Goal: Task Accomplishment & Management: Manage account settings

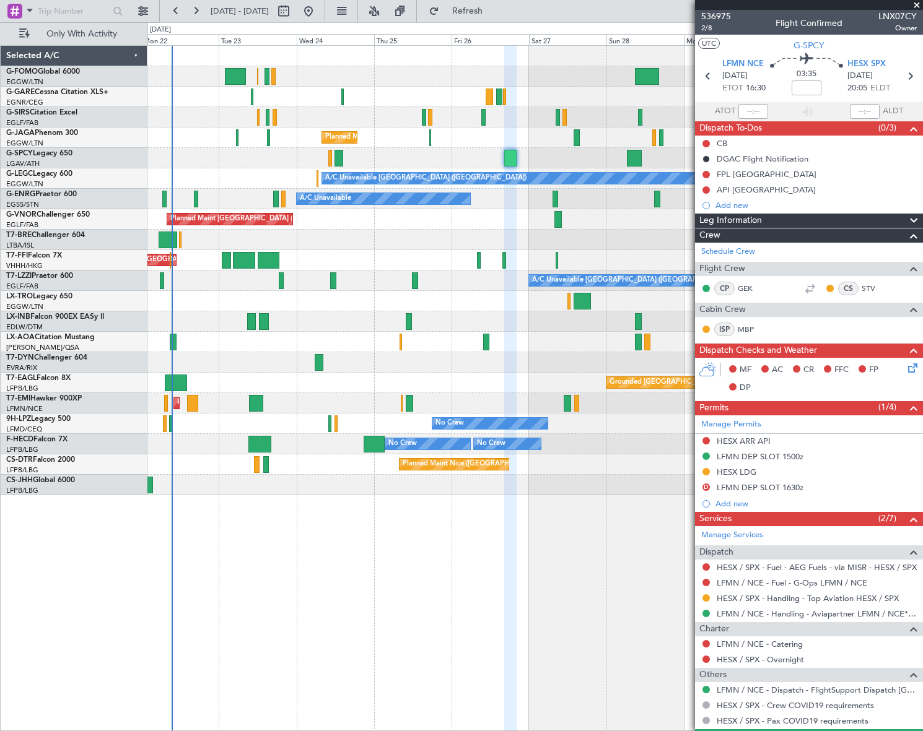
click at [312, 569] on div "Unplanned Maint [GEOGRAPHIC_DATA] ([GEOGRAPHIC_DATA]) Planned Maint [GEOGRAPHIC…" at bounding box center [534, 388] width 775 height 686
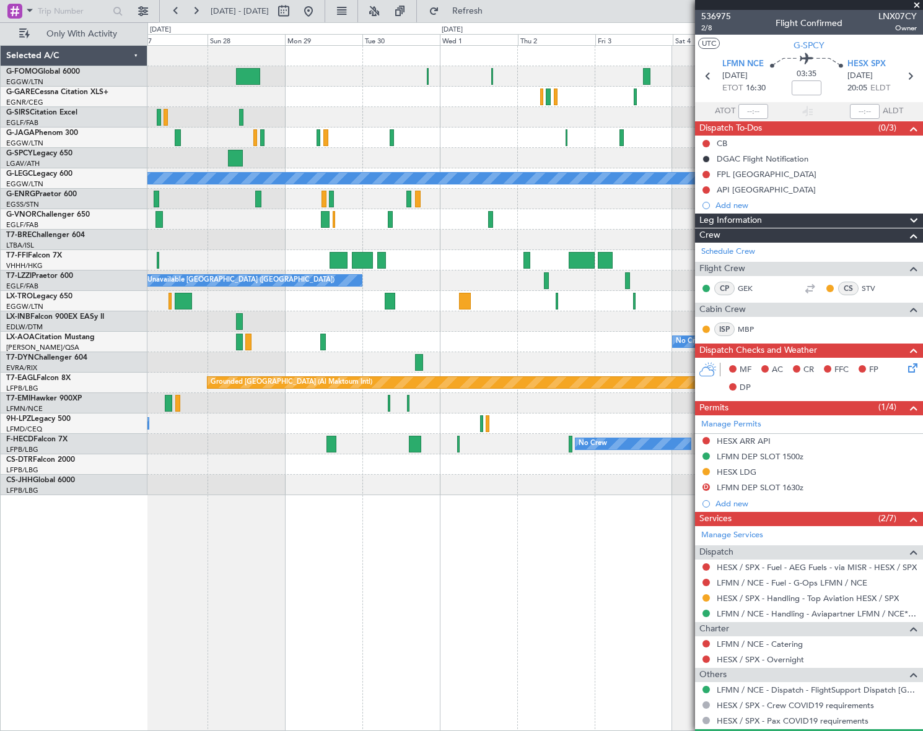
click at [395, 563] on div "Planned Maint [GEOGRAPHIC_DATA] ([GEOGRAPHIC_DATA]) A/C Unavailable [GEOGRAPHIC…" at bounding box center [534, 388] width 775 height 686
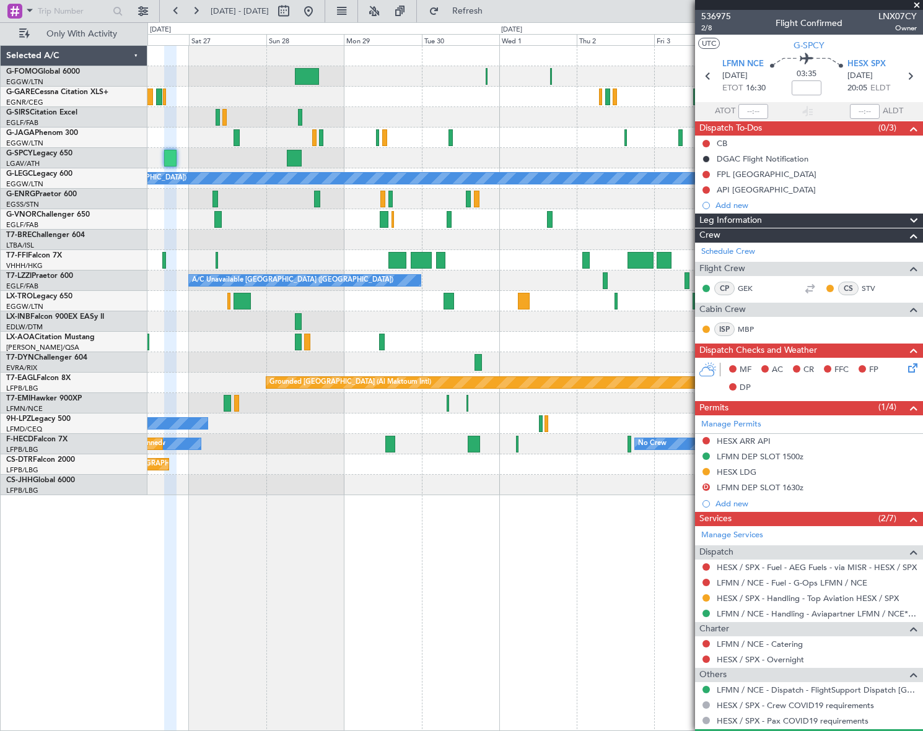
click at [355, 447] on div "No Crew No Crew Planned Maint [GEOGRAPHIC_DATA] ([GEOGRAPHIC_DATA]) No Crew" at bounding box center [534, 444] width 775 height 20
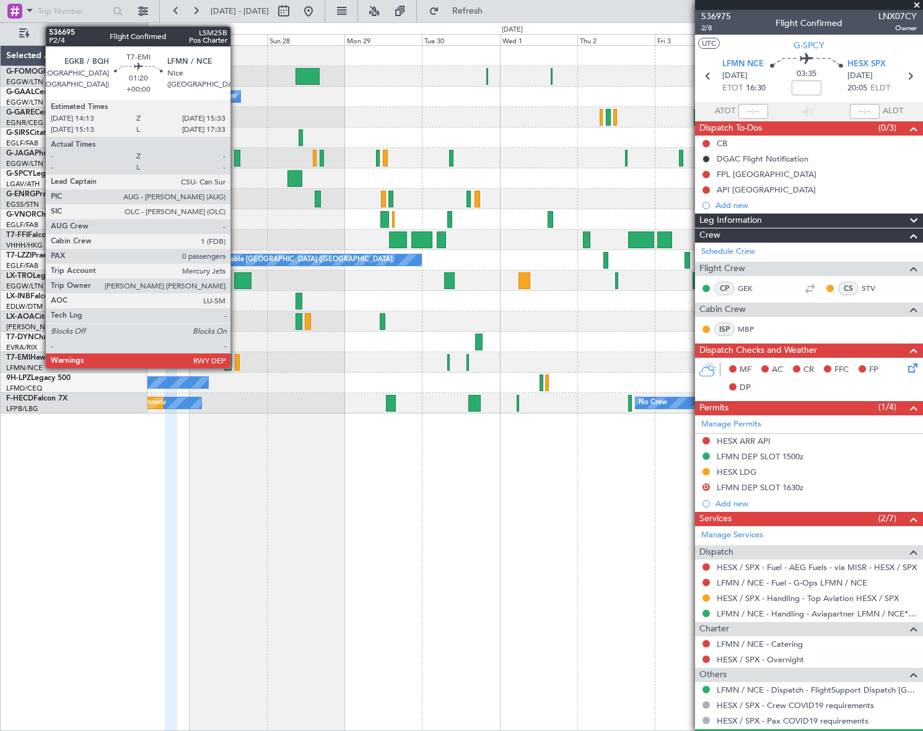
click at [236, 360] on div at bounding box center [237, 362] width 4 height 17
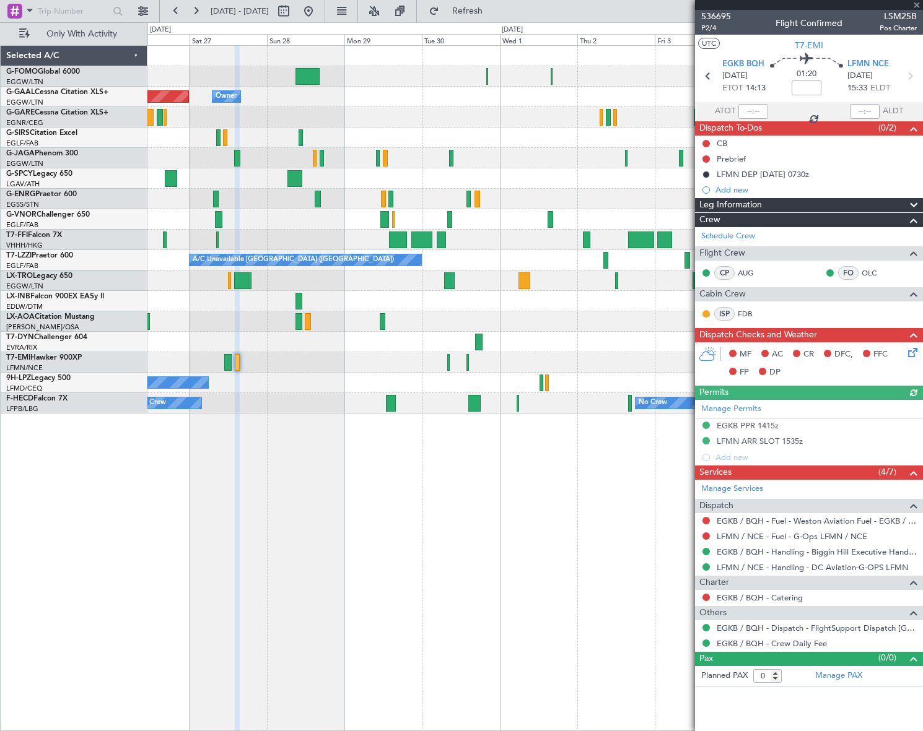
click at [390, 469] on div "Planned Maint Dusseldorf Owner Owner Planned Maint [GEOGRAPHIC_DATA] ([GEOGRAPH…" at bounding box center [534, 388] width 775 height 686
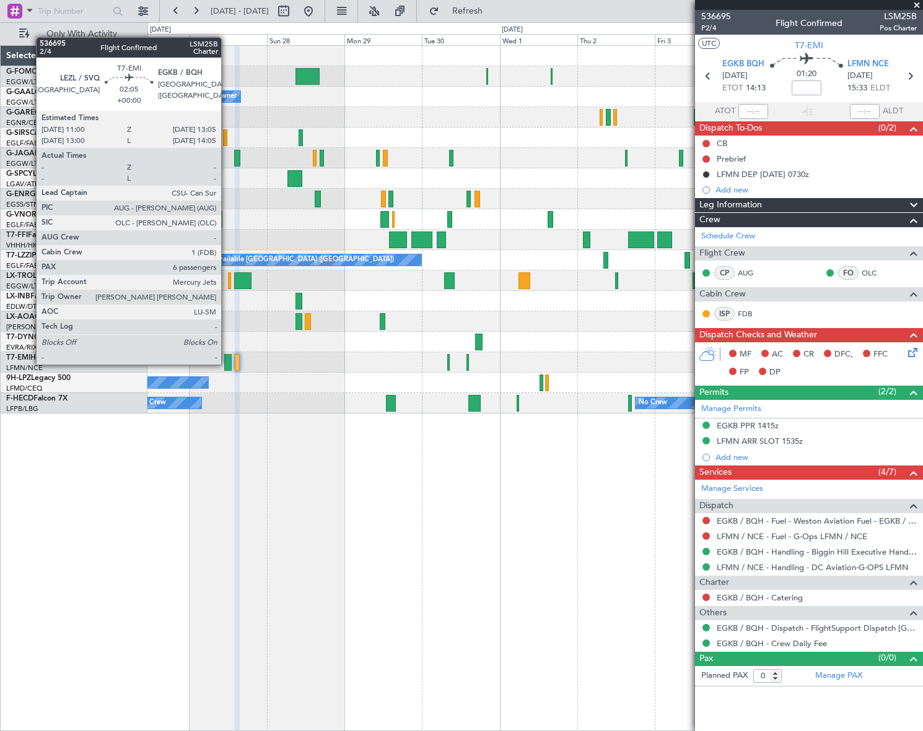
click at [227, 364] on div at bounding box center [227, 362] width 7 height 17
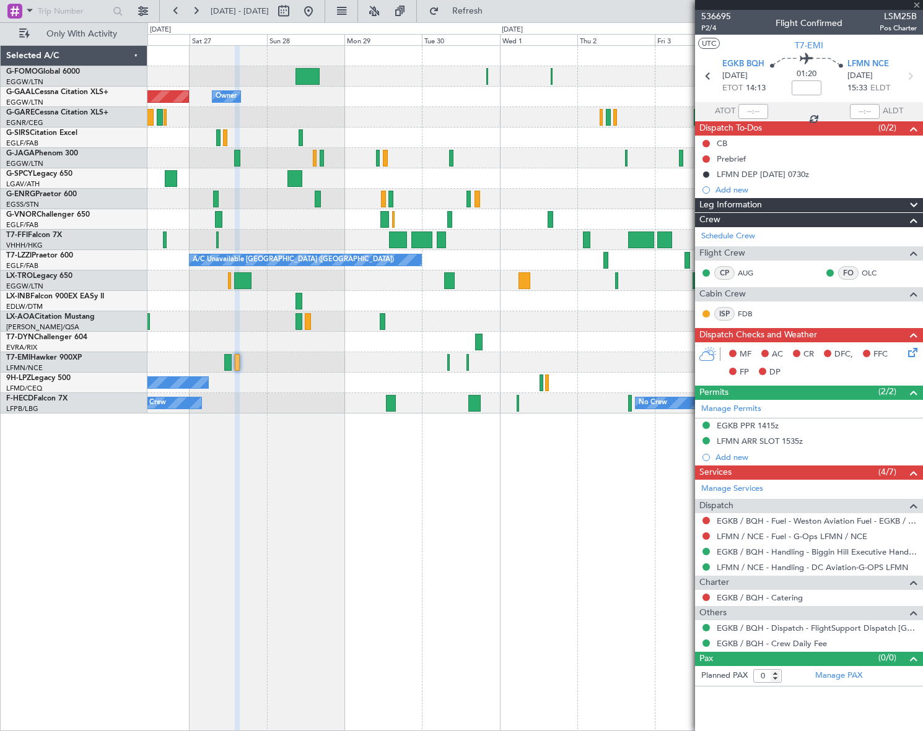
type input "6"
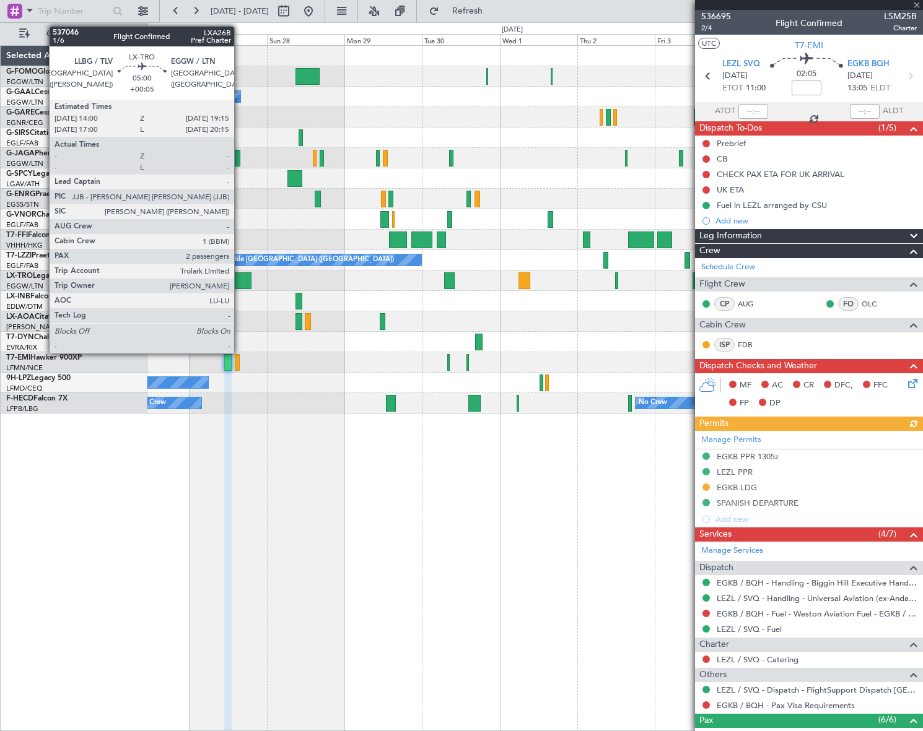
click at [240, 281] on div at bounding box center [242, 280] width 17 height 17
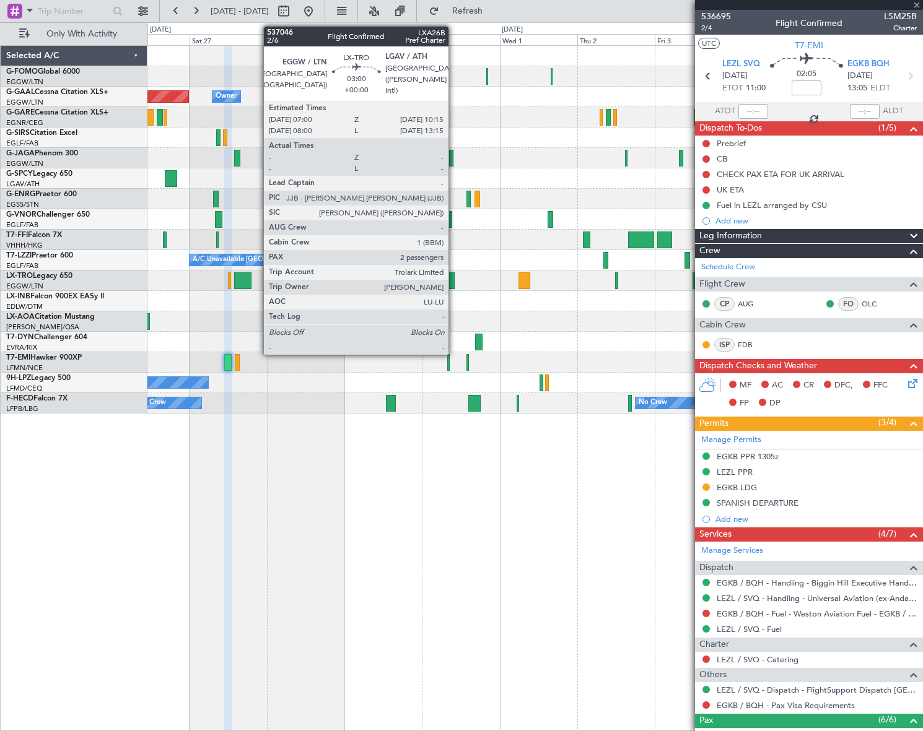
type input "+00:05"
type input "2"
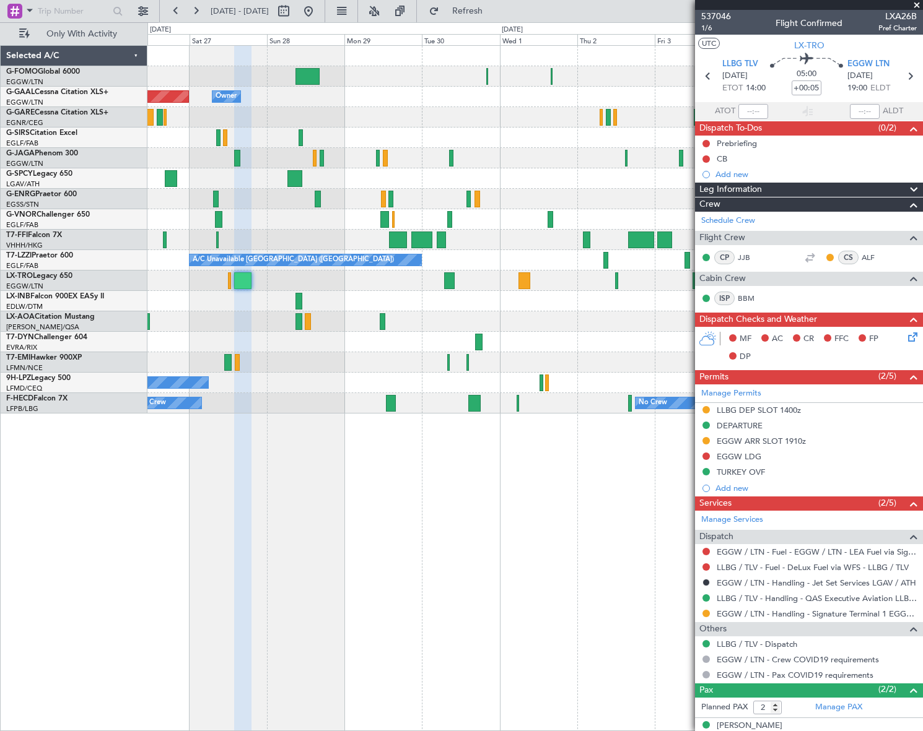
click at [636, 179] on div "Planned Maint Dusseldorf Owner Owner Planned Maint [GEOGRAPHIC_DATA] ([GEOGRAPH…" at bounding box center [534, 230] width 775 height 368
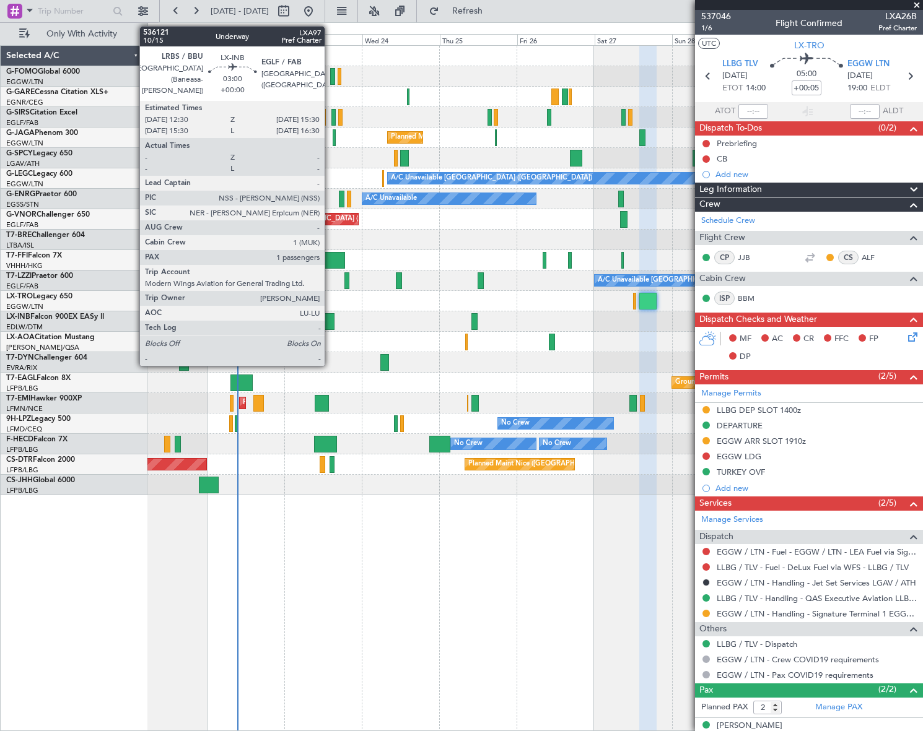
click at [330, 320] on div at bounding box center [330, 321] width 10 height 17
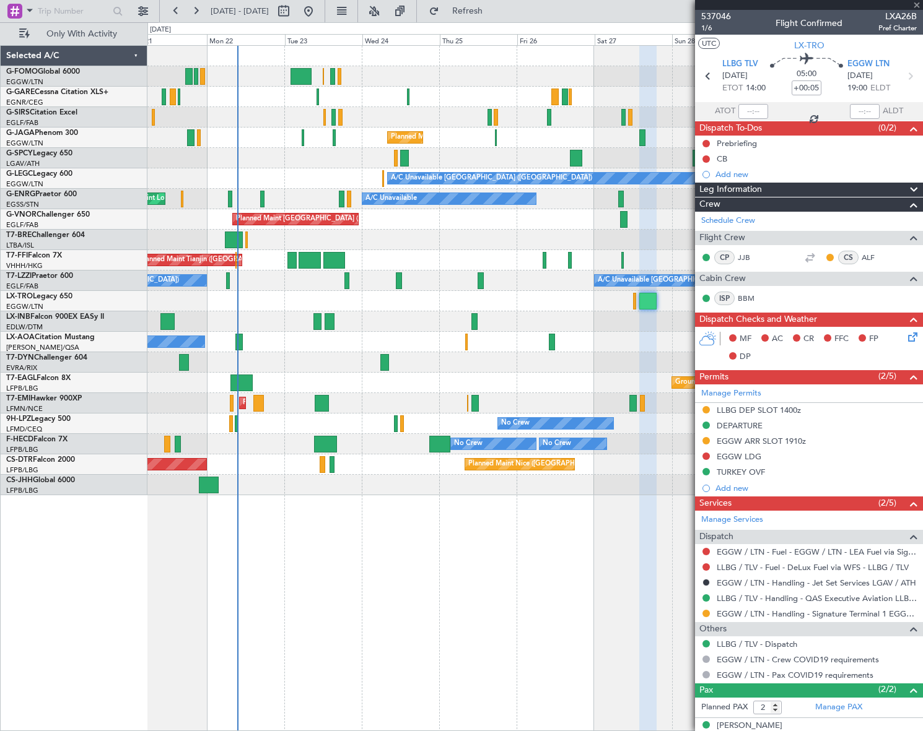
type input "1"
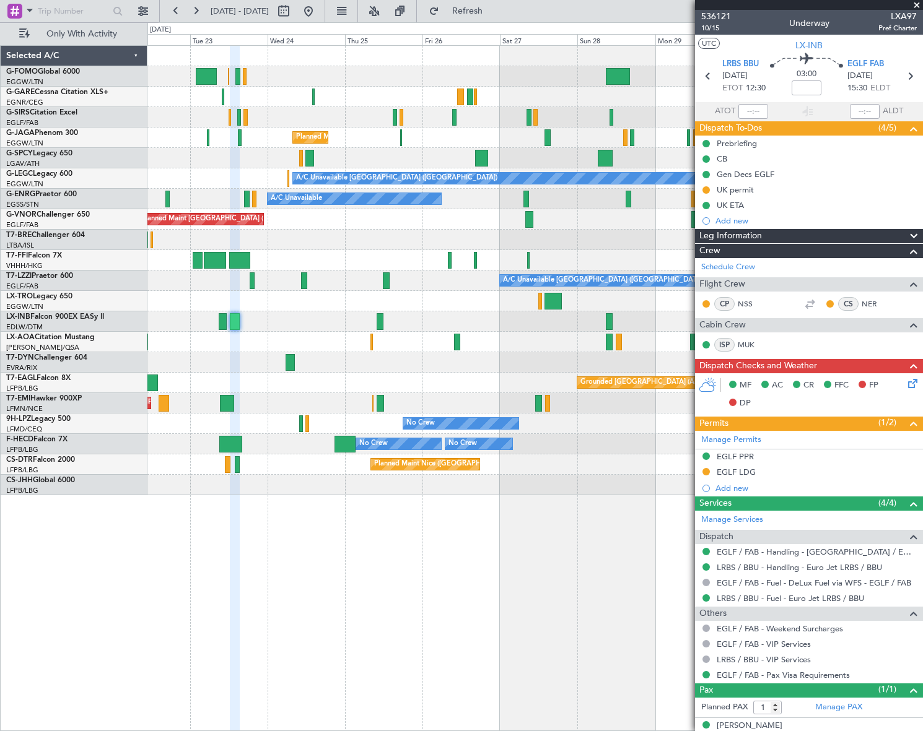
click at [302, 583] on div "Planned Maint [GEOGRAPHIC_DATA] ([GEOGRAPHIC_DATA]) A/C Unavailable [GEOGRAPHIC…" at bounding box center [534, 388] width 775 height 686
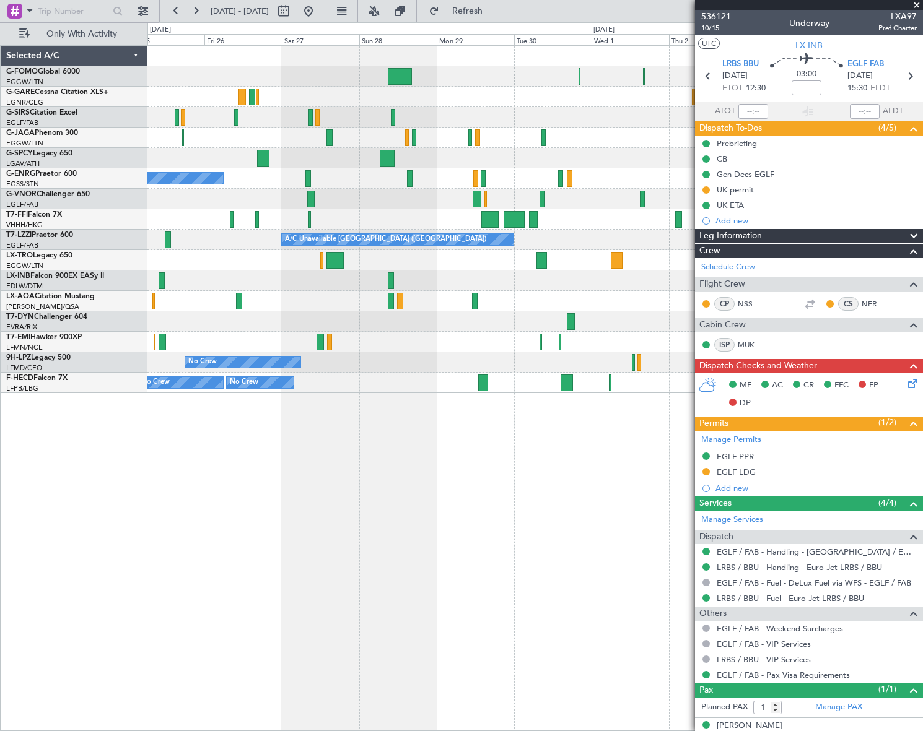
click at [408, 541] on div "Planned Maint [GEOGRAPHIC_DATA] ([GEOGRAPHIC_DATA]) A/C Unavailable Planned Mai…" at bounding box center [534, 388] width 775 height 686
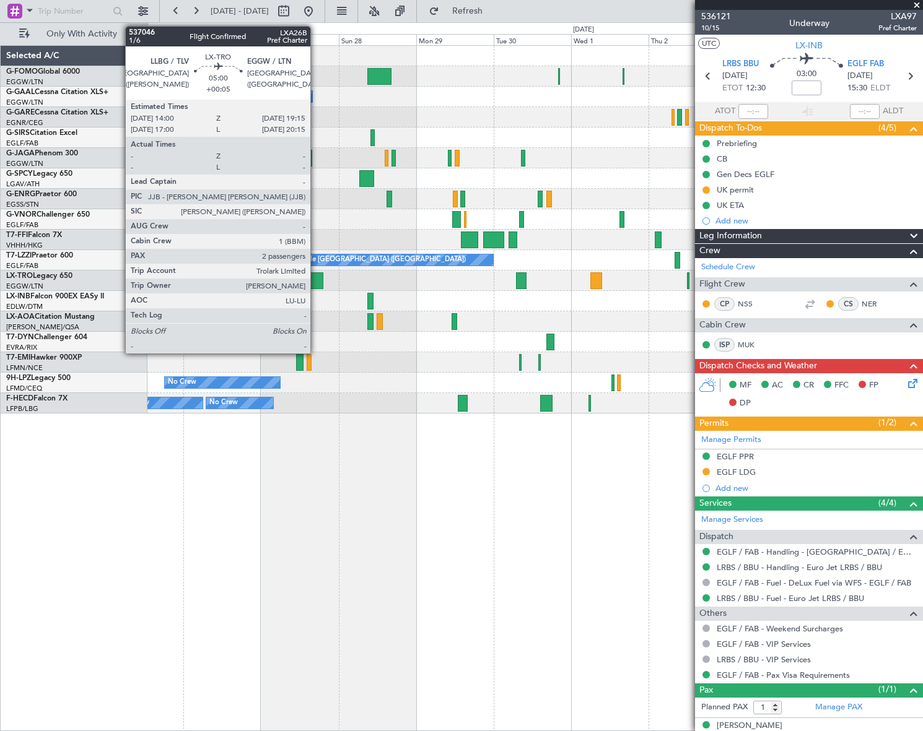
click at [315, 278] on div at bounding box center [314, 280] width 17 height 17
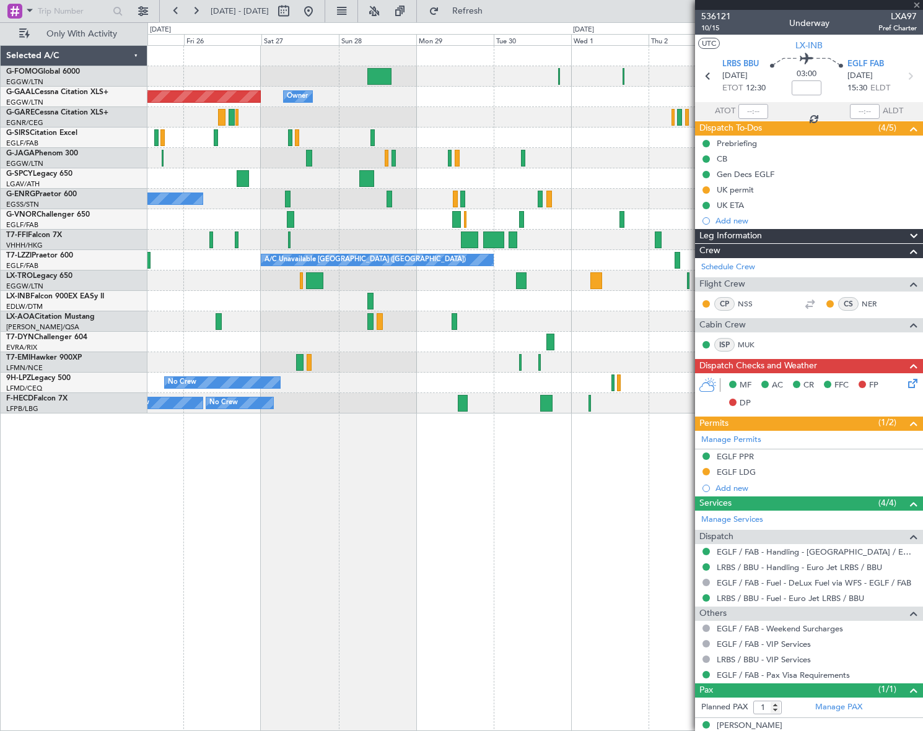
type input "+00:05"
type input "2"
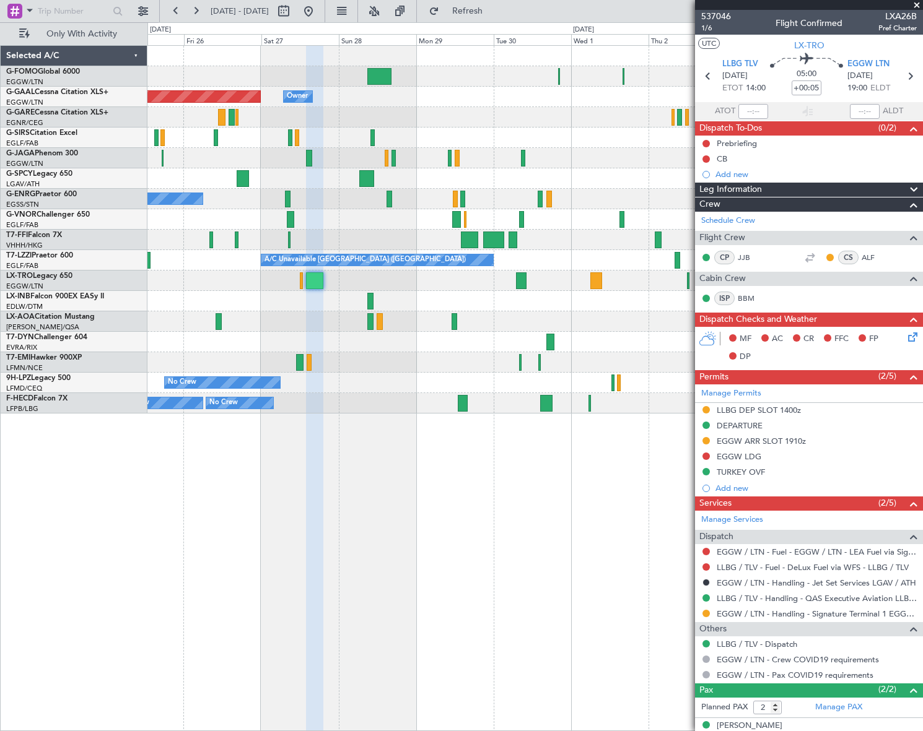
click at [473, 507] on div "Planned Maint Dusseldorf Owner Owner Planned Maint [GEOGRAPHIC_DATA] ([GEOGRAPH…" at bounding box center [534, 388] width 775 height 686
click at [563, 544] on div "Planned Maint Dusseldorf Owner Owner Planned Maint [GEOGRAPHIC_DATA] ([GEOGRAPH…" at bounding box center [534, 388] width 775 height 686
click at [808, 618] on mat-tooltip-component "EGGW / LTN - Handling - Signature Terminal 1 EGGW / LTN" at bounding box center [811, 634] width 209 height 33
click at [813, 609] on link "EGGW / LTN - Handling - Signature Terminal 1 EGGW / LTN" at bounding box center [817, 614] width 200 height 11
click at [830, 434] on fb-app "[DATE] - [DATE] Refresh Quick Links Only With Activity Owner Planned [GEOGRAPHI…" at bounding box center [461, 370] width 923 height 722
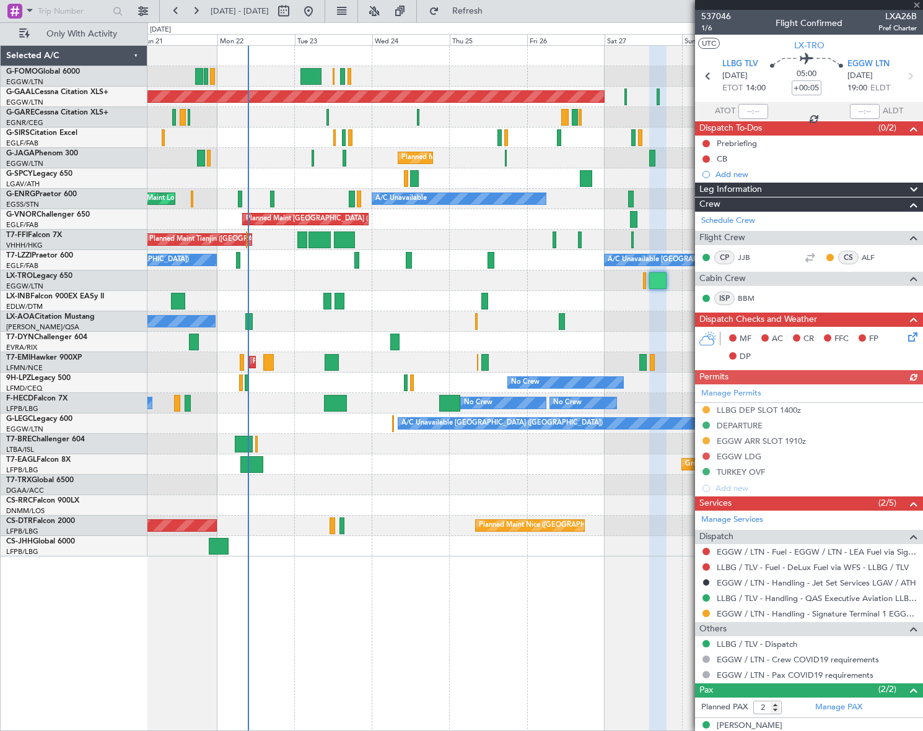
click at [299, 550] on div "Planned Maint Dusseldorf Unplanned Maint [GEOGRAPHIC_DATA] ([GEOGRAPHIC_DATA]) …" at bounding box center [534, 388] width 775 height 686
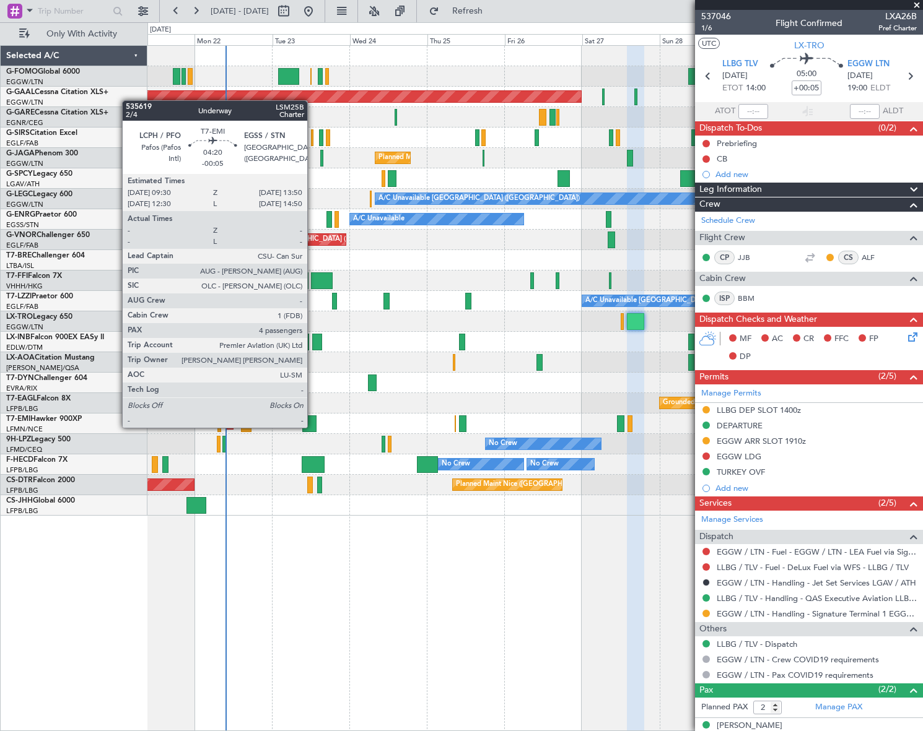
click at [313, 427] on div at bounding box center [309, 424] width 14 height 17
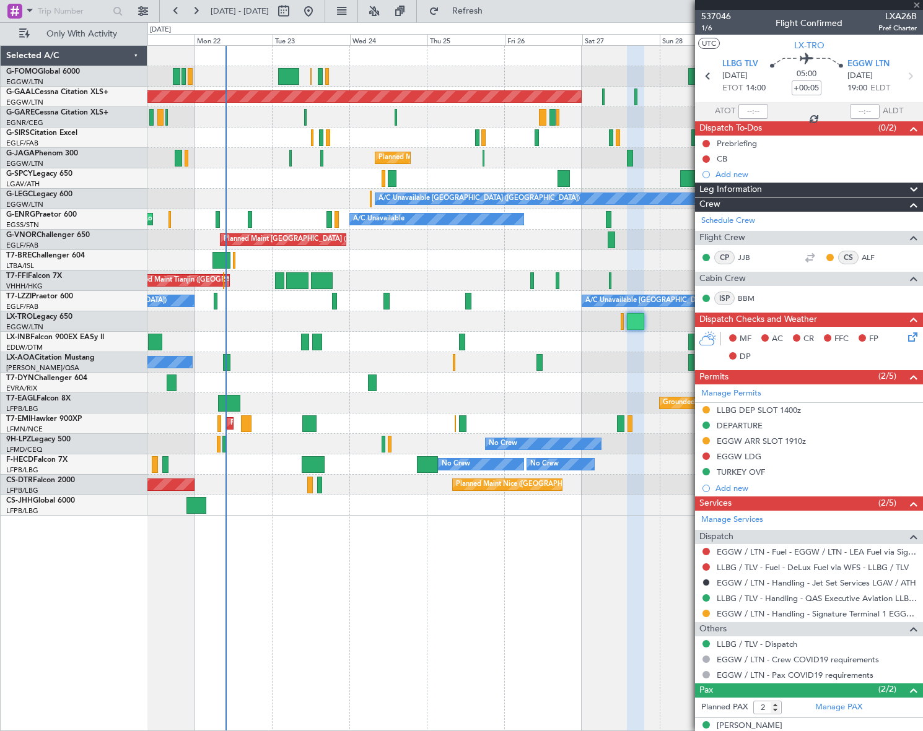
type input "-00:05"
type input "4"
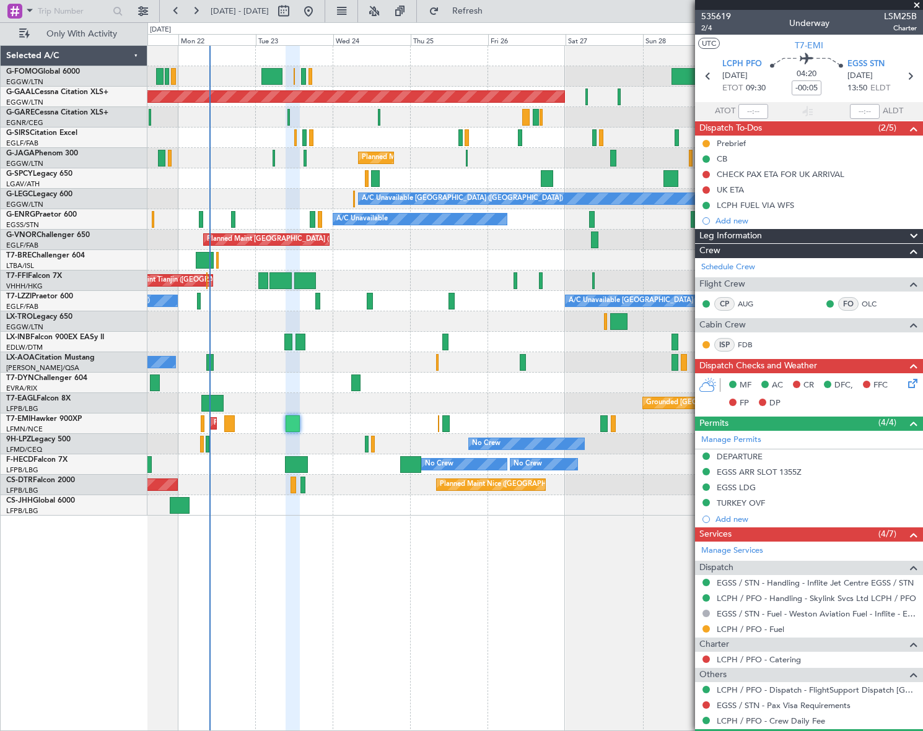
click at [157, 434] on div "Planned Maint Dusseldorf Unplanned Maint [GEOGRAPHIC_DATA] ([GEOGRAPHIC_DATA]) …" at bounding box center [534, 281] width 774 height 470
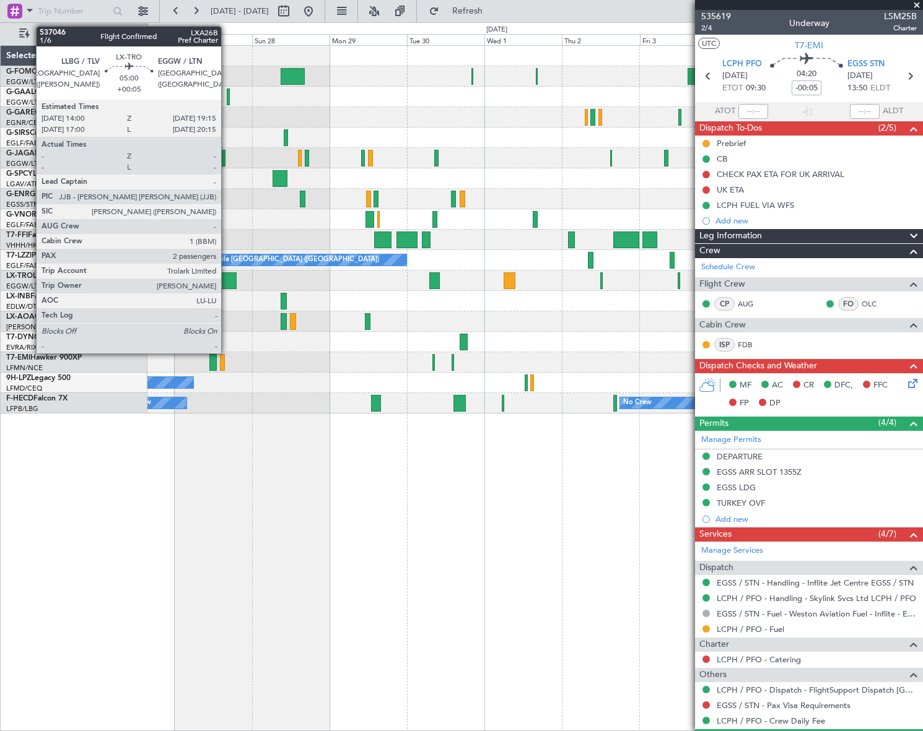
click at [227, 282] on div at bounding box center [227, 280] width 17 height 17
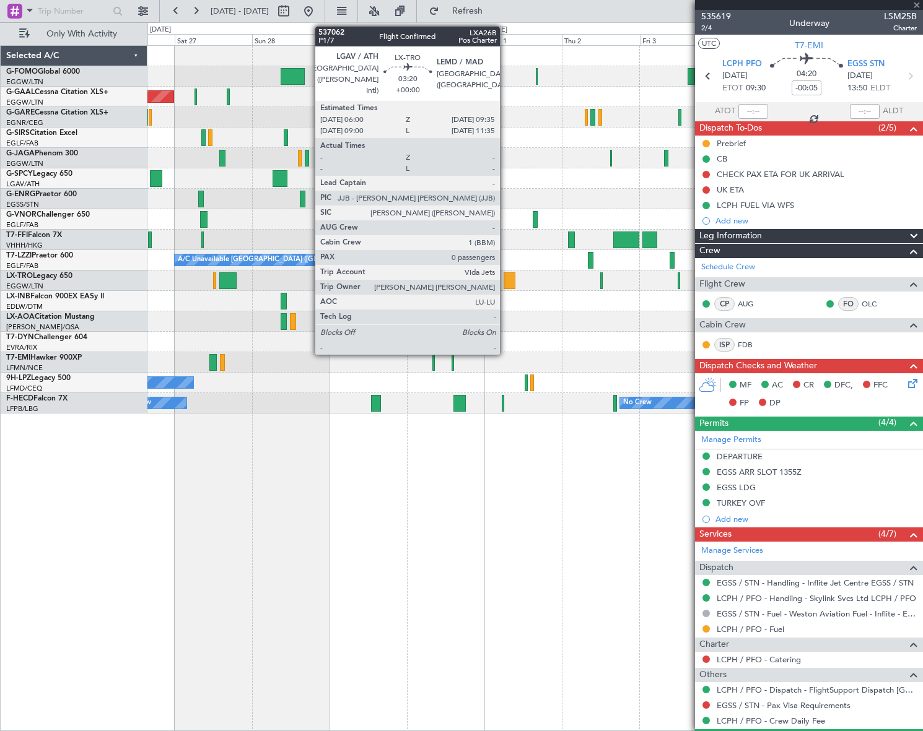
type input "+00:05"
type input "2"
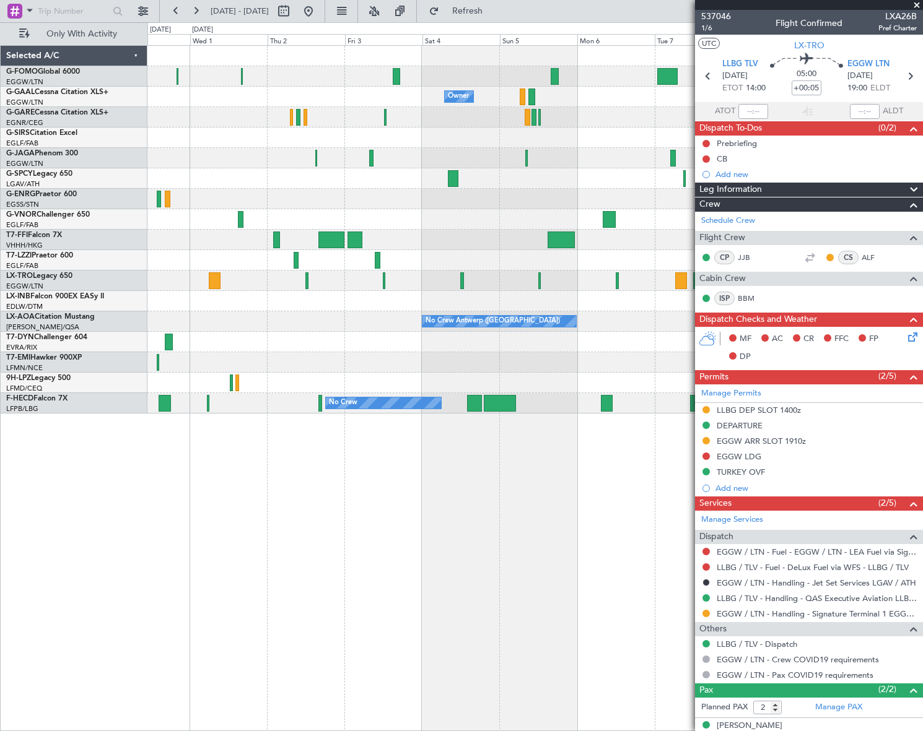
click at [272, 378] on div "Owner Owner Owner Planned Maint Geneva ([GEOGRAPHIC_DATA]) A/C Unavailable [GEO…" at bounding box center [534, 230] width 774 height 368
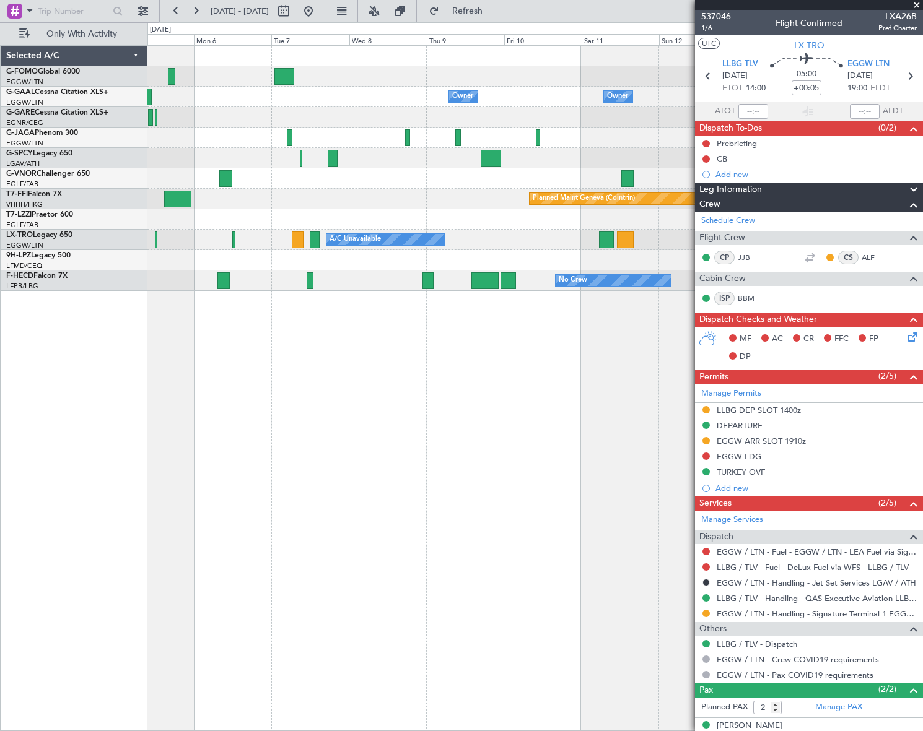
click at [136, 362] on div "Owner Owner Owner [GEOGRAPHIC_DATA] ([GEOGRAPHIC_DATA]) Owner Owner Owner No Cr…" at bounding box center [461, 376] width 923 height 709
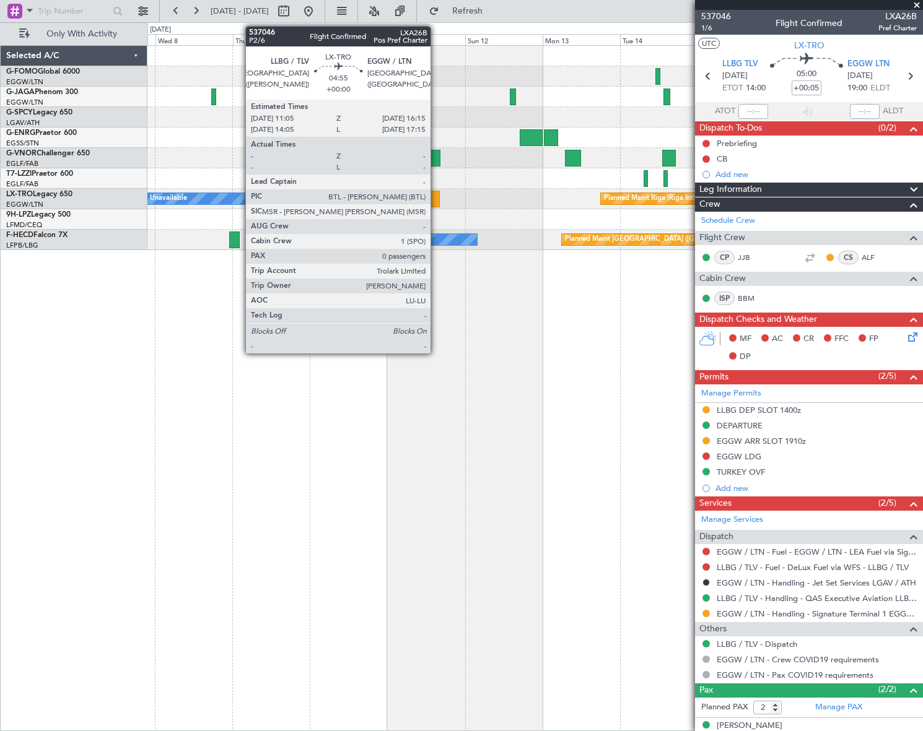
click at [436, 197] on div at bounding box center [431, 199] width 17 height 17
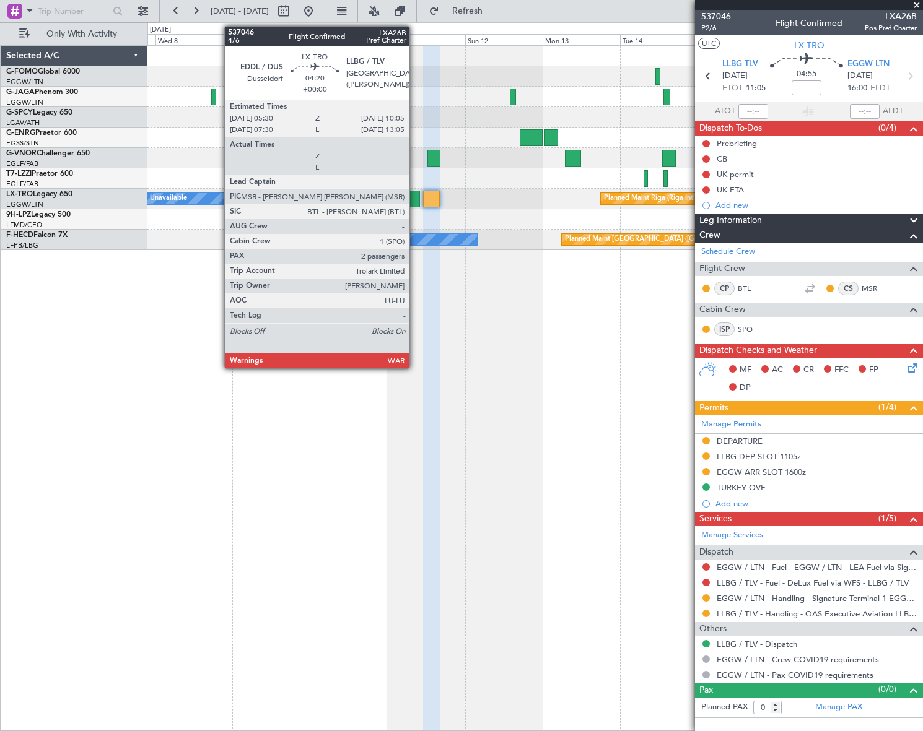
click at [415, 198] on div at bounding box center [412, 199] width 15 height 17
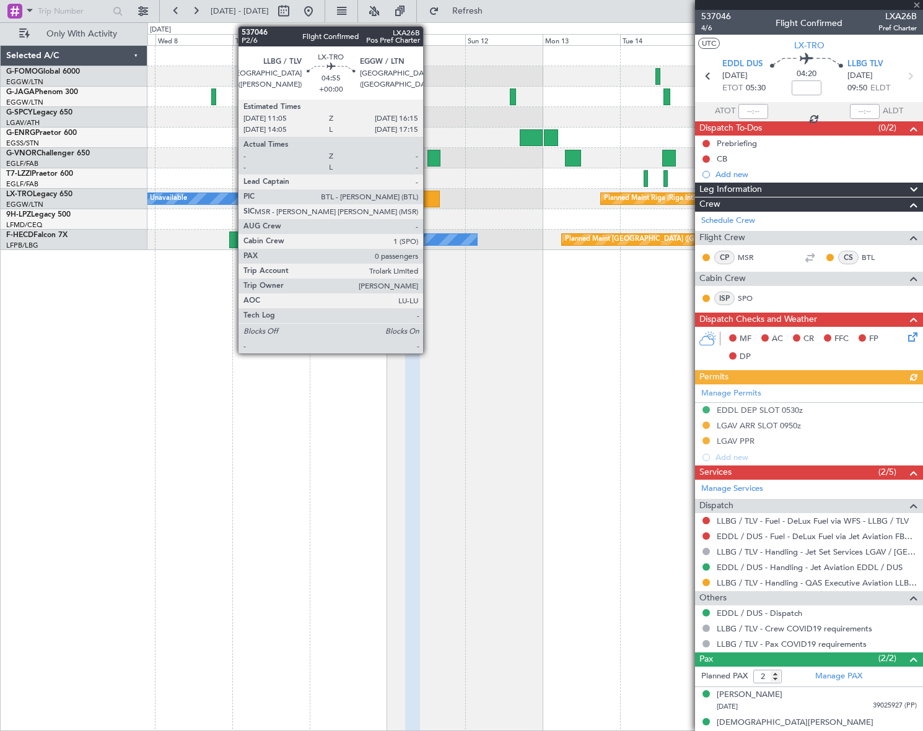
click at [429, 196] on div at bounding box center [431, 199] width 17 height 17
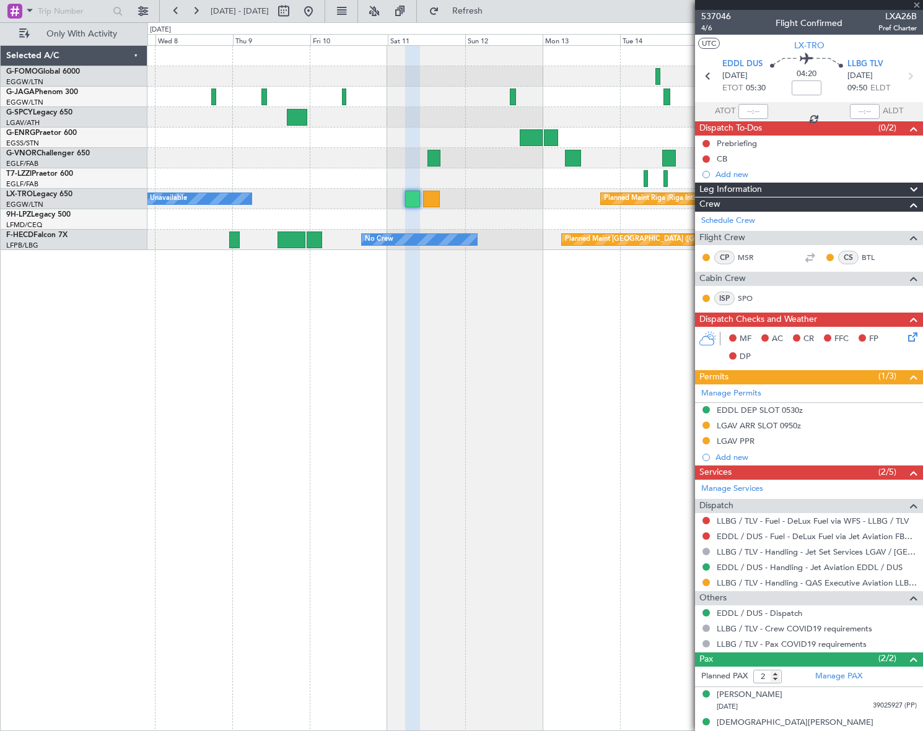
type input "0"
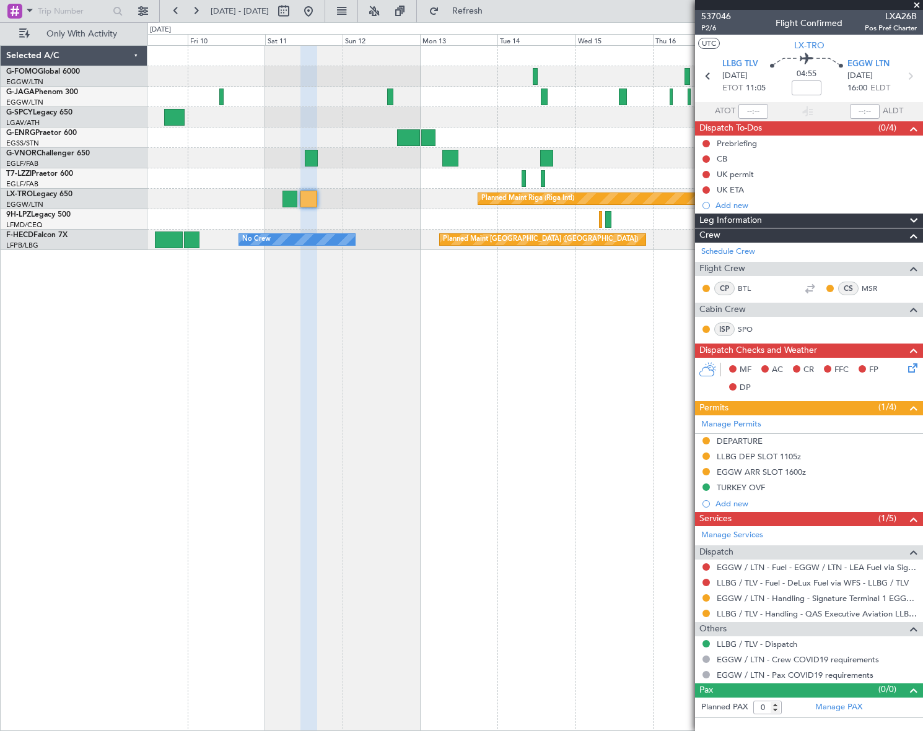
click at [440, 245] on div "Planned Maint Riga (Riga Intl) A/C Unavailable Planned Maint [GEOGRAPHIC_DATA] …" at bounding box center [534, 148] width 775 height 204
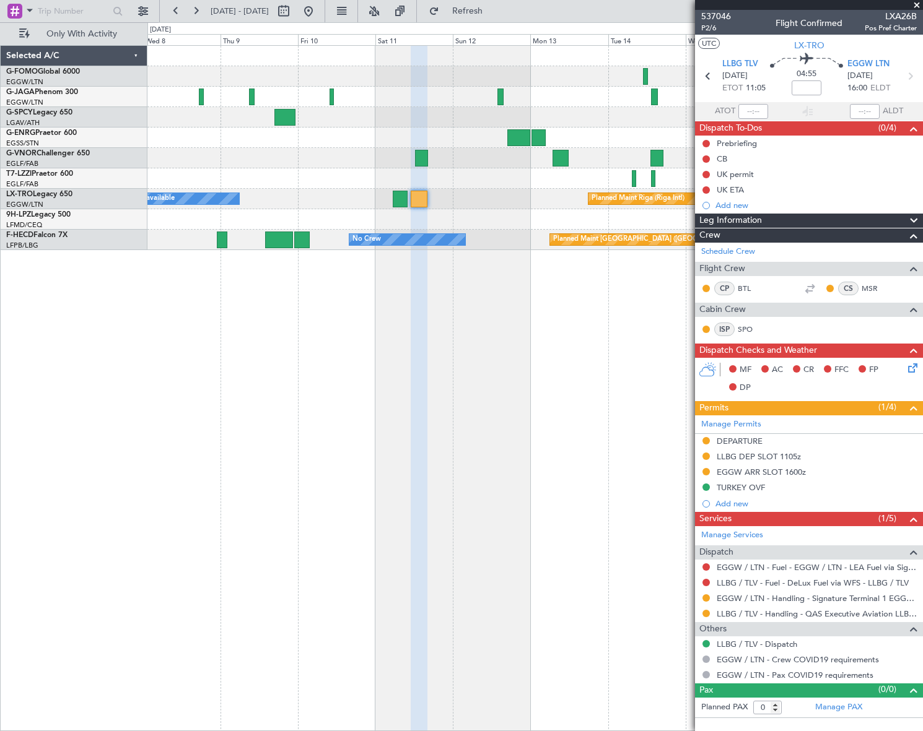
click at [656, 383] on div "Planned Maint Riga (Riga Intl) A/C Unavailable Planned Maint [GEOGRAPHIC_DATA] …" at bounding box center [534, 388] width 775 height 686
click at [477, 409] on div "Planned Maint Riga (Riga Intl) A/C Unavailable Planned Maint [GEOGRAPHIC_DATA] …" at bounding box center [534, 388] width 775 height 686
click at [805, 393] on fb-app "[DATE] - [DATE] Refresh Quick Links Only With Activity Planned Maint [GEOGRAPHI…" at bounding box center [461, 370] width 923 height 722
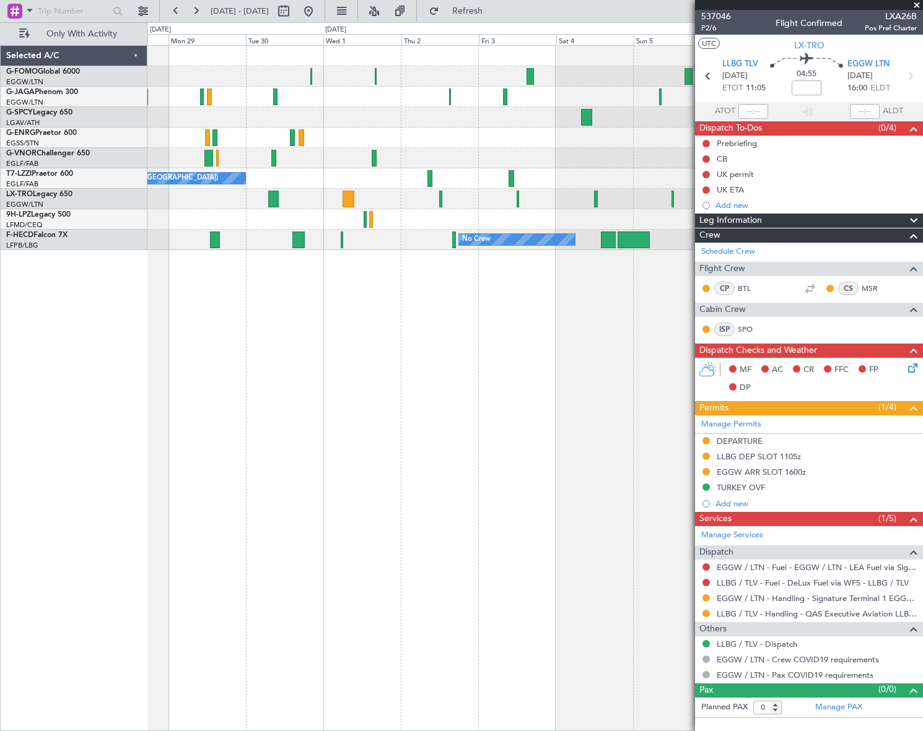
click at [725, 394] on fb-app "[DATE] - [DATE] Refresh Quick Links Only With Activity A/C Unavailable A/C Unav…" at bounding box center [461, 370] width 923 height 722
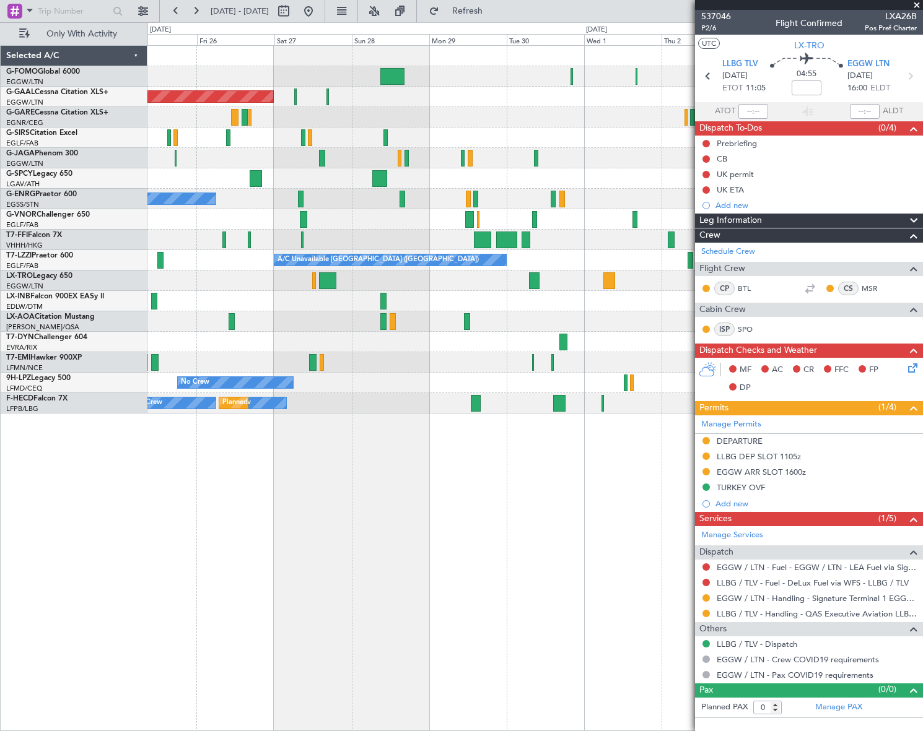
click at [421, 504] on div "Owner Planned [GEOGRAPHIC_DATA] Planned Maint [GEOGRAPHIC_DATA] ([GEOGRAPHIC_DA…" at bounding box center [534, 388] width 775 height 686
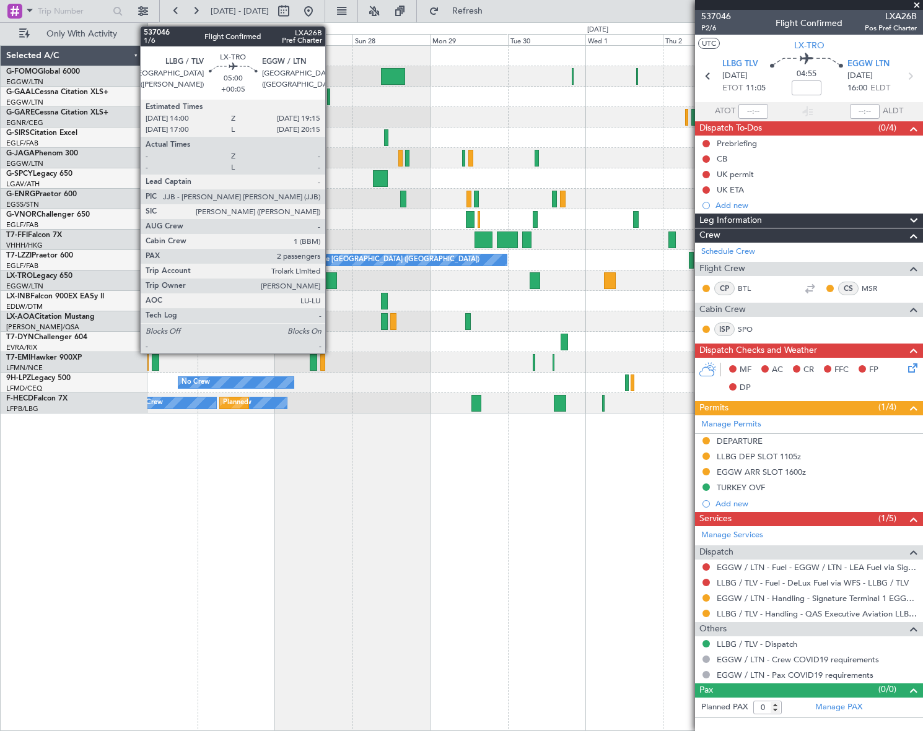
click at [331, 278] on div at bounding box center [328, 280] width 17 height 17
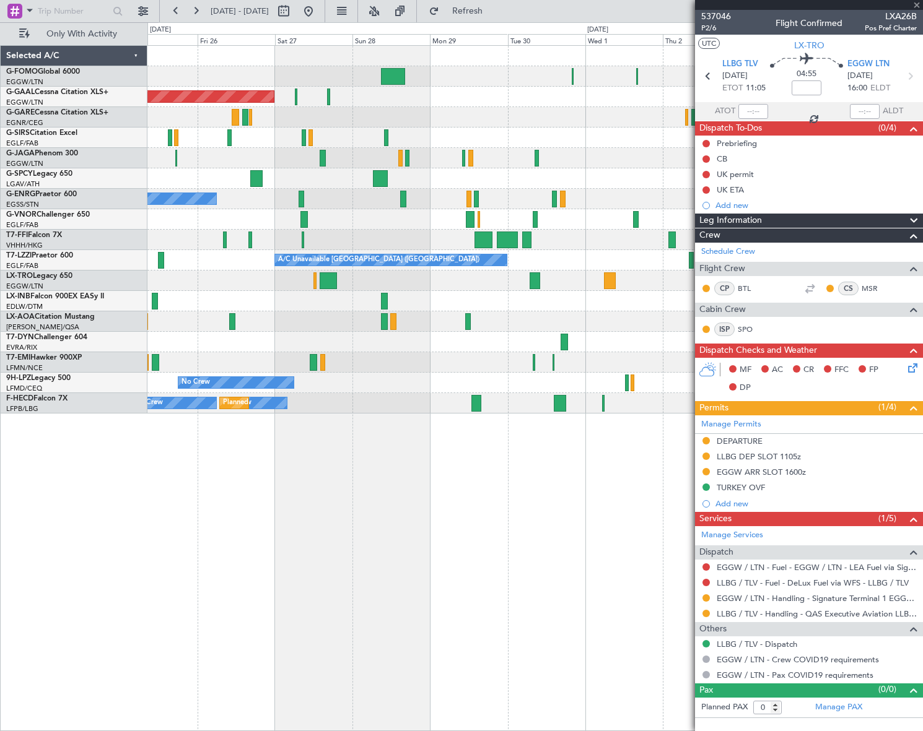
type input "+00:05"
type input "2"
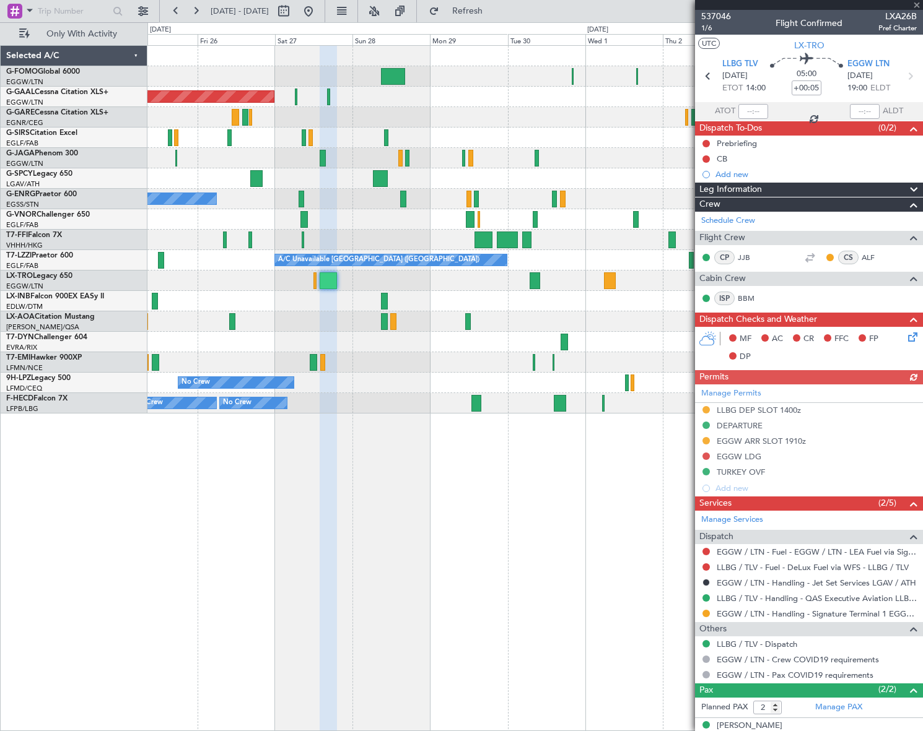
click at [599, 571] on div "Owner Planned [GEOGRAPHIC_DATA] Planned Maint [GEOGRAPHIC_DATA] ([GEOGRAPHIC_DA…" at bounding box center [534, 388] width 775 height 686
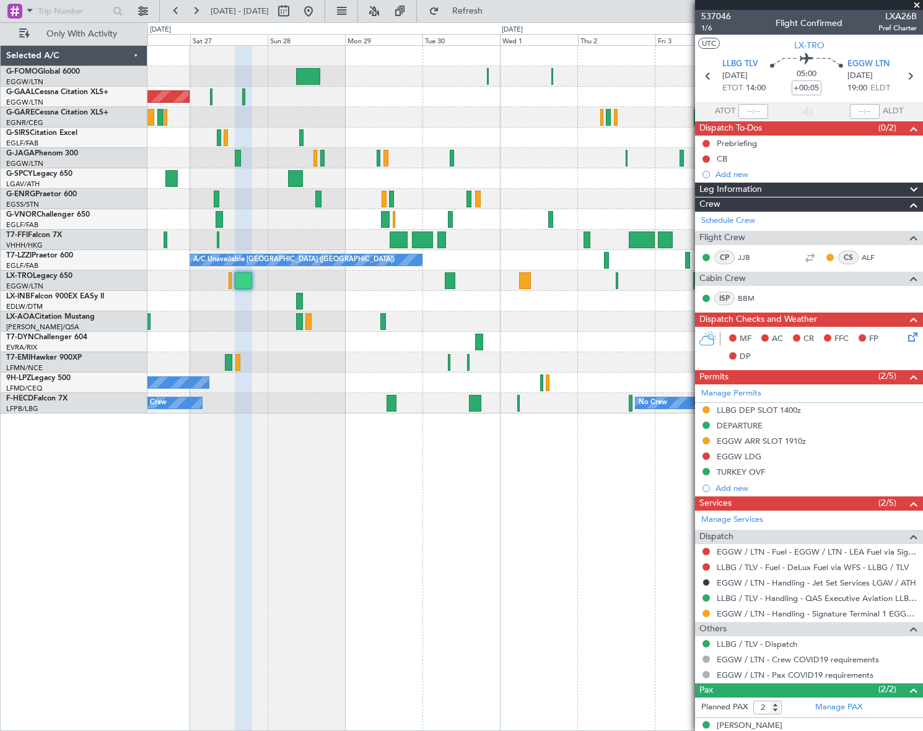
click at [507, 590] on div "Owner Planned [GEOGRAPHIC_DATA] Planned Maint [GEOGRAPHIC_DATA] ([GEOGRAPHIC_DA…" at bounding box center [534, 388] width 775 height 686
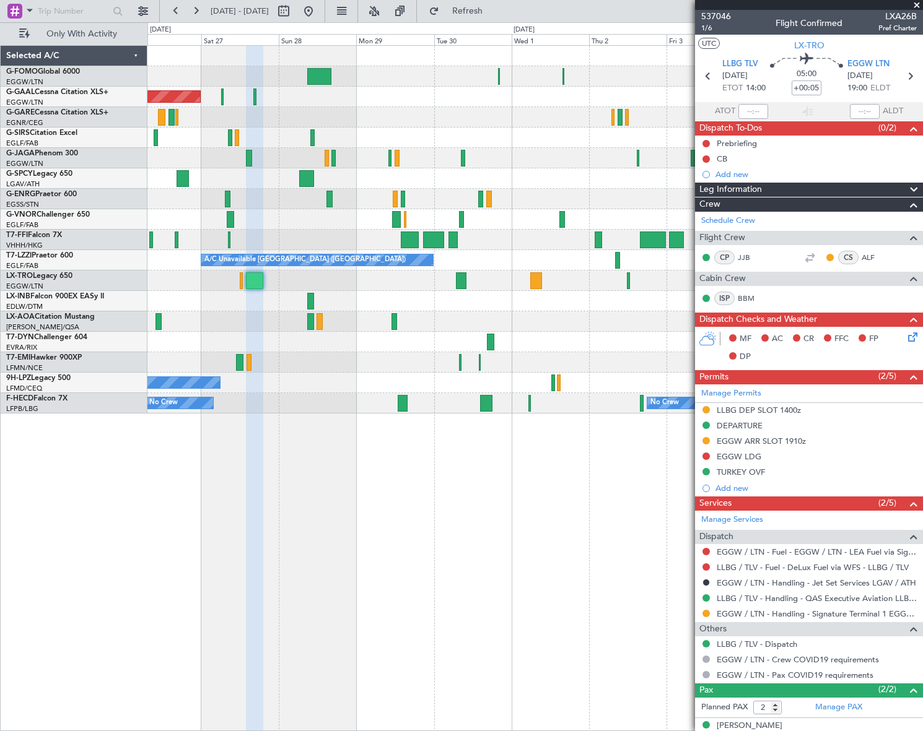
click at [517, 585] on div "Owner Planned [GEOGRAPHIC_DATA] Planned Maint [GEOGRAPHIC_DATA] ([GEOGRAPHIC_DA…" at bounding box center [534, 388] width 775 height 686
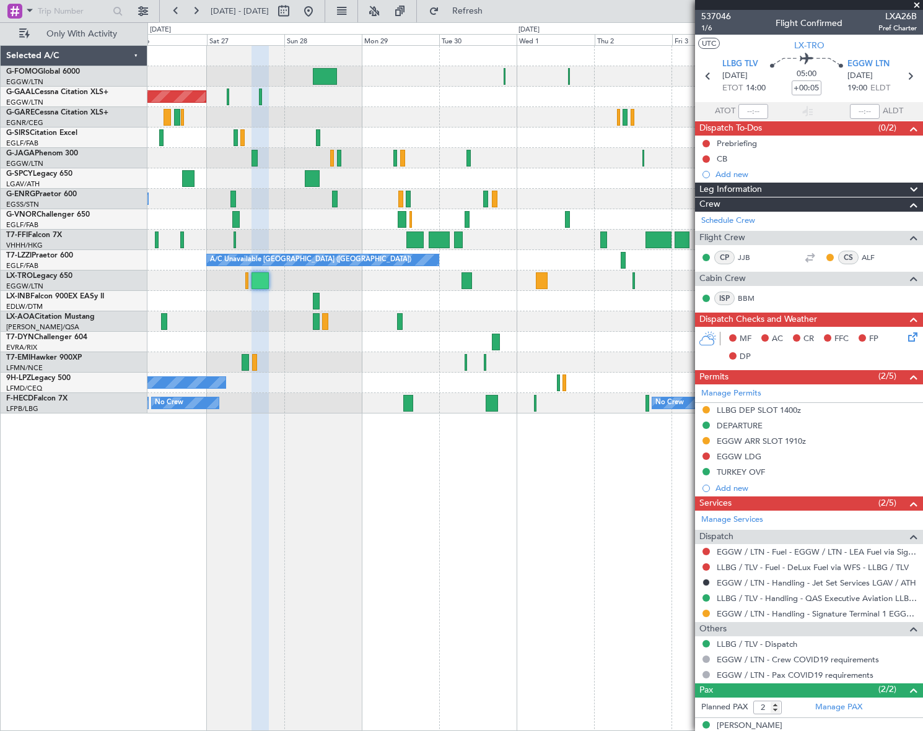
click at [619, 529] on div "Owner Planned [GEOGRAPHIC_DATA] Planned Maint [GEOGRAPHIC_DATA] ([GEOGRAPHIC_DA…" at bounding box center [534, 388] width 775 height 686
click at [611, 546] on div "Owner Planned [GEOGRAPHIC_DATA] Planned Maint [GEOGRAPHIC_DATA] ([GEOGRAPHIC_DA…" at bounding box center [534, 388] width 775 height 686
click at [402, 606] on div "Owner Planned [GEOGRAPHIC_DATA] Planned Maint [GEOGRAPHIC_DATA] ([GEOGRAPHIC_DA…" at bounding box center [534, 388] width 775 height 686
click at [704, 456] on button at bounding box center [705, 456] width 7 height 7
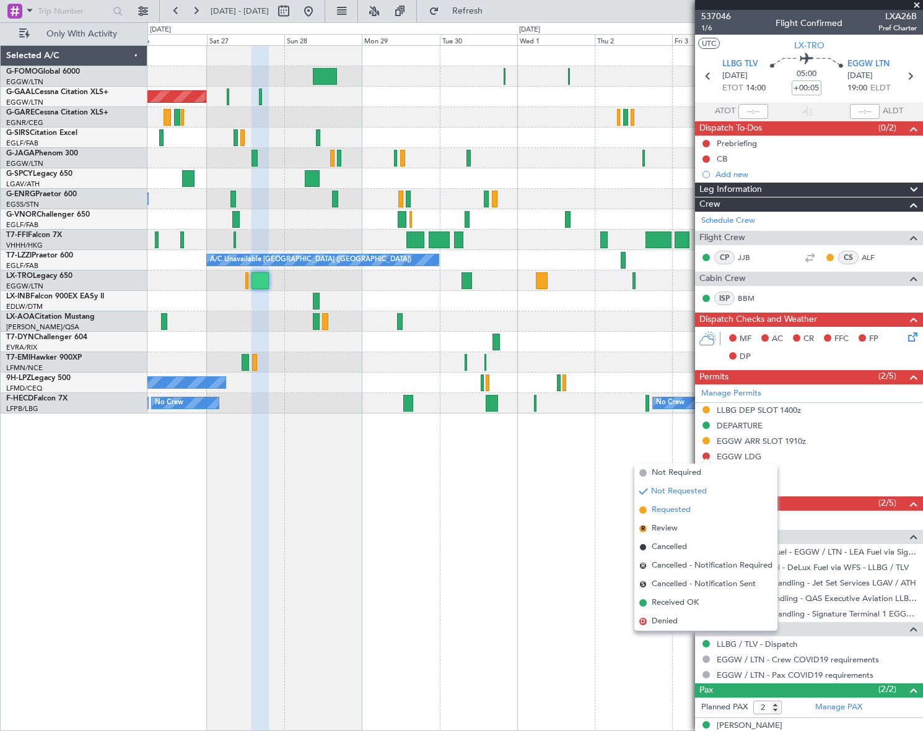
click at [675, 505] on span "Requested" at bounding box center [671, 510] width 39 height 12
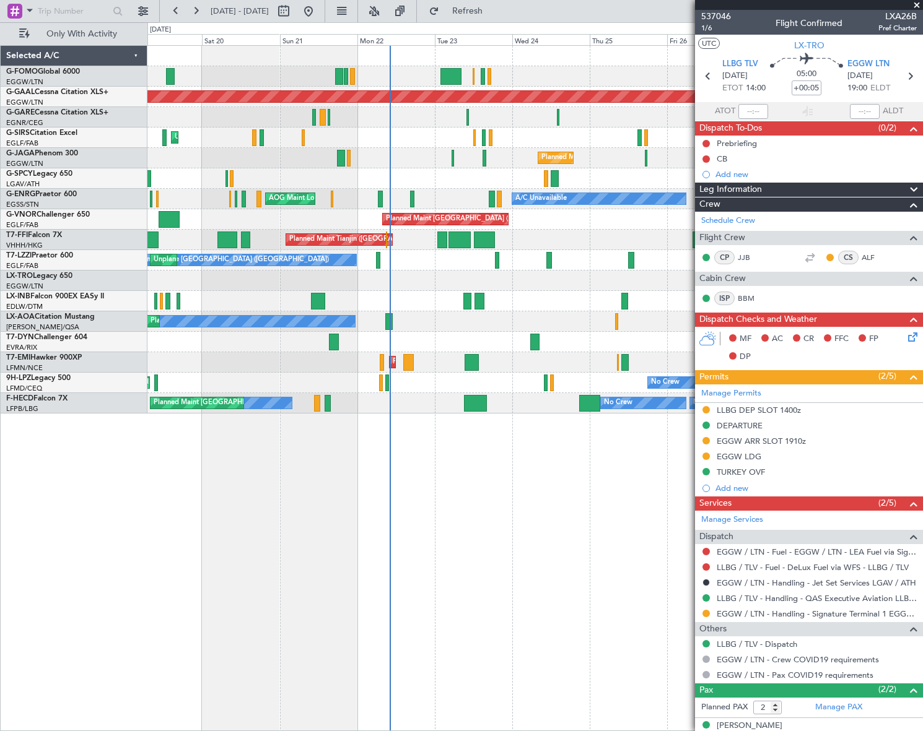
click at [876, 413] on fb-app "[DATE] - [DATE] Refresh Quick Links Only With Activity Planned [GEOGRAPHIC_DATA…" at bounding box center [461, 370] width 923 height 722
click at [353, 533] on div "Planned Maint Dusseldorf Unplanned Maint [GEOGRAPHIC_DATA] ([GEOGRAPHIC_DATA]) …" at bounding box center [534, 388] width 775 height 686
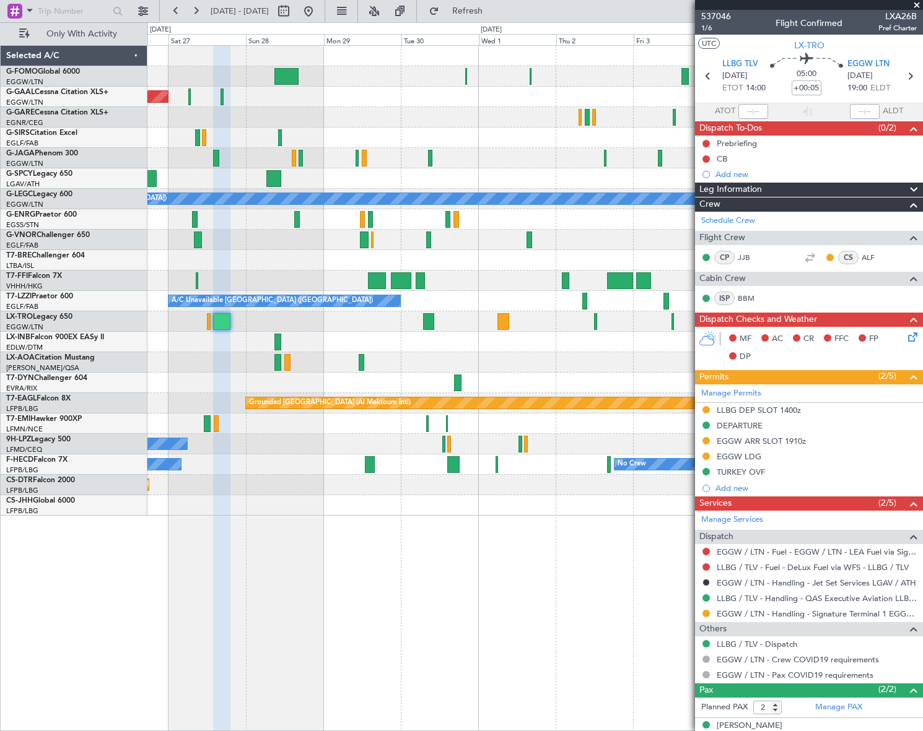
click at [178, 591] on div "Planned Maint Dusseldorf Owner Planned Maint [GEOGRAPHIC_DATA] ([GEOGRAPHIC_DAT…" at bounding box center [534, 388] width 775 height 686
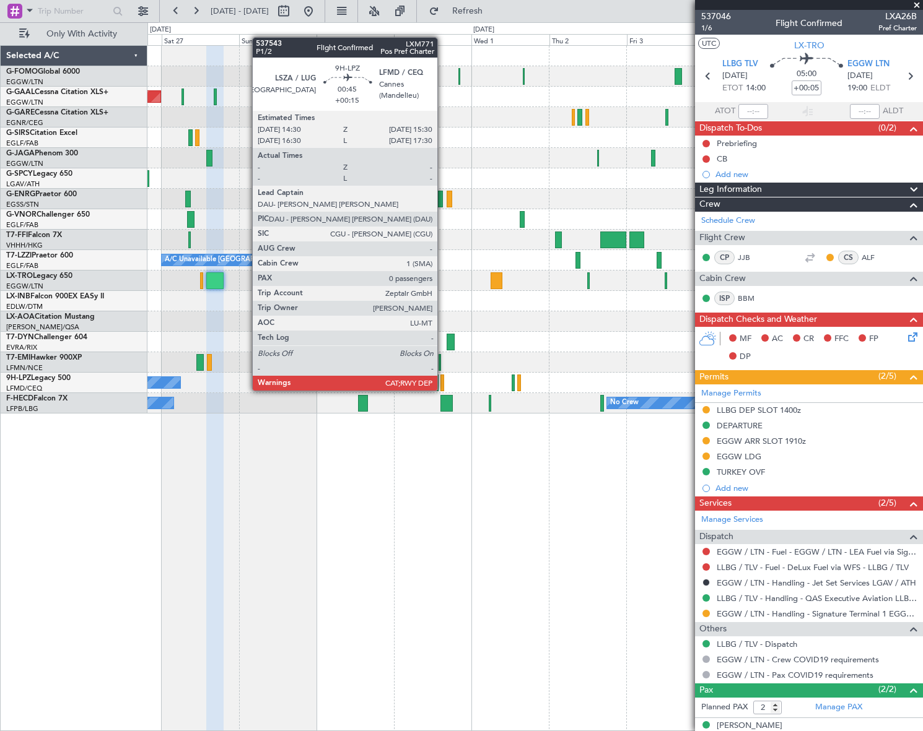
click at [443, 378] on div at bounding box center [442, 383] width 4 height 17
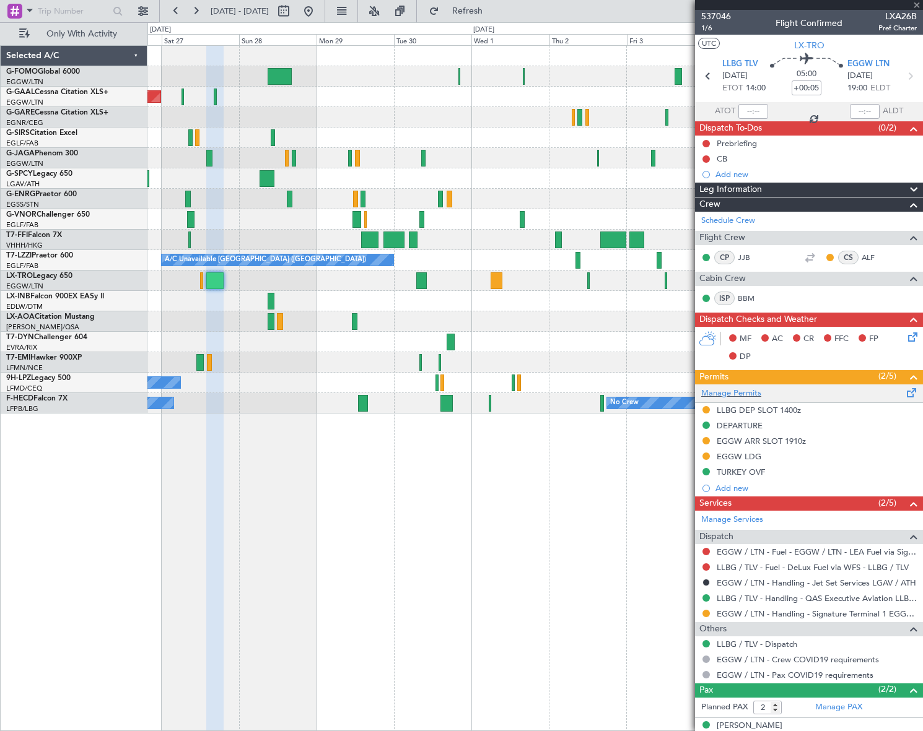
type input "+00:15"
type input "0"
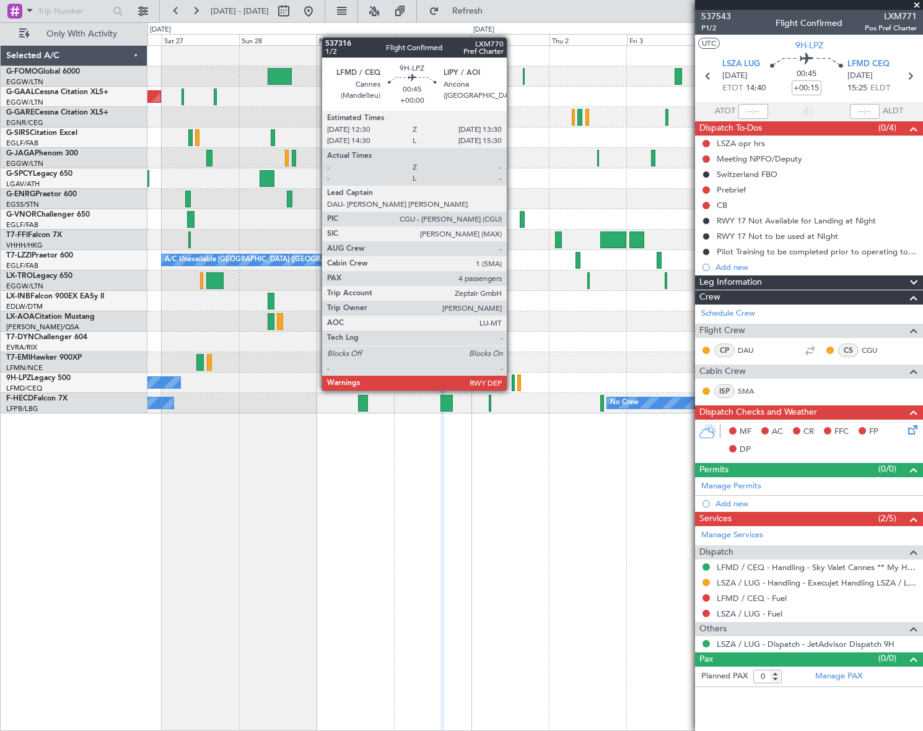
click at [512, 378] on div at bounding box center [514, 383] width 4 height 17
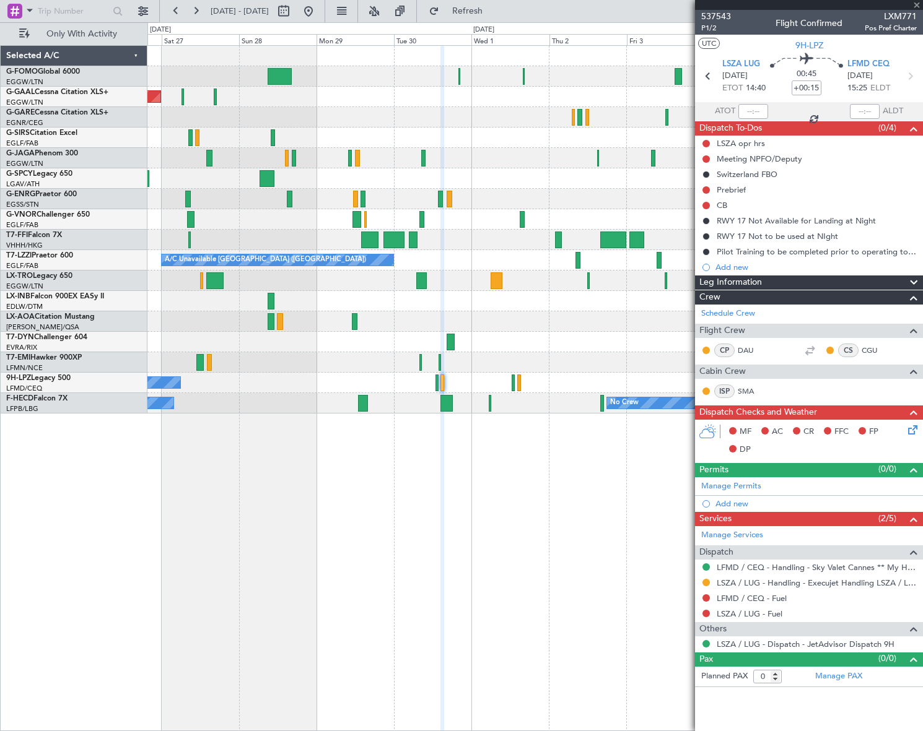
type input "4"
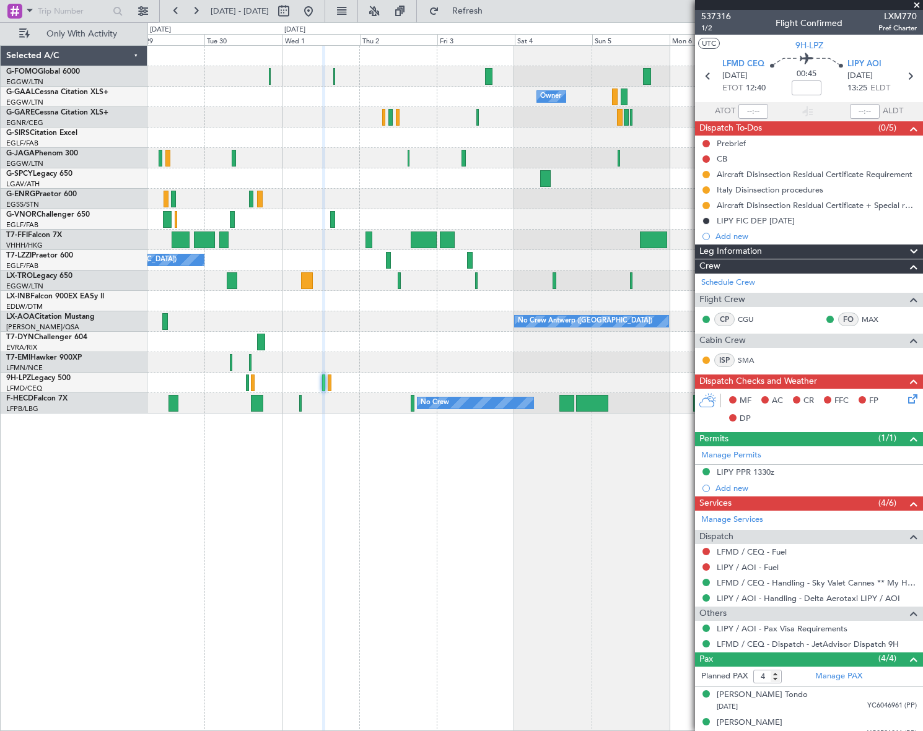
click at [0, 486] on html "[DATE] - [DATE] Refresh Quick Links Only With Activity Owner Owner Owner Planne…" at bounding box center [461, 365] width 923 height 731
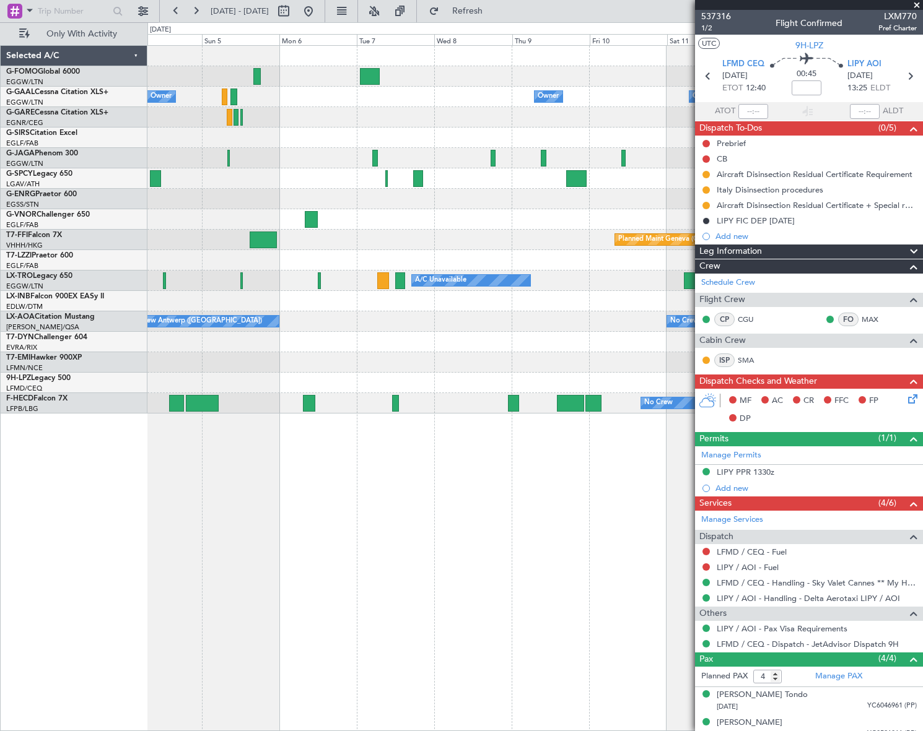
click at [329, 493] on div "Owner Owner Owner Owner [GEOGRAPHIC_DATA] ([GEOGRAPHIC_DATA]) Owner Owner No Cr…" at bounding box center [534, 388] width 775 height 686
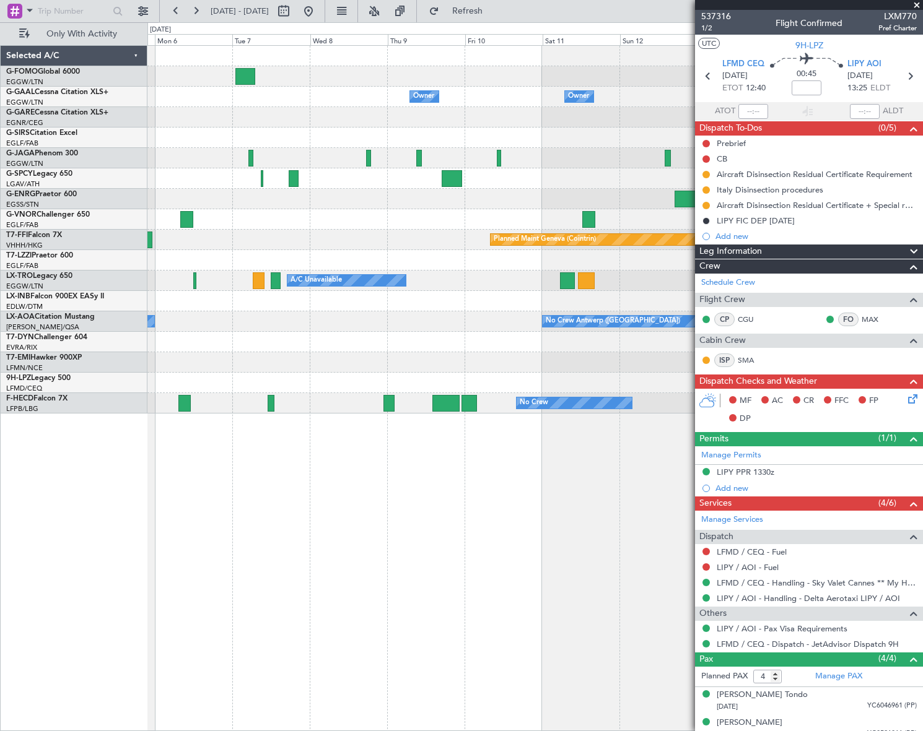
click at [355, 516] on div "Owner Owner Owner [GEOGRAPHIC_DATA] ([GEOGRAPHIC_DATA]) Owner Owner Owner No Cr…" at bounding box center [534, 388] width 775 height 686
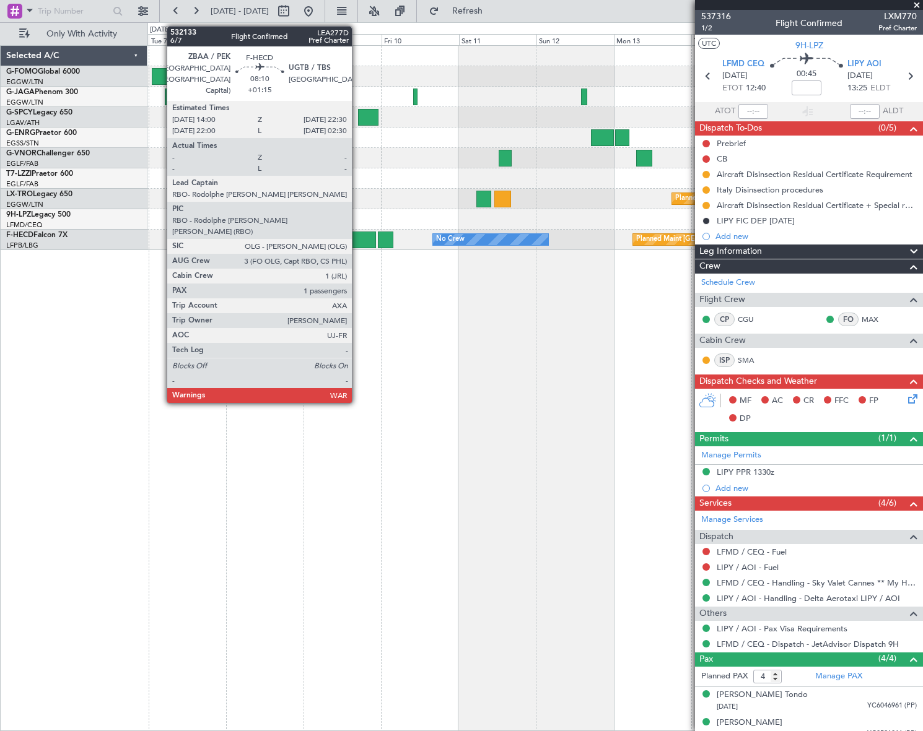
click at [357, 239] on div at bounding box center [363, 240] width 28 height 17
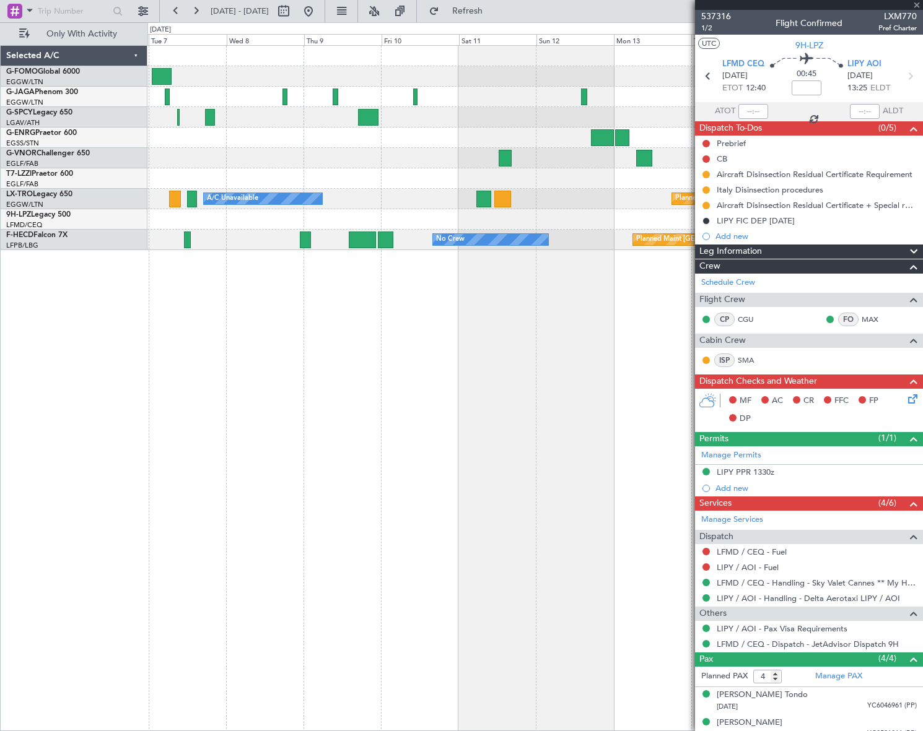
type input "+01:15"
type input "1"
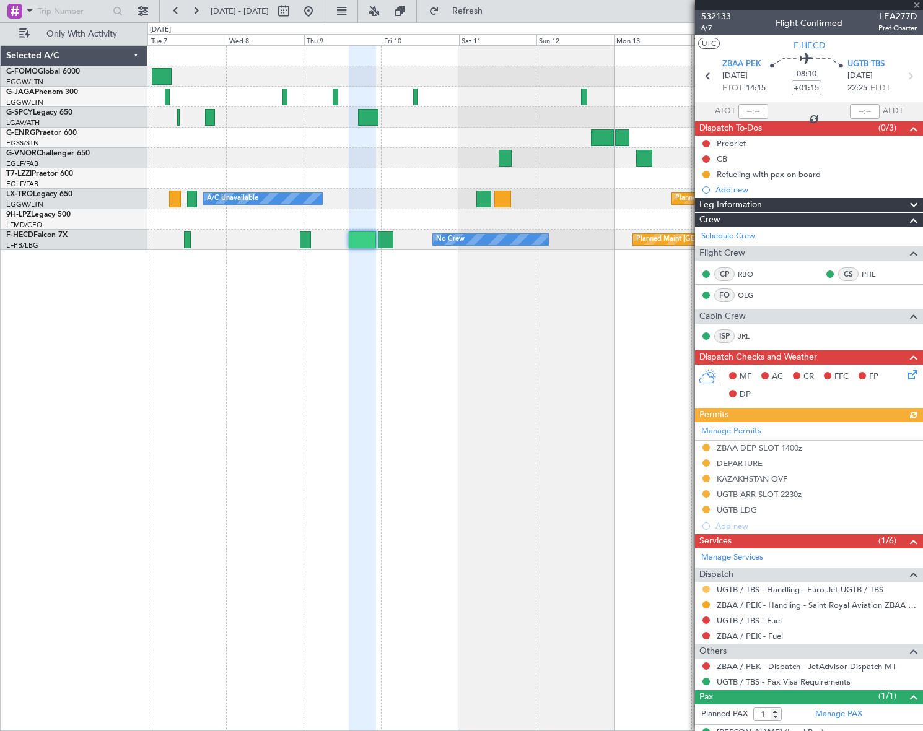
click at [706, 590] on button at bounding box center [705, 589] width 7 height 7
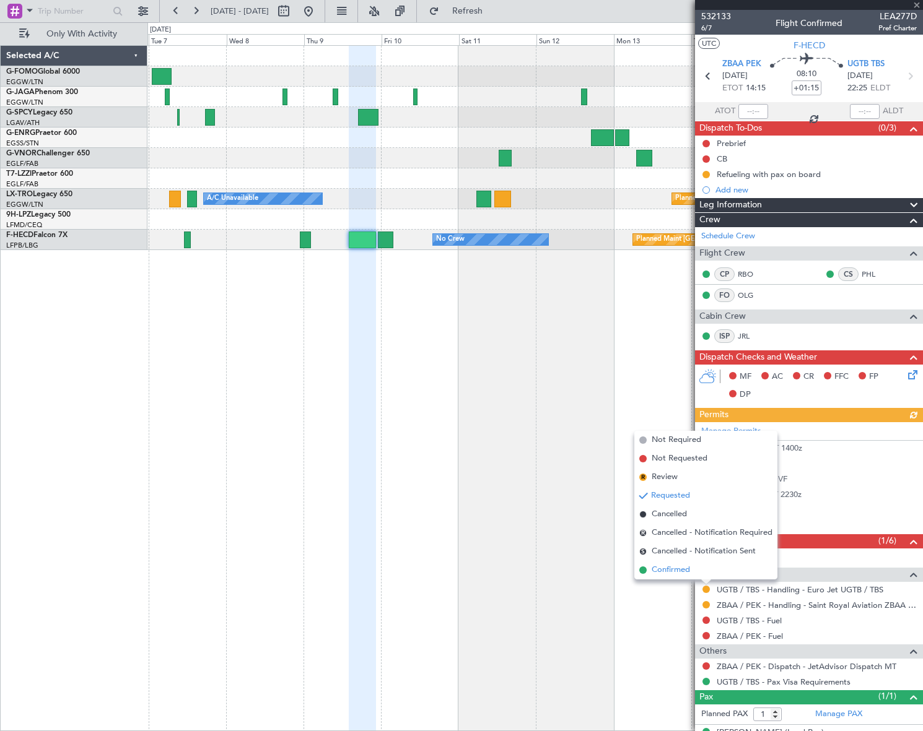
click at [675, 571] on span "Confirmed" at bounding box center [671, 570] width 38 height 12
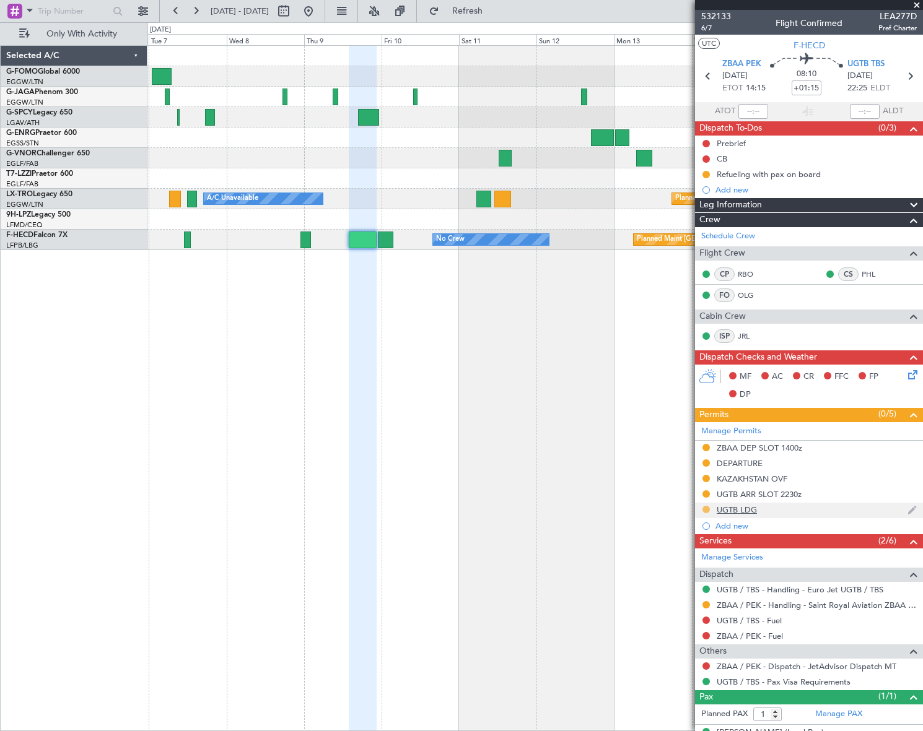
click at [705, 510] on button at bounding box center [705, 509] width 7 height 7
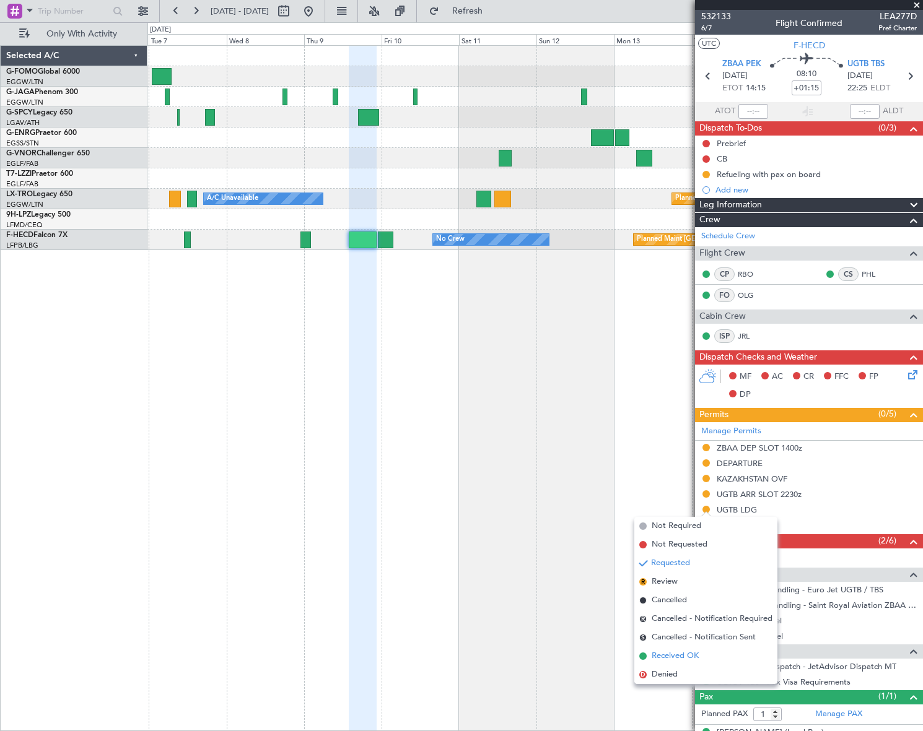
click at [675, 658] on span "Received OK" at bounding box center [675, 656] width 47 height 12
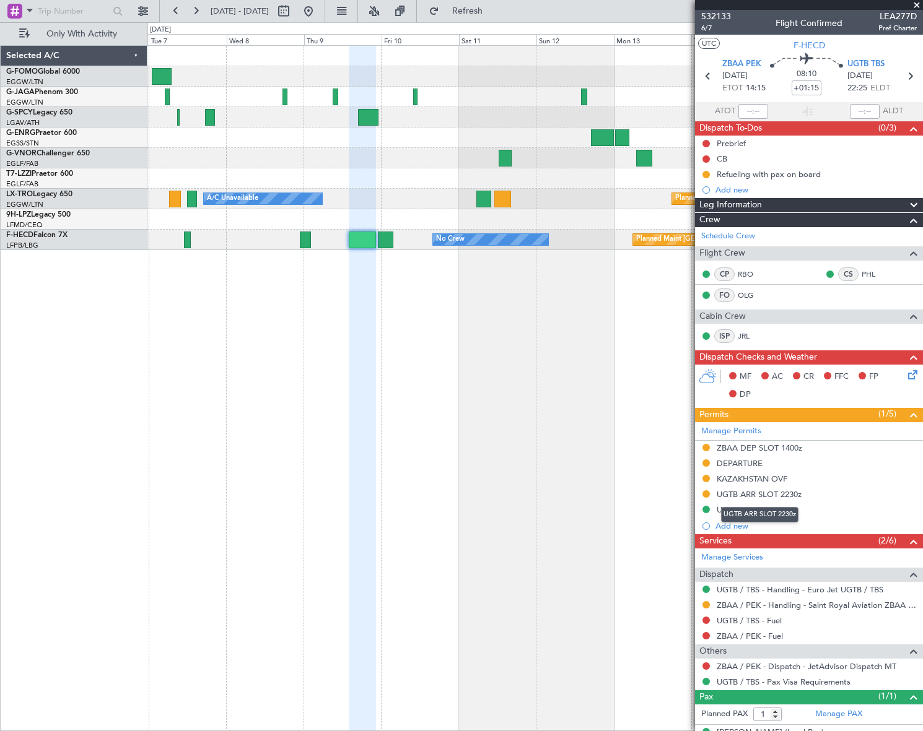
click at [743, 512] on div "UGTB ARR SLOT 2230z" at bounding box center [759, 514] width 77 height 15
click at [746, 510] on div "UGTB LDG" at bounding box center [737, 510] width 40 height 11
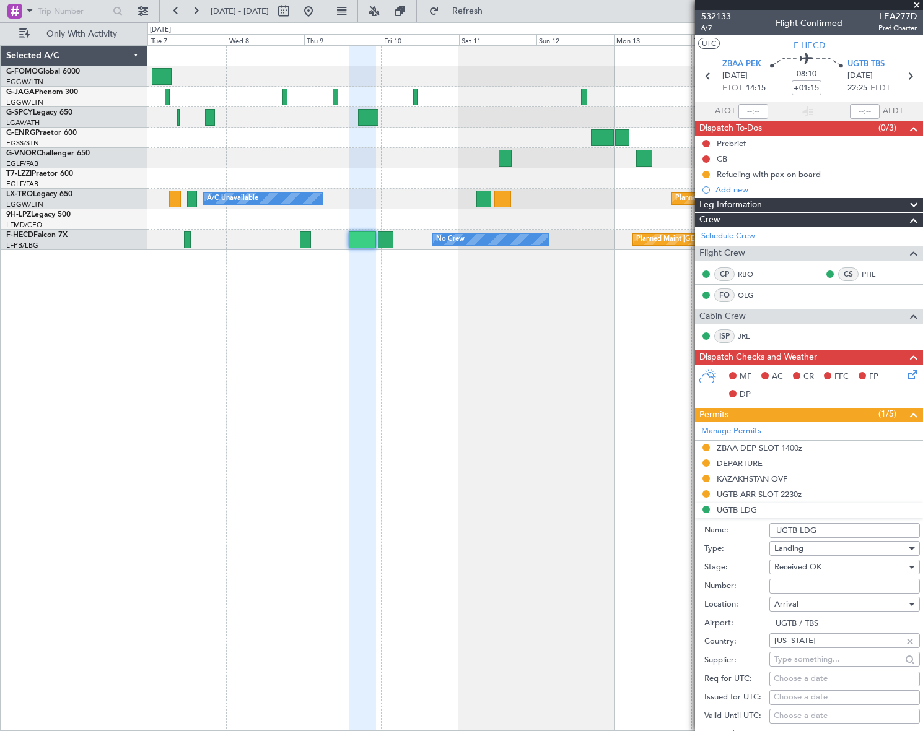
click at [795, 583] on input "Number:" at bounding box center [844, 586] width 150 height 15
paste input "[US_STATE] - FRA/2757-25CH"
type input "[US_STATE] - FRA/2757-25CH"
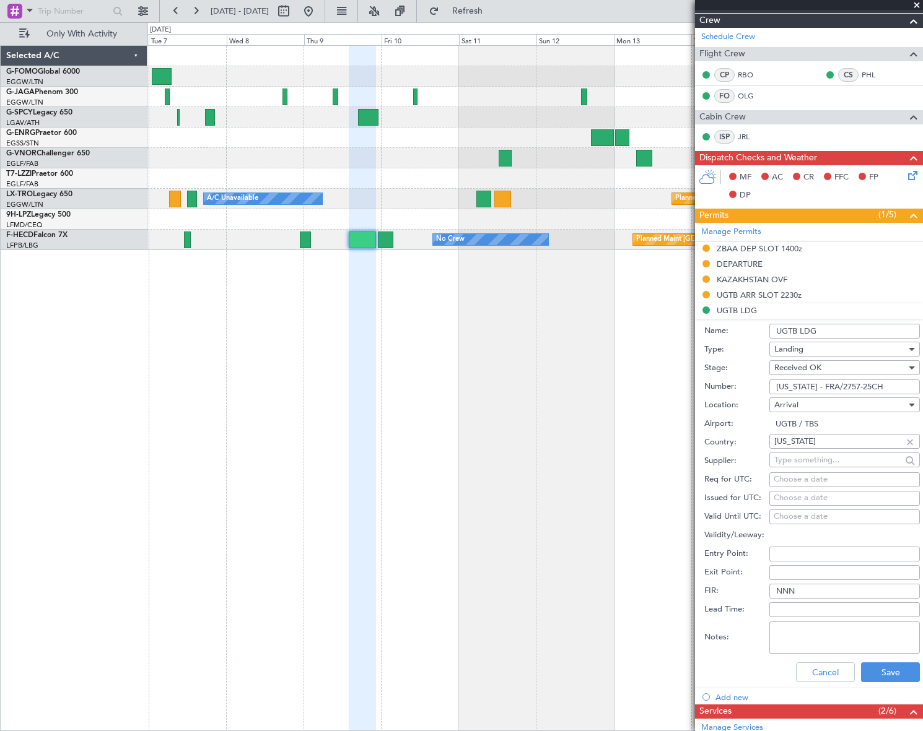
scroll to position [281, 0]
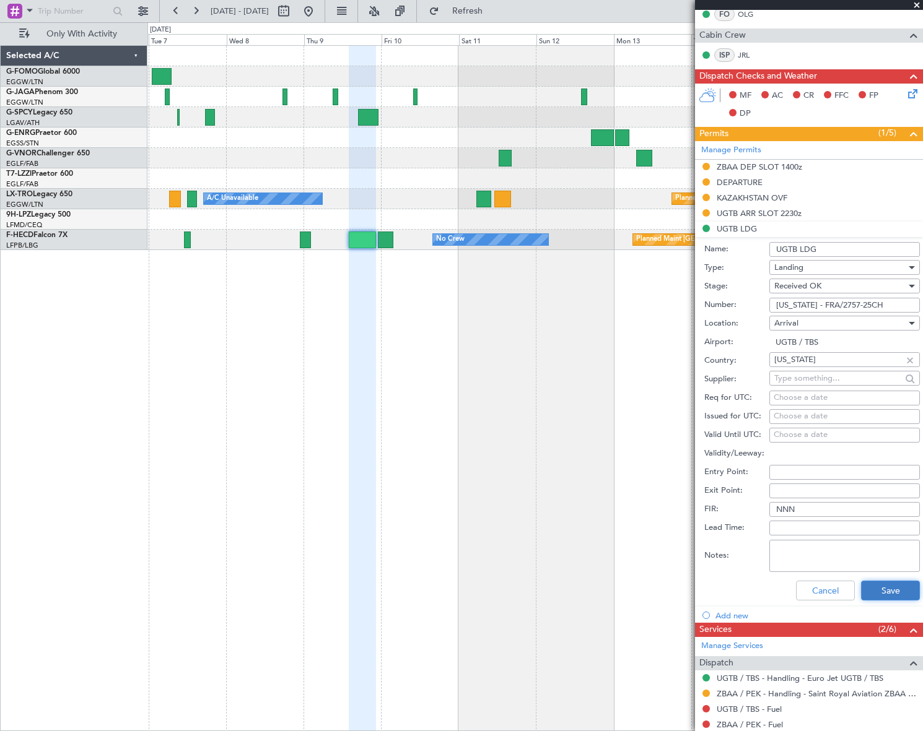
click at [881, 588] on button "Save" at bounding box center [890, 591] width 59 height 20
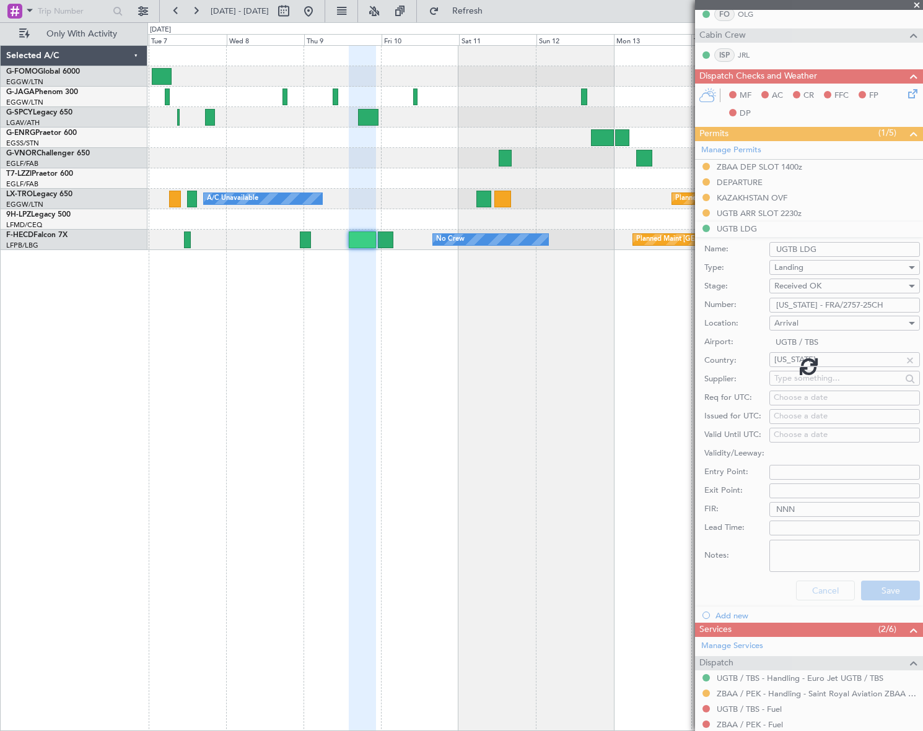
scroll to position [20, 0]
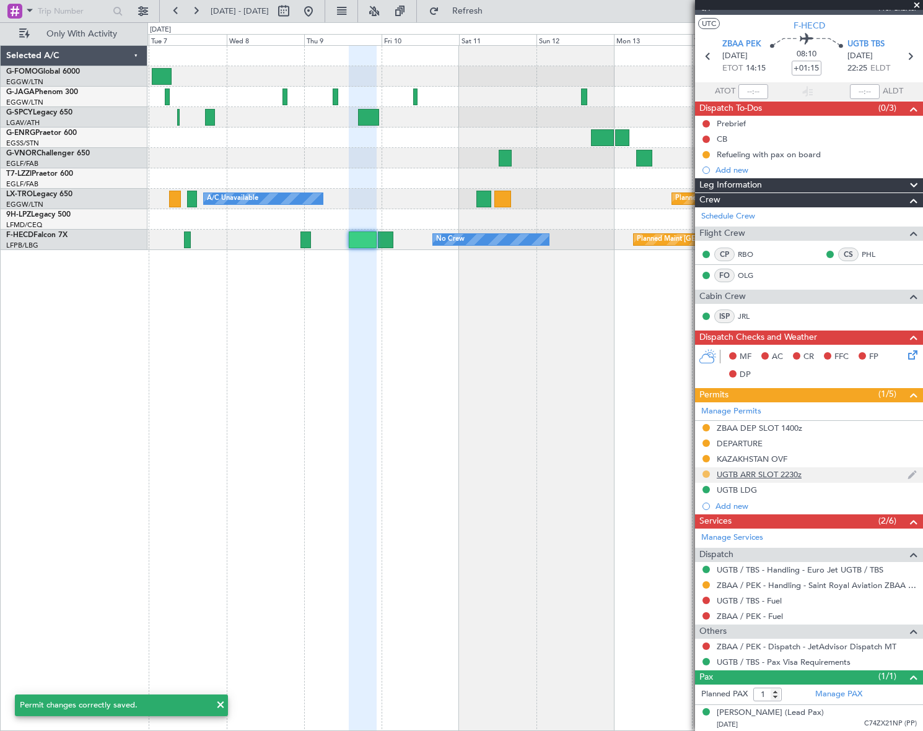
click at [702, 473] on button at bounding box center [705, 474] width 7 height 7
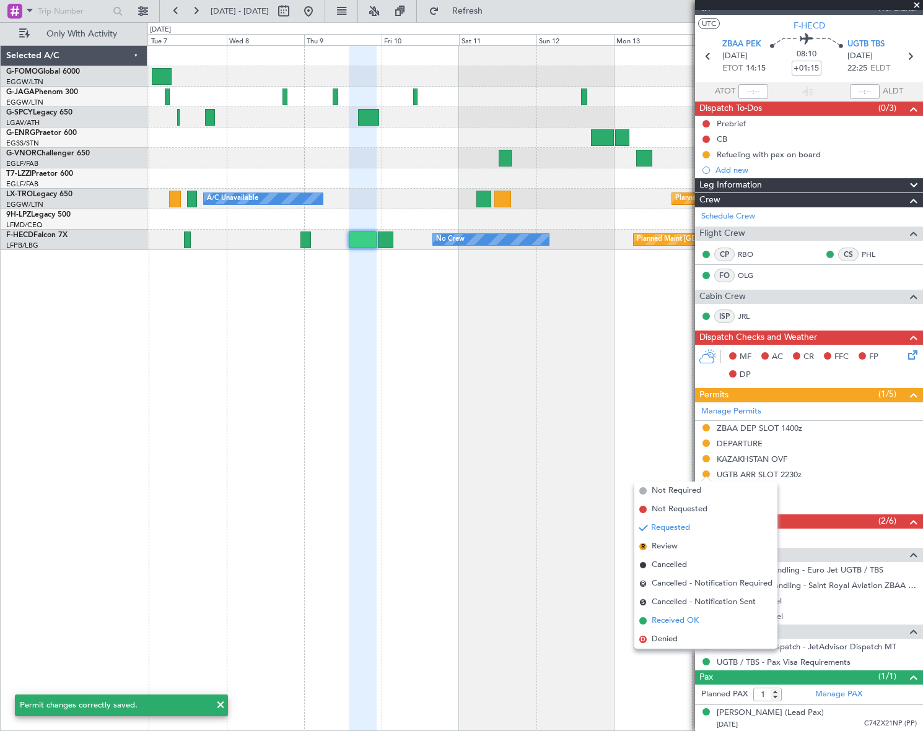
click at [678, 624] on span "Received OK" at bounding box center [675, 621] width 47 height 12
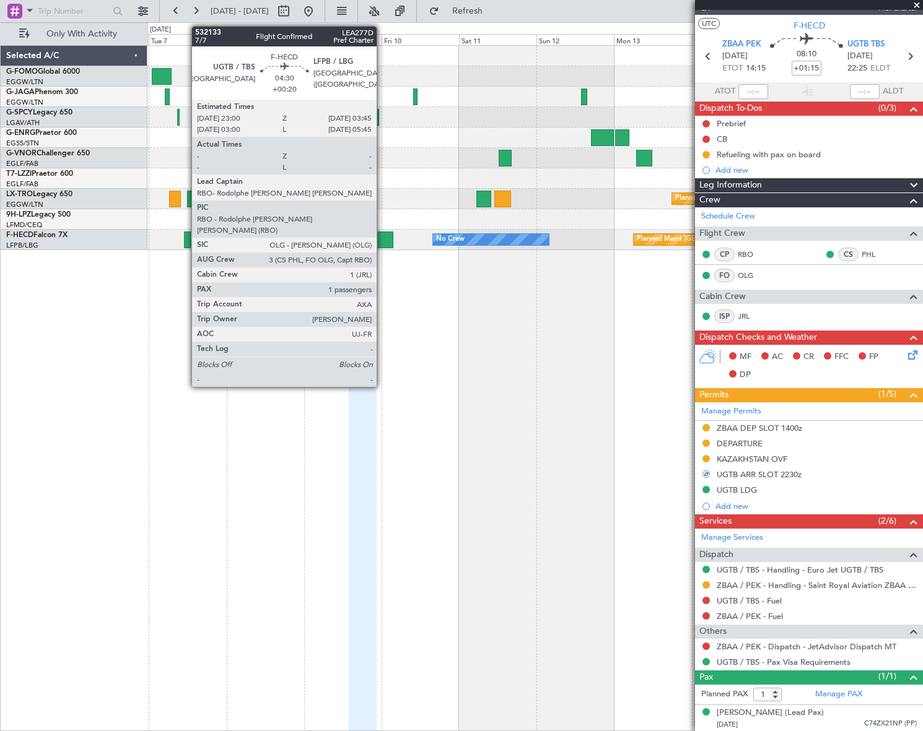
click at [382, 238] on div at bounding box center [385, 240] width 15 height 17
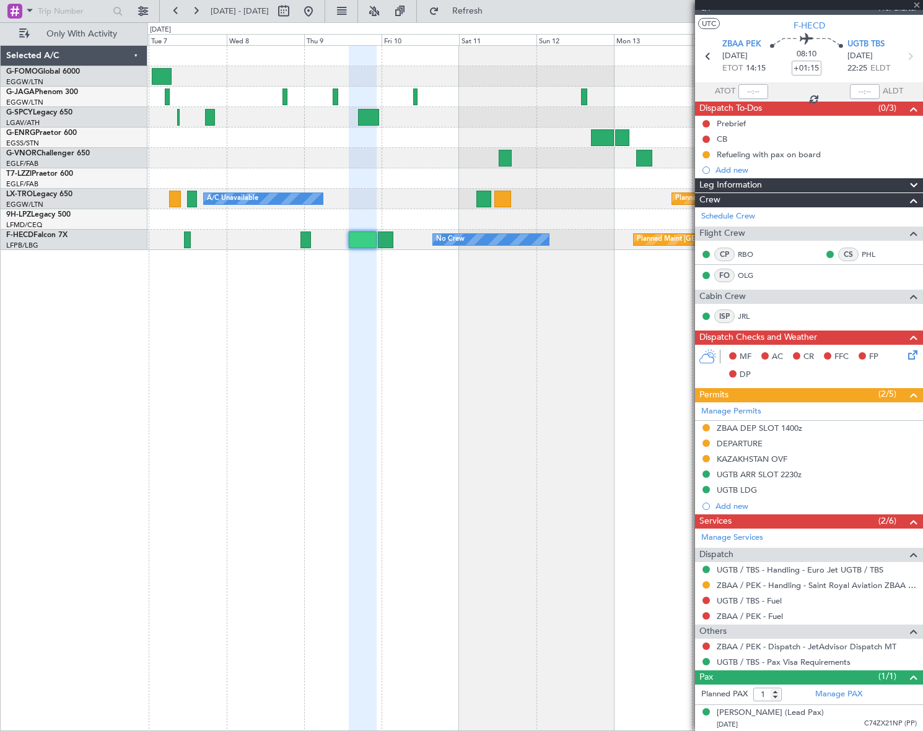
type input "+00:20"
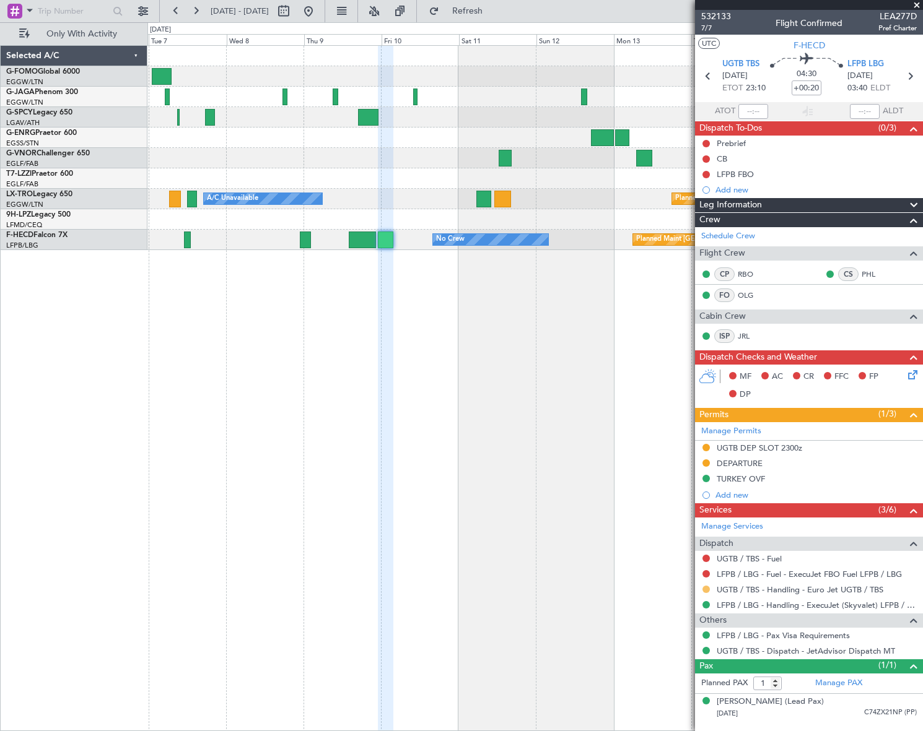
click at [706, 590] on button at bounding box center [705, 589] width 7 height 7
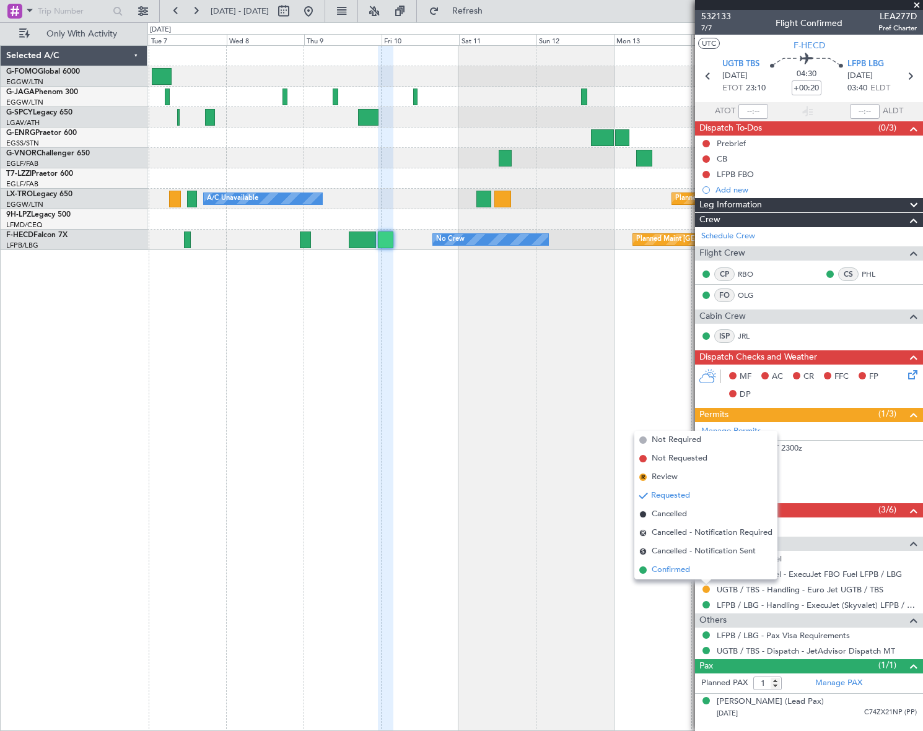
click at [679, 574] on span "Confirmed" at bounding box center [671, 570] width 38 height 12
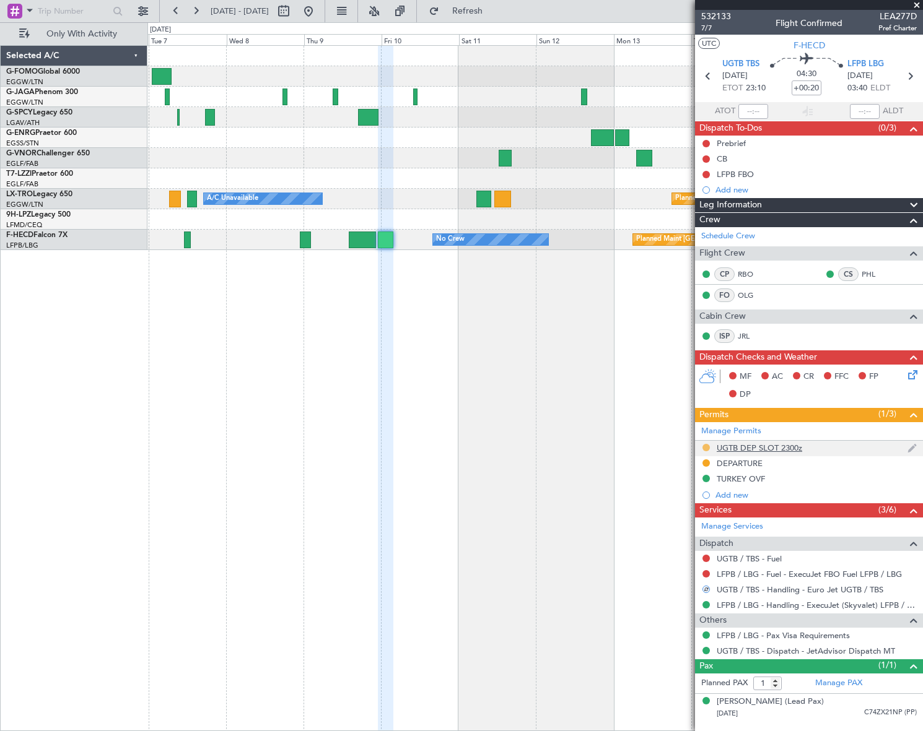
click at [706, 448] on button at bounding box center [705, 447] width 7 height 7
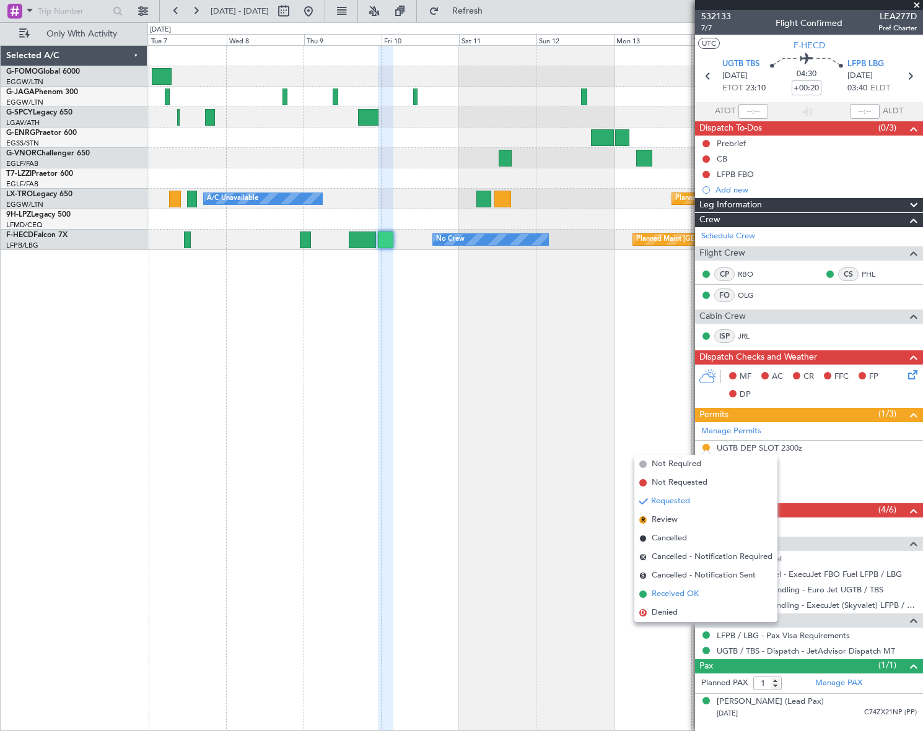
click at [683, 595] on span "Received OK" at bounding box center [675, 594] width 47 height 12
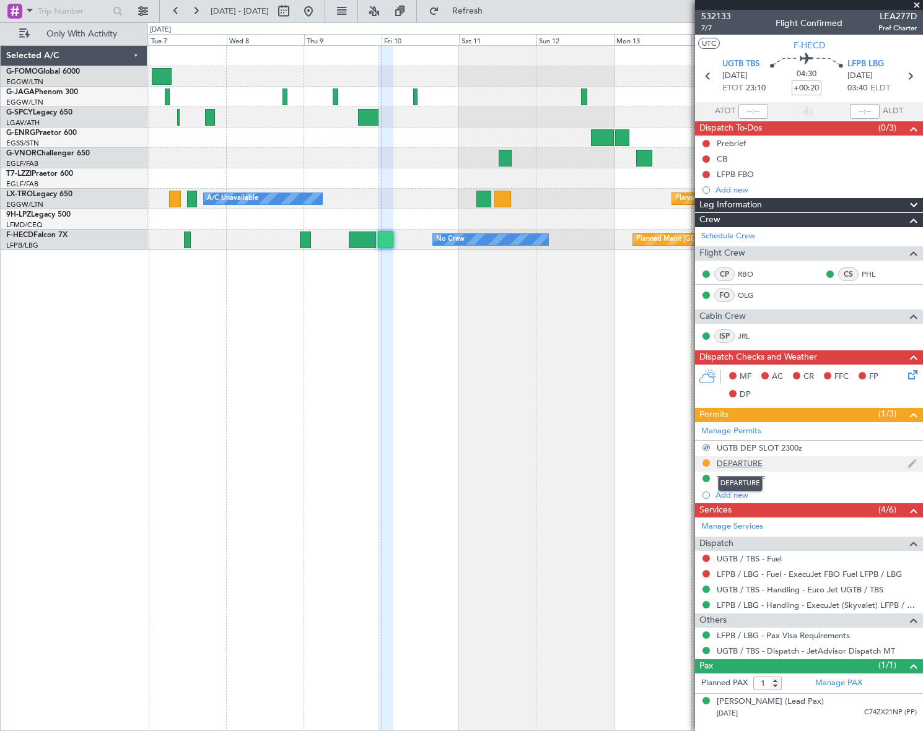
click at [738, 463] on div "DEPARTURE" at bounding box center [740, 463] width 46 height 11
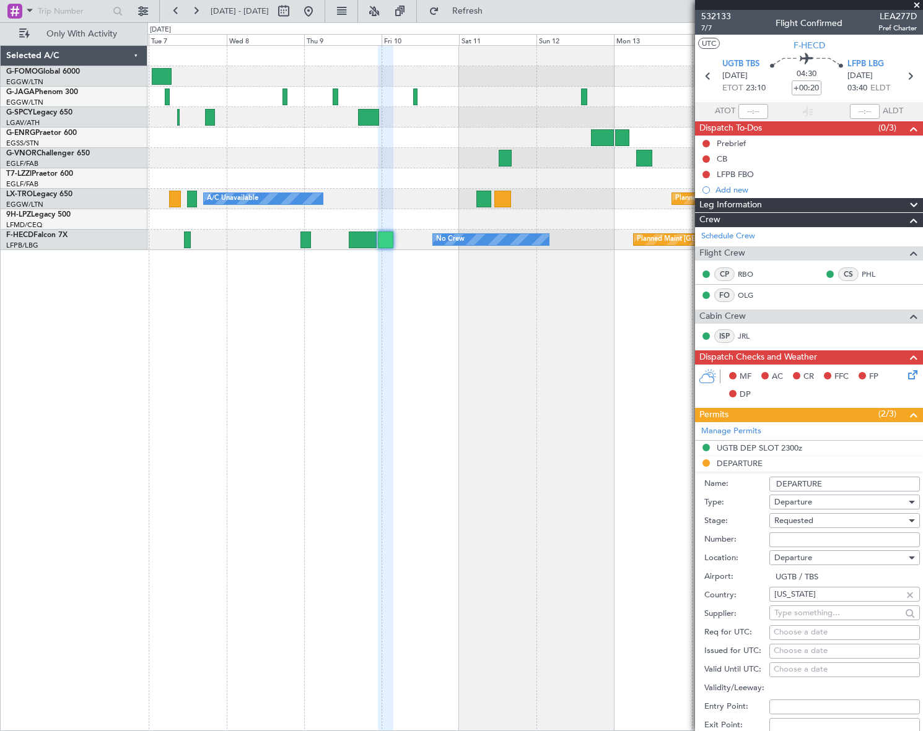
click at [795, 540] on input "Number:" at bounding box center [844, 540] width 150 height 15
paste input "[US_STATE] - FRA/2757-25CH"
type input "[US_STATE] - FRA/2757-25CH"
click at [835, 520] on div "Requested" at bounding box center [840, 521] width 132 height 19
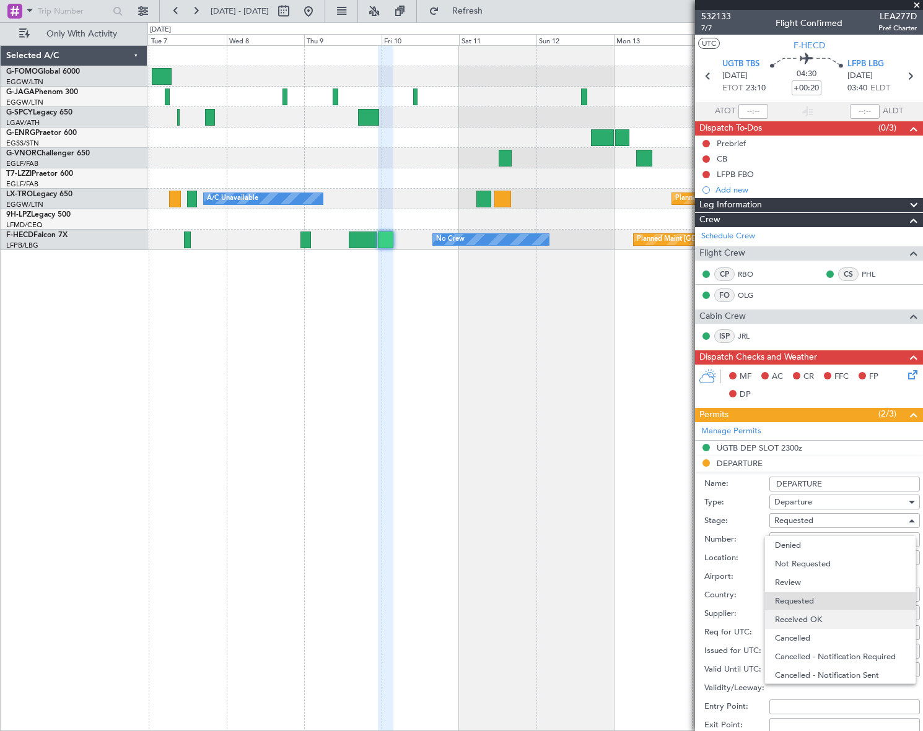
scroll to position [5, 0]
click at [806, 616] on span "Received OK" at bounding box center [840, 615] width 131 height 19
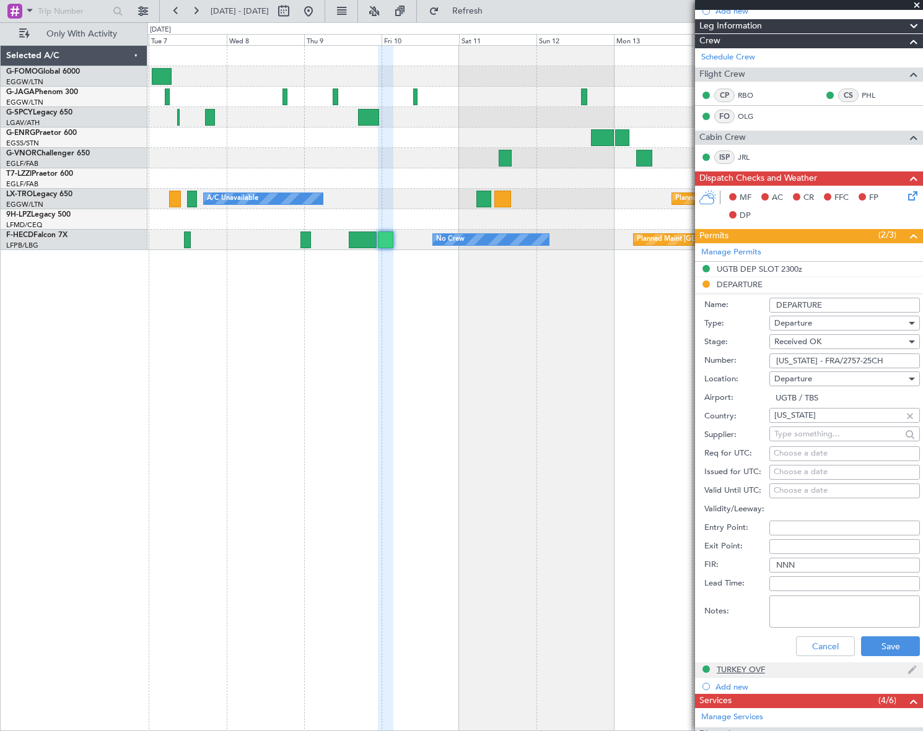
scroll to position [281, 0]
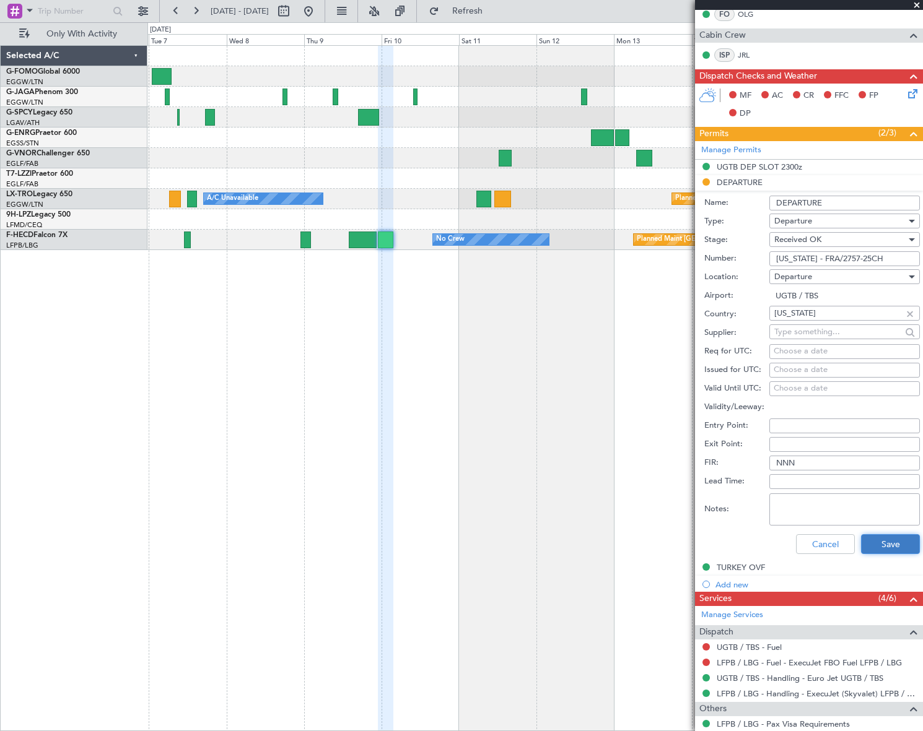
click at [888, 541] on button "Save" at bounding box center [890, 544] width 59 height 20
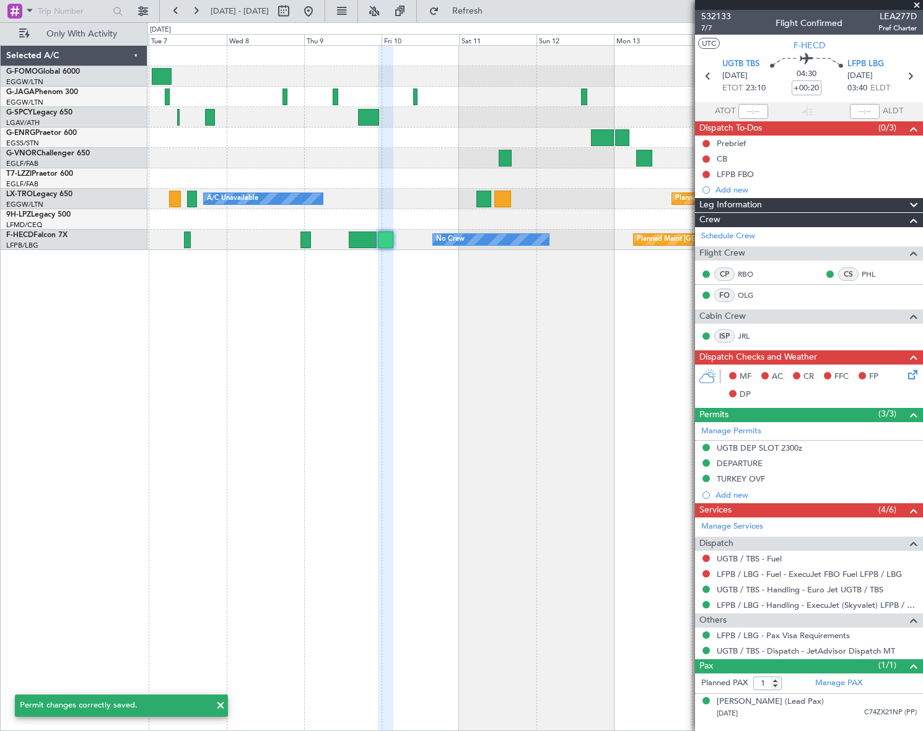
scroll to position [0, 0]
click at [318, 17] on button at bounding box center [309, 11] width 20 height 20
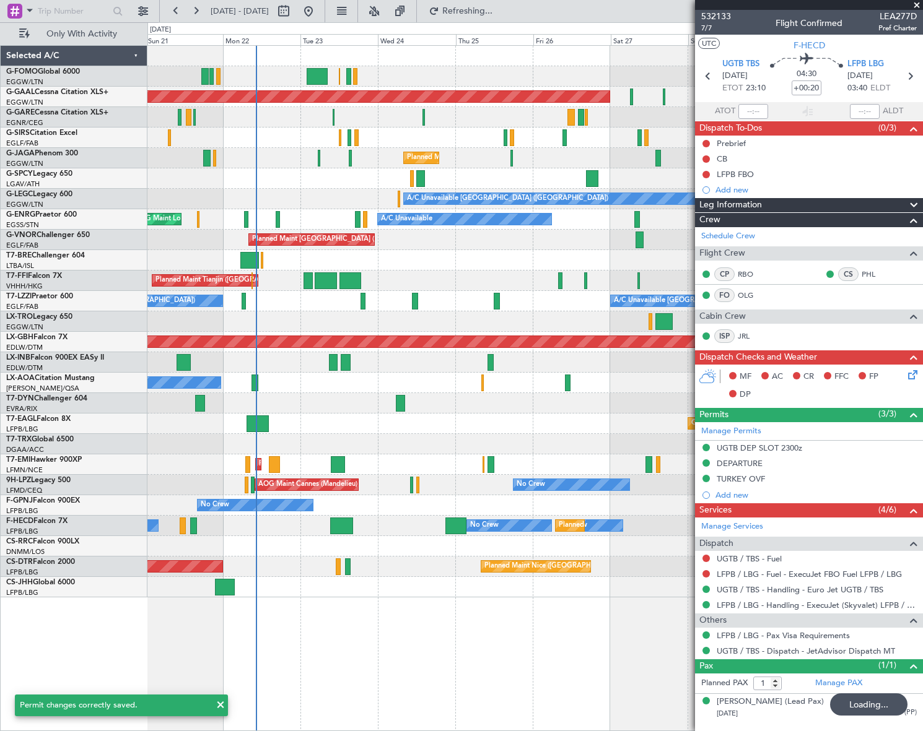
click at [155, 582] on div "Planned Maint Dusseldorf Unplanned Maint [GEOGRAPHIC_DATA] ([GEOGRAPHIC_DATA]) …" at bounding box center [534, 388] width 775 height 686
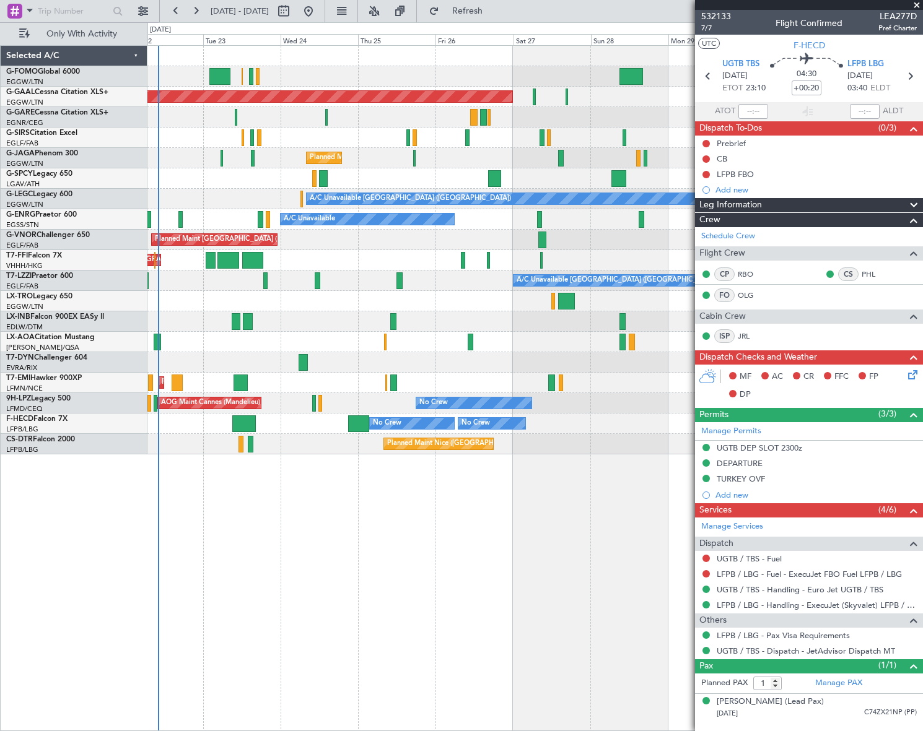
click at [238, 606] on div "Planned Maint Dusseldorf Owner Planned Maint [GEOGRAPHIC_DATA] ([GEOGRAPHIC_DAT…" at bounding box center [534, 388] width 775 height 686
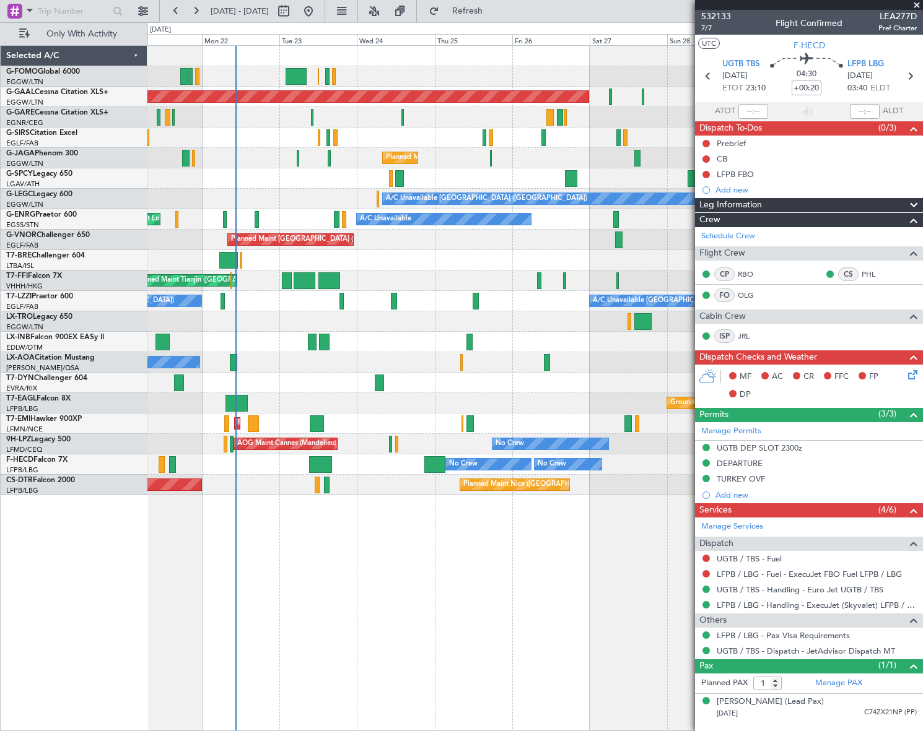
click at [275, 356] on div "Planned Maint Dusseldorf Unplanned Maint [GEOGRAPHIC_DATA] ([GEOGRAPHIC_DATA]) …" at bounding box center [534, 271] width 775 height 450
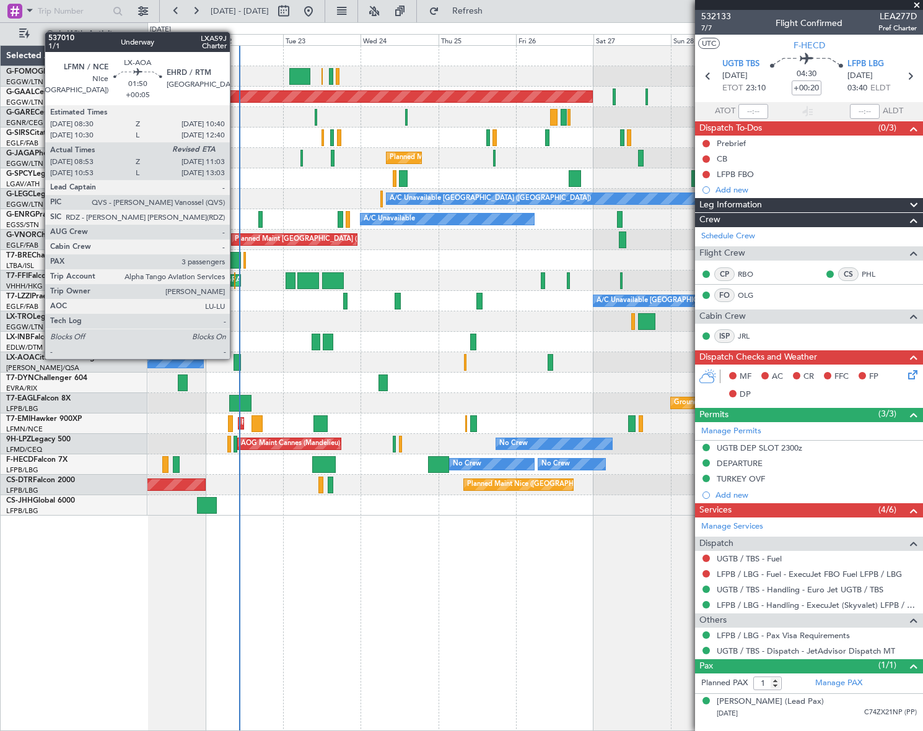
click at [235, 358] on div at bounding box center [236, 362] width 7 height 17
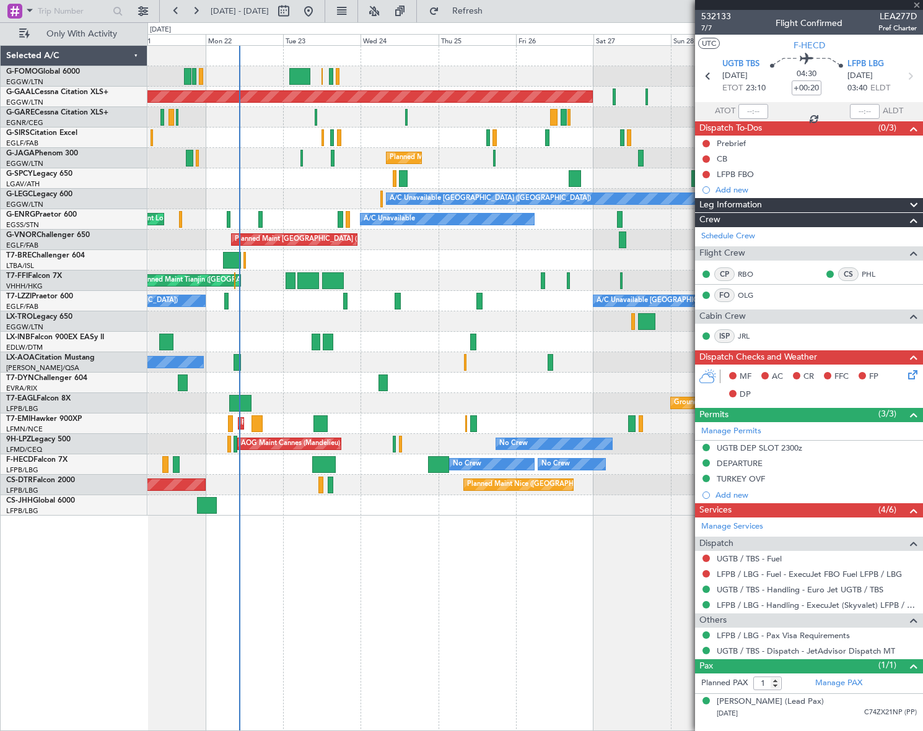
type input "+00:05"
type input "09:08"
type input "3"
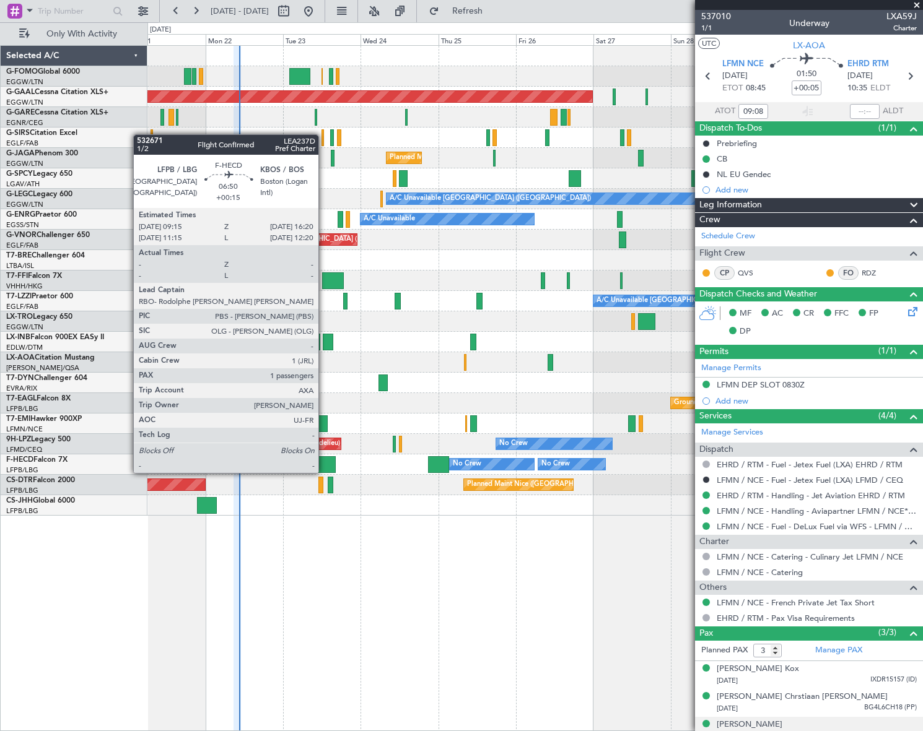
click at [324, 461] on div at bounding box center [323, 464] width 23 height 17
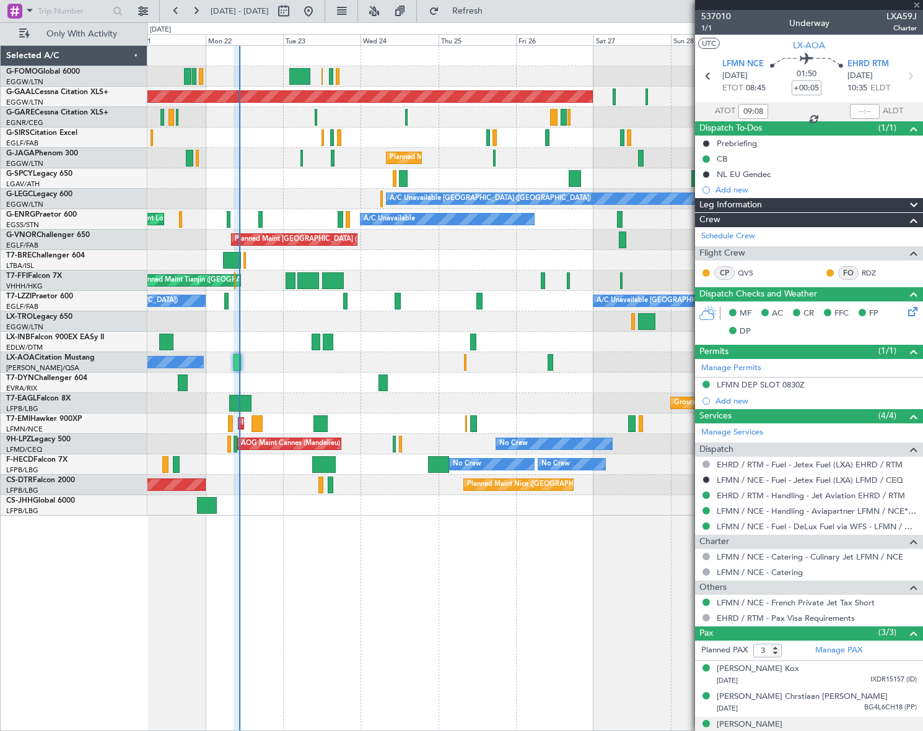
type input "+00:15"
type input "1"
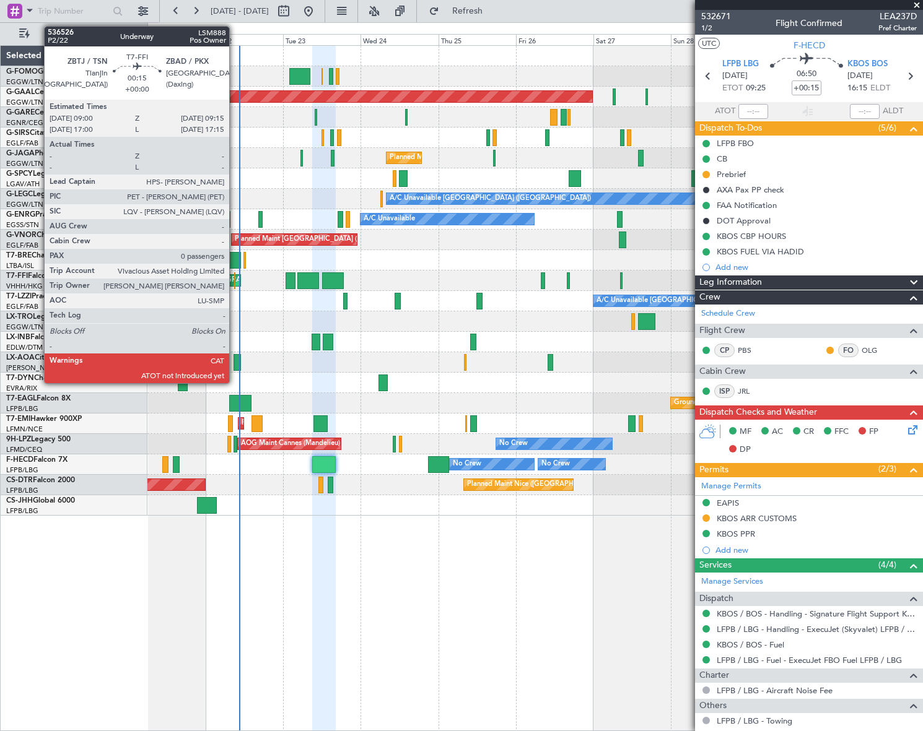
click at [235, 275] on div at bounding box center [234, 280] width 1 height 17
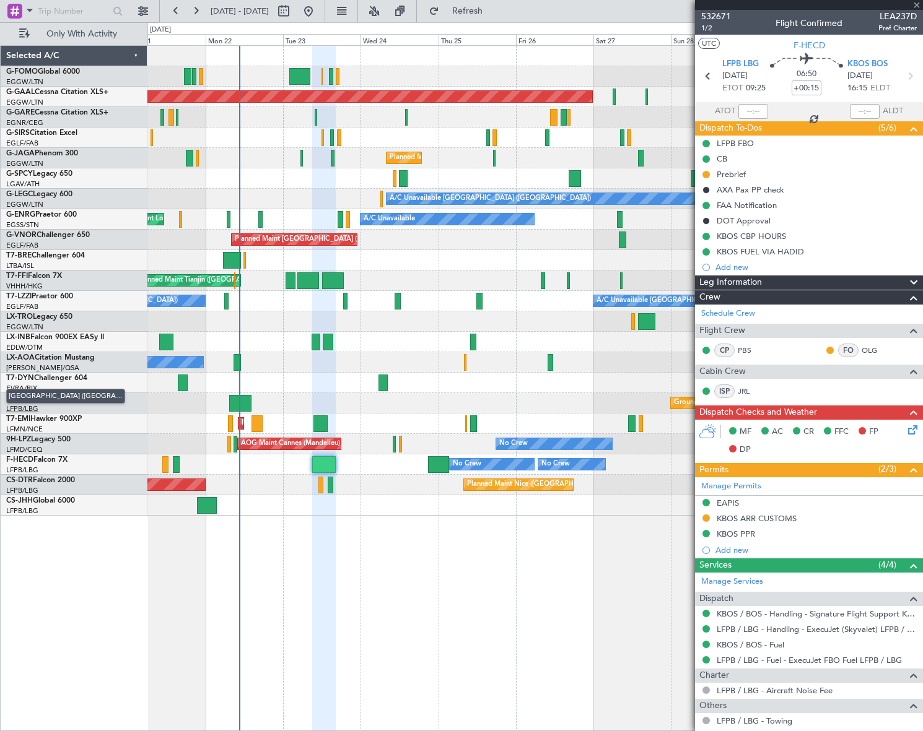
type input "0"
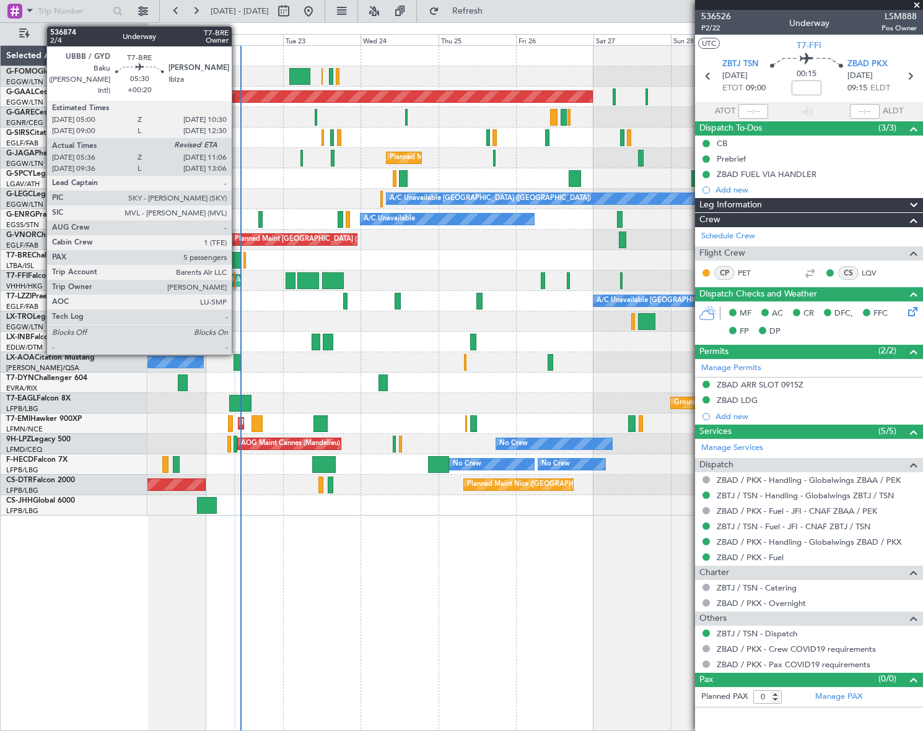
click at [237, 255] on div at bounding box center [232, 260] width 18 height 17
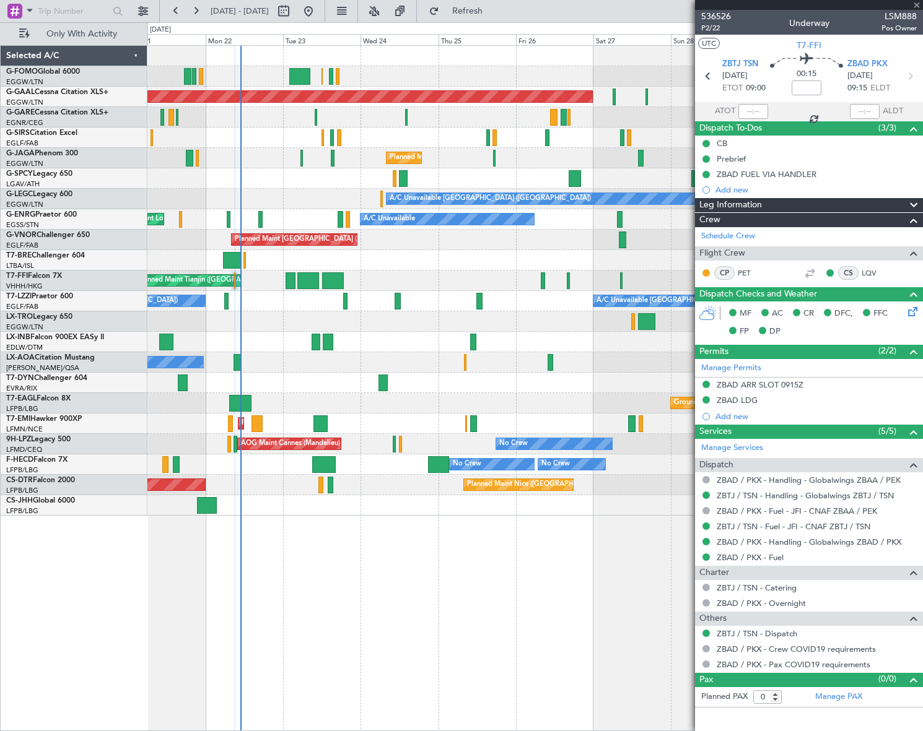
type input "+00:20"
type input "05:36"
type input "5"
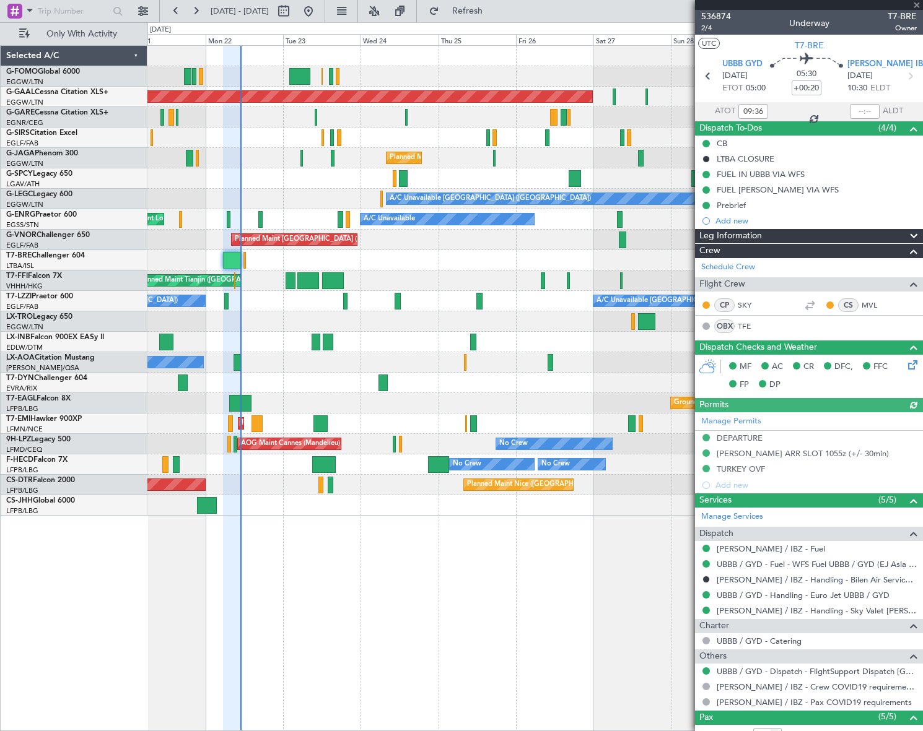
type input "05:36"
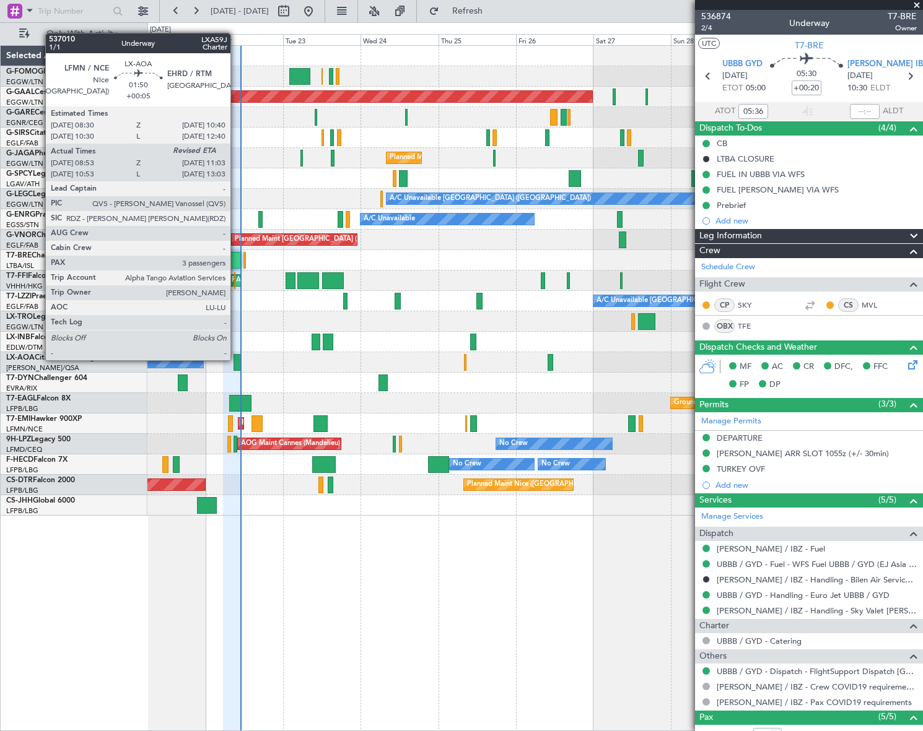
click at [236, 359] on div at bounding box center [236, 362] width 7 height 17
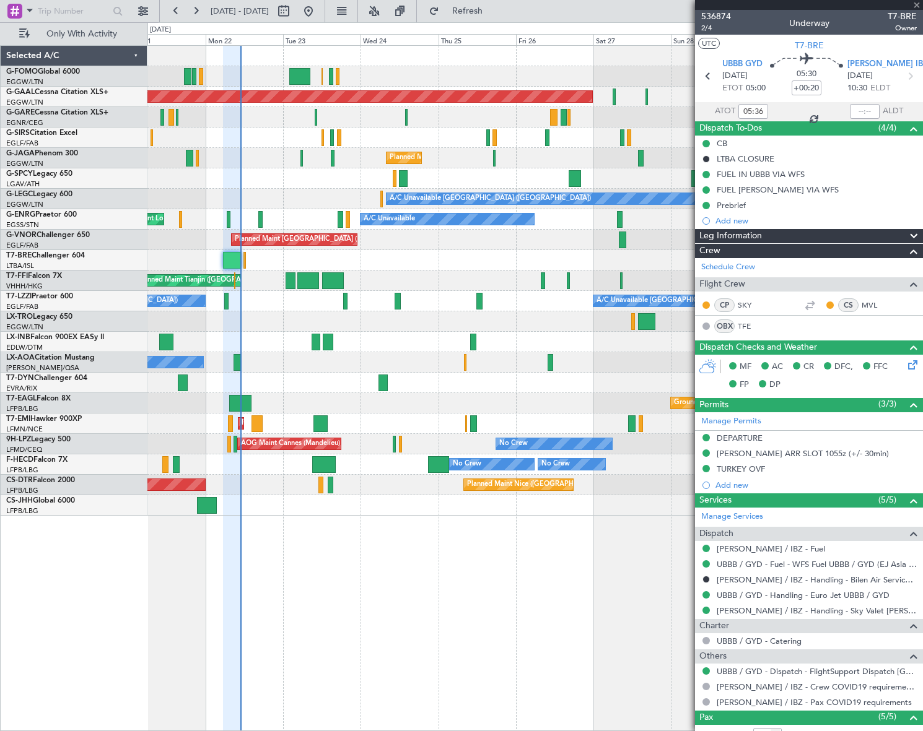
type input "+00:05"
type input "09:08"
type input "3"
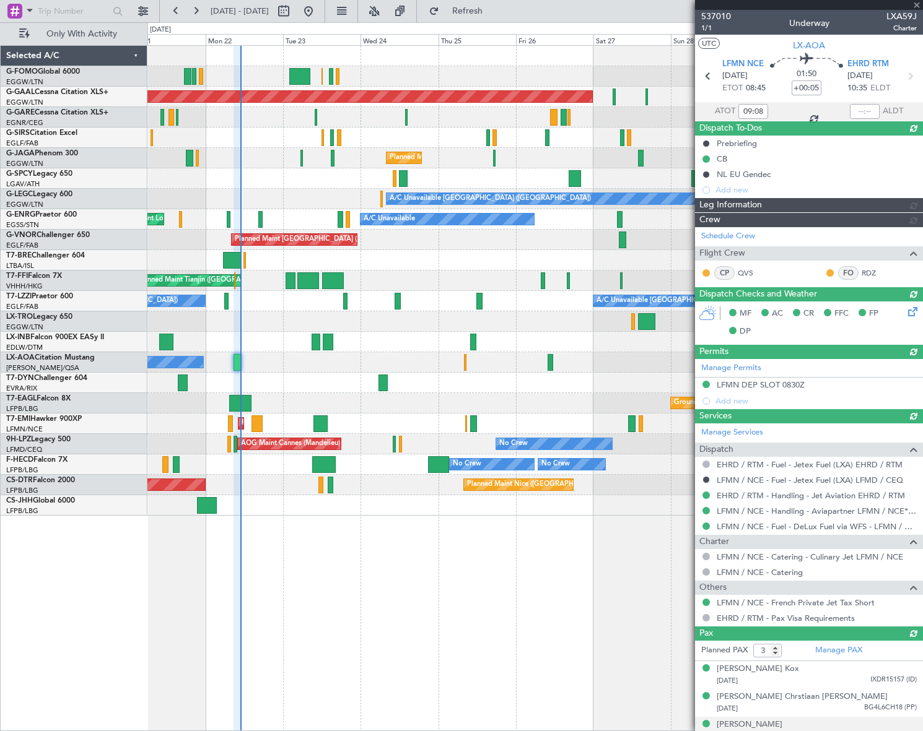
type input "10:44"
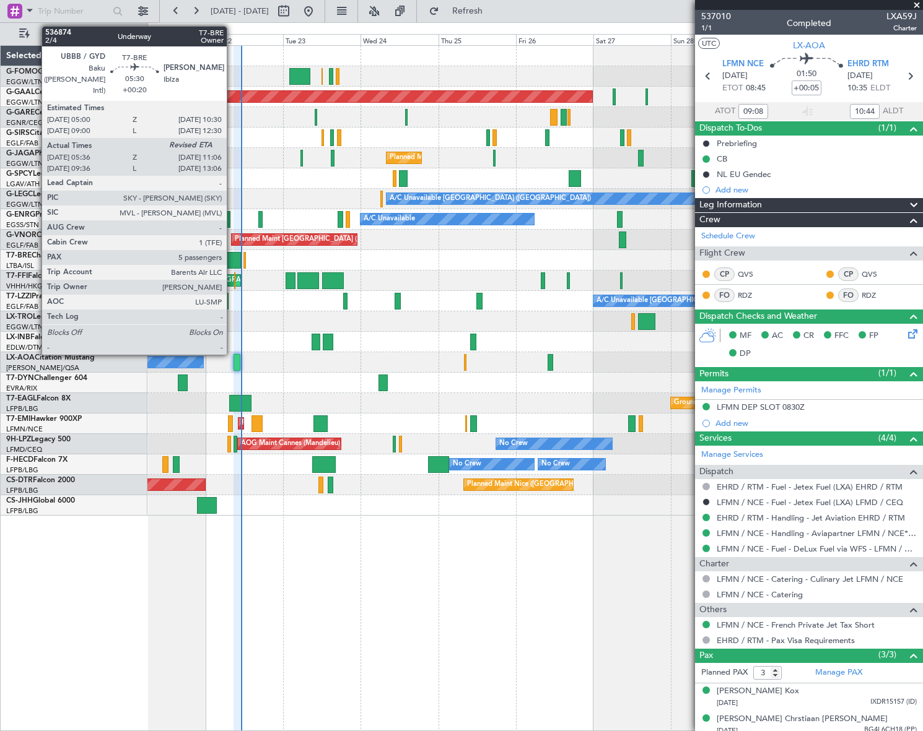
click at [232, 259] on div at bounding box center [232, 260] width 18 height 17
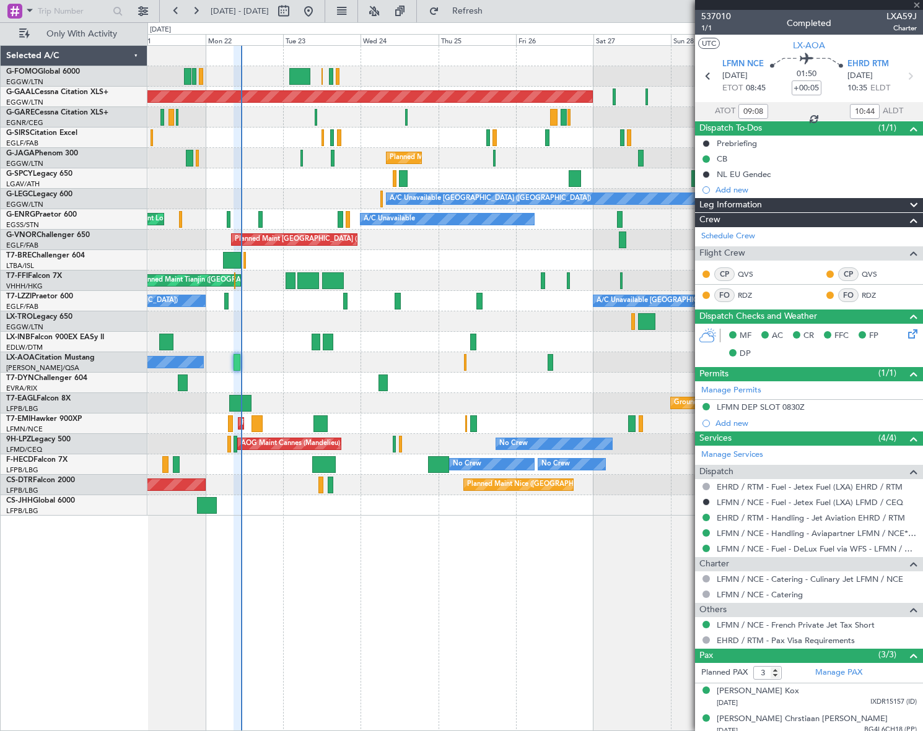
type input "+00:20"
type input "05:36"
type input "5"
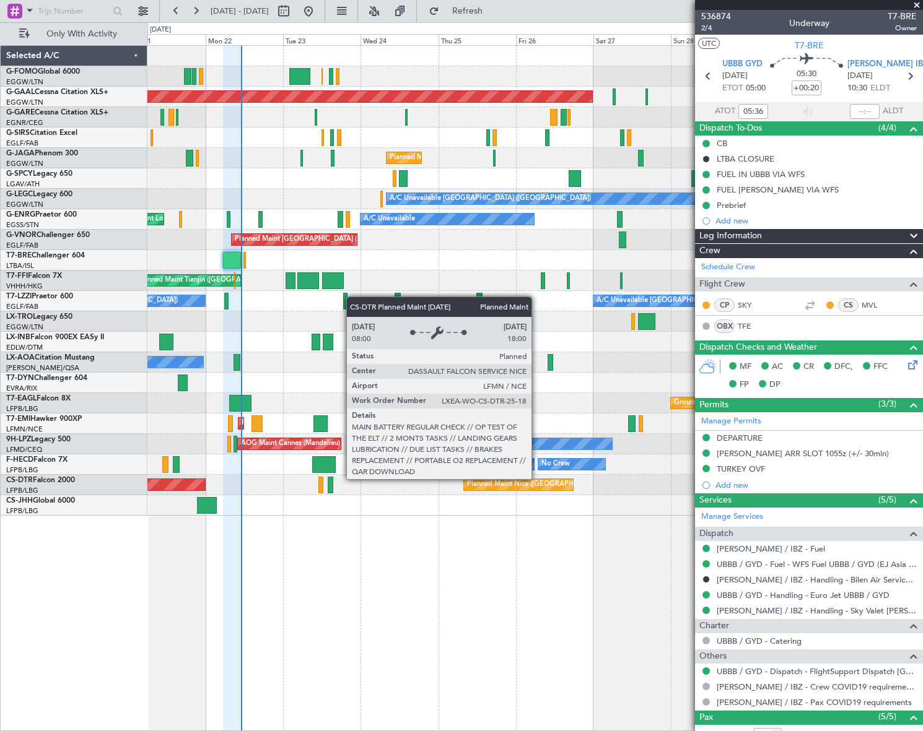
click at [537, 479] on div "Planned Maint Nice ([GEOGRAPHIC_DATA])" at bounding box center [536, 485] width 138 height 19
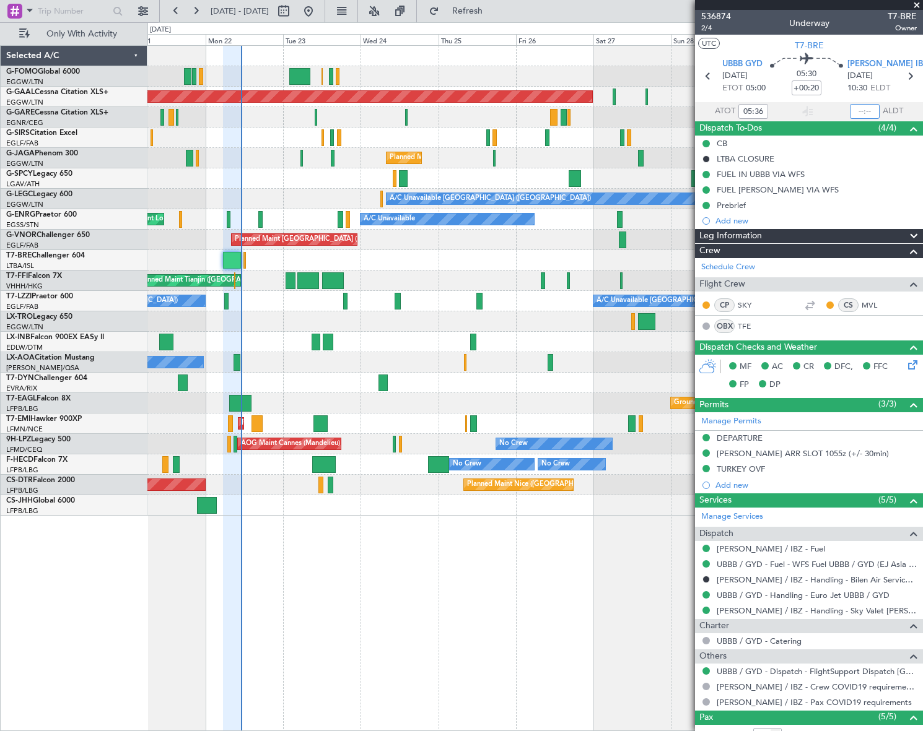
click at [861, 115] on input "text" at bounding box center [865, 111] width 30 height 15
click at [534, 551] on div "Planned Maint Dusseldorf Unplanned Maint [GEOGRAPHIC_DATA] ([GEOGRAPHIC_DATA]) …" at bounding box center [534, 388] width 775 height 686
type input "10:55"
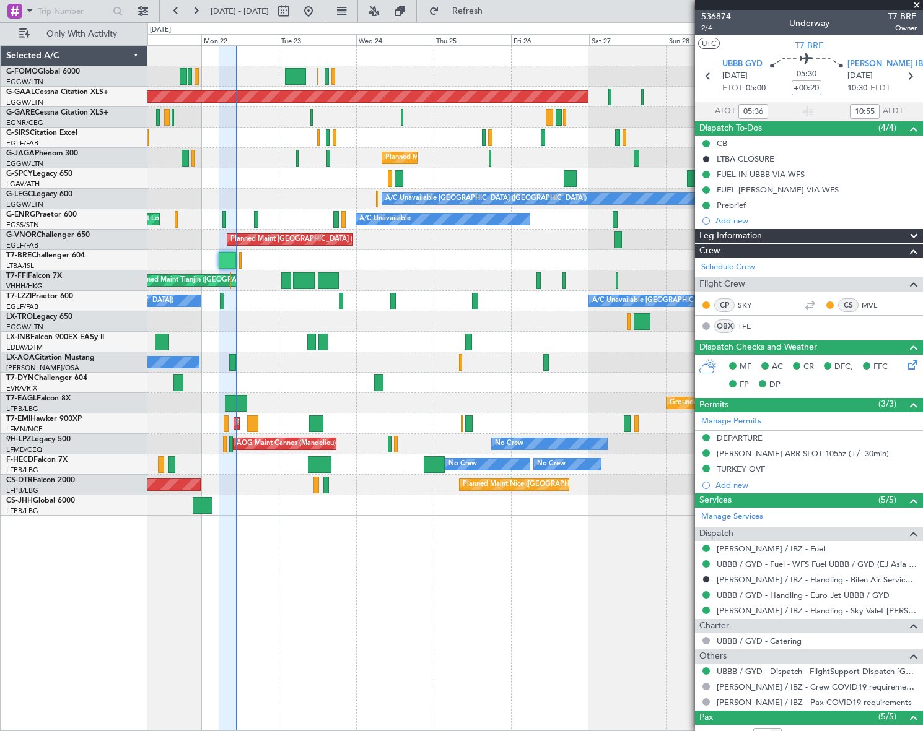
click at [339, 584] on div "Planned Maint Dusseldorf Unplanned Maint [GEOGRAPHIC_DATA] ([GEOGRAPHIC_DATA]) …" at bounding box center [534, 388] width 775 height 686
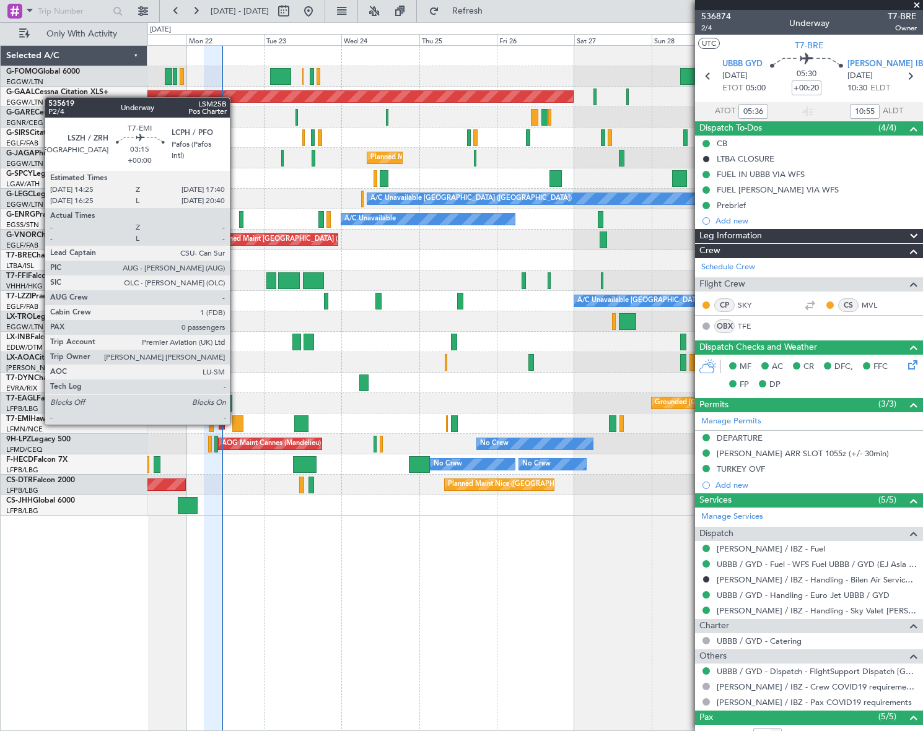
click at [236, 424] on div at bounding box center [237, 424] width 11 height 17
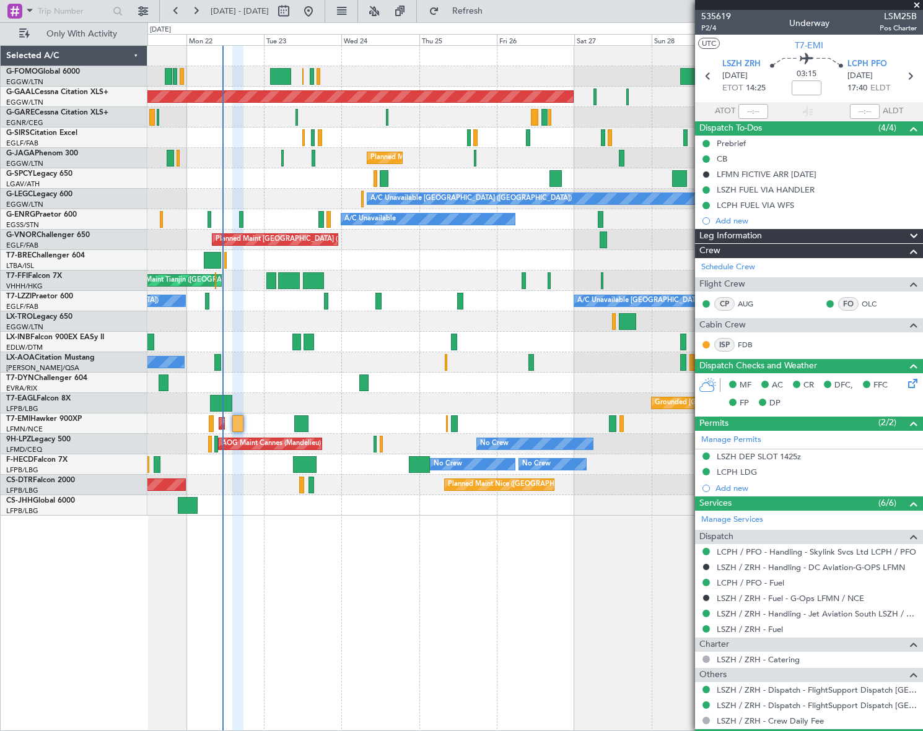
click at [261, 391] on div "Planned Maint Dusseldorf Unplanned Maint London (Luton) Planned Maint London (L…" at bounding box center [534, 281] width 775 height 470
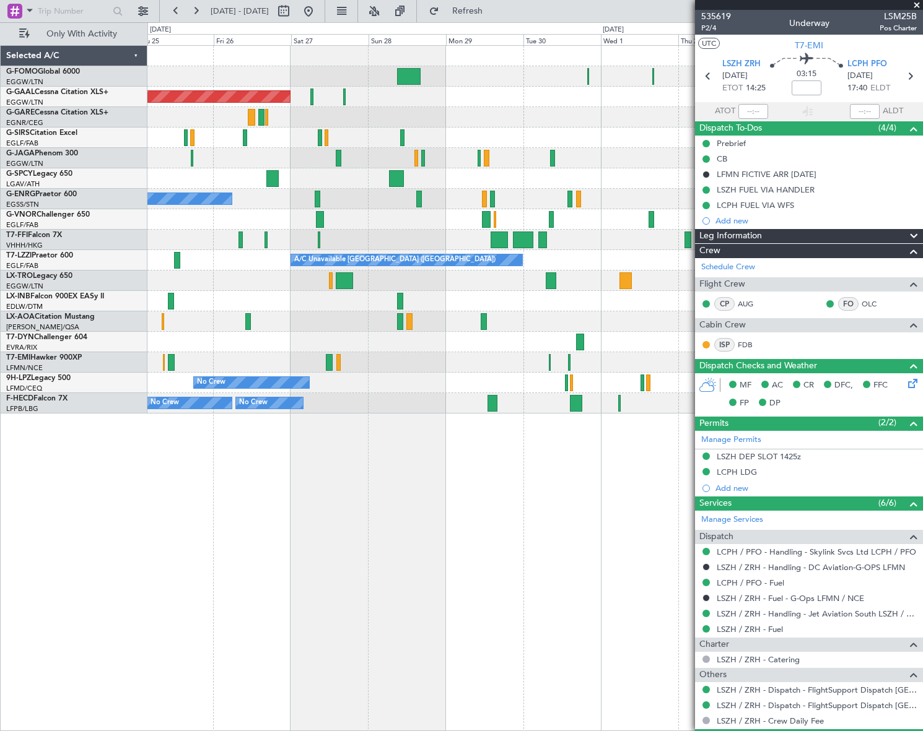
click at [450, 381] on div "Planned Maint Dusseldorf Owner Planned Maint London (Luton) A/C Unavailable Pla…" at bounding box center [534, 230] width 774 height 368
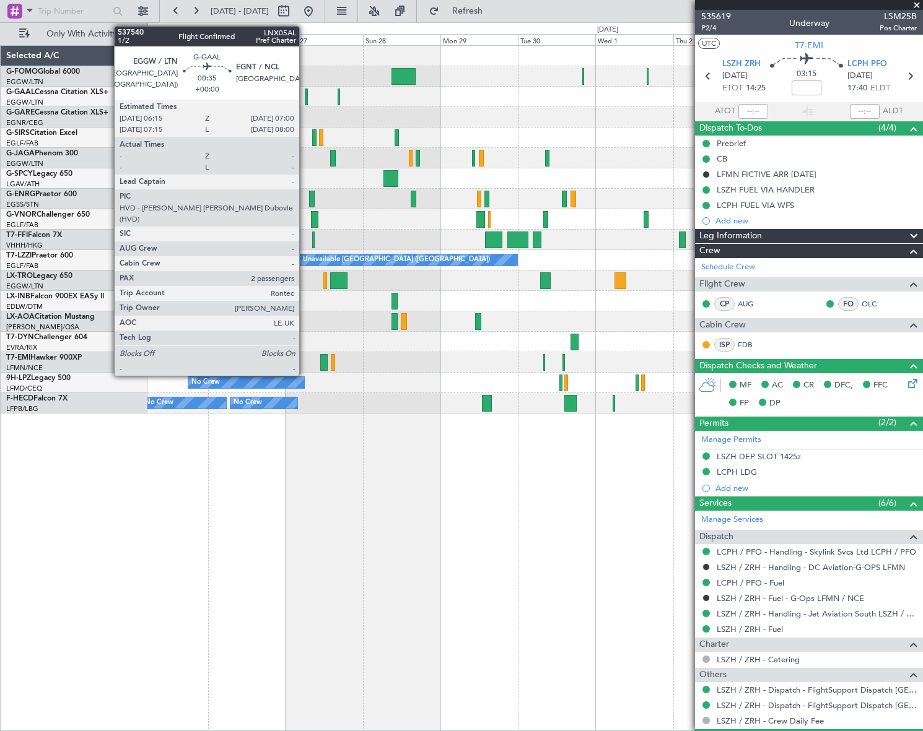
click at [305, 97] on div at bounding box center [306, 97] width 2 height 17
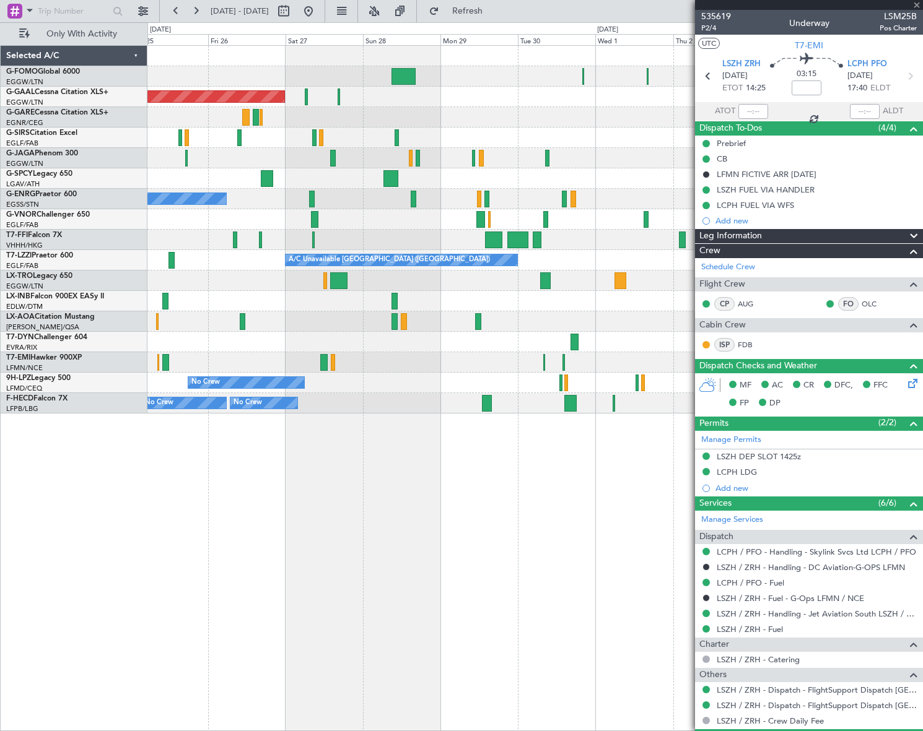
type input "2"
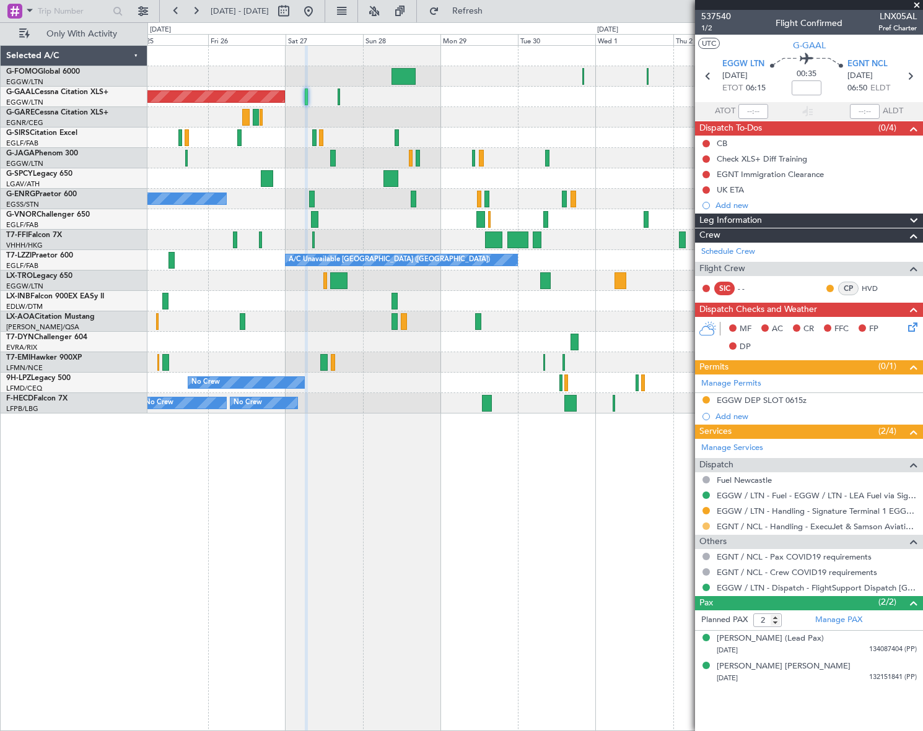
click at [707, 526] on button at bounding box center [705, 526] width 7 height 7
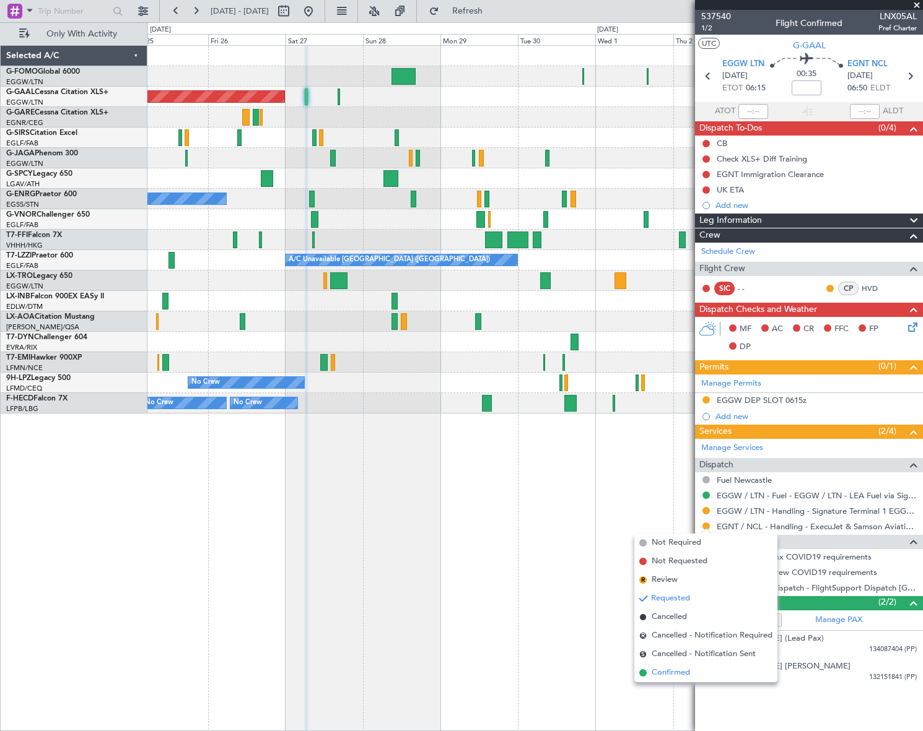
click at [675, 669] on span "Confirmed" at bounding box center [671, 673] width 38 height 12
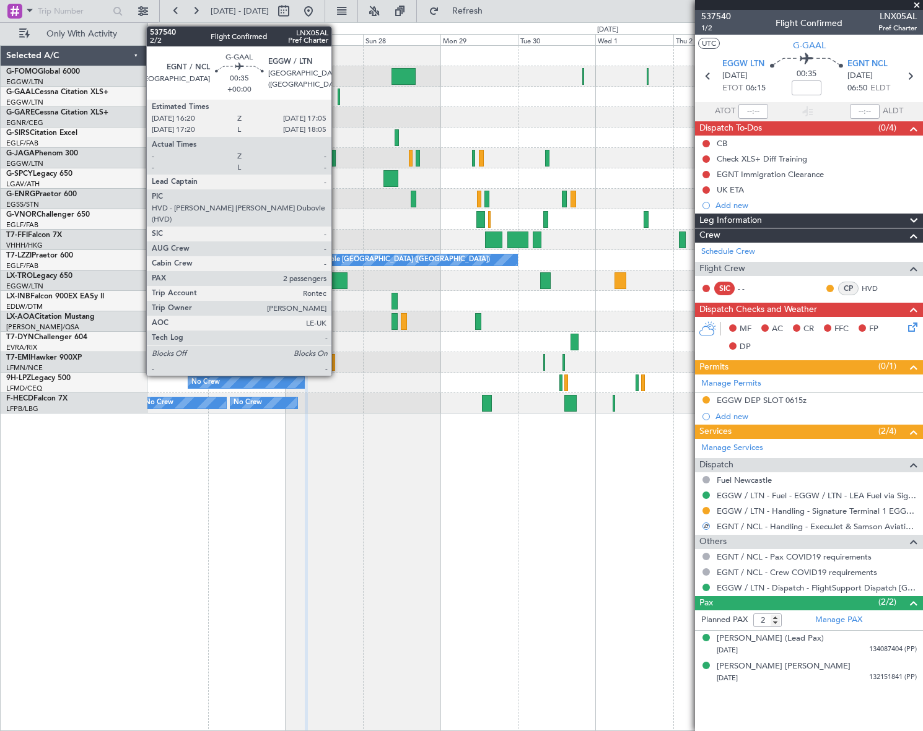
click at [338, 99] on div at bounding box center [339, 97] width 2 height 17
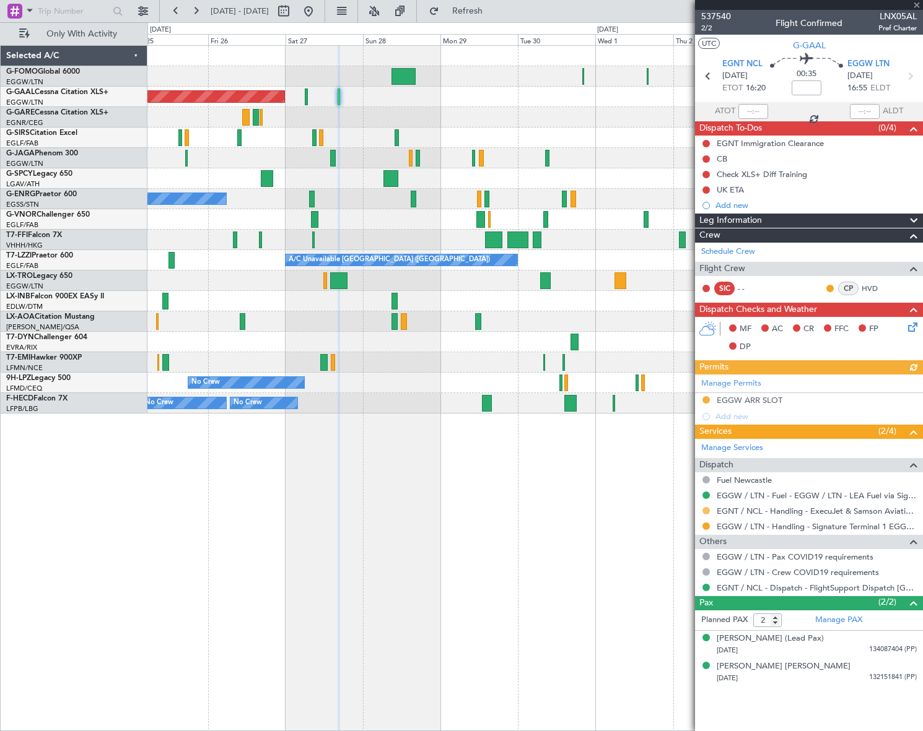
click at [708, 508] on button at bounding box center [705, 510] width 7 height 7
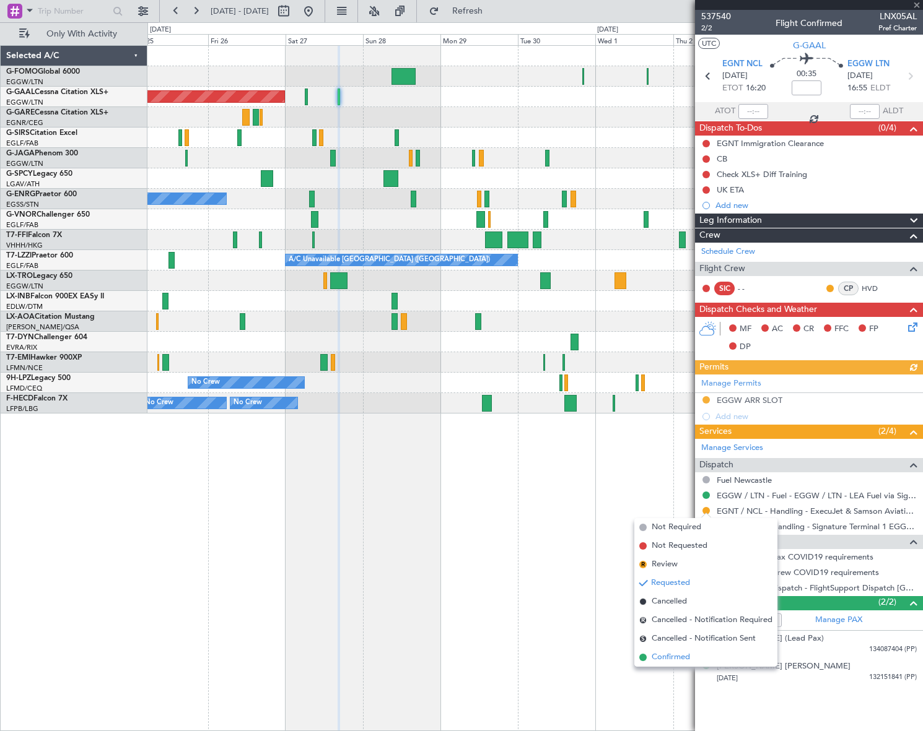
click at [676, 654] on span "Confirmed" at bounding box center [671, 658] width 38 height 12
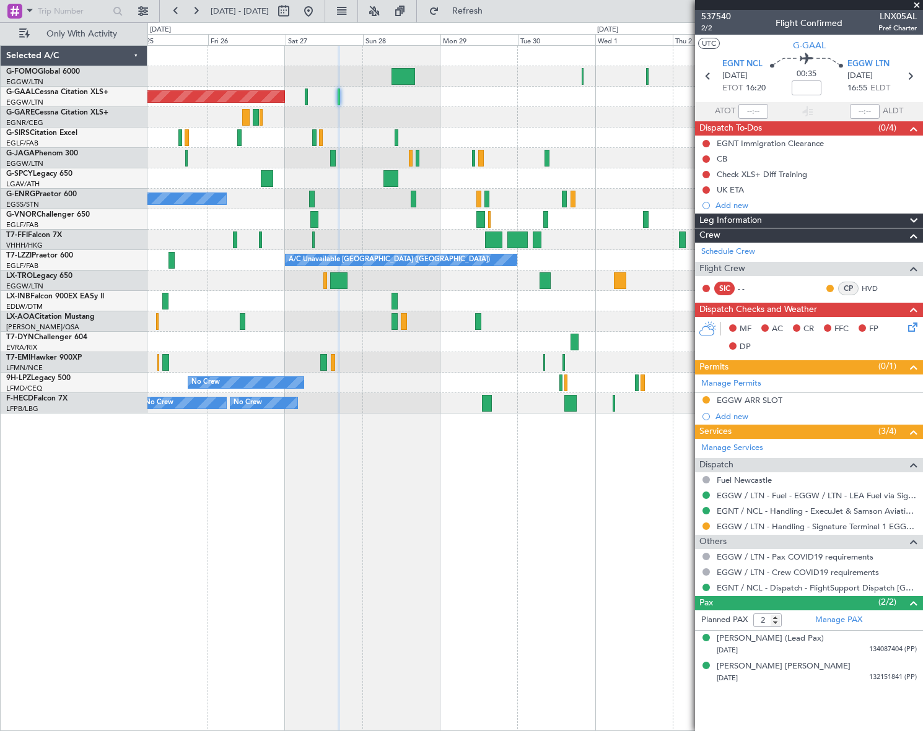
click at [734, 395] on div "EGGW ARR SLOT" at bounding box center [750, 400] width 66 height 11
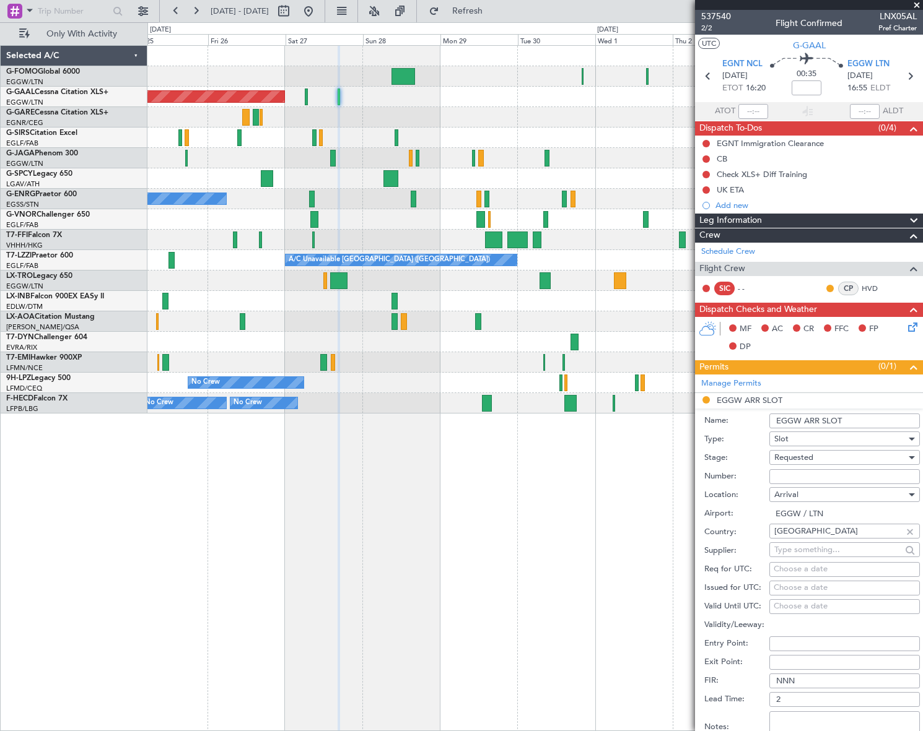
click at [868, 419] on input "EGGW ARR SLOT" at bounding box center [844, 421] width 150 height 15
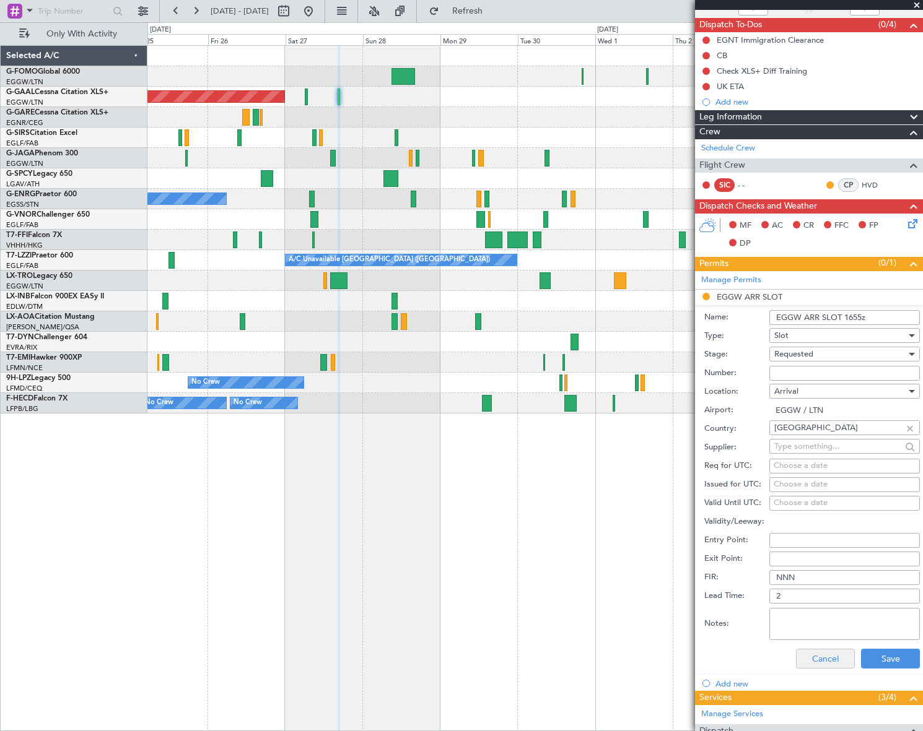
scroll to position [225, 0]
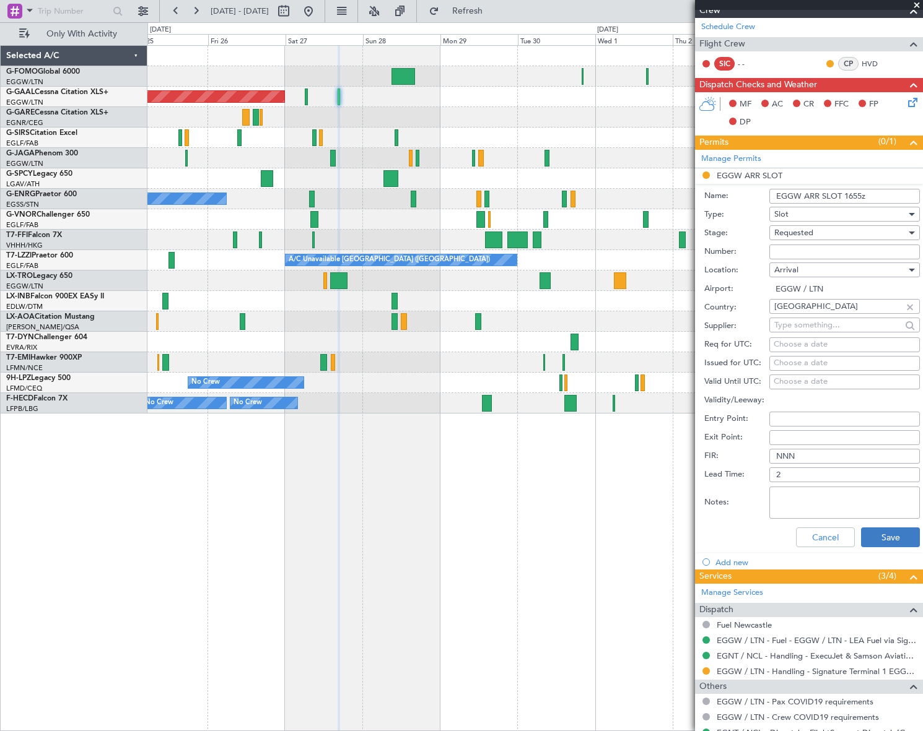
type input "EGGW ARR SLOT 1655z"
click at [896, 533] on button "Save" at bounding box center [890, 538] width 59 height 20
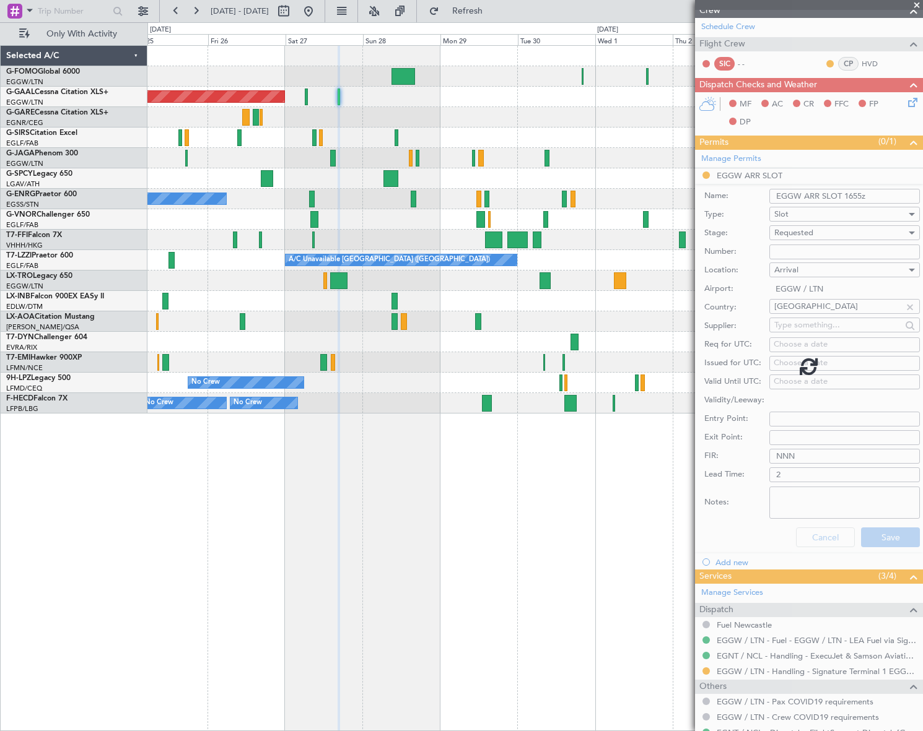
scroll to position [0, 0]
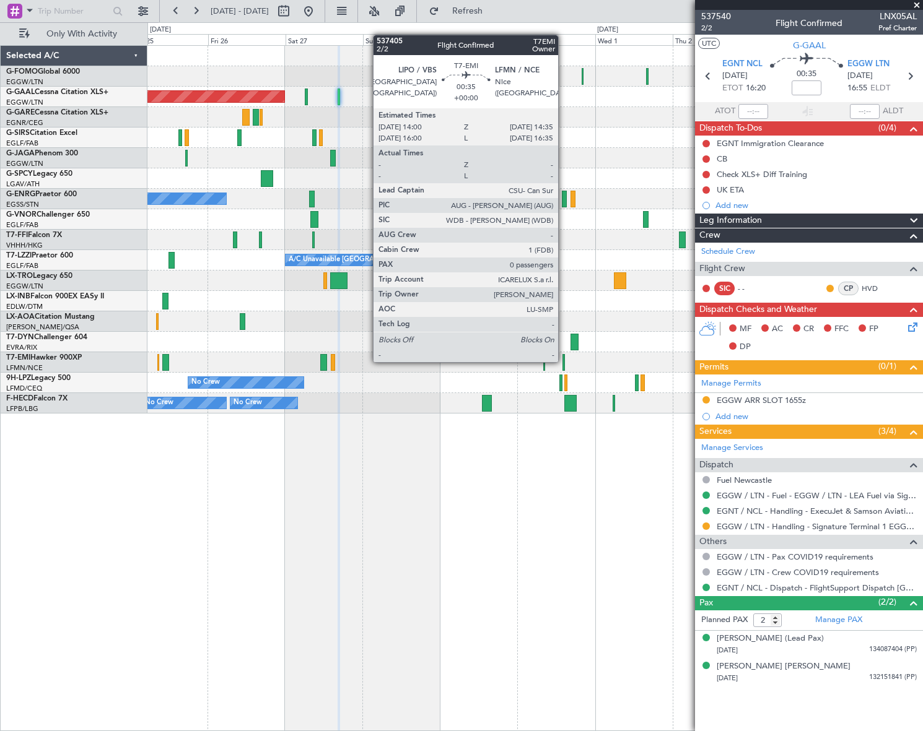
click at [564, 361] on div at bounding box center [563, 362] width 2 height 17
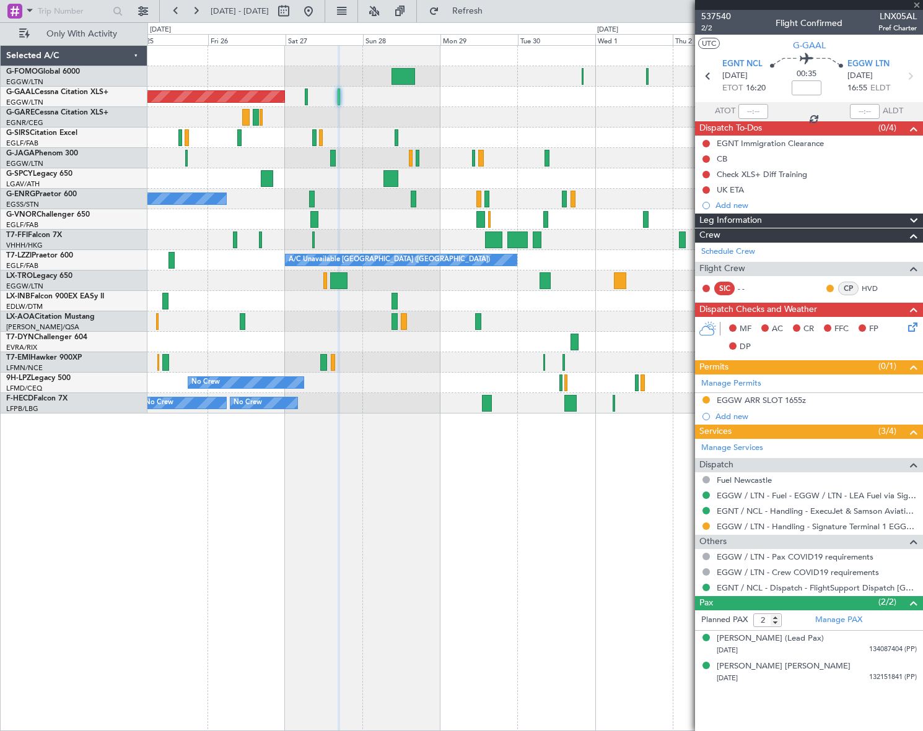
type input "0"
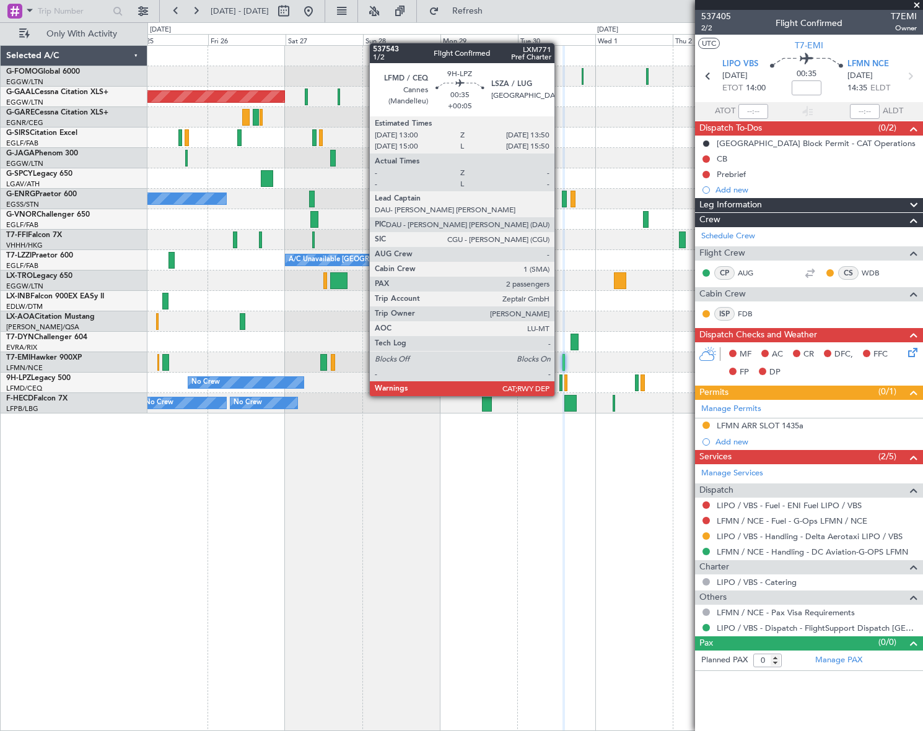
click at [560, 384] on div at bounding box center [560, 383] width 3 height 17
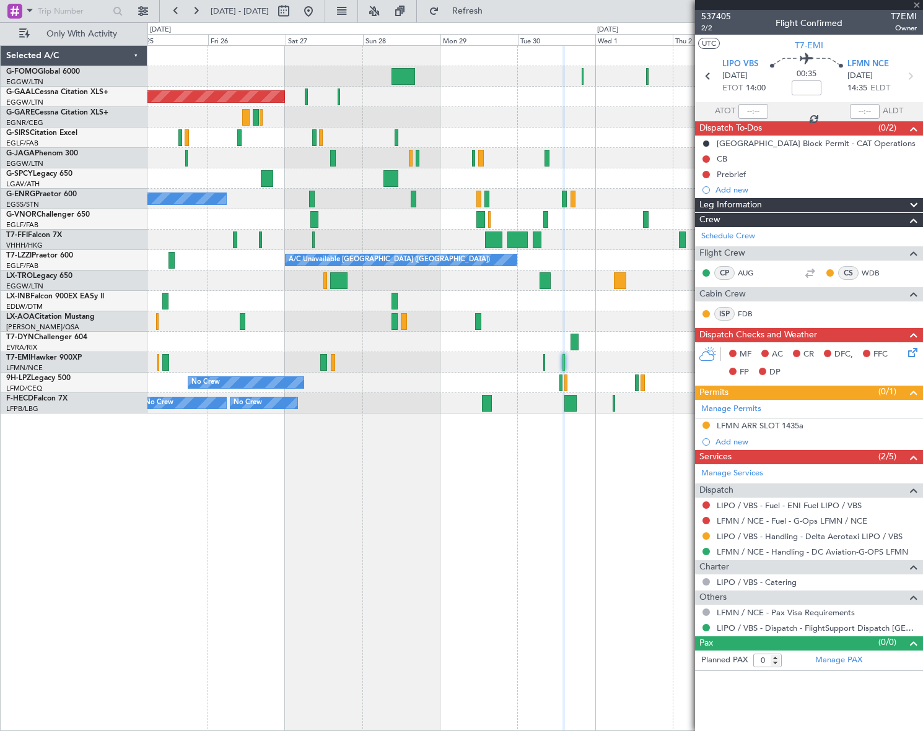
type input "+00:05"
type input "2"
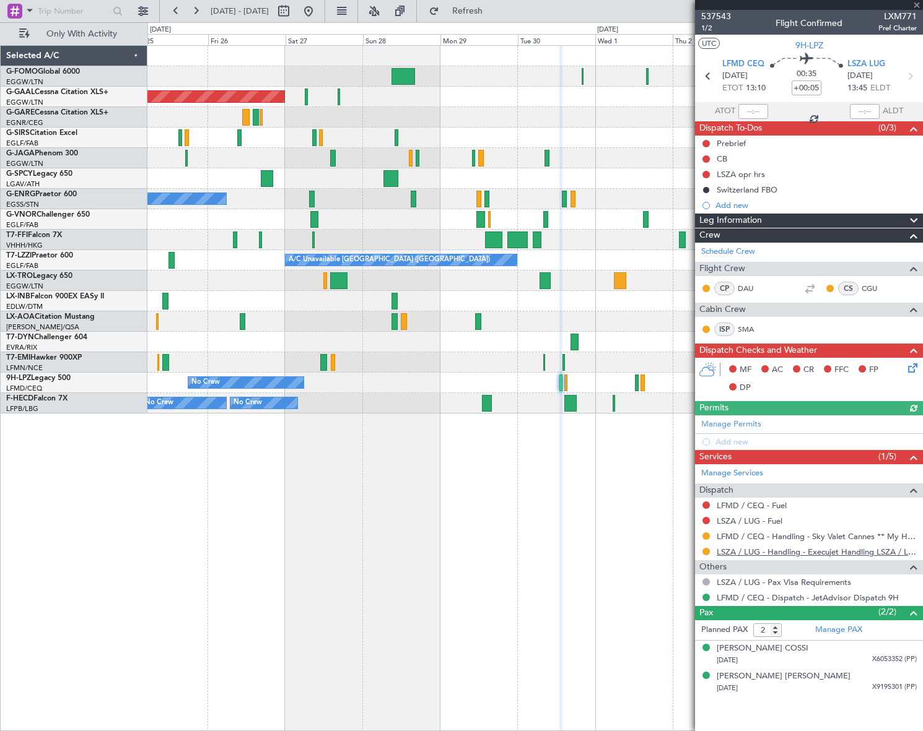
click at [804, 551] on link "LSZA / LUG - Handling - Execujet Handling LSZA / LUG" at bounding box center [817, 552] width 200 height 11
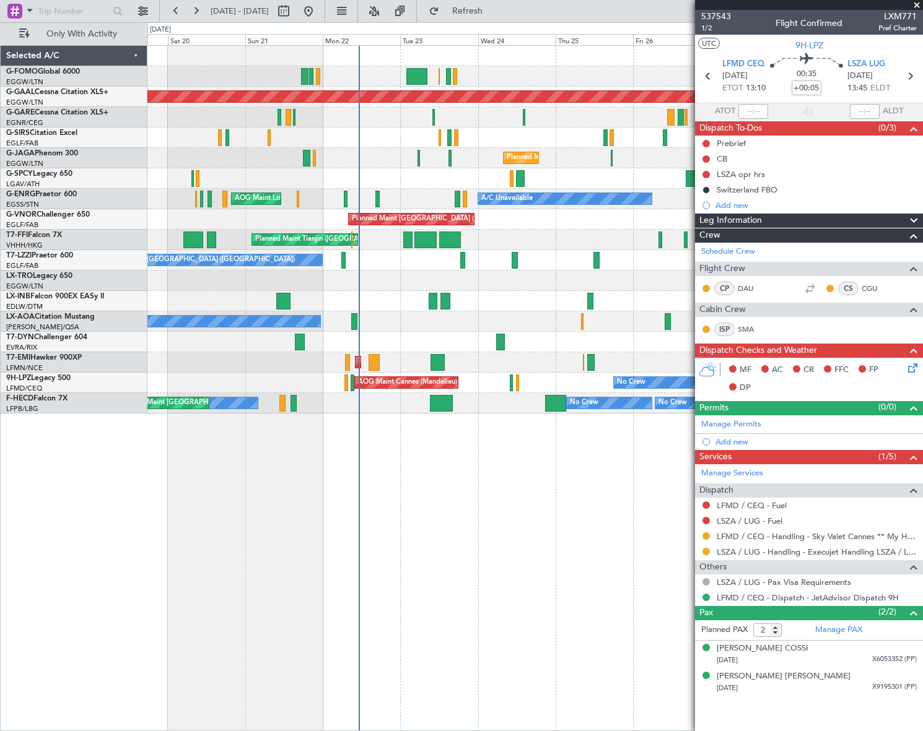
click at [680, 286] on div "Unplanned Maint [GEOGRAPHIC_DATA] ([PERSON_NAME] Intl)" at bounding box center [534, 281] width 775 height 20
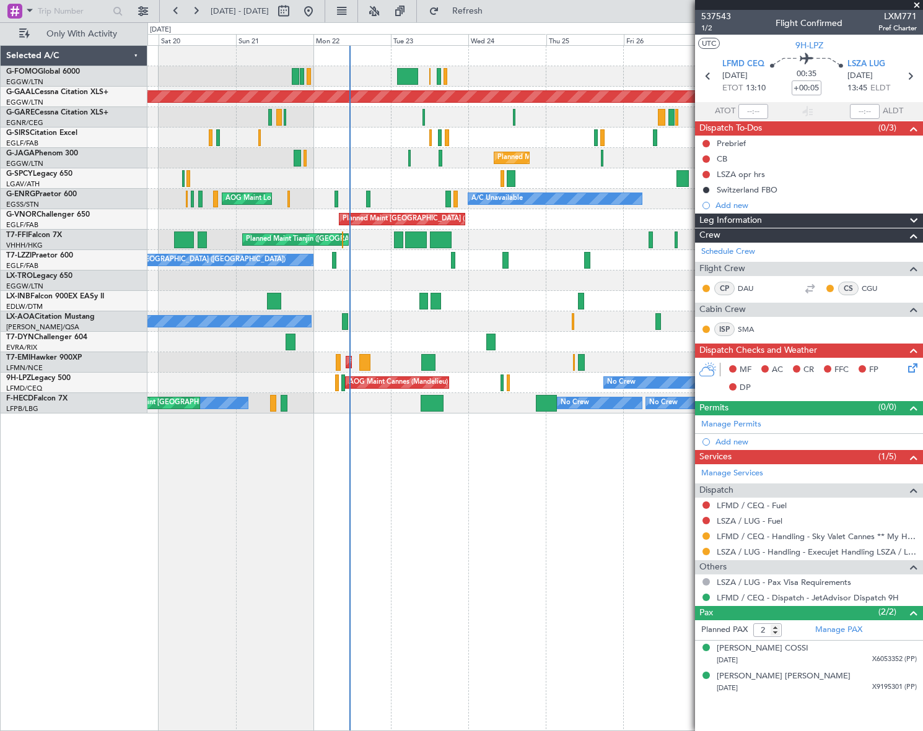
click at [396, 530] on div "Planned Maint Dusseldorf Unplanned Maint London (Luton) Planned Maint London (L…" at bounding box center [534, 388] width 775 height 686
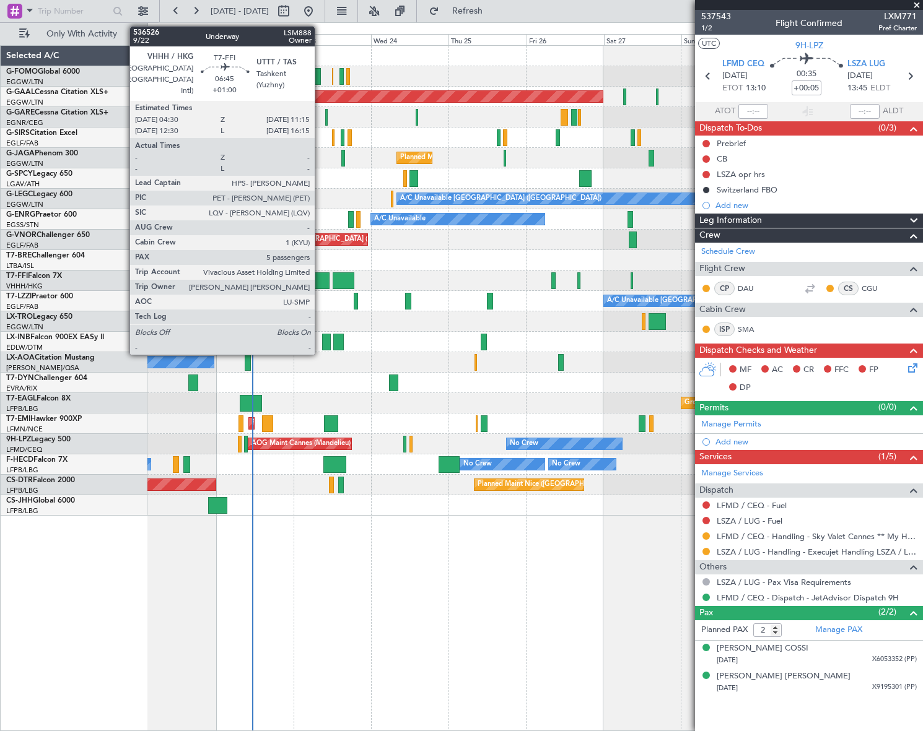
click at [320, 272] on div at bounding box center [319, 280] width 22 height 17
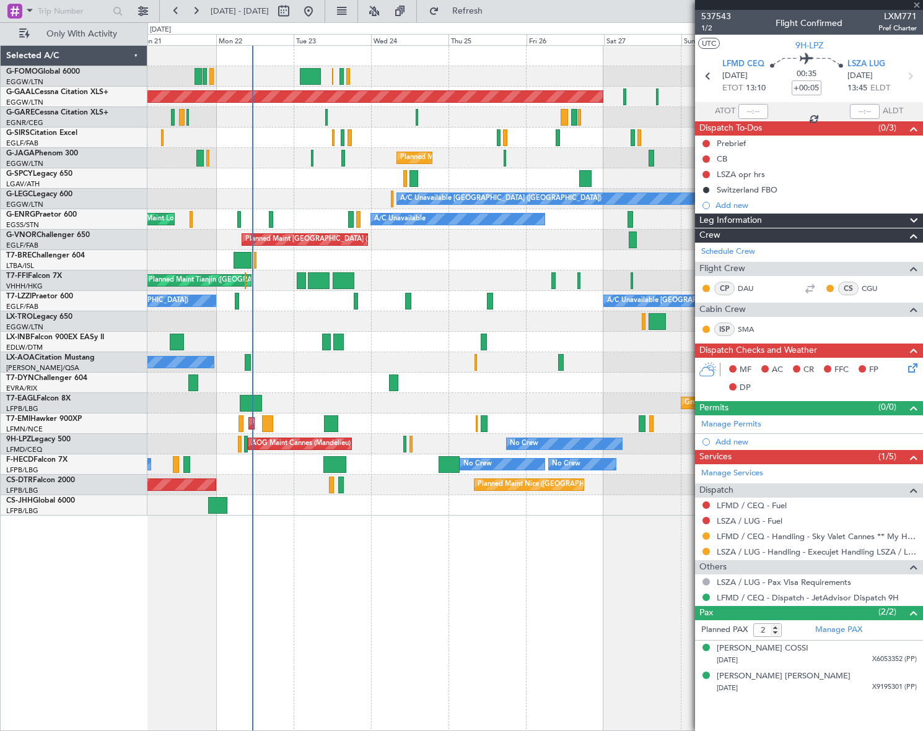
type input "+01:00"
type input "5"
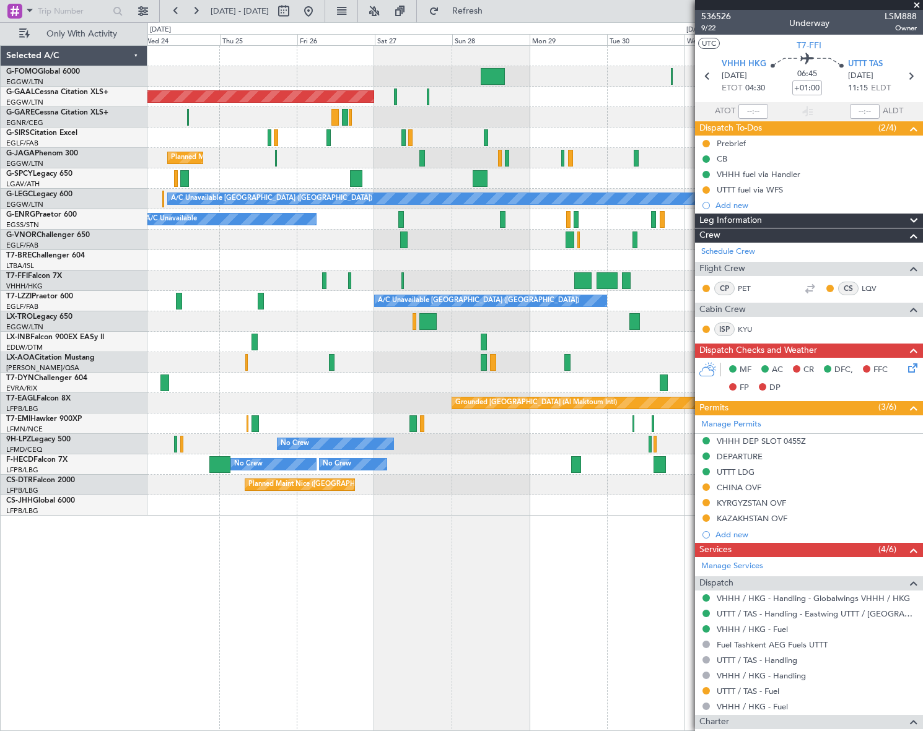
click at [223, 372] on div "Planned Maint Dusseldorf Owner Planned Maint London (Luton) A/C Unavailable Lon…" at bounding box center [534, 281] width 774 height 470
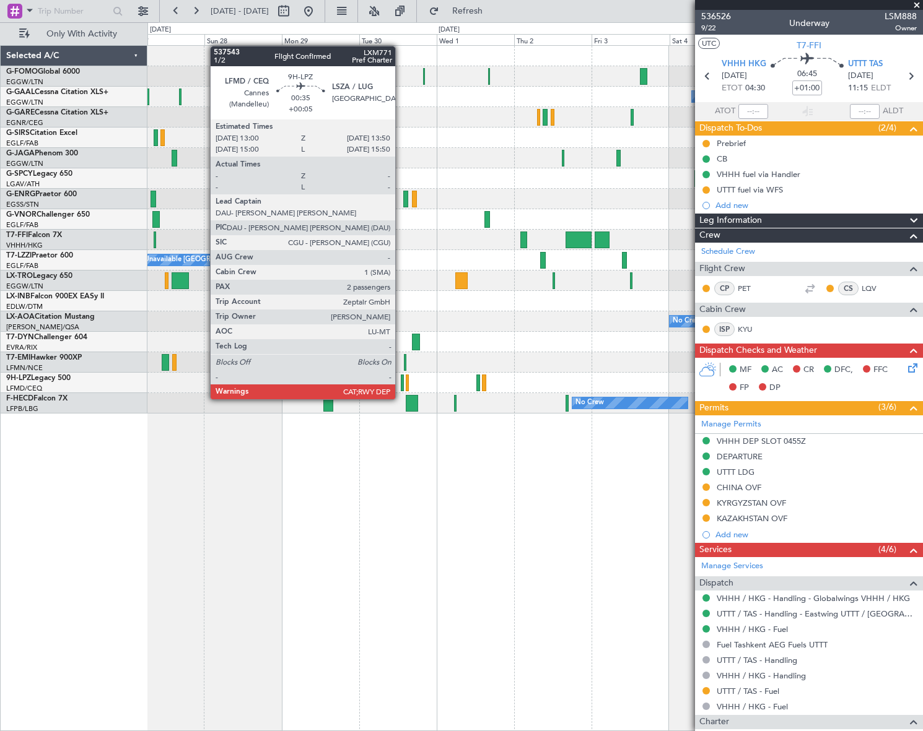
click at [401, 387] on div at bounding box center [402, 383] width 3 height 17
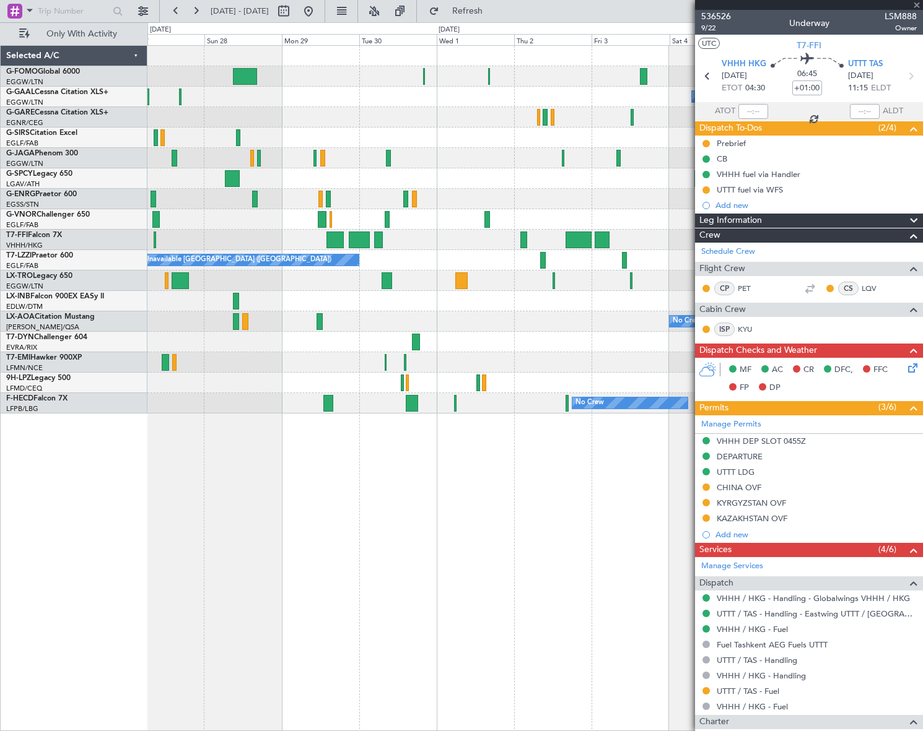
type input "+00:05"
type input "2"
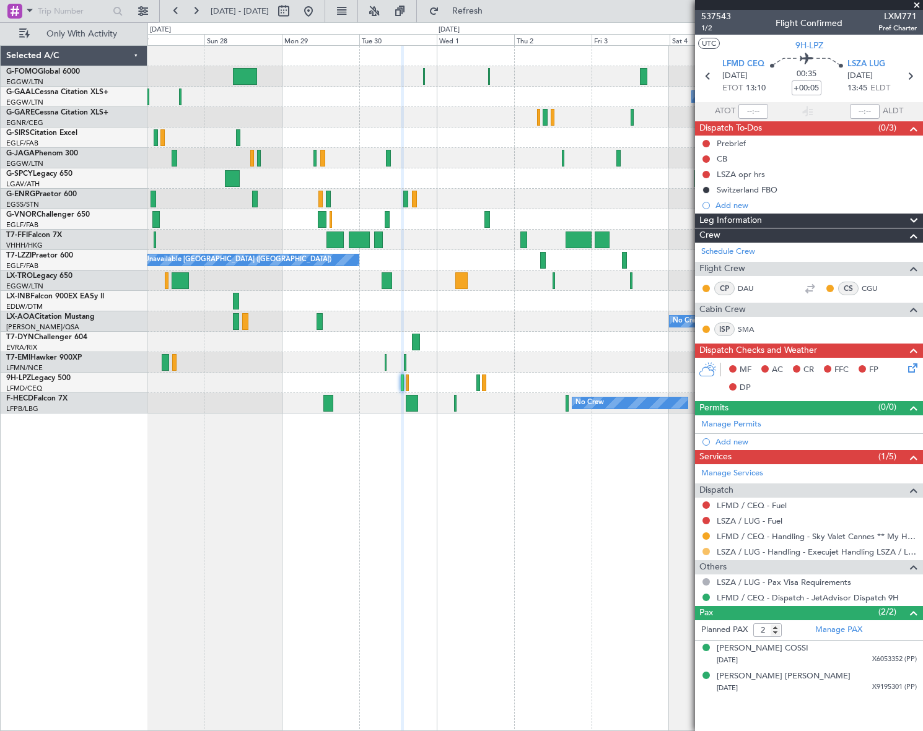
click at [703, 551] on button at bounding box center [705, 551] width 7 height 7
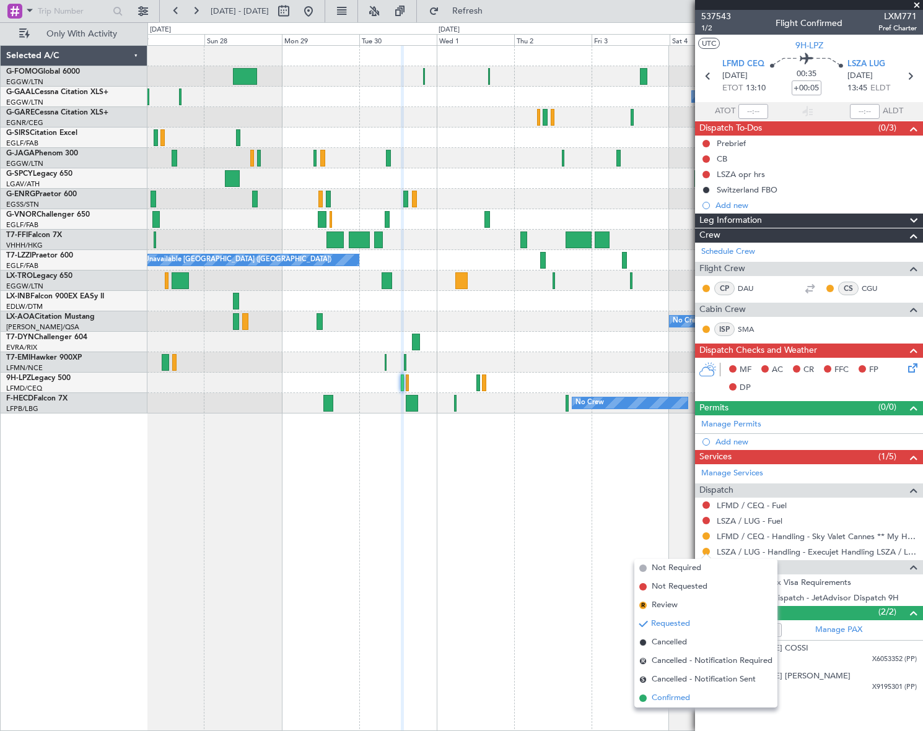
click at [660, 700] on span "Confirmed" at bounding box center [671, 698] width 38 height 12
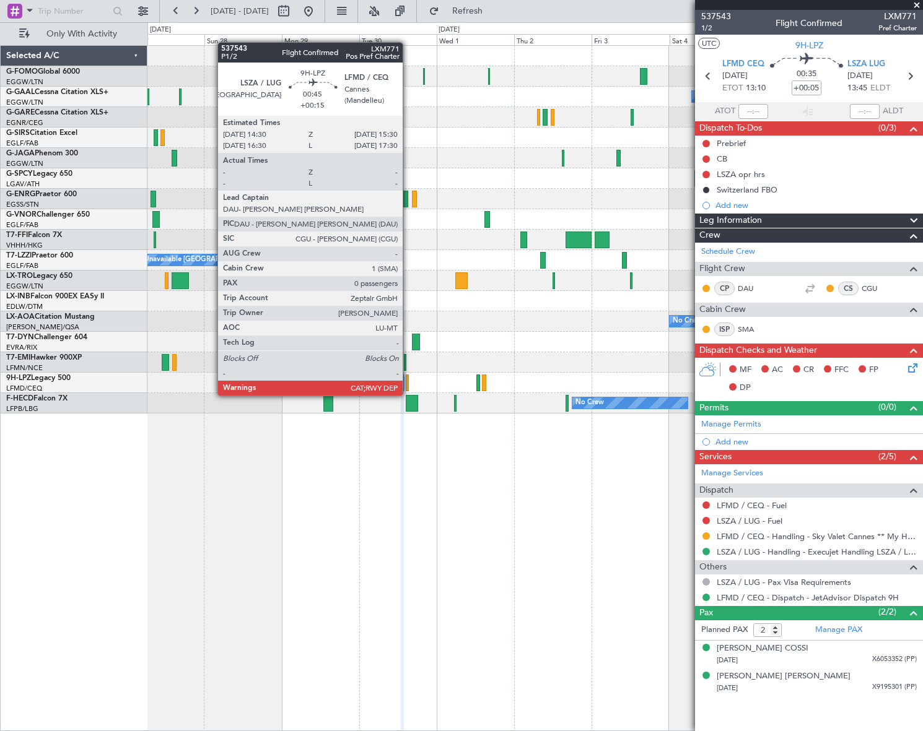
click at [408, 383] on div at bounding box center [408, 383] width 4 height 17
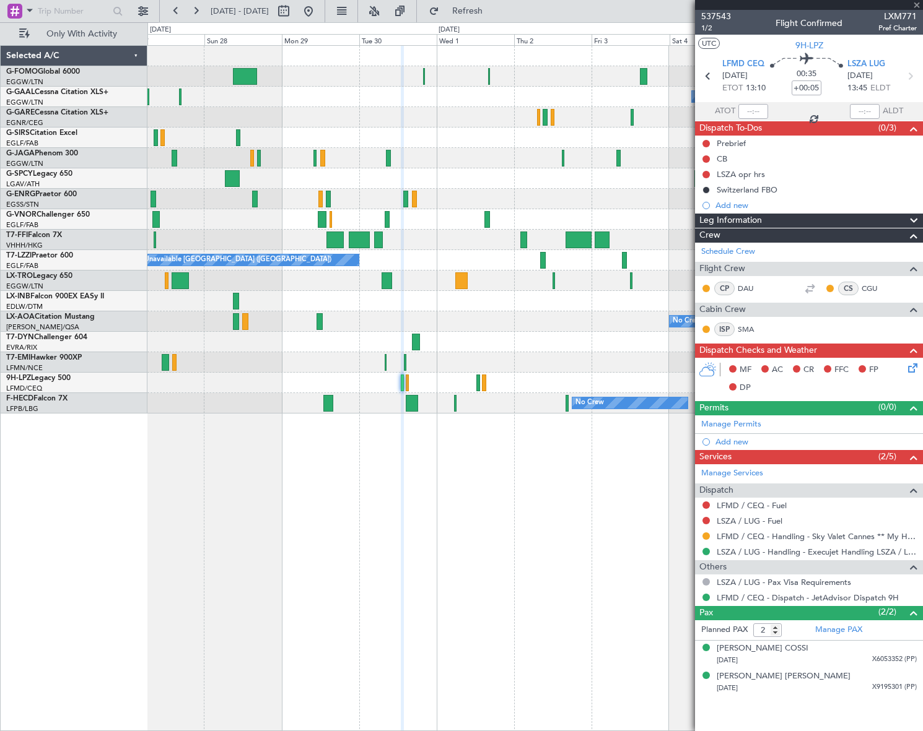
type input "+00:15"
type input "0"
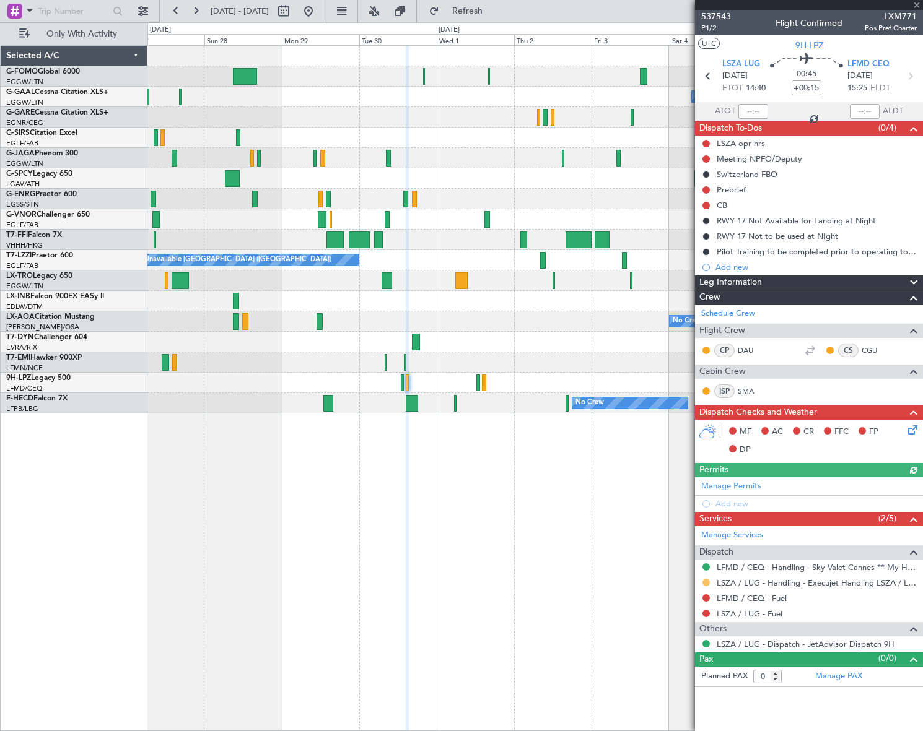
click at [703, 582] on button at bounding box center [705, 582] width 7 height 7
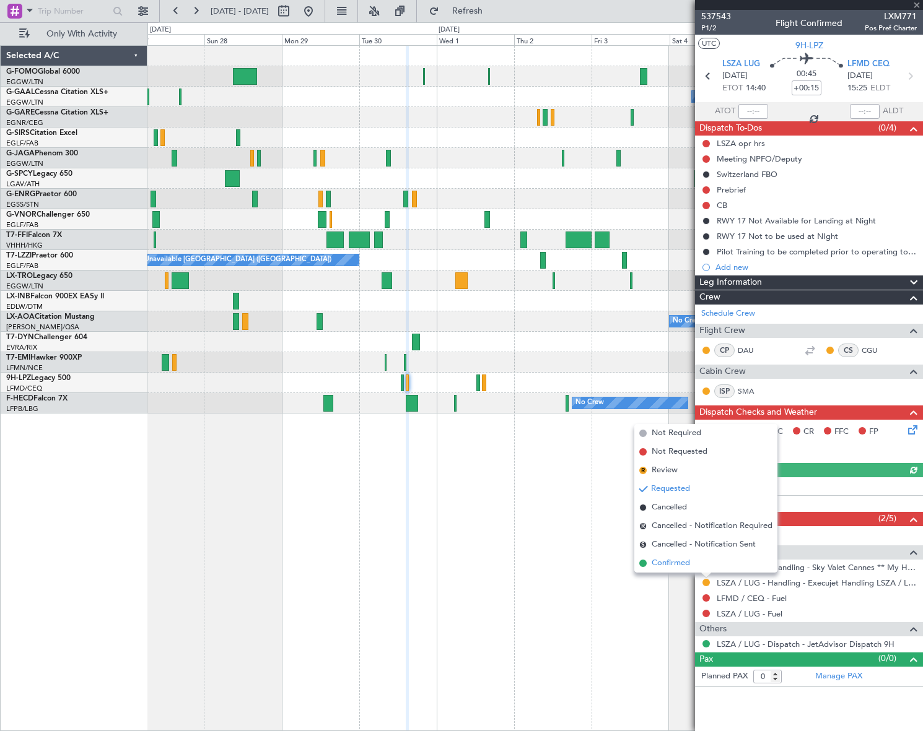
click at [665, 565] on span "Confirmed" at bounding box center [671, 563] width 38 height 12
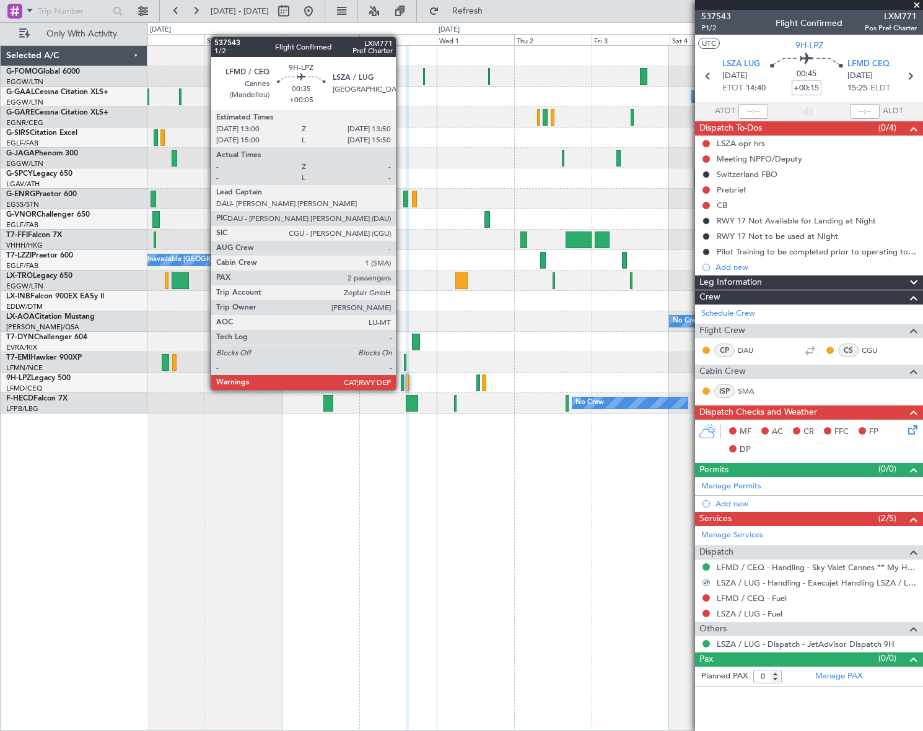
click at [401, 378] on div at bounding box center [402, 383] width 3 height 17
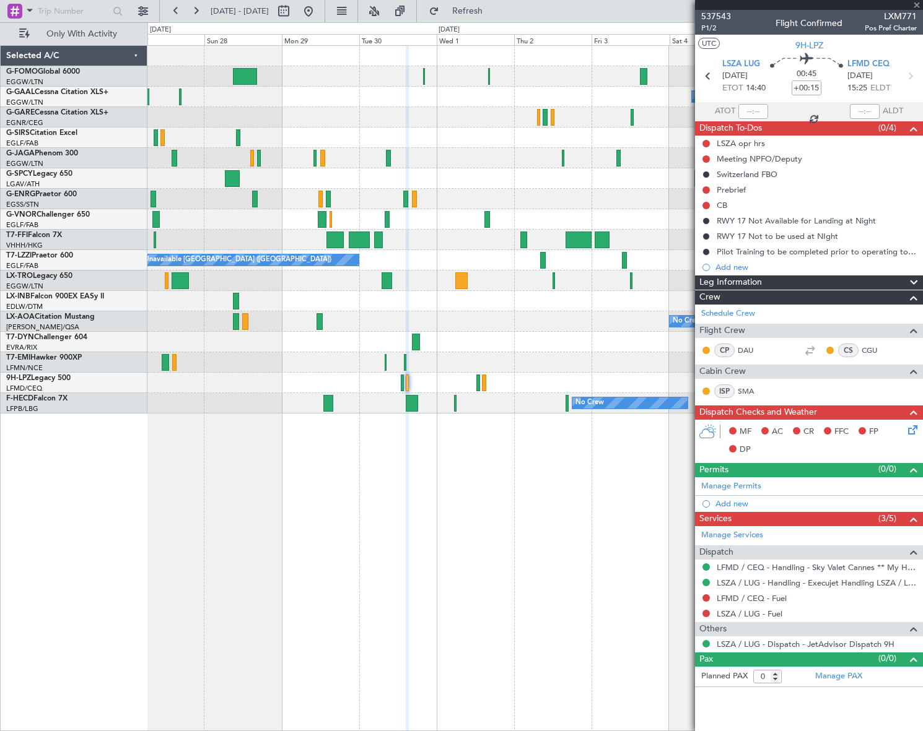
type input "+00:05"
type input "2"
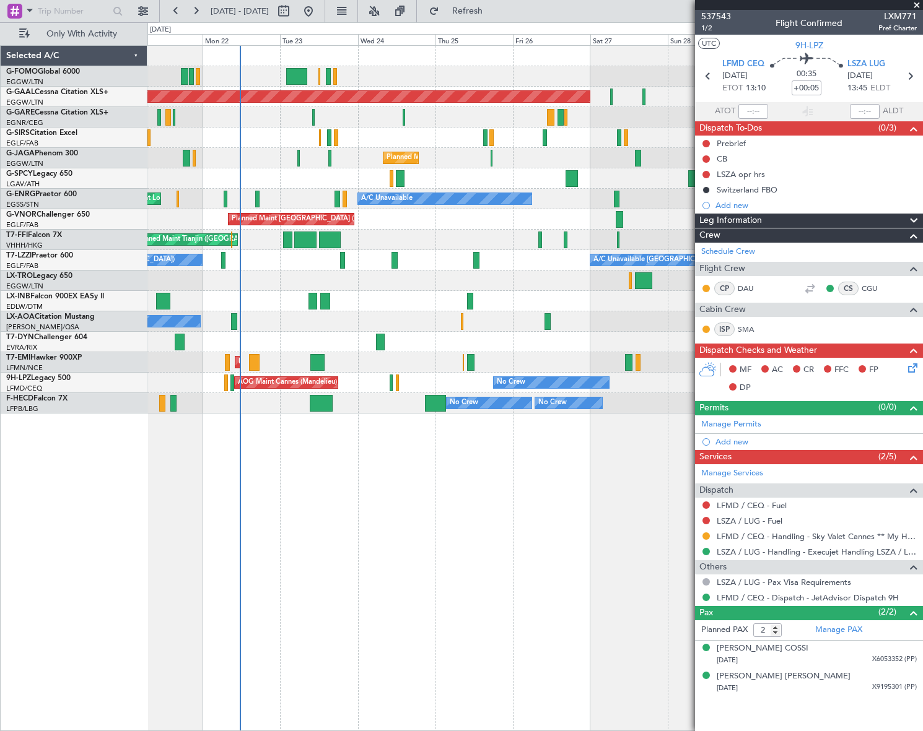
click at [731, 555] on body "27 Sep 2025 - 07 Oct 2025 Refresh Quick Links Only With Activity Planned Maint …" at bounding box center [461, 365] width 923 height 731
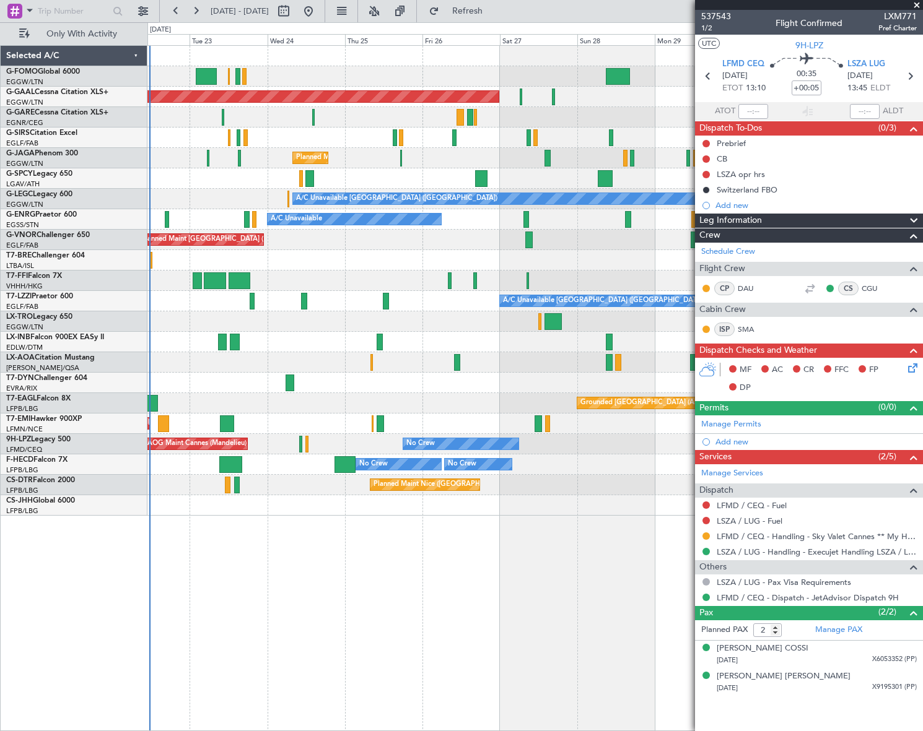
click at [453, 532] on div "Planned Maint Dusseldorf Owner Planned Maint London (Luton) A/C Unavailable Lon…" at bounding box center [534, 388] width 775 height 686
click at [0, 683] on html "22 Sep 2025 - 02 Oct 2025 Refresh Quick Links Only With Activity Planned Maint …" at bounding box center [461, 365] width 923 height 731
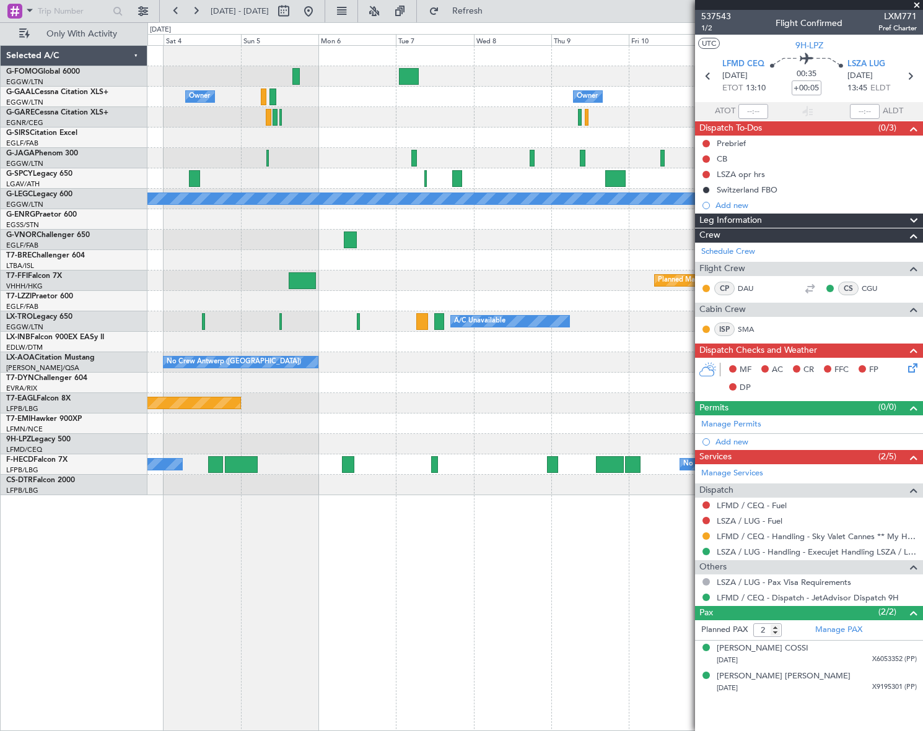
click at [0, 666] on html "22 Sep 2025 - 02 Oct 2025 Refresh Quick Links Only With Activity Owner Owner Ow…" at bounding box center [461, 365] width 923 height 731
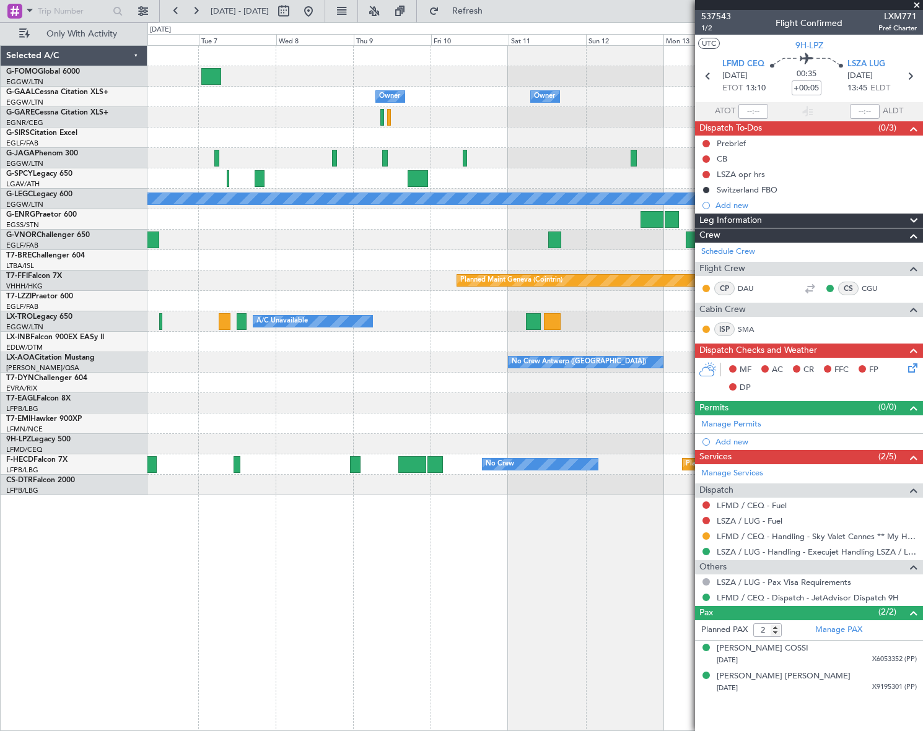
click at [198, 578] on div "Owner Owner Owner A/C Unavailable London (Luton) Planned Maint Geneva (Cointrin…" at bounding box center [534, 388] width 775 height 686
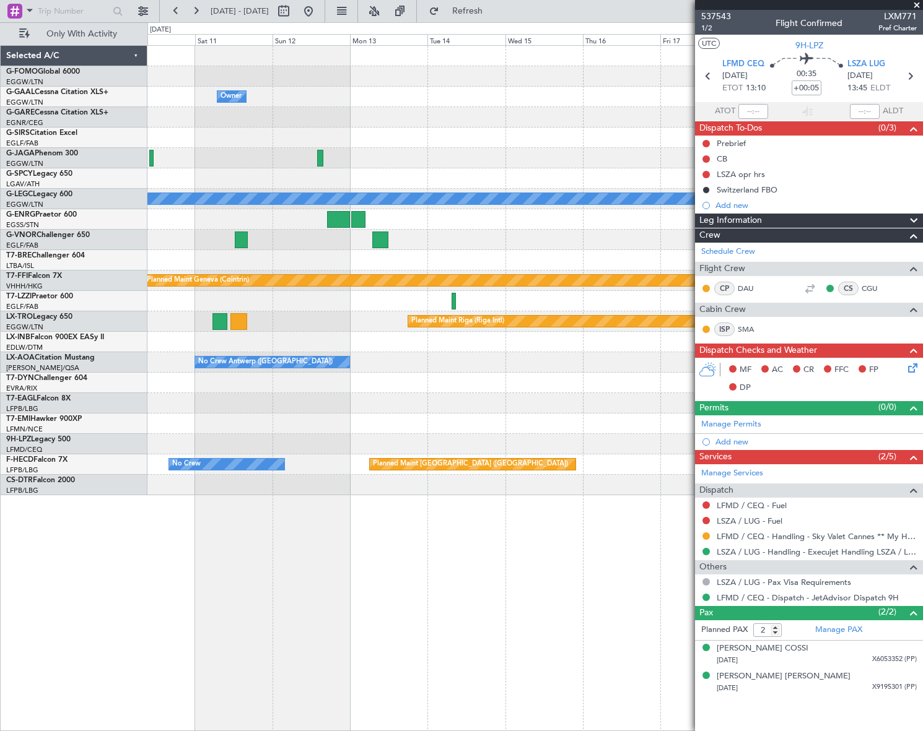
click at [134, 586] on div "Owner Owner Planned Maint Oxford (Kidlington) A/C Unavailable London (Luton) Pl…" at bounding box center [461, 376] width 923 height 709
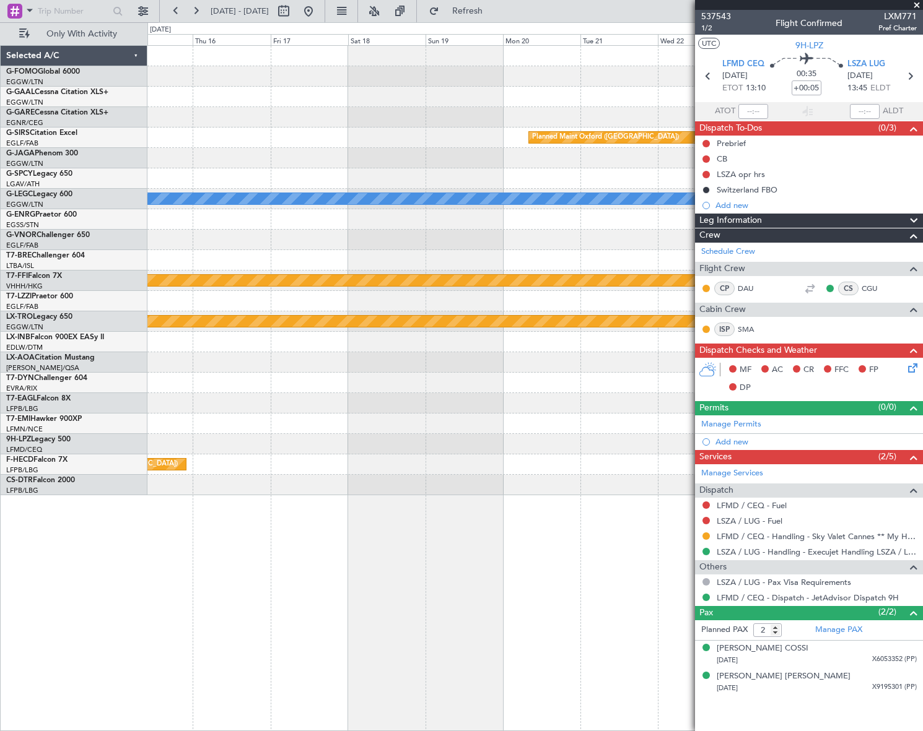
click at [511, 505] on div "Planned Maint Oxford (Kidlington) A/C Unavailable London (Luton) Planned Maint …" at bounding box center [534, 388] width 775 height 686
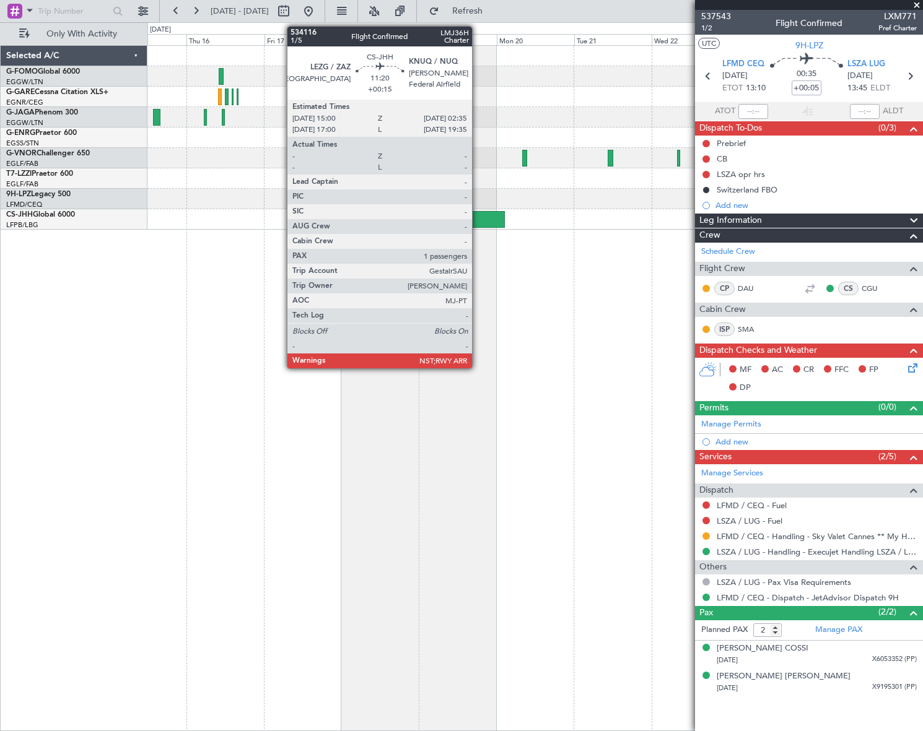
click at [477, 223] on div at bounding box center [486, 219] width 38 height 17
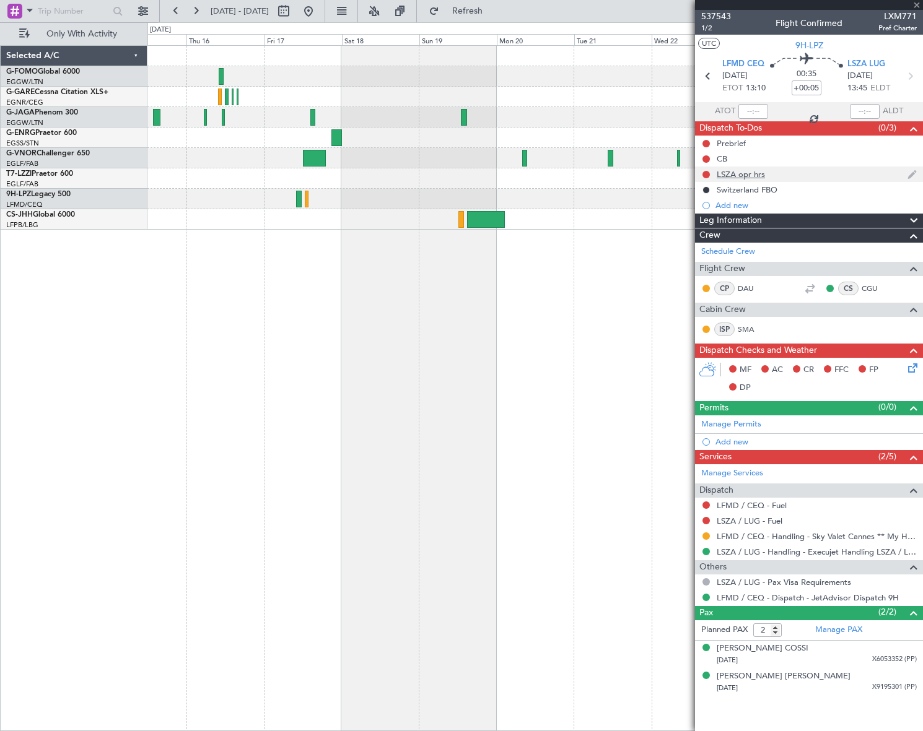
type input "+00:15"
type input "1"
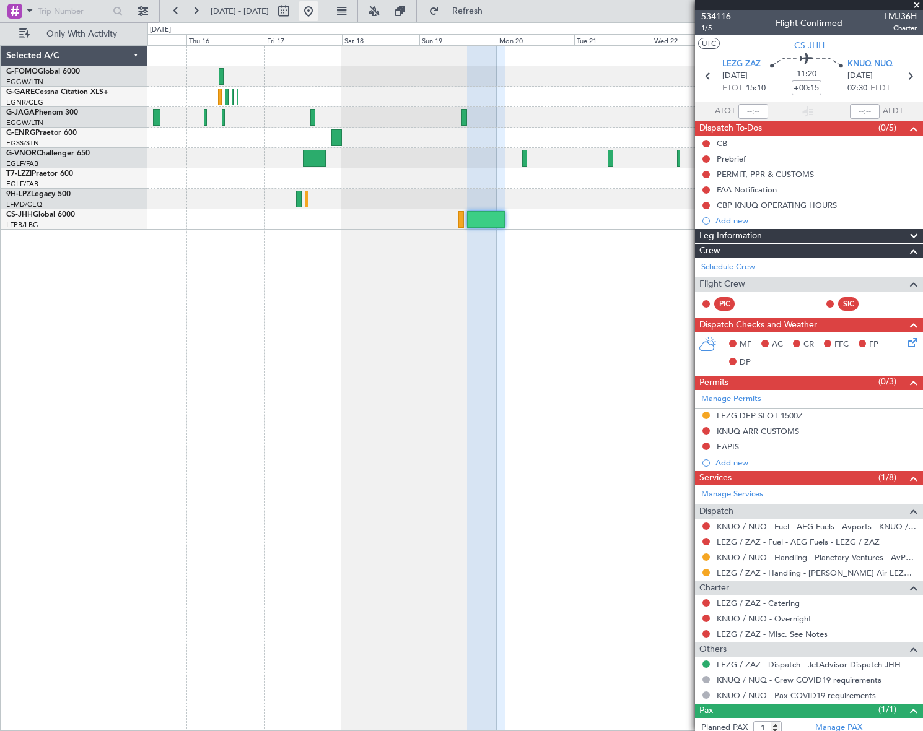
click at [318, 14] on button at bounding box center [309, 11] width 20 height 20
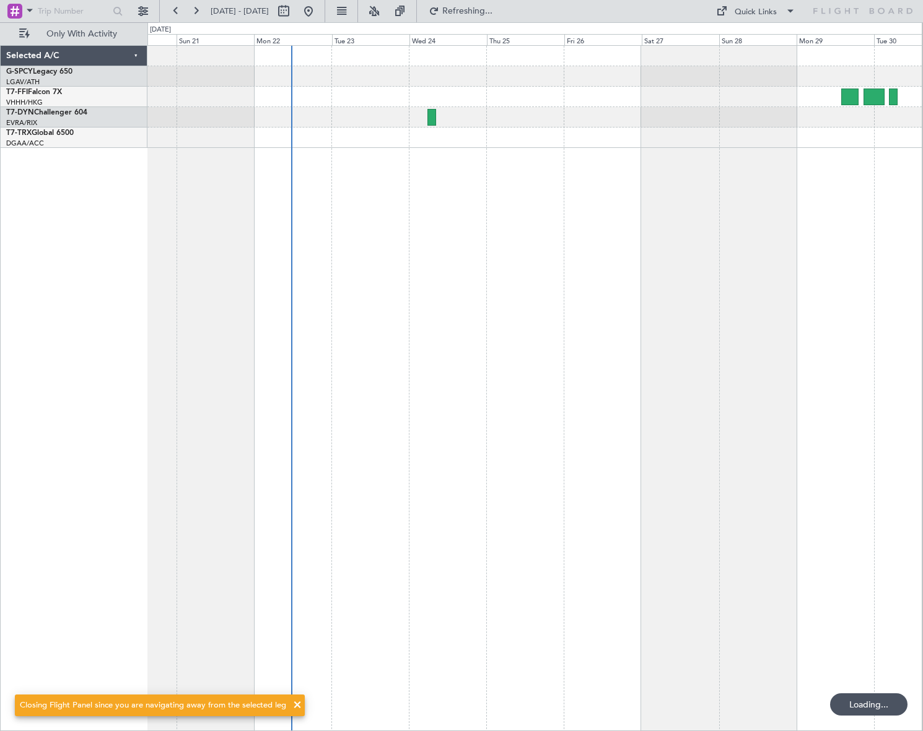
click at [351, 408] on div at bounding box center [534, 388] width 775 height 686
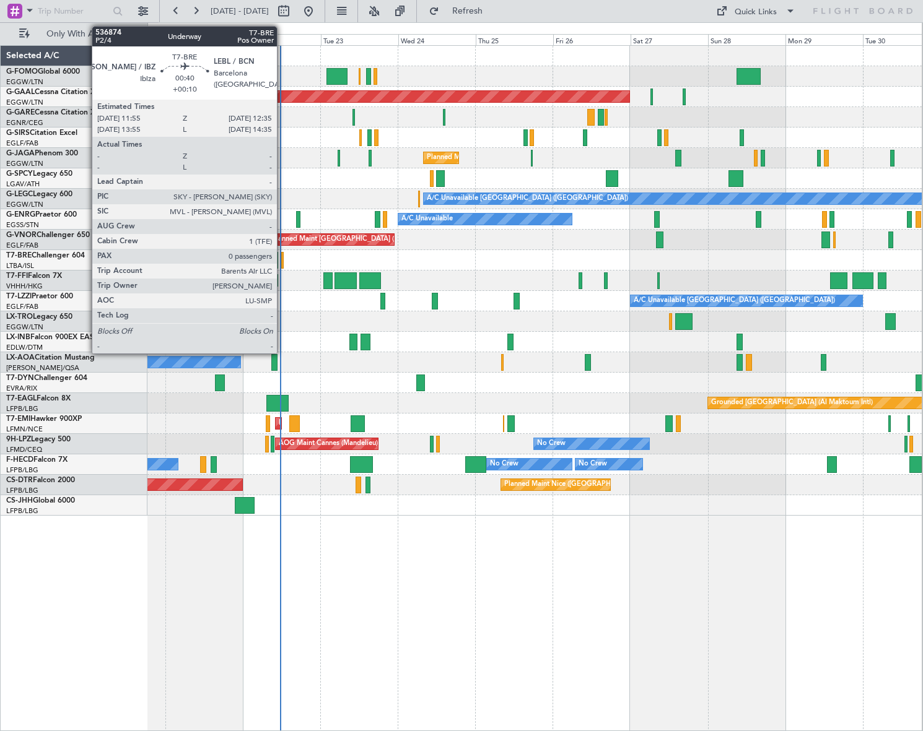
click at [282, 258] on div at bounding box center [282, 260] width 2 height 17
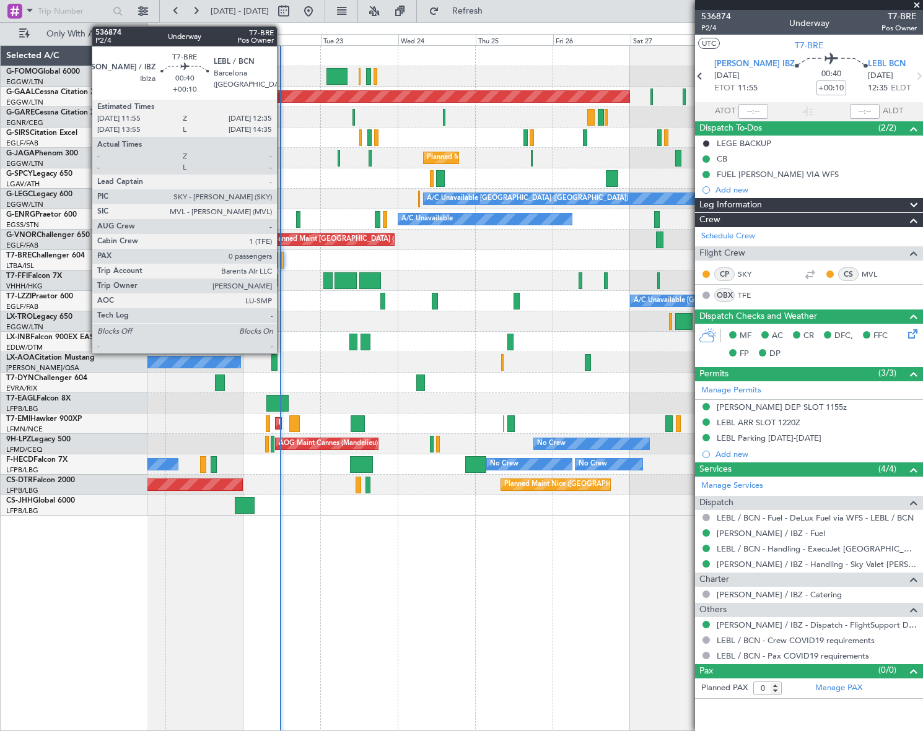
click at [282, 262] on div at bounding box center [282, 260] width 2 height 17
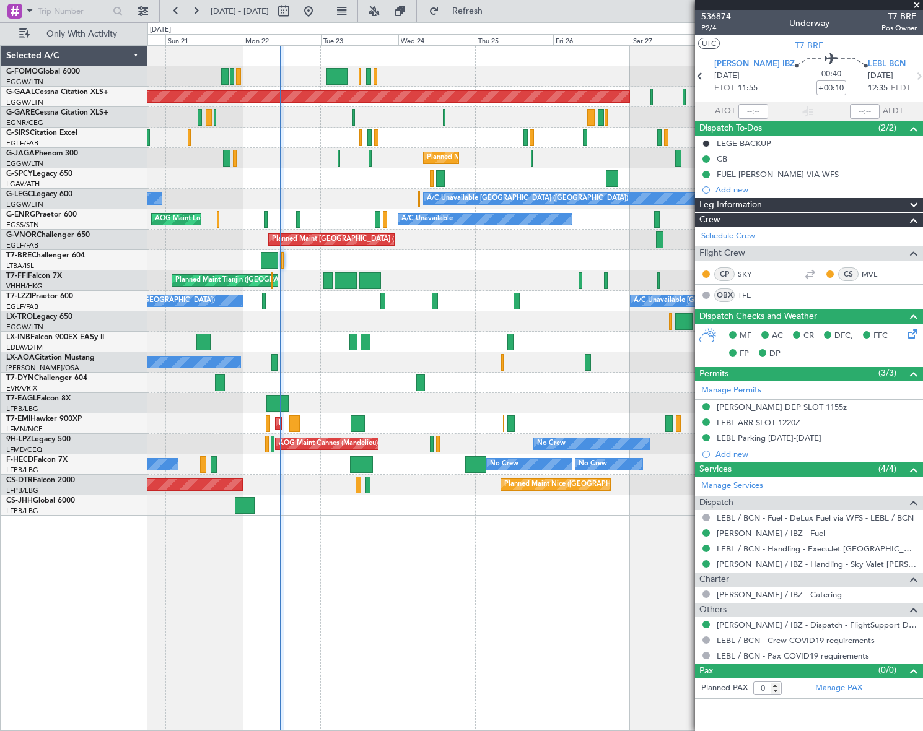
click at [87, 364] on div "Planned Maint Dusseldorf Unplanned Maint London (Luton) Planned Maint London (L…" at bounding box center [461, 376] width 923 height 709
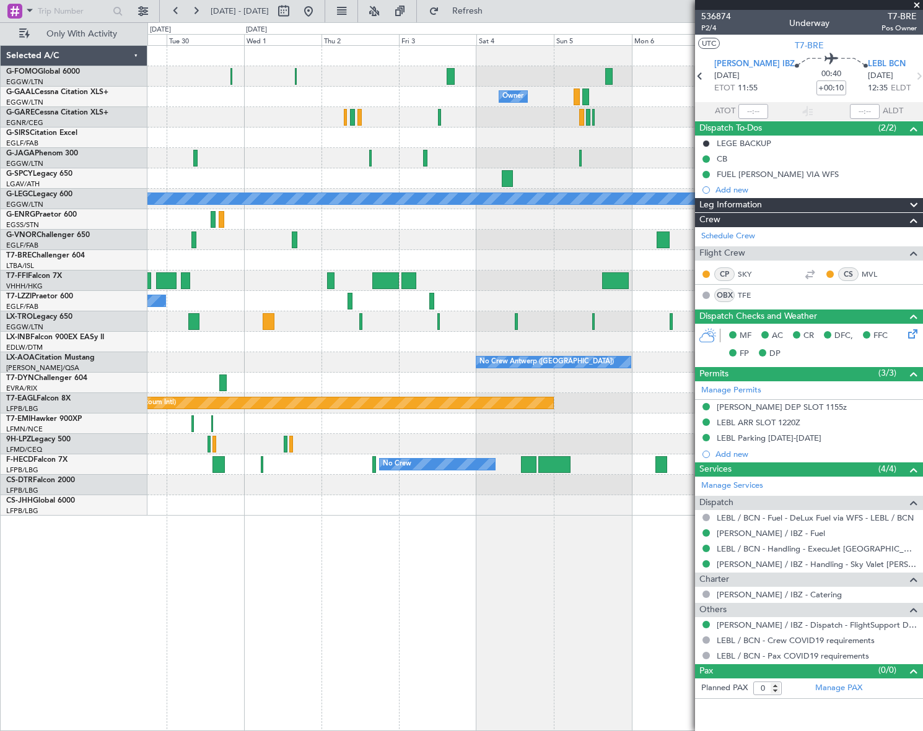
click at [278, 333] on div at bounding box center [534, 342] width 775 height 20
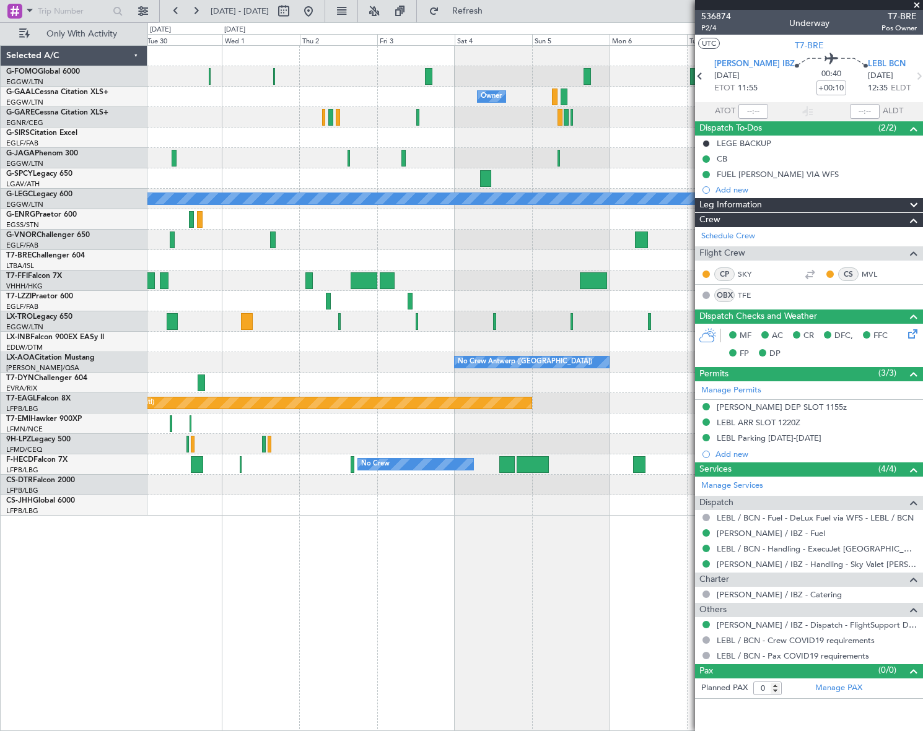
click at [294, 313] on div "Owner Owner Owner A/C Unavailable London (Luton) Planned Maint Geneva (Cointrin…" at bounding box center [534, 281] width 774 height 470
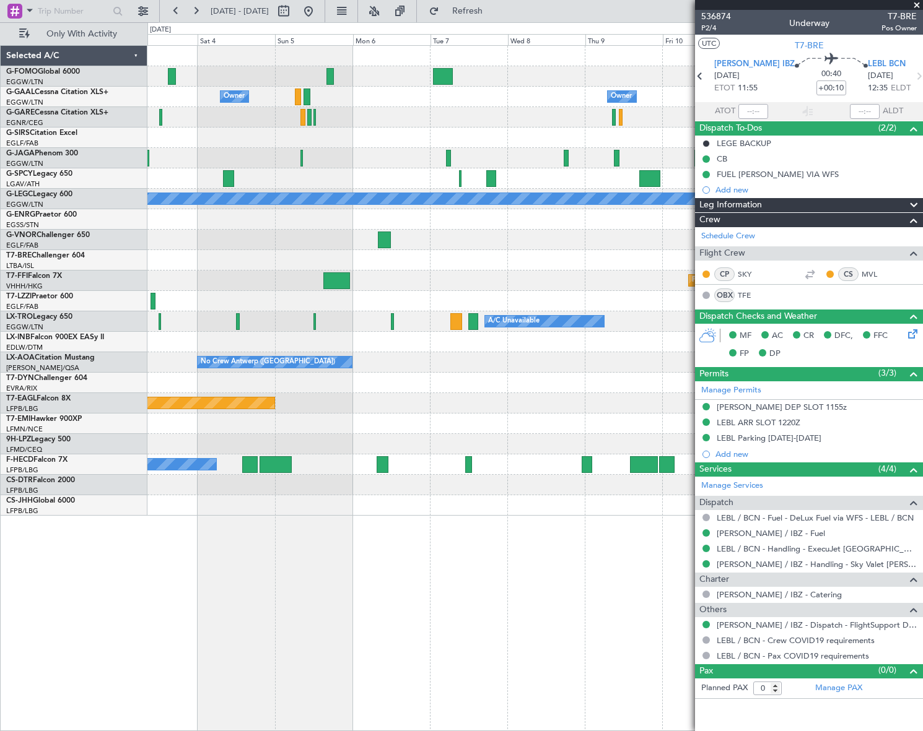
click at [228, 323] on div "A/C Unavailable Planned Maint Riga (Riga Intl)" at bounding box center [534, 322] width 774 height 20
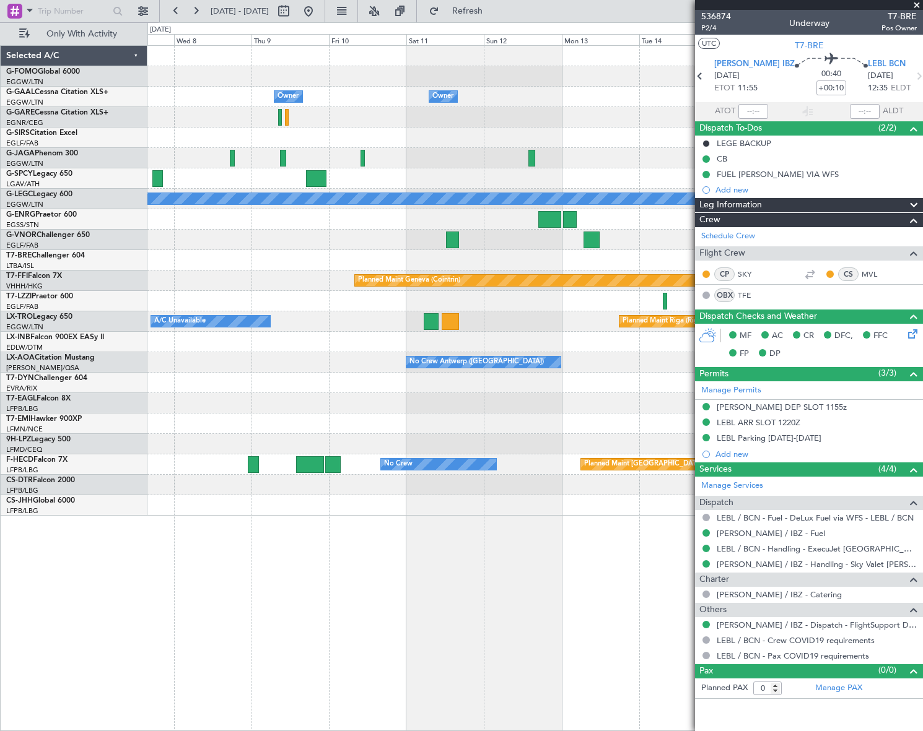
click at [269, 336] on div "Owner Owner A/C Unavailable London (Luton) Planned Maint Geneva (Cointrin) A/C …" at bounding box center [534, 281] width 775 height 470
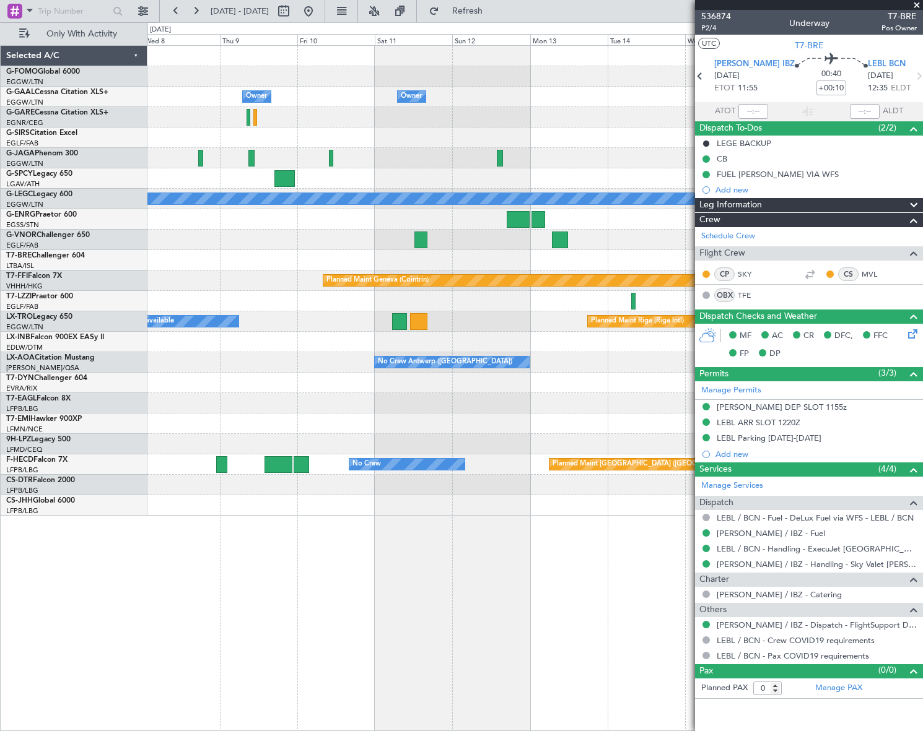
click at [289, 365] on div "Owner Owner Planned Maint Oxford (Kidlington) A/C Unavailable London (Luton) Pl…" at bounding box center [534, 281] width 775 height 470
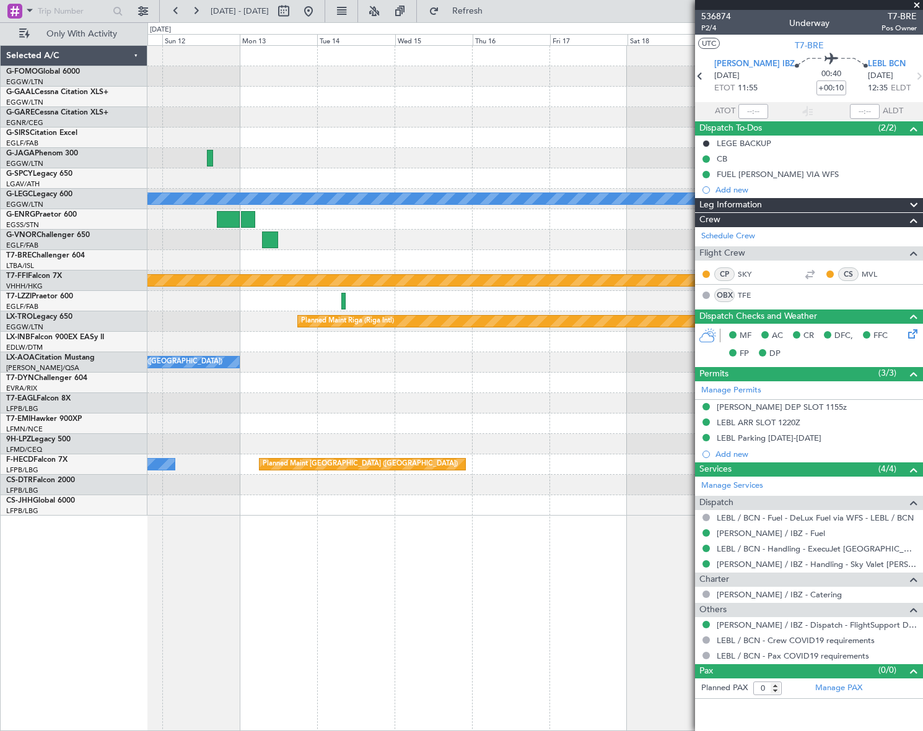
click at [414, 346] on div at bounding box center [534, 342] width 774 height 20
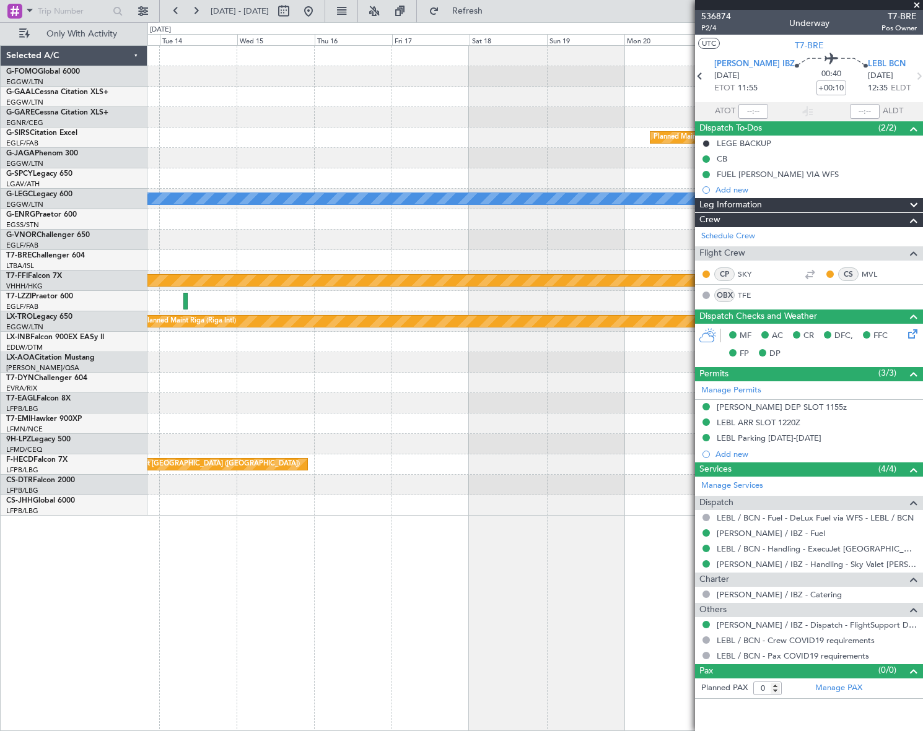
click at [388, 356] on div "No Crew Antwerp ([GEOGRAPHIC_DATA])" at bounding box center [534, 362] width 774 height 20
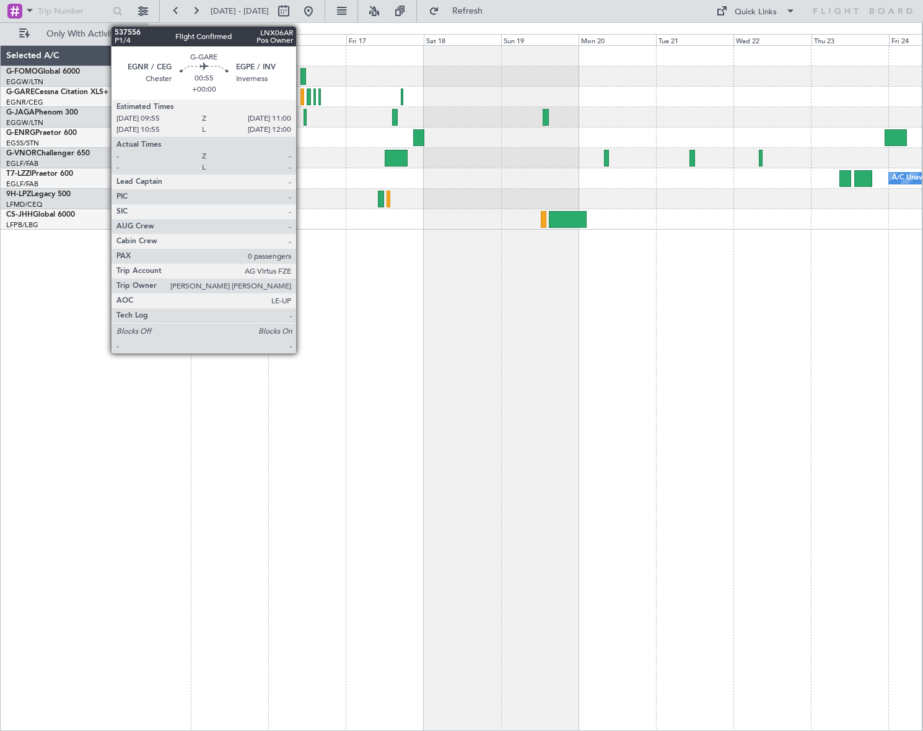
click at [302, 97] on div at bounding box center [302, 97] width 4 height 17
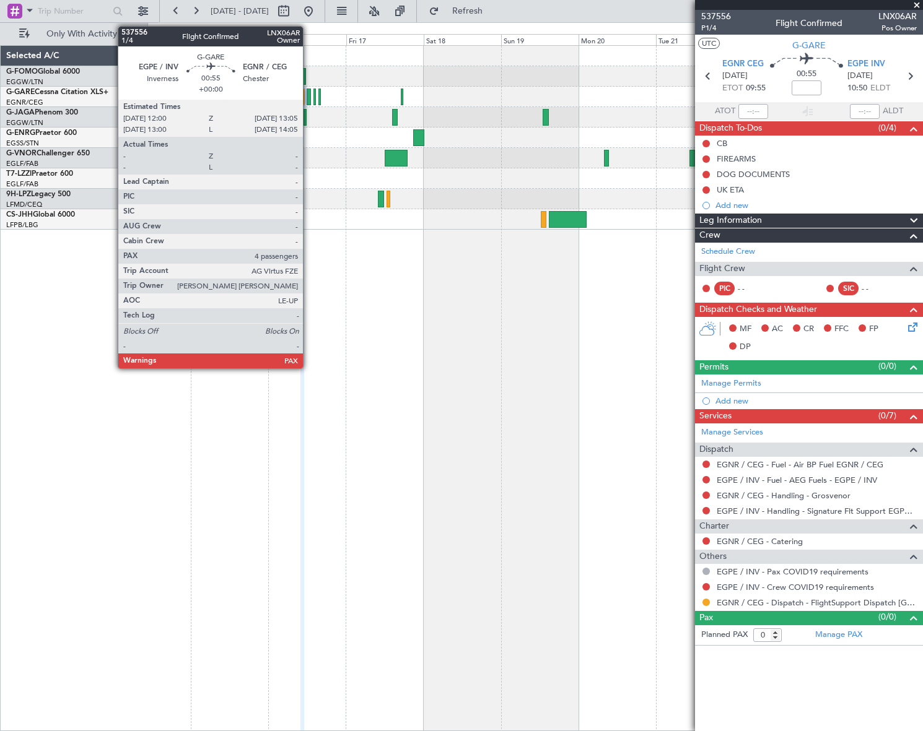
click at [308, 93] on div at bounding box center [309, 97] width 4 height 17
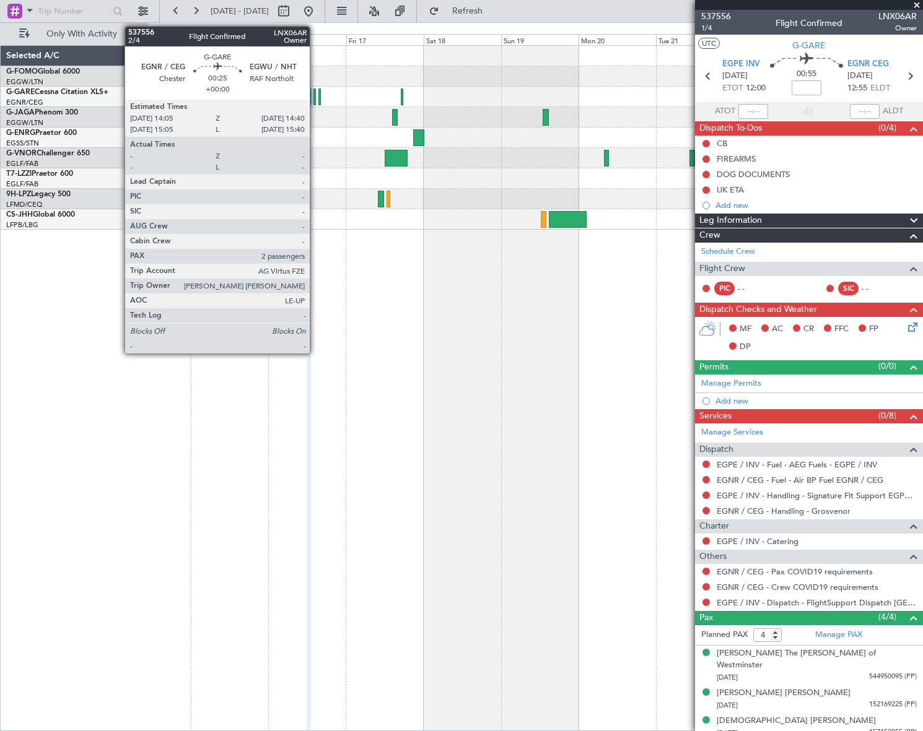
click at [315, 97] on div at bounding box center [314, 97] width 2 height 17
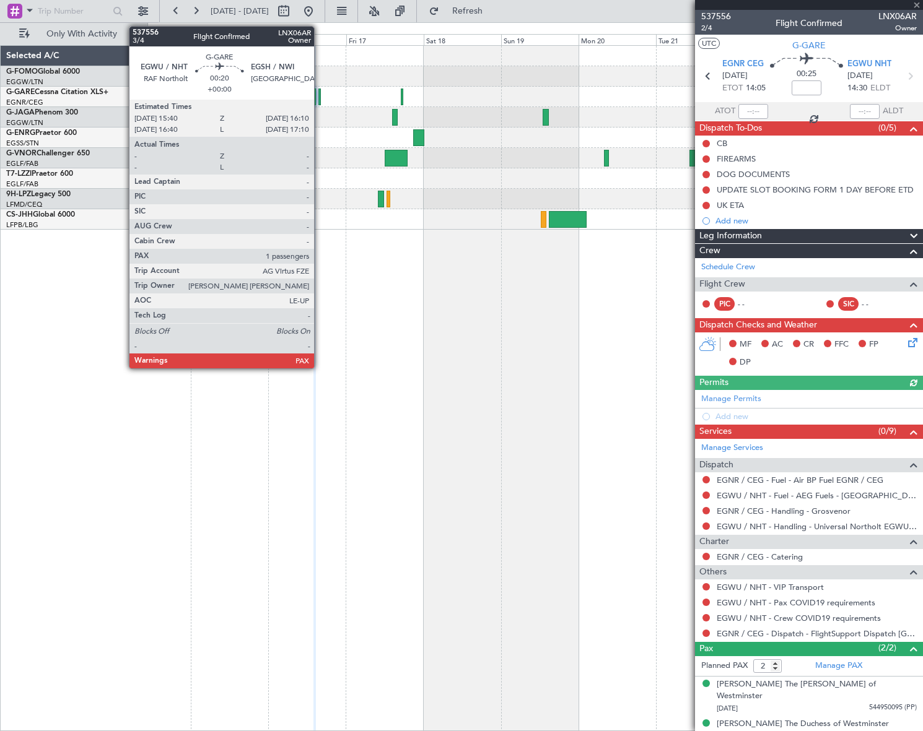
click at [320, 98] on div at bounding box center [319, 97] width 2 height 17
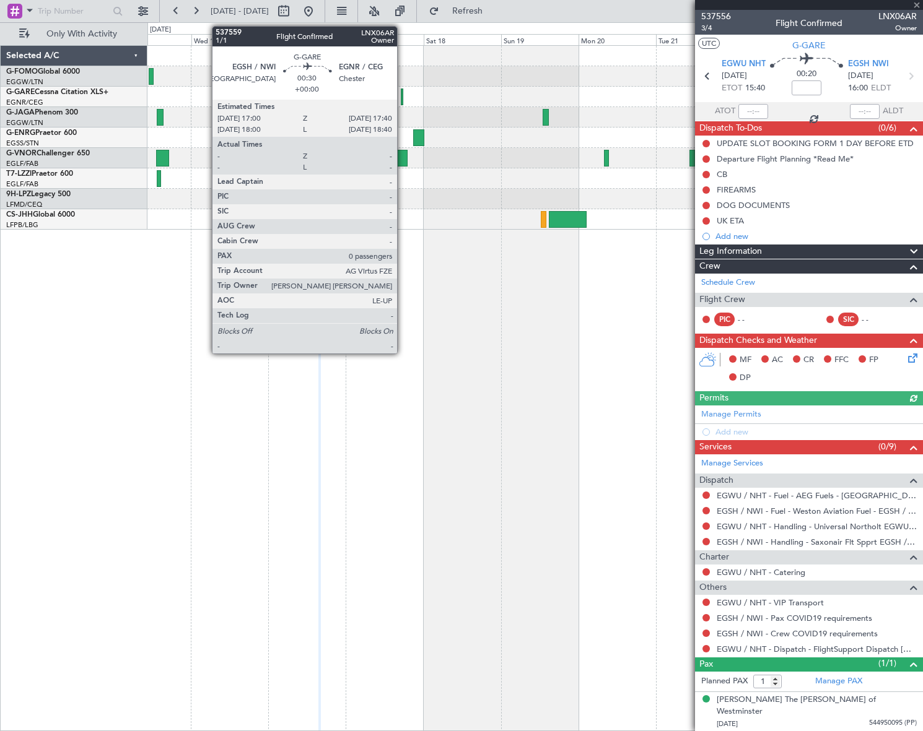
click at [403, 93] on div at bounding box center [402, 97] width 2 height 17
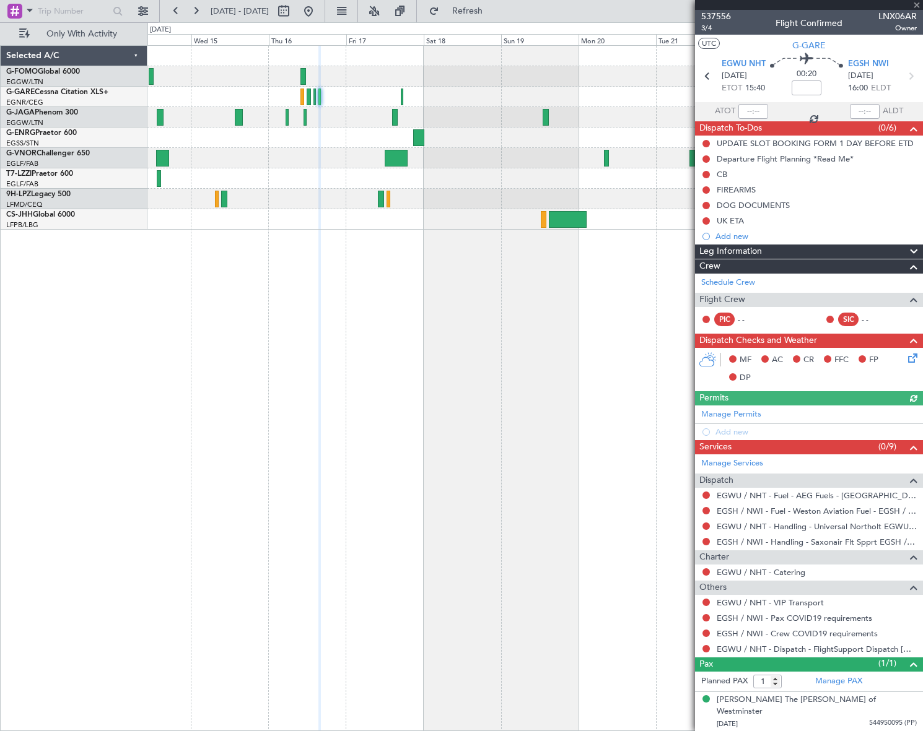
type input "0"
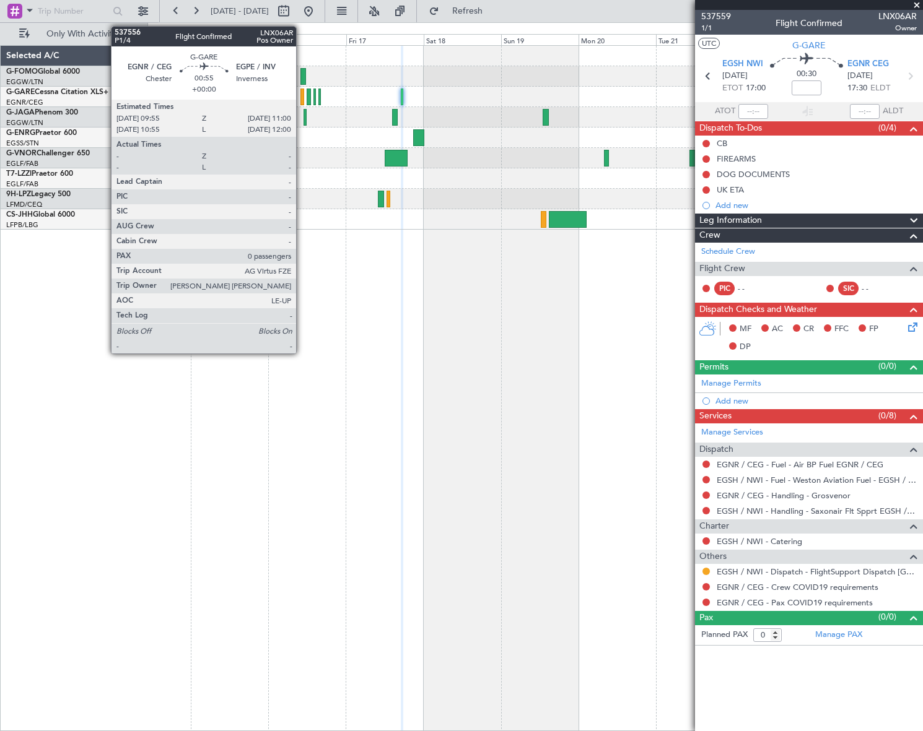
click at [302, 95] on div at bounding box center [302, 97] width 4 height 17
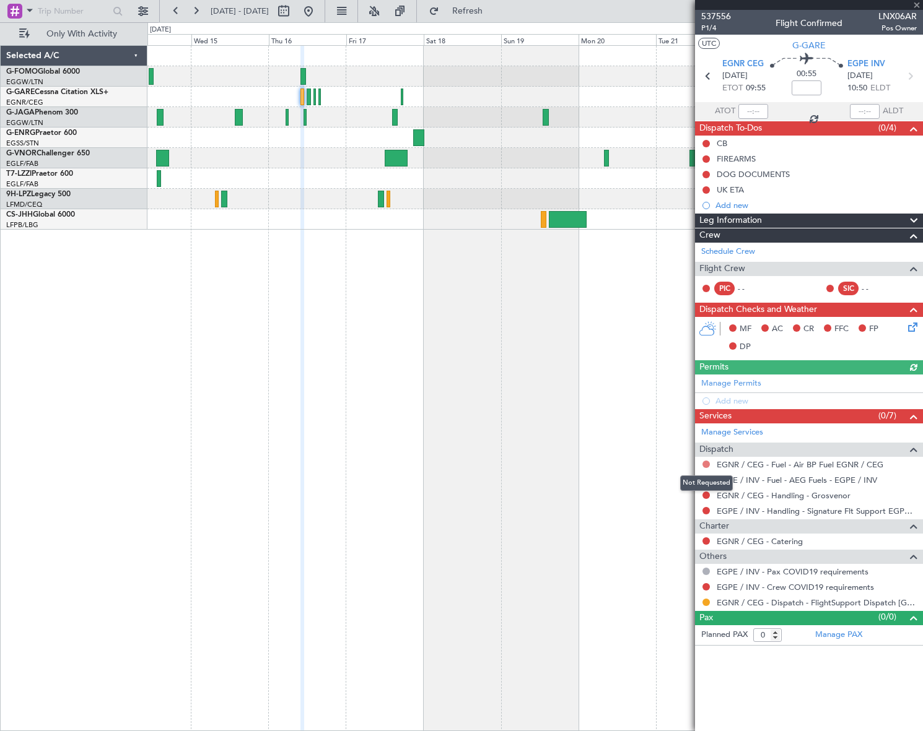
click at [707, 465] on button at bounding box center [705, 464] width 7 height 7
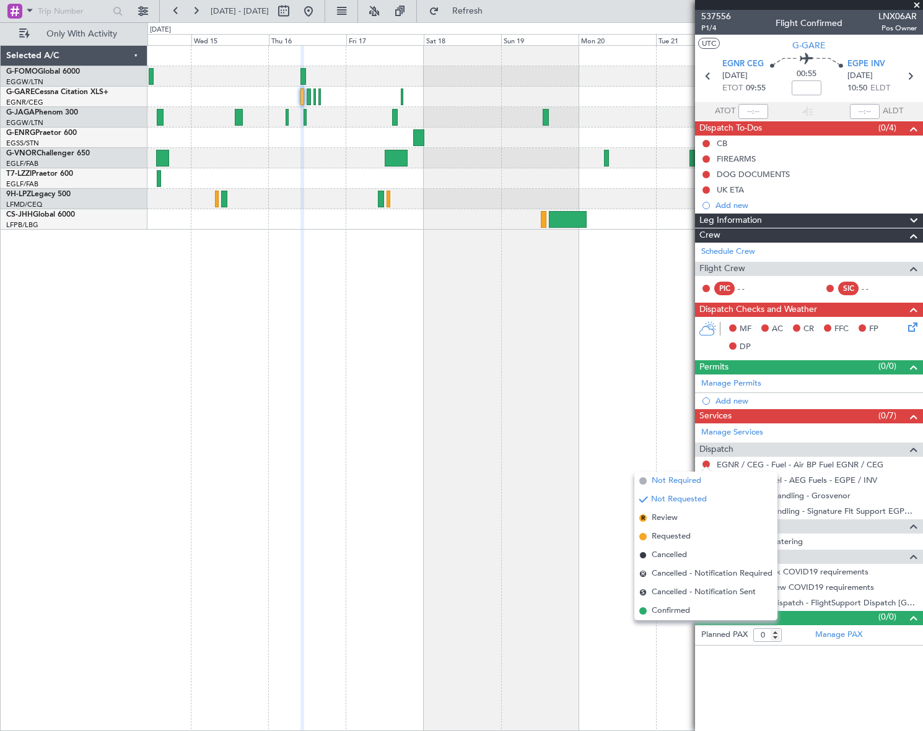
click at [660, 484] on span "Not Required" at bounding box center [677, 481] width 50 height 12
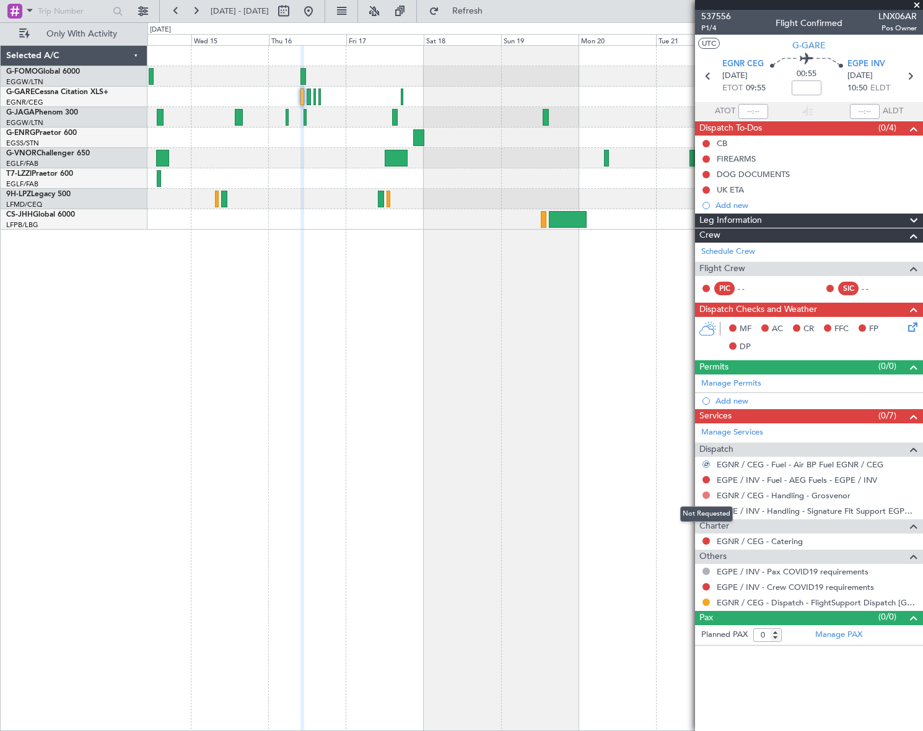
click at [705, 495] on button at bounding box center [705, 495] width 7 height 7
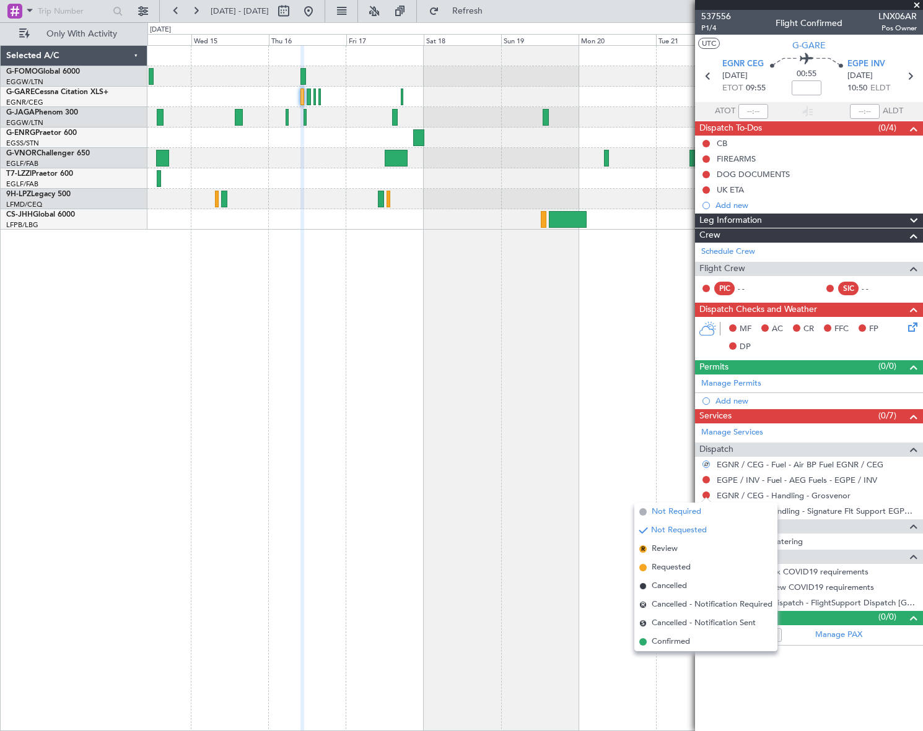
click at [669, 508] on span "Not Required" at bounding box center [677, 512] width 50 height 12
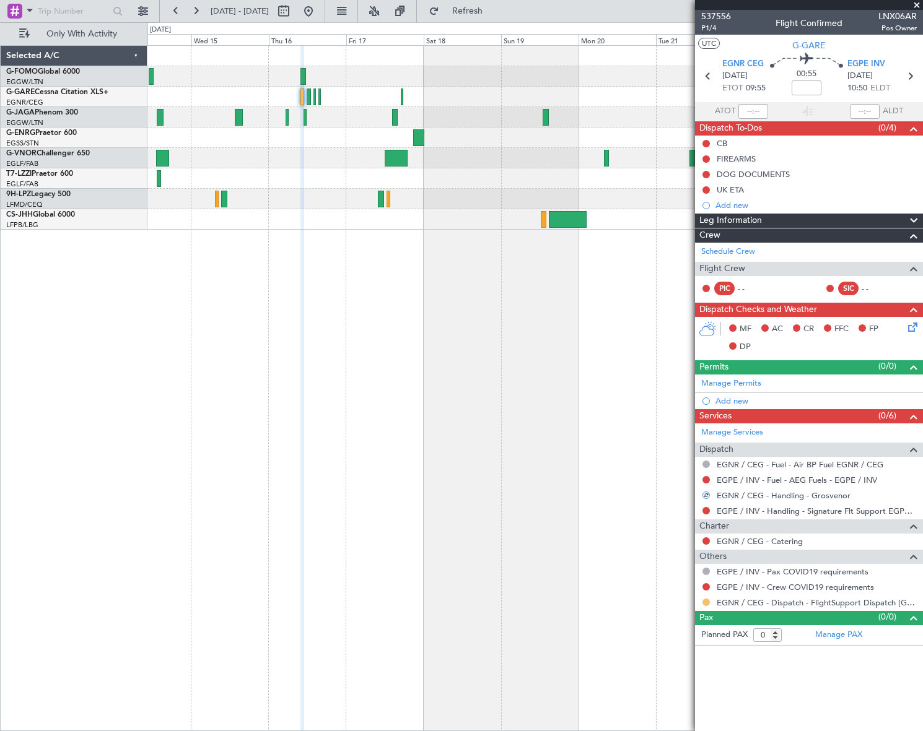
click at [704, 601] on button at bounding box center [705, 602] width 7 height 7
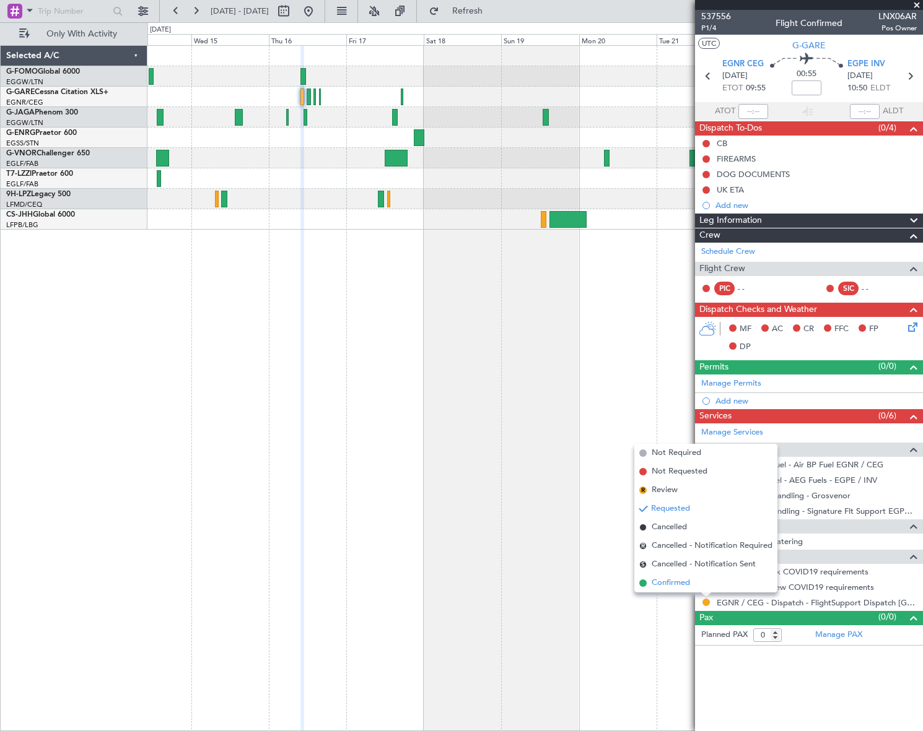
click at [668, 583] on span "Confirmed" at bounding box center [671, 583] width 38 height 12
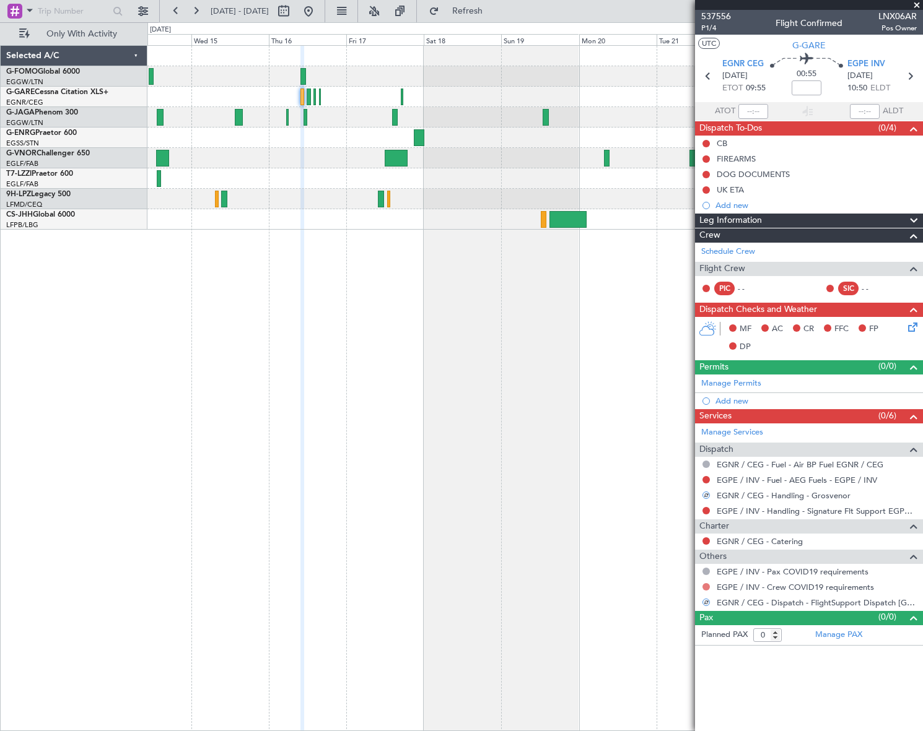
click at [706, 586] on button at bounding box center [705, 586] width 7 height 7
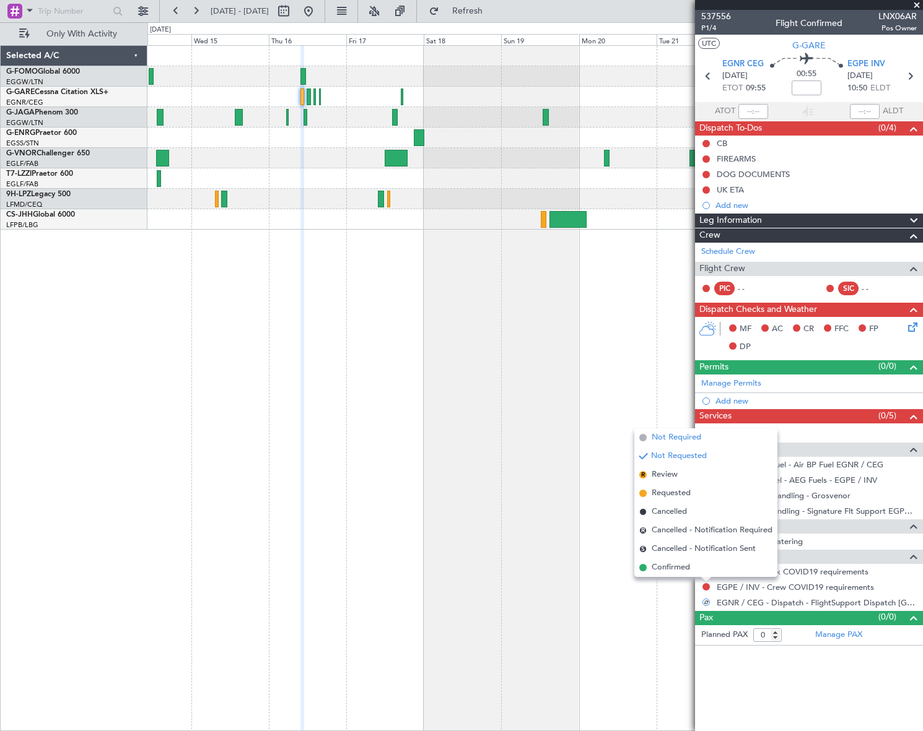
click at [681, 439] on span "Not Required" at bounding box center [677, 438] width 50 height 12
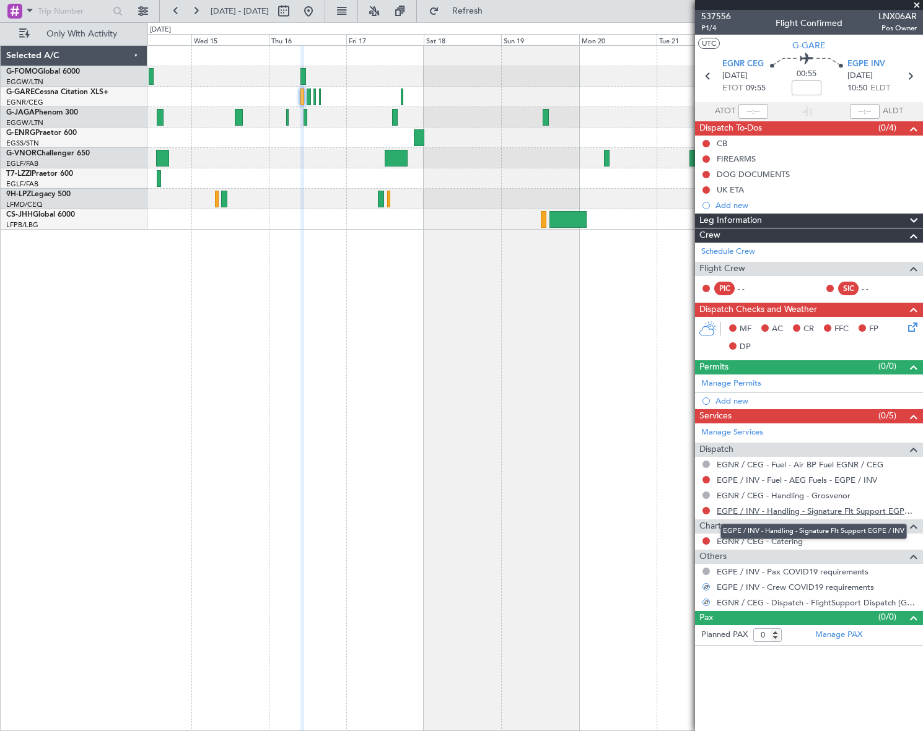
click at [790, 509] on link "EGPE / INV - Handling - Signature Flt Support EGPE / INV" at bounding box center [817, 511] width 200 height 11
click at [879, 65] on span "EGPE INV" at bounding box center [866, 64] width 38 height 12
click at [726, 401] on div "Add new" at bounding box center [810, 401] width 190 height 11
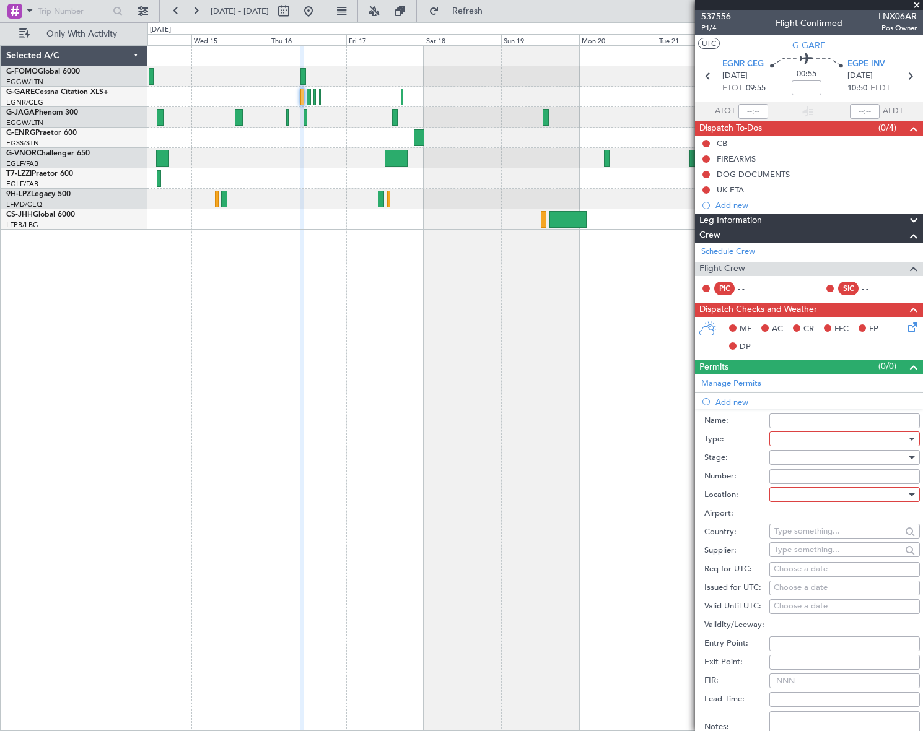
click at [839, 440] on div at bounding box center [840, 439] width 132 height 19
click at [791, 495] on span "PPR" at bounding box center [840, 500] width 131 height 19
click at [888, 454] on div at bounding box center [840, 457] width 132 height 19
click at [824, 541] on span "Requested" at bounding box center [840, 538] width 131 height 19
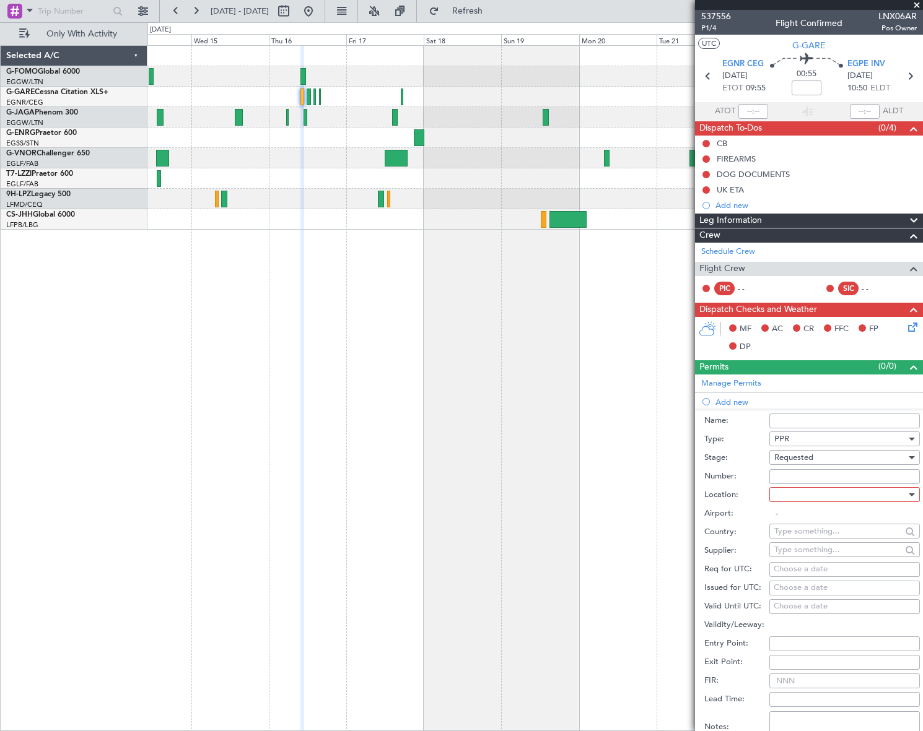
click at [886, 491] on div at bounding box center [840, 495] width 132 height 19
click at [796, 559] on span "Arrival" at bounding box center [840, 556] width 131 height 19
type input "EGPE / INV"
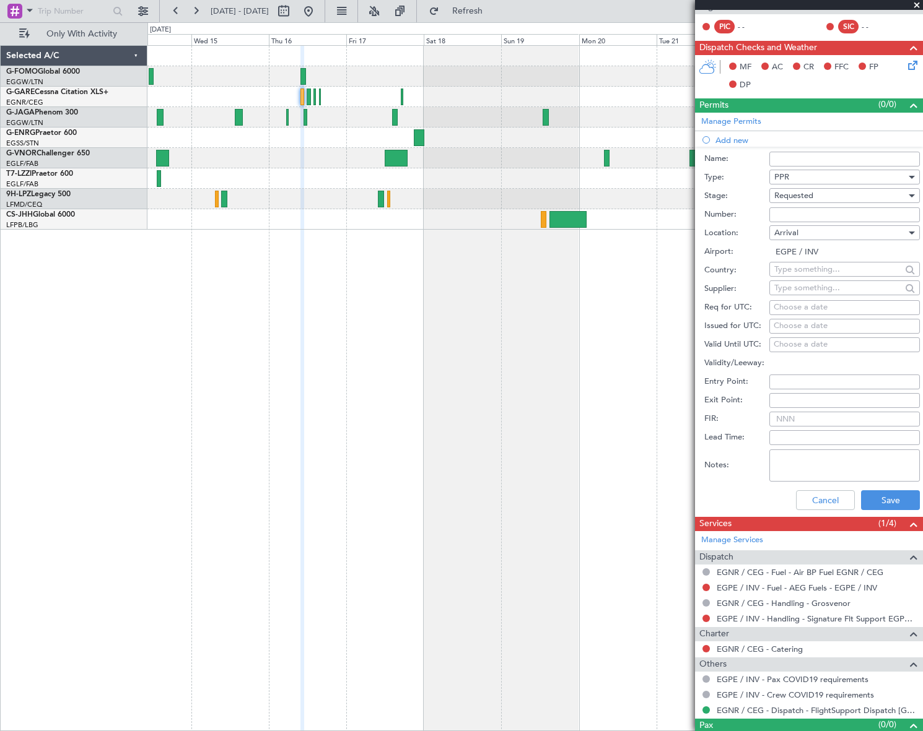
scroll to position [282, 0]
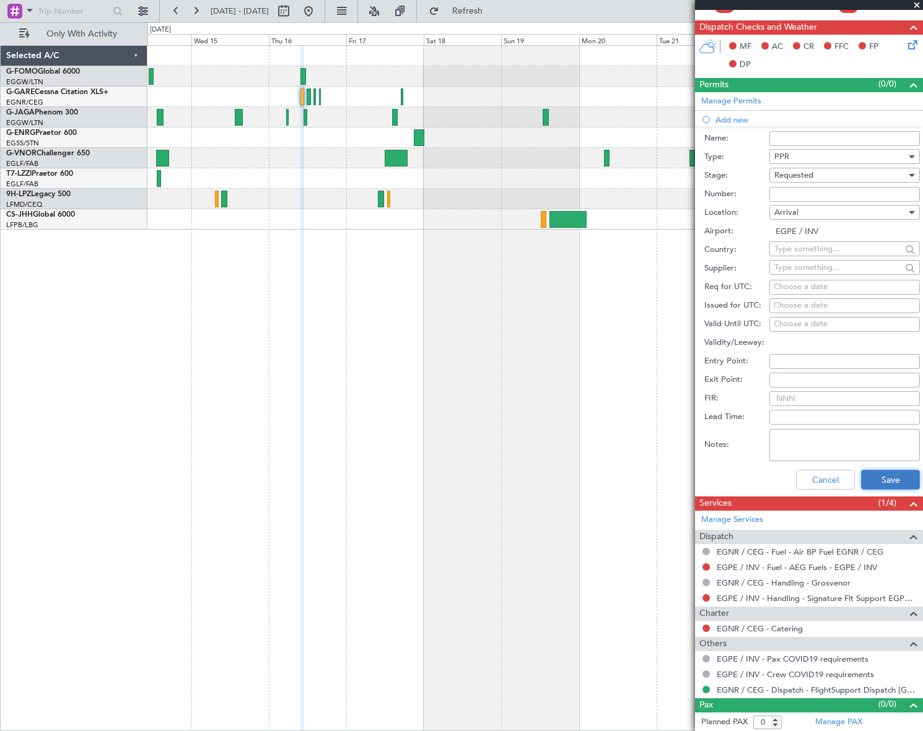
click at [886, 478] on button "Save" at bounding box center [890, 480] width 59 height 20
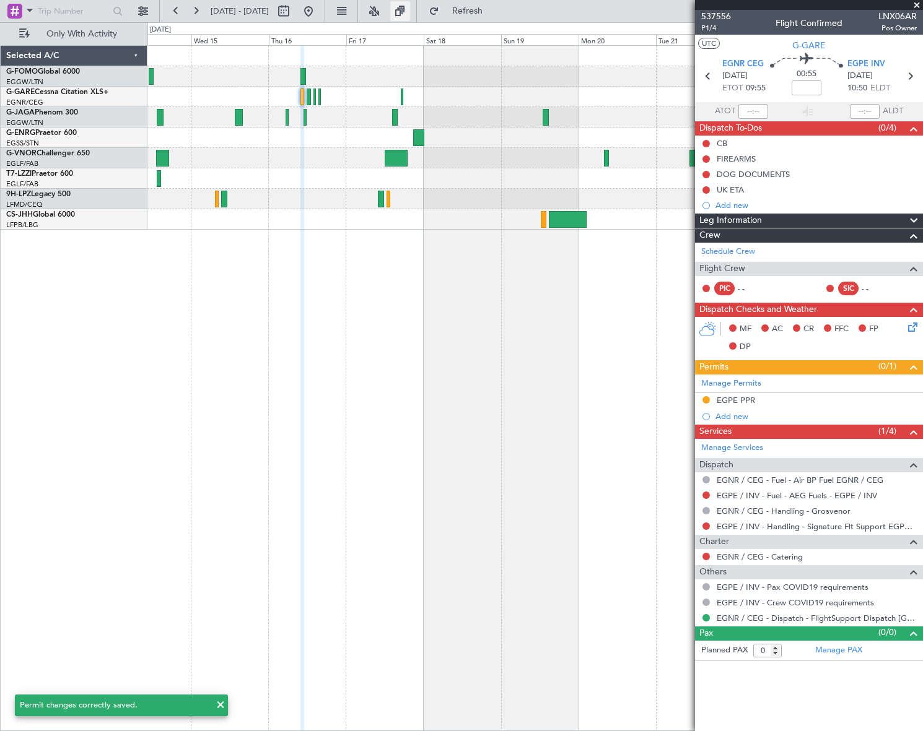
scroll to position [0, 0]
click at [742, 401] on div "EGPE PPR" at bounding box center [736, 400] width 38 height 11
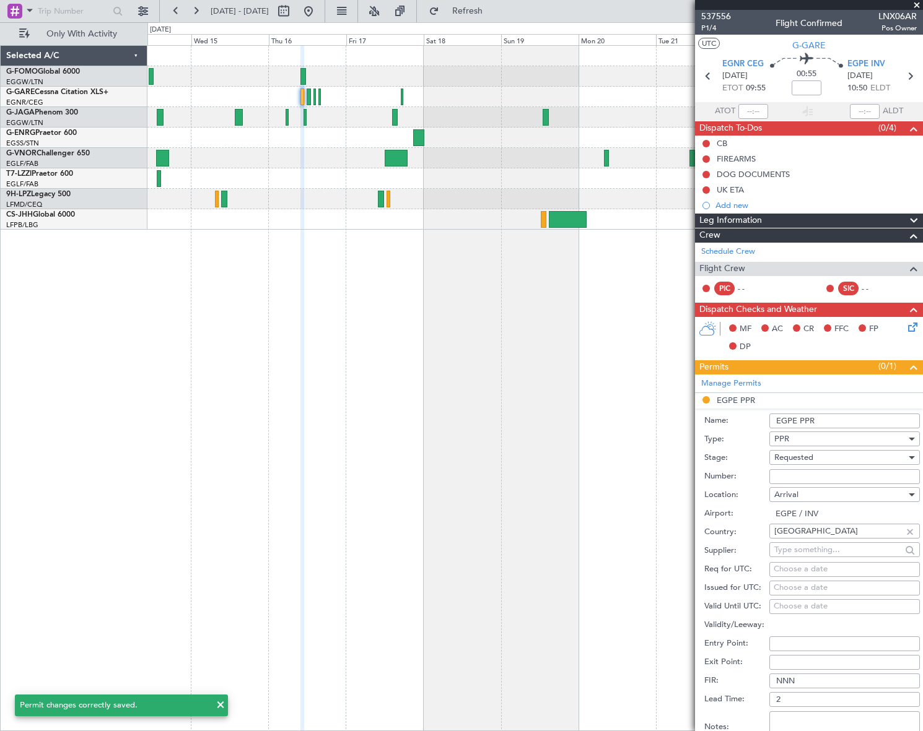
drag, startPoint x: 854, startPoint y: 414, endPoint x: 847, endPoint y: 426, distance: 14.4
click at [854, 416] on input "EGPE PPR" at bounding box center [844, 421] width 150 height 15
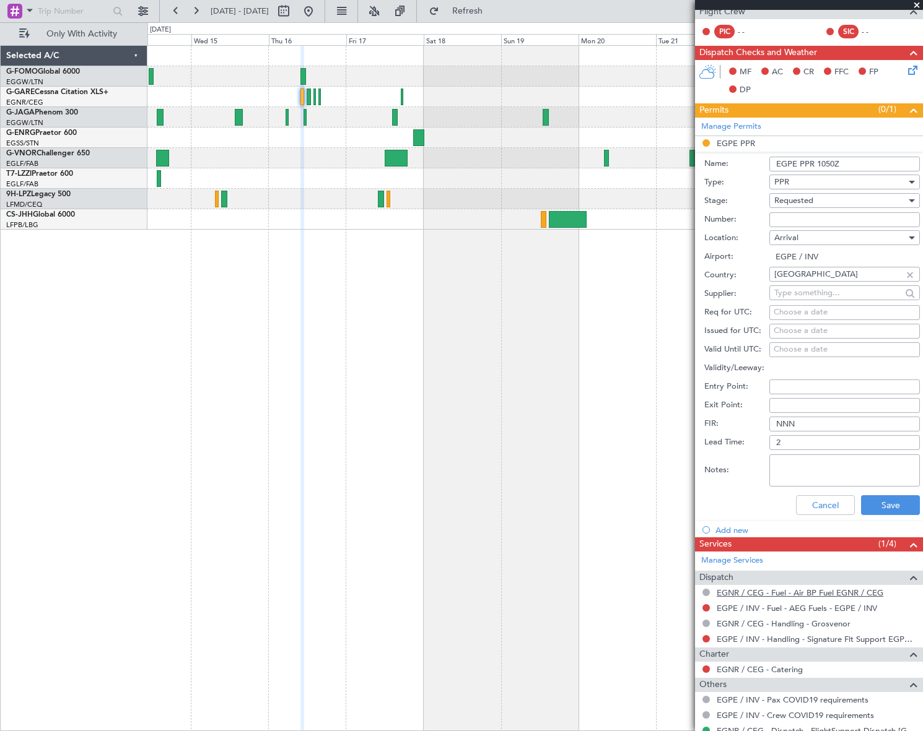
scroll to position [298, 0]
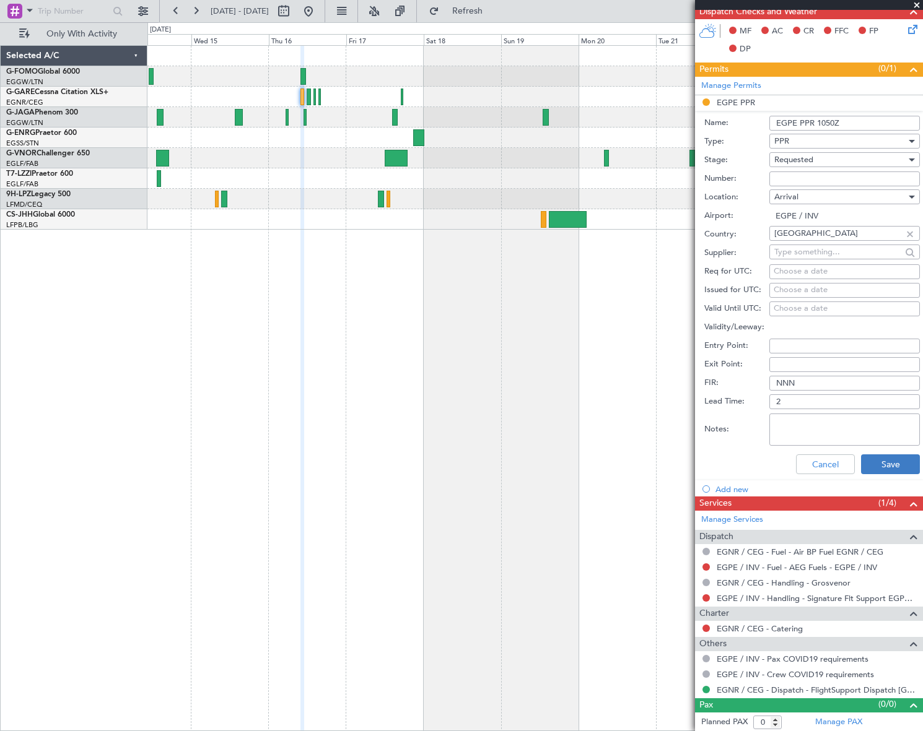
type input "EGPE PPR 1050Z"
click at [897, 461] on button "Save" at bounding box center [890, 465] width 59 height 20
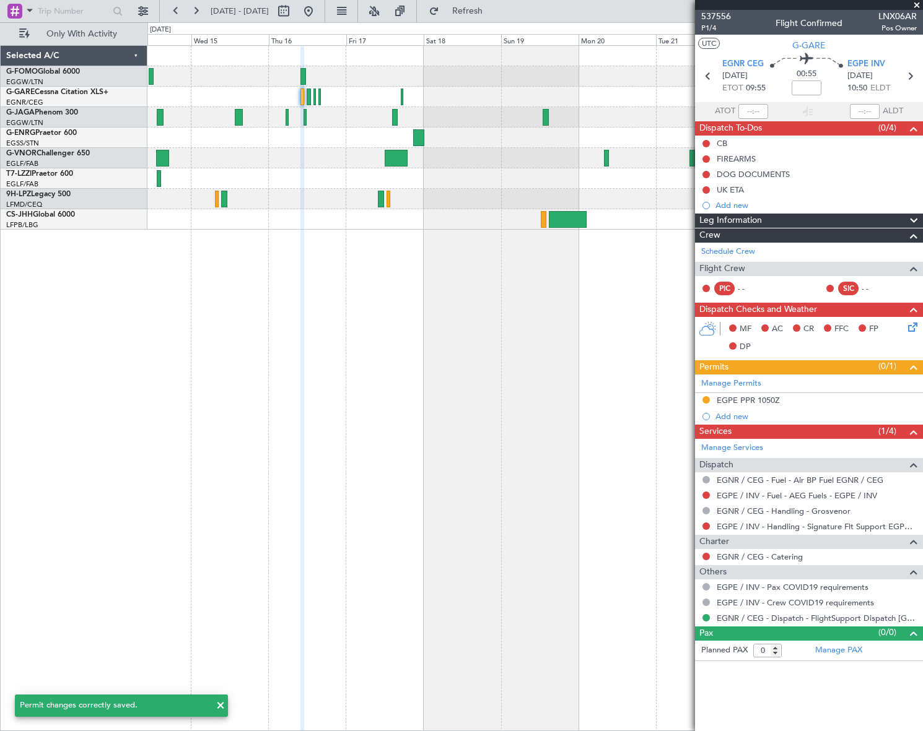
scroll to position [0, 0]
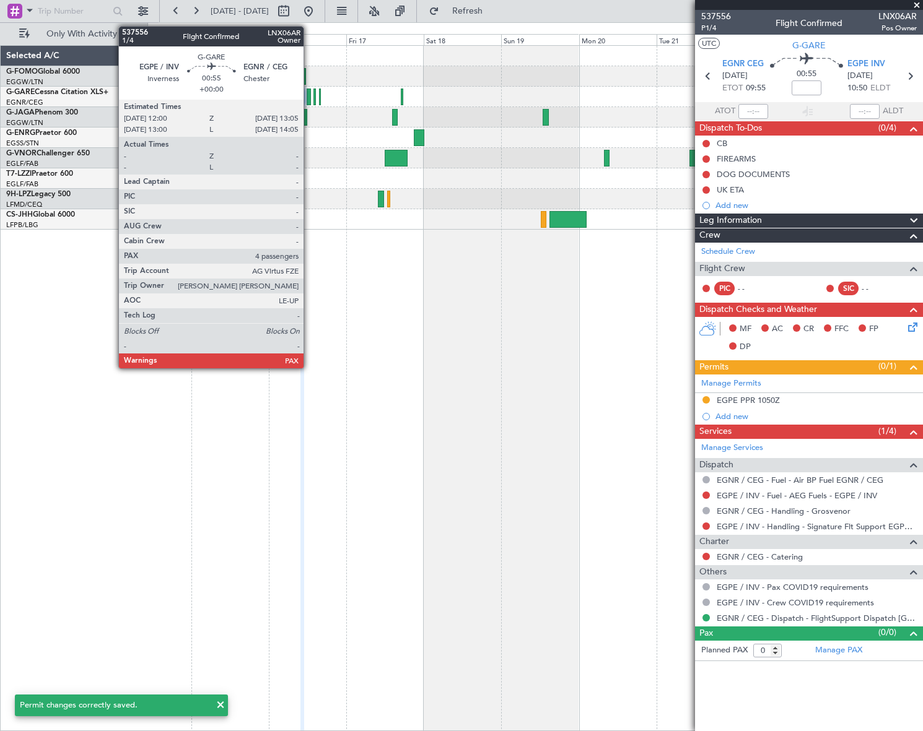
click at [309, 96] on div at bounding box center [309, 97] width 4 height 17
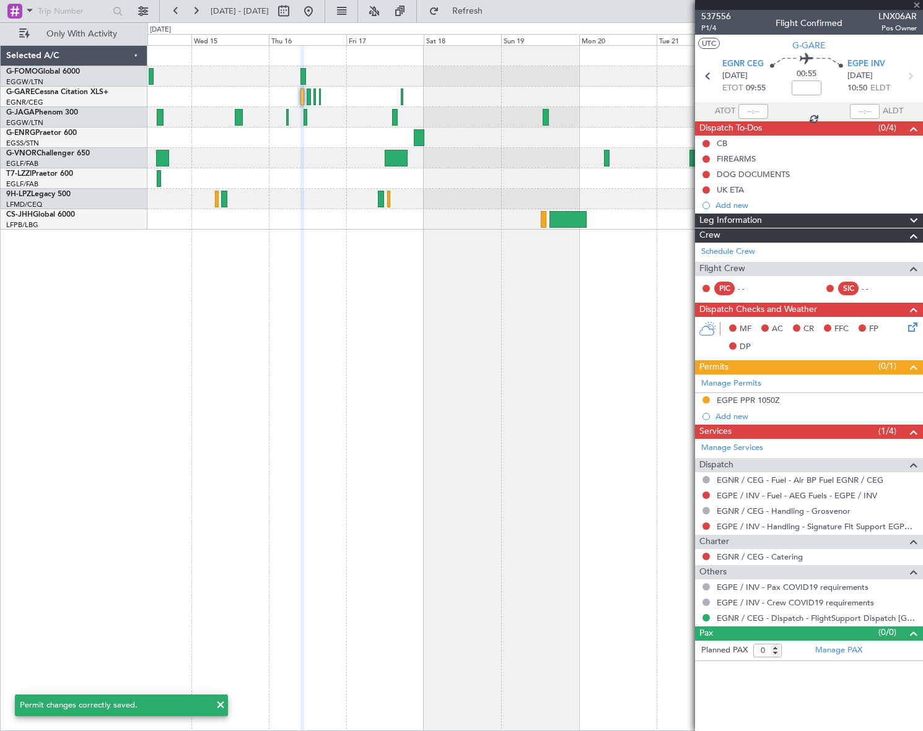
type input "4"
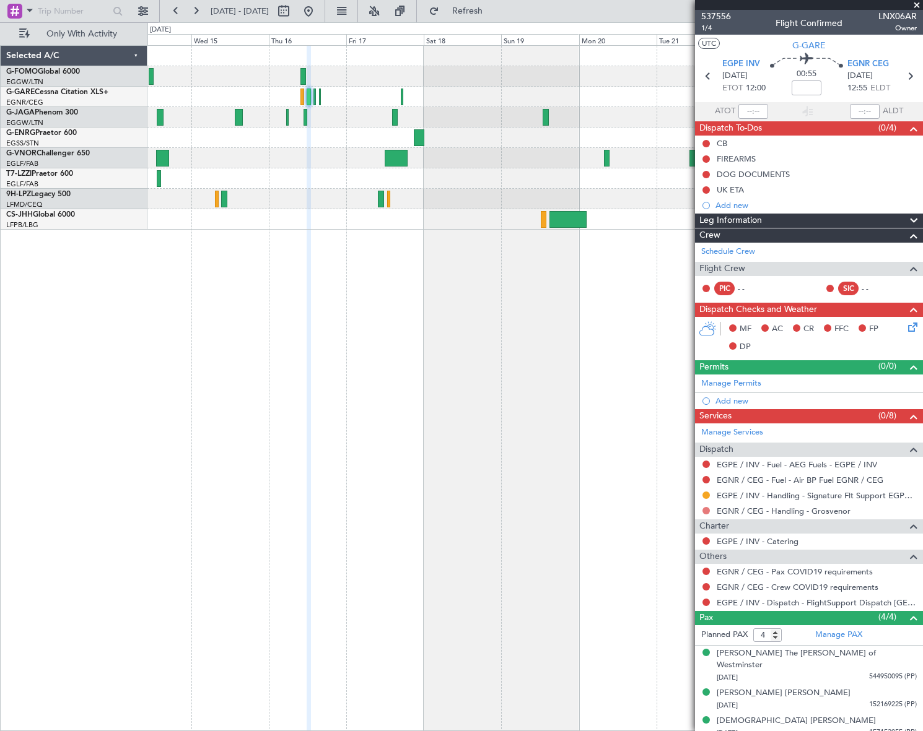
click at [705, 512] on button at bounding box center [705, 510] width 7 height 7
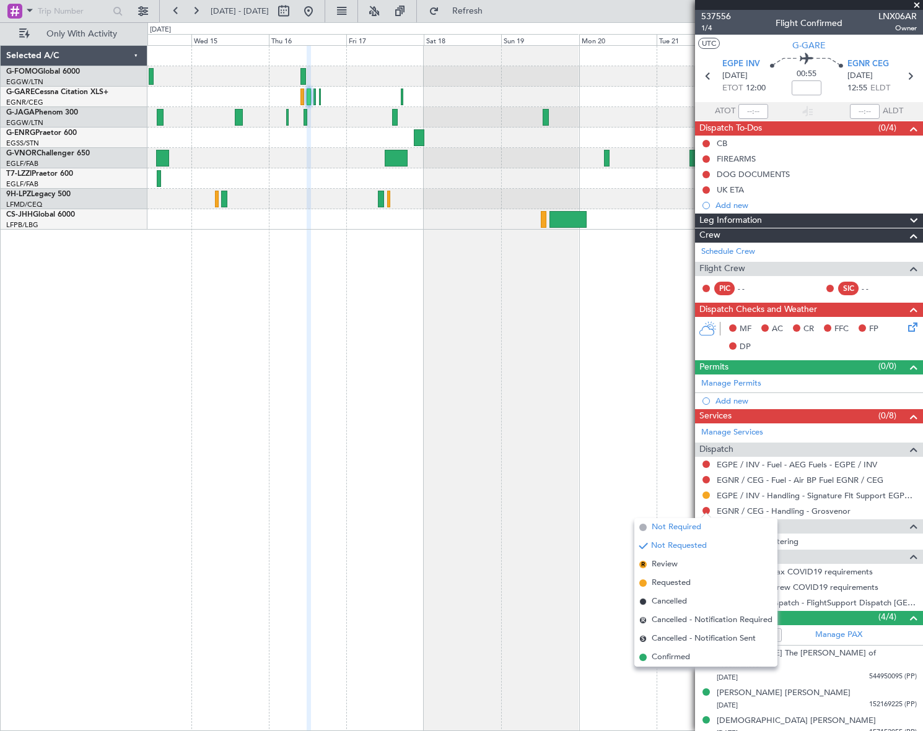
click at [653, 527] on span "Not Required" at bounding box center [677, 527] width 50 height 12
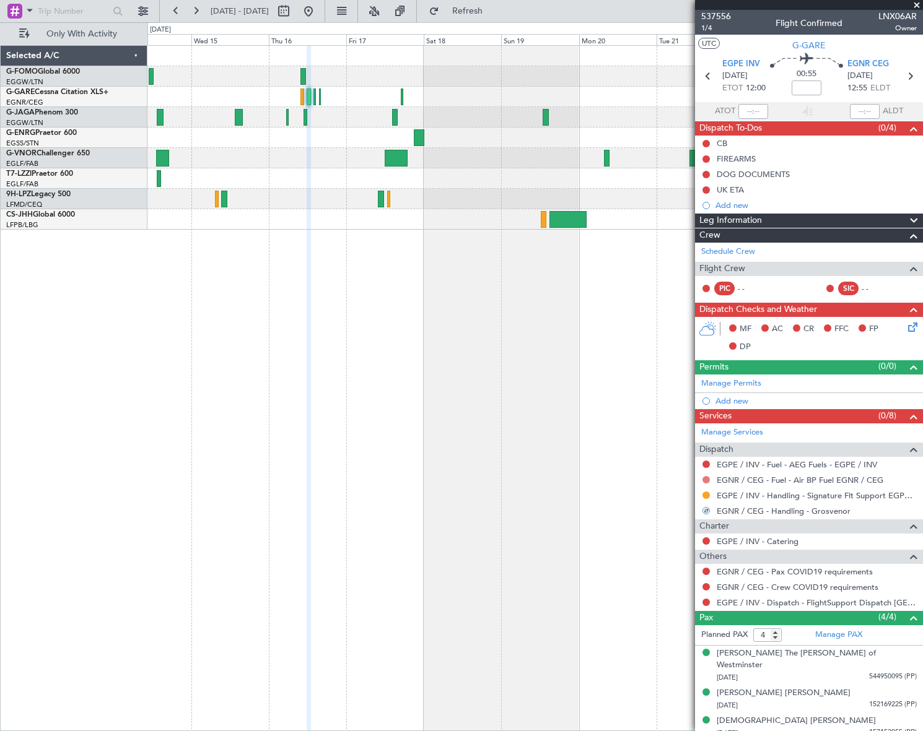
click at [706, 479] on button at bounding box center [705, 479] width 7 height 7
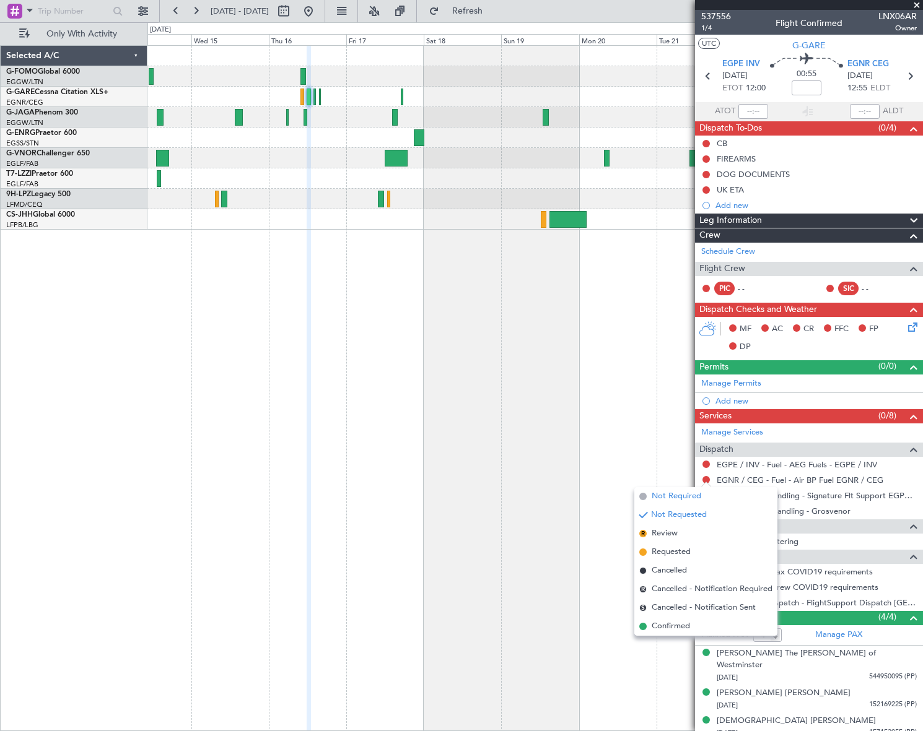
click at [667, 499] on span "Not Required" at bounding box center [677, 496] width 50 height 12
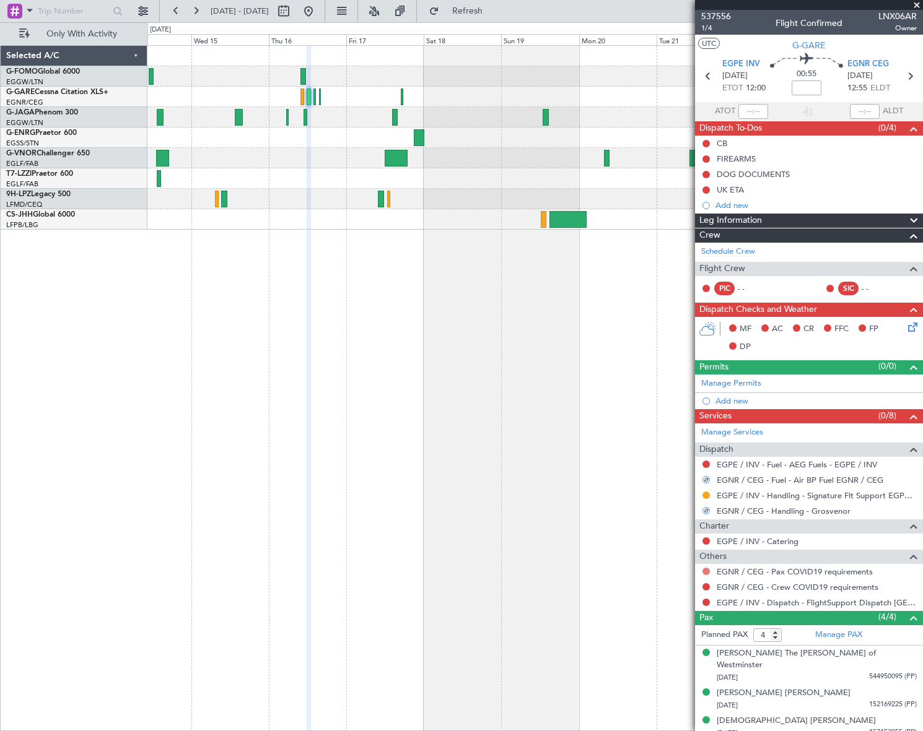
click at [708, 569] on button at bounding box center [705, 571] width 7 height 7
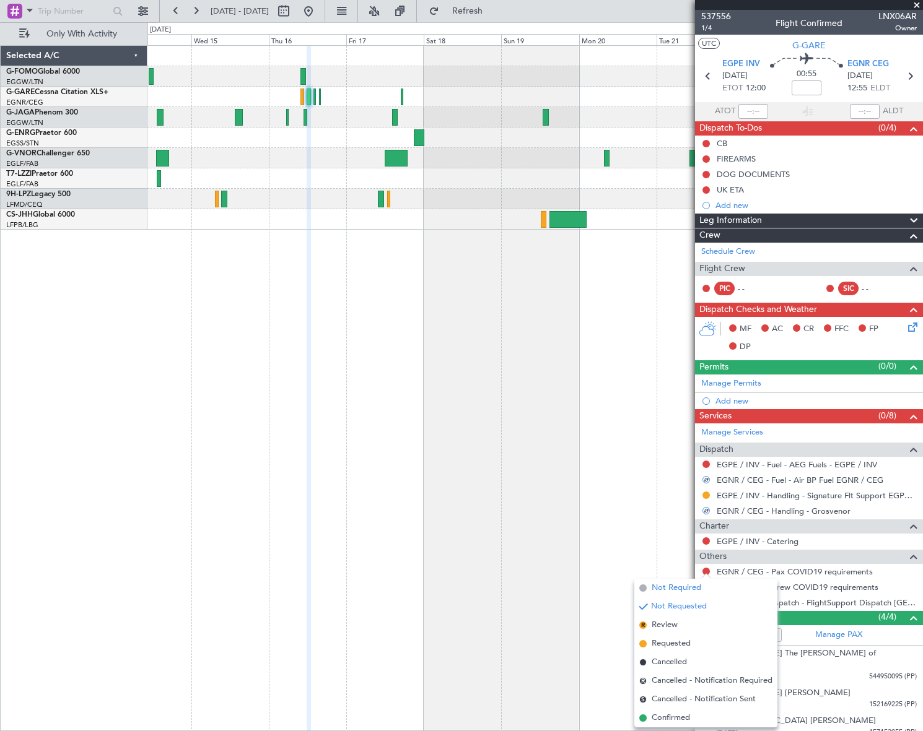
click at [678, 587] on span "Not Required" at bounding box center [677, 588] width 50 height 12
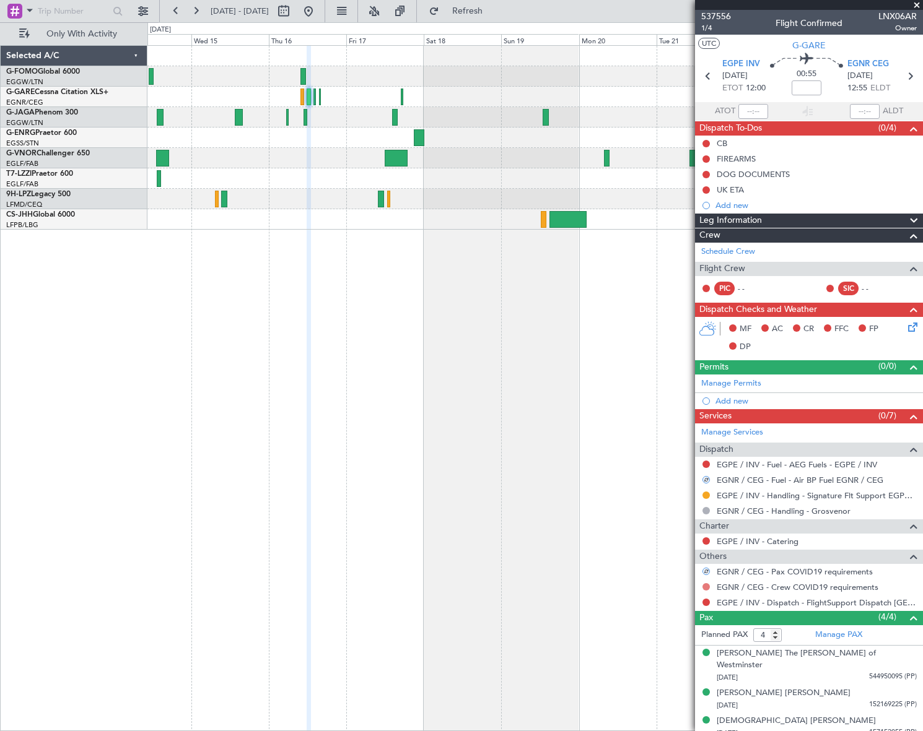
click at [706, 584] on button at bounding box center [705, 586] width 7 height 7
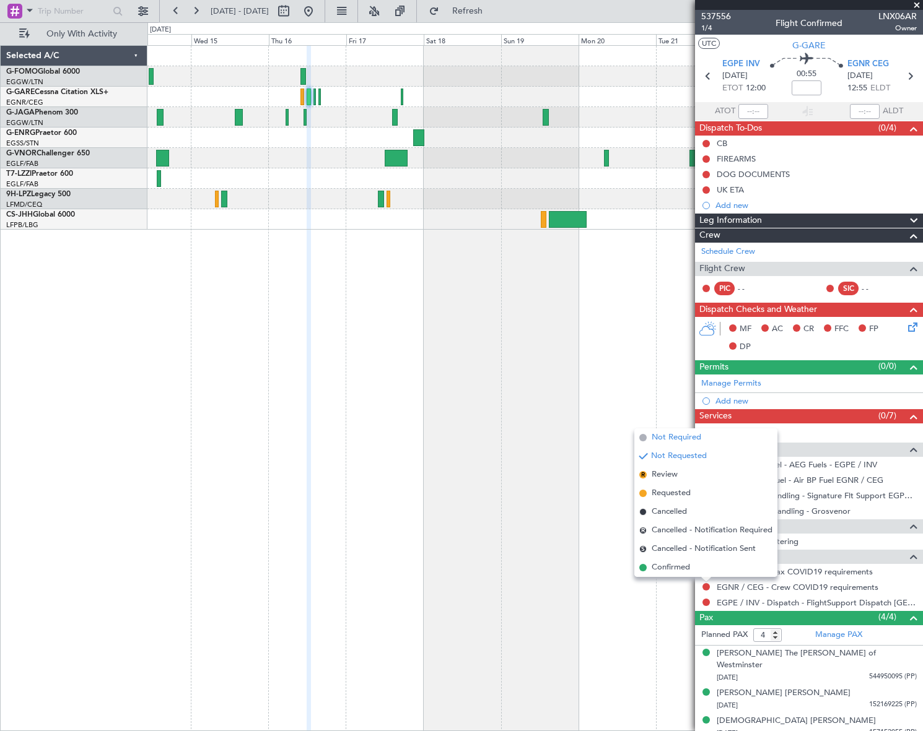
click at [678, 435] on span "Not Required" at bounding box center [677, 438] width 50 height 12
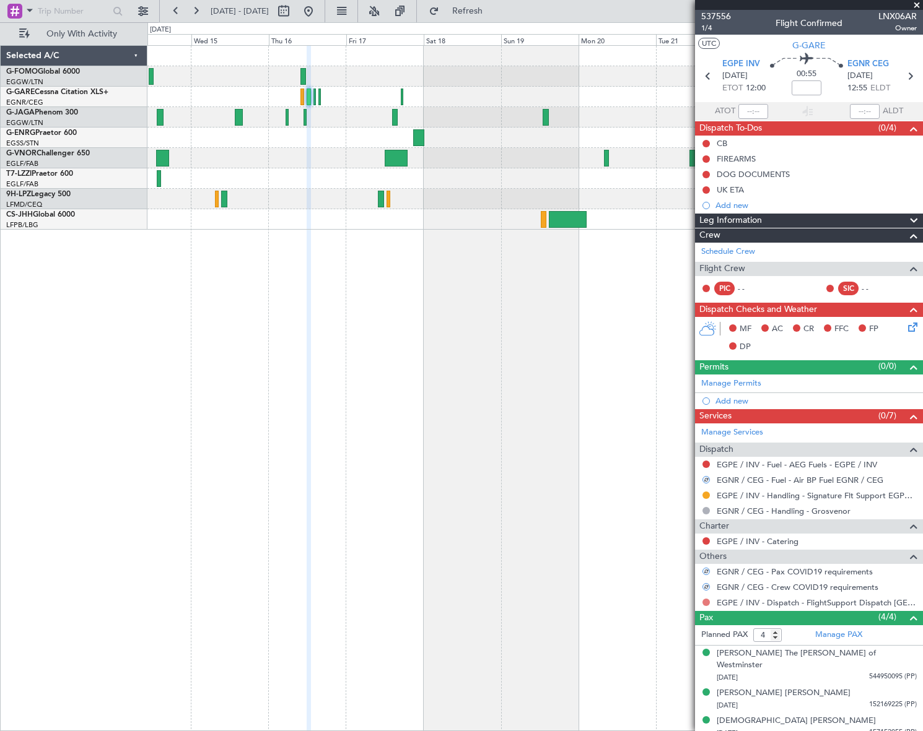
click at [705, 599] on button at bounding box center [705, 602] width 7 height 7
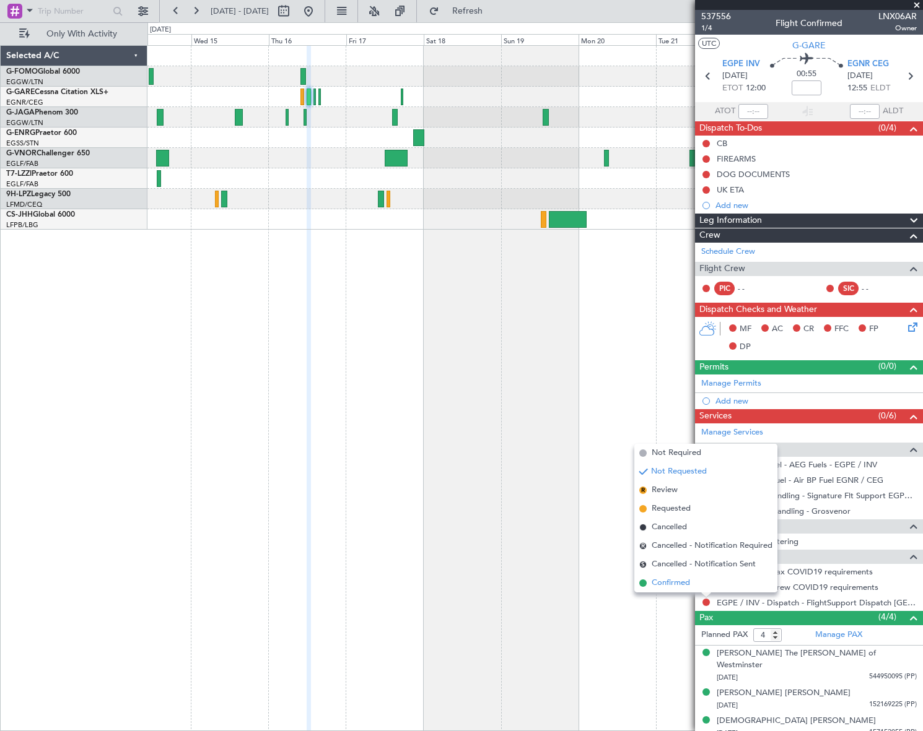
click at [682, 588] on span "Confirmed" at bounding box center [671, 583] width 38 height 12
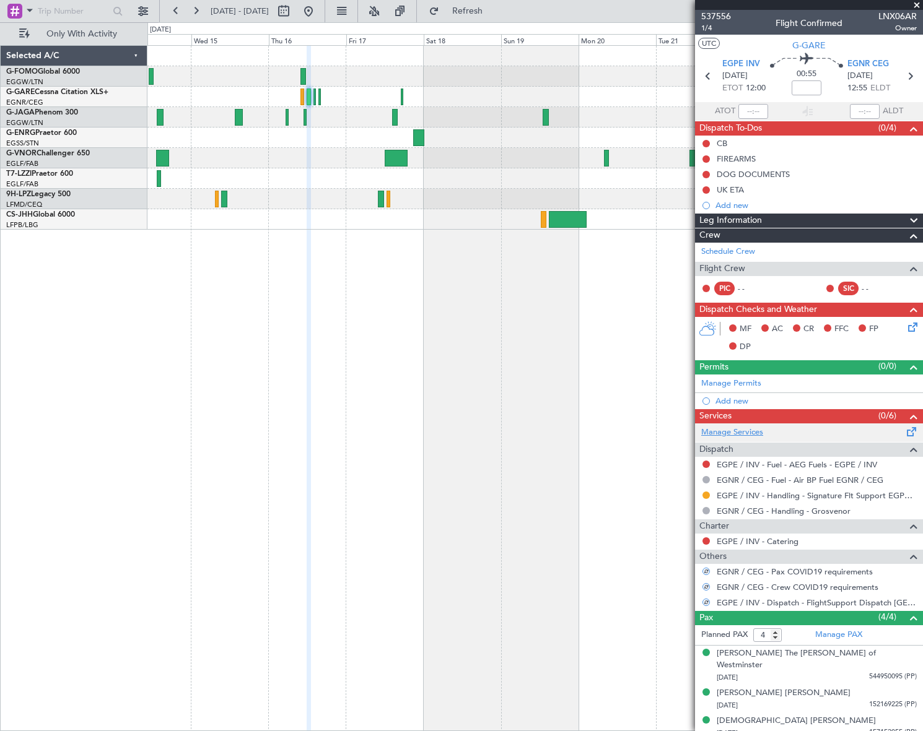
click at [734, 432] on link "Manage Services" at bounding box center [732, 433] width 62 height 12
click at [739, 396] on div "Add new" at bounding box center [810, 401] width 190 height 11
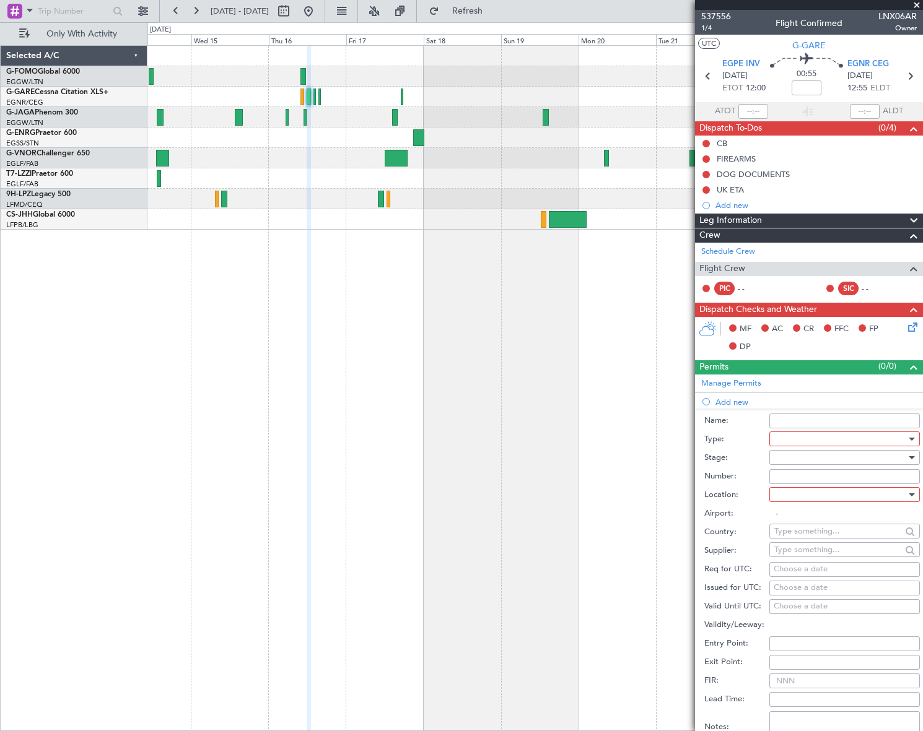
click at [818, 435] on div at bounding box center [840, 439] width 132 height 19
click at [800, 497] on span "PPR" at bounding box center [840, 500] width 131 height 19
click at [865, 458] on div at bounding box center [840, 457] width 132 height 19
drag, startPoint x: 800, startPoint y: 538, endPoint x: 814, endPoint y: 528, distance: 17.4
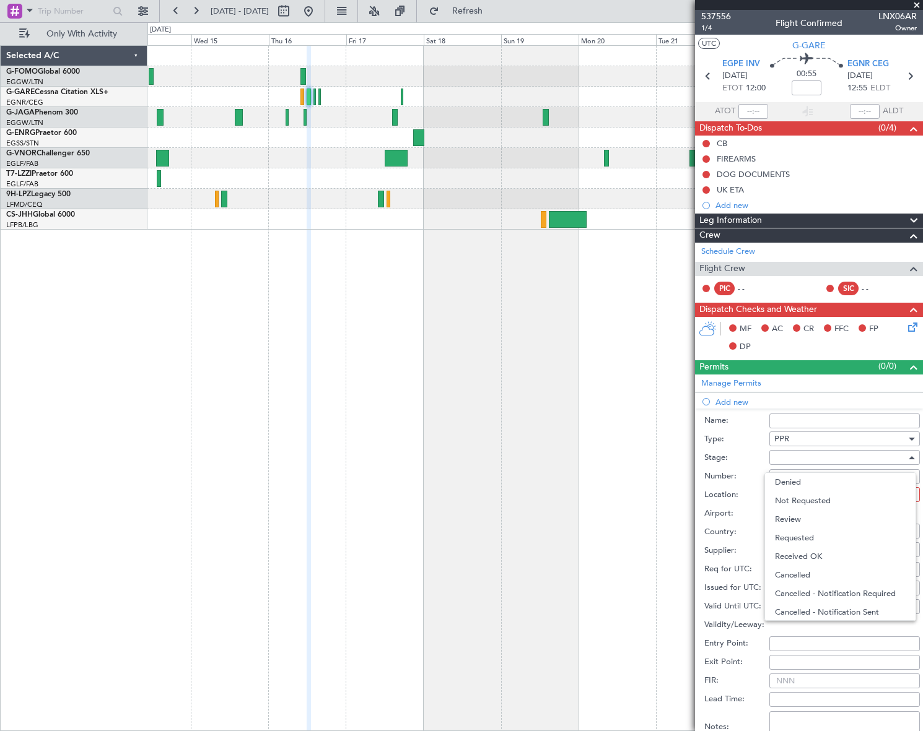
click at [801, 536] on span "Requested" at bounding box center [840, 538] width 131 height 19
click at [869, 492] on div at bounding box center [840, 495] width 132 height 19
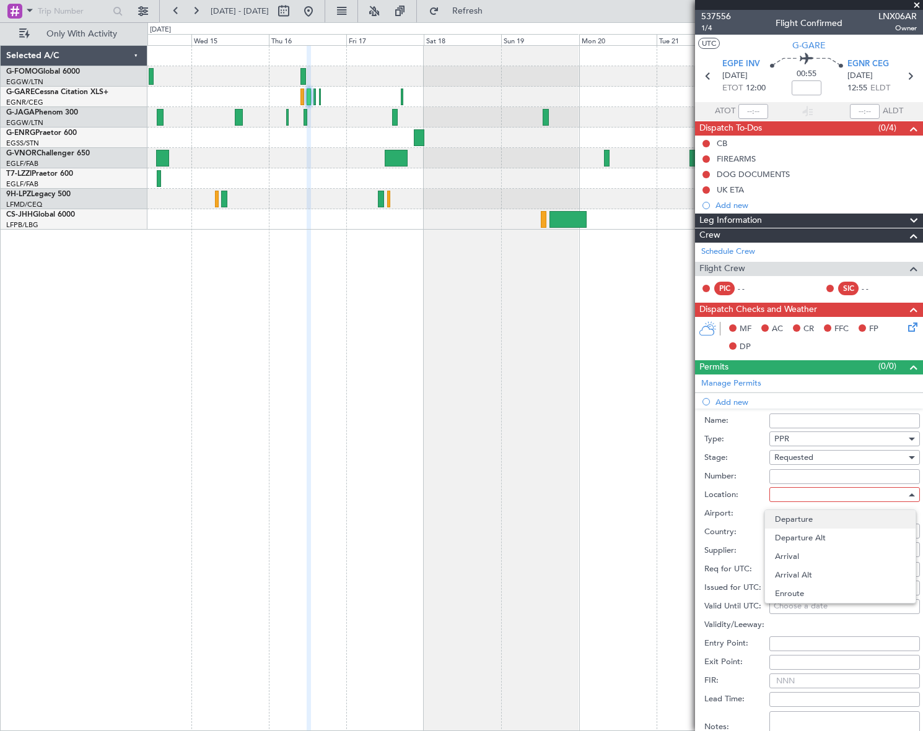
click at [814, 521] on span "Departure" at bounding box center [840, 519] width 131 height 19
type input "EGPE / INV"
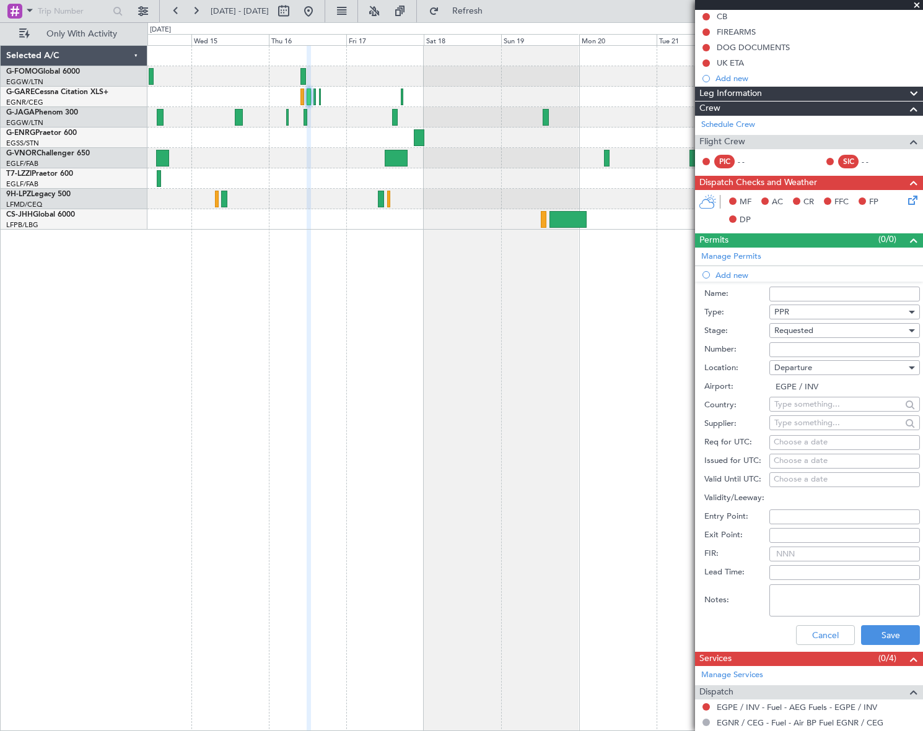
scroll to position [168, 0]
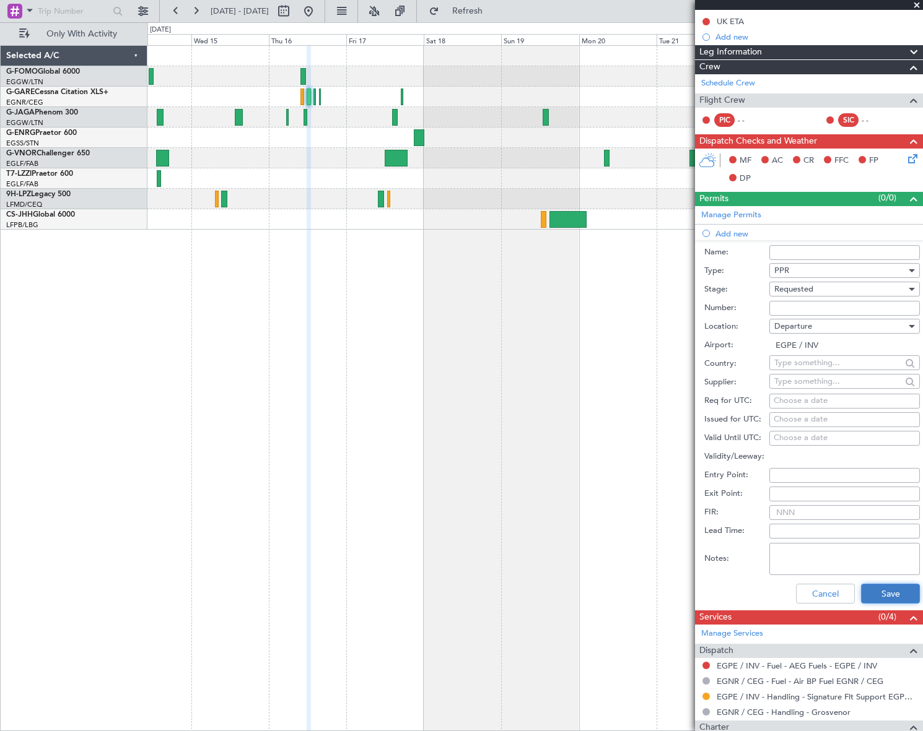
click at [887, 601] on button "Save" at bounding box center [890, 594] width 59 height 20
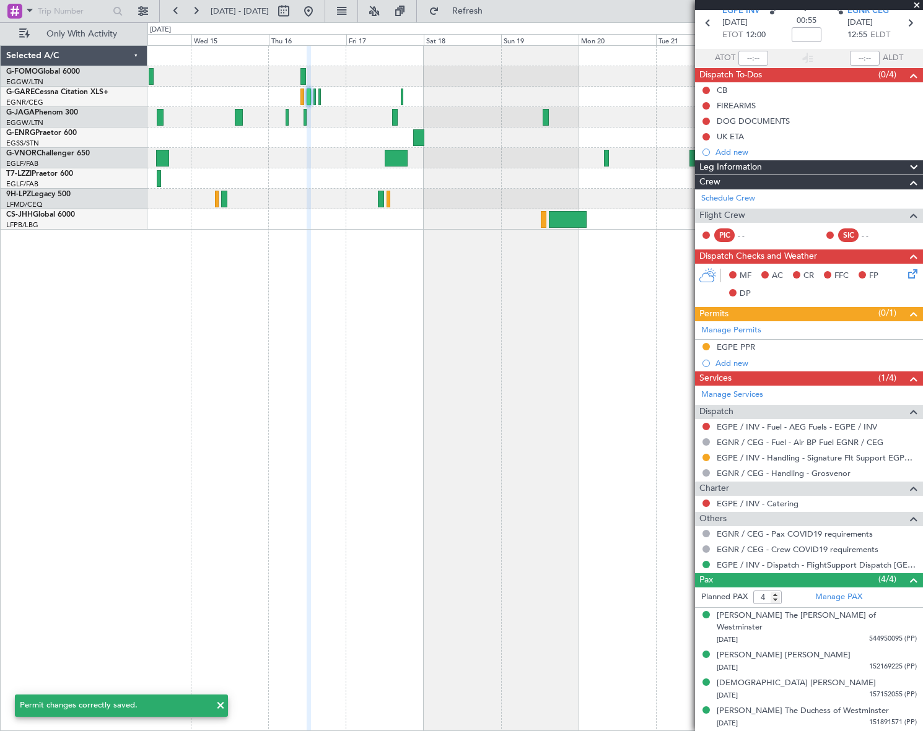
scroll to position [40, 0]
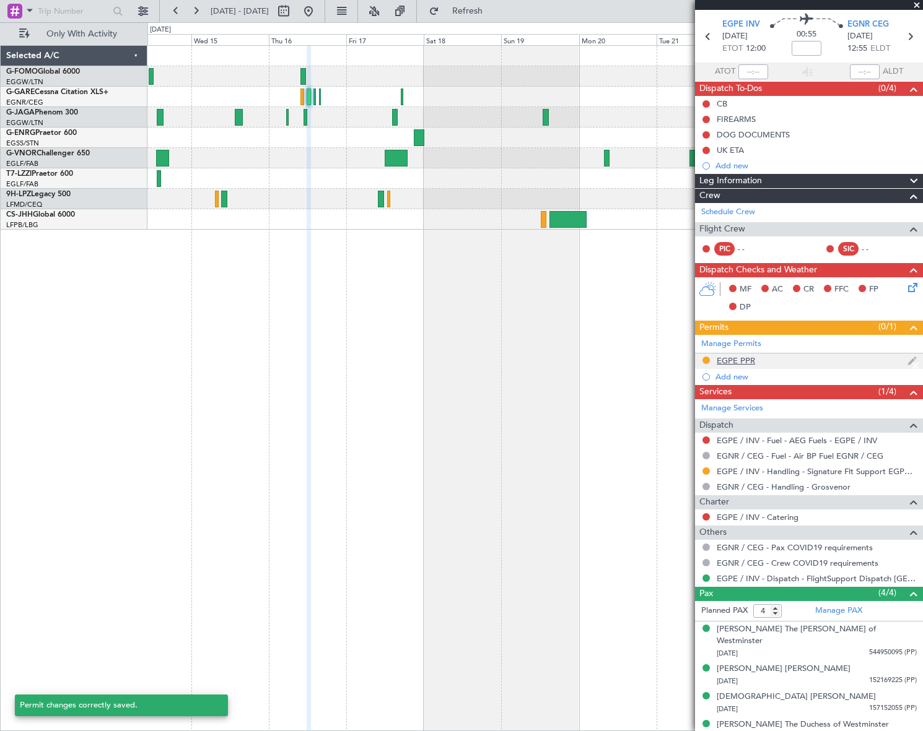
click at [740, 359] on div "EGPE PPR" at bounding box center [736, 360] width 38 height 11
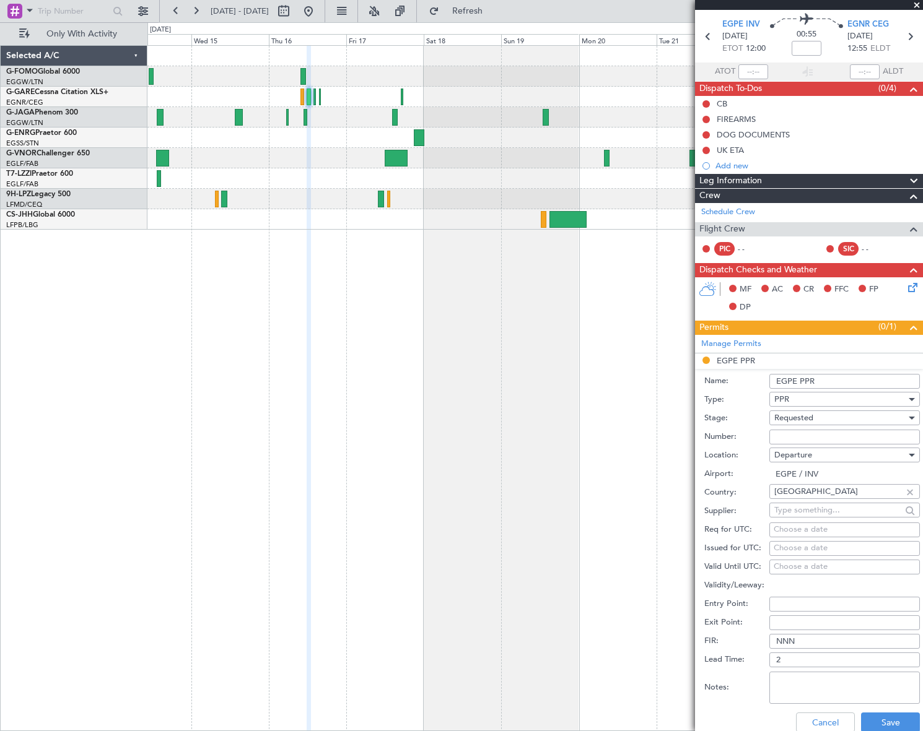
scroll to position [168, 0]
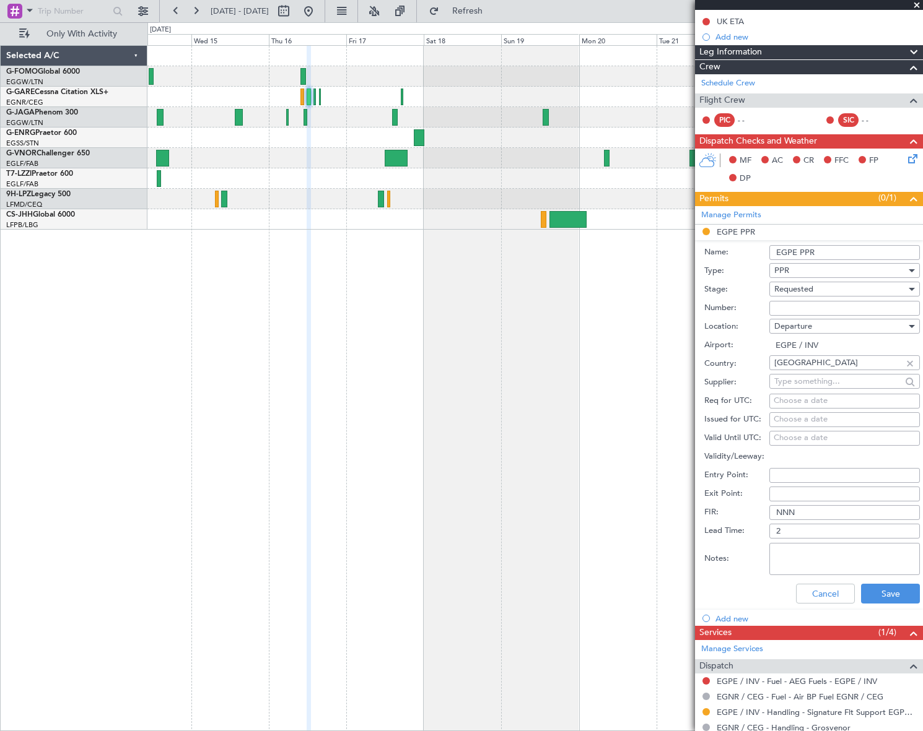
click at [827, 248] on input "EGPE PPR" at bounding box center [844, 252] width 150 height 15
type input "EGPE PPR 1200Z"
click at [892, 599] on button "Save" at bounding box center [890, 594] width 59 height 20
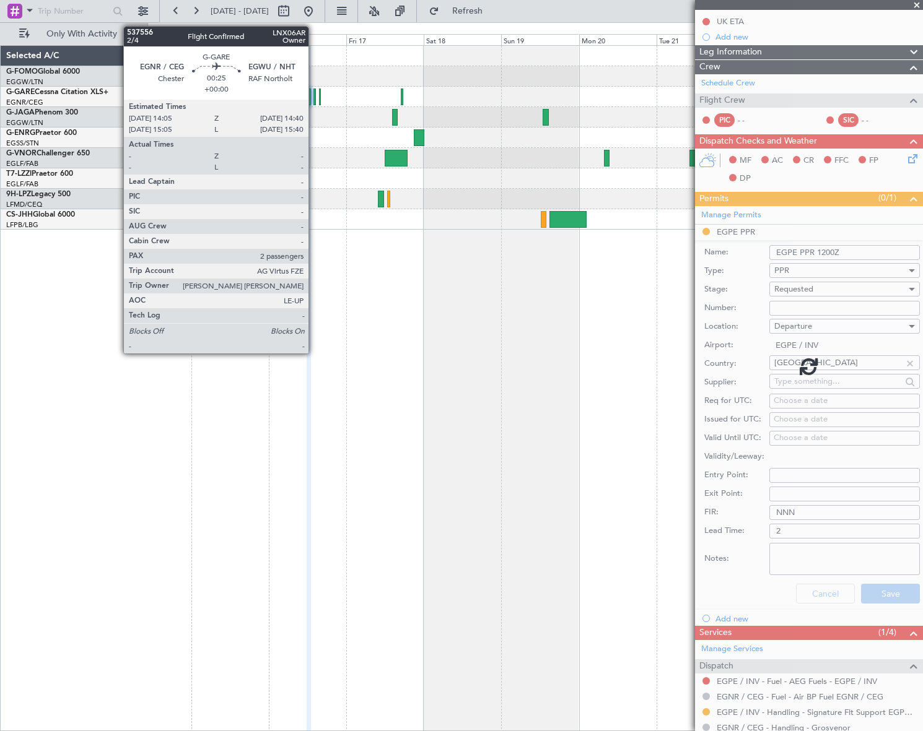
scroll to position [40, 0]
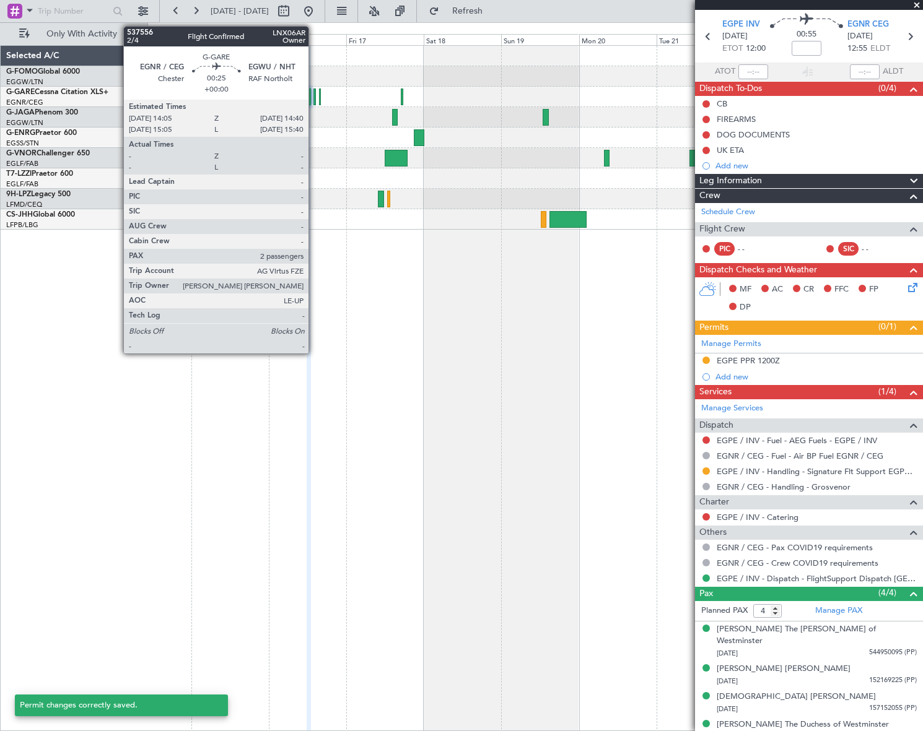
click at [314, 95] on div at bounding box center [314, 97] width 2 height 17
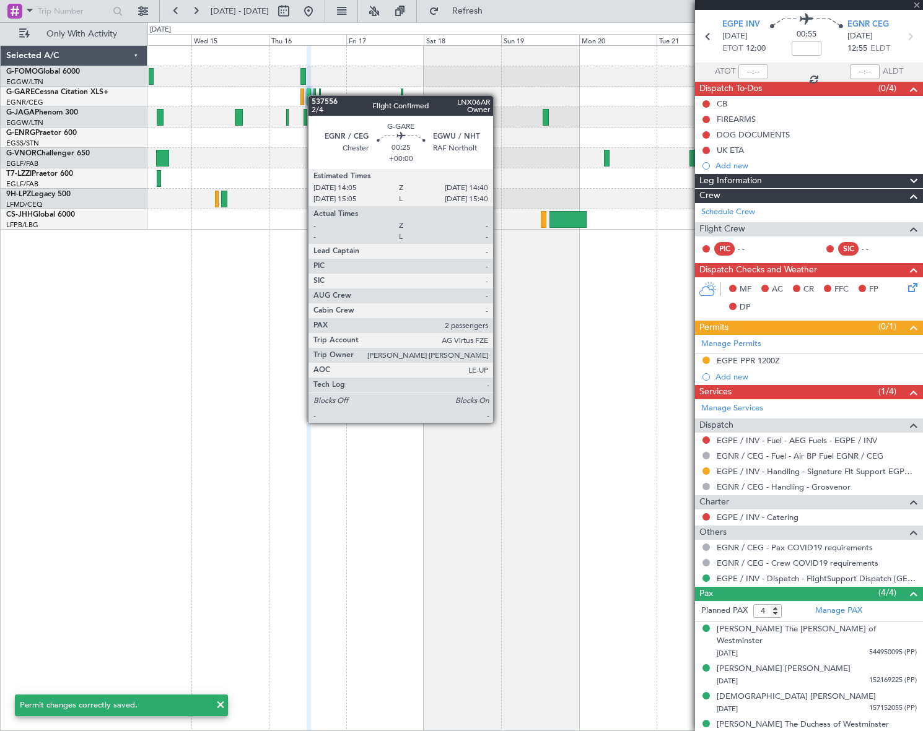
type input "2"
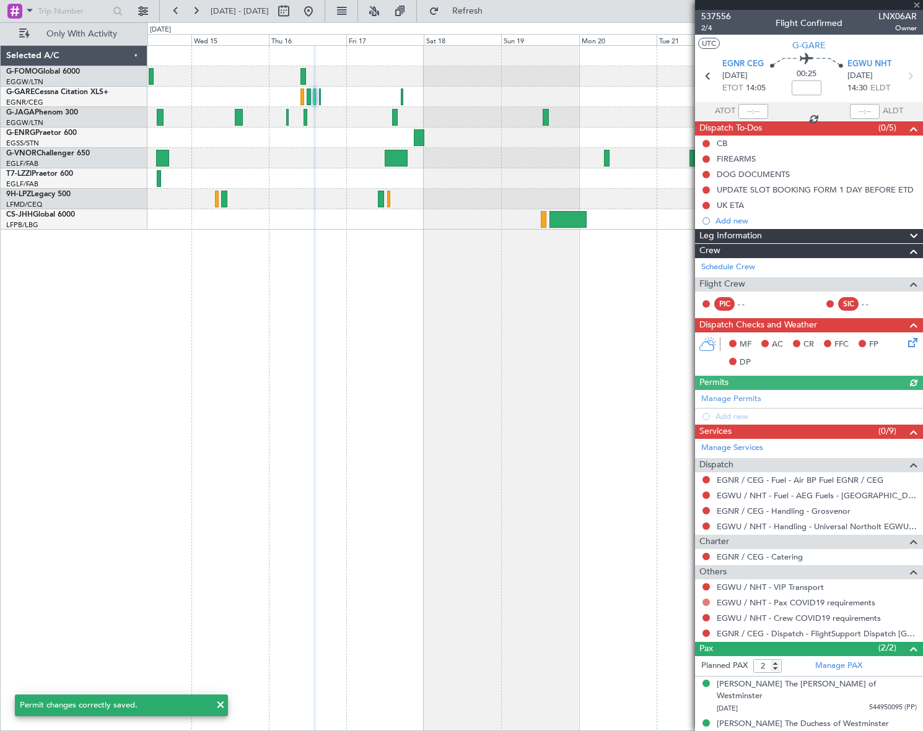
click at [706, 600] on button at bounding box center [705, 602] width 7 height 7
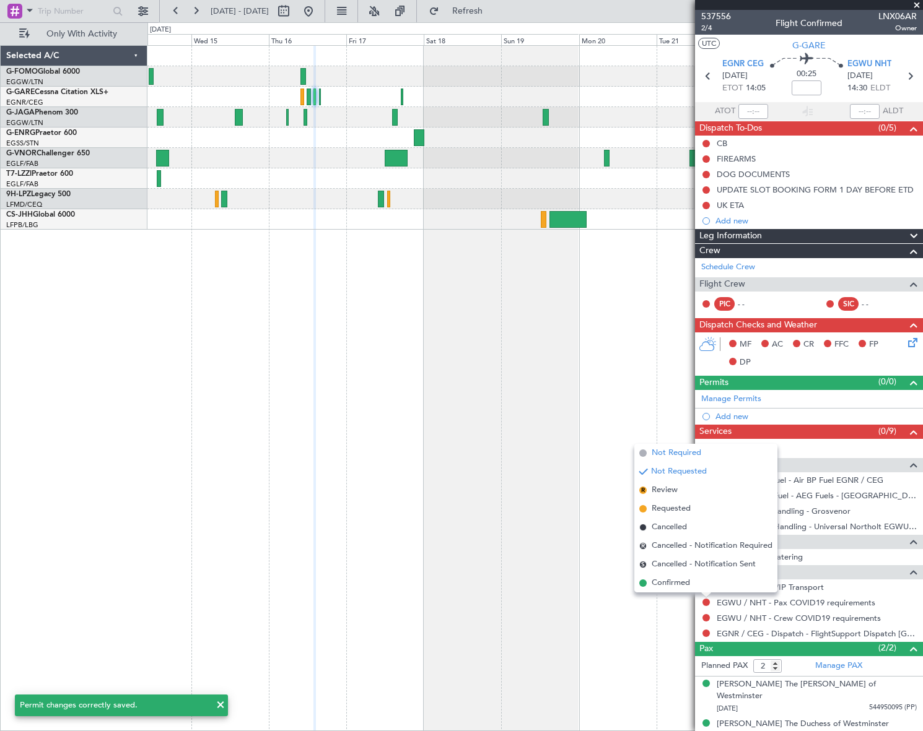
click at [671, 449] on span "Not Required" at bounding box center [677, 453] width 50 height 12
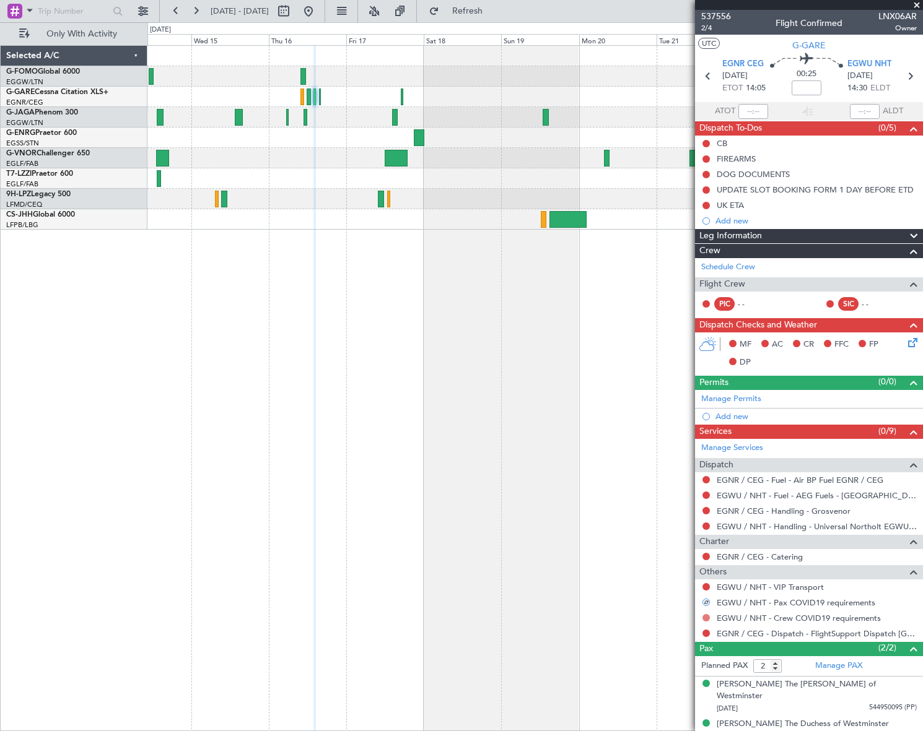
click at [707, 615] on button at bounding box center [705, 617] width 7 height 7
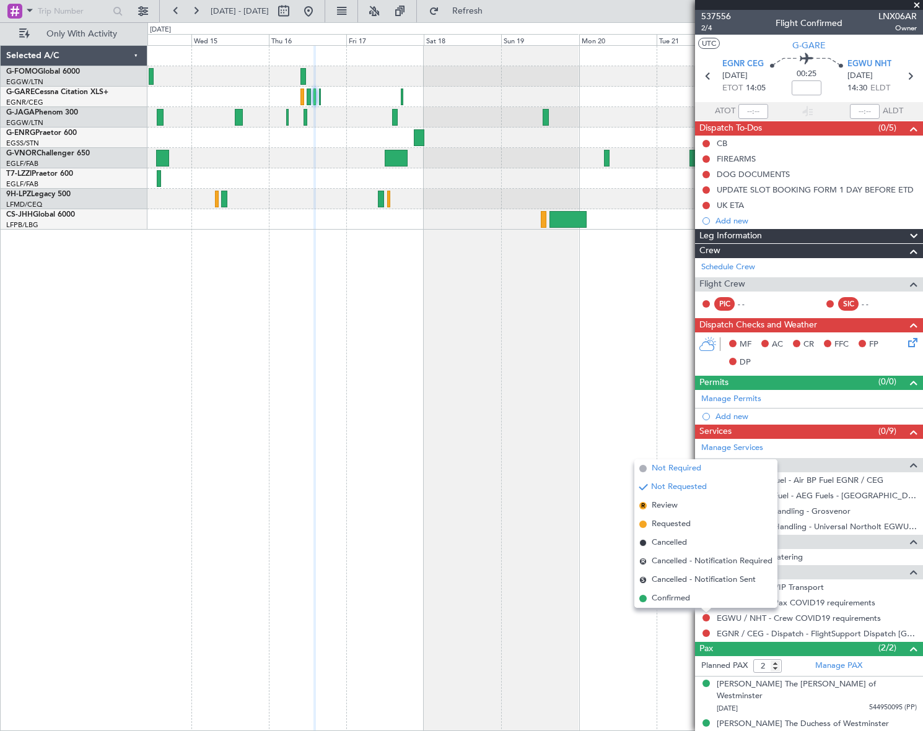
click at [668, 468] on span "Not Required" at bounding box center [677, 469] width 50 height 12
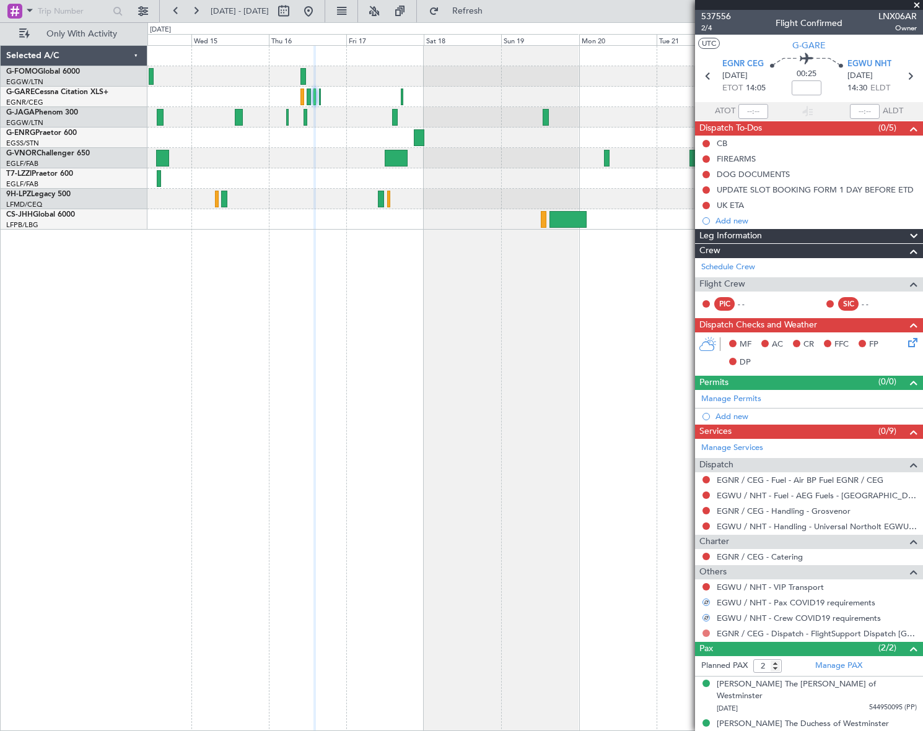
click at [705, 633] on button at bounding box center [705, 633] width 7 height 7
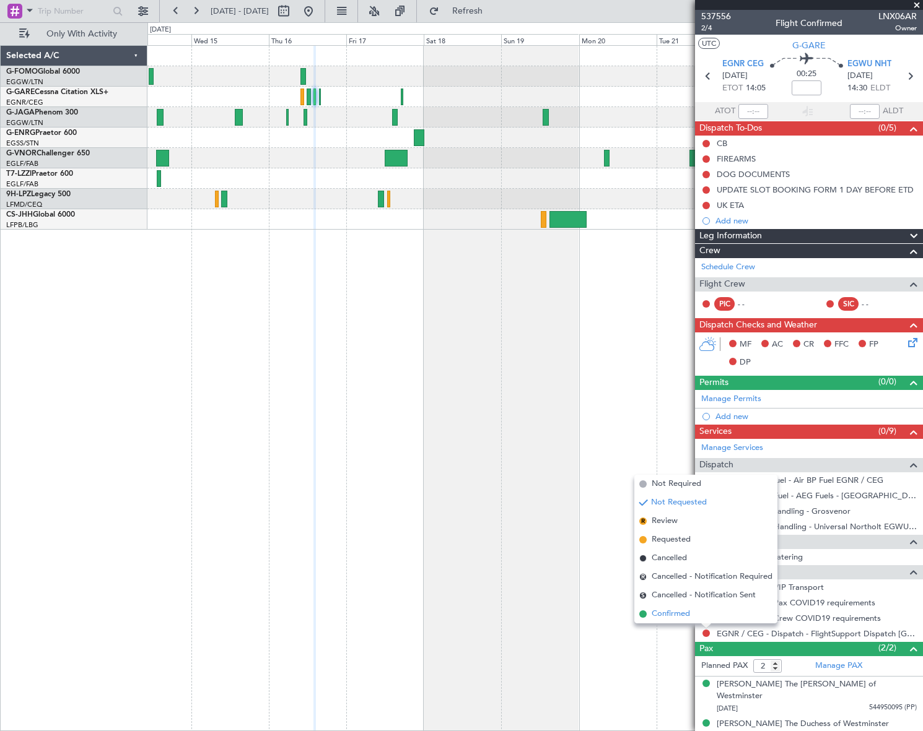
click at [674, 617] on span "Confirmed" at bounding box center [671, 614] width 38 height 12
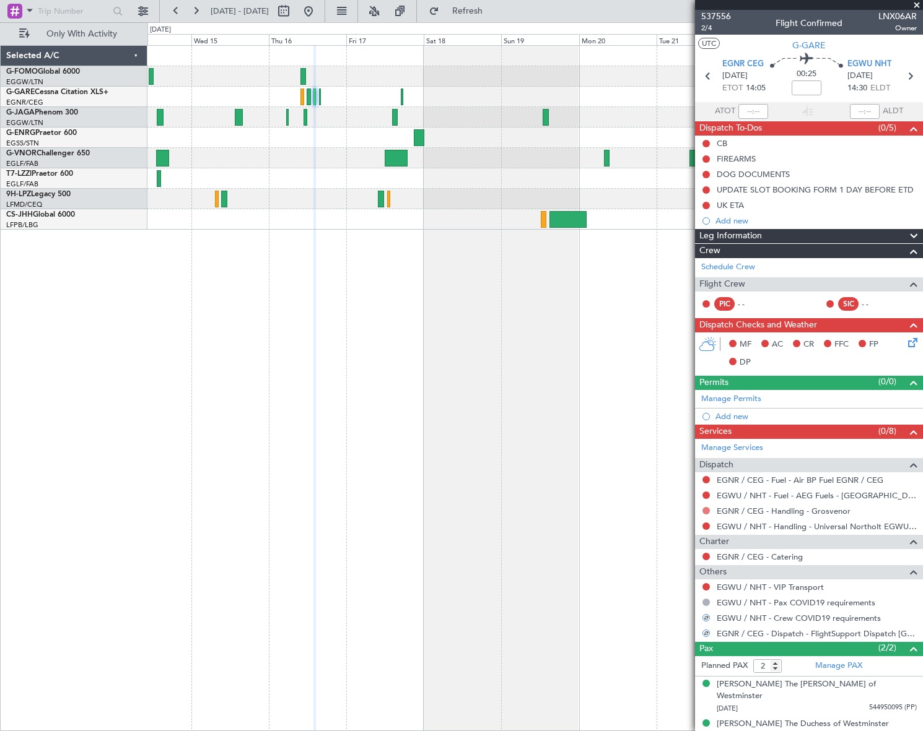
click at [705, 511] on button at bounding box center [705, 510] width 7 height 7
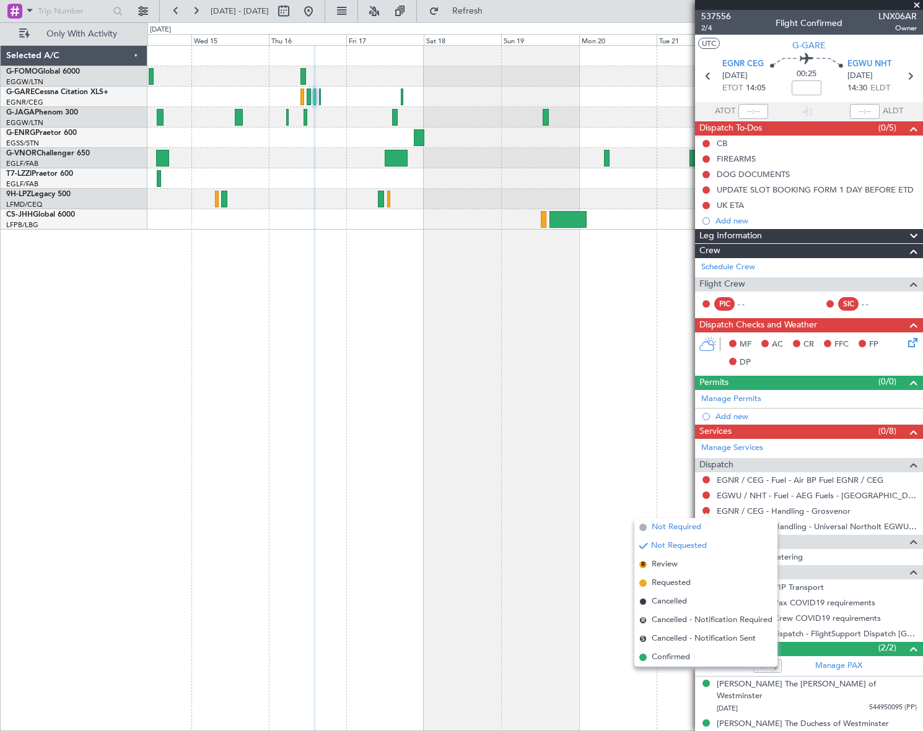
click at [666, 526] on span "Not Required" at bounding box center [677, 527] width 50 height 12
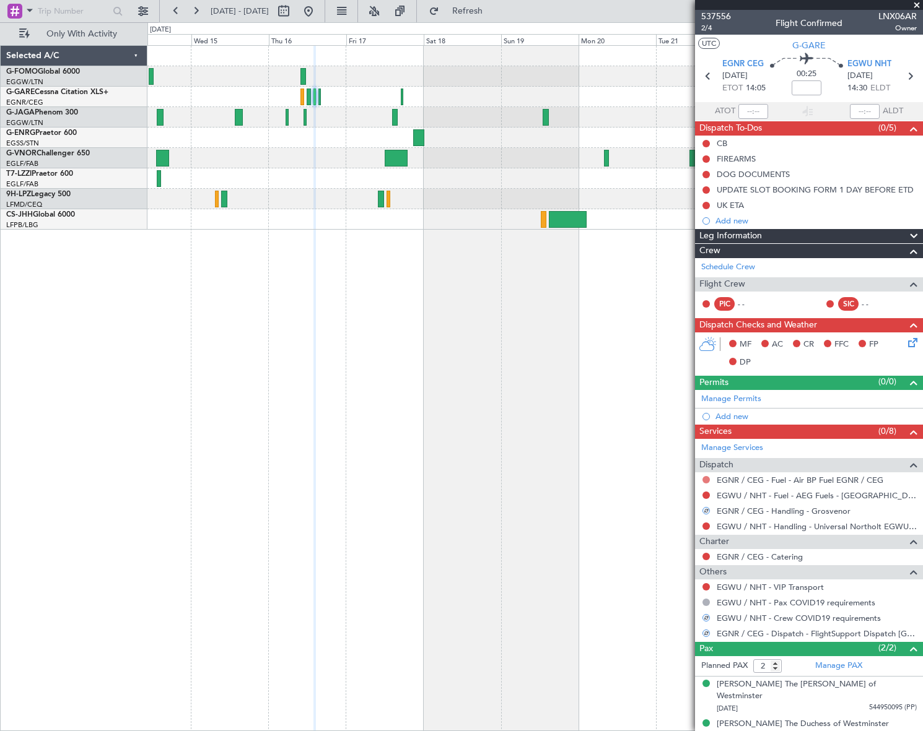
click at [705, 479] on button at bounding box center [705, 479] width 7 height 7
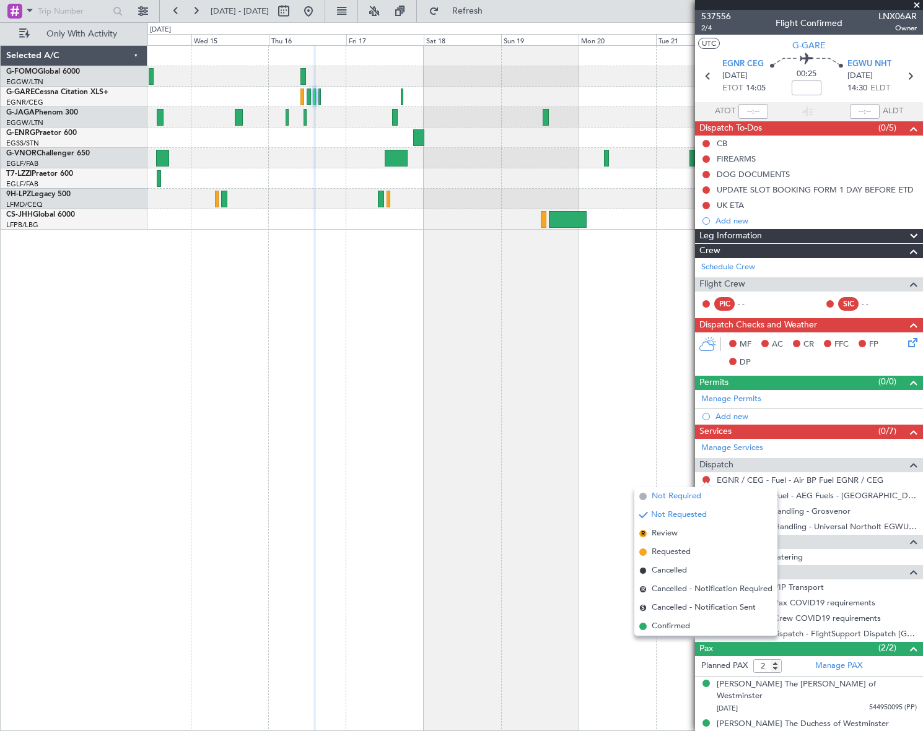
click at [671, 489] on li "Not Required" at bounding box center [705, 496] width 143 height 19
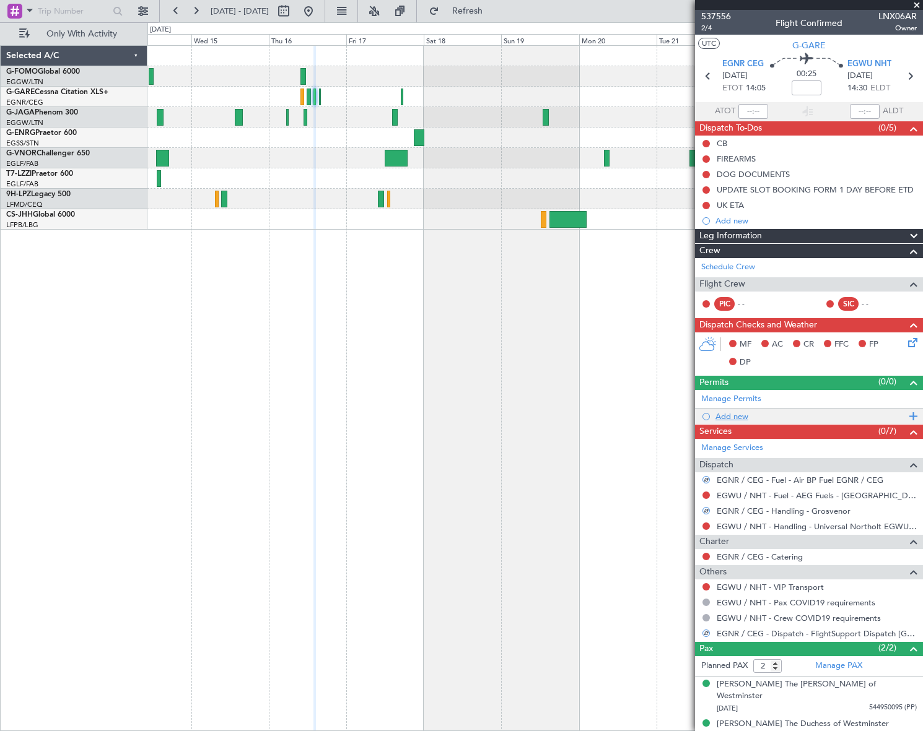
click at [739, 415] on div "Add new" at bounding box center [810, 416] width 190 height 11
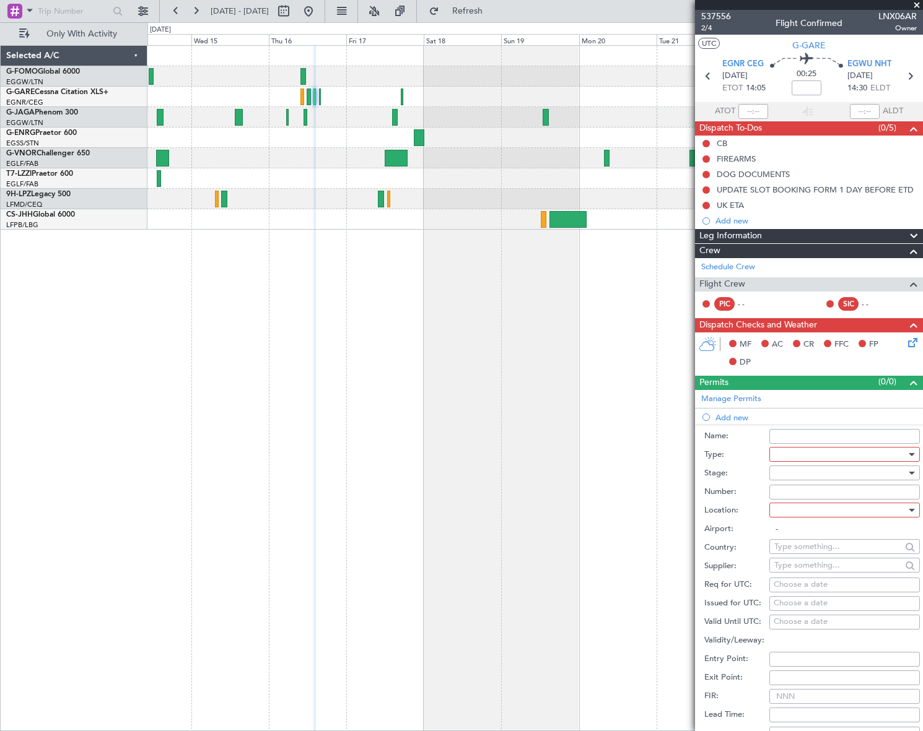
click at [797, 454] on div at bounding box center [840, 454] width 132 height 19
click at [790, 515] on span "PPR" at bounding box center [840, 516] width 131 height 19
click at [864, 466] on div at bounding box center [840, 473] width 132 height 19
click at [800, 551] on span "Requested" at bounding box center [840, 553] width 131 height 19
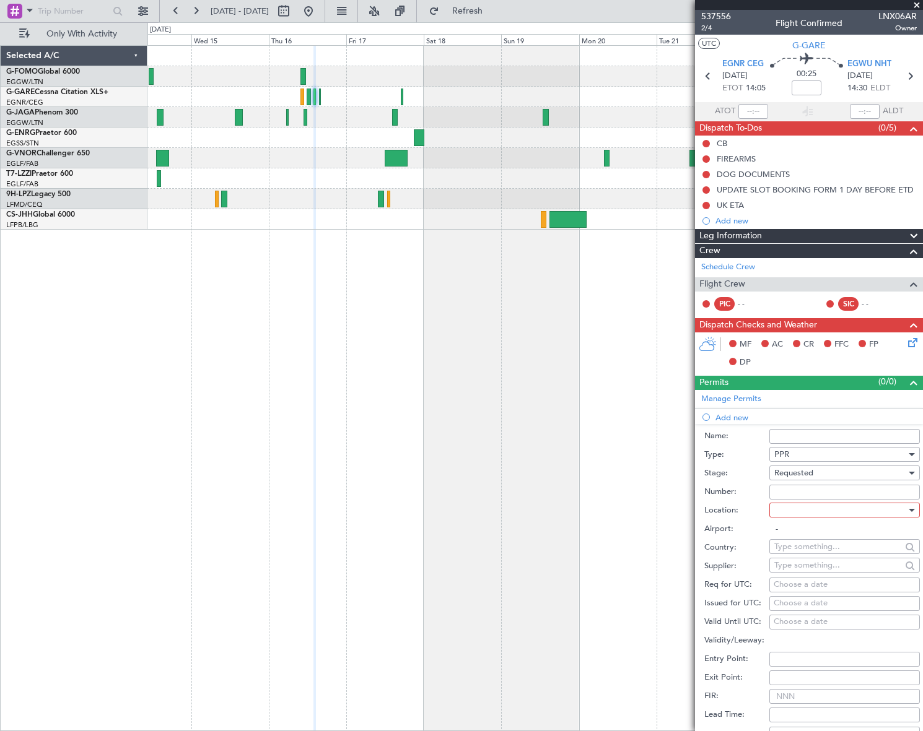
click at [873, 511] on div at bounding box center [840, 510] width 132 height 19
click at [810, 573] on span "Arrival" at bounding box center [840, 572] width 131 height 19
type input "EGWU / NHT"
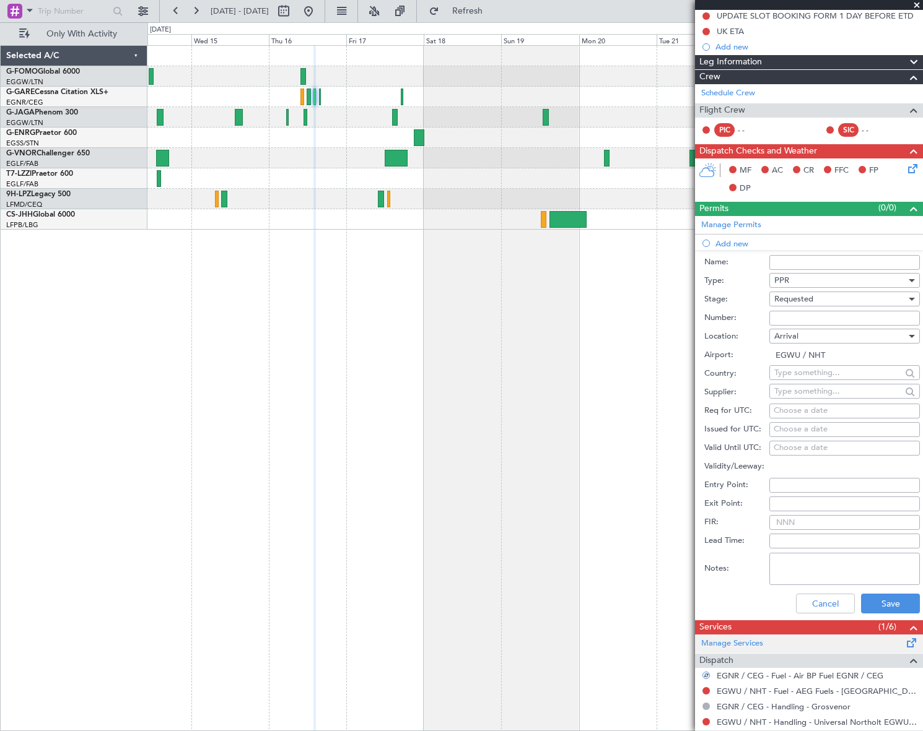
scroll to position [225, 0]
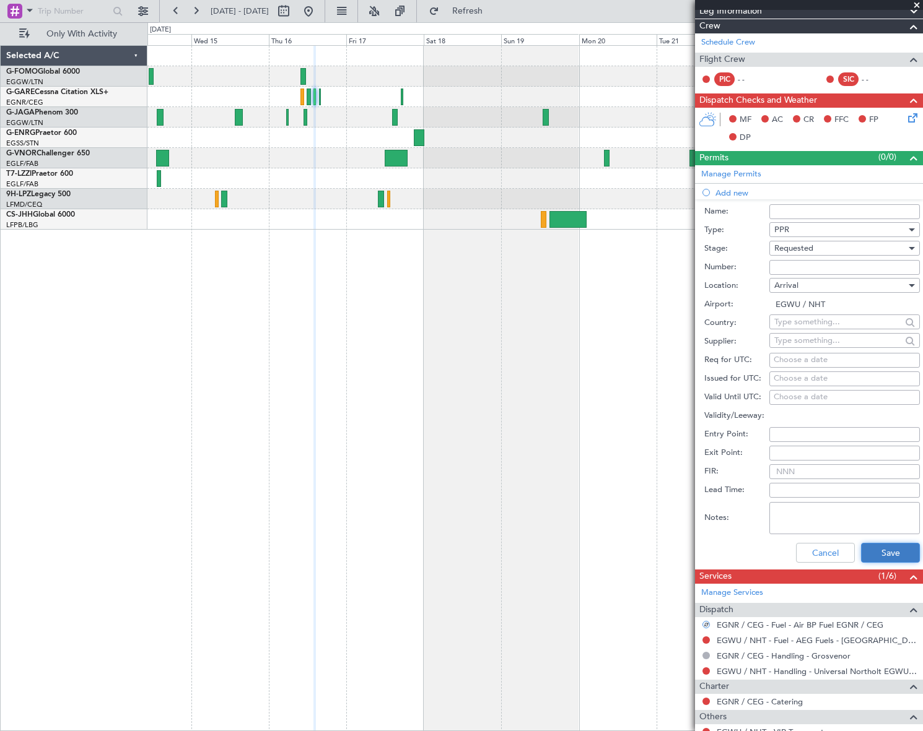
click at [886, 543] on button "Save" at bounding box center [890, 553] width 59 height 20
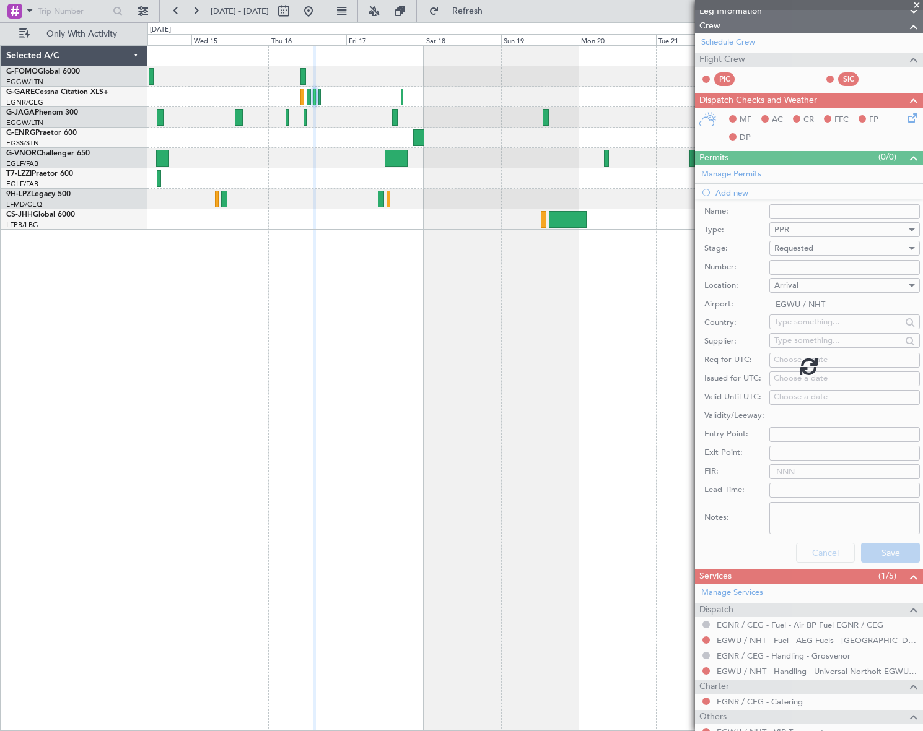
scroll to position [15, 0]
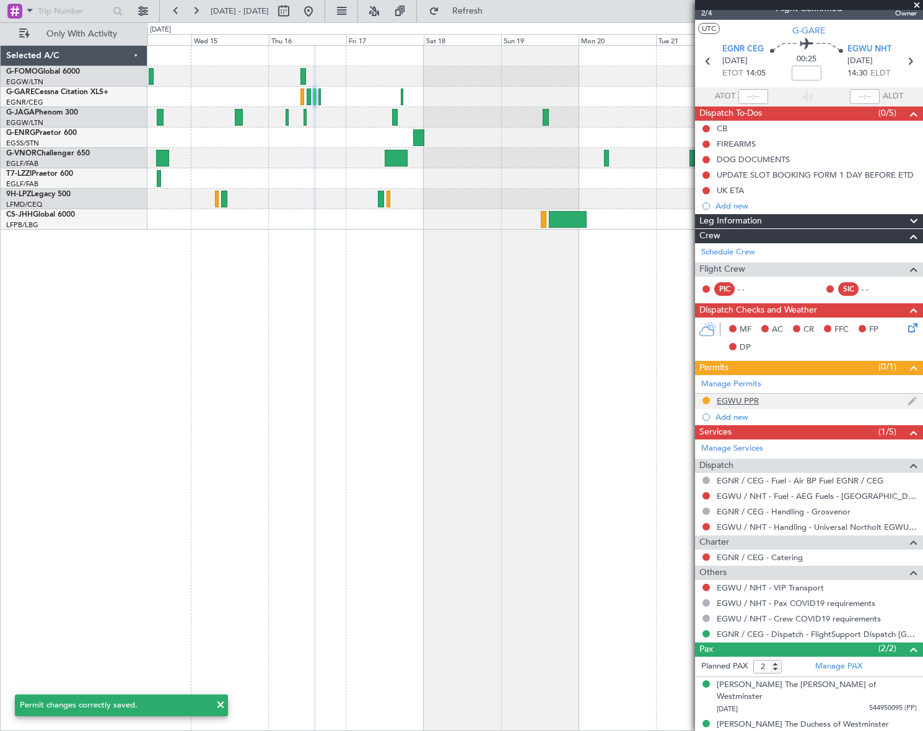
click at [741, 401] on div "EGWU PPR" at bounding box center [738, 401] width 42 height 11
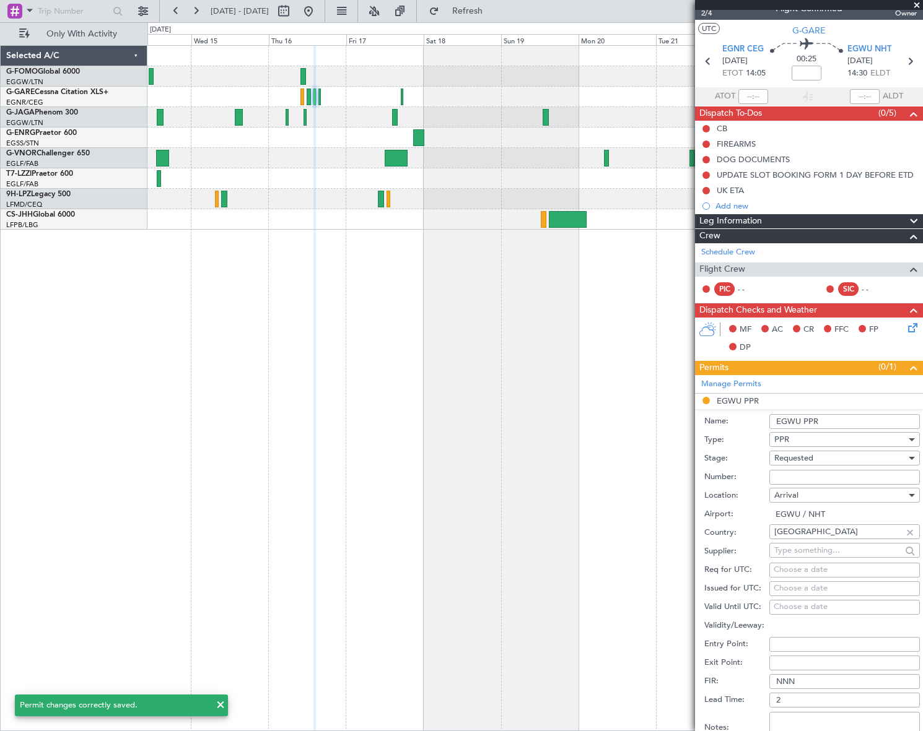
scroll to position [225, 0]
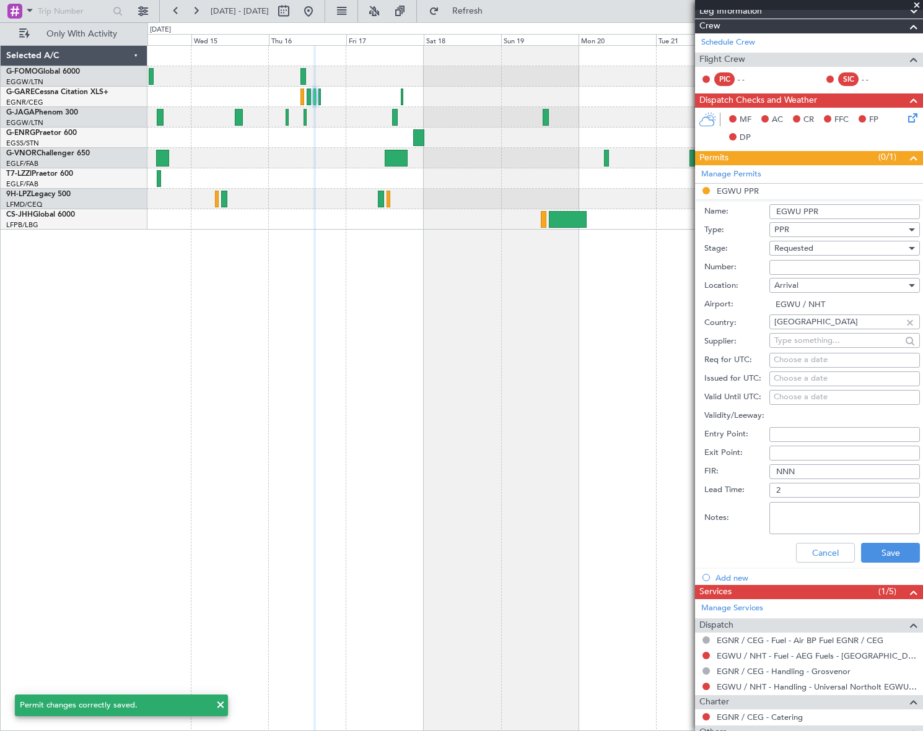
click at [837, 211] on input "EGWU PPR" at bounding box center [844, 211] width 150 height 15
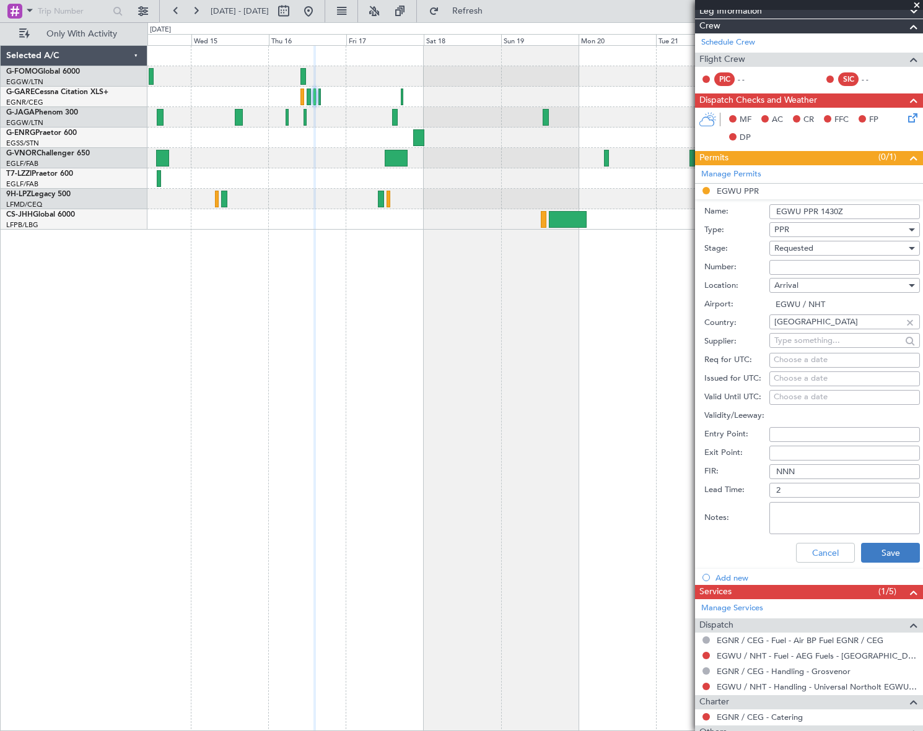
type input "EGWU PPR 1430Z"
click at [880, 543] on button "Save" at bounding box center [890, 553] width 59 height 20
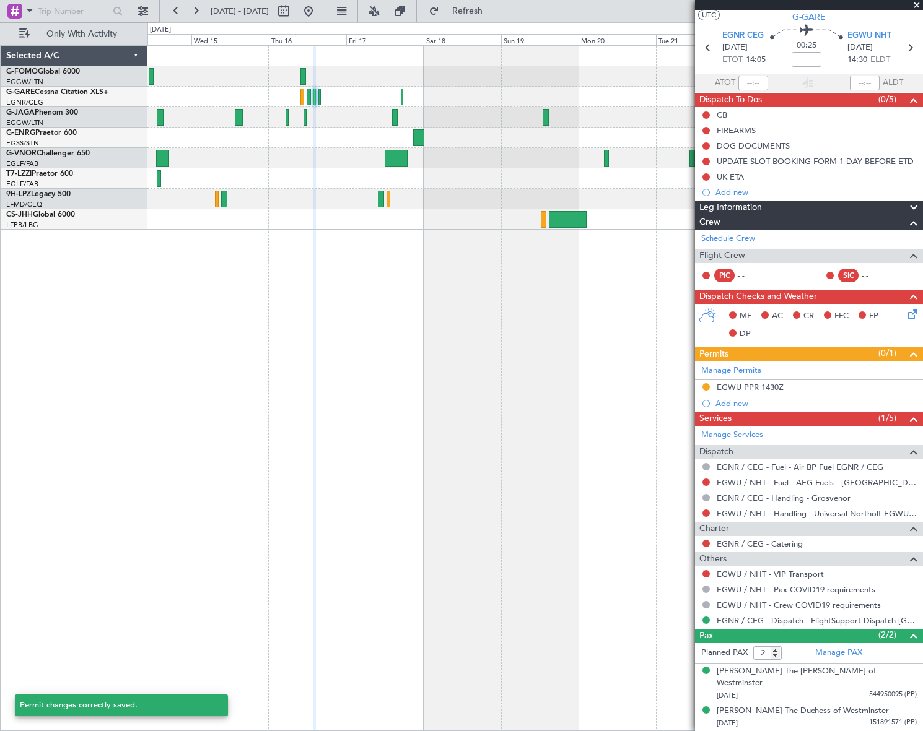
scroll to position [15, 0]
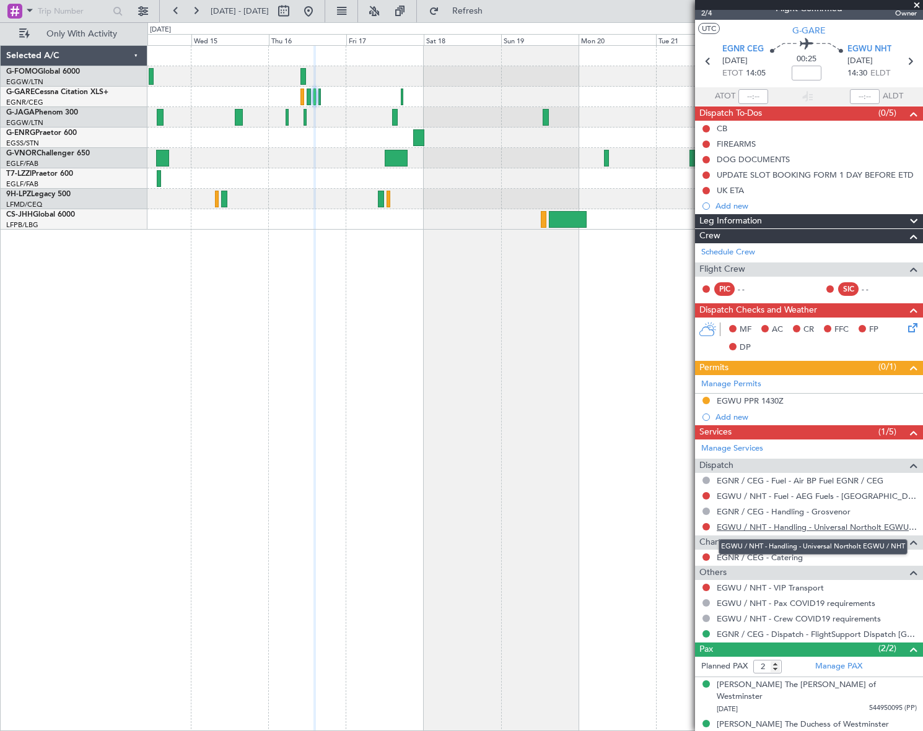
click at [754, 524] on link "EGWU / NHT - Handling - Universal Northolt EGWU / NHT" at bounding box center [817, 527] width 200 height 11
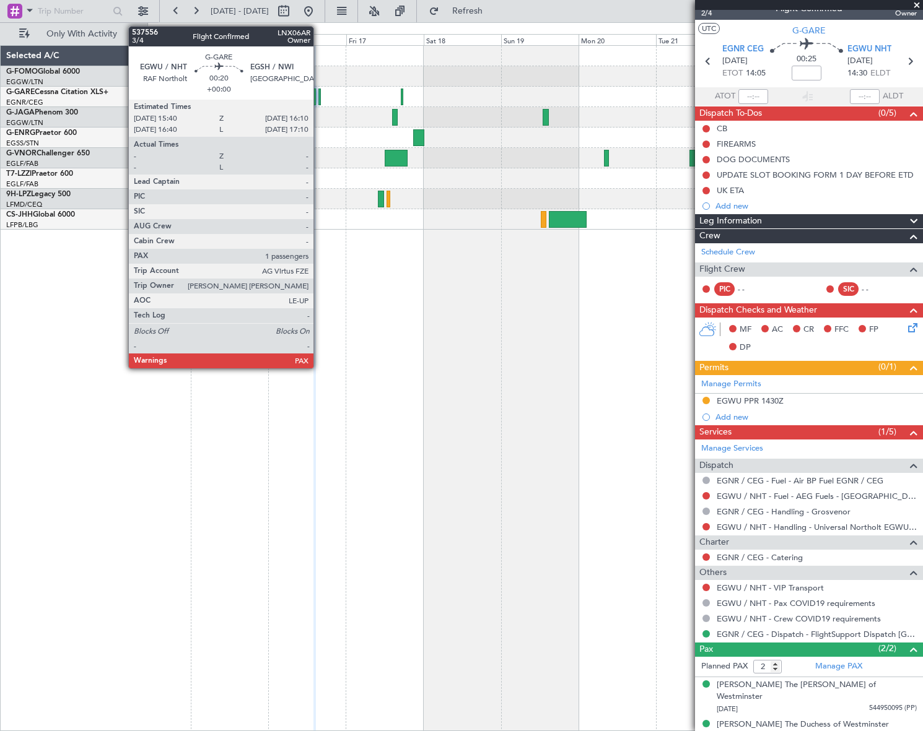
click at [319, 93] on div at bounding box center [319, 97] width 2 height 17
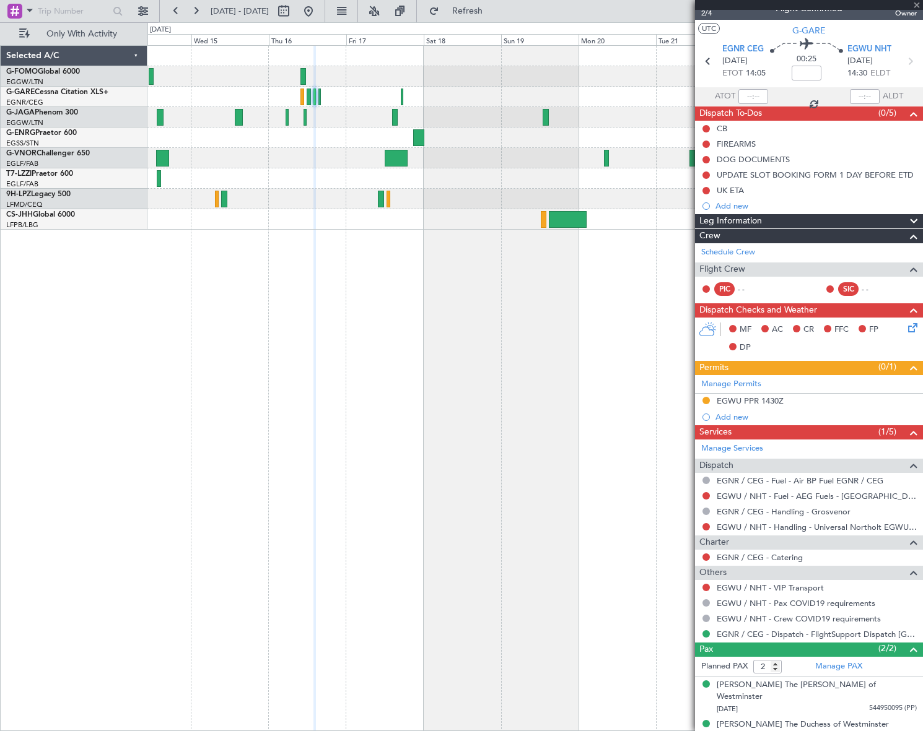
type input "1"
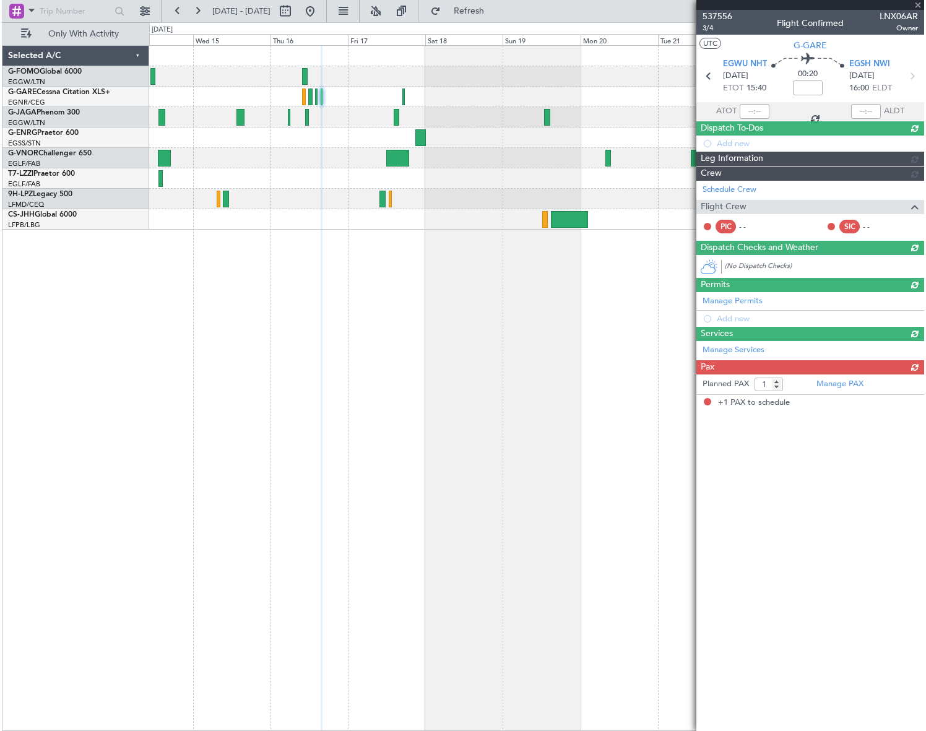
scroll to position [0, 0]
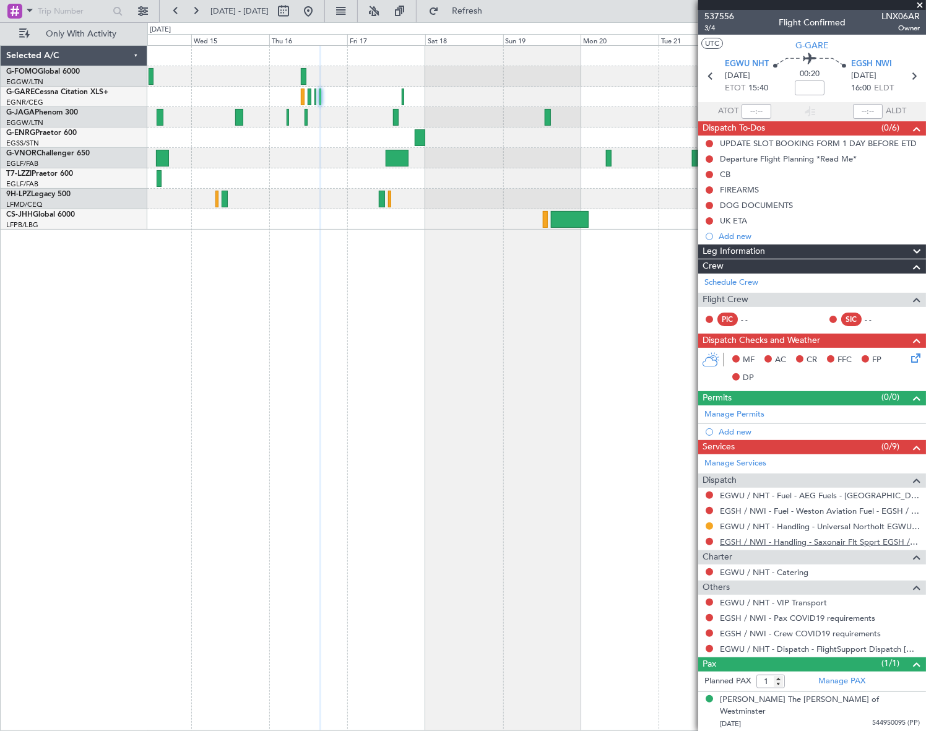
click at [755, 543] on link "EGSH / NWI - Handling - Saxonair Flt Spprt EGSH / NWI" at bounding box center [820, 542] width 200 height 11
click at [710, 617] on button at bounding box center [709, 617] width 7 height 7
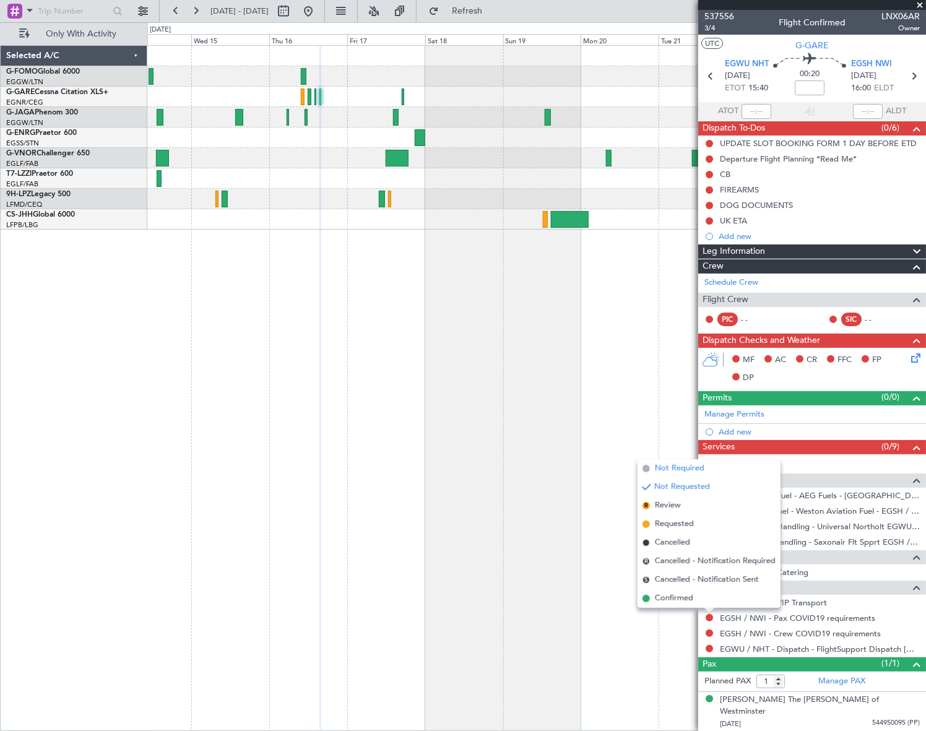
click at [681, 469] on span "Not Required" at bounding box center [680, 469] width 50 height 12
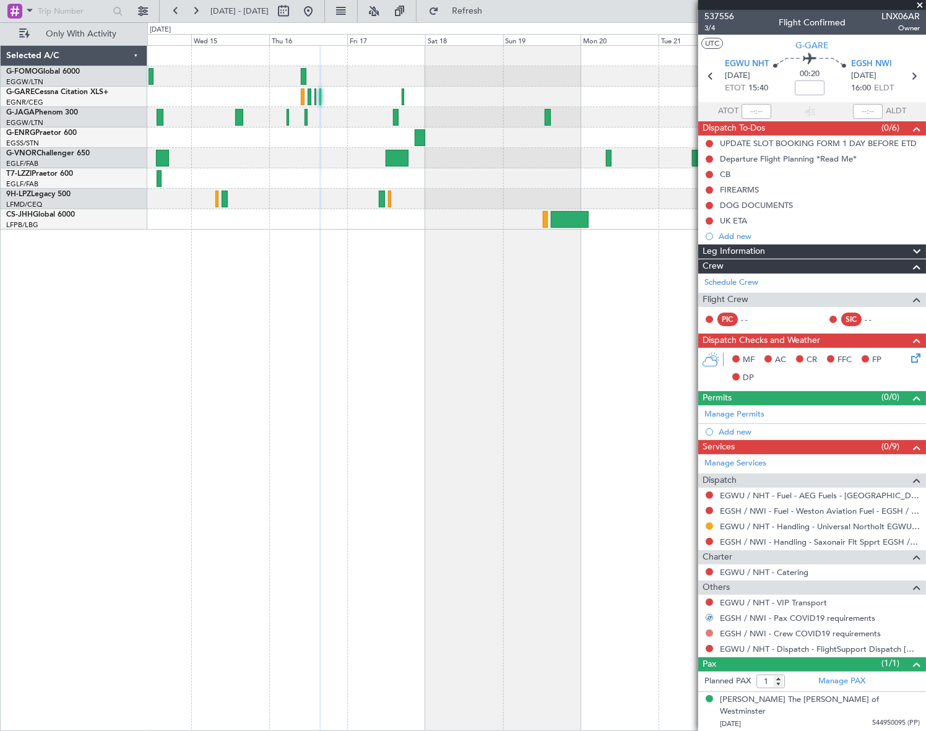
click at [710, 630] on button at bounding box center [709, 633] width 7 height 7
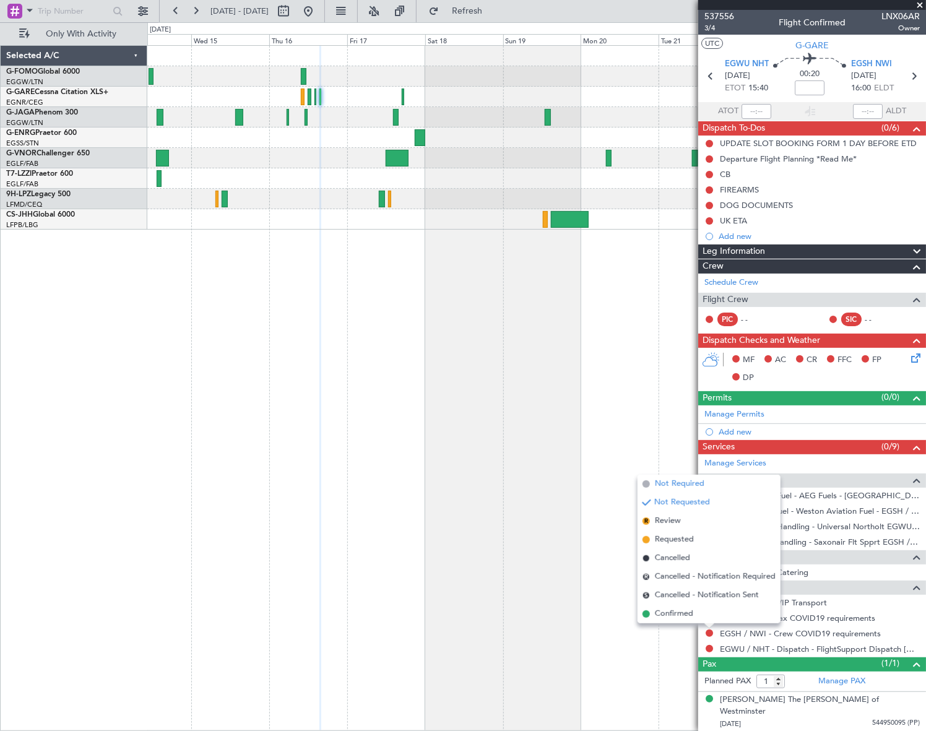
click at [699, 486] on span "Not Required" at bounding box center [680, 484] width 50 height 12
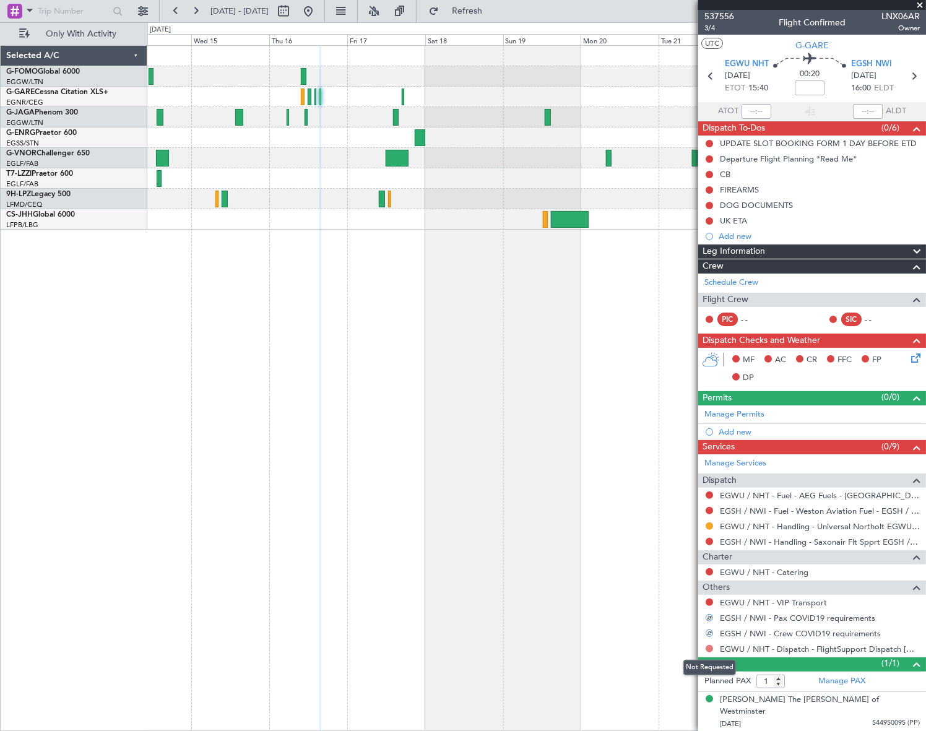
click at [709, 648] on button at bounding box center [709, 648] width 7 height 7
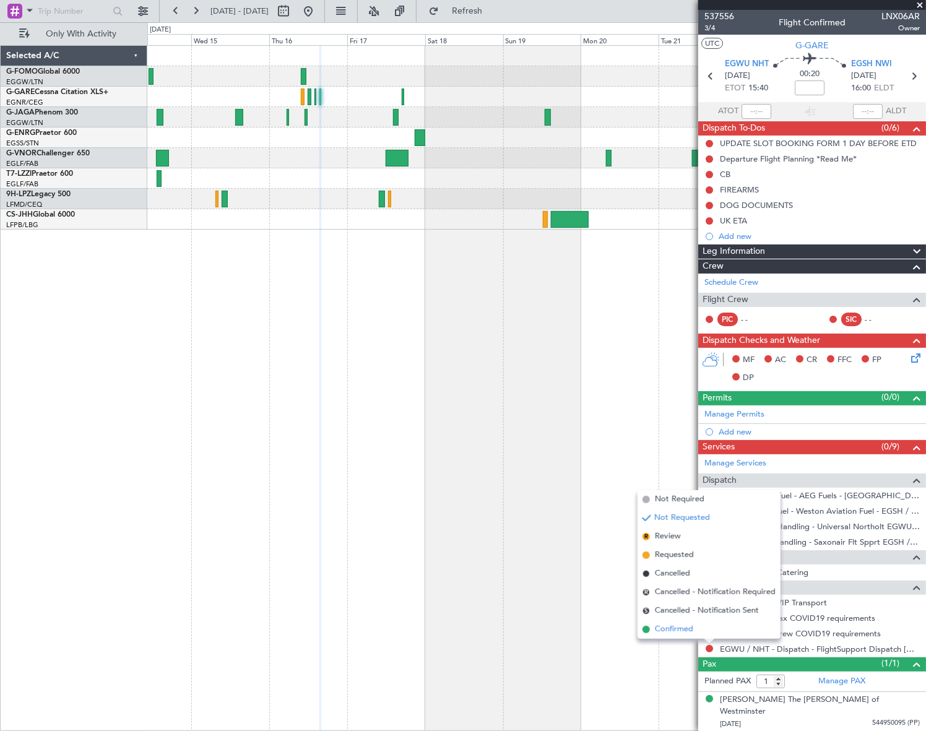
click at [686, 630] on span "Confirmed" at bounding box center [674, 630] width 38 height 12
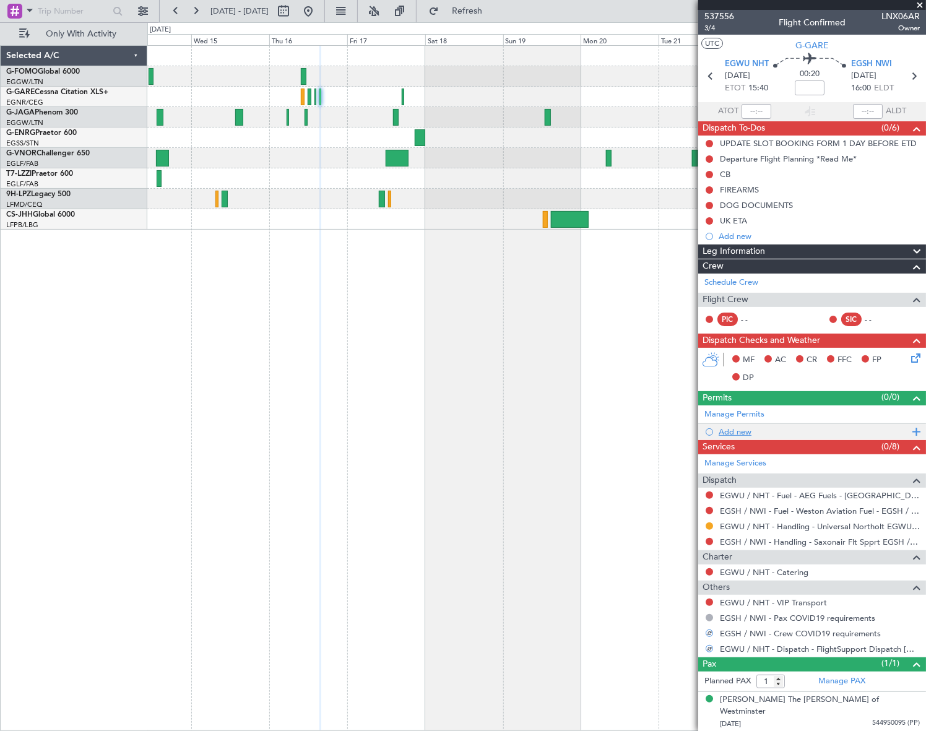
click at [739, 430] on div "Add new" at bounding box center [814, 432] width 190 height 11
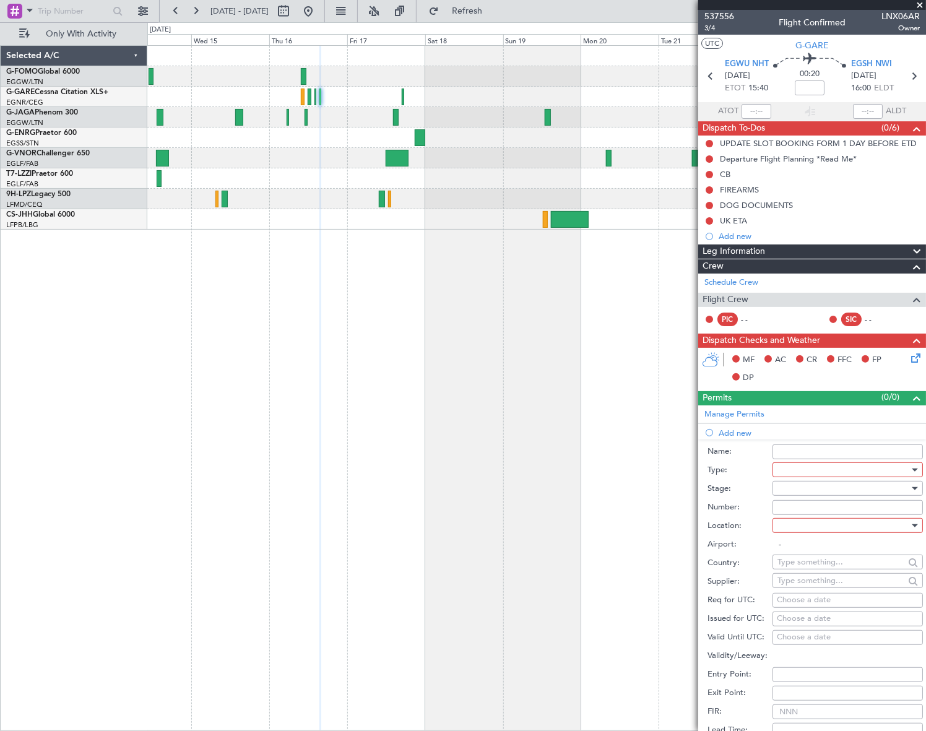
click at [806, 473] on div at bounding box center [844, 470] width 132 height 19
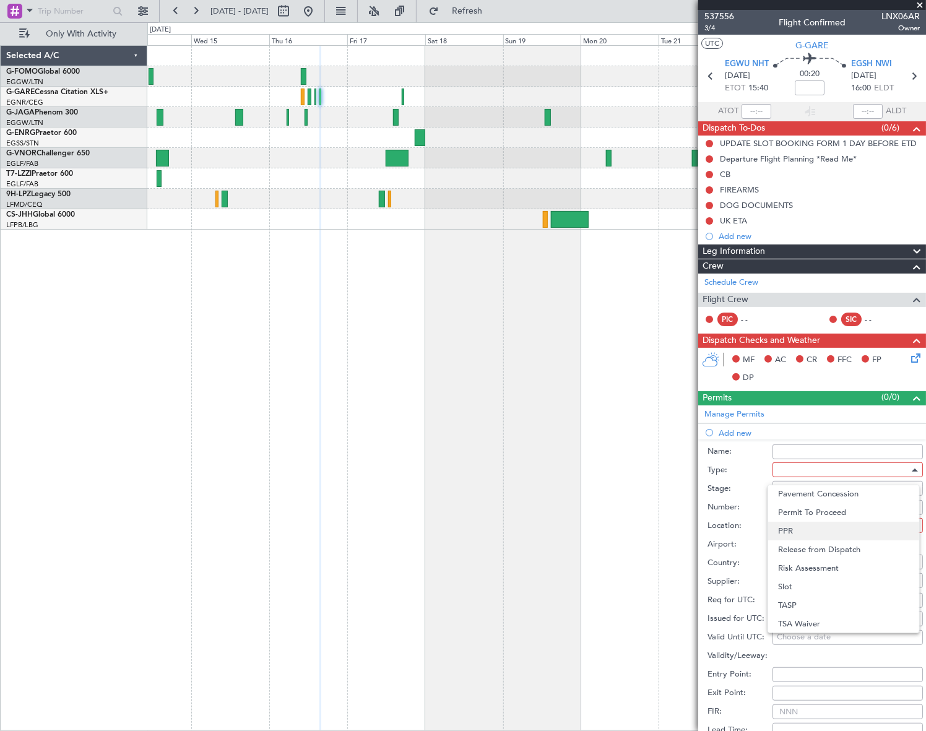
click at [799, 522] on span "PPR" at bounding box center [843, 531] width 131 height 19
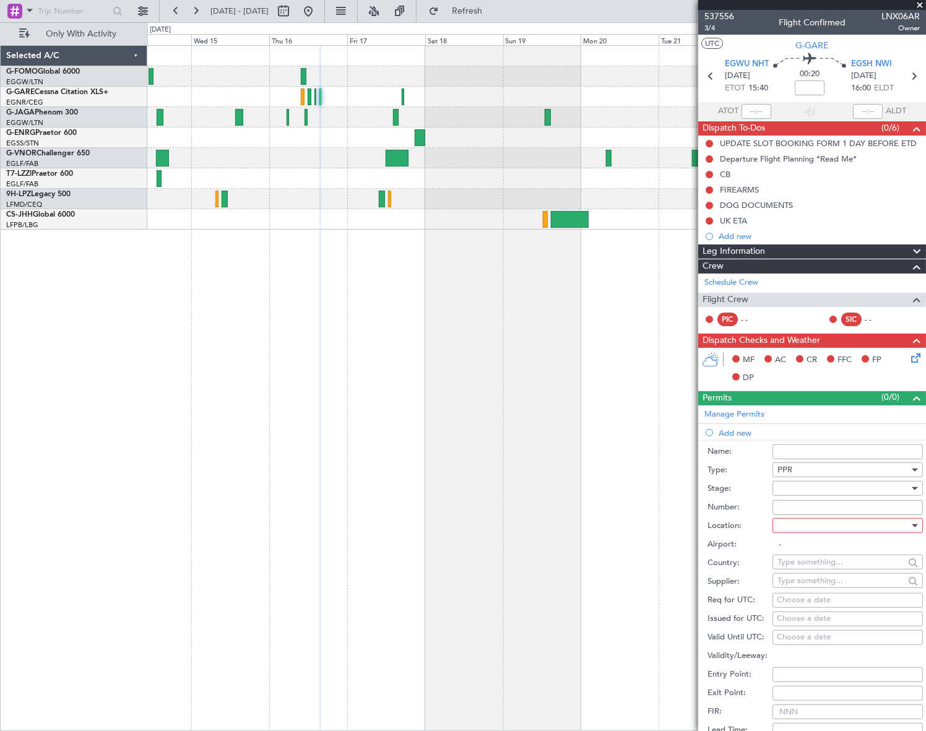
click at [857, 499] on div "Number:" at bounding box center [816, 508] width 216 height 19
click at [857, 489] on div at bounding box center [844, 488] width 132 height 19
click at [825, 568] on span "Requested" at bounding box center [843, 569] width 131 height 19
click at [884, 525] on div at bounding box center [844, 526] width 132 height 19
click at [803, 557] on div "Departure Departure Alt Arrival Arrival Alt Enroute" at bounding box center [844, 588] width 152 height 94
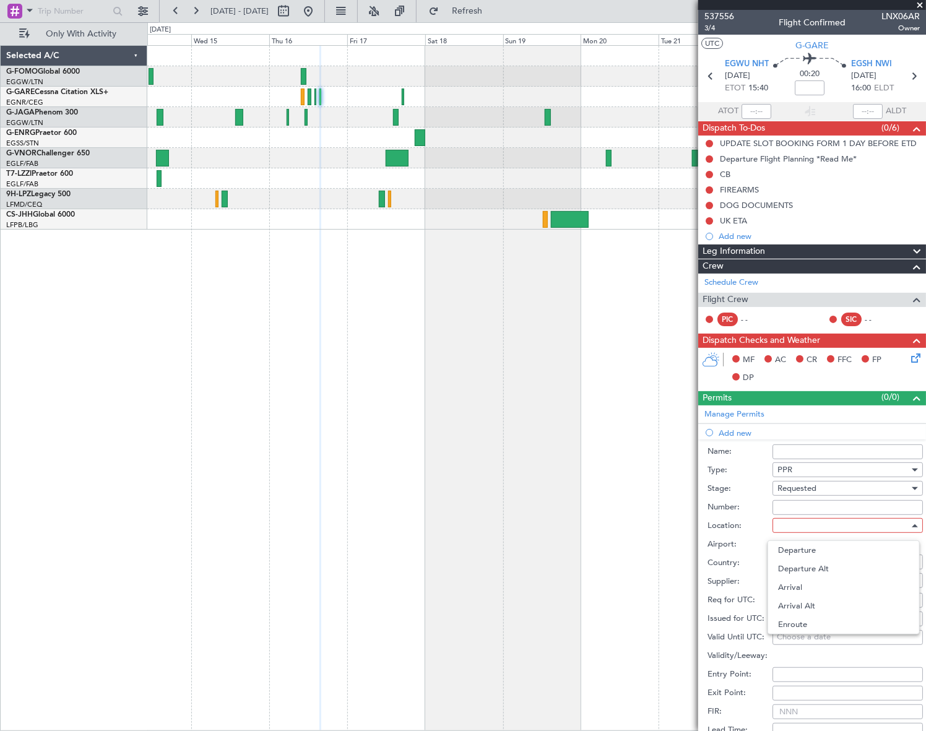
drag, startPoint x: 803, startPoint y: 557, endPoint x: 787, endPoint y: 550, distance: 17.5
click at [787, 550] on span "Departure" at bounding box center [843, 550] width 131 height 19
type input "EGWU / NHT"
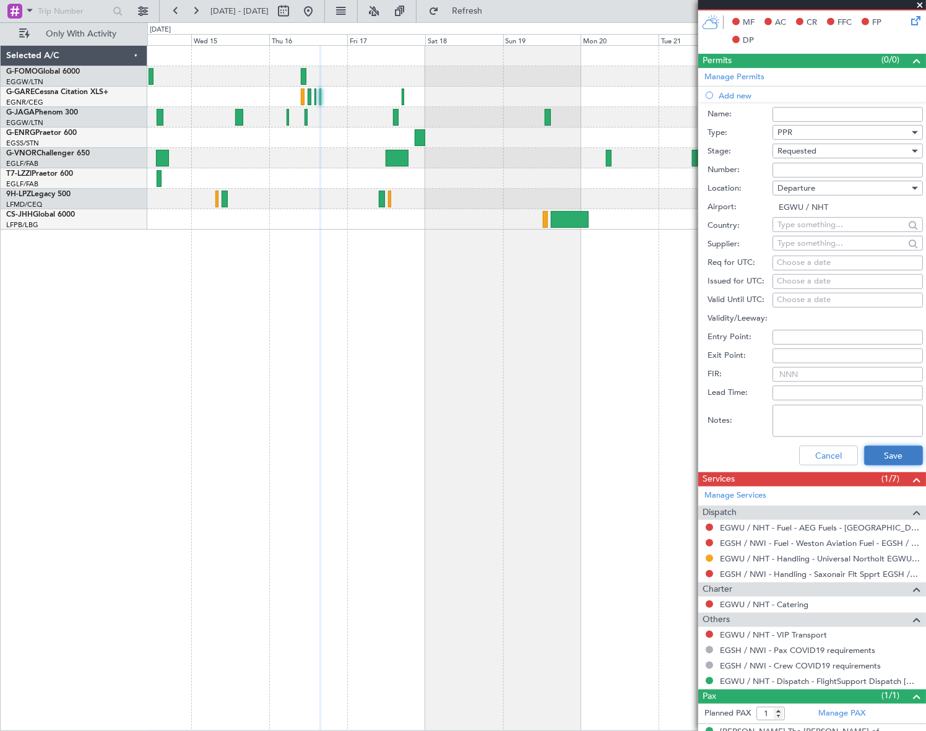
click at [892, 453] on button "Save" at bounding box center [894, 456] width 59 height 20
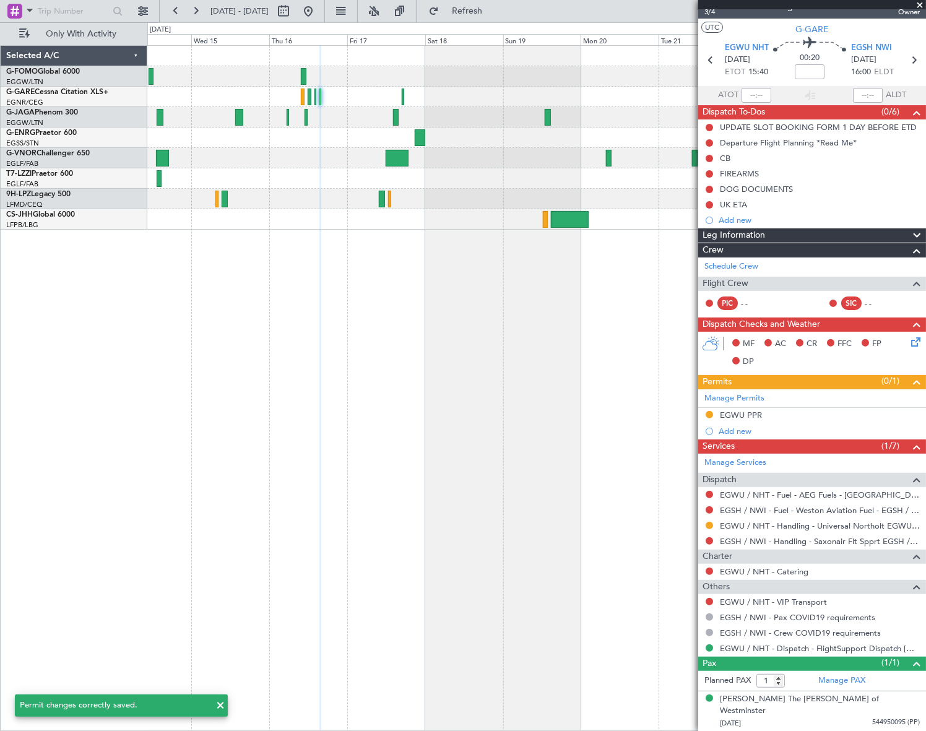
scroll to position [2, 0]
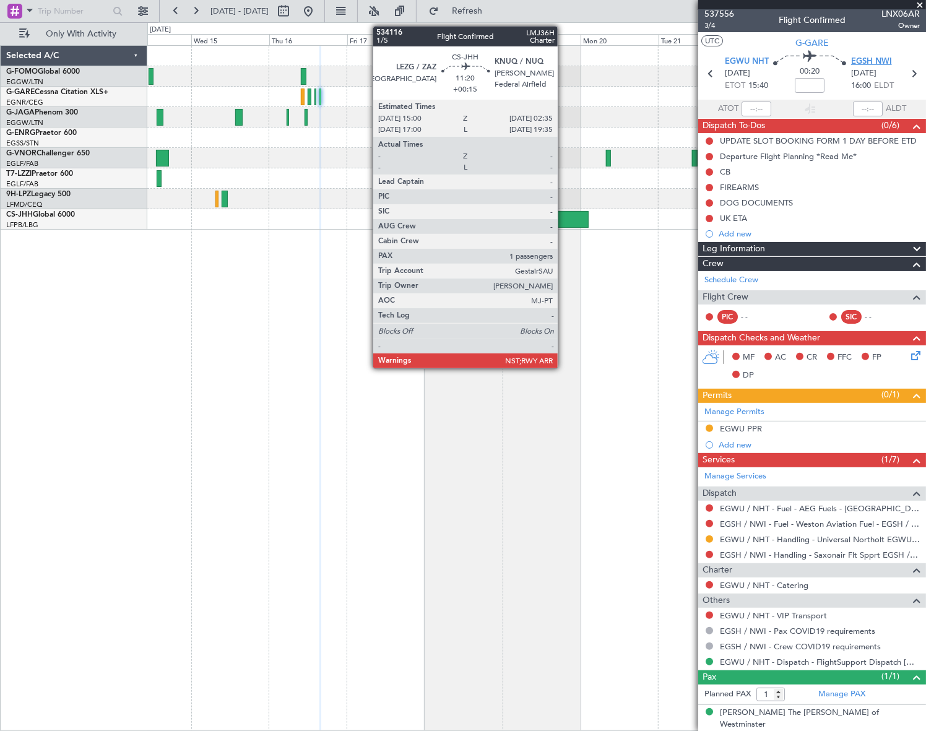
click at [873, 64] on span "EGSH NWI" at bounding box center [872, 62] width 41 height 12
click at [746, 424] on div "EGWU PPR" at bounding box center [741, 429] width 42 height 11
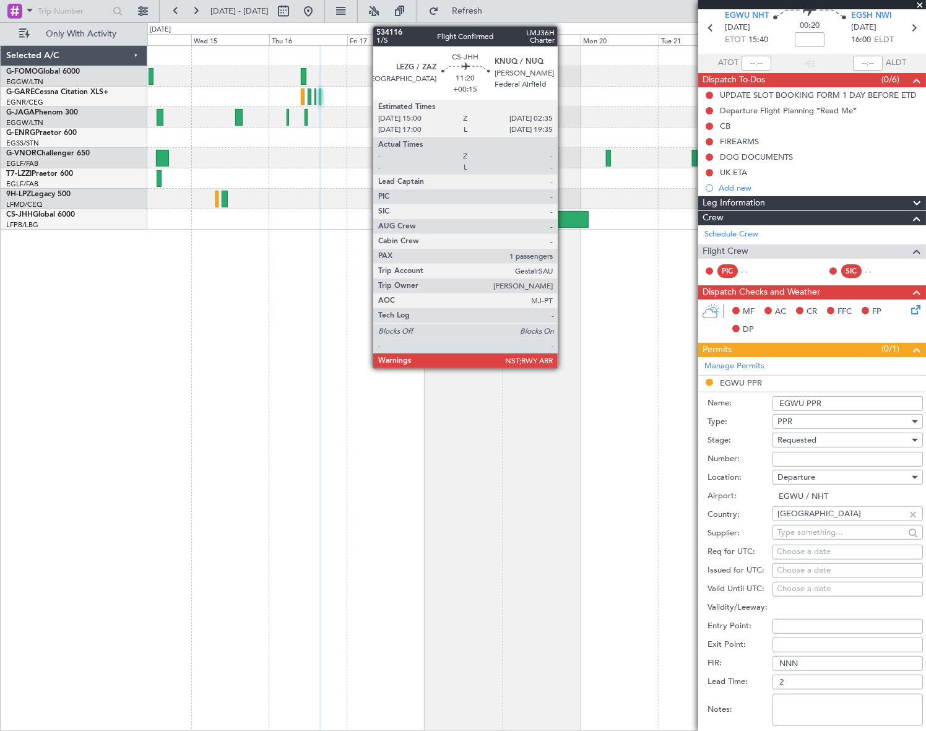
scroll to position [0, 0]
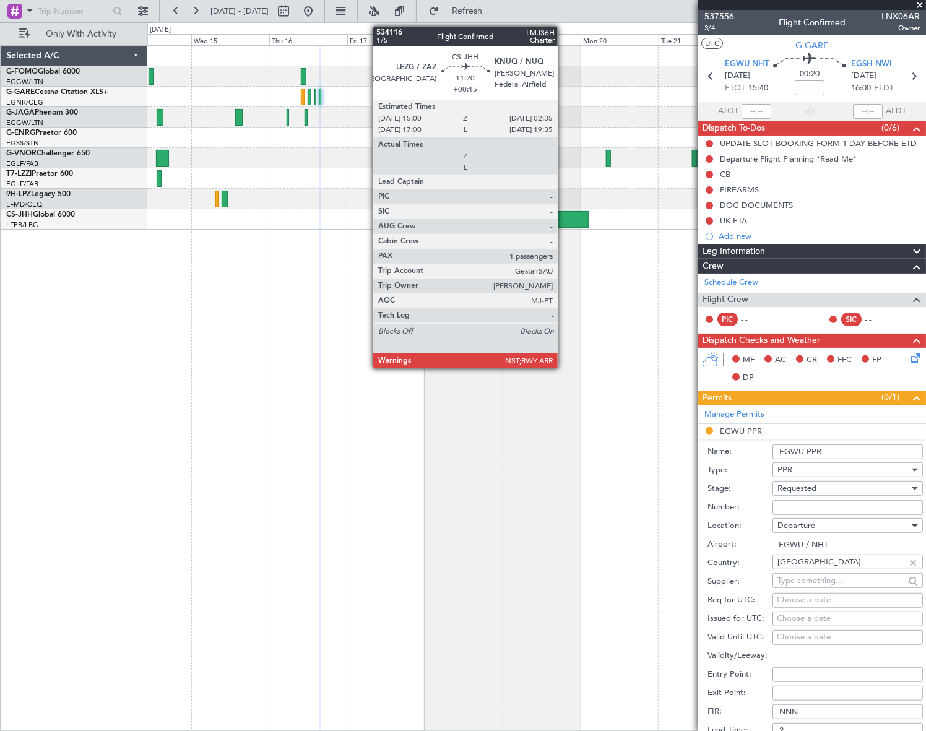
click at [835, 448] on input "EGWU PPR" at bounding box center [848, 452] width 150 height 15
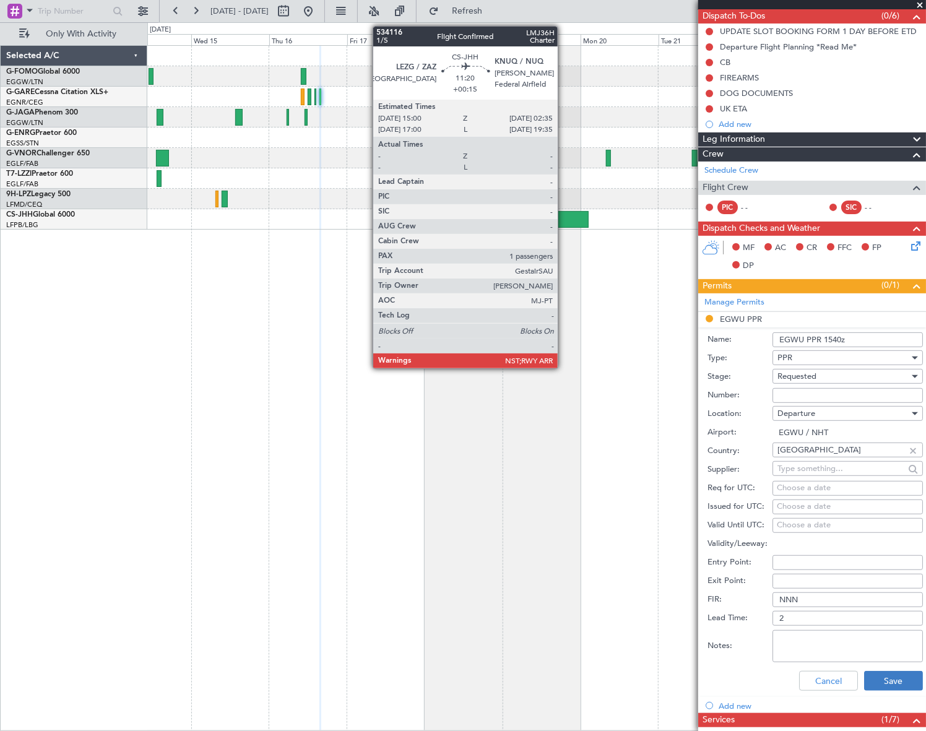
type input "EGWU PPR 1540z"
click at [893, 687] on button "Save" at bounding box center [894, 681] width 59 height 20
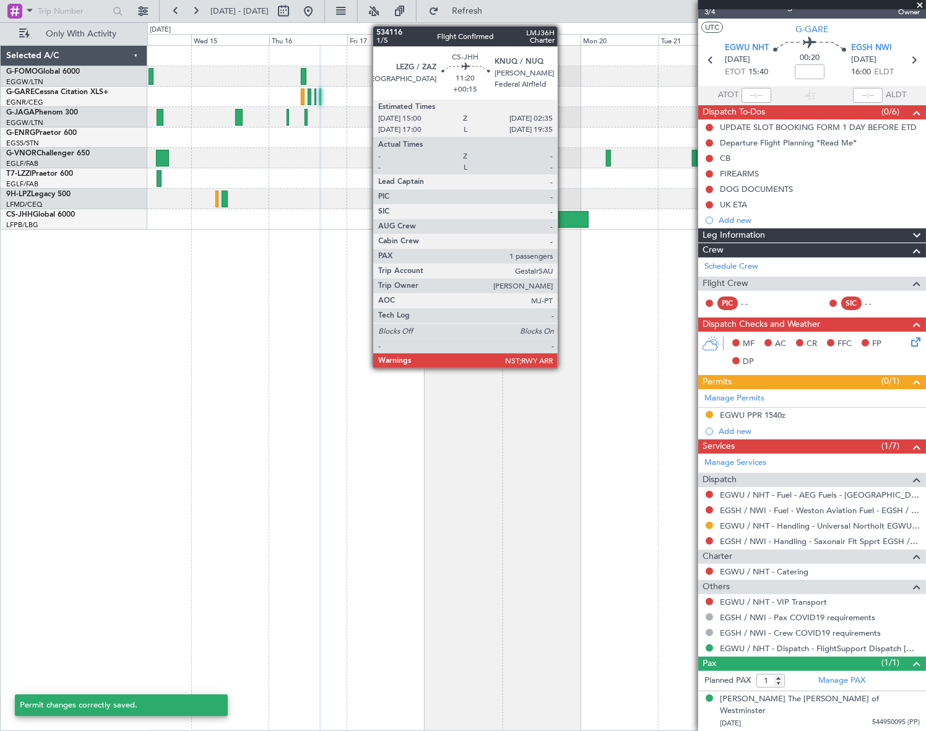
scroll to position [2, 0]
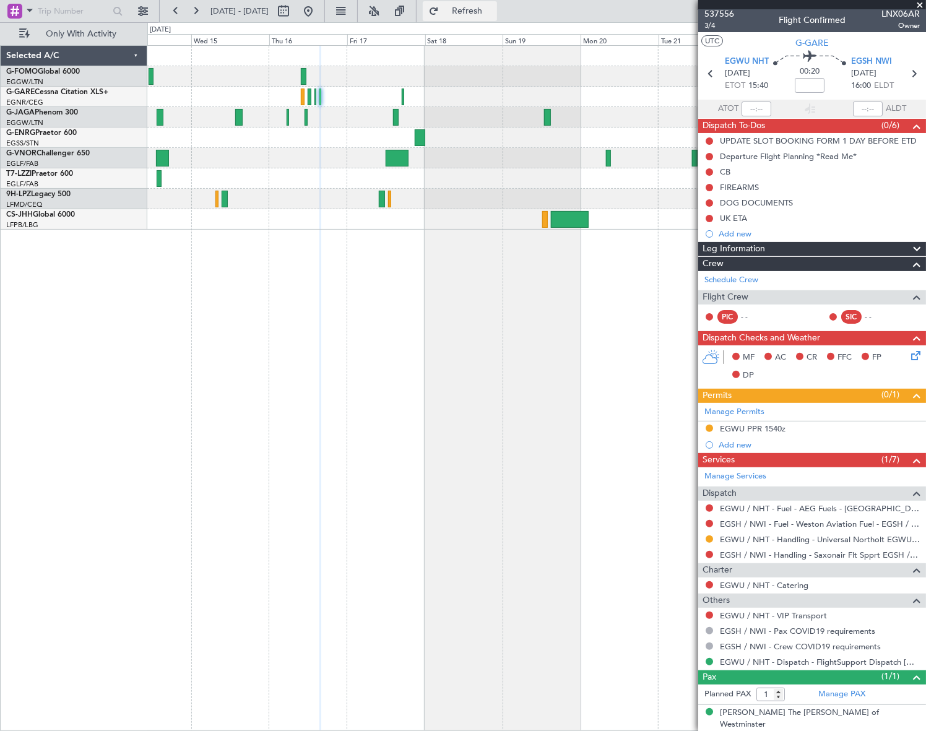
click at [494, 11] on span "Refresh" at bounding box center [468, 11] width 52 height 9
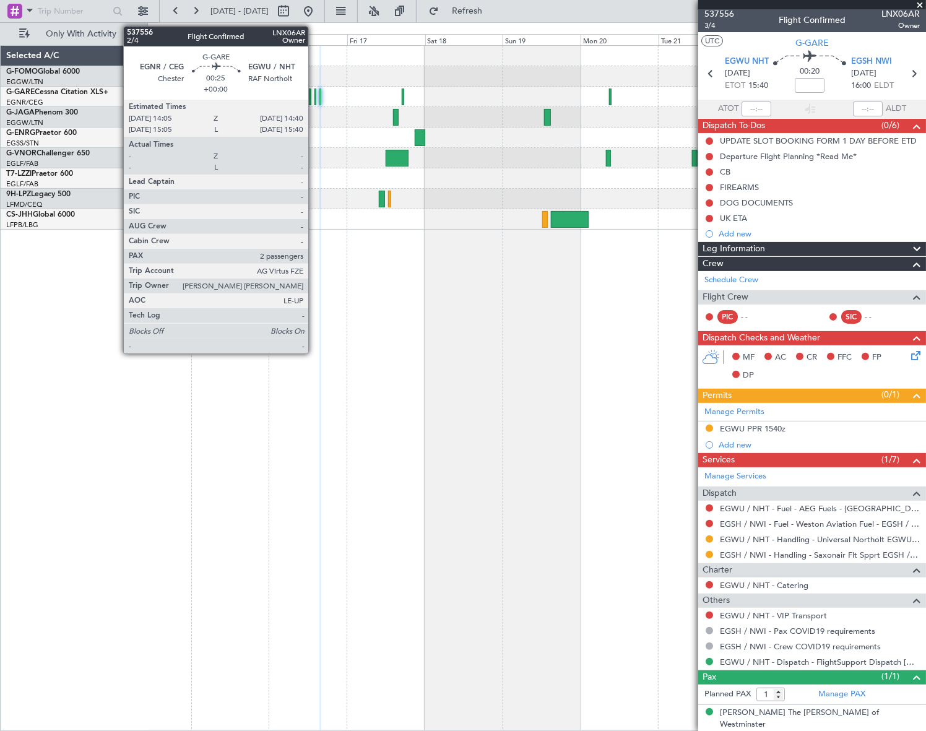
click at [315, 95] on div at bounding box center [316, 97] width 2 height 17
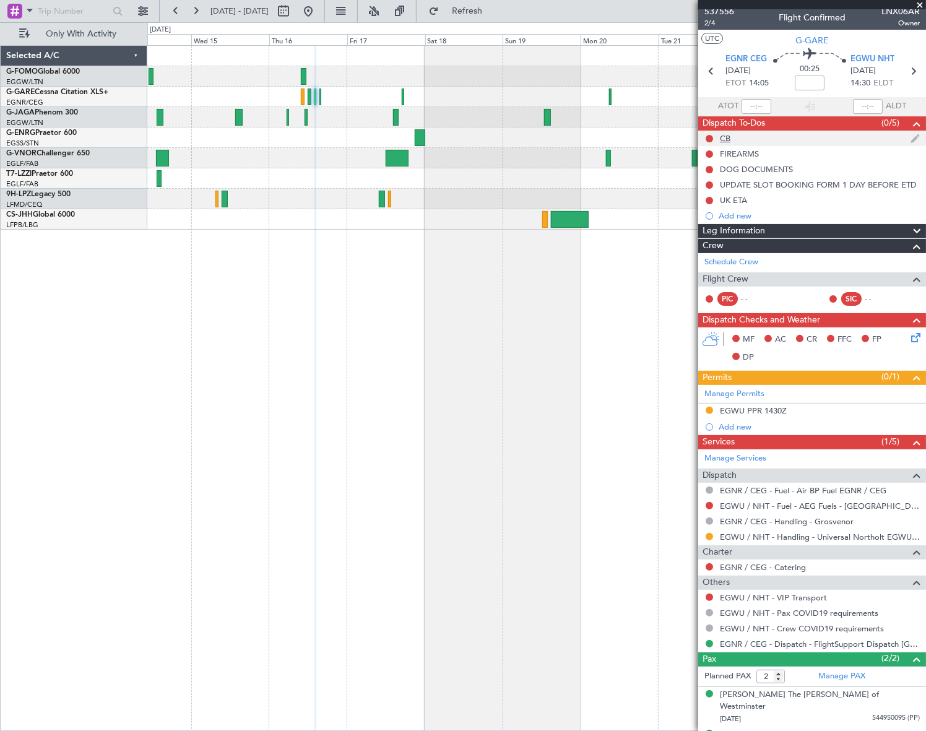
scroll to position [0, 0]
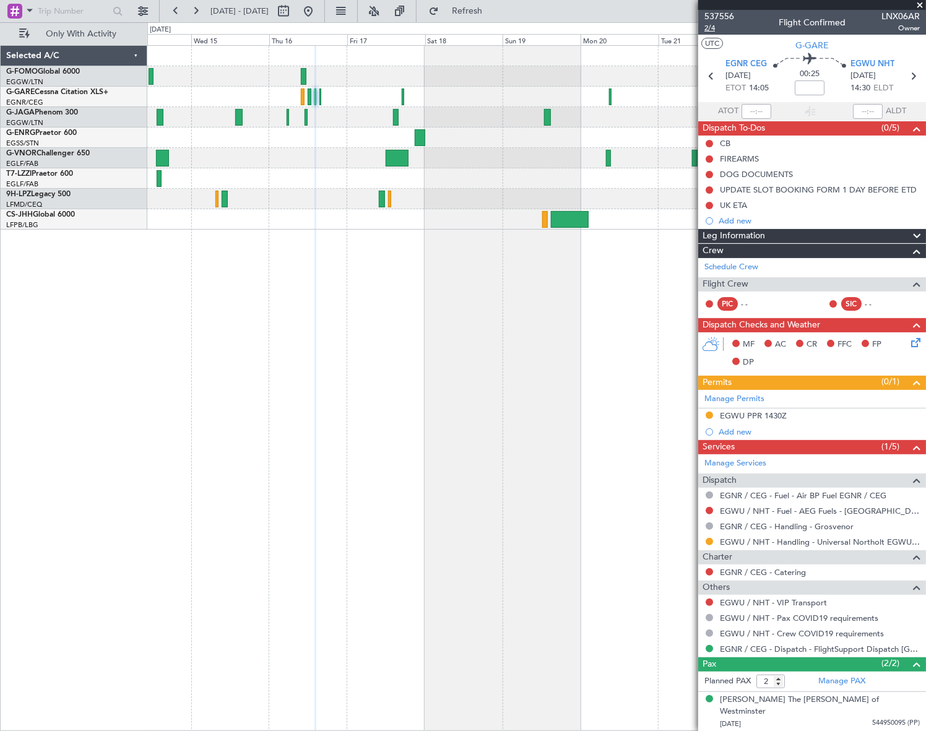
click at [706, 30] on span "2/4" at bounding box center [720, 28] width 30 height 11
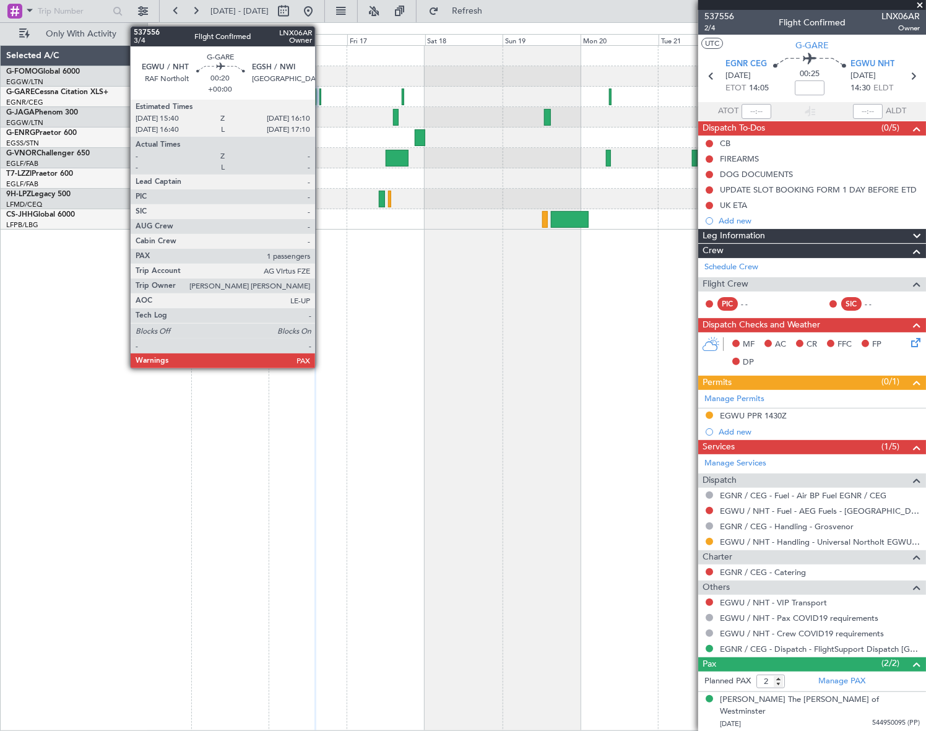
click at [321, 93] on div at bounding box center [321, 97] width 2 height 17
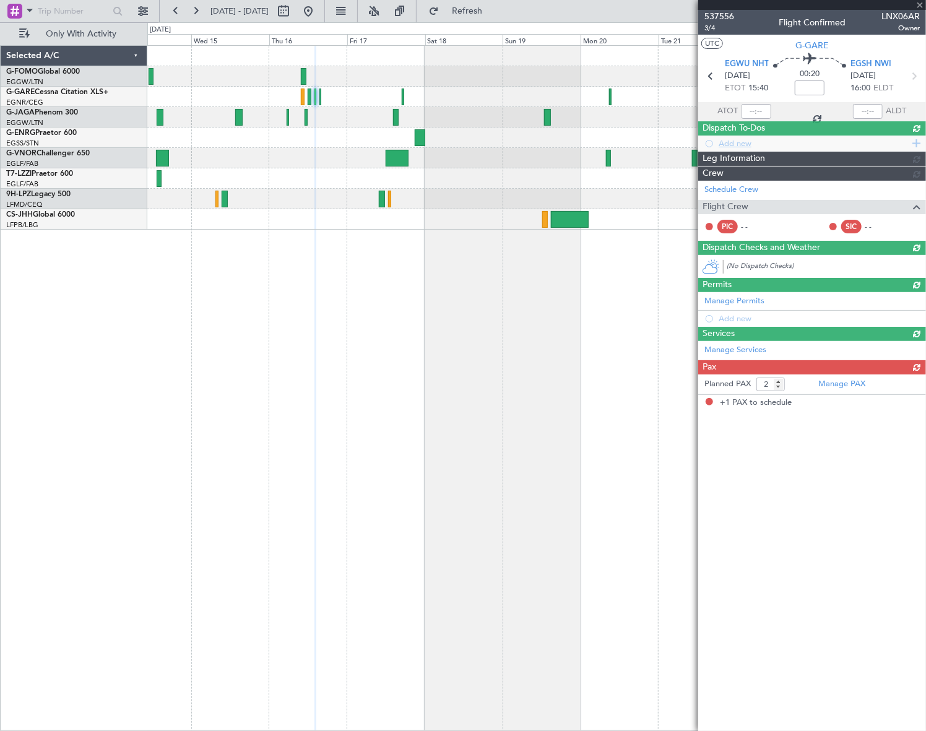
type input "1"
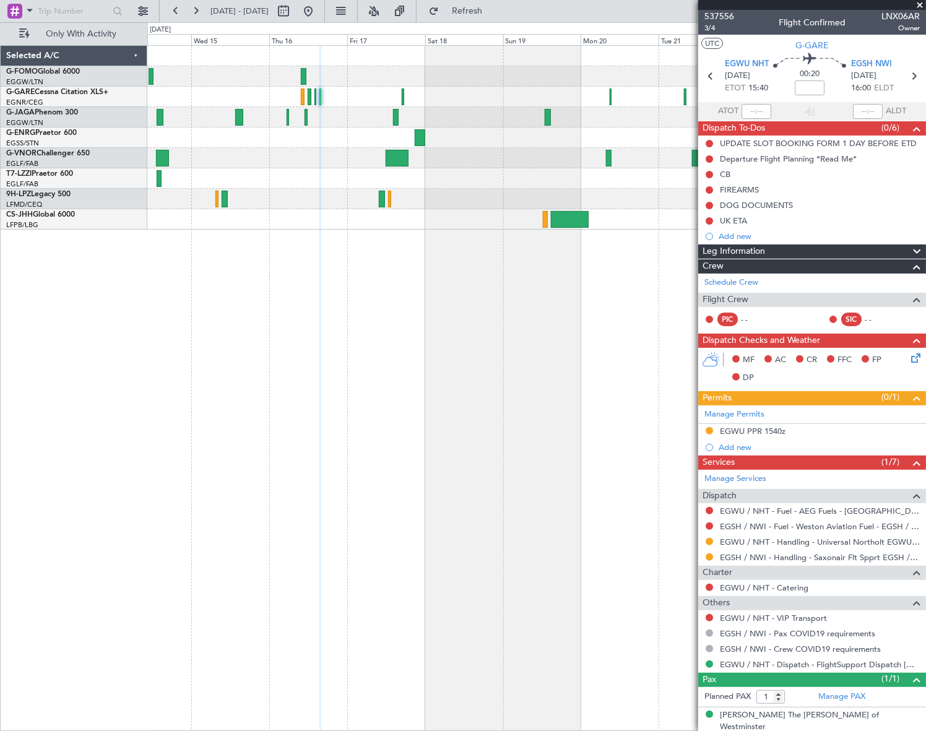
click at [427, 439] on div "A/C Unavailable [GEOGRAPHIC_DATA] ([GEOGRAPHIC_DATA])" at bounding box center [537, 388] width 780 height 686
click at [812, 541] on link "EGWU / NHT - Handling - Universal Northolt EGWU / NHT" at bounding box center [820, 542] width 200 height 11
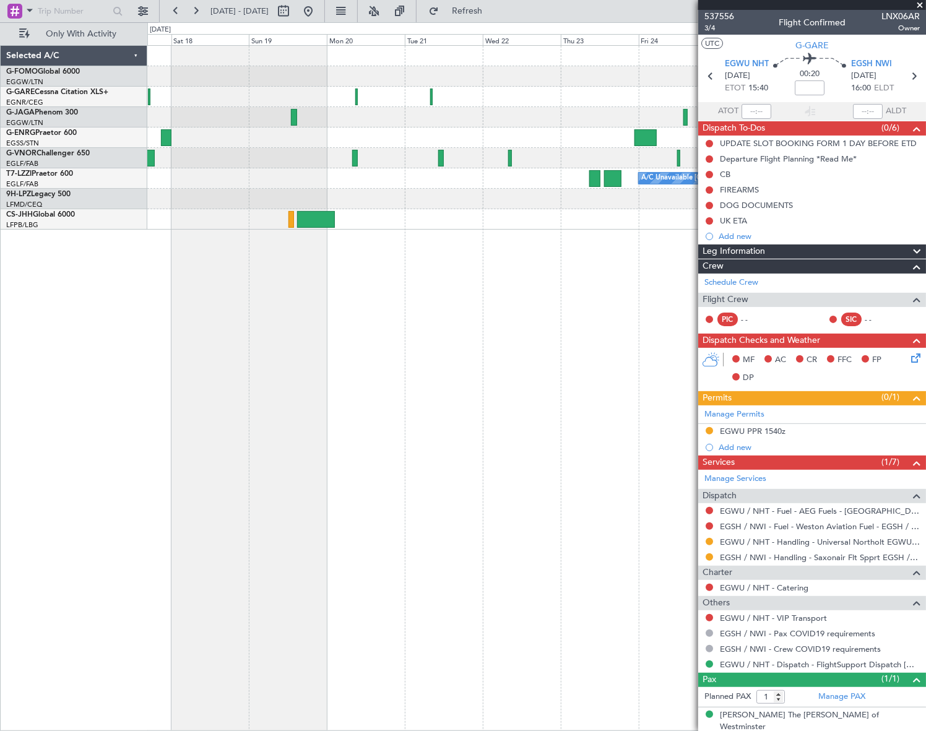
click at [204, 208] on div "A/C Unavailable [GEOGRAPHIC_DATA] ([GEOGRAPHIC_DATA])" at bounding box center [536, 138] width 779 height 184
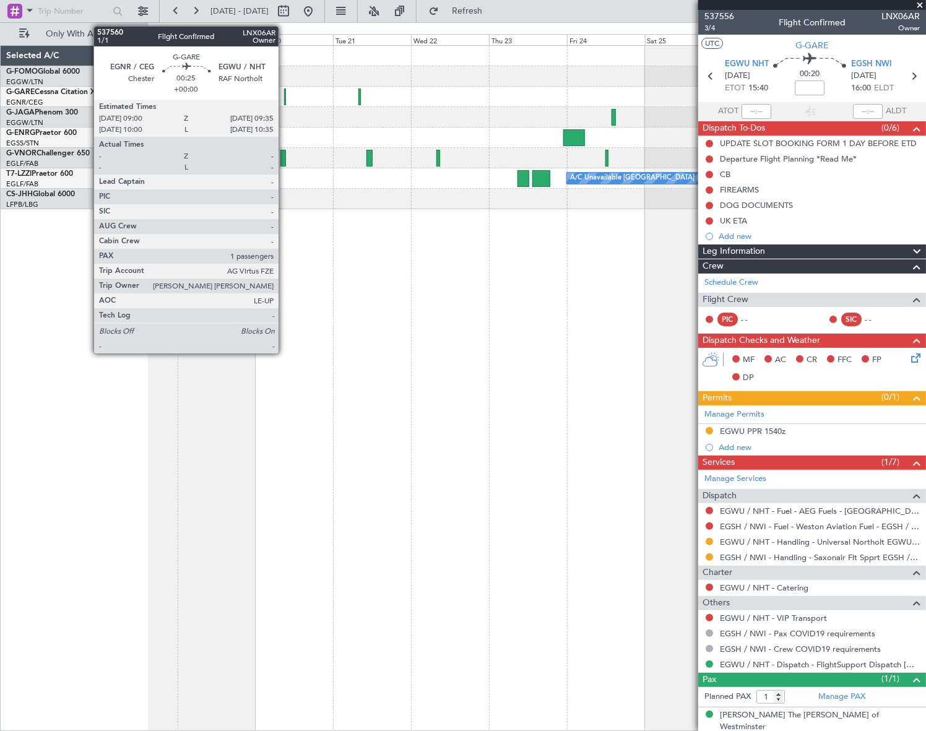
click at [284, 95] on div at bounding box center [285, 97] width 2 height 17
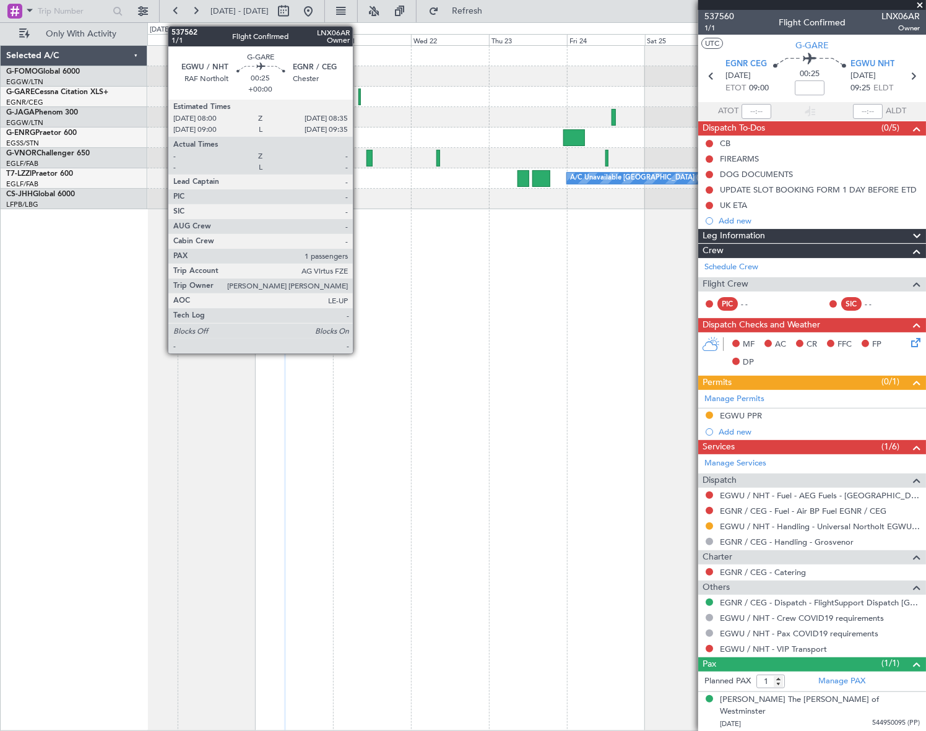
click at [359, 94] on div at bounding box center [360, 97] width 2 height 17
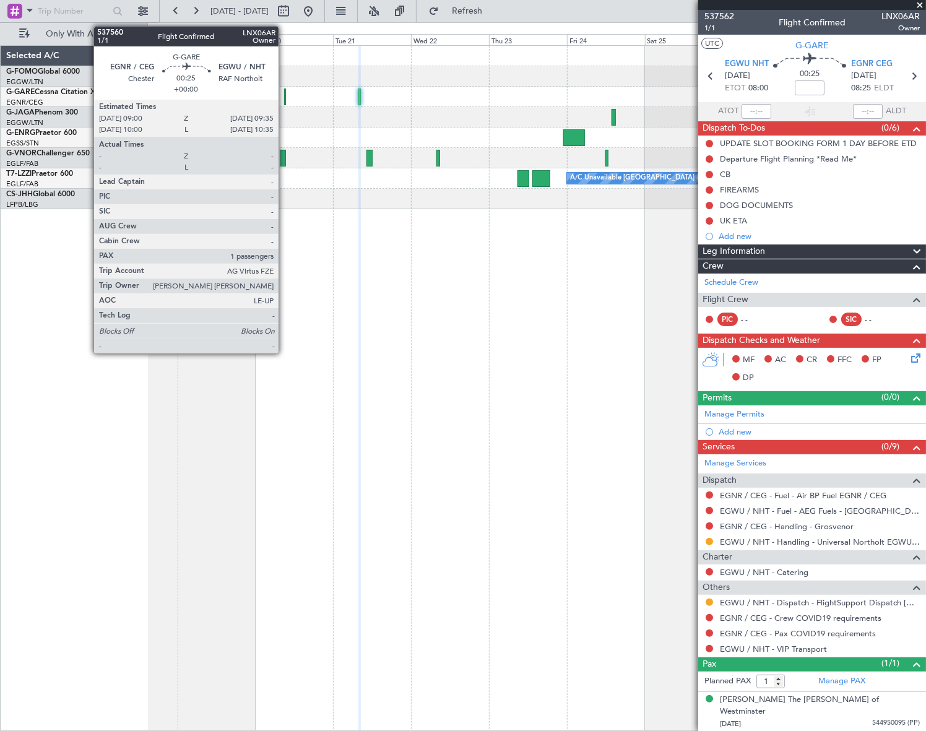
click at [284, 100] on div at bounding box center [285, 97] width 2 height 17
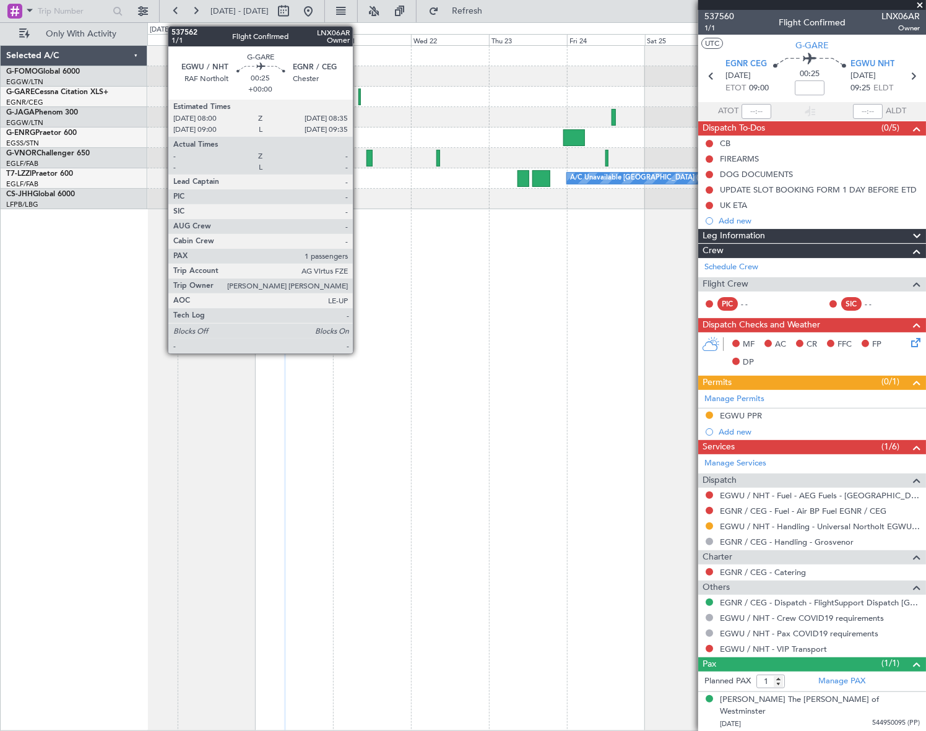
click at [359, 95] on div at bounding box center [360, 97] width 2 height 17
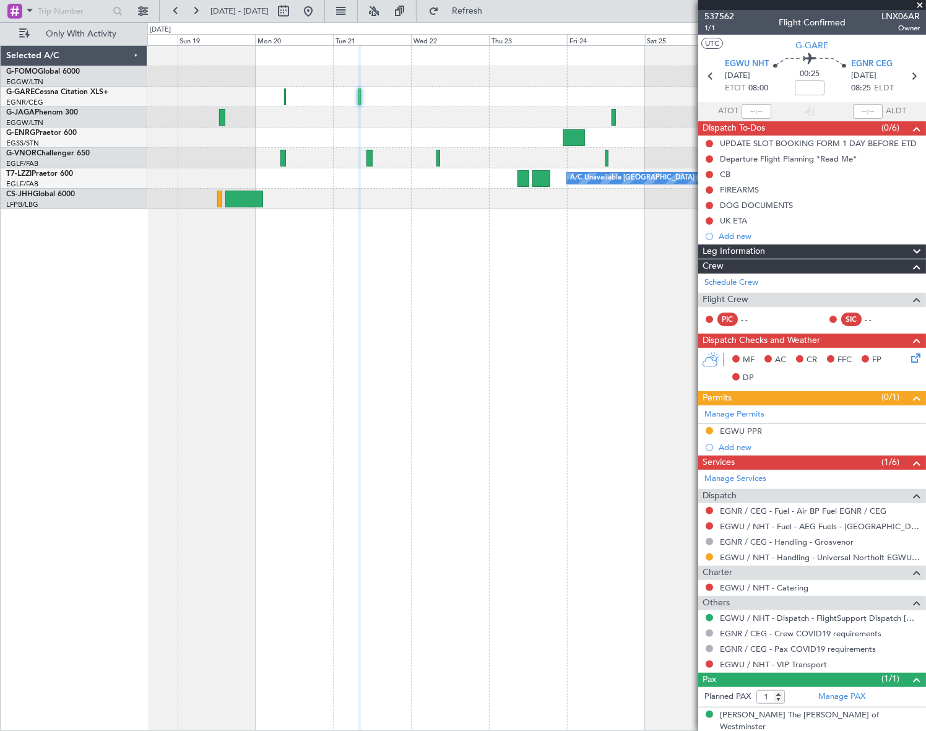
drag, startPoint x: 756, startPoint y: 426, endPoint x: 776, endPoint y: 437, distance: 23.3
click at [756, 426] on div "EGWU PPR" at bounding box center [741, 431] width 42 height 11
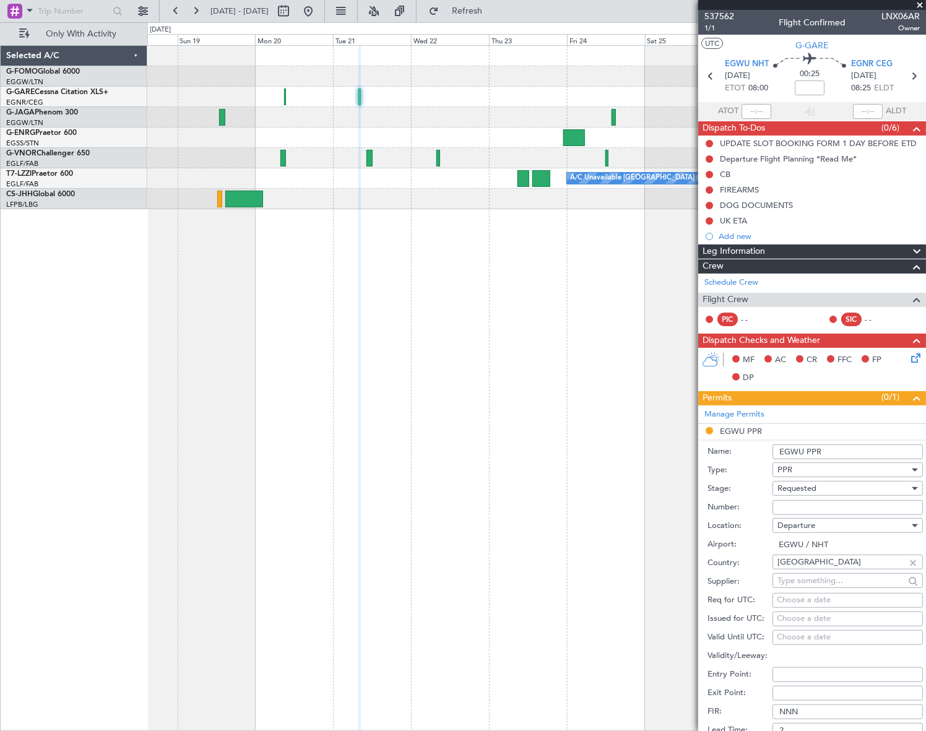
click at [852, 451] on input "EGWU PPR" at bounding box center [848, 452] width 150 height 15
type input "EGWU PPR 0800z"
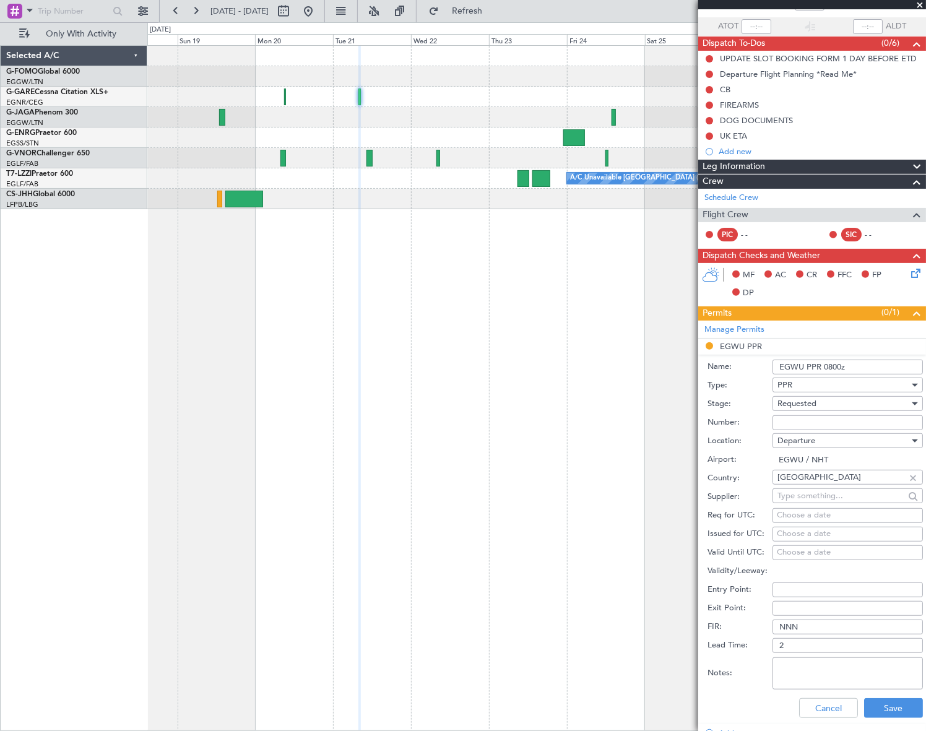
scroll to position [168, 0]
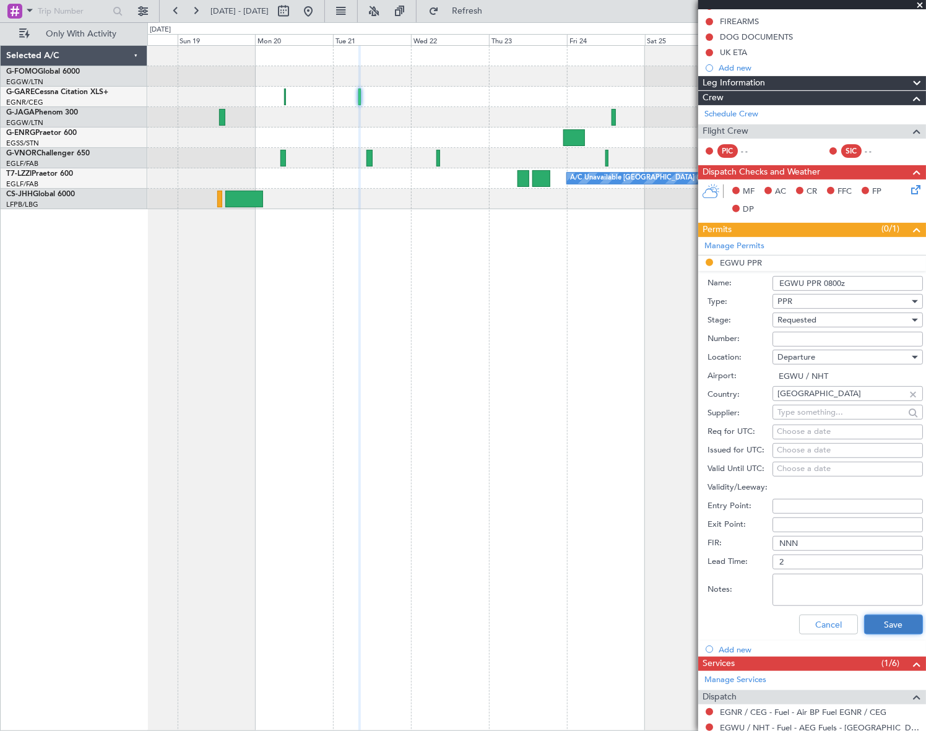
click at [881, 617] on button "Save" at bounding box center [894, 625] width 59 height 20
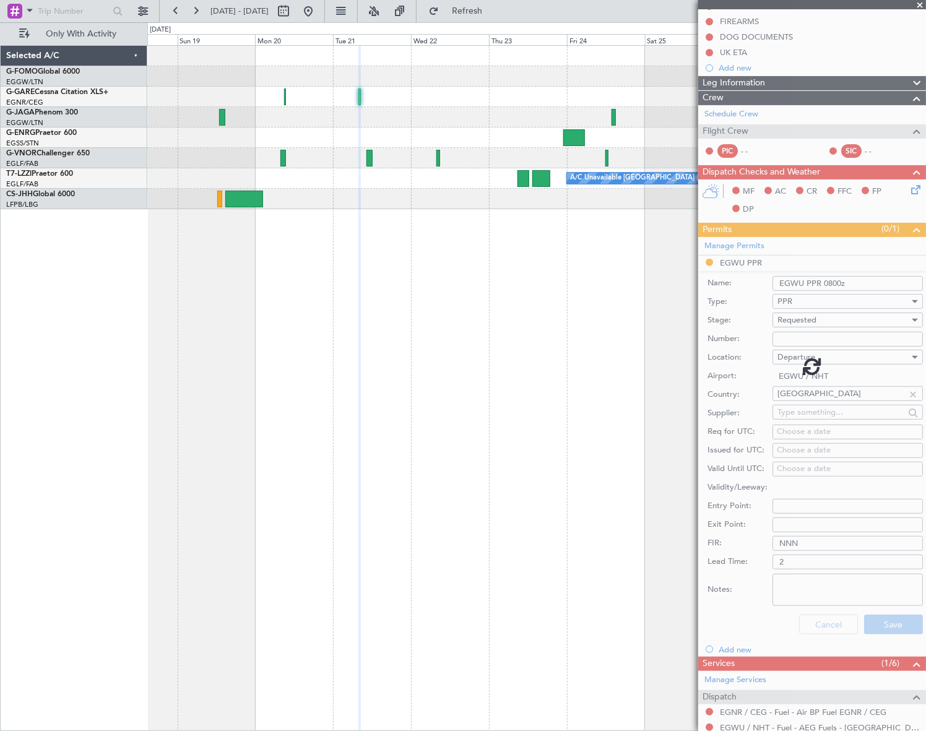
scroll to position [2, 0]
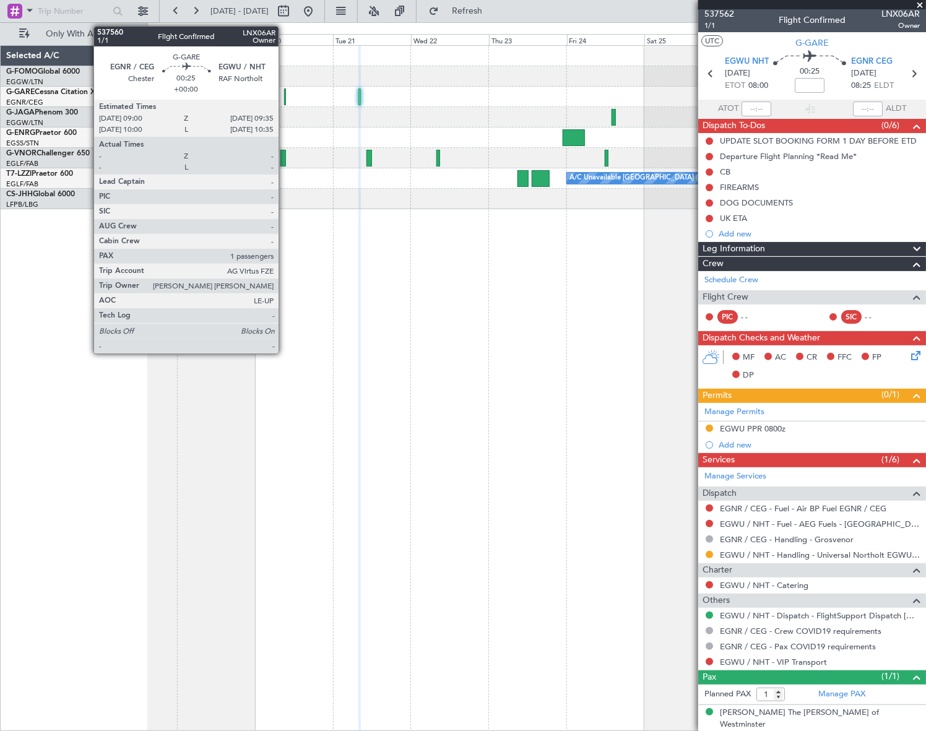
click at [284, 99] on div at bounding box center [285, 97] width 2 height 17
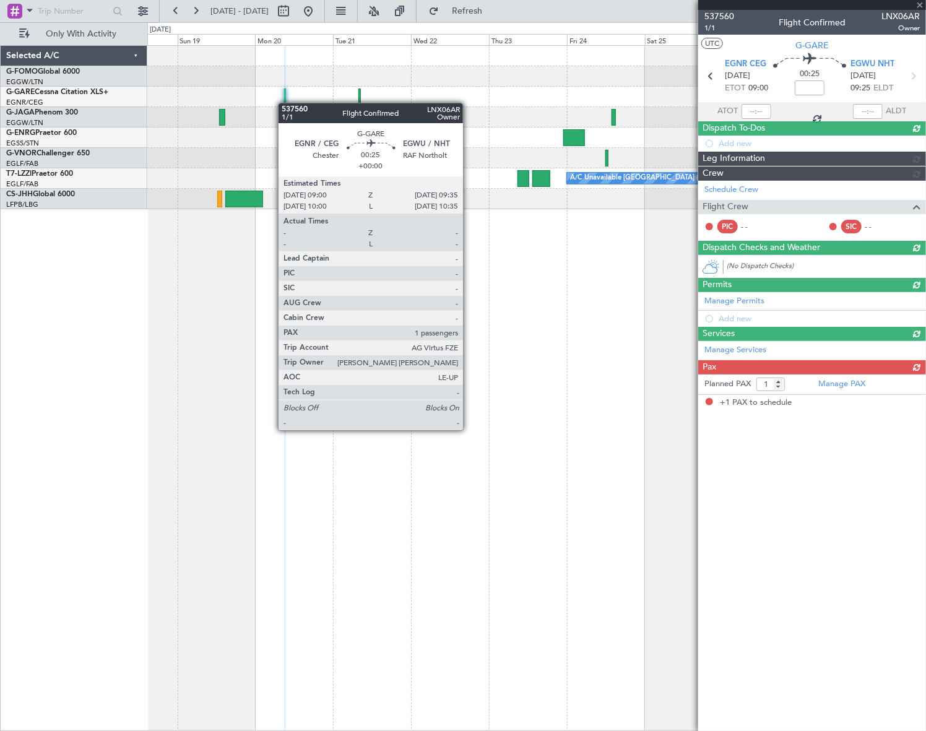
scroll to position [0, 0]
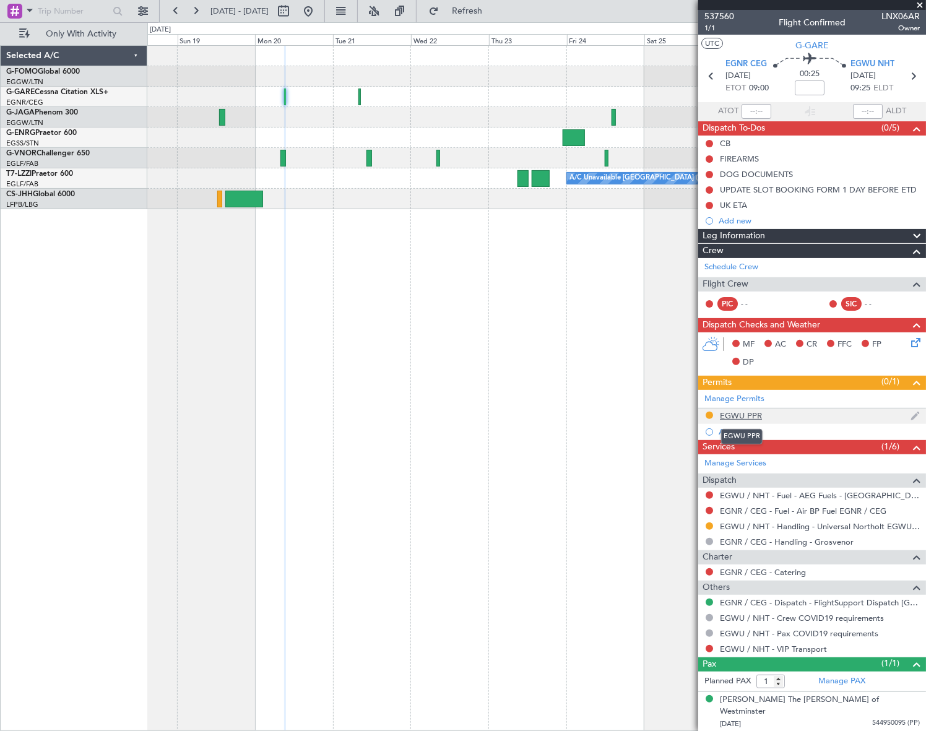
click at [751, 412] on div "EGWU PPR" at bounding box center [741, 416] width 42 height 11
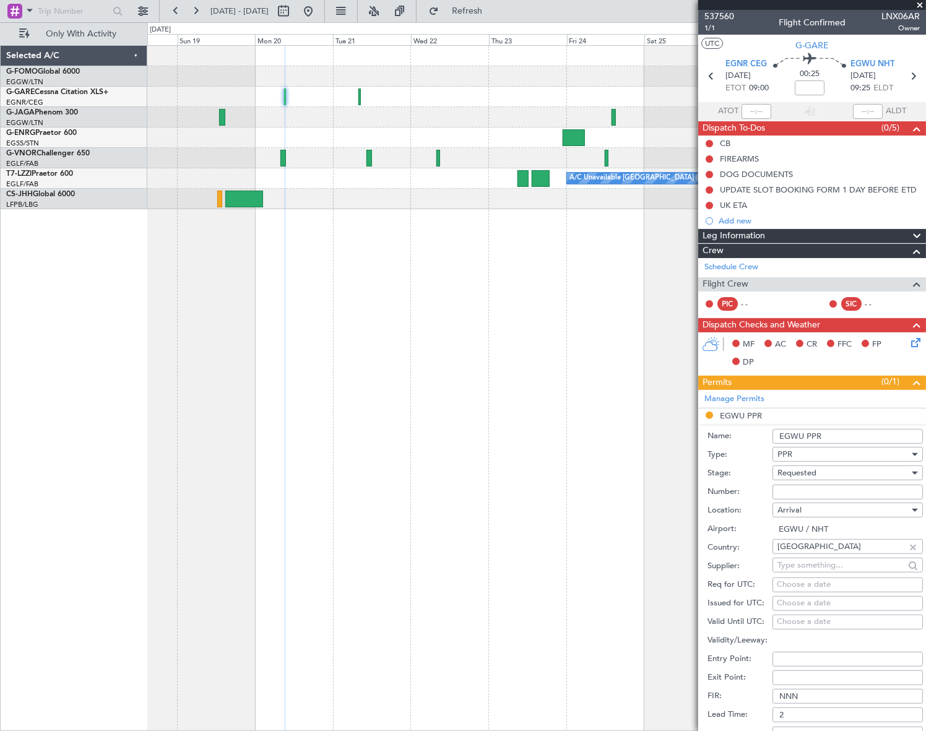
click at [838, 442] on input "EGWU PPR" at bounding box center [848, 436] width 150 height 15
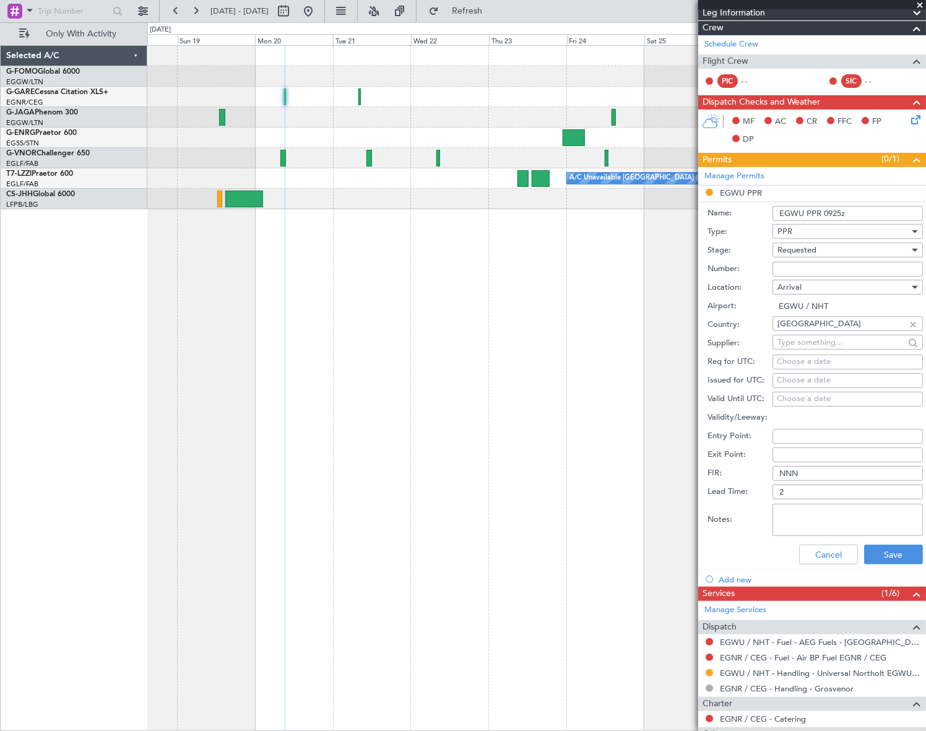
scroll to position [225, 0]
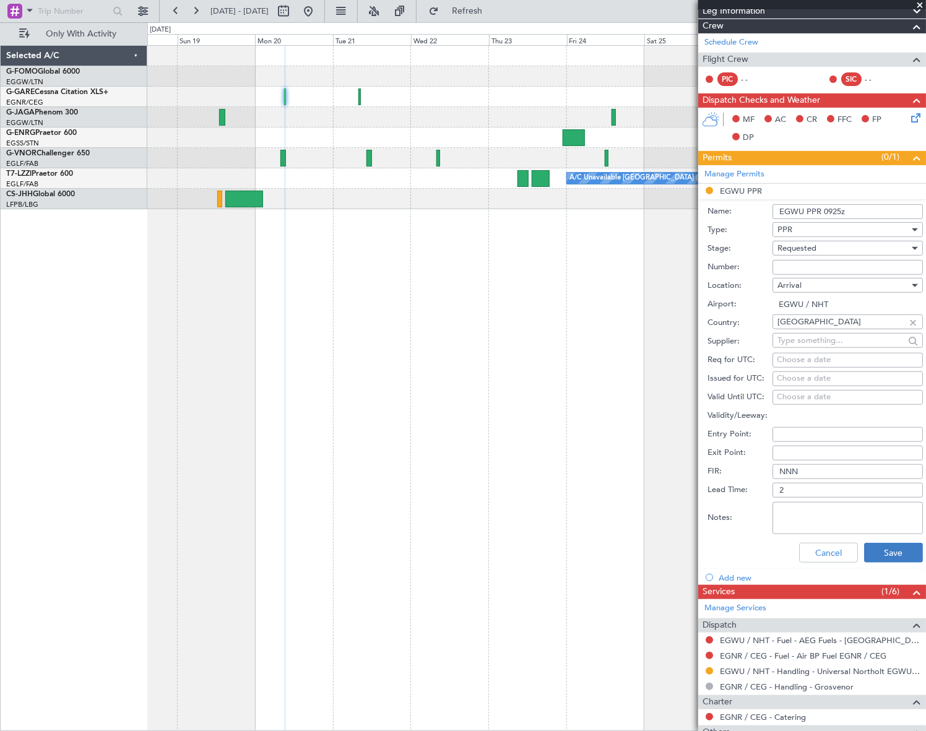
type input "EGWU PPR 0925z"
click at [881, 557] on button "Save" at bounding box center [894, 553] width 59 height 20
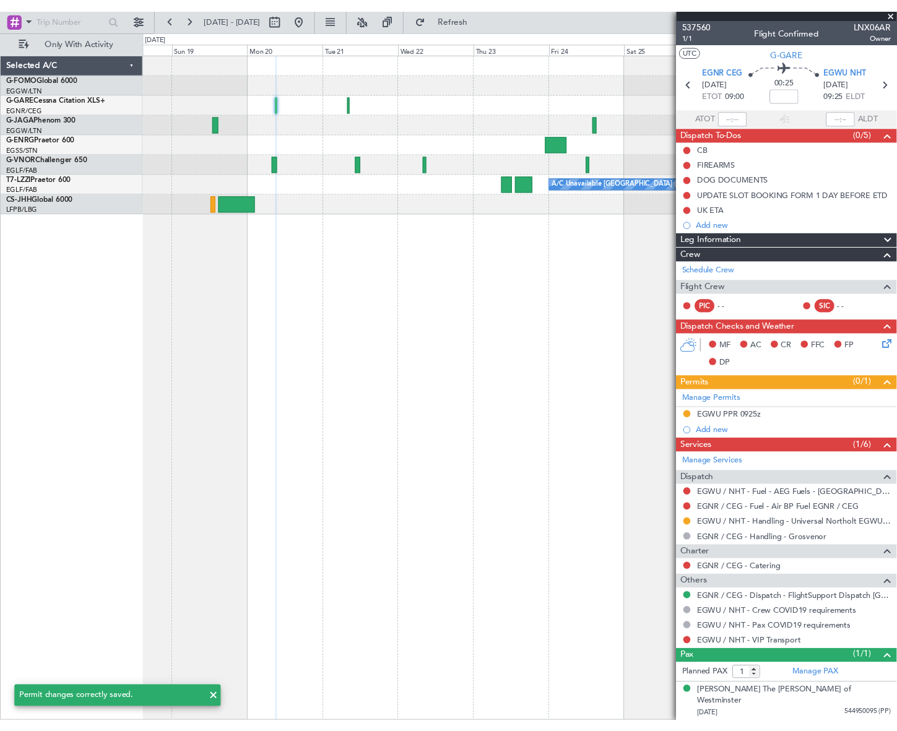
scroll to position [0, 0]
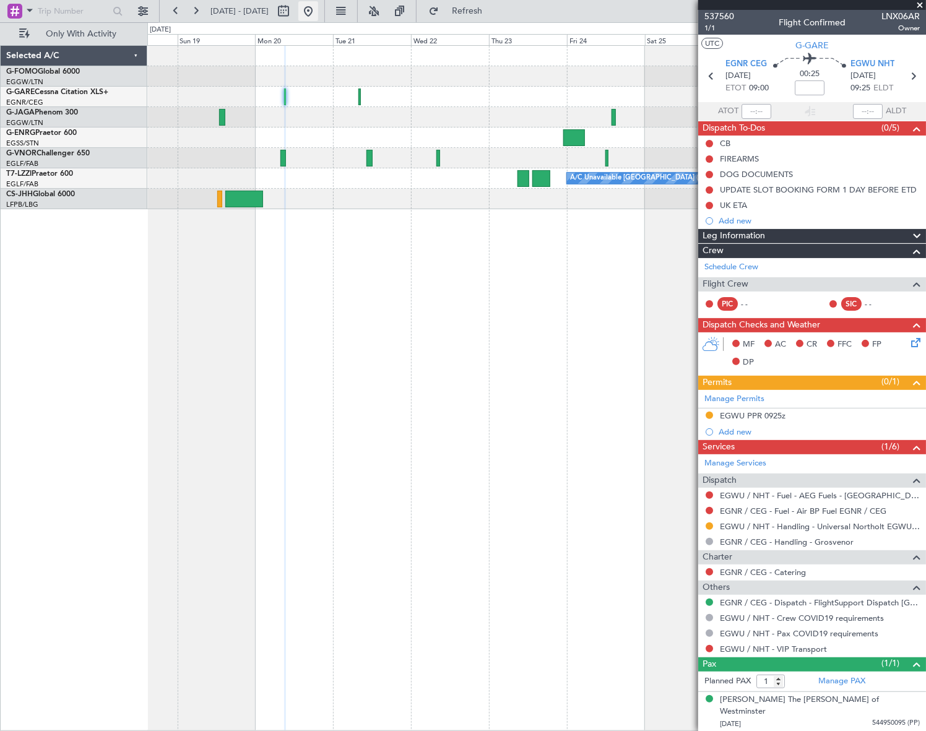
click at [318, 12] on button at bounding box center [309, 11] width 20 height 20
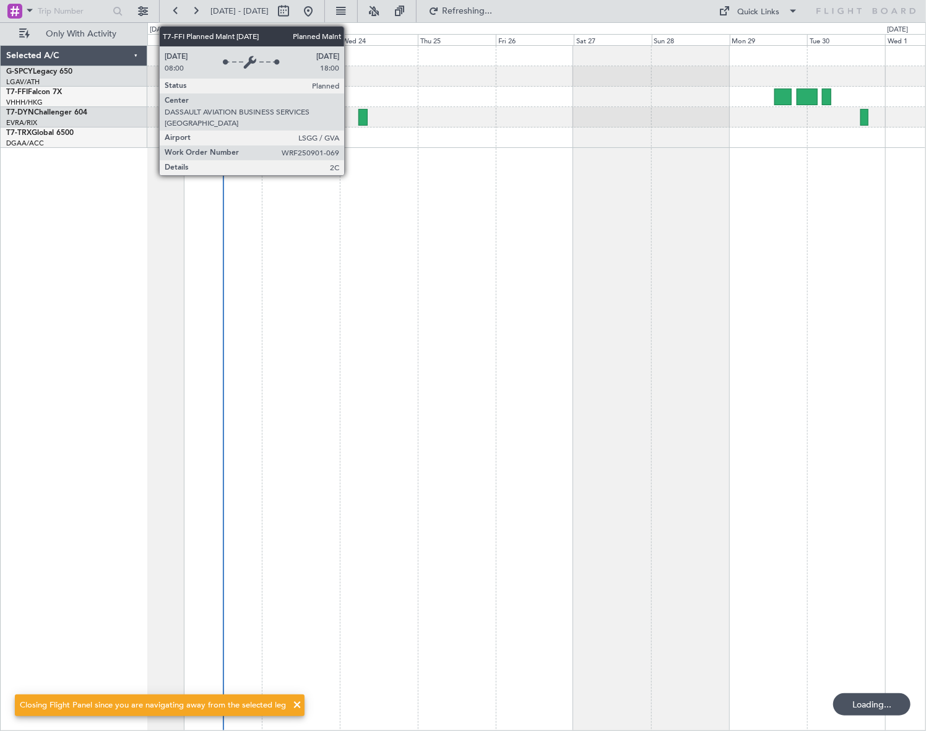
click at [316, 514] on div at bounding box center [536, 388] width 779 height 686
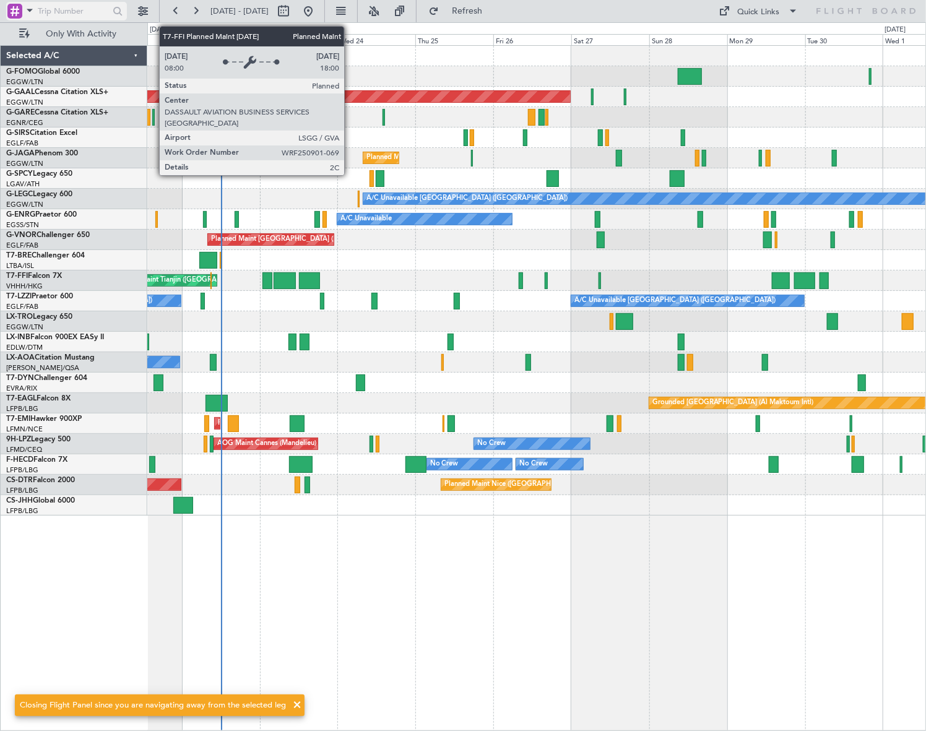
click at [22, 6] on span at bounding box center [29, 9] width 15 height 15
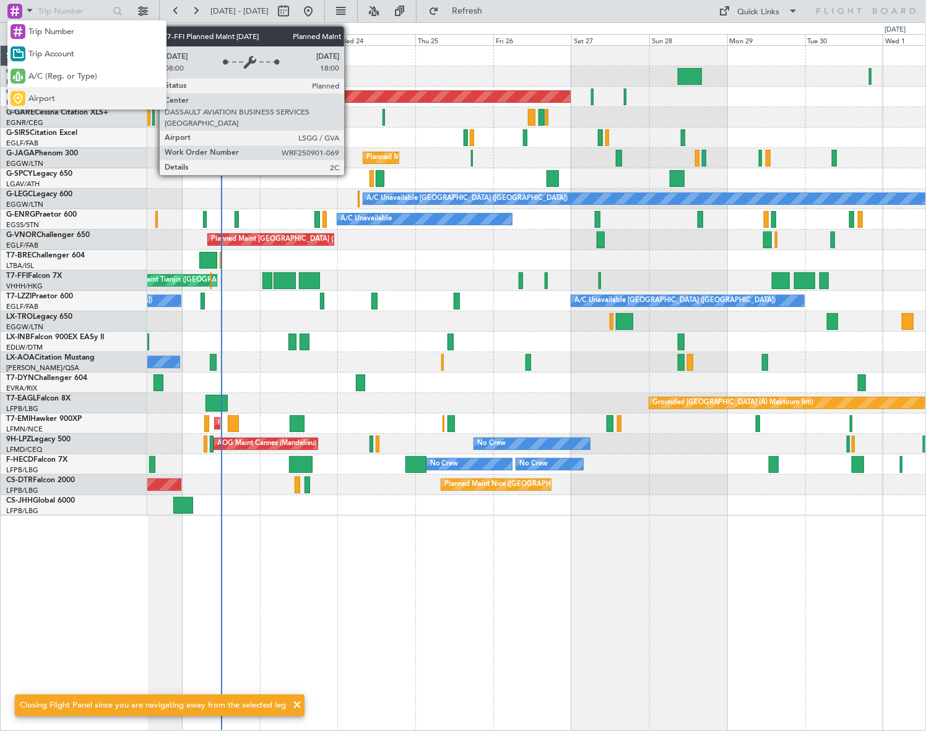
click at [30, 96] on span "Airport" at bounding box center [41, 99] width 27 height 12
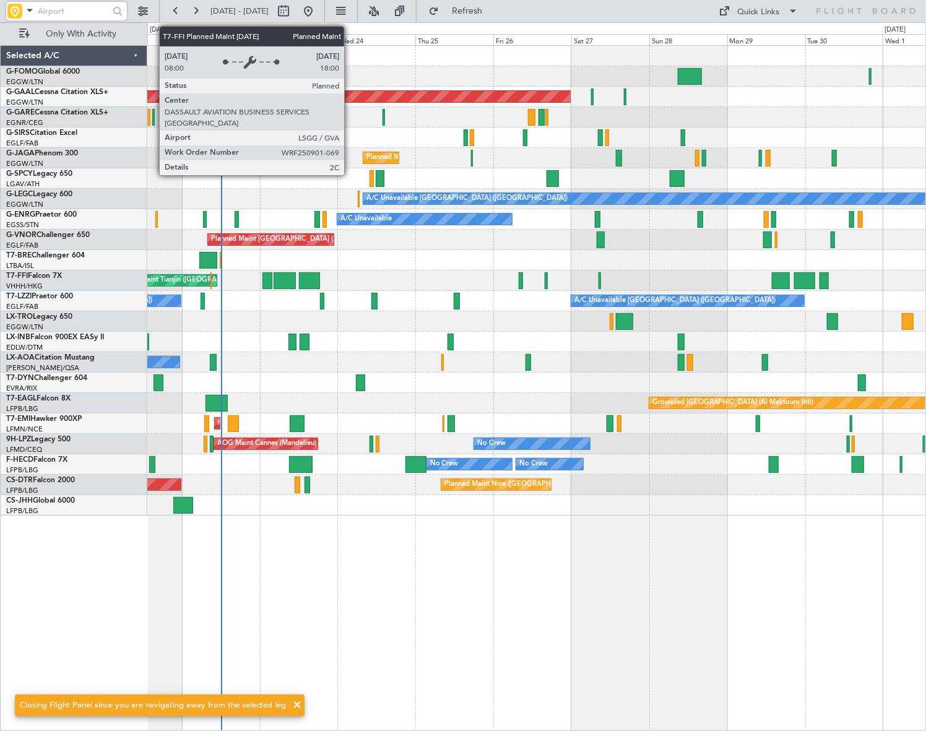
click at [50, 11] on input "text" at bounding box center [73, 11] width 71 height 19
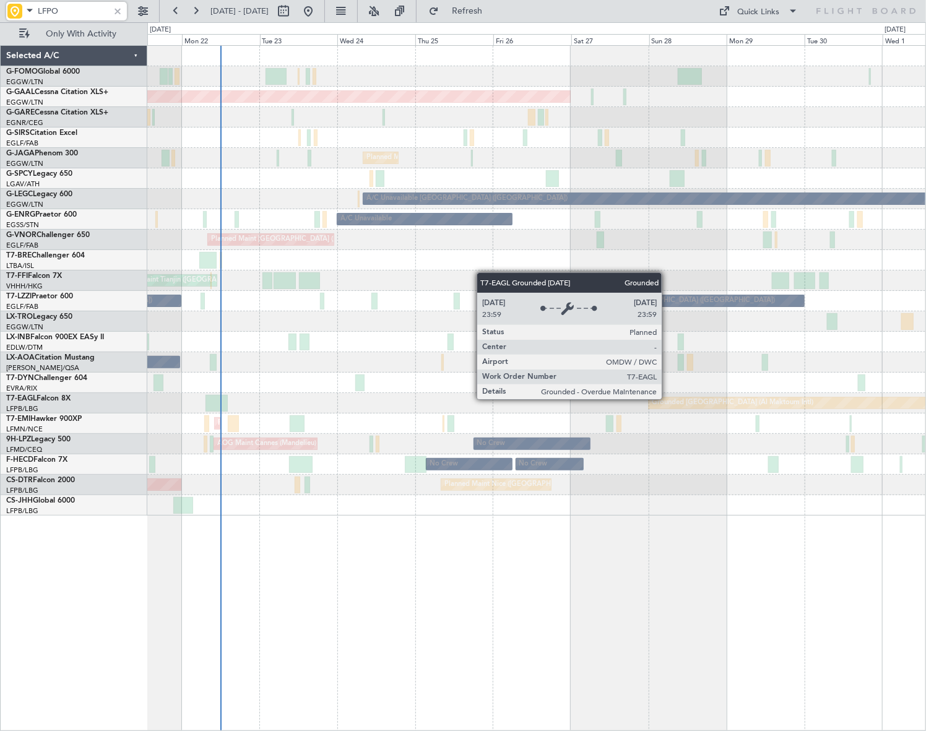
click at [141, 418] on div "Planned Maint Dusseldorf Unplanned Maint London (Luton) Planned Maint London (L…" at bounding box center [463, 376] width 926 height 709
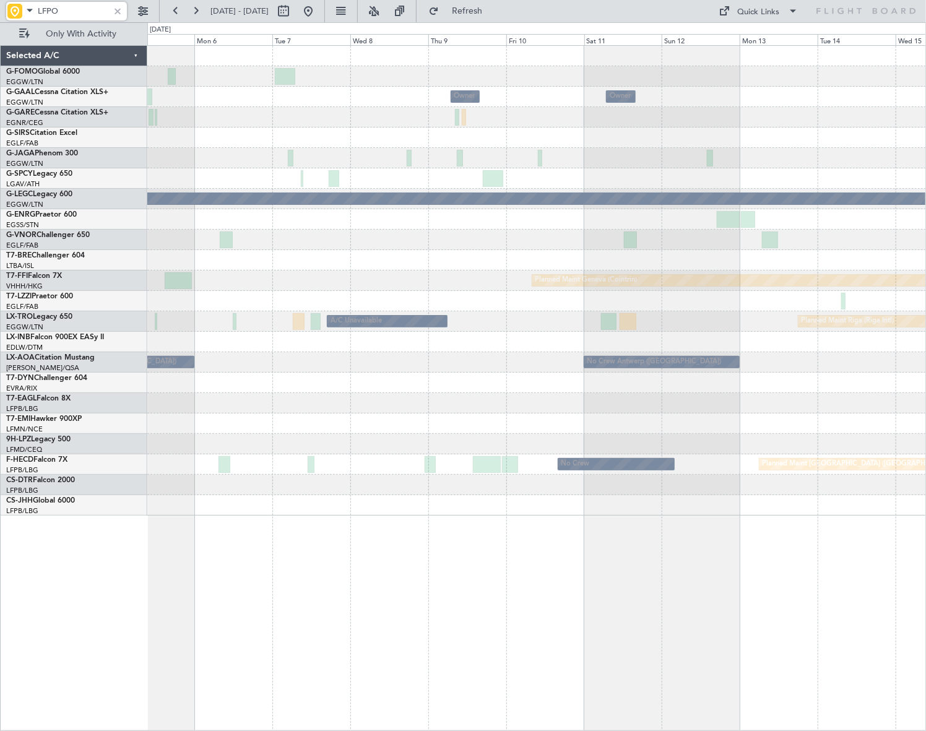
click at [43, 452] on div "Owner Owner Owner A/C Unavailable London (Luton) Planned Maint Geneva (Cointrin…" at bounding box center [463, 376] width 926 height 709
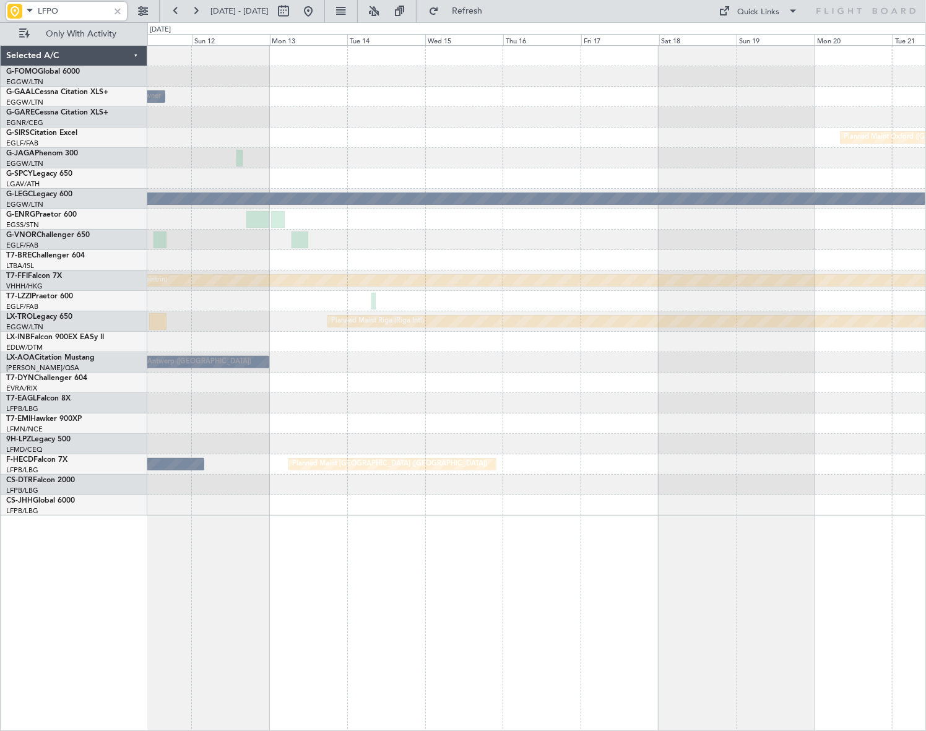
click at [136, 489] on div "Owner Owner Planned Maint Oxford (Kidlington) A/C Unavailable London (Luton) Pl…" at bounding box center [463, 376] width 926 height 709
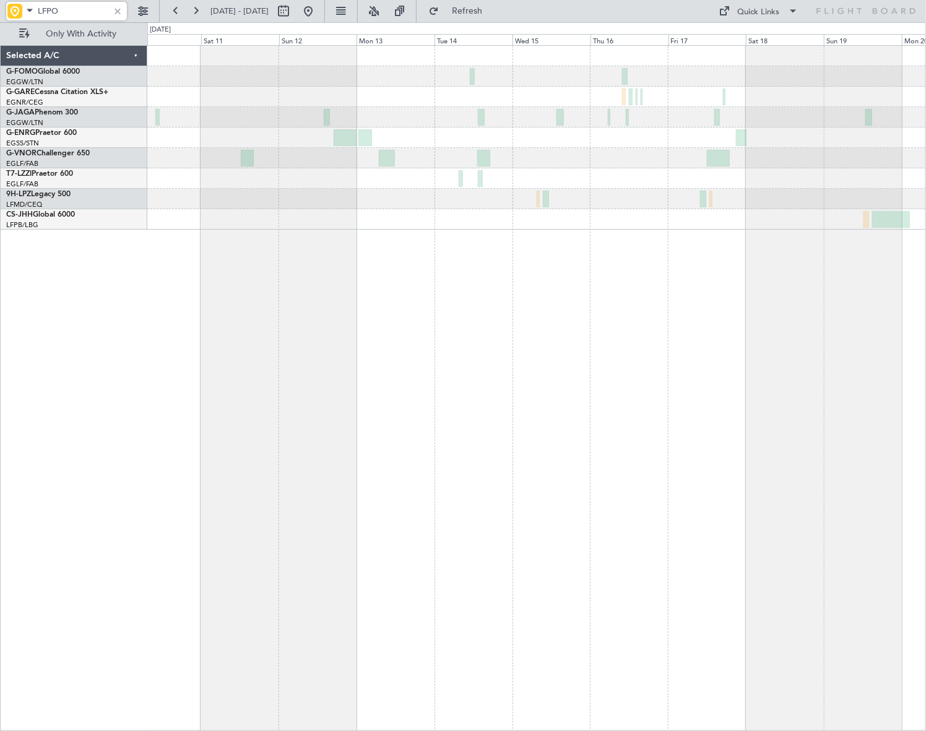
click at [843, 314] on div at bounding box center [536, 388] width 779 height 686
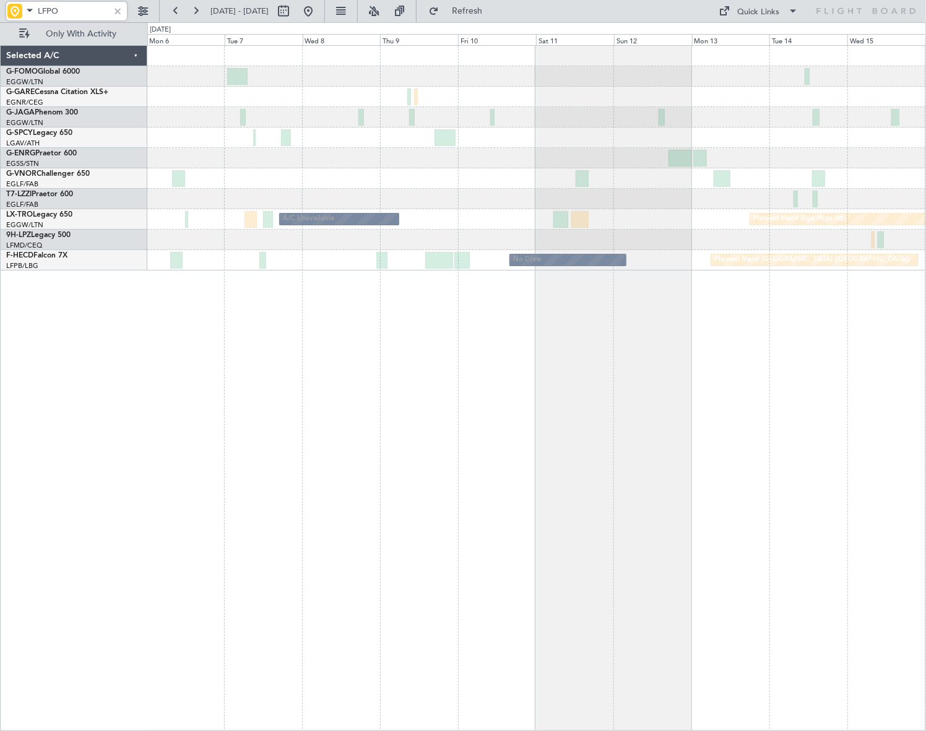
type input "LFPO"
click at [887, 341] on div "Planned Maint Riga (Riga Intl) A/C Unavailable Planned Maint Paris (Le Bourget)…" at bounding box center [536, 388] width 779 height 686
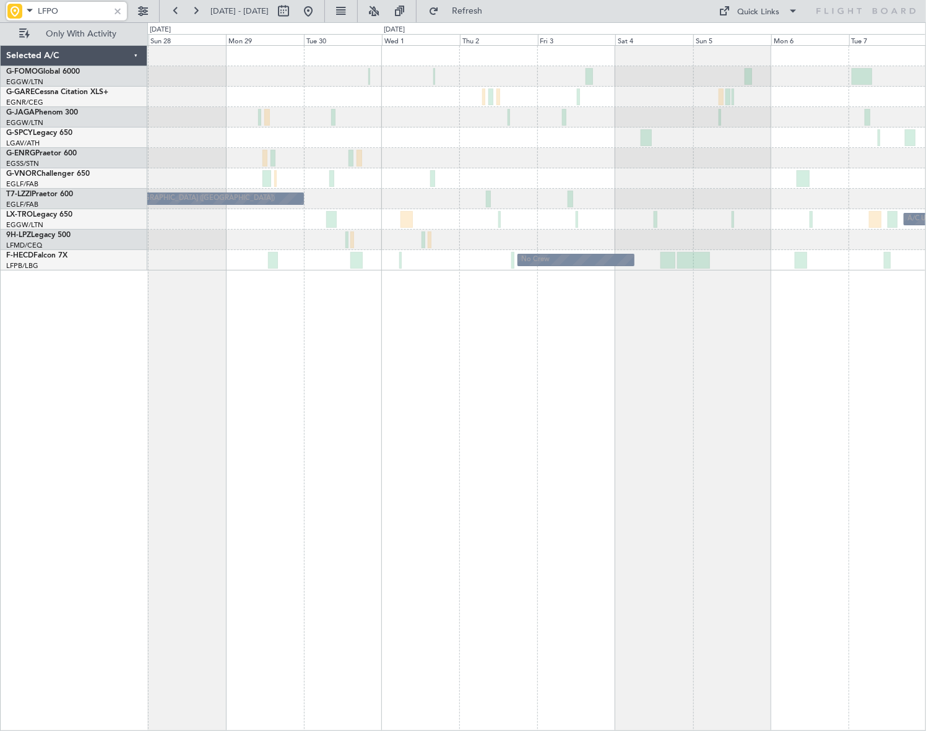
click at [926, 404] on html "LFPO 06 Oct 2025 - 16 Oct 2025 Refresh Quick Links Only With Activity A/C Unava…" at bounding box center [463, 365] width 926 height 731
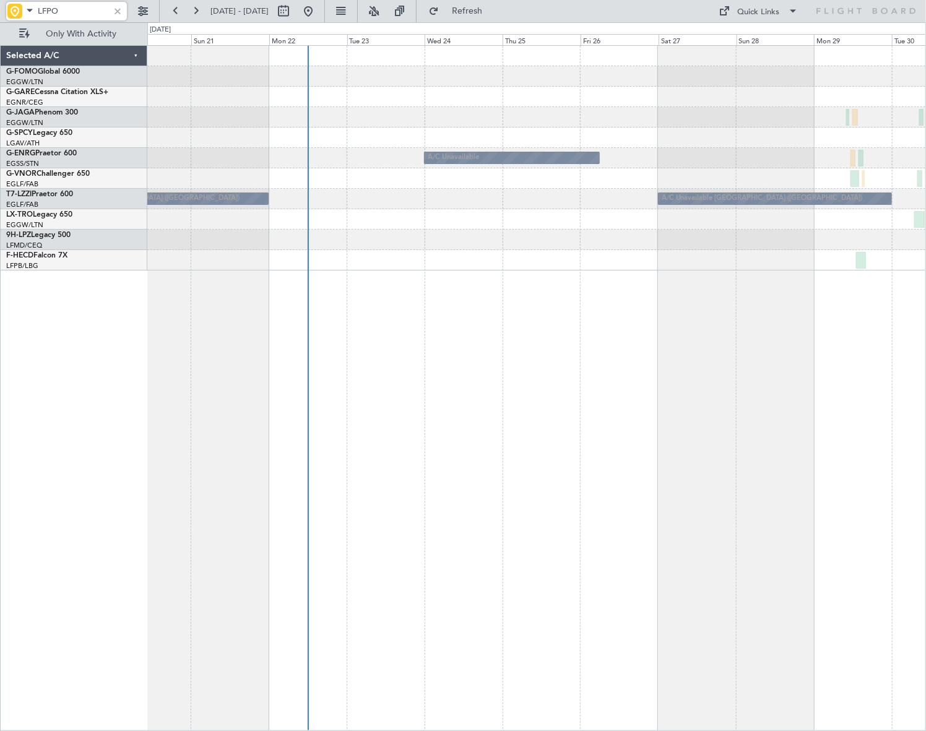
click at [450, 486] on div "A/C Unavailable A/C Unavailable London (Farnborough) A/C Unavailable London (Fa…" at bounding box center [536, 388] width 779 height 686
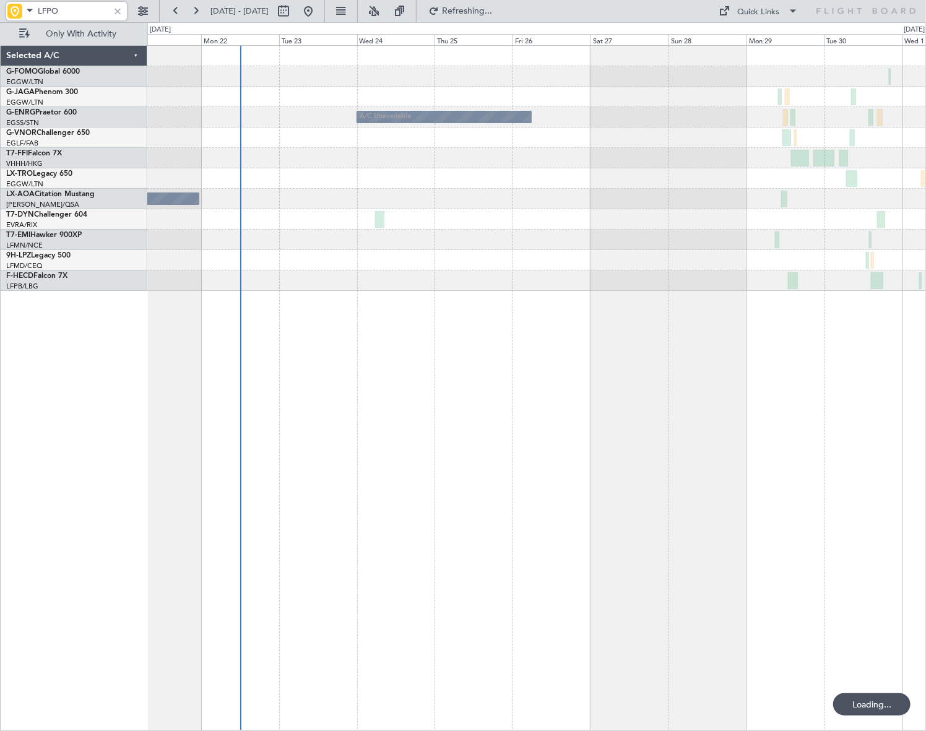
click at [118, 12] on div at bounding box center [118, 11] width 14 height 14
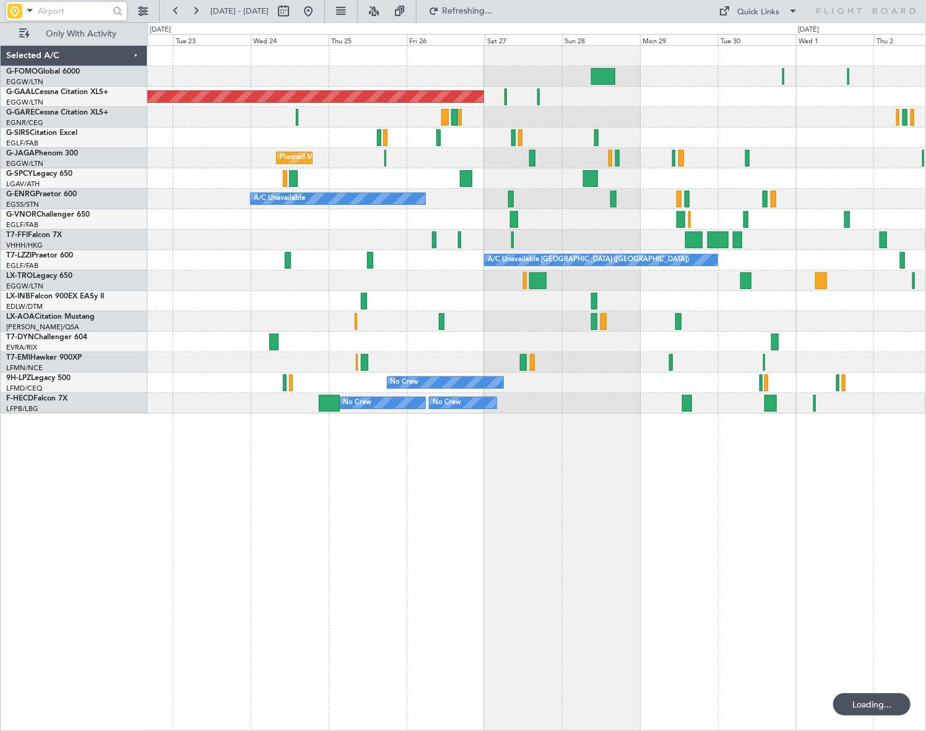
click at [473, 498] on div "Planned Maint Dusseldorf Owner Planned Maint London (Luton) A/C Unavailable A/C…" at bounding box center [536, 388] width 779 height 686
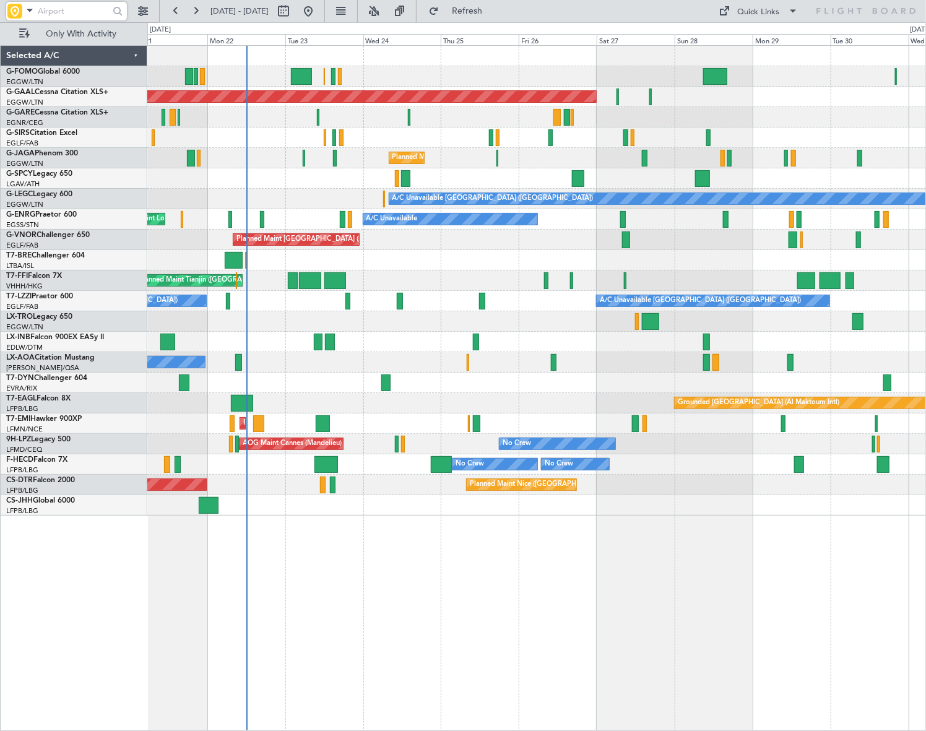
click at [612, 522] on div "Planned Maint Dusseldorf Unplanned Maint [GEOGRAPHIC_DATA] ([GEOGRAPHIC_DATA]) …" at bounding box center [537, 388] width 780 height 686
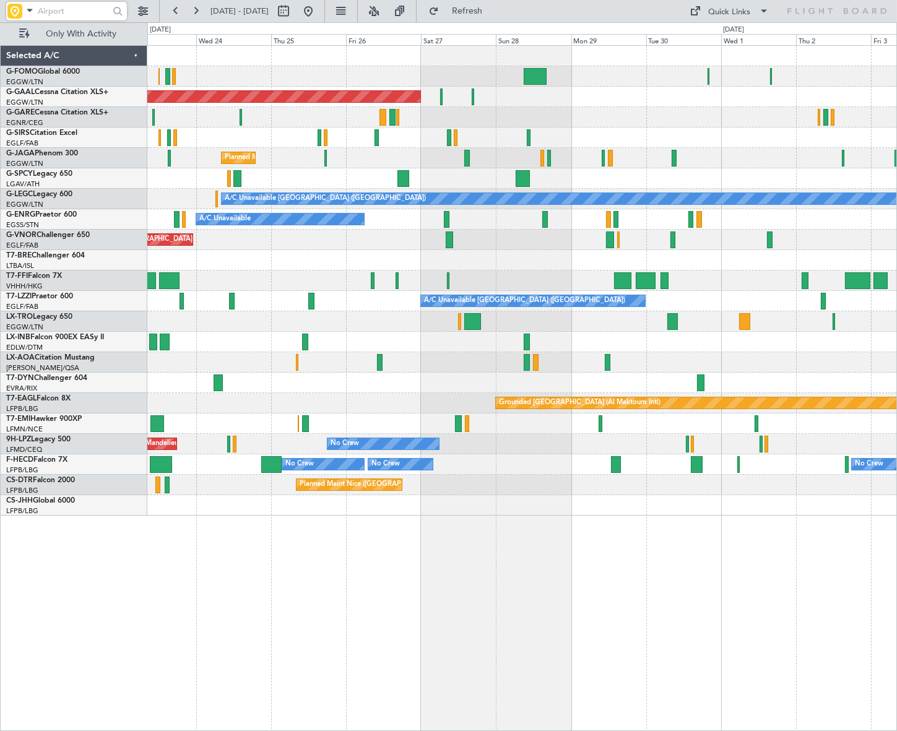
click at [564, 551] on div "Planned Maint Dusseldorf Owner Planned Maint London (Luton) A/C Unavailable Lon…" at bounding box center [522, 388] width 750 height 686
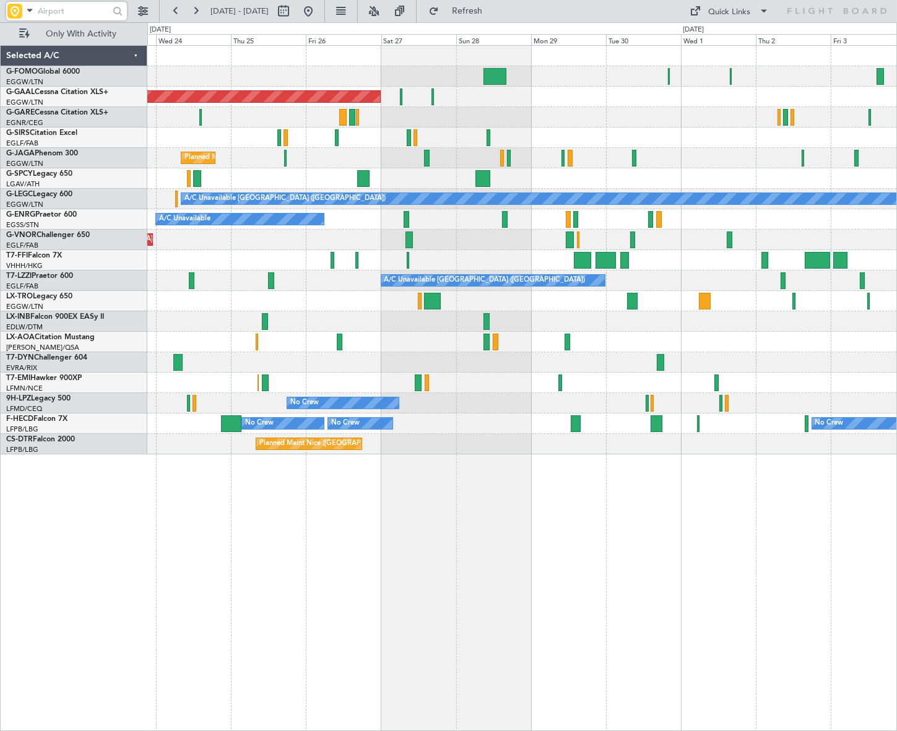
click at [654, 582] on div "Planned Maint Dusseldorf Owner Planned Maint London (Luton) A/C Unavailable Lon…" at bounding box center [522, 388] width 750 height 686
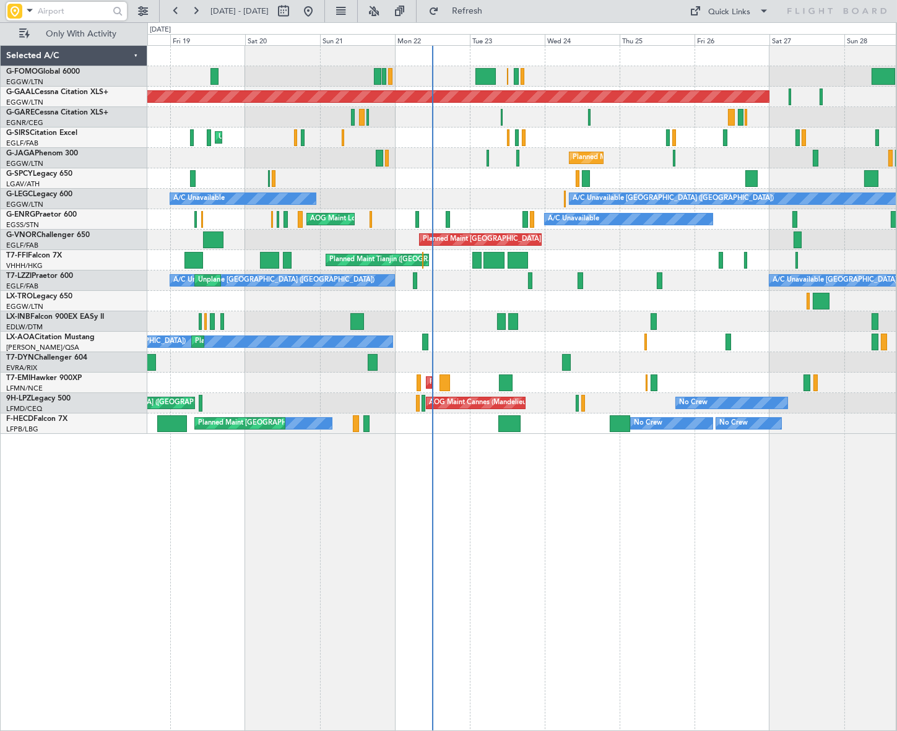
click at [770, 547] on div "Planned Maint Dusseldorf Unplanned Maint London (Luton) Planned Maint London (L…" at bounding box center [521, 388] width 749 height 686
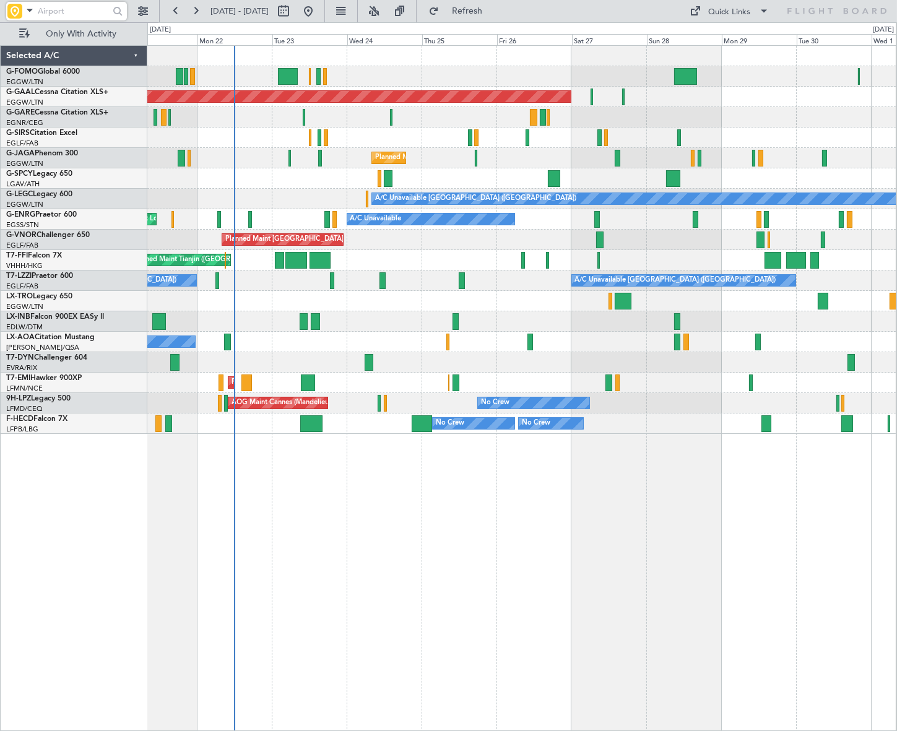
click at [549, 572] on div "Planned Maint Dusseldorf Unplanned Maint London (Luton) Planned Maint London (L…" at bounding box center [521, 388] width 749 height 686
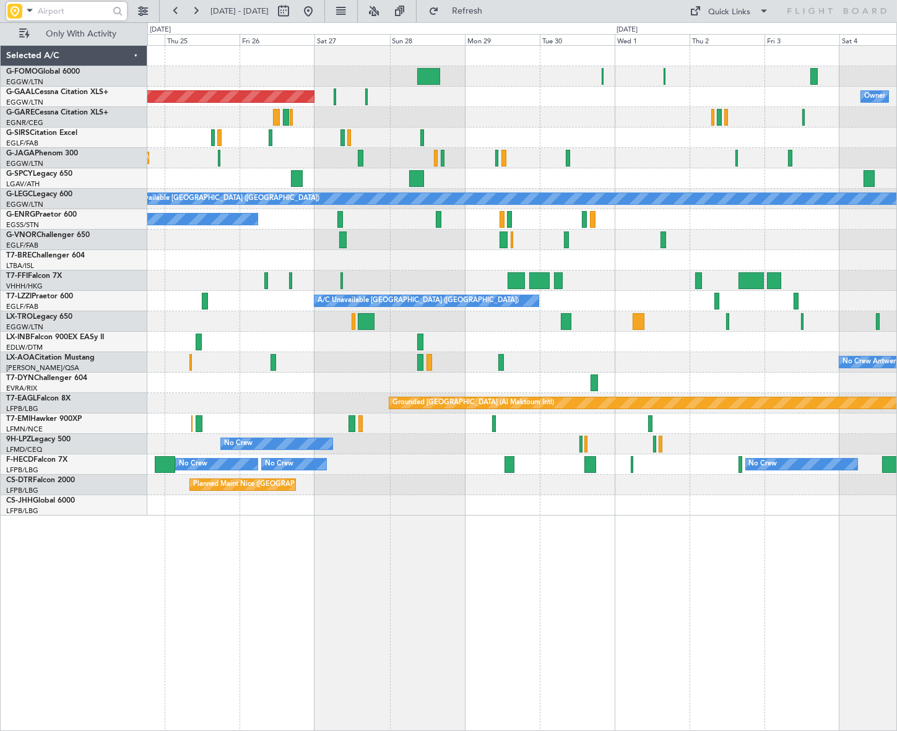
click at [415, 575] on div "Planned Maint Dusseldorf Owner Planned Maint London (Luton) A/C Unavailable Lon…" at bounding box center [522, 388] width 750 height 686
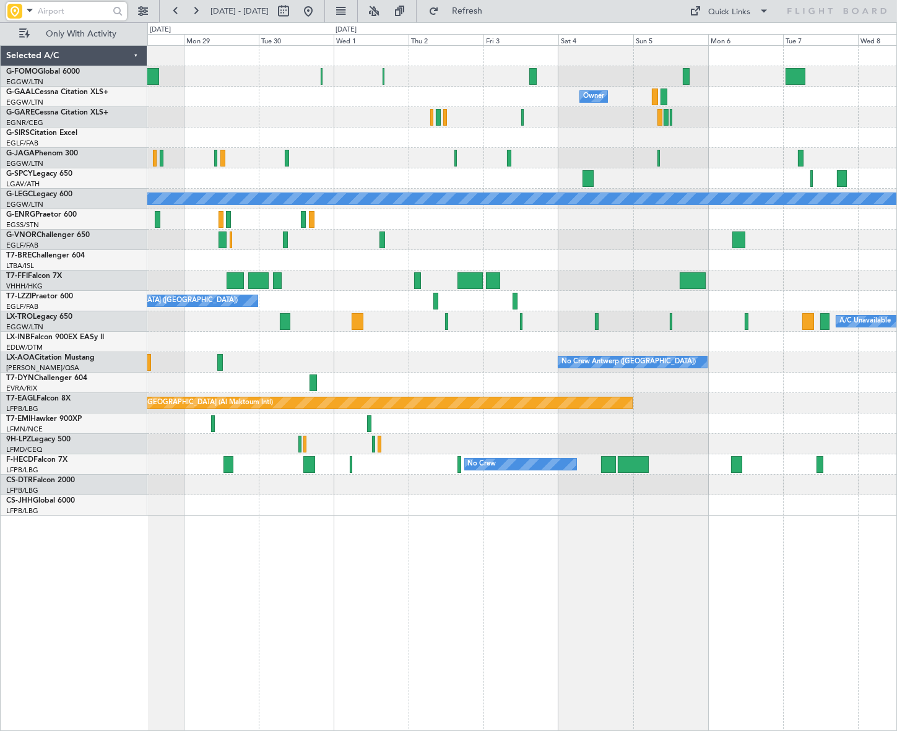
click at [392, 634] on div "Owner Owner Planned Maint Dusseldorf A/C Unavailable London (Luton) A/C Unavail…" at bounding box center [522, 388] width 750 height 686
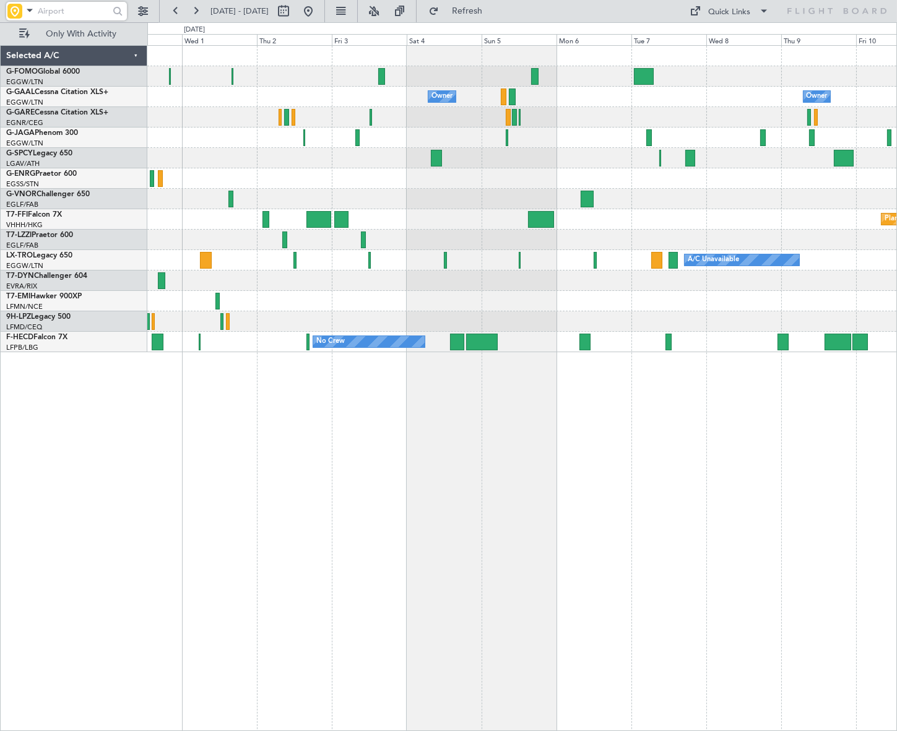
click at [76, 525] on div "Owner Owner Owner Planned Maint Geneva (Cointrin) A/C Unavailable London (Farnb…" at bounding box center [448, 376] width 897 height 709
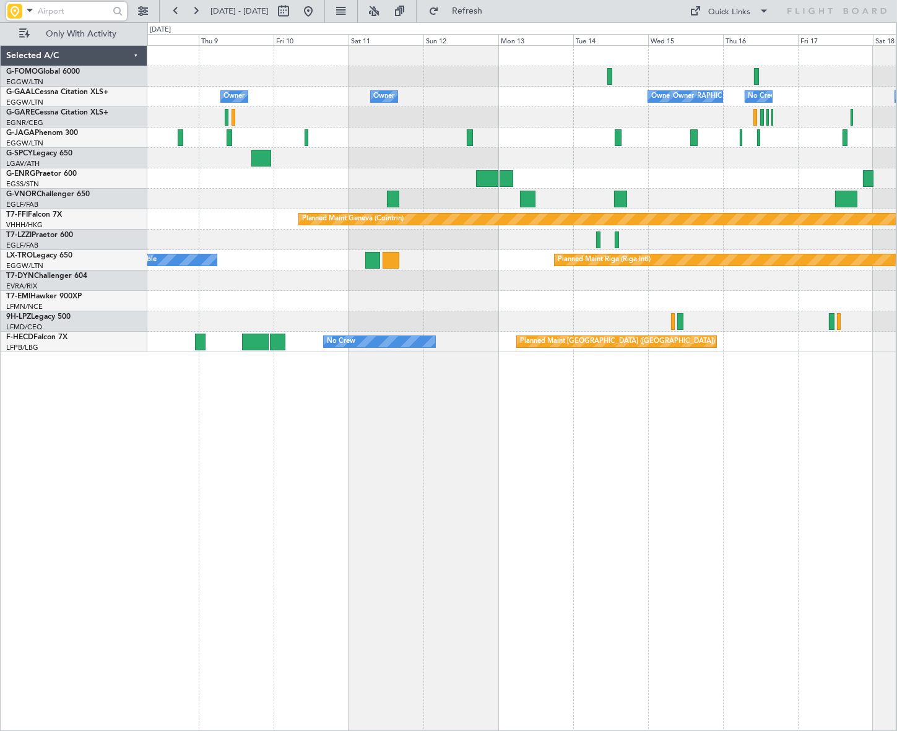
click at [319, 486] on div "Owner Owner Owner London (Luton) Owner Owner No Crew Owner Planned Maint Geneva…" at bounding box center [521, 388] width 749 height 686
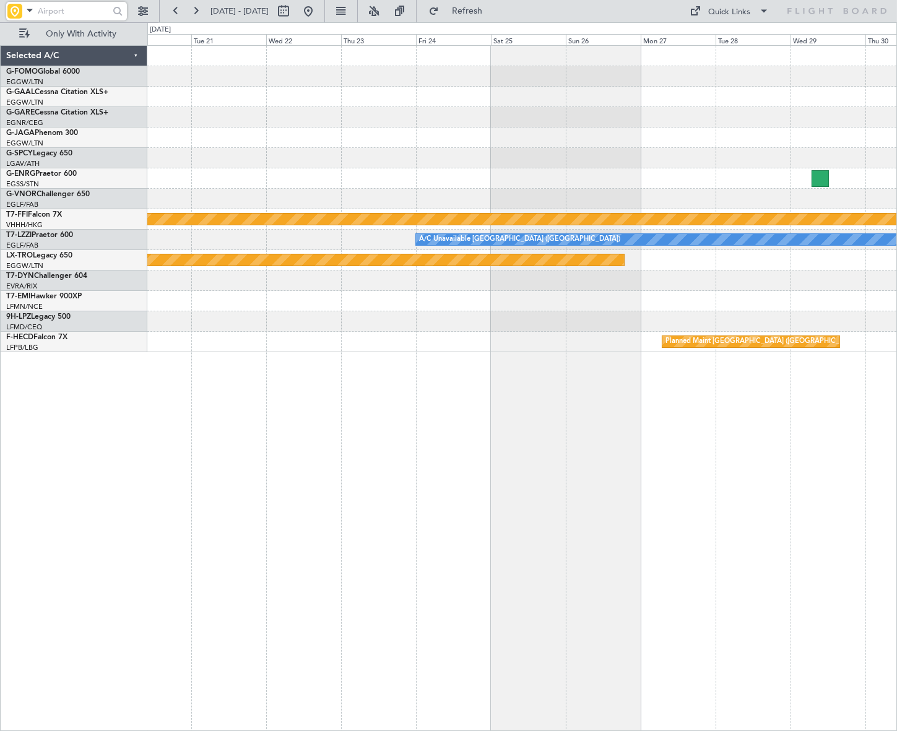
click at [293, 500] on div "Owner Planned Maint Geneva (Cointrin) A/C Unavailable London (Luton) Planned Ma…" at bounding box center [522, 388] width 750 height 686
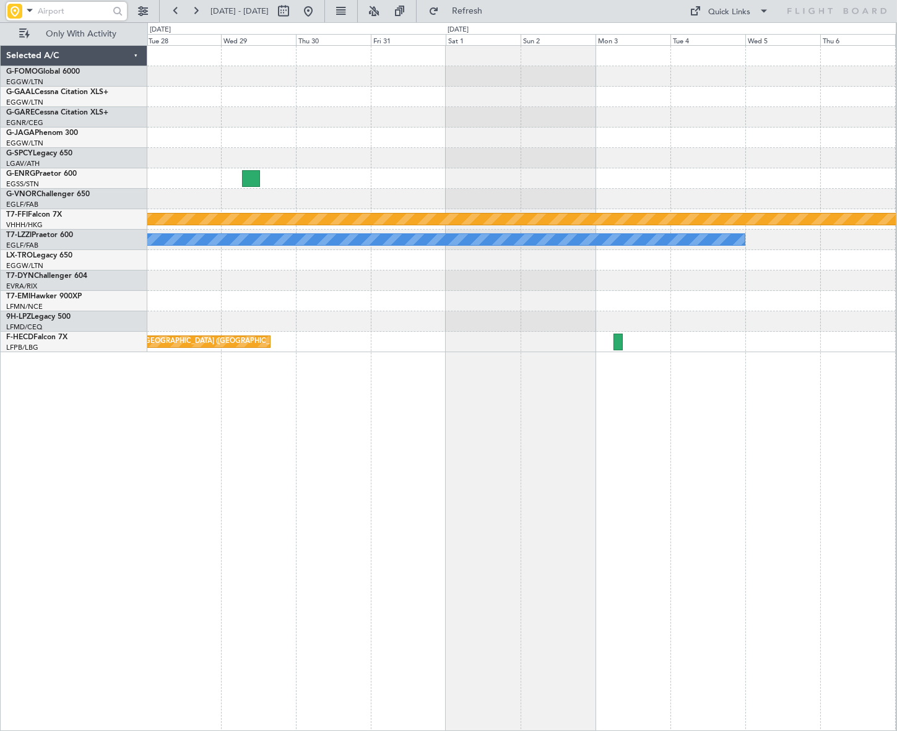
click at [396, 447] on div "Planned Maint Geneva (Cointrin) A/C Unavailable London (Luton) Planned Maint Ri…" at bounding box center [521, 388] width 749 height 686
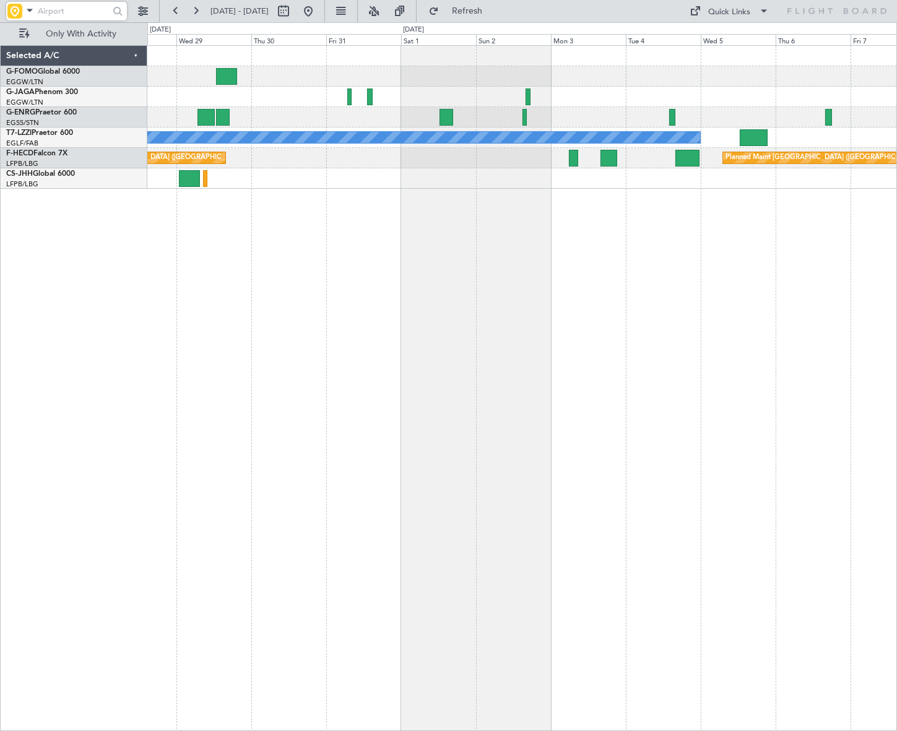
click at [0, 500] on html "28 Oct 2025 - 07 Nov 2025 Refresh Quick Links Only With Activity A/C Unavailabl…" at bounding box center [448, 365] width 897 height 731
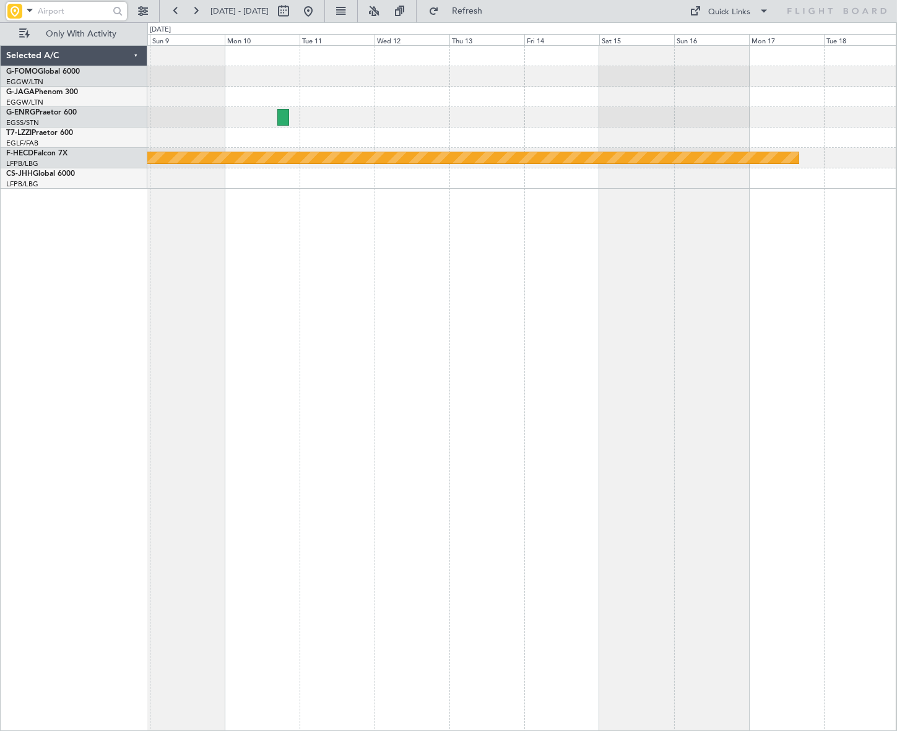
click at [0, 516] on html "28 Oct 2025 - 07 Nov 2025 Refresh Quick Links Only With Activity Planned Maint …" at bounding box center [448, 365] width 897 height 731
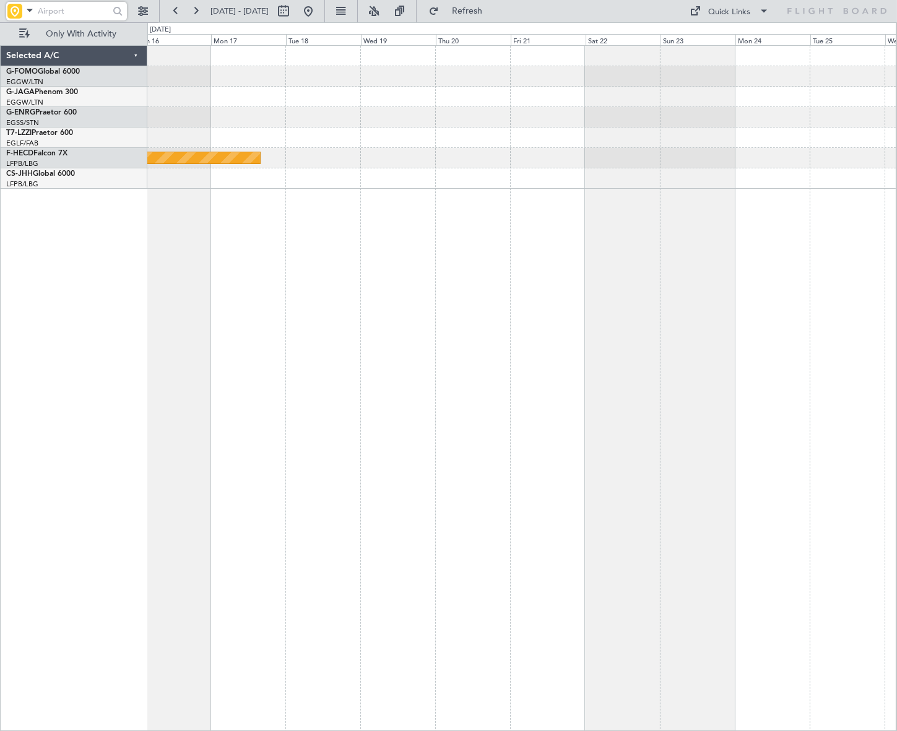
click at [49, 501] on div "Planned Maint Paris (Le Bourget) Selected A/C G-FOMO Global 6000 EGGW/LTN Londo…" at bounding box center [448, 376] width 897 height 709
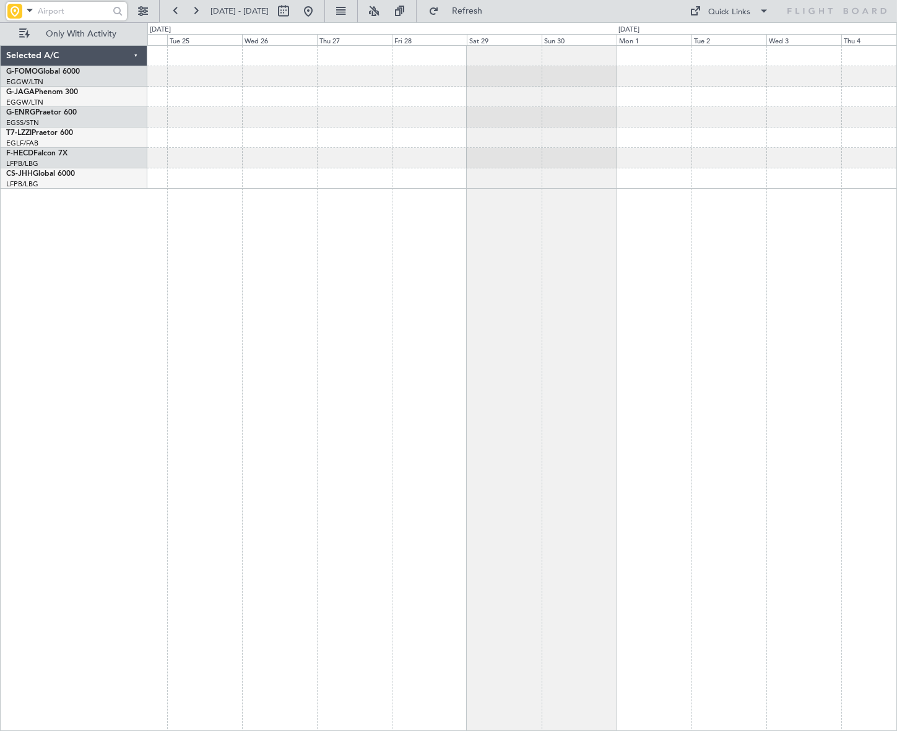
click at [0, 508] on html "28 Oct 2025 - 07 Nov 2025 Refresh Quick Links Only With Activity Selected A/C G…" at bounding box center [448, 365] width 897 height 731
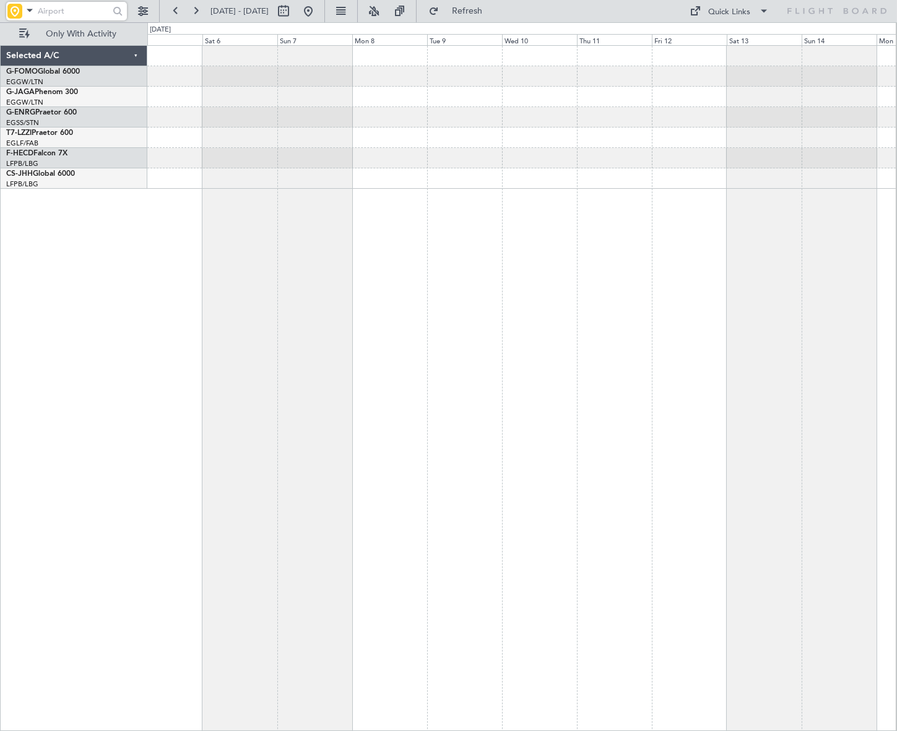
click at [48, 479] on div "Selected A/C G-FOMO Global 6000 EGGW/LTN London (Luton) G-JAGA Phenom 300 EGGW/…" at bounding box center [448, 376] width 897 height 709
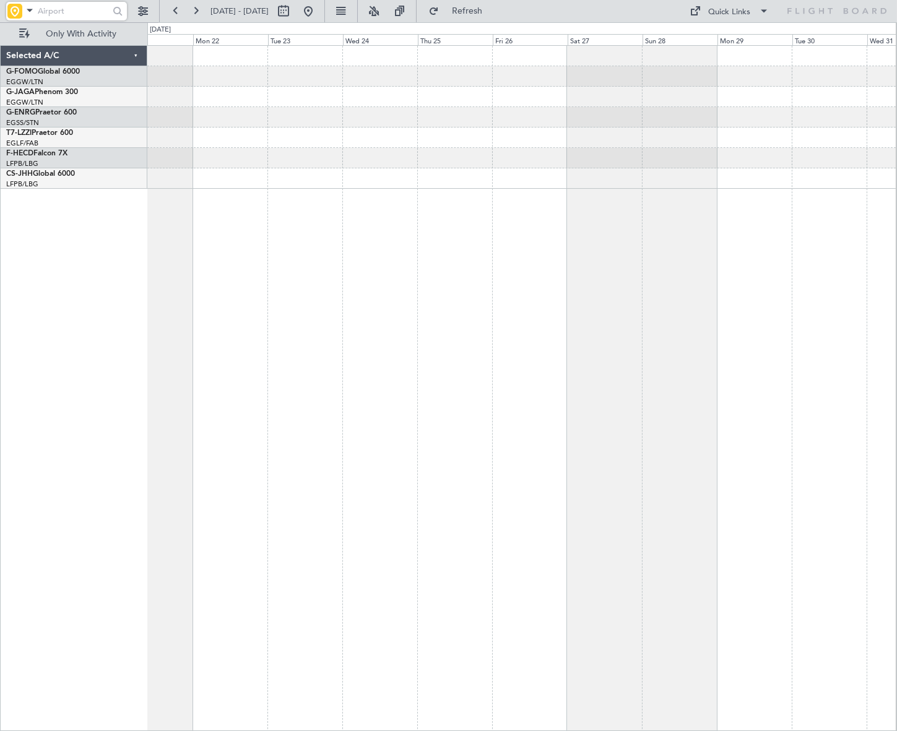
click at [13, 488] on div "Selected A/C G-FOMO Global 6000 EGGW/LTN London (Luton) G-JAGA Phenom 300 EGGW/…" at bounding box center [448, 376] width 897 height 709
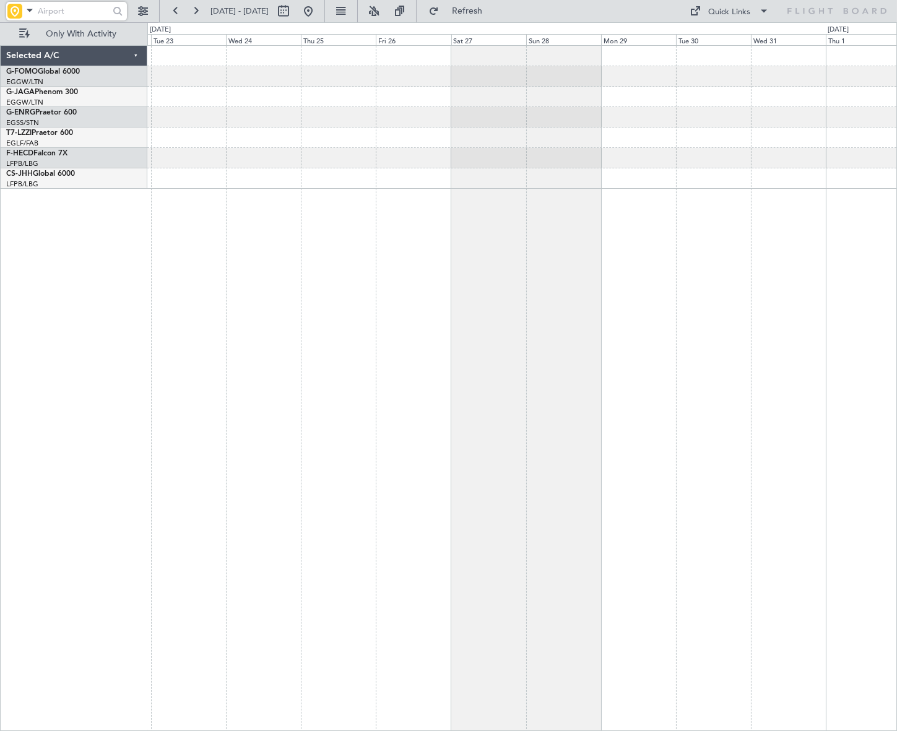
click at [0, 500] on html "28 Oct 2025 - 07 Nov 2025 Refresh Quick Links Only With Activity Selected A/C G…" at bounding box center [448, 365] width 897 height 731
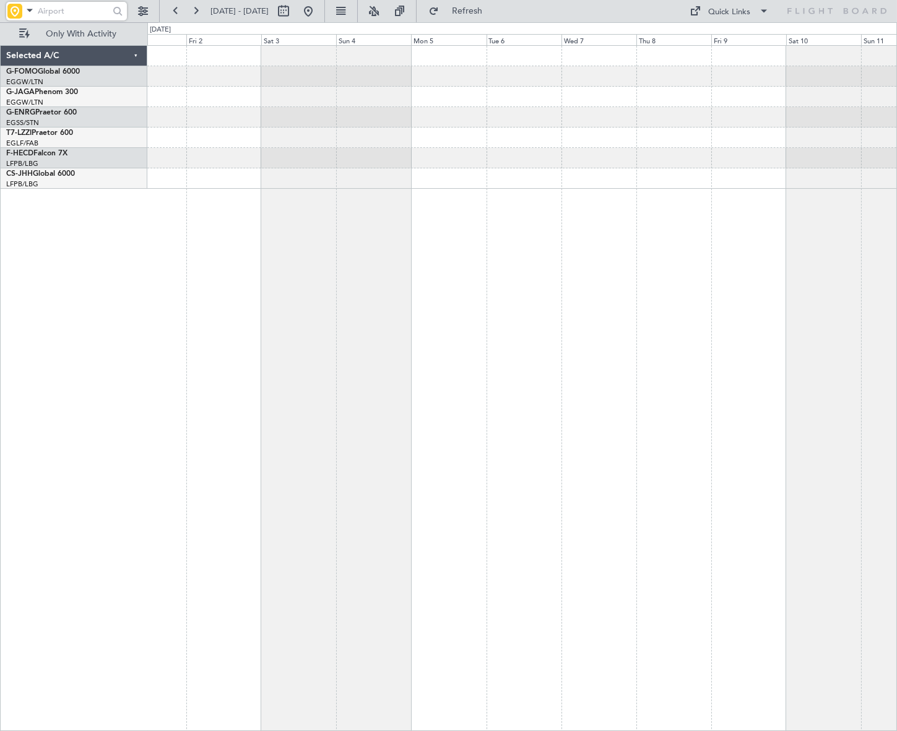
click at [76, 484] on div "Selected A/C G-FOMO Global 6000 EGGW/LTN London (Luton) G-JAGA Phenom 300 EGGW/…" at bounding box center [448, 376] width 897 height 709
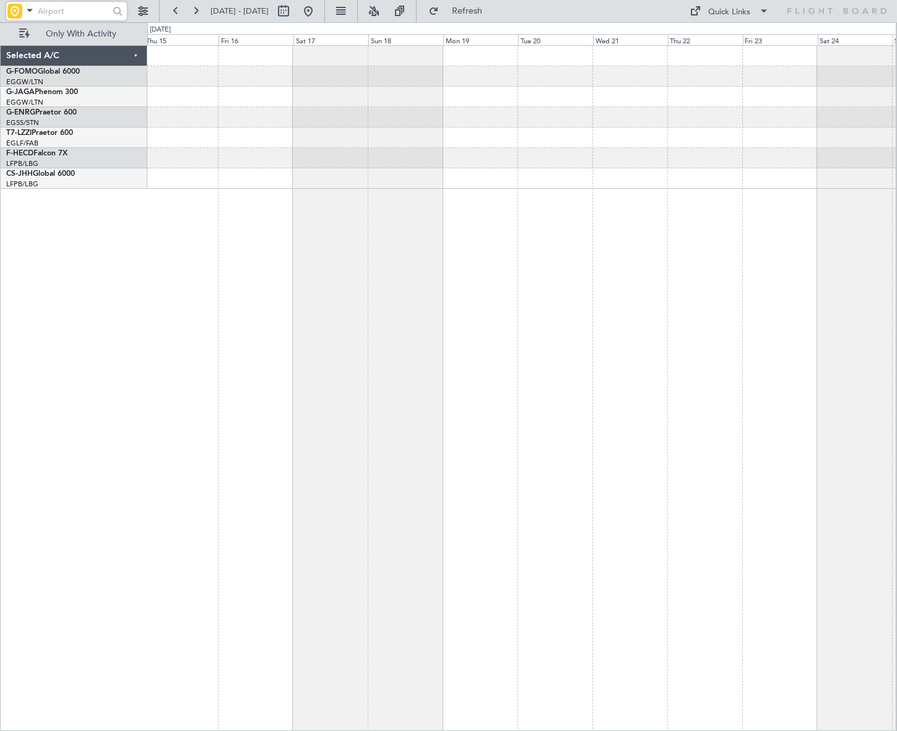
click at [19, 495] on div "Selected A/C G-FOMO Global 6000 EGGW/LTN London (Luton) G-JAGA Phenom 300 EGGW/…" at bounding box center [448, 376] width 897 height 709
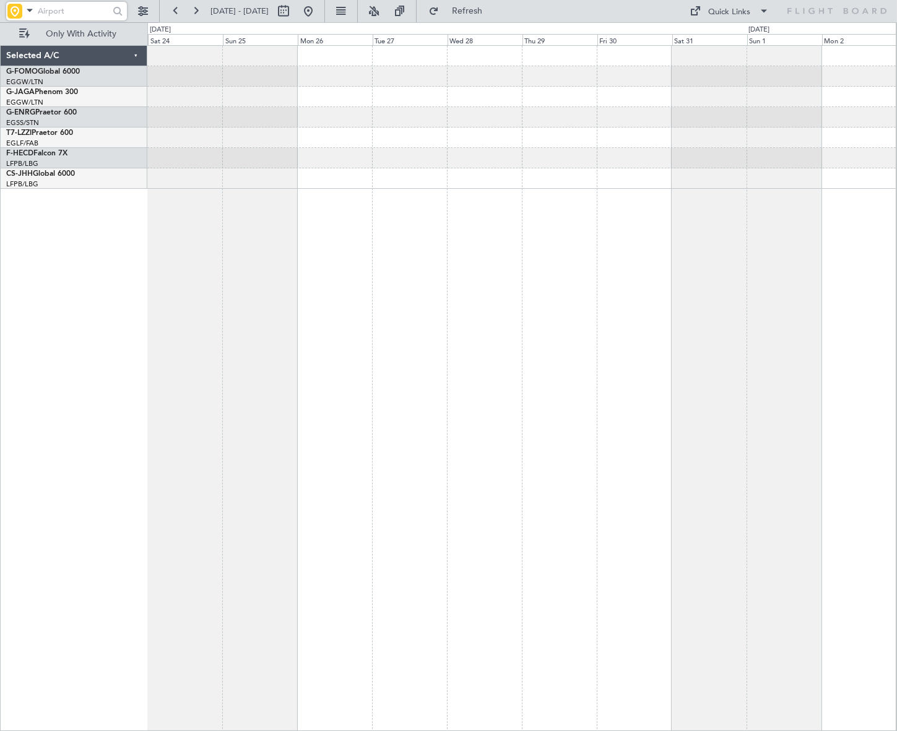
click at [244, 429] on div at bounding box center [521, 388] width 749 height 686
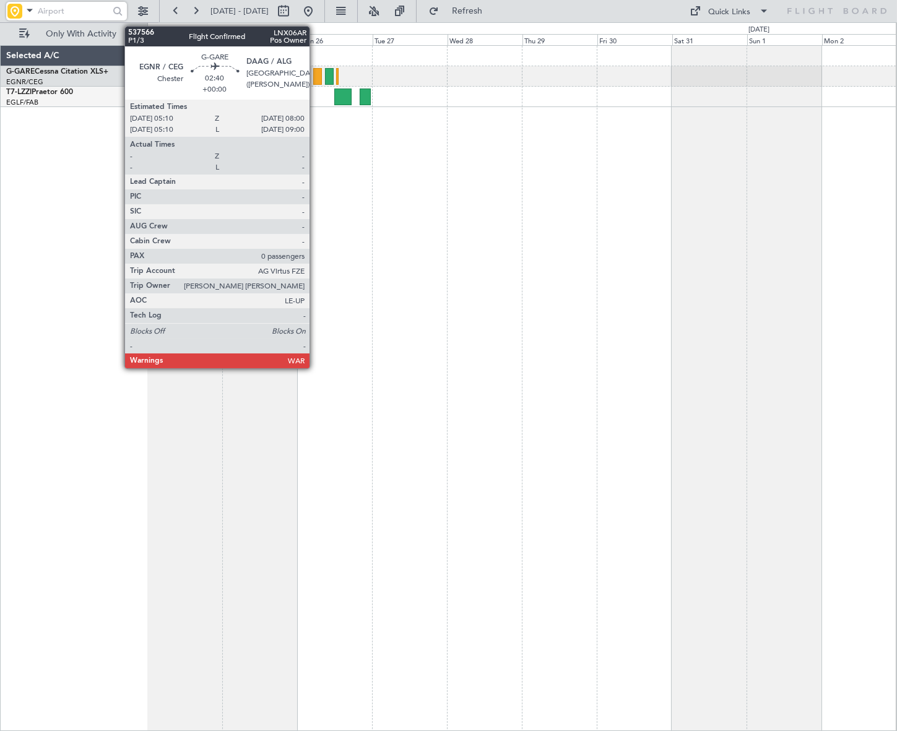
click at [315, 77] on div at bounding box center [317, 76] width 9 height 17
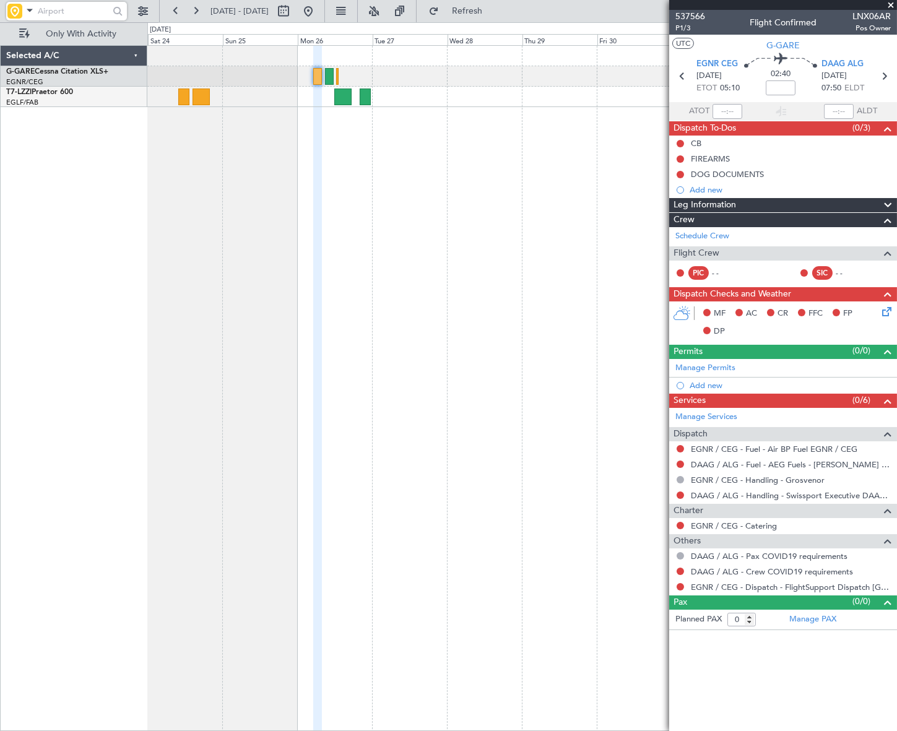
drag, startPoint x: 848, startPoint y: 204, endPoint x: 836, endPoint y: 203, distance: 11.8
click at [848, 204] on div "Leg Information" at bounding box center [783, 205] width 228 height 14
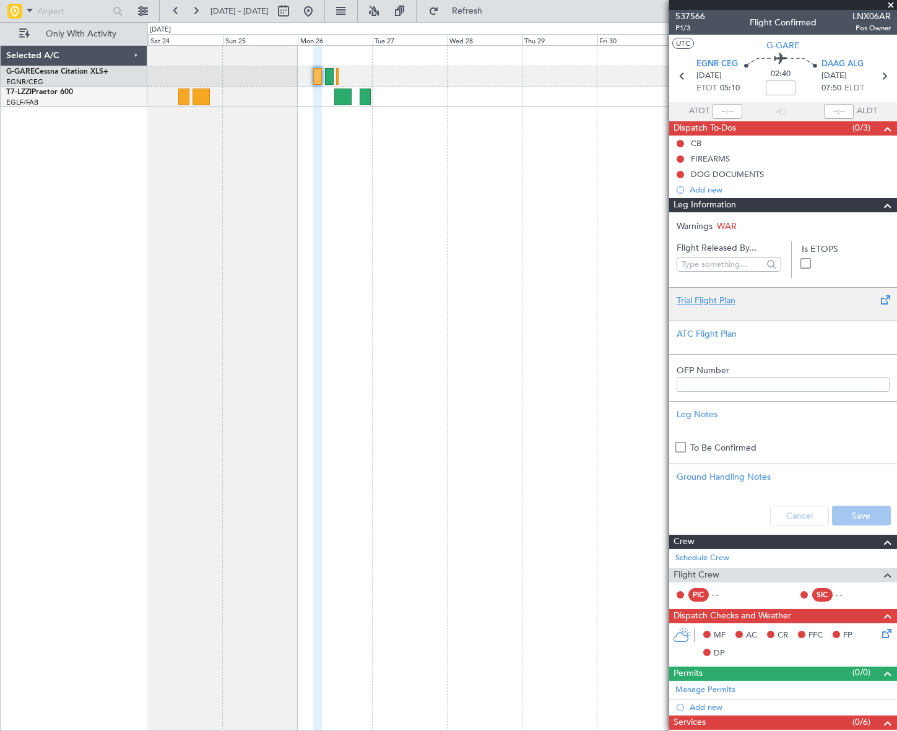
click at [712, 297] on div "Trial Flight Plan" at bounding box center [783, 300] width 213 height 13
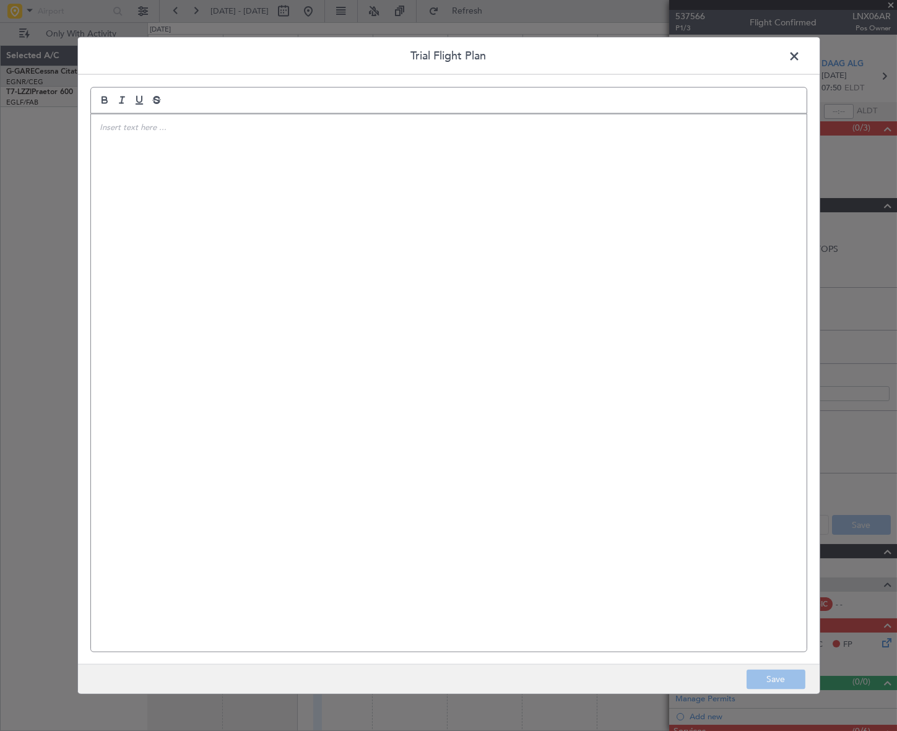
click at [434, 276] on div at bounding box center [449, 383] width 716 height 538
click at [143, 169] on div "IVP// 22SEP// FCST" at bounding box center [449, 383] width 716 height 538
paste div
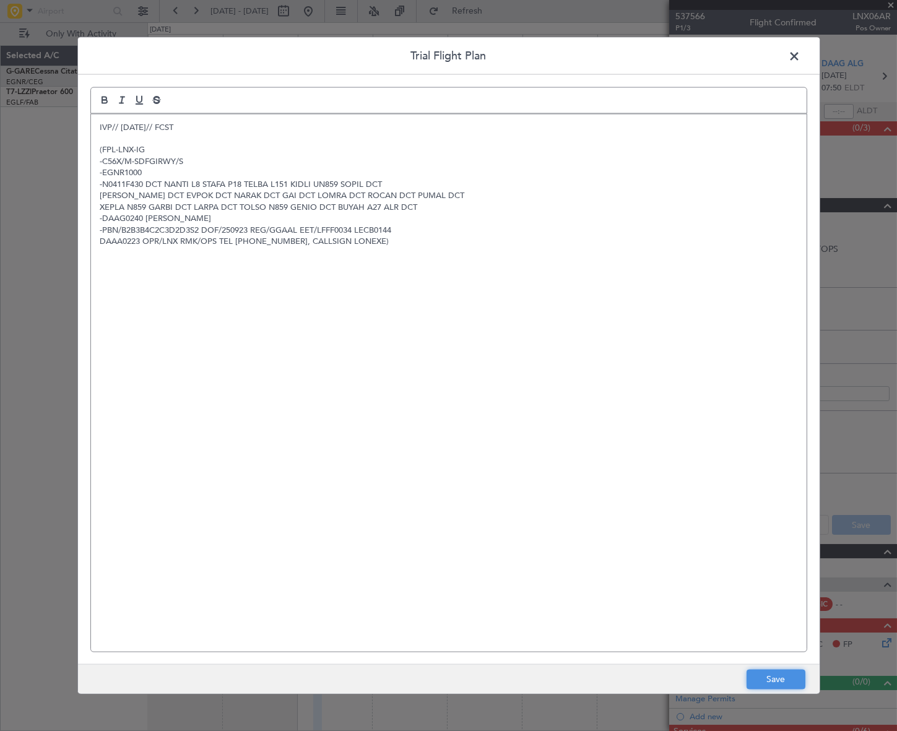
drag, startPoint x: 792, startPoint y: 684, endPoint x: 842, endPoint y: 571, distance: 123.1
click at [793, 683] on button "Save" at bounding box center [776, 680] width 59 height 20
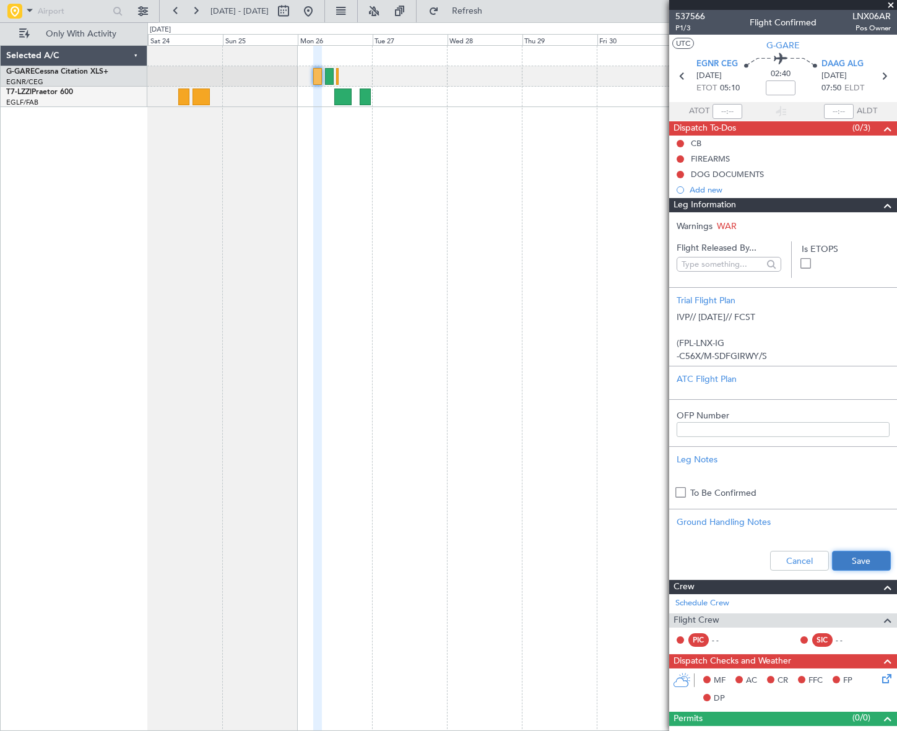
click at [856, 555] on button "Save" at bounding box center [861, 561] width 59 height 20
click at [881, 205] on span at bounding box center [888, 205] width 15 height 15
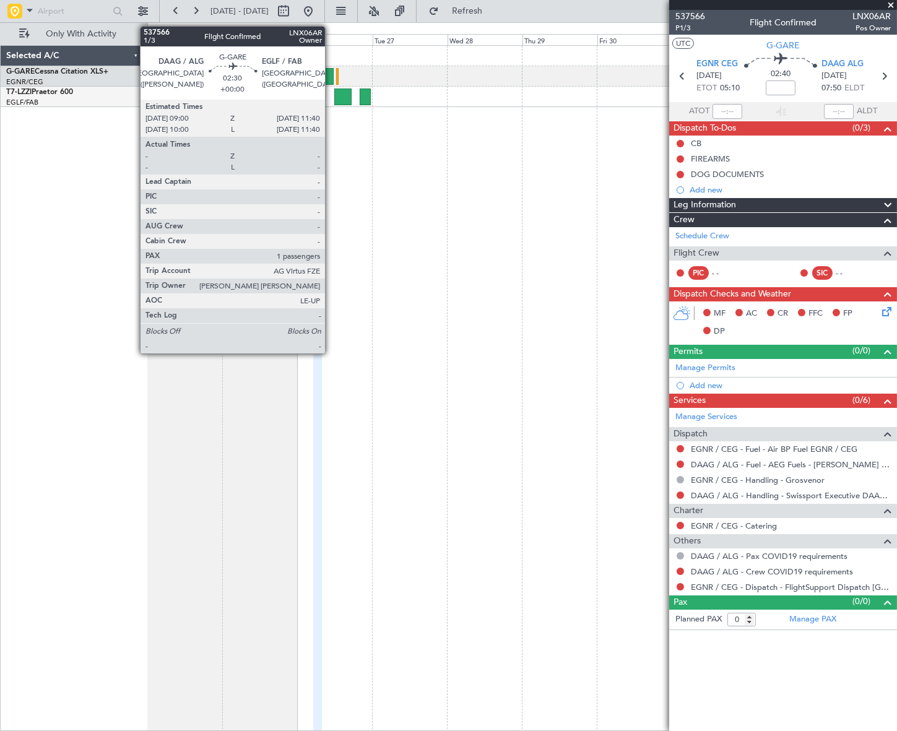
click at [331, 74] on div at bounding box center [329, 76] width 9 height 17
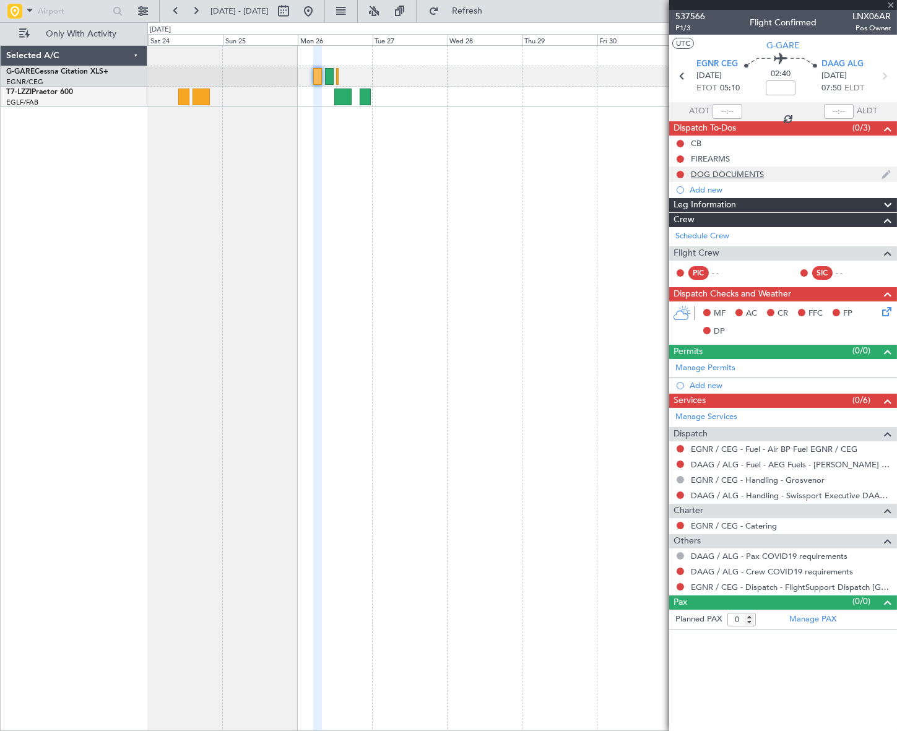
type input "1"
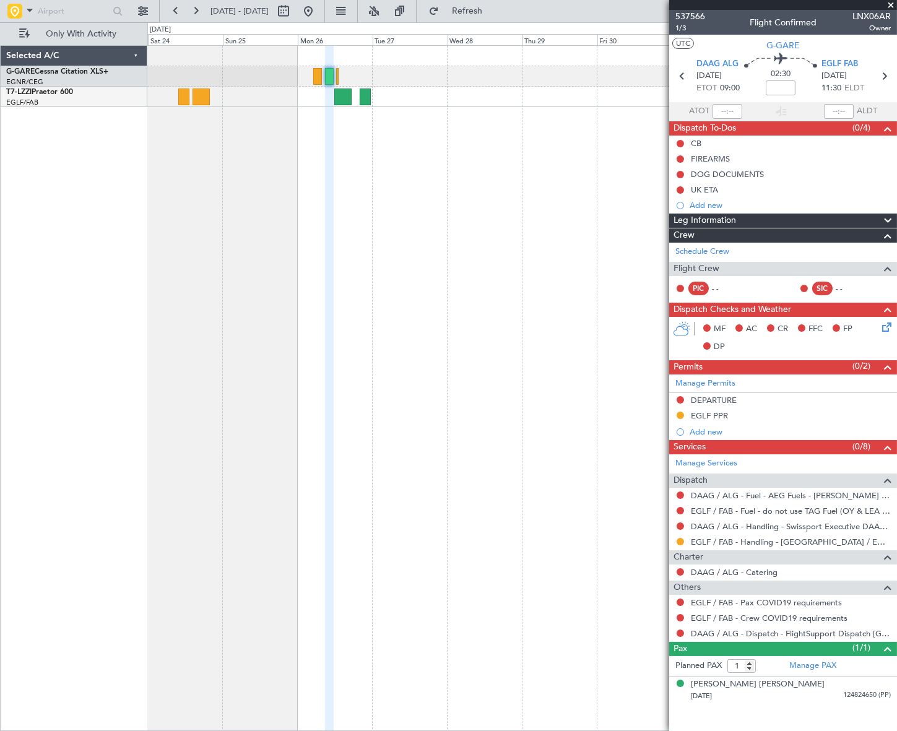
click at [819, 220] on div "Leg Information" at bounding box center [783, 221] width 228 height 14
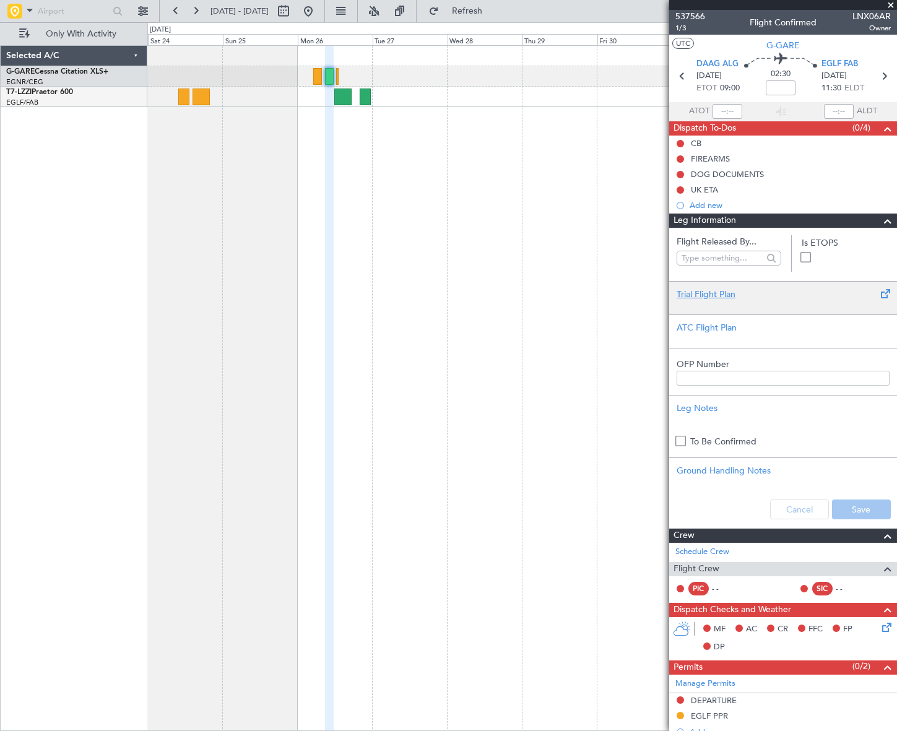
click at [731, 291] on div "Trial Flight Plan" at bounding box center [783, 294] width 213 height 13
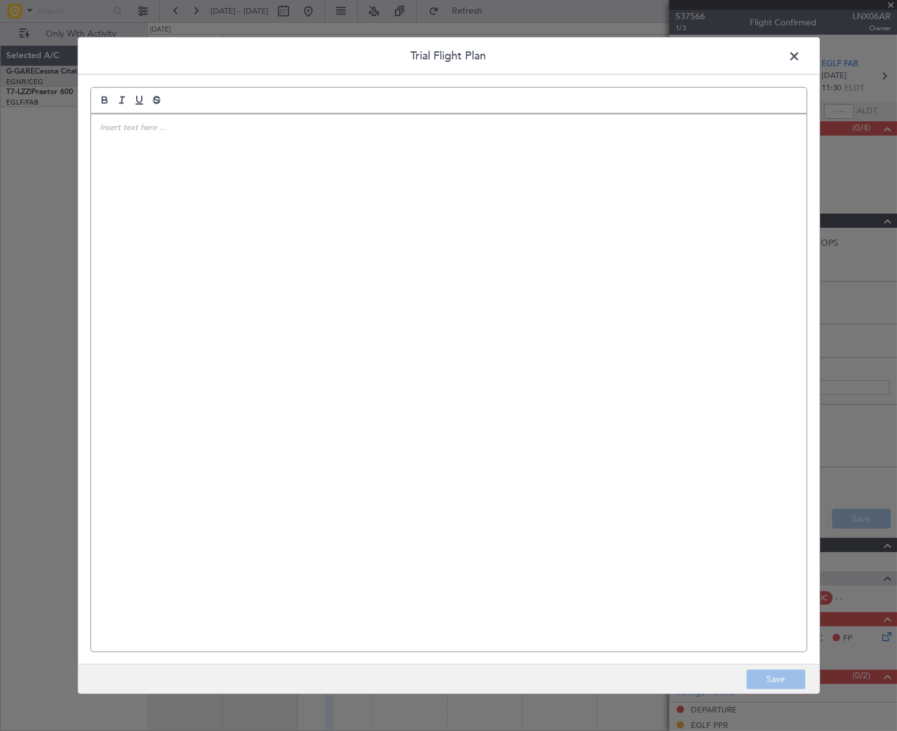
click at [464, 258] on div at bounding box center [449, 383] width 716 height 538
click at [787, 685] on button "Save" at bounding box center [776, 680] width 59 height 20
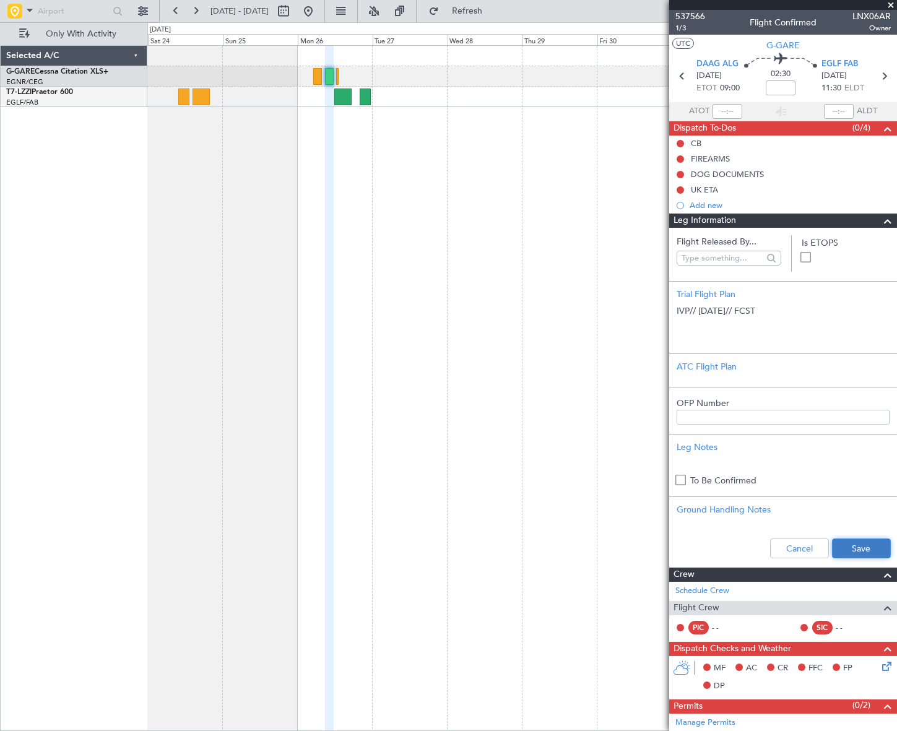
click at [860, 539] on button "Save" at bounding box center [861, 549] width 59 height 20
click at [871, 556] on div "Cancel Save" at bounding box center [783, 548] width 228 height 37
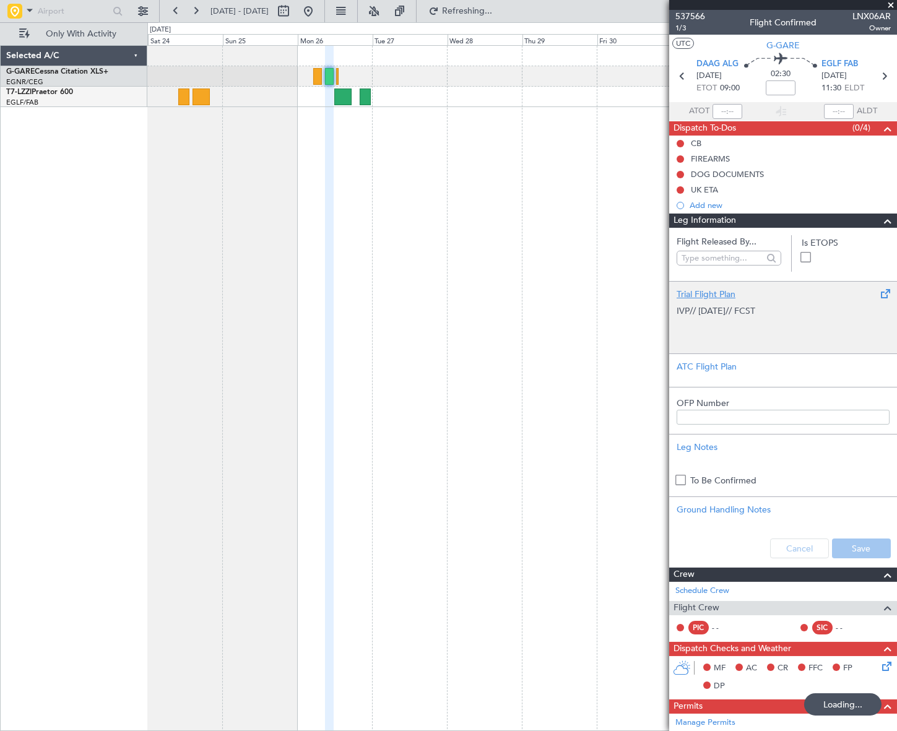
click at [752, 325] on p at bounding box center [783, 324] width 213 height 13
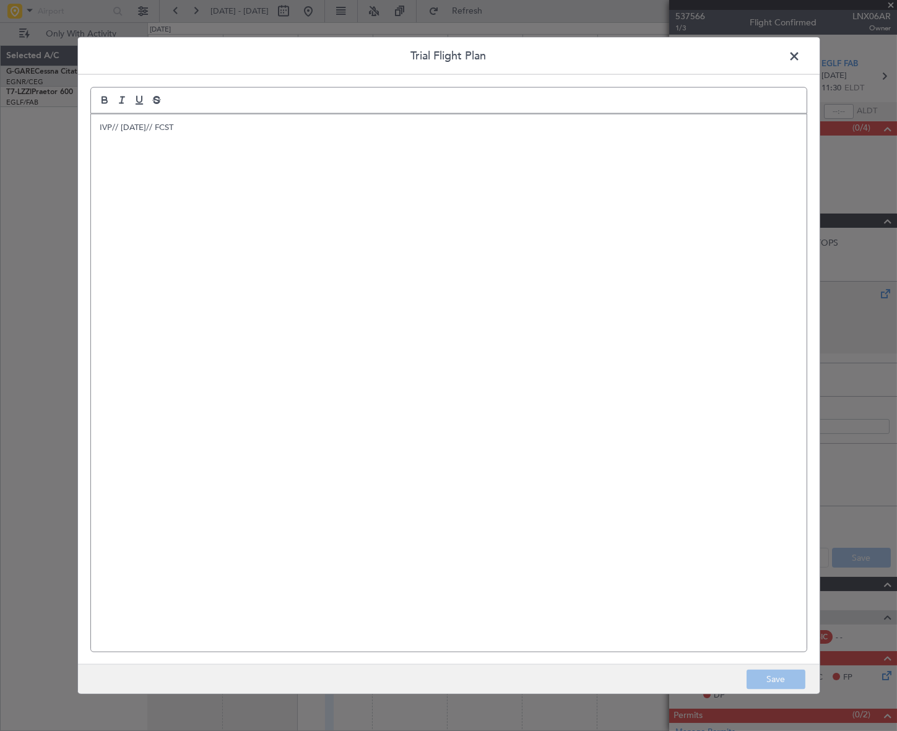
click at [116, 178] on div "IVP// 22SEP// FCST" at bounding box center [449, 383] width 716 height 538
click at [107, 165] on div "IVP// 22SEP// FCST" at bounding box center [449, 383] width 716 height 538
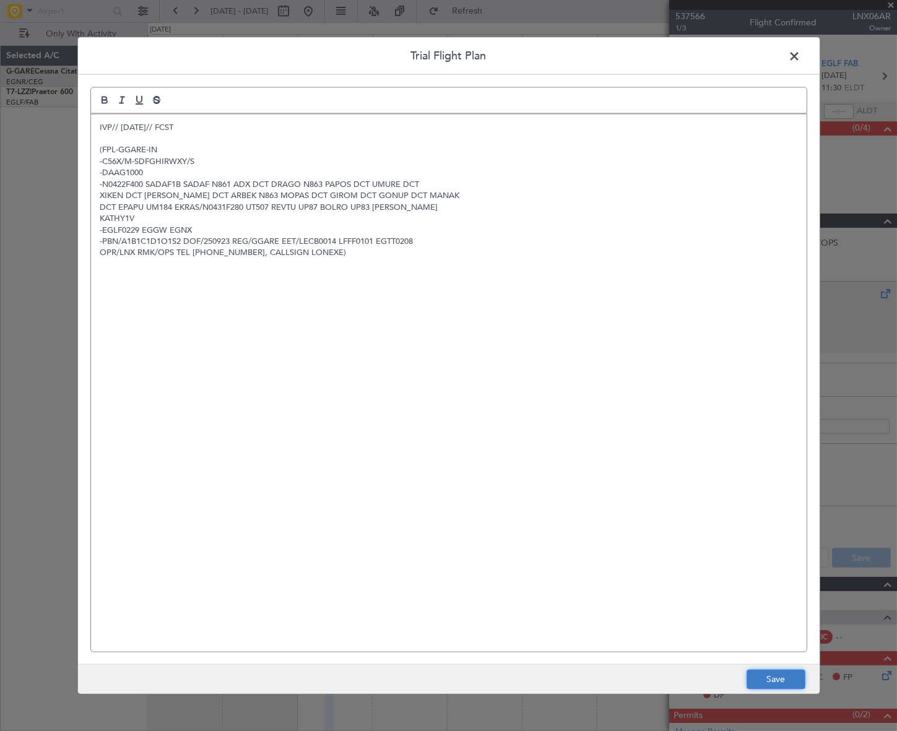
click at [796, 681] on button "Save" at bounding box center [776, 680] width 59 height 20
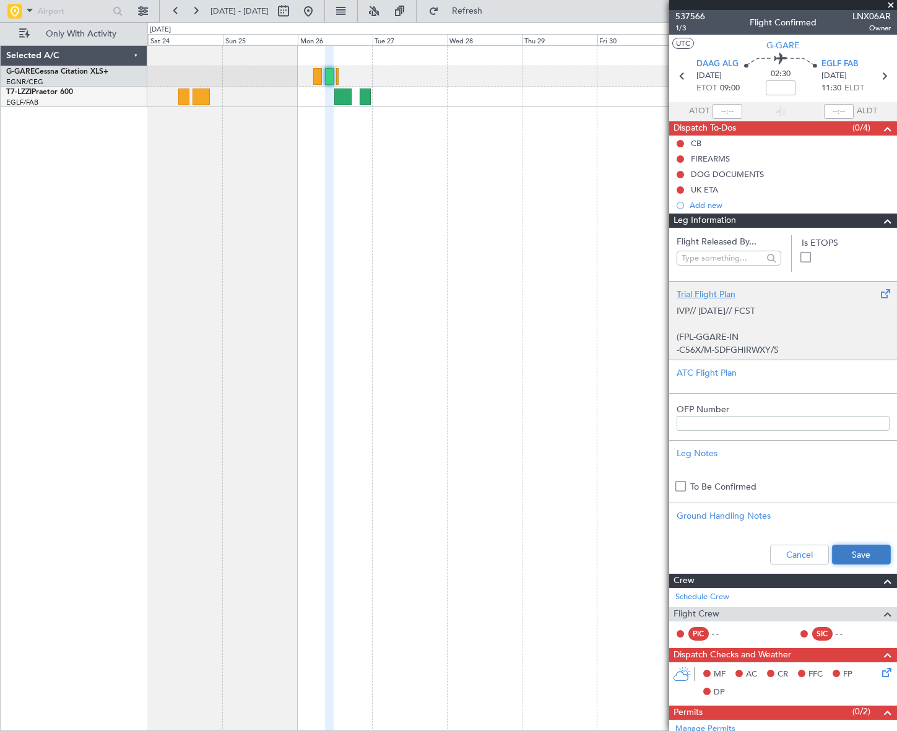
click at [865, 556] on button "Save" at bounding box center [861, 555] width 59 height 20
click at [881, 220] on span at bounding box center [888, 221] width 15 height 15
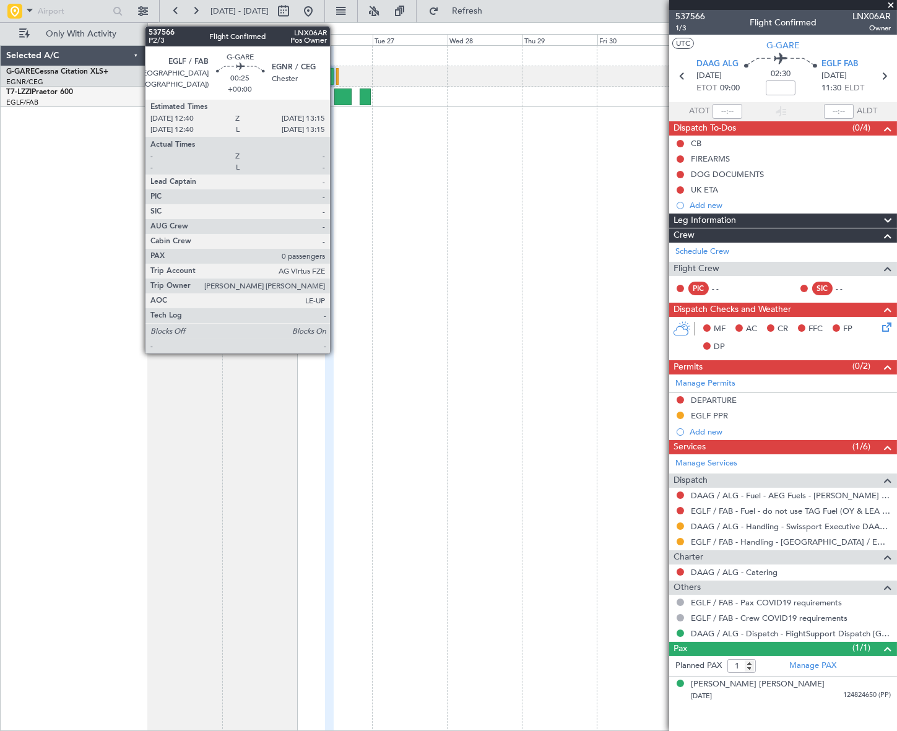
click at [336, 74] on div at bounding box center [337, 76] width 2 height 17
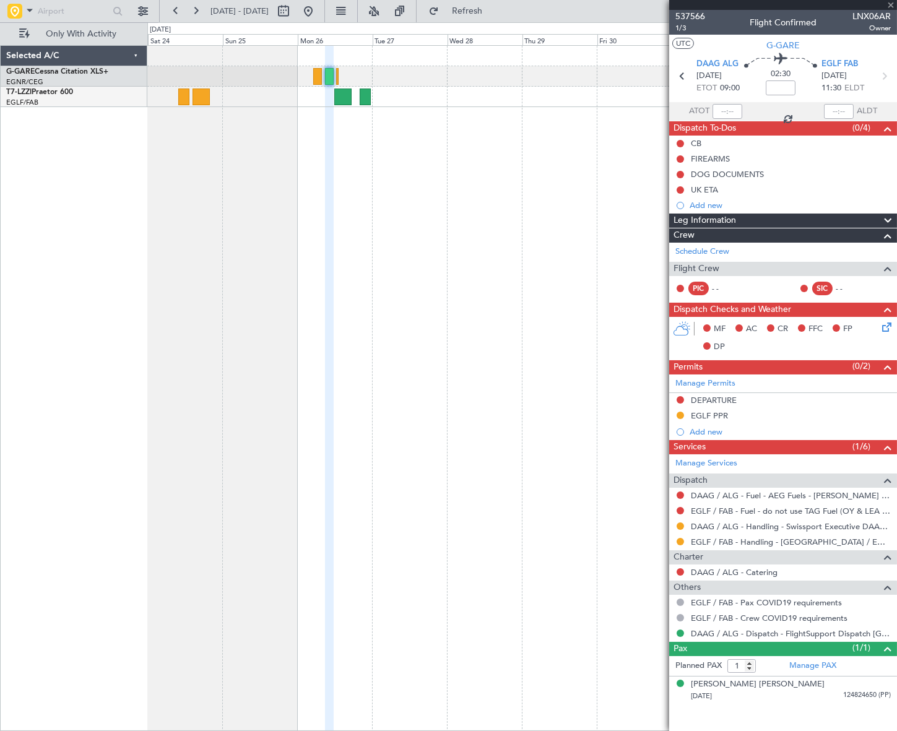
drag, startPoint x: 668, startPoint y: 90, endPoint x: 577, endPoint y: 113, distance: 94.0
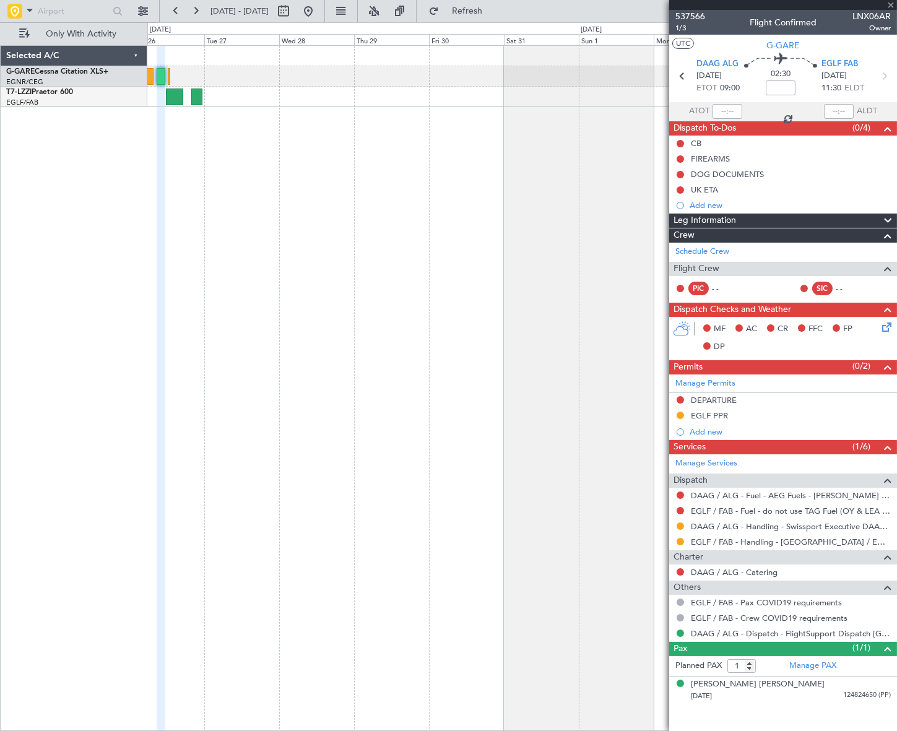
click at [435, 192] on div at bounding box center [522, 388] width 750 height 686
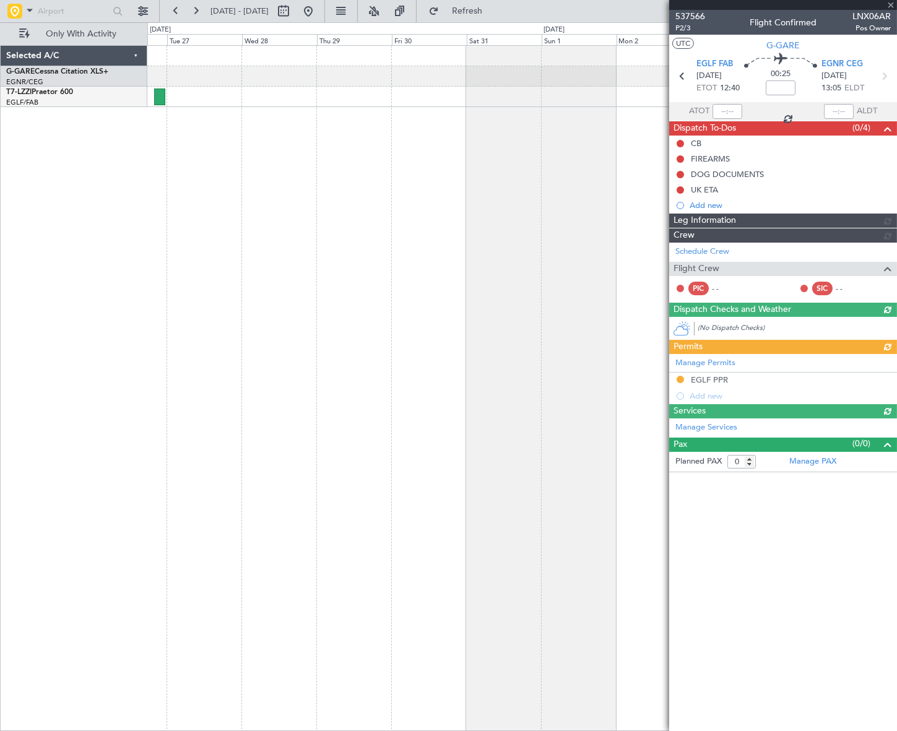
click at [194, 289] on div at bounding box center [521, 388] width 749 height 686
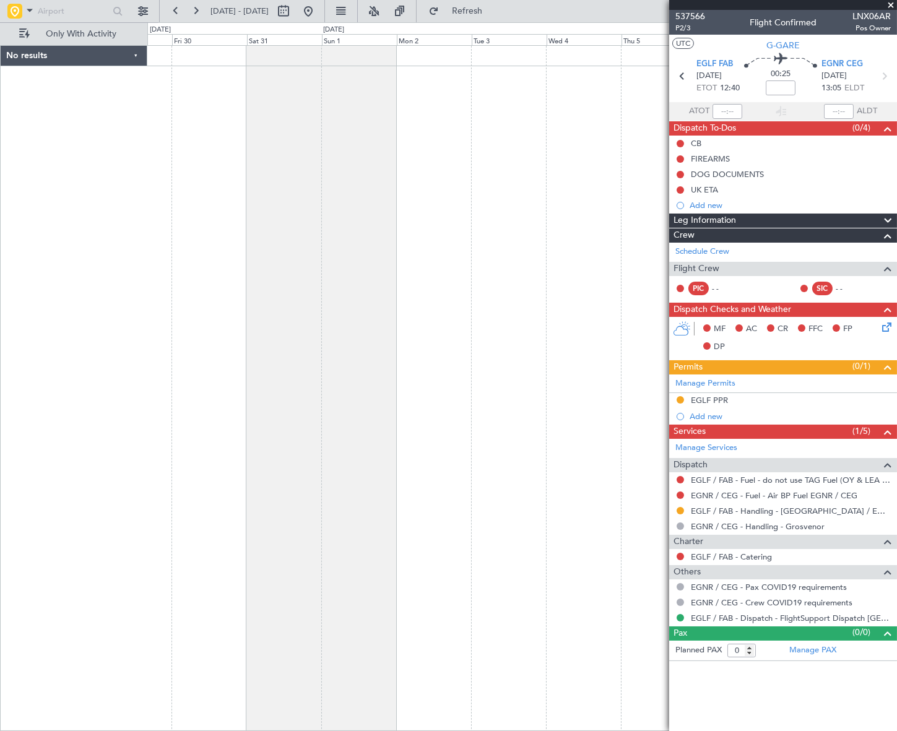
click at [304, 373] on div at bounding box center [521, 388] width 749 height 686
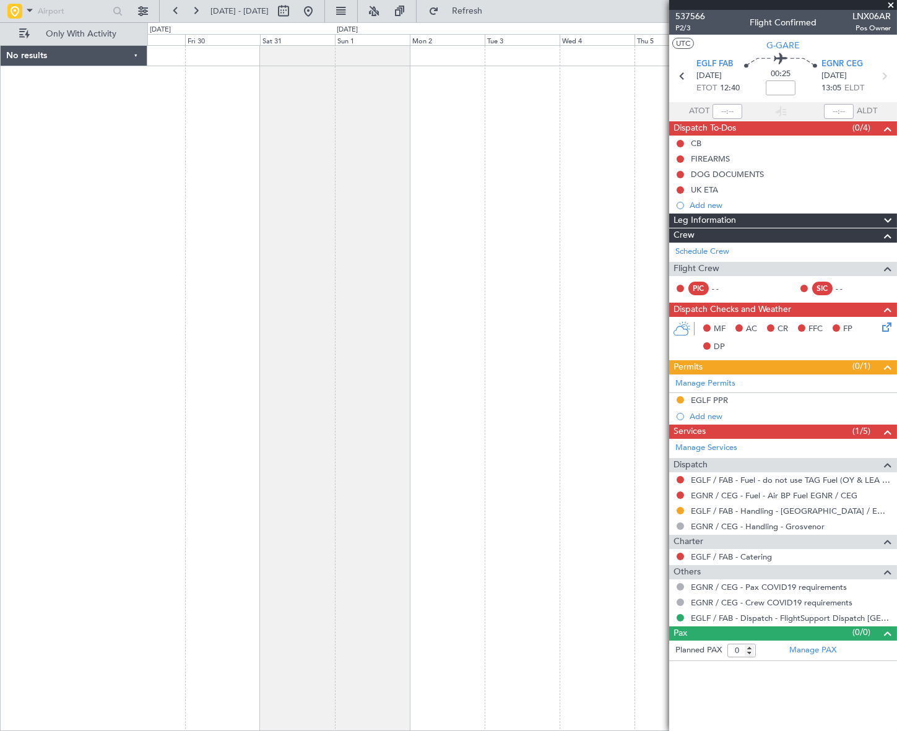
click at [534, 457] on div at bounding box center [521, 388] width 749 height 686
click at [749, 401] on div "EGLF PPR" at bounding box center [783, 400] width 228 height 15
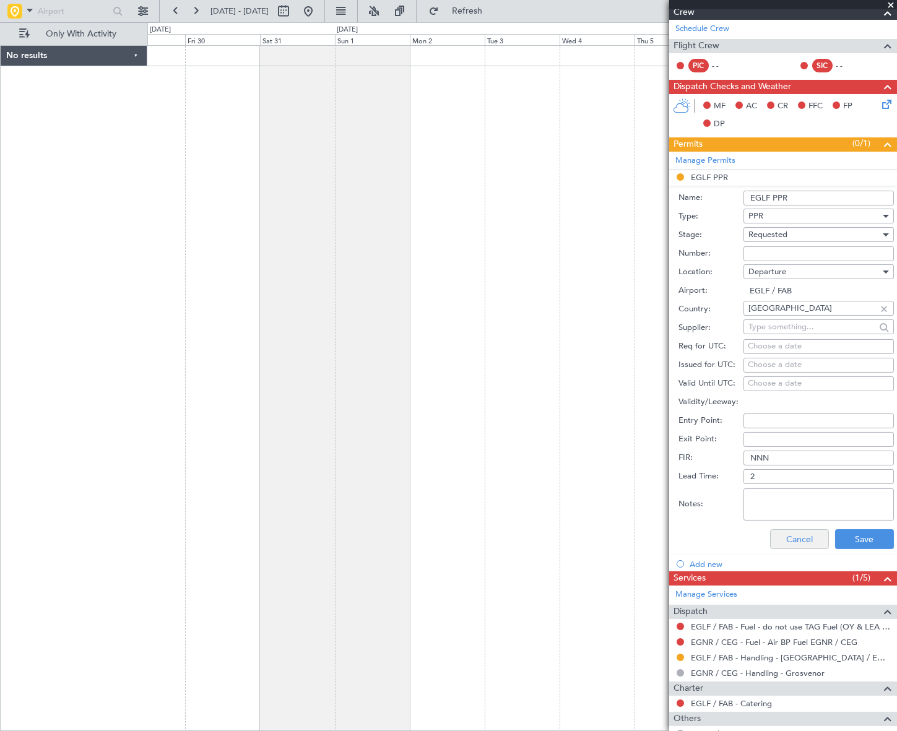
scroll to position [225, 0]
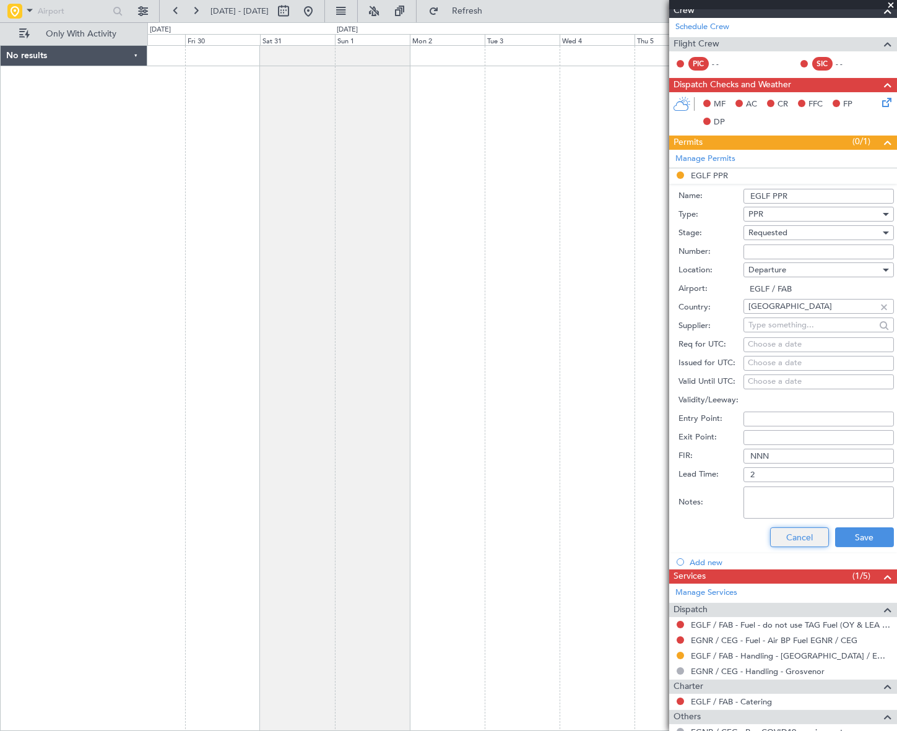
click at [788, 538] on button "Cancel" at bounding box center [799, 538] width 59 height 20
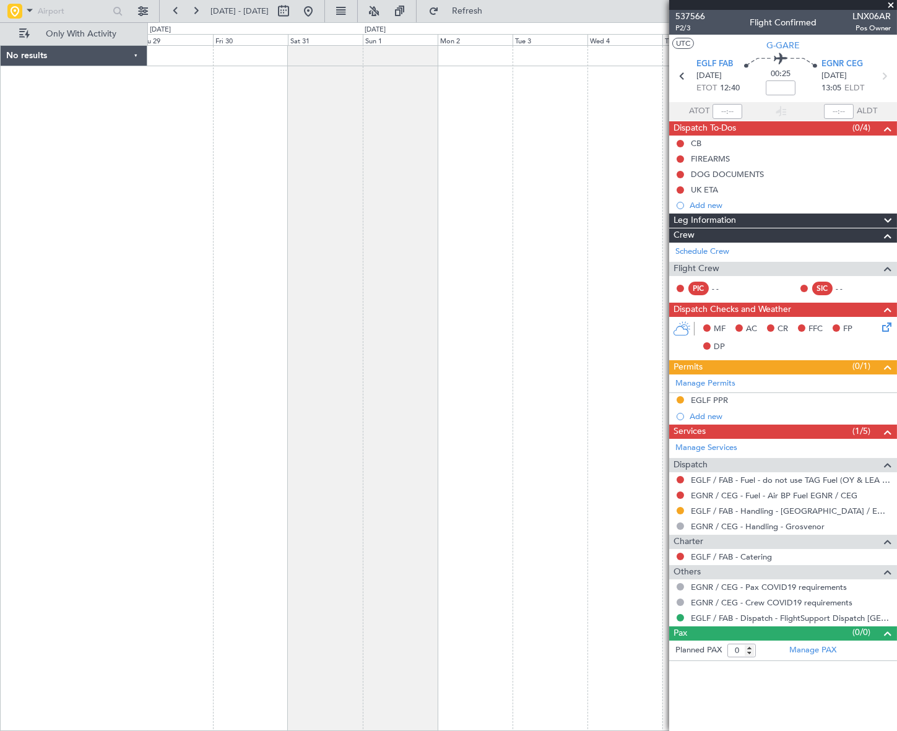
click at [784, 199] on fb-app "29 Jan 2026 - 08 Feb 2026 Refresh Quick Links Only With Activity No results 0 0…" at bounding box center [448, 370] width 897 height 722
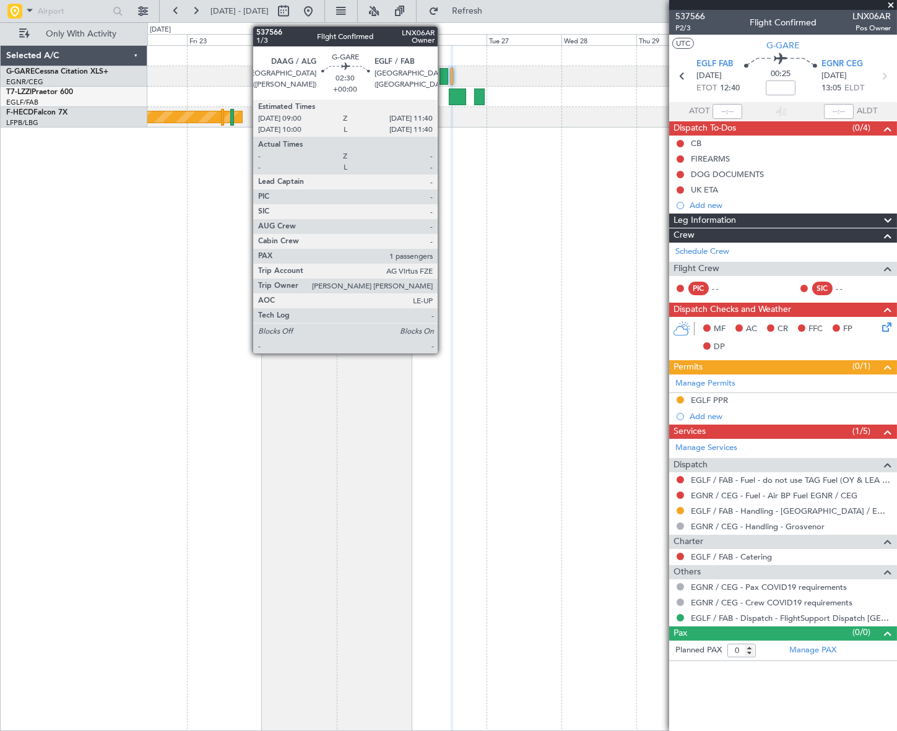
click at [443, 74] on div at bounding box center [444, 76] width 9 height 17
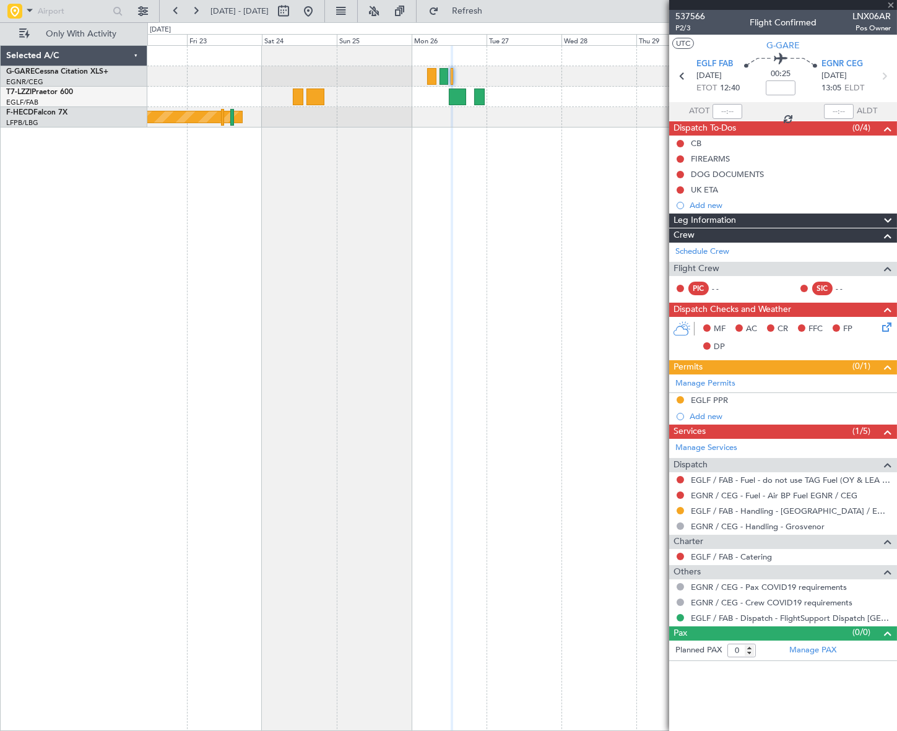
type input "1"
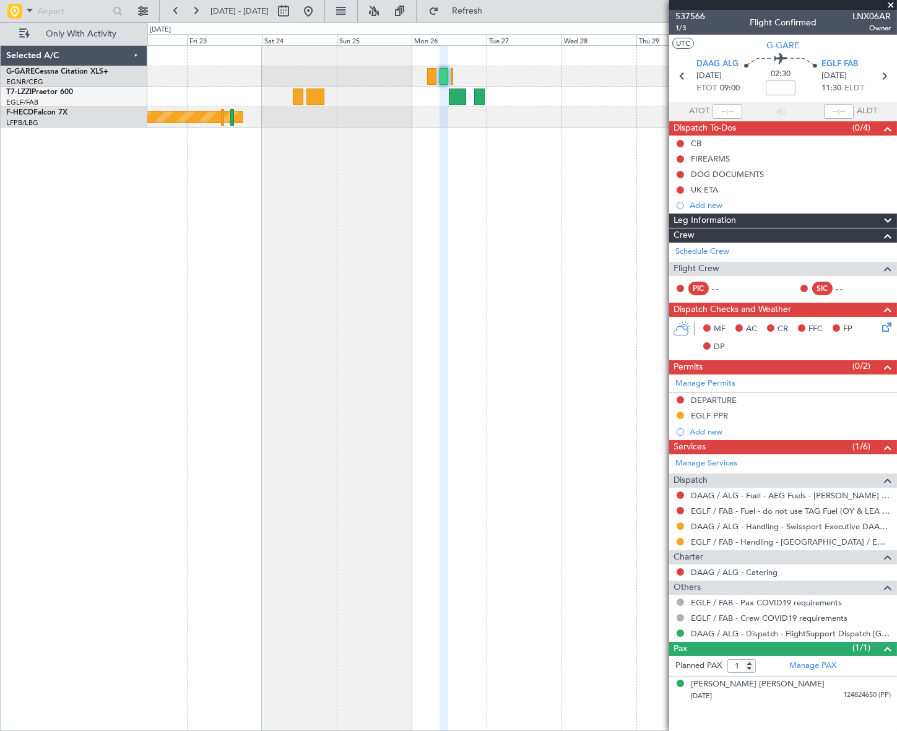
click at [737, 219] on div "Leg Information" at bounding box center [783, 221] width 228 height 14
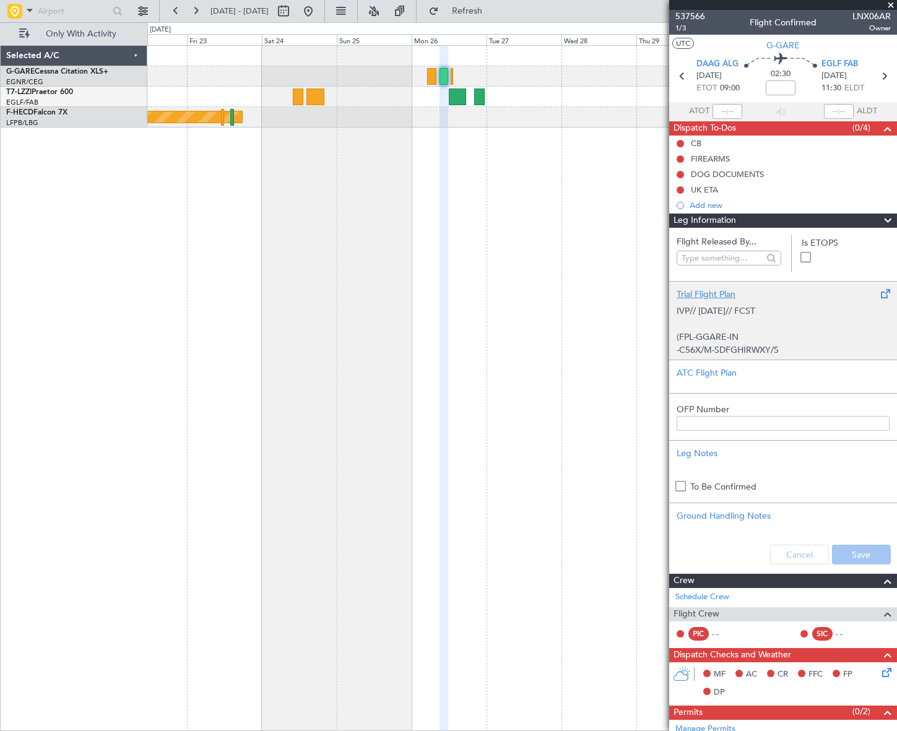
click at [747, 339] on p "(FPL-GGARE-IN" at bounding box center [783, 337] width 213 height 13
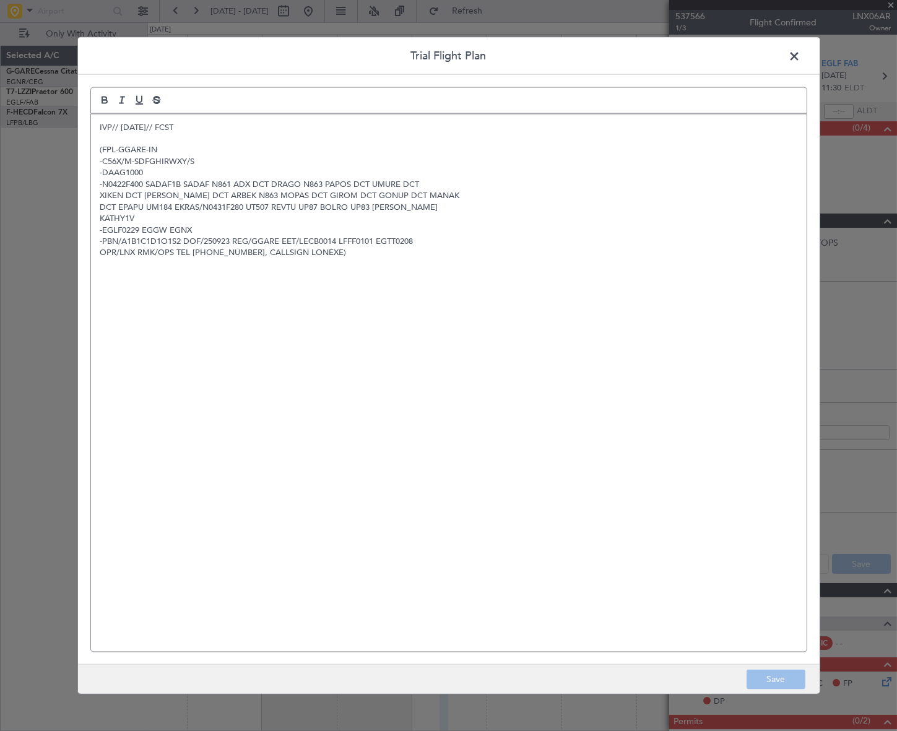
click at [149, 147] on p "(FPL-GGARE-IN" at bounding box center [448, 149] width 697 height 11
click at [154, 150] on p "(FPL-GGARE-IN" at bounding box center [448, 149] width 697 height 11
click at [158, 150] on p "(FPL-GGARE-IN" at bounding box center [448, 149] width 697 height 11
click at [767, 679] on button "Save" at bounding box center [776, 680] width 59 height 20
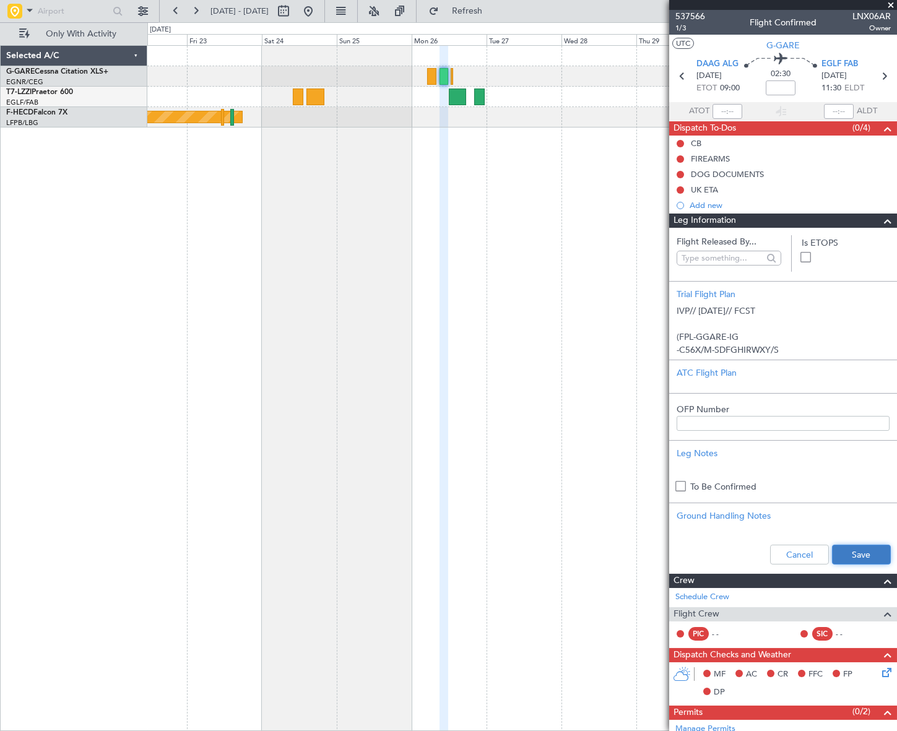
click at [858, 560] on button "Save" at bounding box center [861, 555] width 59 height 20
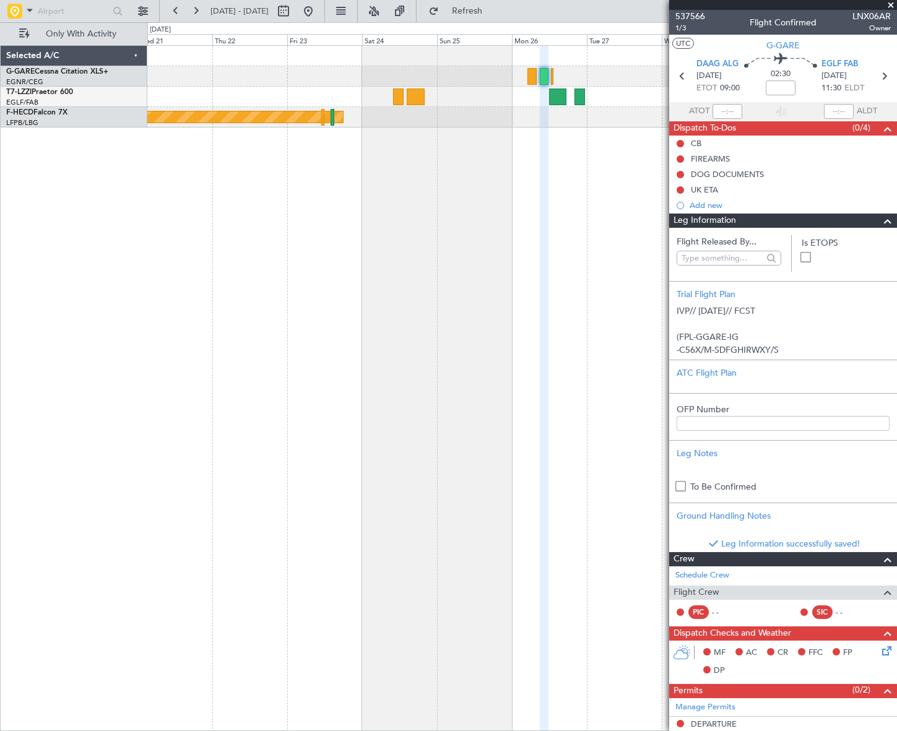
click at [841, 260] on fb-app "22 Jan 2026 - 01 Feb 2026 Refresh Quick Links Only With Activity Planned Maint …" at bounding box center [448, 370] width 897 height 722
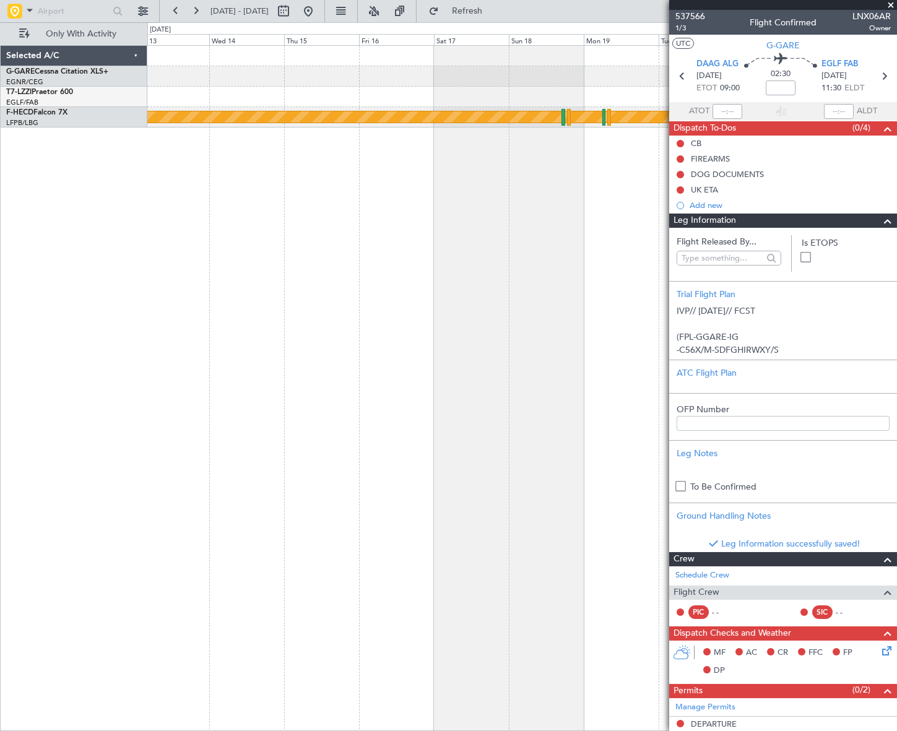
click at [552, 313] on div "Planned Maint [GEOGRAPHIC_DATA] ([GEOGRAPHIC_DATA])" at bounding box center [522, 388] width 750 height 686
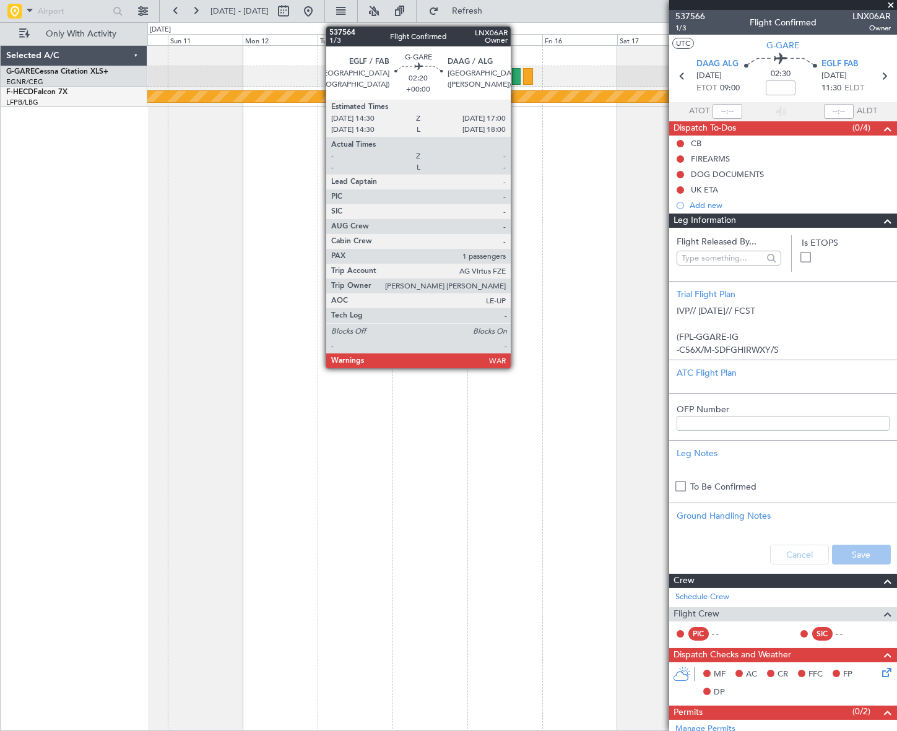
click at [517, 76] on div at bounding box center [516, 76] width 8 height 17
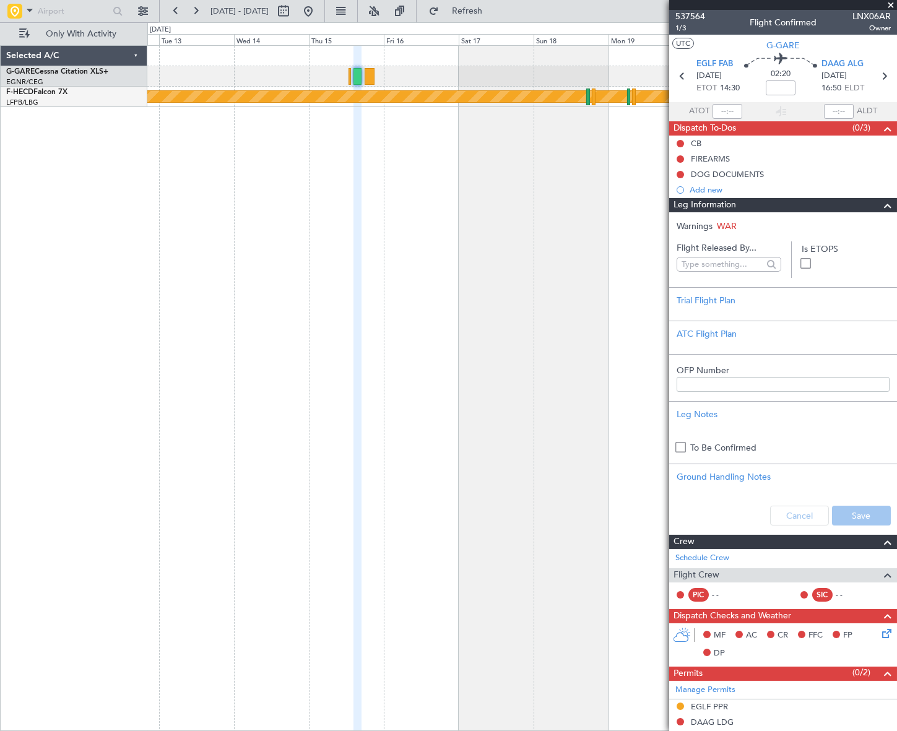
click at [185, 297] on div "Planned Maint [GEOGRAPHIC_DATA] ([GEOGRAPHIC_DATA])" at bounding box center [522, 388] width 750 height 686
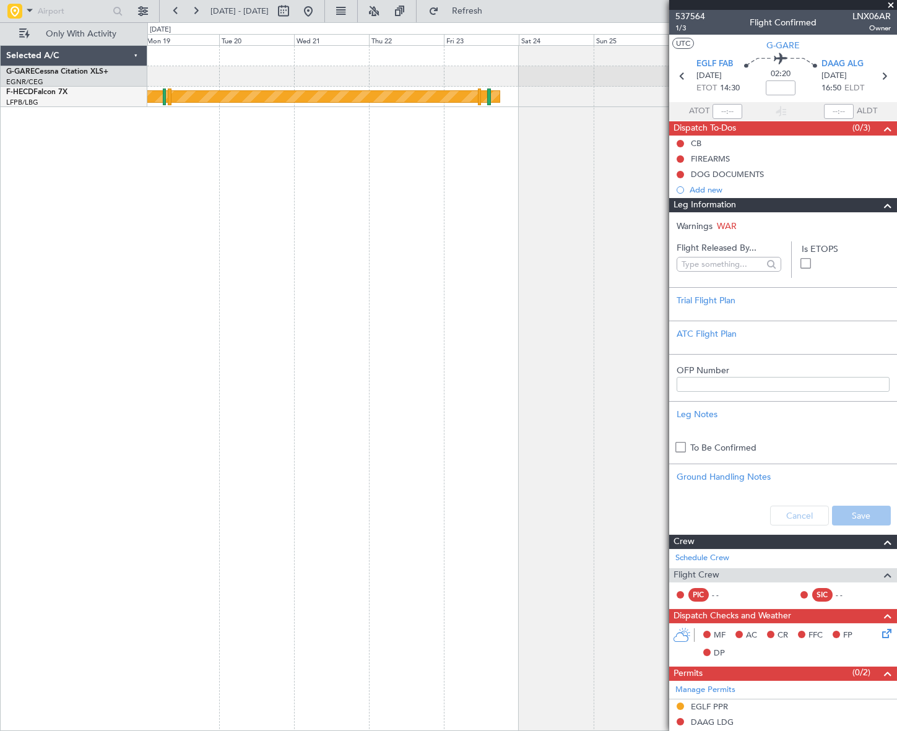
click at [143, 353] on div "Planned Maint Paris (Le Bourget) Selected A/C G-GARE Cessna Citation XLS+ EGNR/…" at bounding box center [448, 376] width 897 height 709
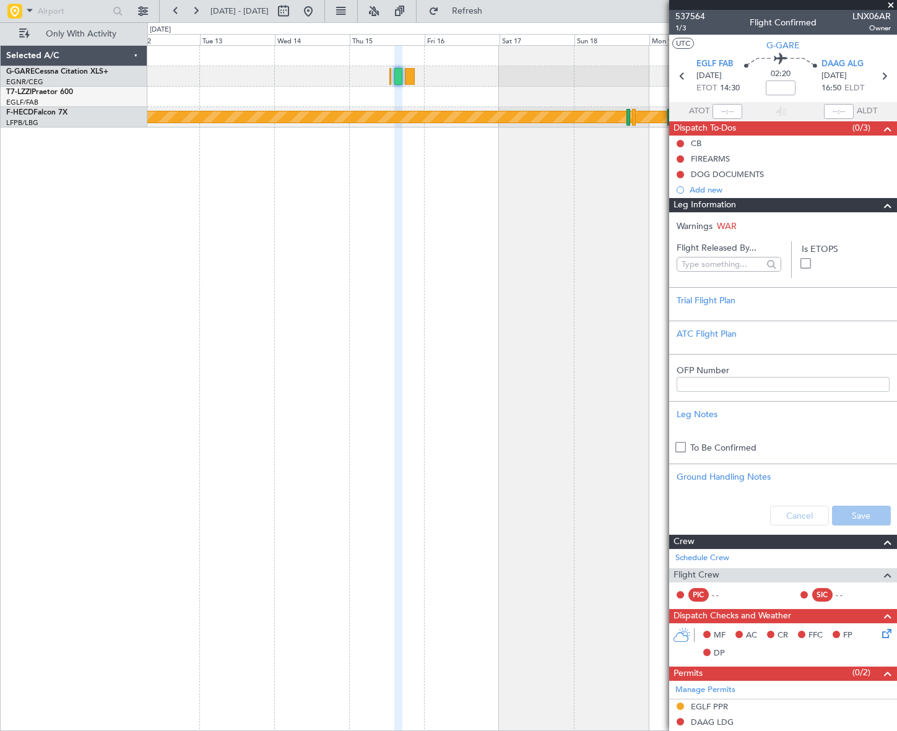
click at [897, 241] on html "20 Jan 2026 - 30 Jan 2026 Refresh Quick Links Only With Activity Planned Maint …" at bounding box center [448, 365] width 897 height 731
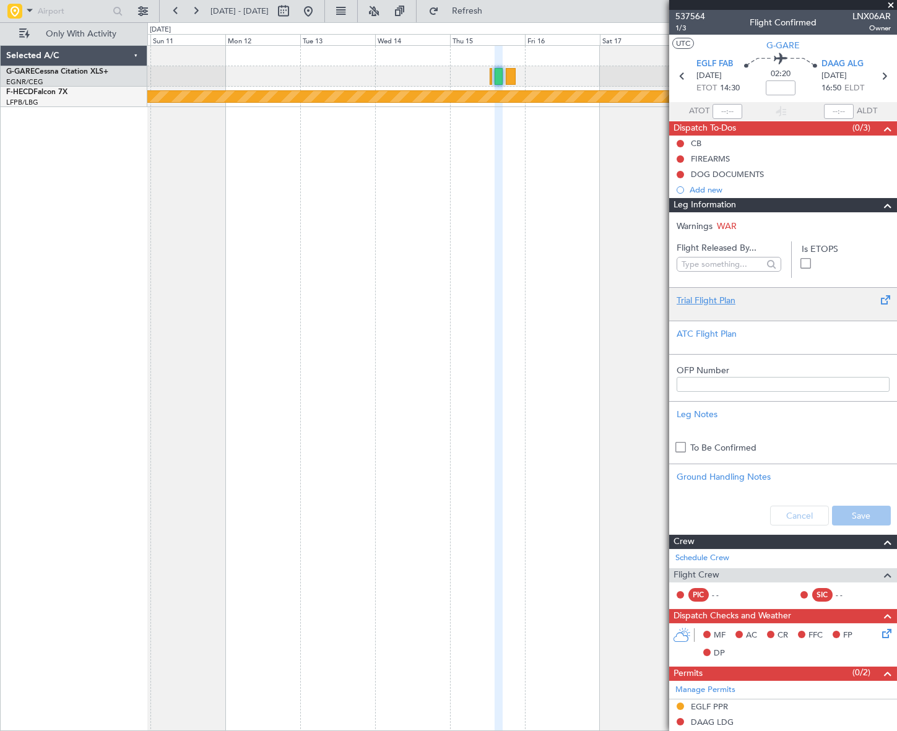
click at [717, 300] on div "Trial Flight Plan" at bounding box center [783, 300] width 213 height 13
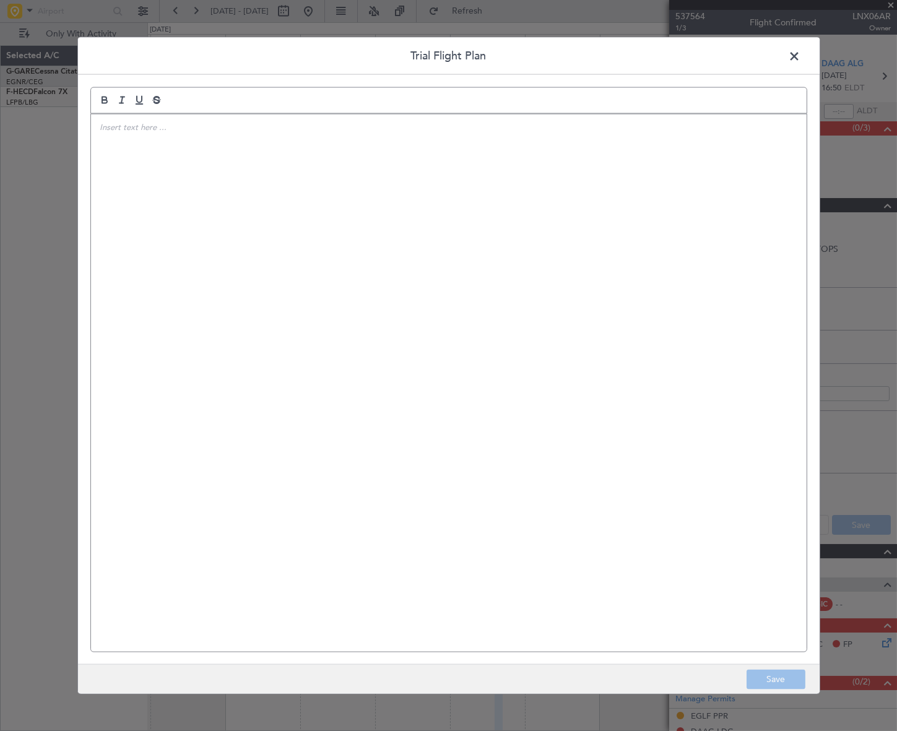
click at [299, 189] on div at bounding box center [449, 383] width 716 height 538
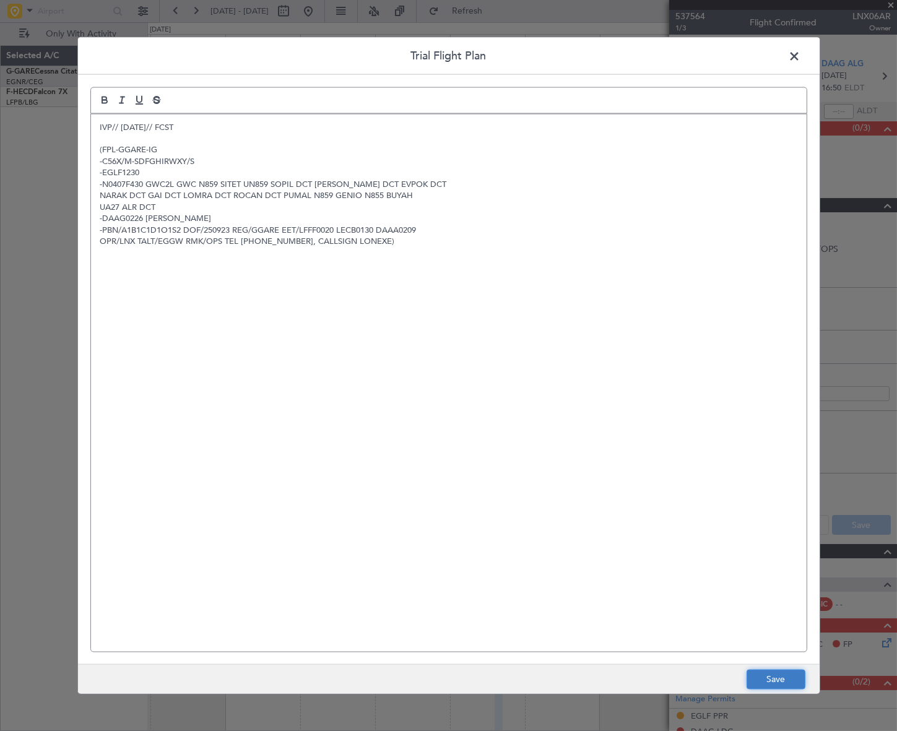
click at [772, 671] on button "Save" at bounding box center [776, 680] width 59 height 20
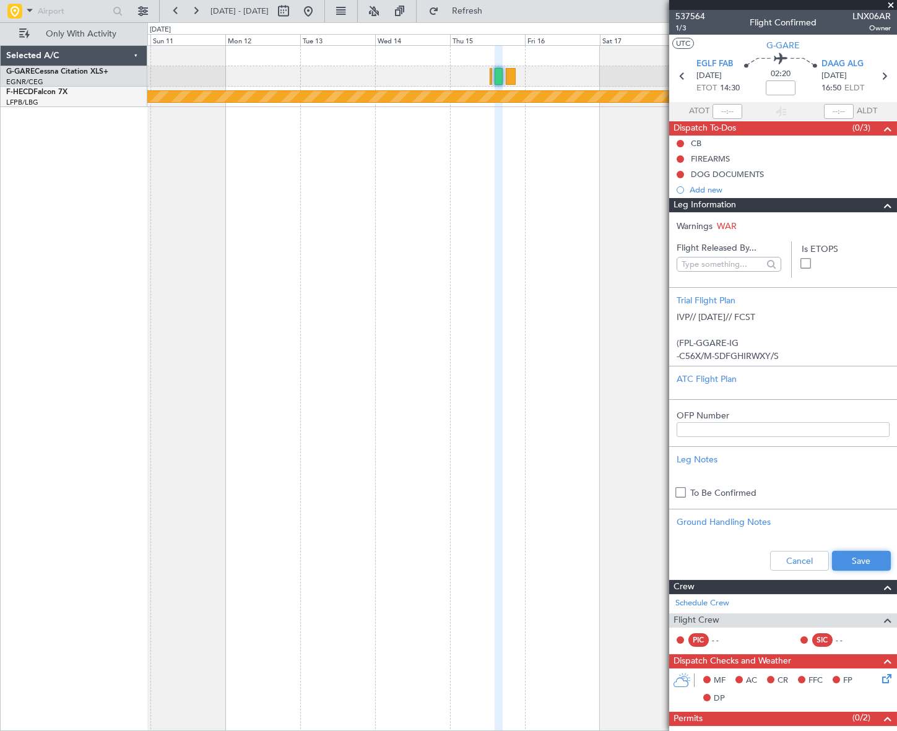
click at [860, 560] on button "Save" at bounding box center [861, 561] width 59 height 20
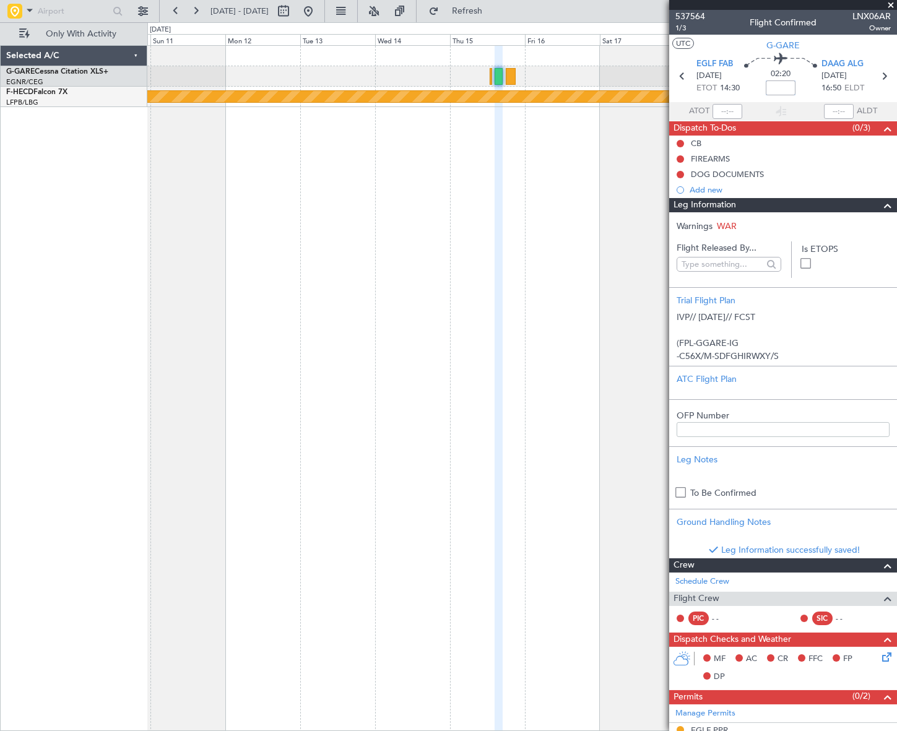
click at [782, 94] on input at bounding box center [781, 88] width 30 height 15
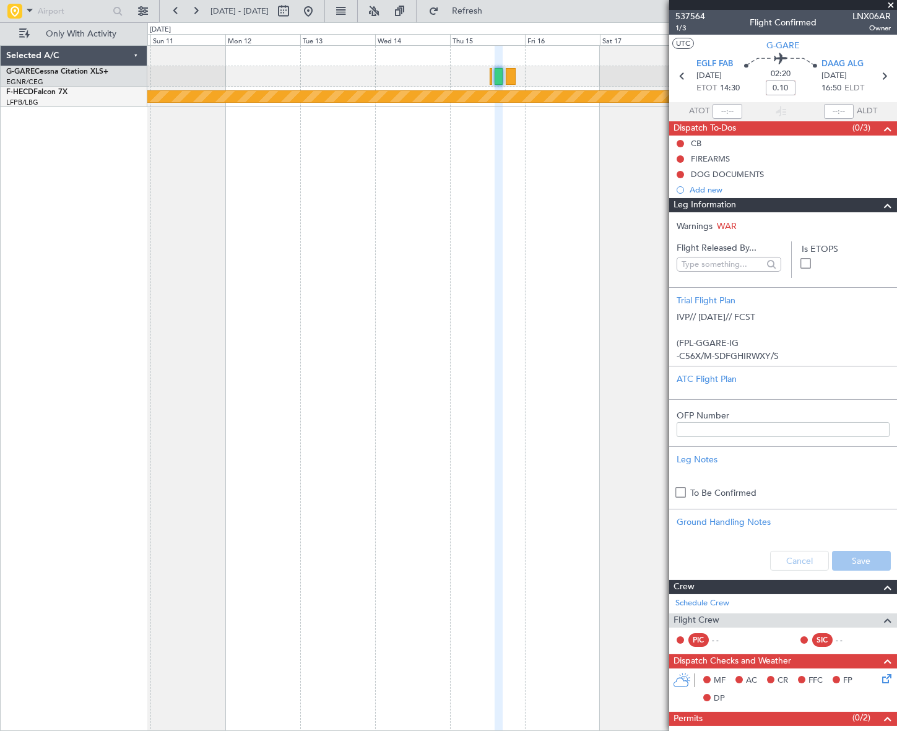
click at [390, 245] on div "Planned Maint [GEOGRAPHIC_DATA] ([GEOGRAPHIC_DATA])" at bounding box center [521, 388] width 749 height 686
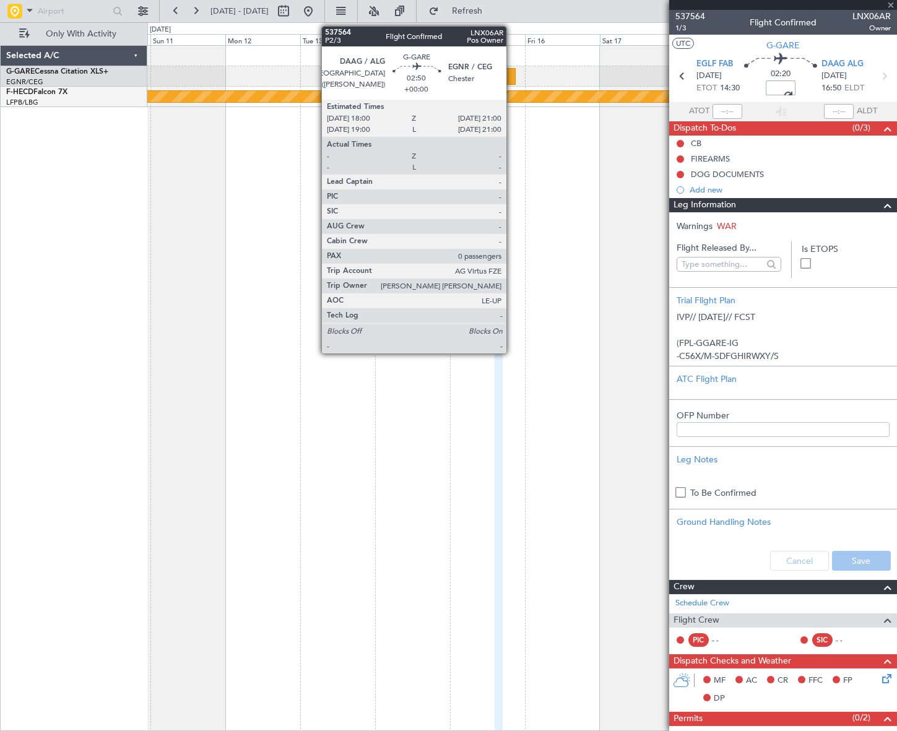
click at [512, 74] on div at bounding box center [511, 76] width 10 height 17
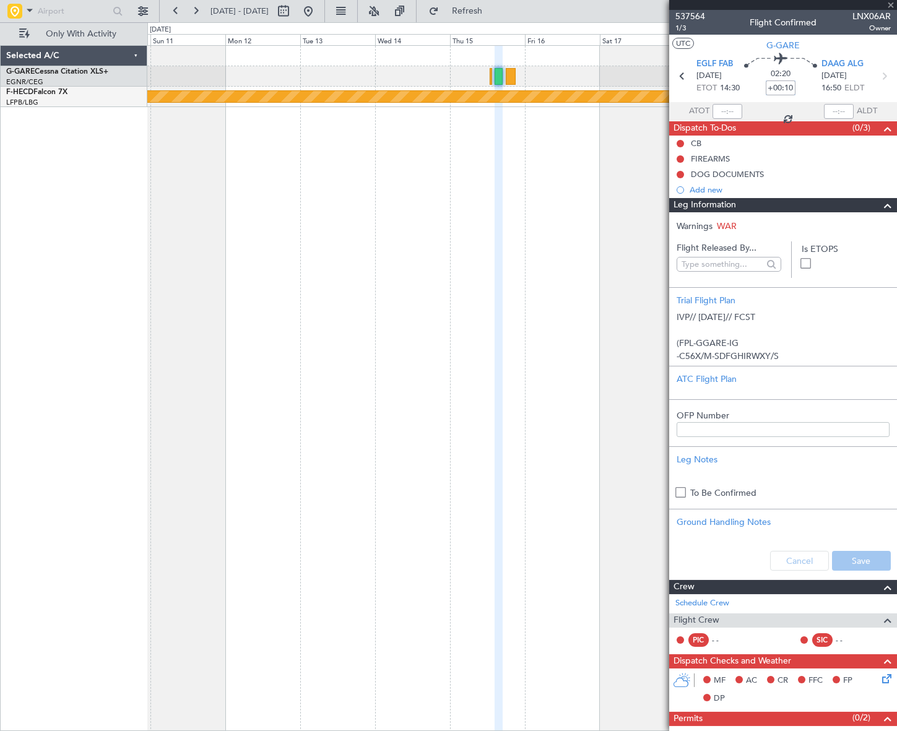
type input "+00:10"
type input "0"
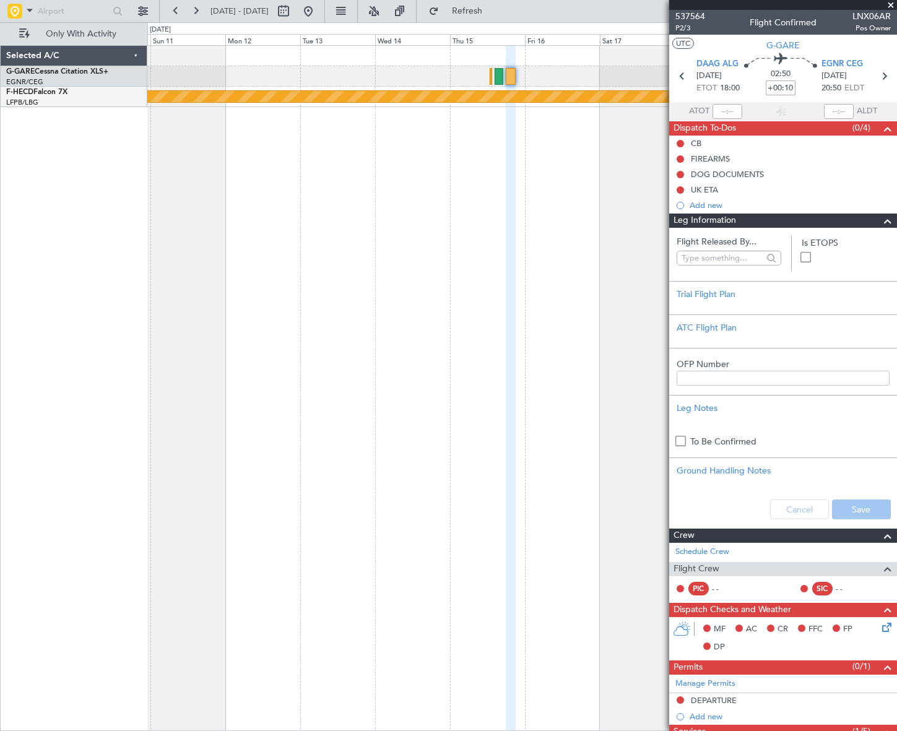
click at [534, 69] on div at bounding box center [521, 76] width 749 height 20
click at [718, 297] on div "Trial Flight Plan" at bounding box center [783, 294] width 213 height 13
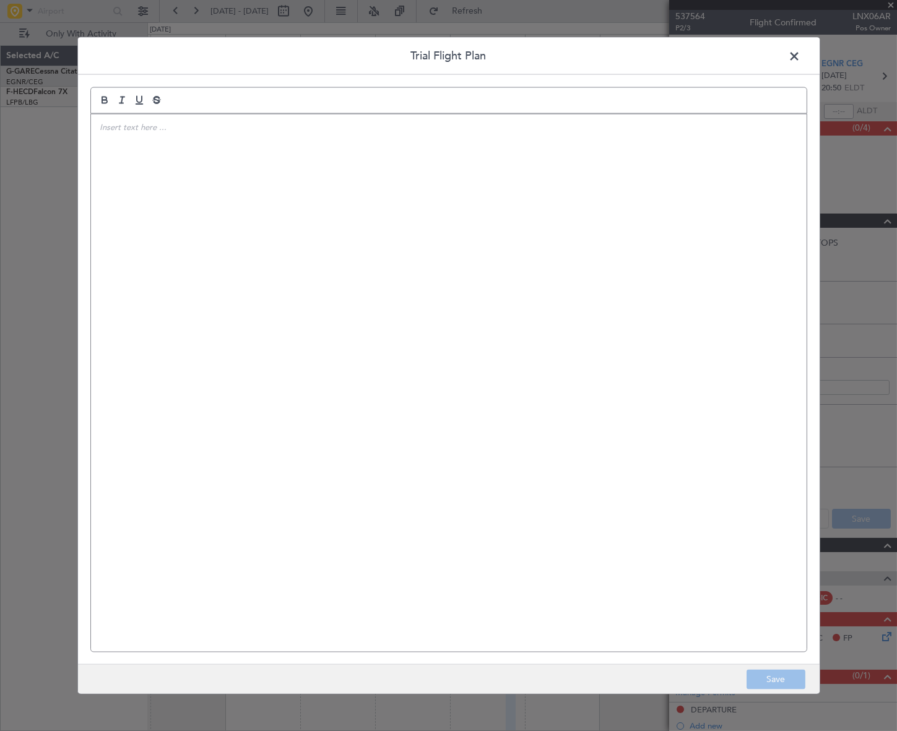
click at [213, 177] on div at bounding box center [449, 383] width 716 height 538
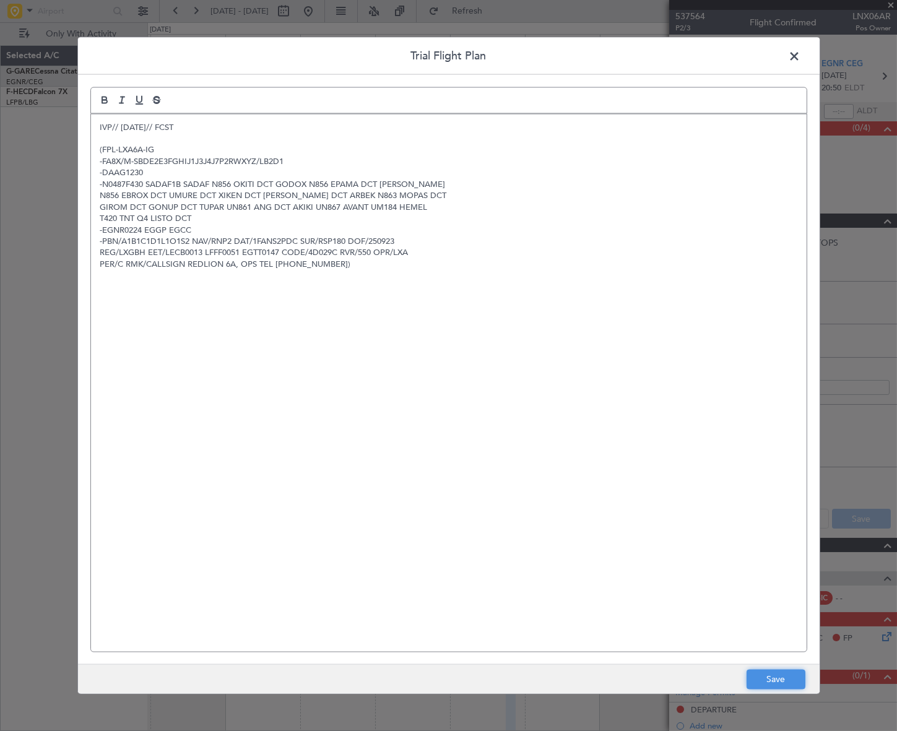
drag, startPoint x: 786, startPoint y: 681, endPoint x: 806, endPoint y: 618, distance: 66.4
click at [785, 681] on button "Save" at bounding box center [776, 680] width 59 height 20
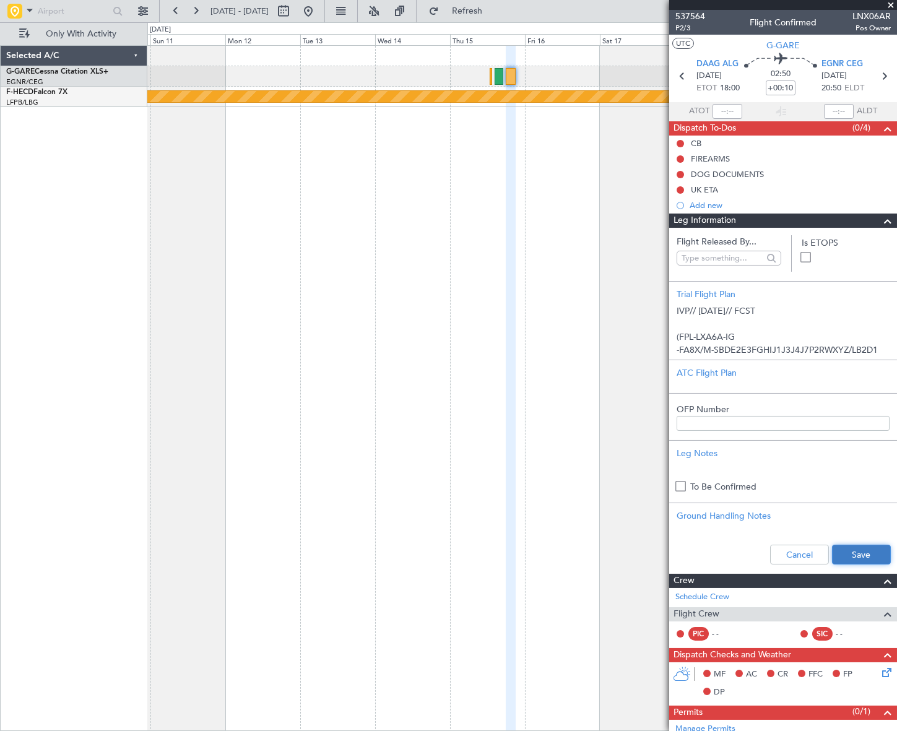
click at [853, 554] on button "Save" at bounding box center [861, 555] width 59 height 20
click at [780, 86] on input "+00:10" at bounding box center [781, 88] width 30 height 15
paste input "-0.2"
type input "-00:20"
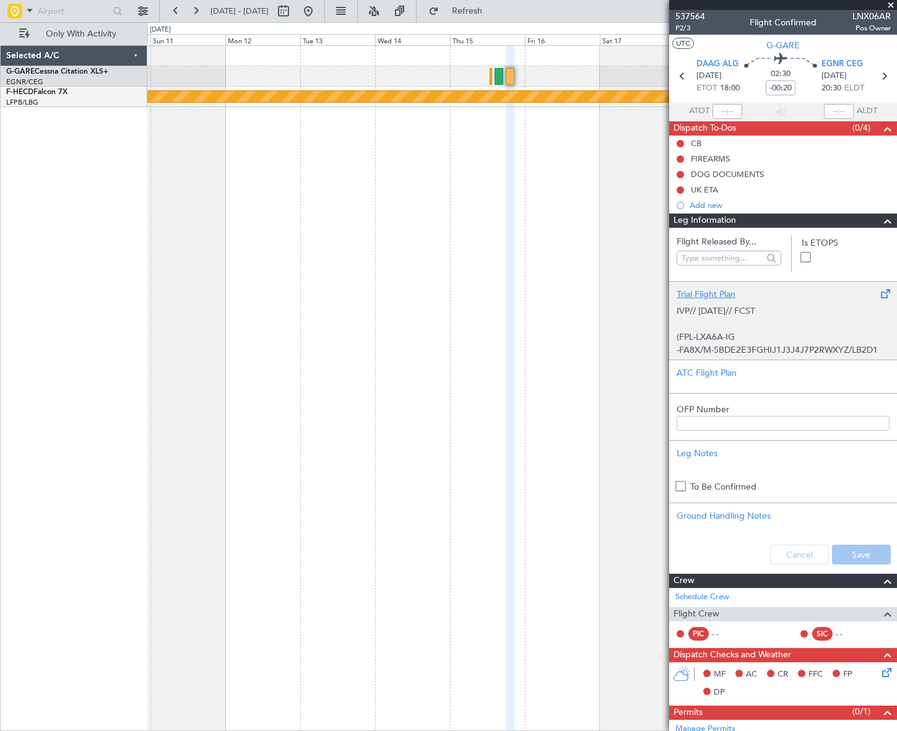
click at [749, 339] on p "(FPL-LXA6A-IG" at bounding box center [783, 337] width 213 height 13
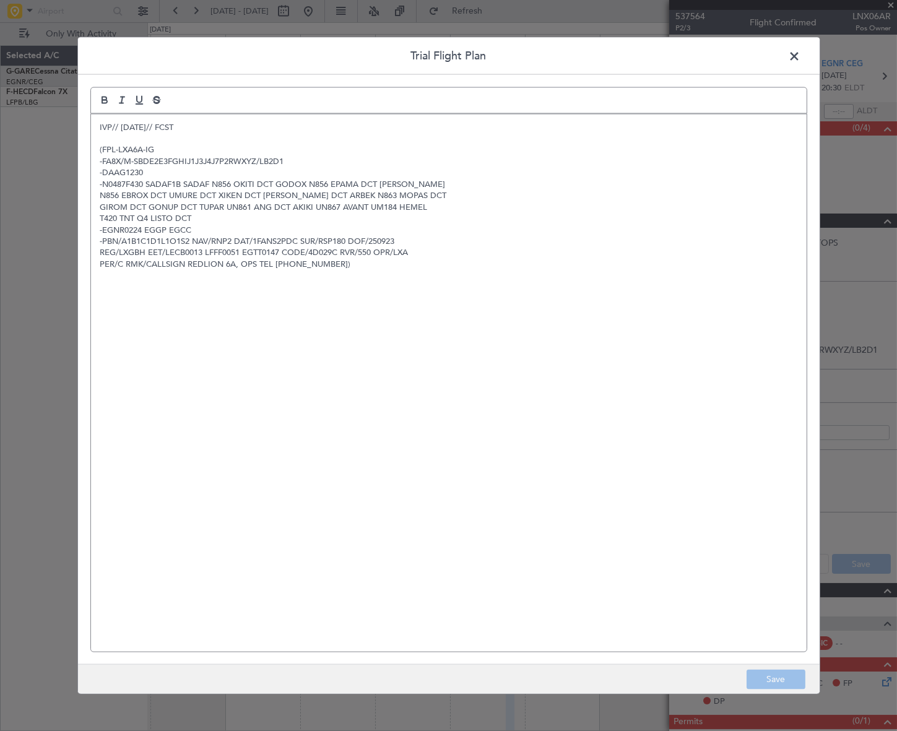
click at [850, 482] on div "Trial Flight Plan IVP// 22SEP// FCST (FPL-LXA6A-IG -FA8X/M-SBDE2E3FGHIJ1J3J4J7P…" at bounding box center [448, 365] width 897 height 731
click at [873, 471] on div "Trial Flight Plan IVP// 22SEP// FCST (FPL-LXA6A-IG -FA8X/M-SBDE2E3FGHIJ1J3J4J7P…" at bounding box center [448, 365] width 897 height 731
click at [801, 51] on span at bounding box center [801, 58] width 0 height 25
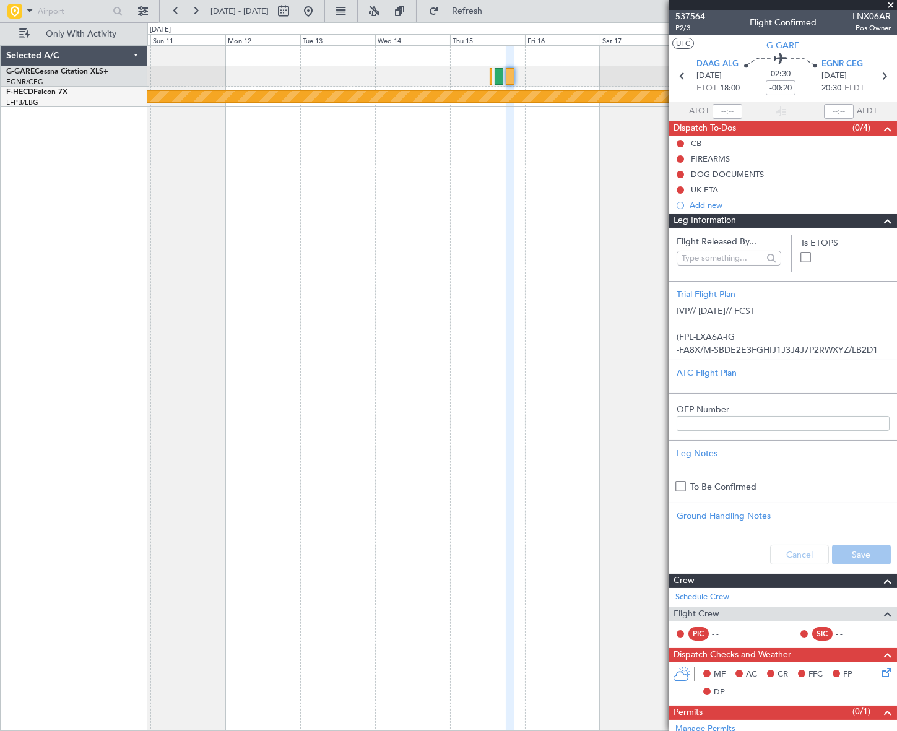
click at [520, 237] on div "Planned Maint [GEOGRAPHIC_DATA] ([GEOGRAPHIC_DATA])" at bounding box center [521, 388] width 749 height 686
click at [881, 222] on span at bounding box center [888, 221] width 15 height 15
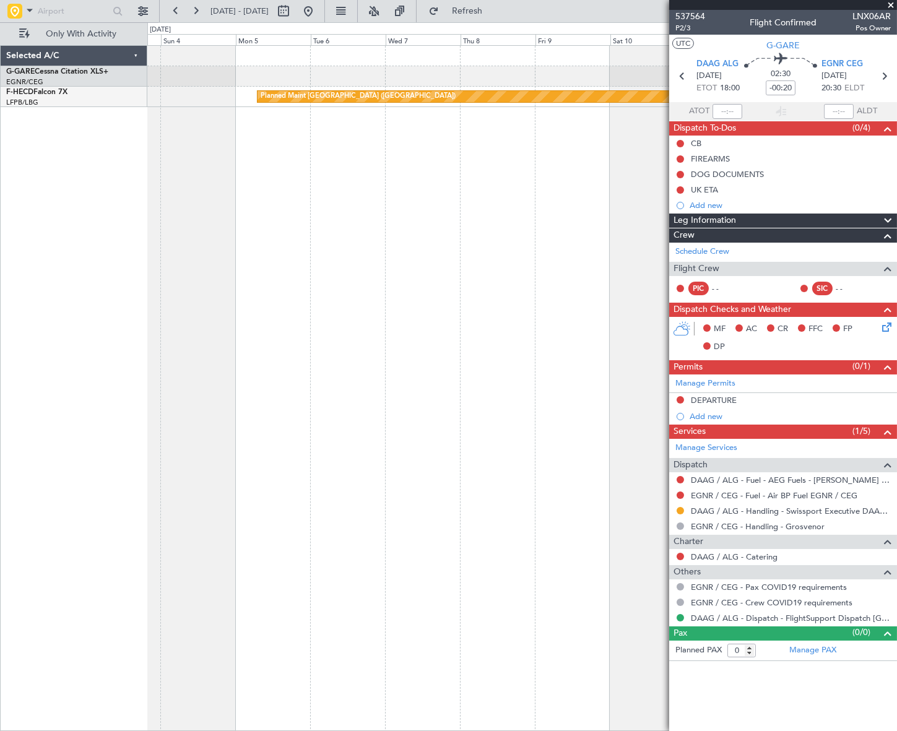
click at [881, 232] on fb-app "10 Jan 2026 - 20 Jan 2026 Refresh Quick Links Only With Activity Planned Maint …" at bounding box center [448, 370] width 897 height 722
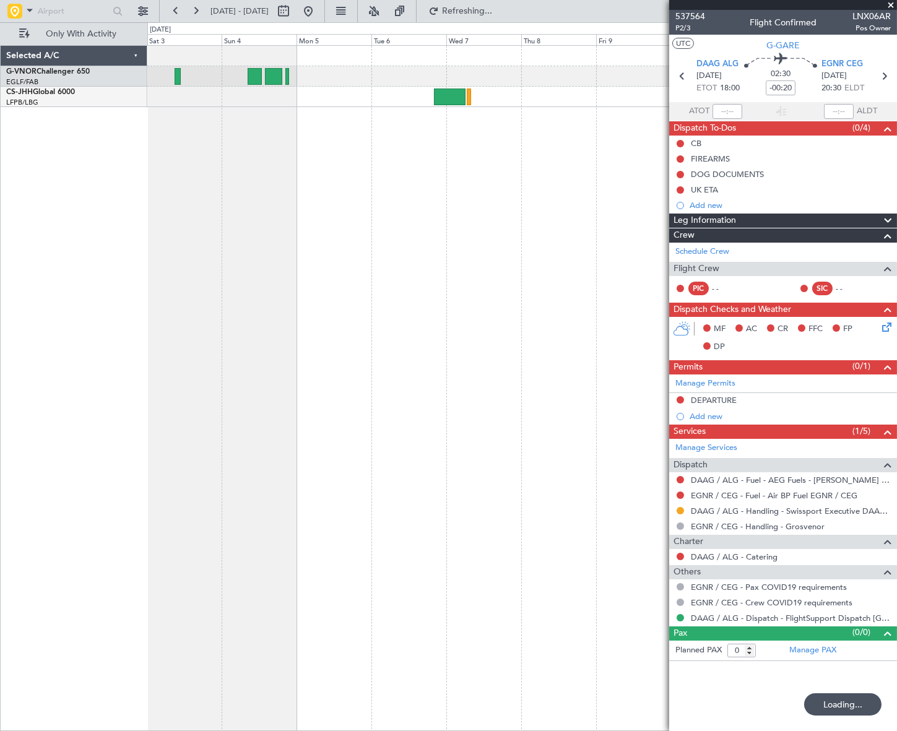
click at [897, 224] on html "03 Jan 2026 - 13 Jan 2026 Refreshing... Quick Links Only With Activity Selected…" at bounding box center [448, 365] width 897 height 731
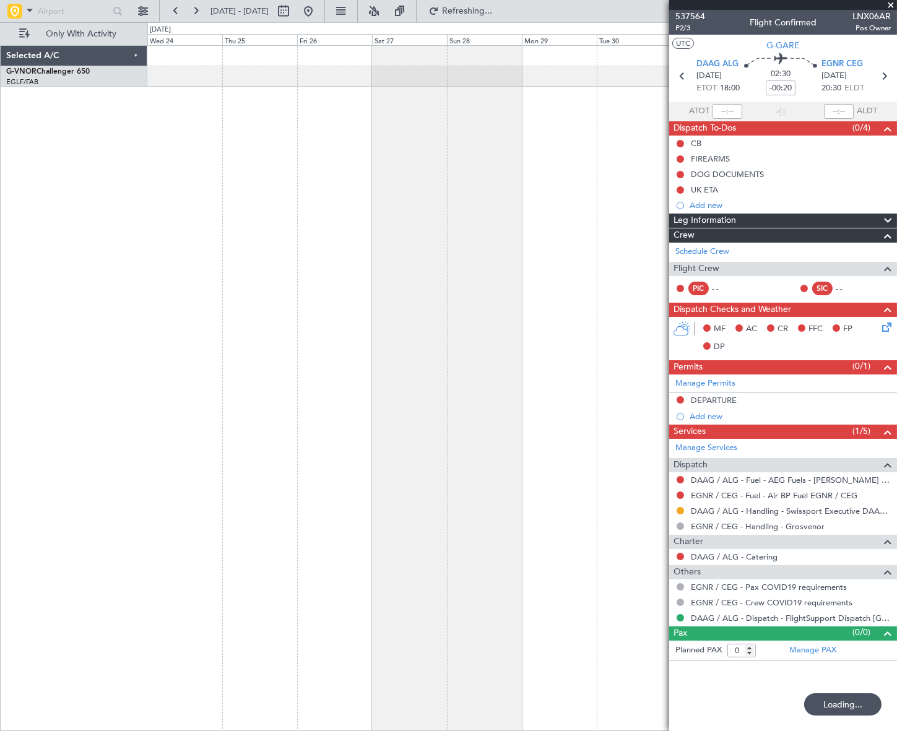
click at [897, 442] on html "24 Dec 2025 - 03 Jan 2026 Refreshing... Quick Links Only With Activity Selected…" at bounding box center [448, 365] width 897 height 731
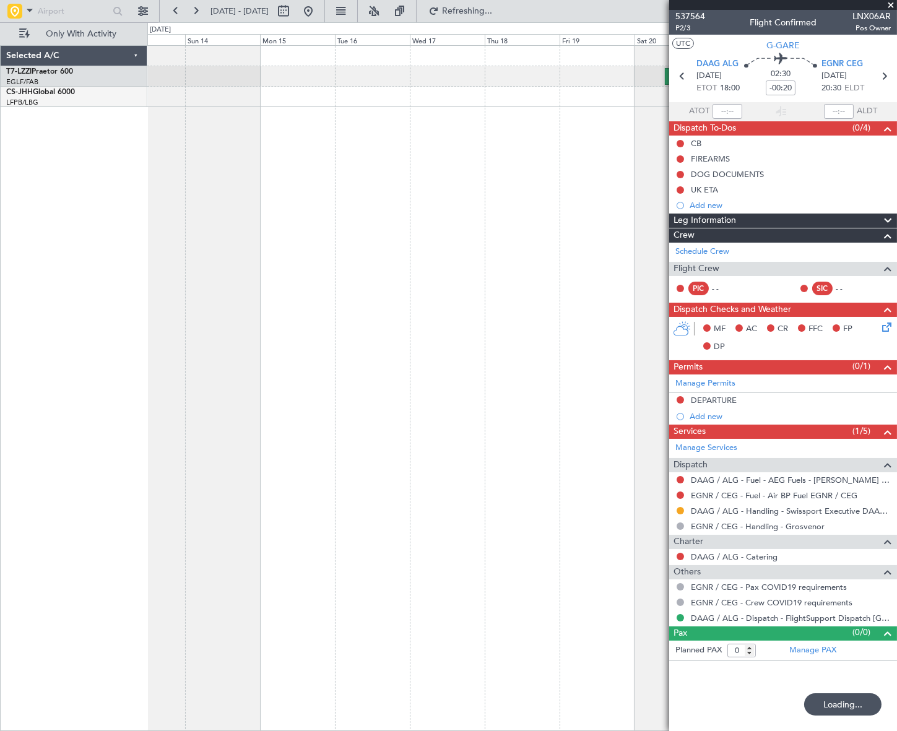
click at [897, 168] on html "16 Dec 2025 - 26 Dec 2025 Refreshing... Quick Links Only With Activity Selected…" at bounding box center [448, 365] width 897 height 731
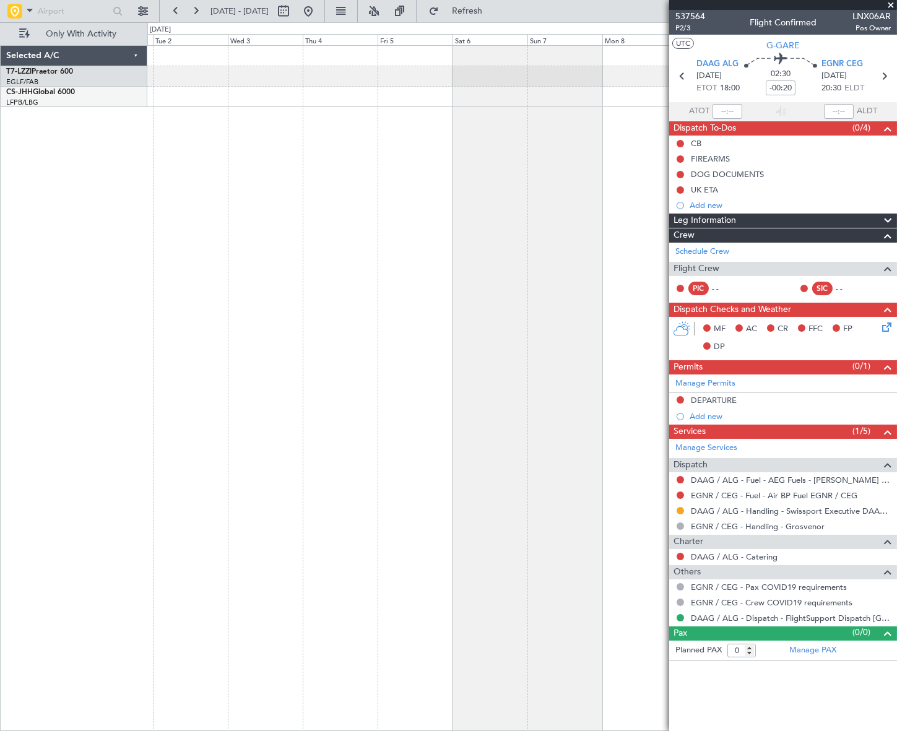
click at [897, 168] on html "16 Dec 2025 - 26 Dec 2025 Refresh Quick Links Only With Activity Selected A/C T…" at bounding box center [448, 365] width 897 height 731
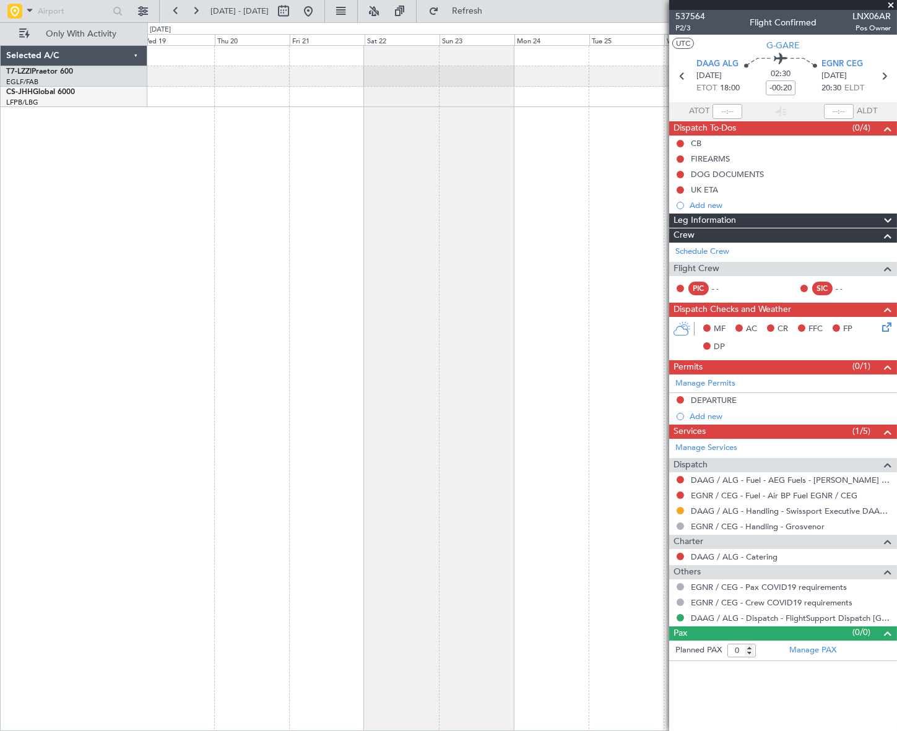
click at [897, 192] on html "16 Dec 2025 - 26 Dec 2025 Refresh Quick Links Only With Activity Selected A/C T…" at bounding box center [448, 365] width 897 height 731
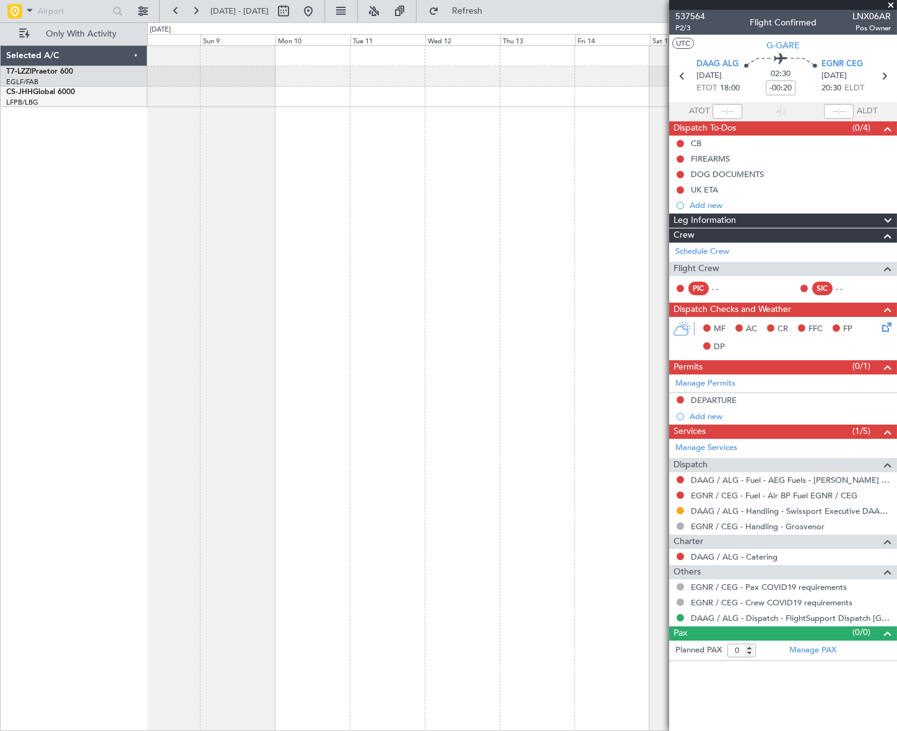
click at [823, 243] on fb-app "16 Dec 2025 - 26 Dec 2025 Refresh Quick Links Only With Activity Selected A/C T…" at bounding box center [448, 370] width 897 height 722
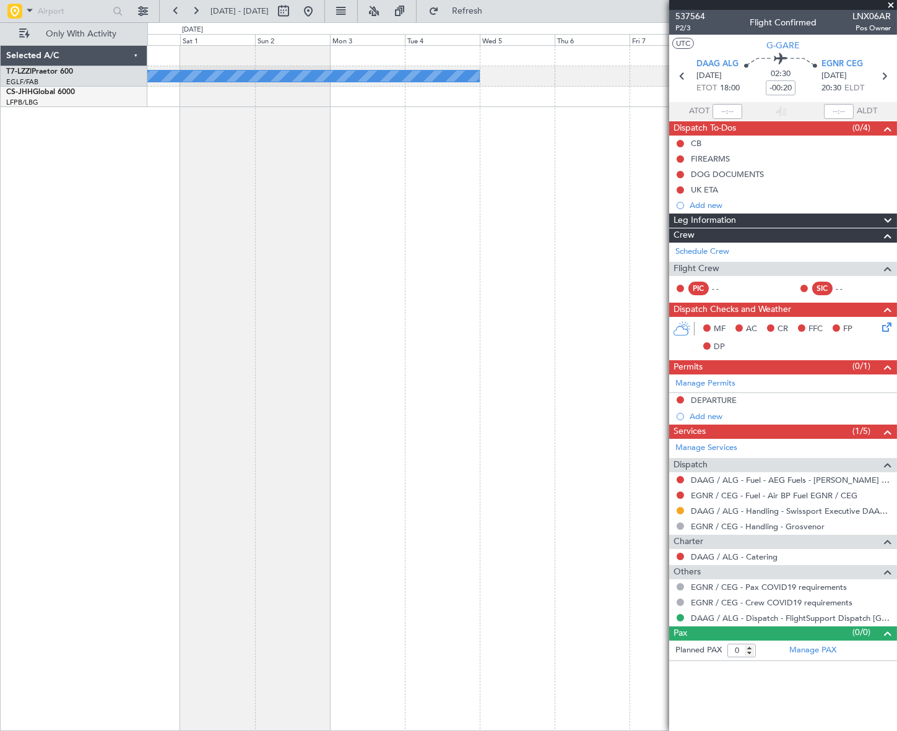
click at [871, 266] on fb-app "16 Dec 2025 - 26 Dec 2025 Refresh Quick Links Only With Activity A/C Unavailabl…" at bounding box center [448, 370] width 897 height 722
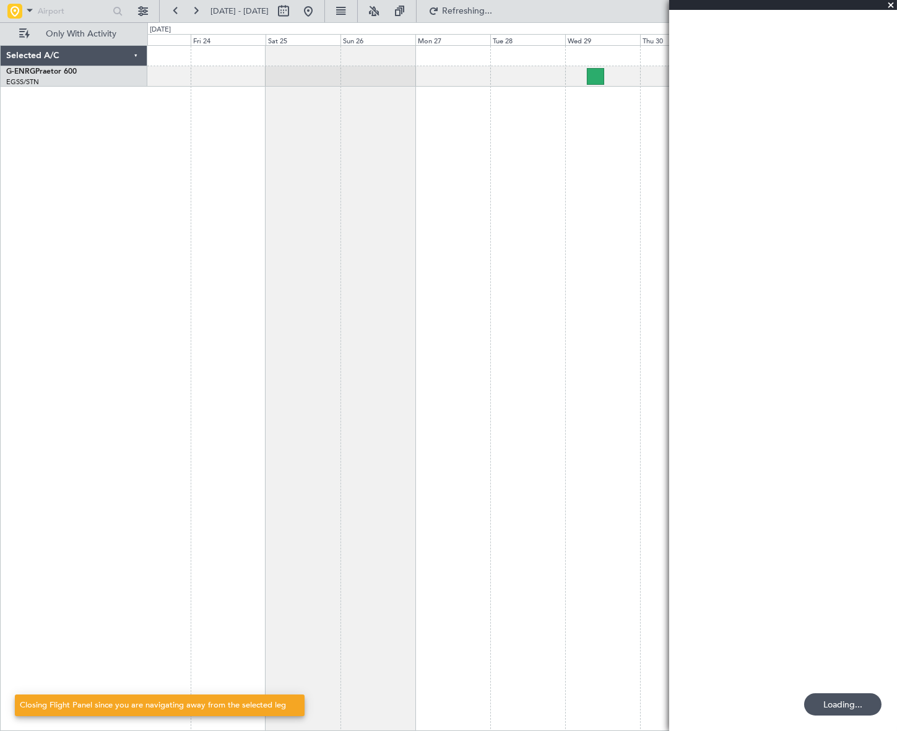
click at [590, 360] on div at bounding box center [521, 388] width 749 height 686
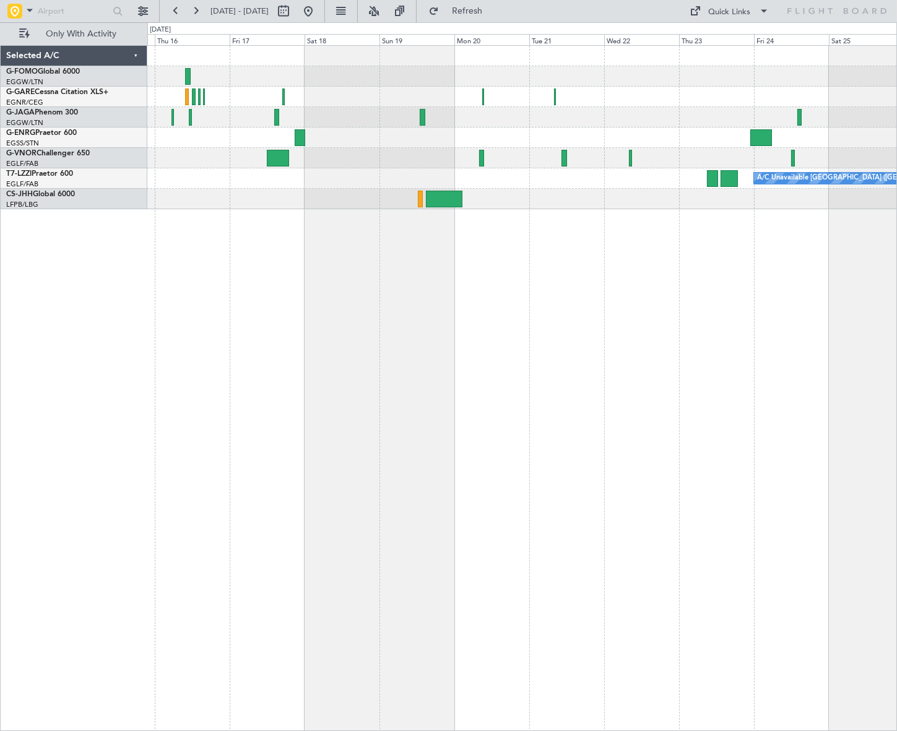
click at [522, 403] on div "A/C Unavailable [GEOGRAPHIC_DATA] ([GEOGRAPHIC_DATA])" at bounding box center [522, 388] width 750 height 686
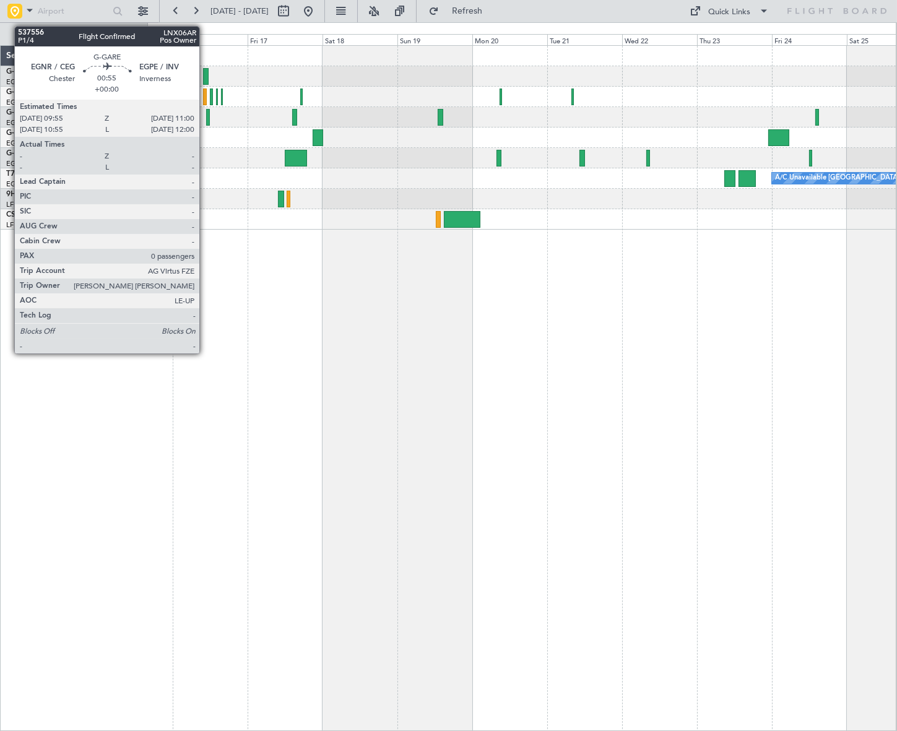
click at [205, 95] on div at bounding box center [205, 97] width 4 height 17
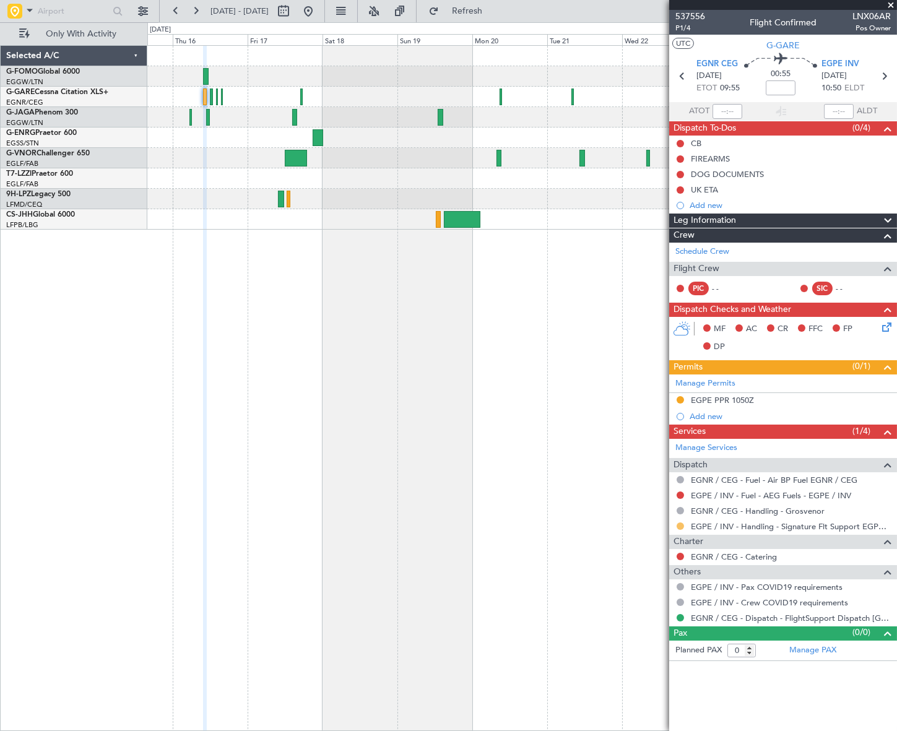
click at [681, 524] on button at bounding box center [680, 526] width 7 height 7
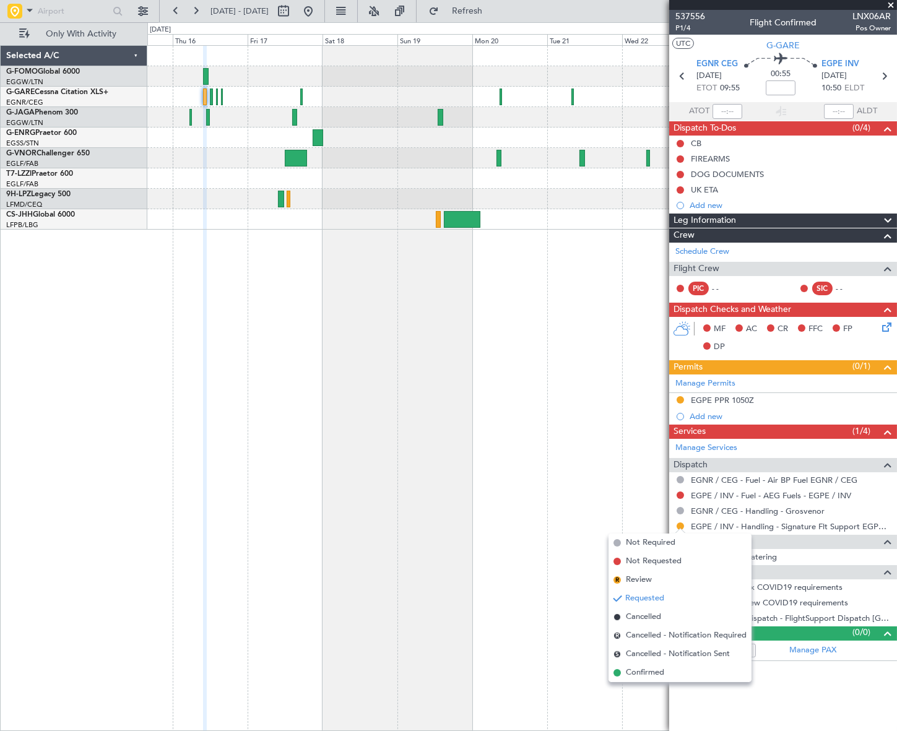
drag, startPoint x: 644, startPoint y: 676, endPoint x: 645, endPoint y: 668, distance: 7.5
click at [644, 675] on span "Confirmed" at bounding box center [645, 673] width 38 height 12
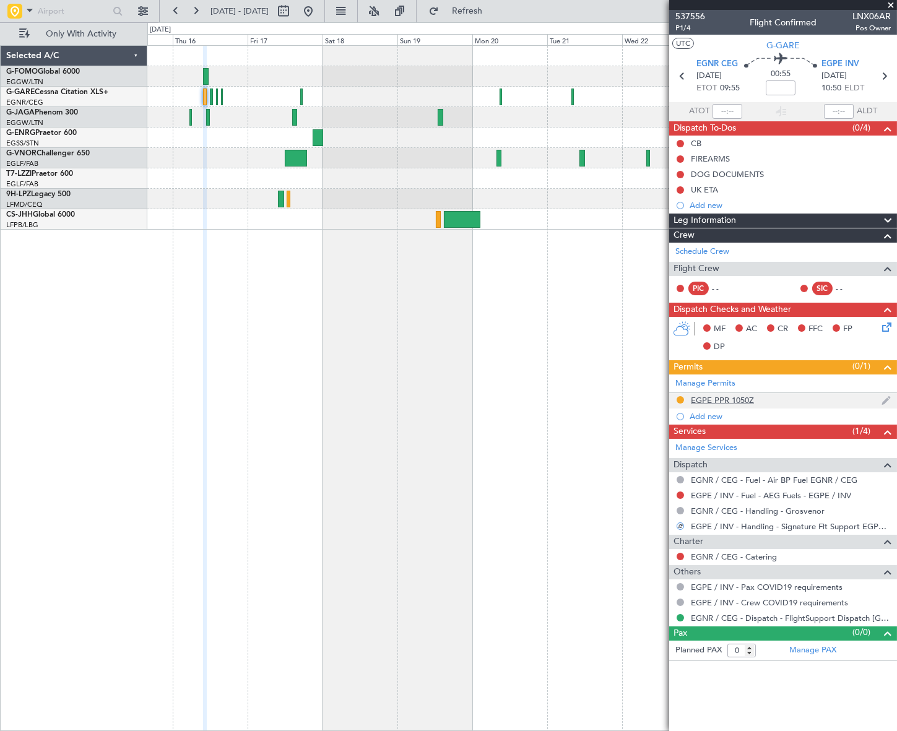
click at [735, 395] on div "EGPE PPR 1050Z" at bounding box center [722, 400] width 63 height 11
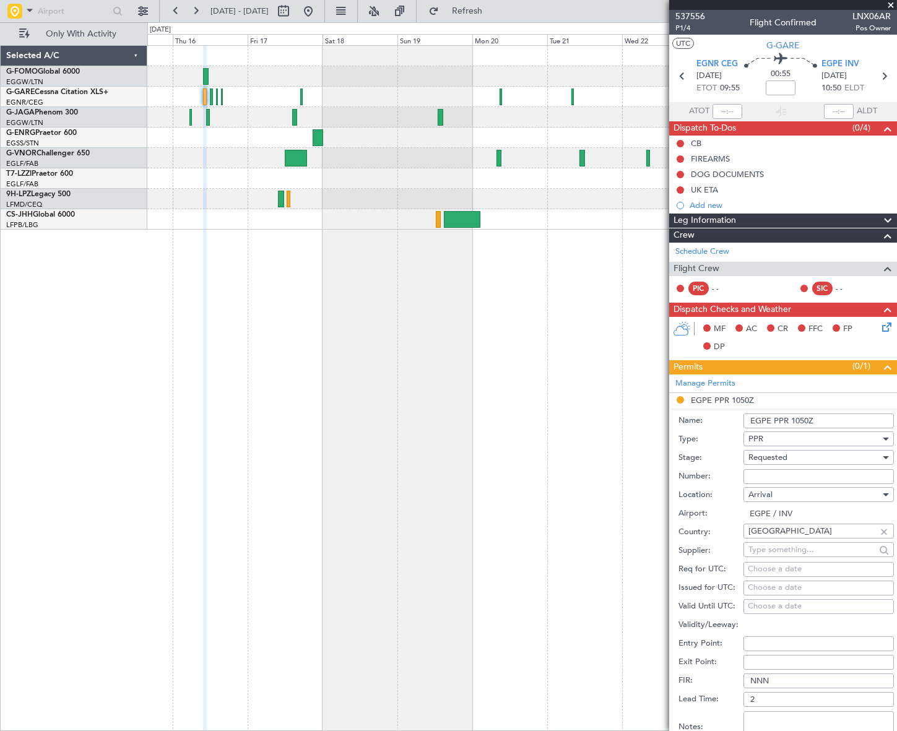
click at [769, 474] on input "Number:" at bounding box center [819, 476] width 150 height 15
paste input "1418"
type input "1418"
click at [774, 456] on span "Requested" at bounding box center [768, 457] width 39 height 11
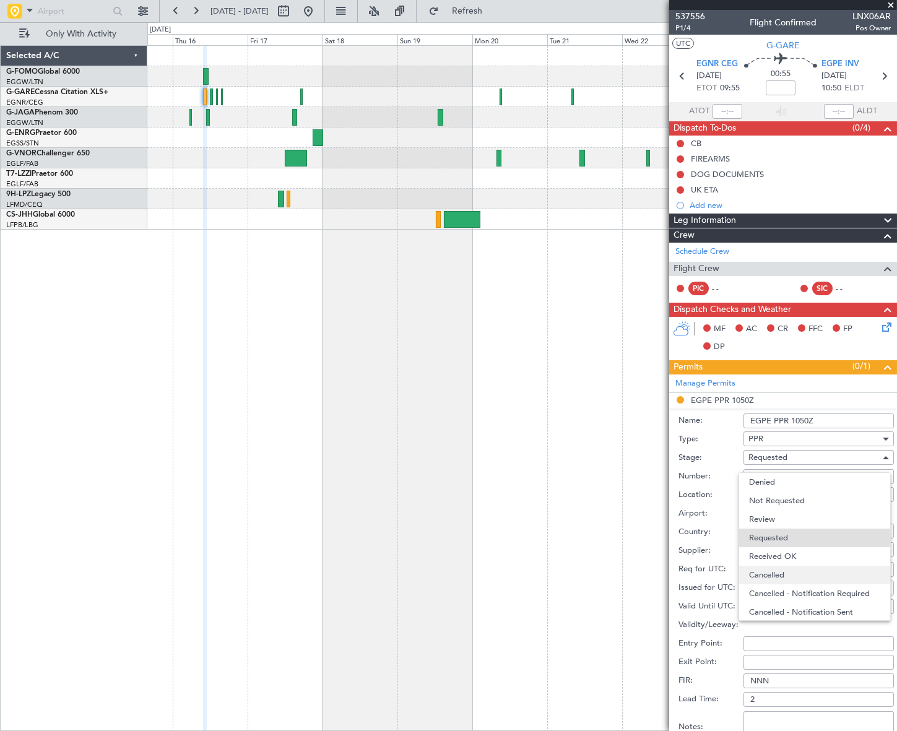
scroll to position [5, 0]
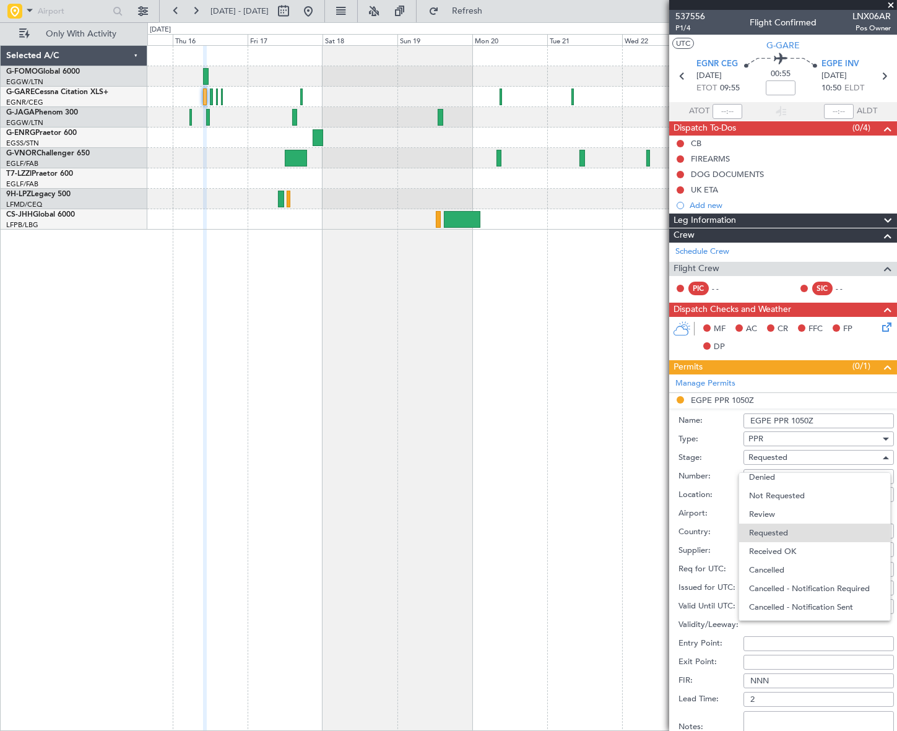
click at [785, 547] on span "Received OK" at bounding box center [814, 552] width 131 height 19
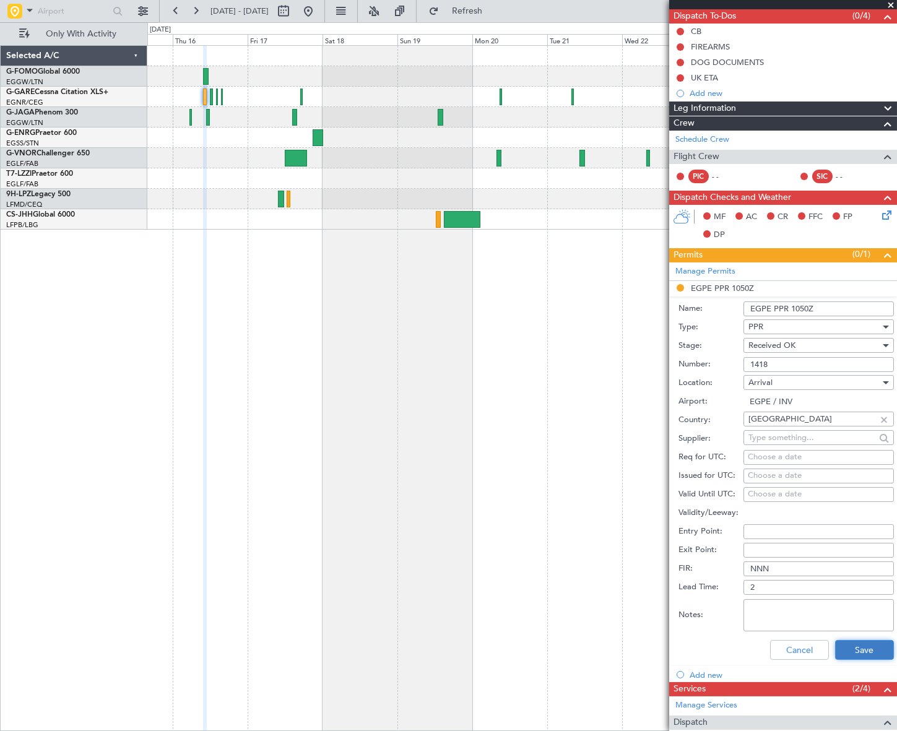
click at [848, 647] on button "Save" at bounding box center [864, 650] width 59 height 20
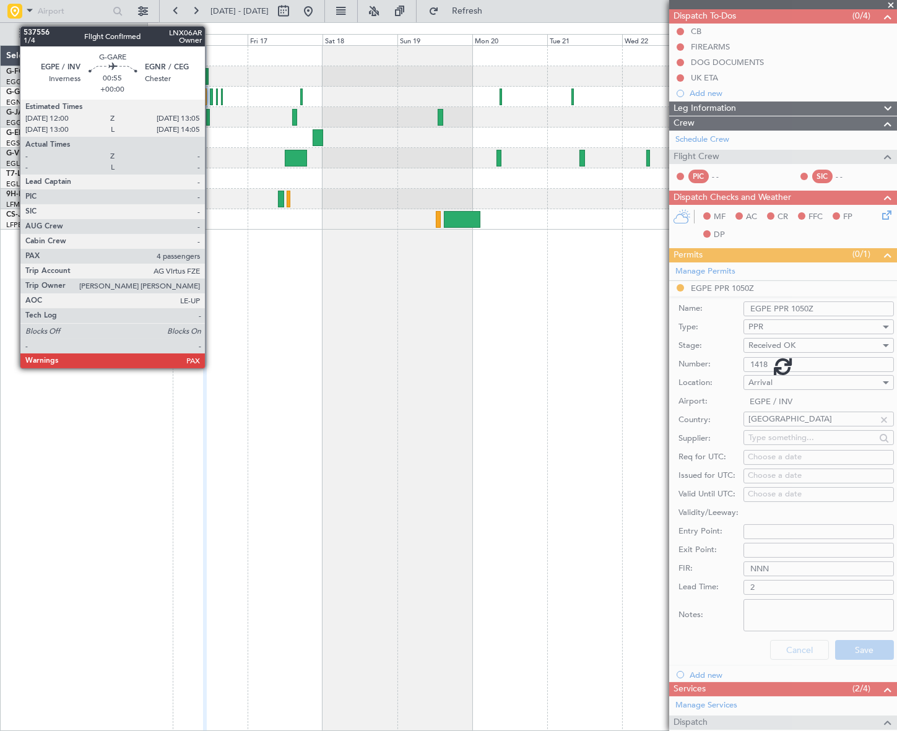
click at [211, 95] on div at bounding box center [212, 97] width 4 height 17
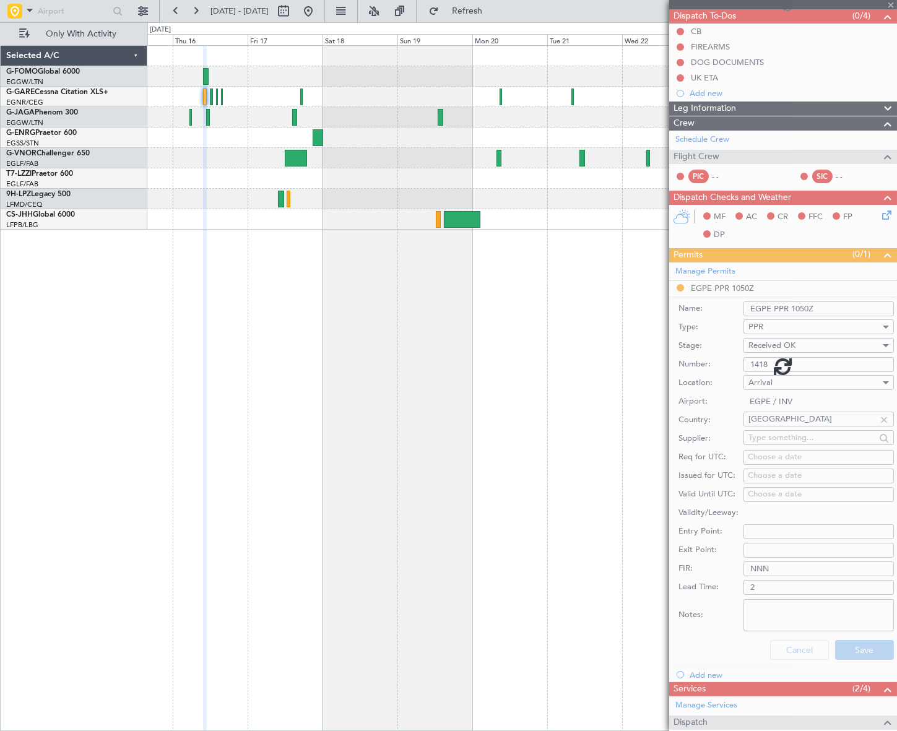
type input "4"
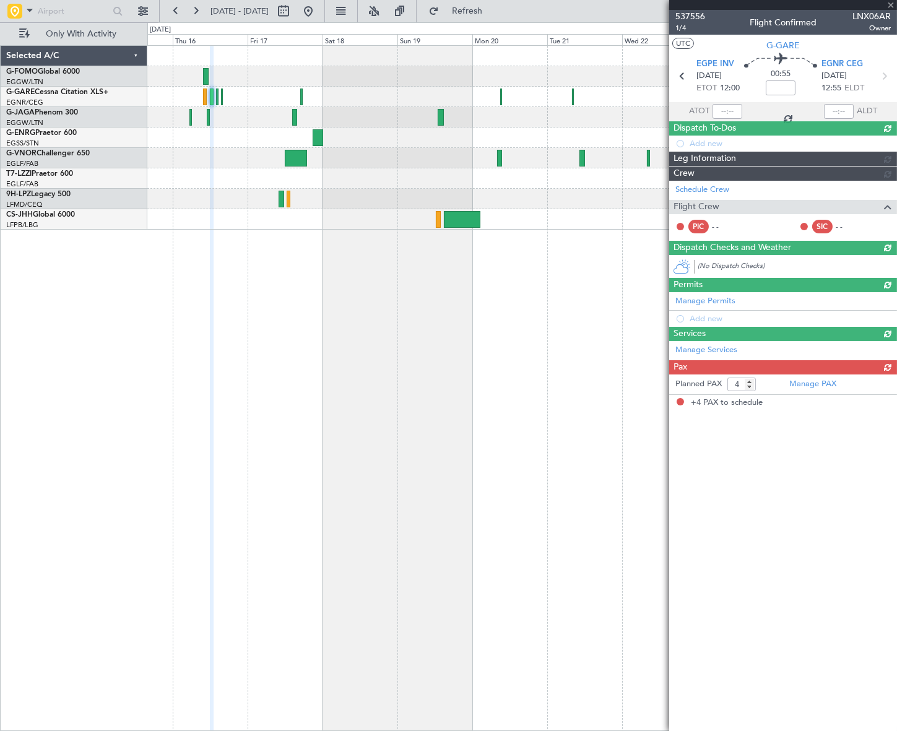
scroll to position [0, 0]
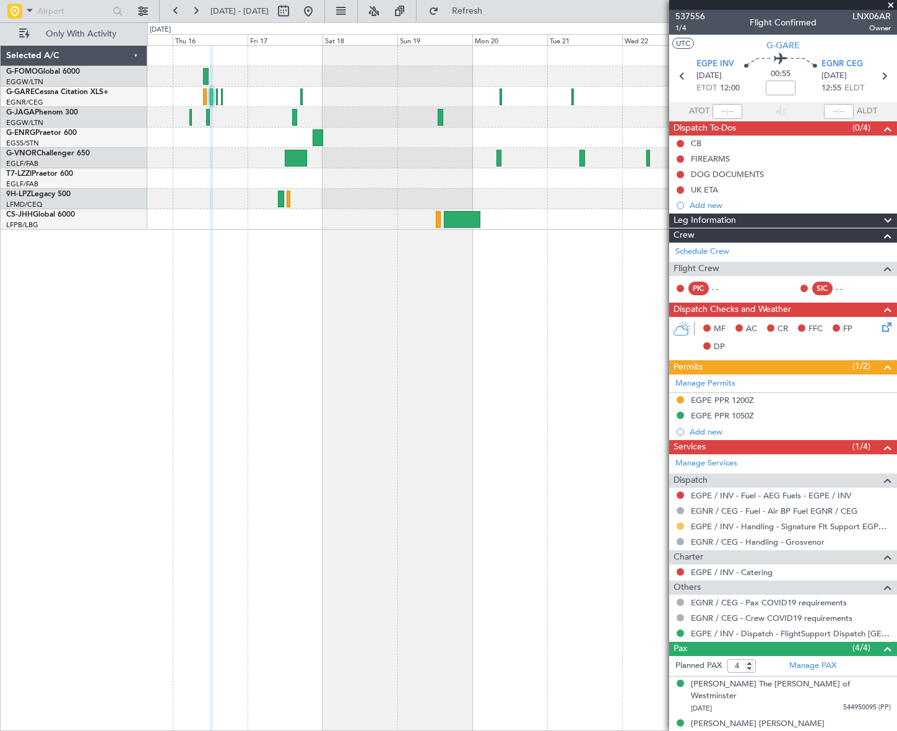
click at [681, 526] on button at bounding box center [680, 526] width 7 height 7
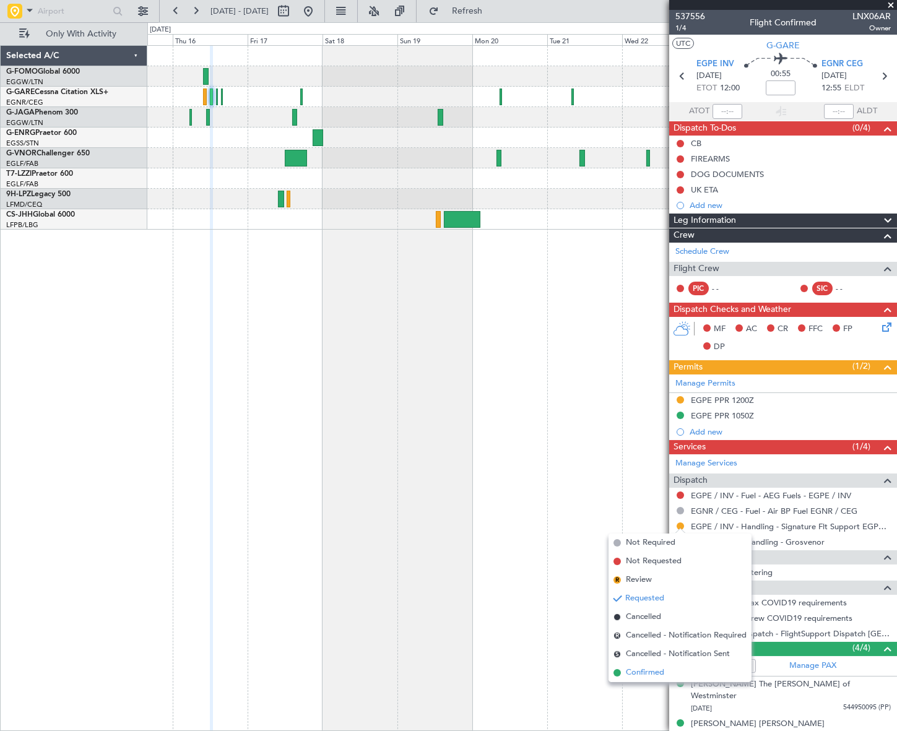
click at [638, 671] on span "Confirmed" at bounding box center [645, 673] width 38 height 12
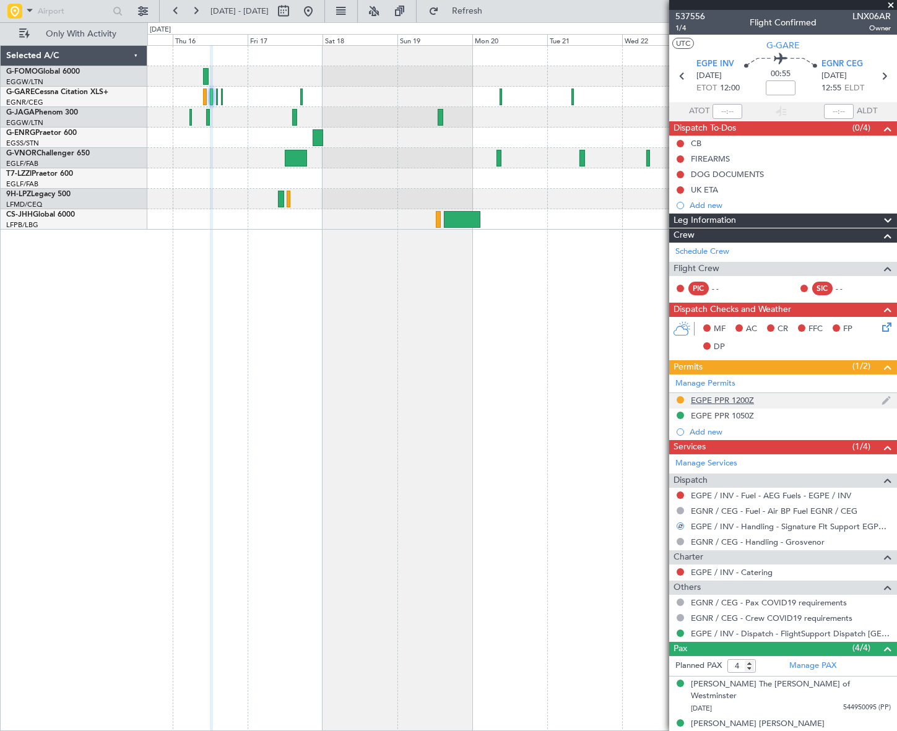
click at [725, 401] on div "EGPE PPR 1200Z" at bounding box center [722, 400] width 63 height 11
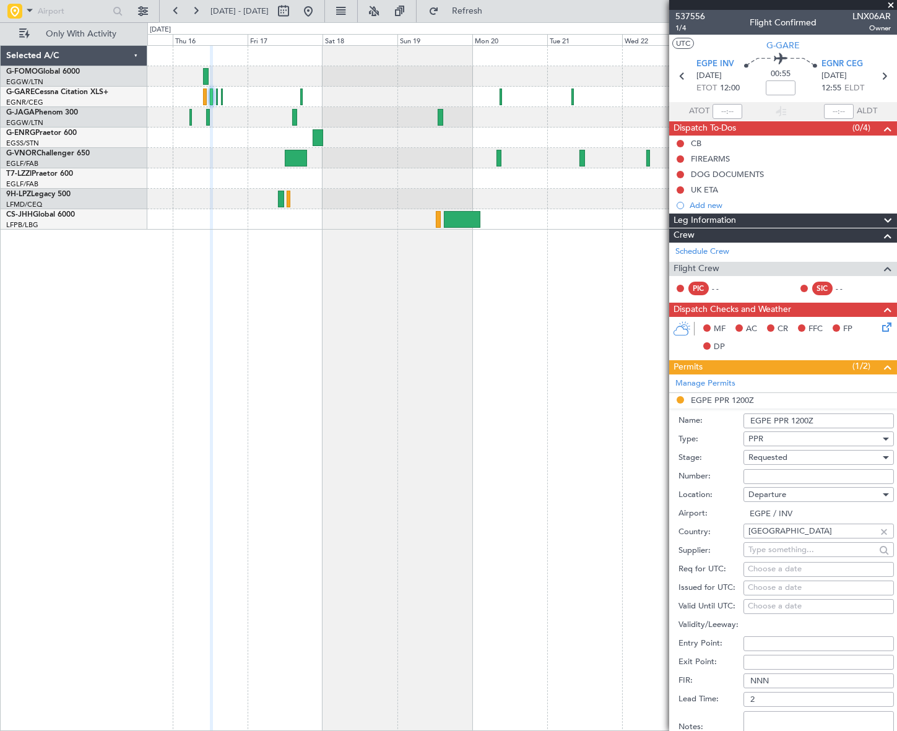
click at [766, 473] on input "Number:" at bounding box center [819, 476] width 150 height 15
paste input "1418"
type input "1418"
click at [775, 458] on span "Requested" at bounding box center [768, 457] width 39 height 11
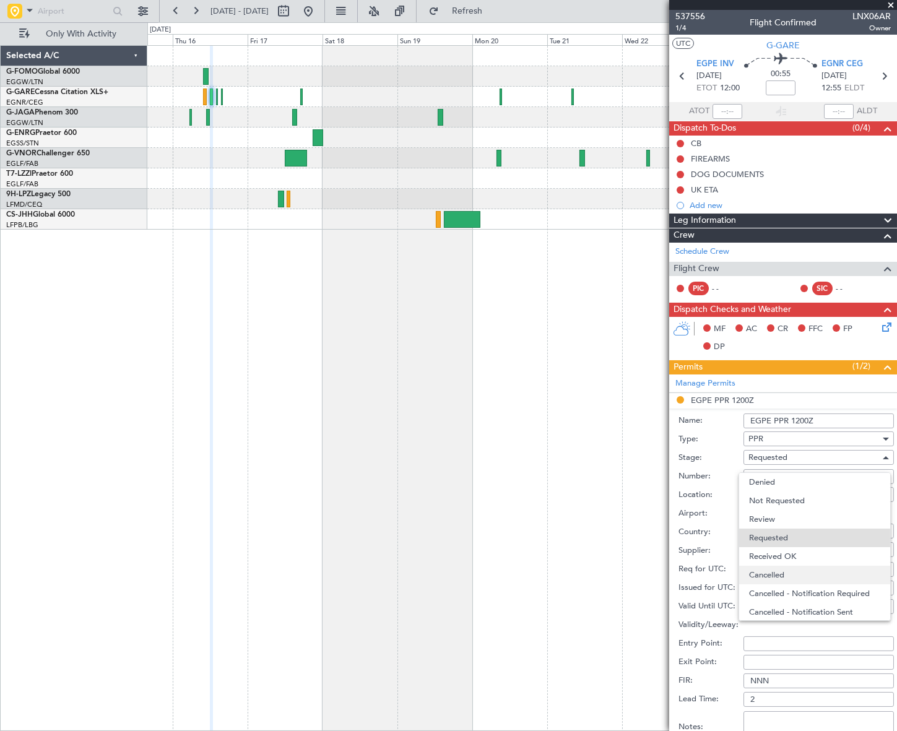
scroll to position [5, 0]
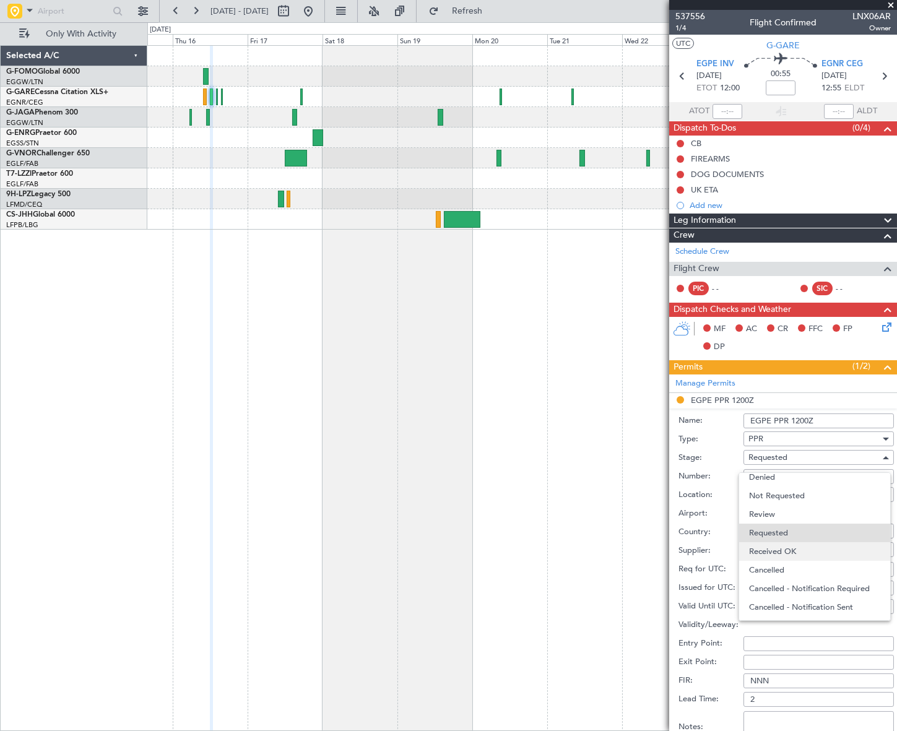
click at [783, 555] on span "Received OK" at bounding box center [814, 552] width 131 height 19
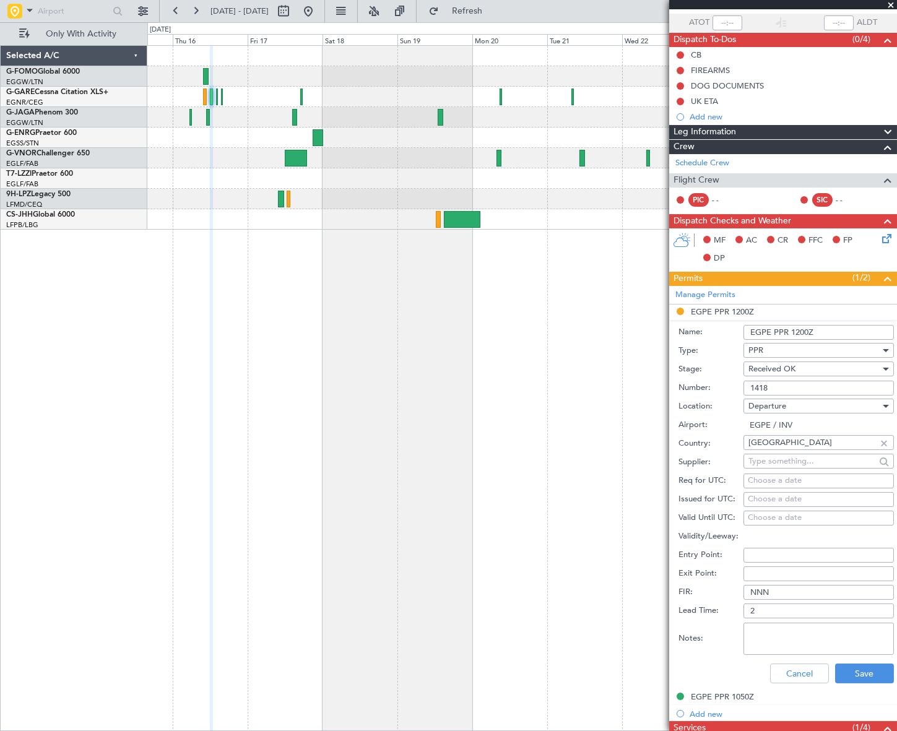
scroll to position [168, 0]
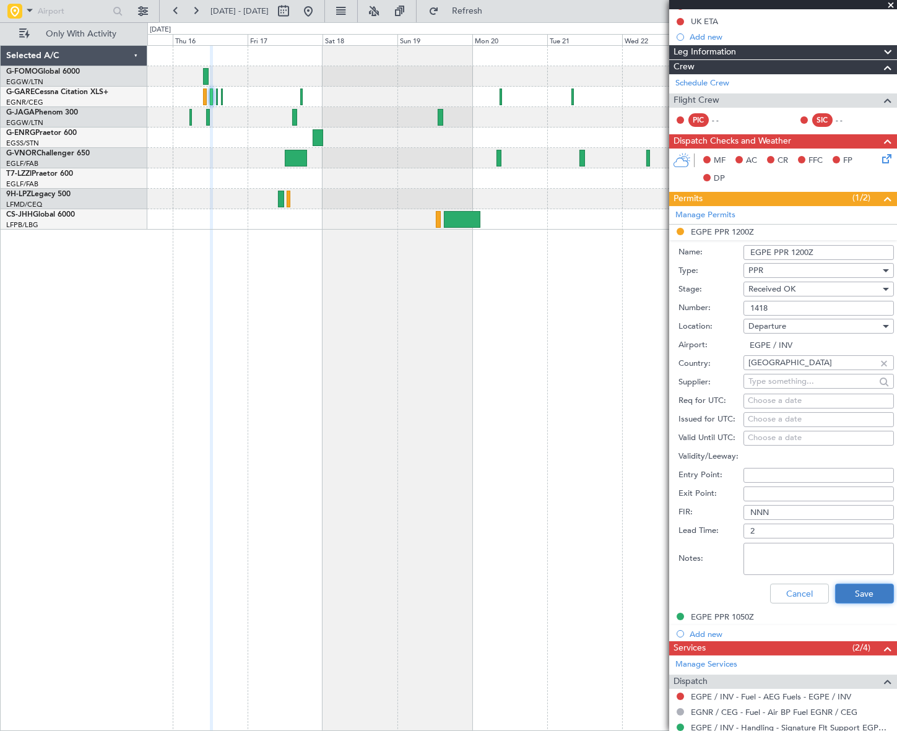
click at [849, 591] on button "Save" at bounding box center [864, 594] width 59 height 20
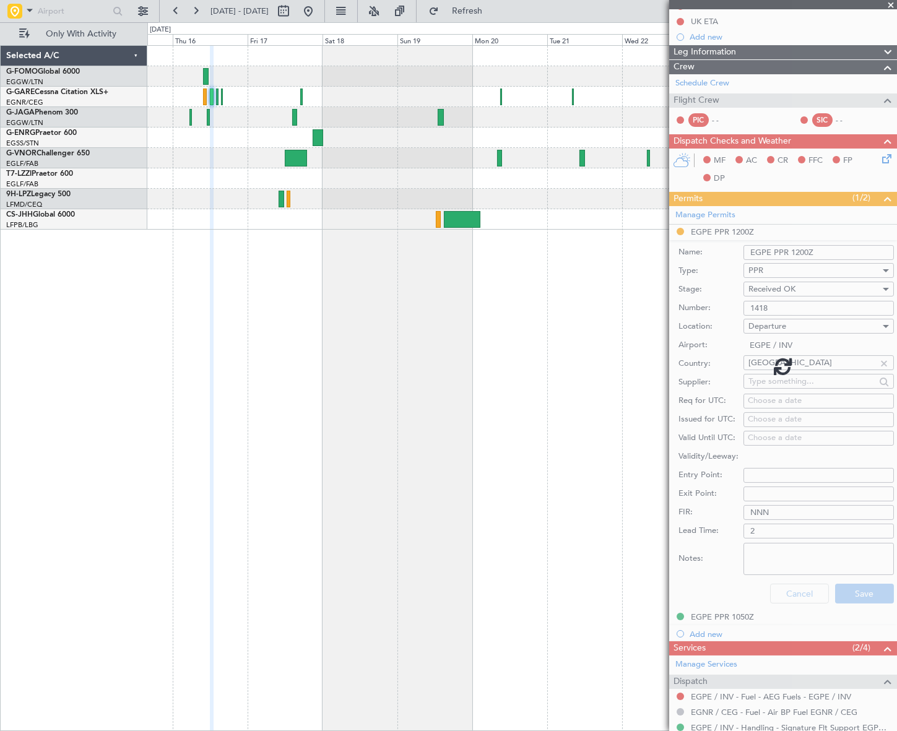
scroll to position [56, 0]
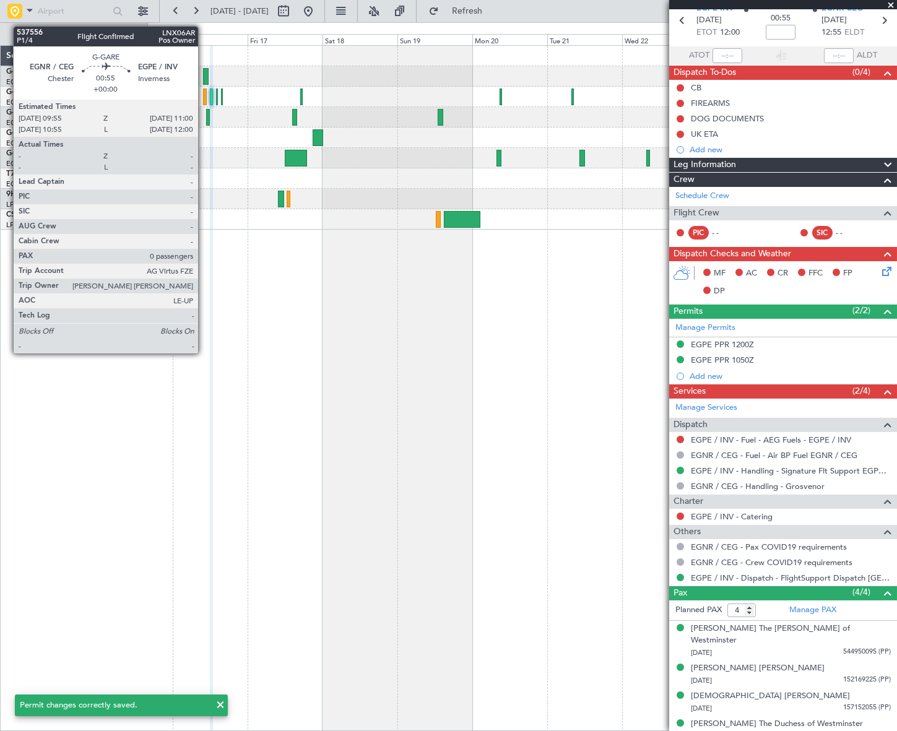
click at [204, 99] on div at bounding box center [205, 97] width 4 height 17
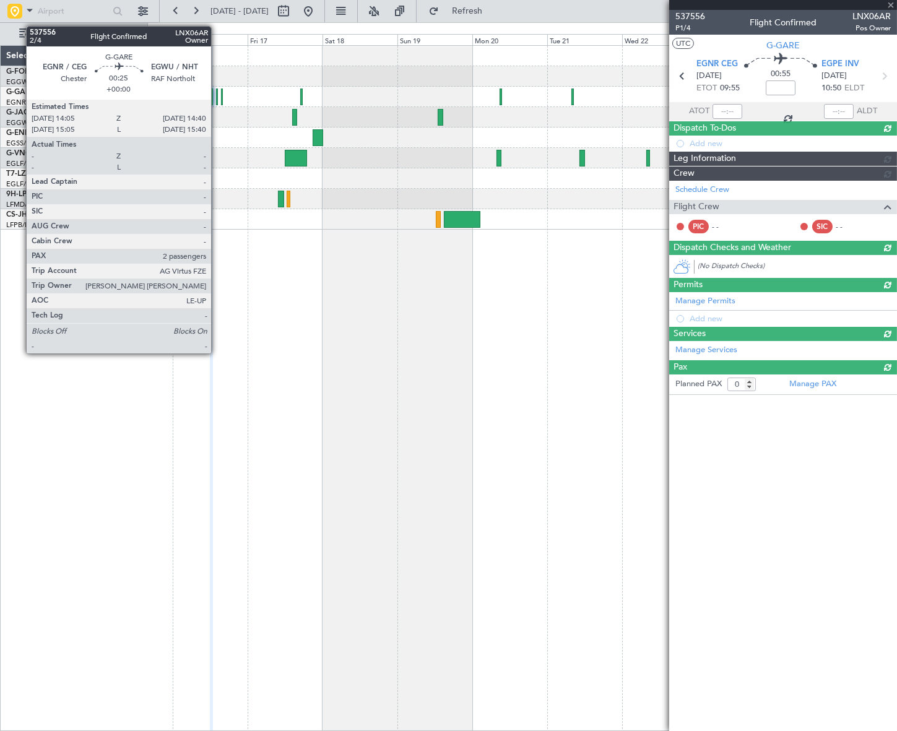
scroll to position [0, 0]
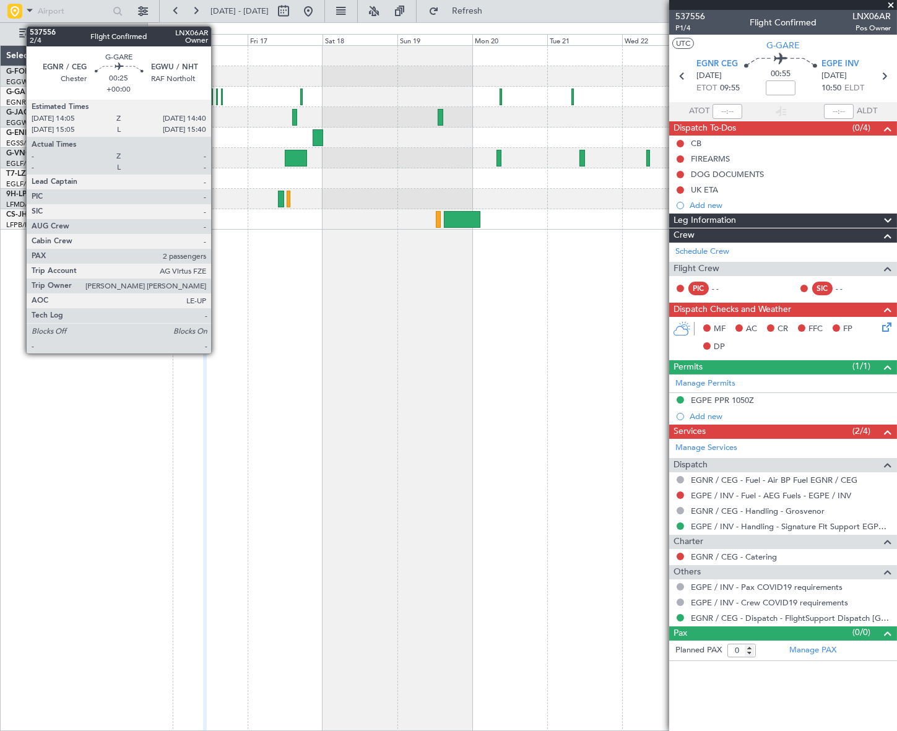
click at [217, 90] on div at bounding box center [217, 97] width 2 height 17
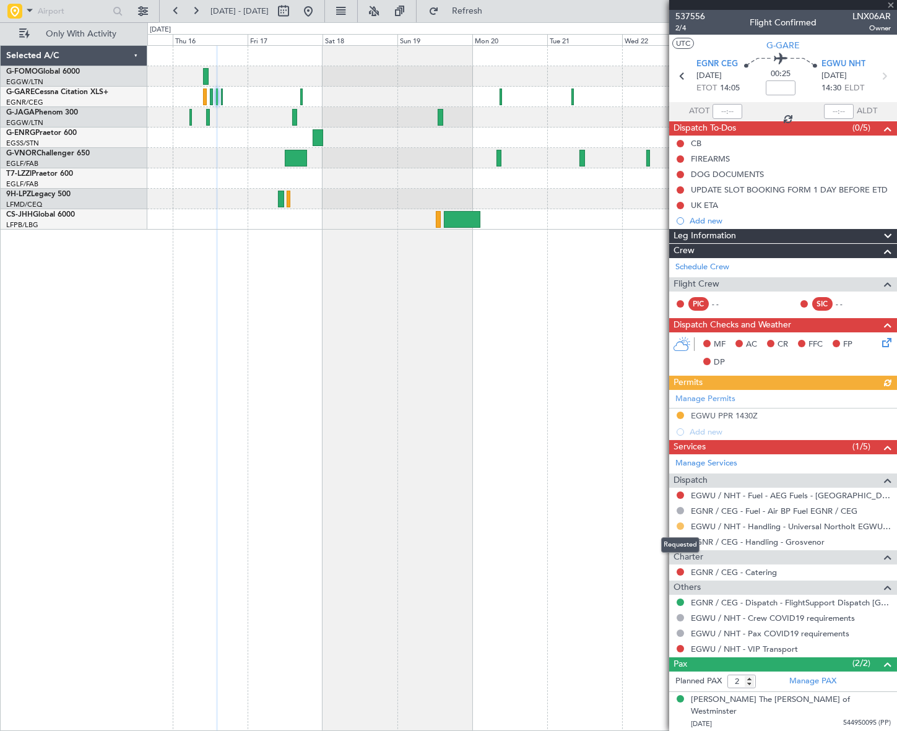
click at [679, 525] on button at bounding box center [680, 526] width 7 height 7
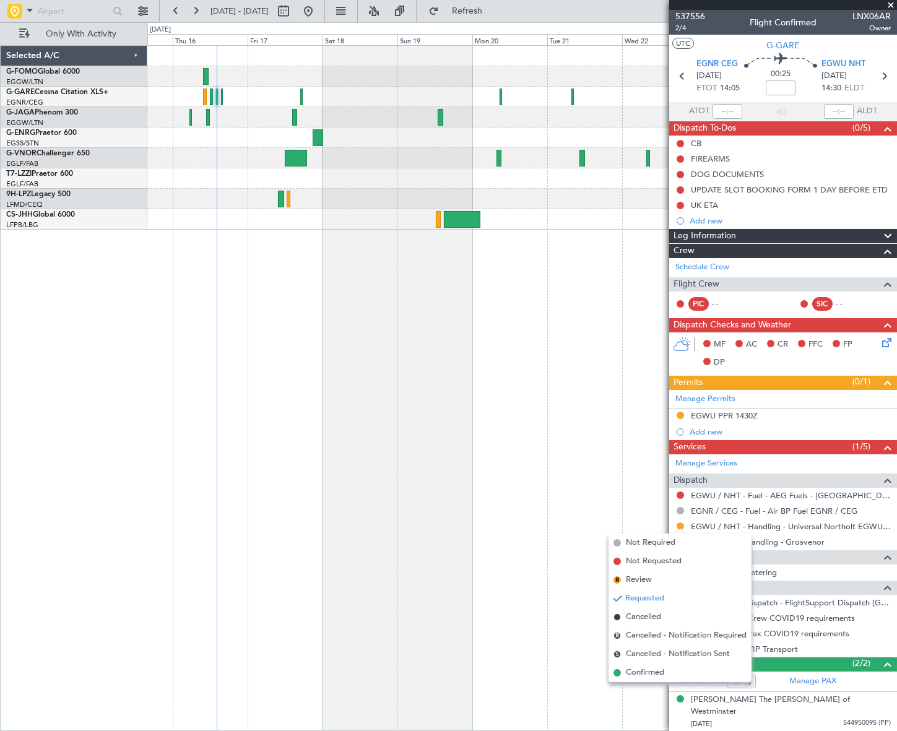
click at [642, 673] on span "Confirmed" at bounding box center [645, 673] width 38 height 12
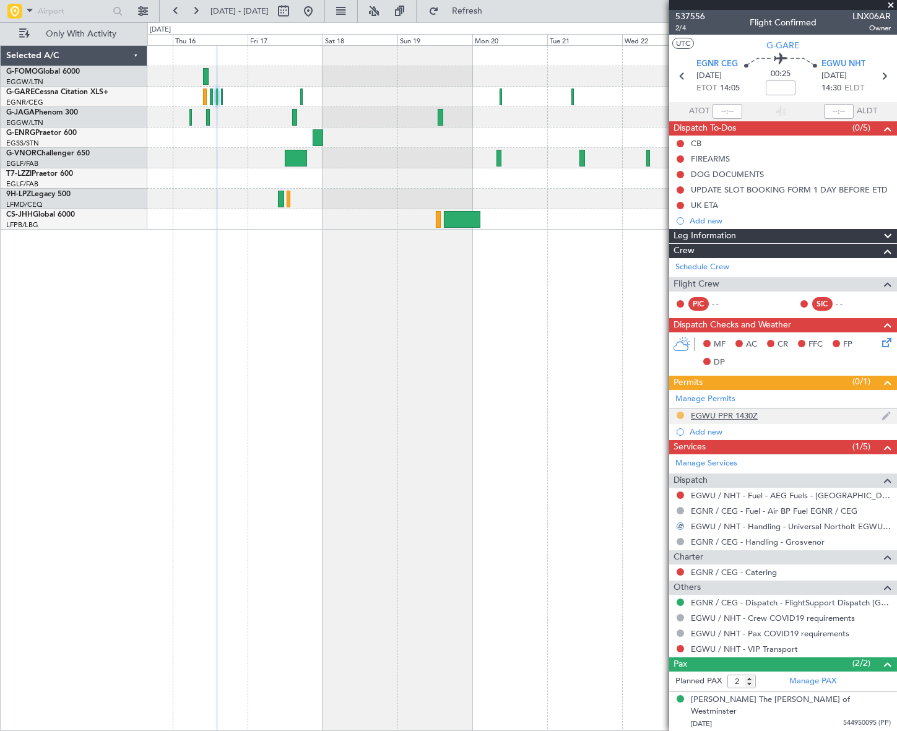
click at [678, 414] on button at bounding box center [680, 415] width 7 height 7
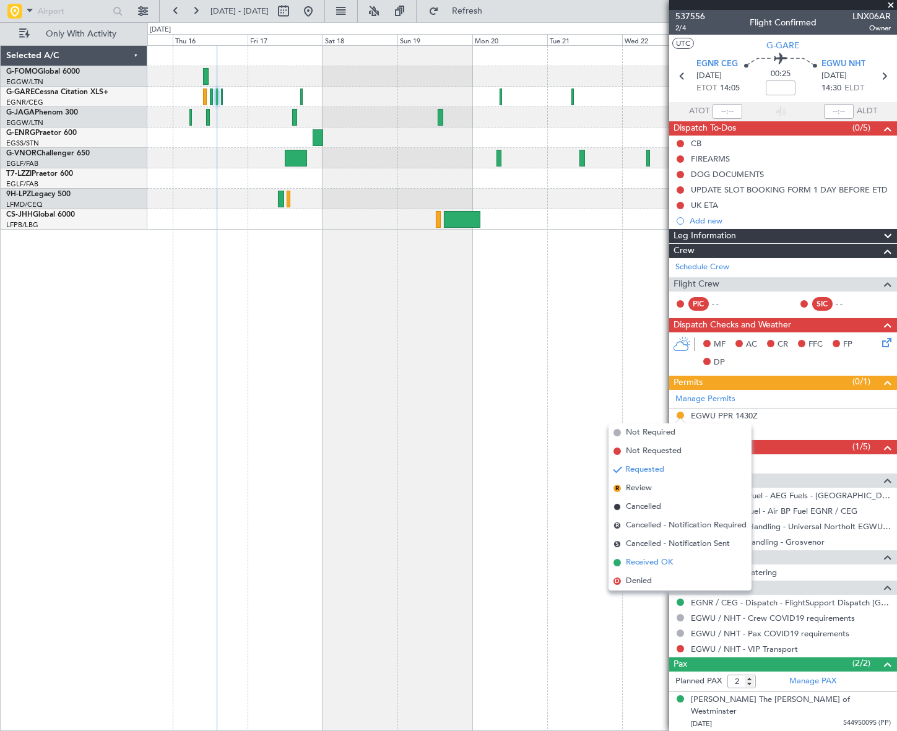
click at [661, 561] on span "Received OK" at bounding box center [649, 563] width 47 height 12
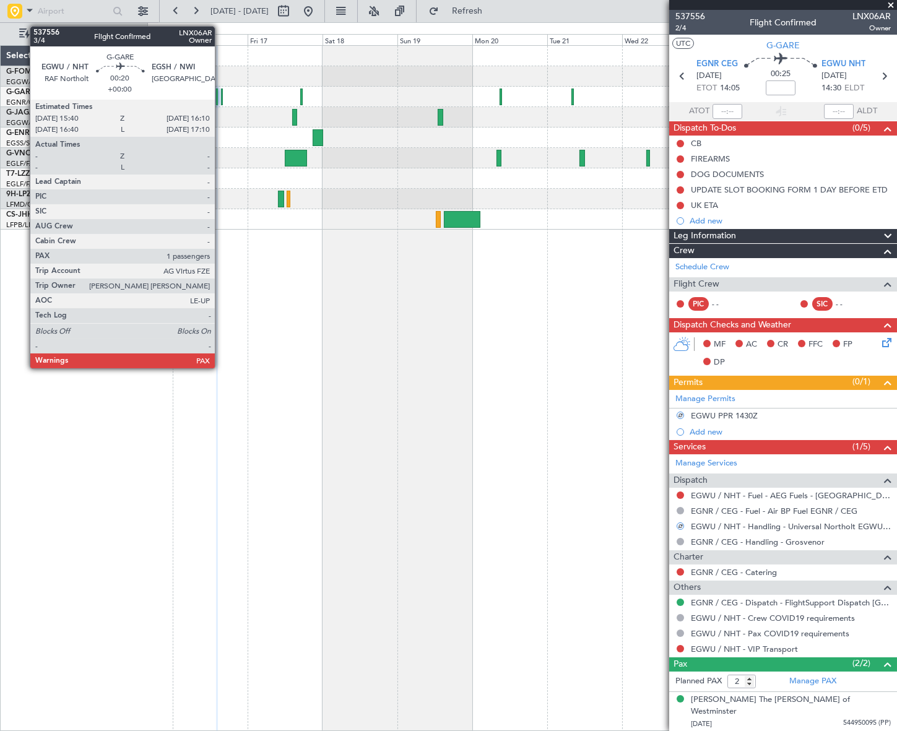
click at [221, 92] on div at bounding box center [222, 97] width 2 height 17
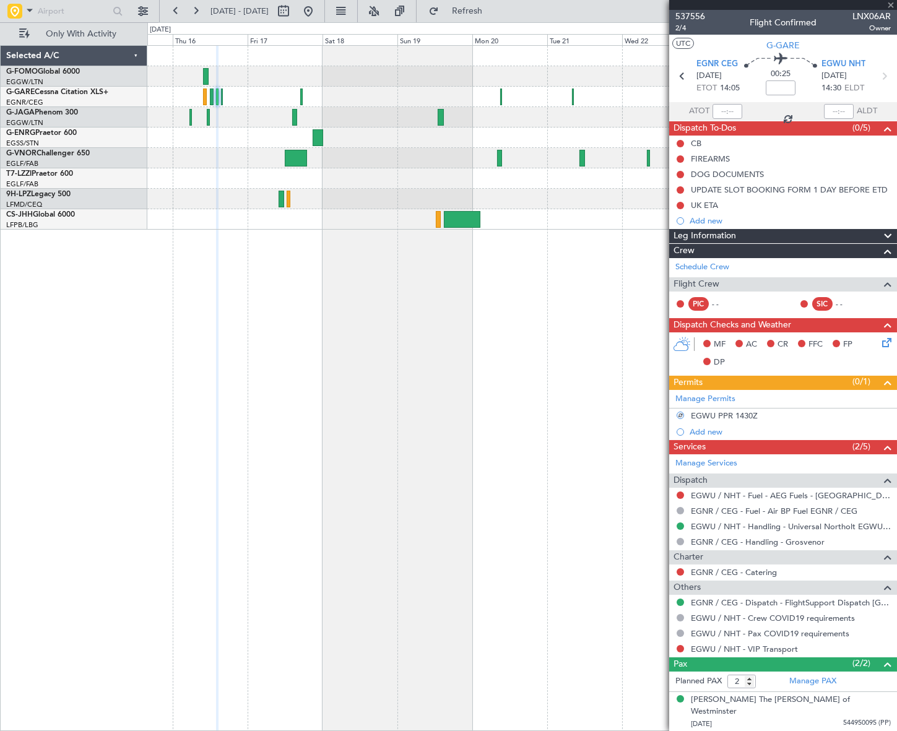
type input "1"
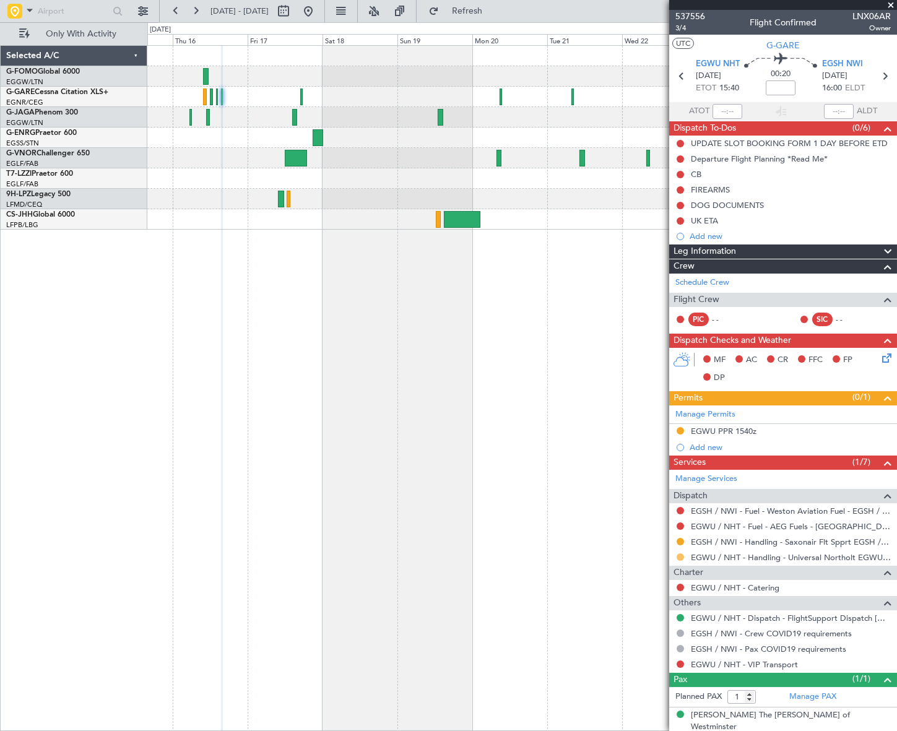
click at [681, 557] on button at bounding box center [680, 557] width 7 height 7
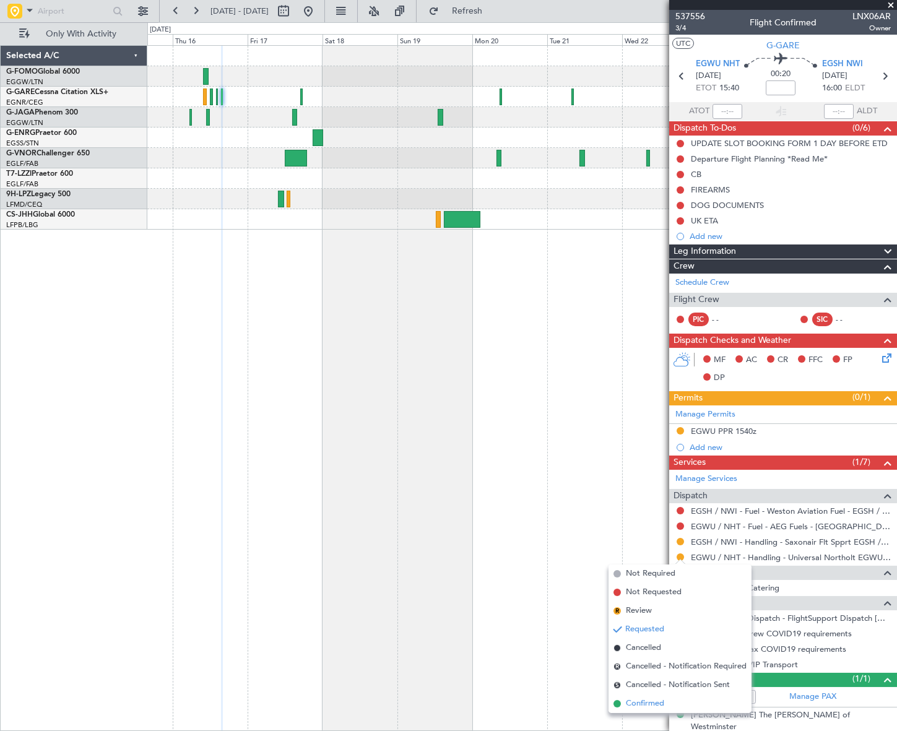
click at [650, 702] on span "Confirmed" at bounding box center [645, 704] width 38 height 12
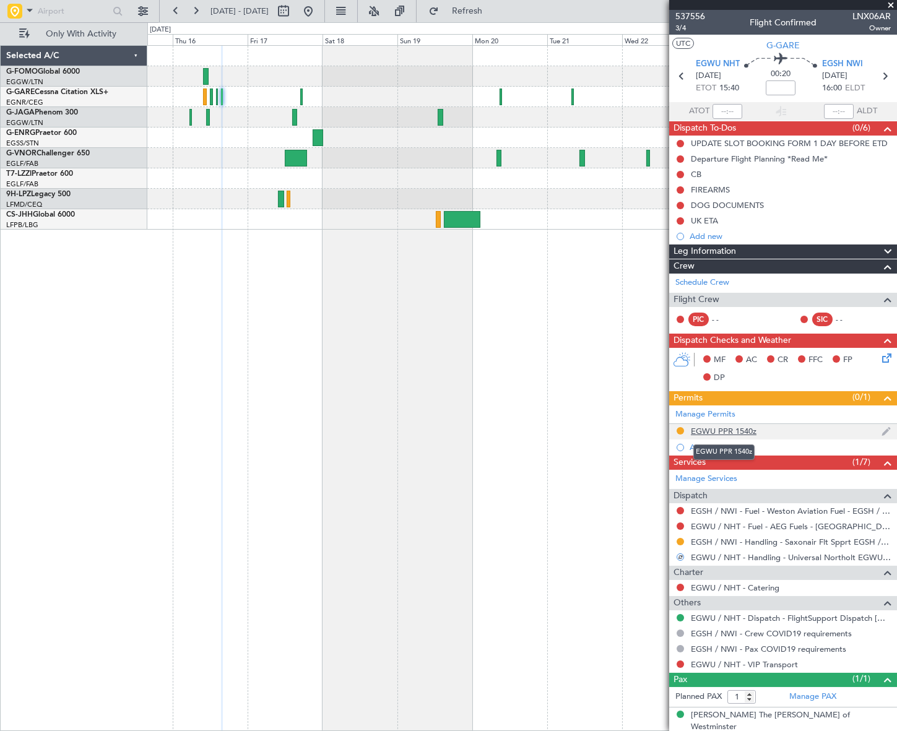
click at [725, 432] on div "EGWU PPR 1540z" at bounding box center [724, 431] width 66 height 11
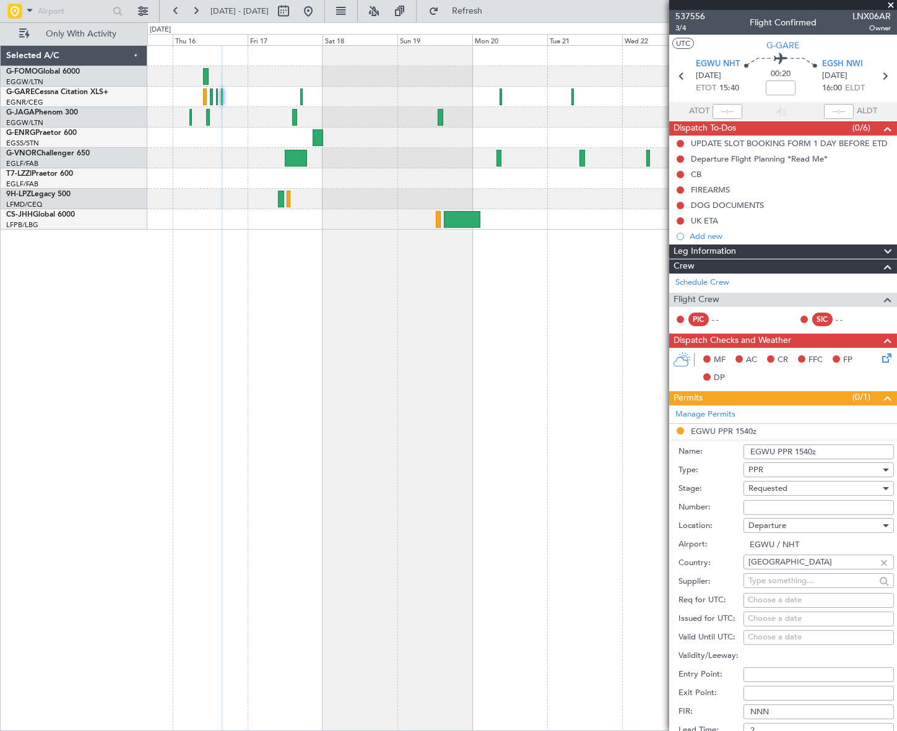
click at [808, 448] on input "EGWU PPR 1540z" at bounding box center [819, 452] width 150 height 15
type input "EGWU PPR 1550z"
click at [768, 489] on span "Requested" at bounding box center [768, 488] width 39 height 11
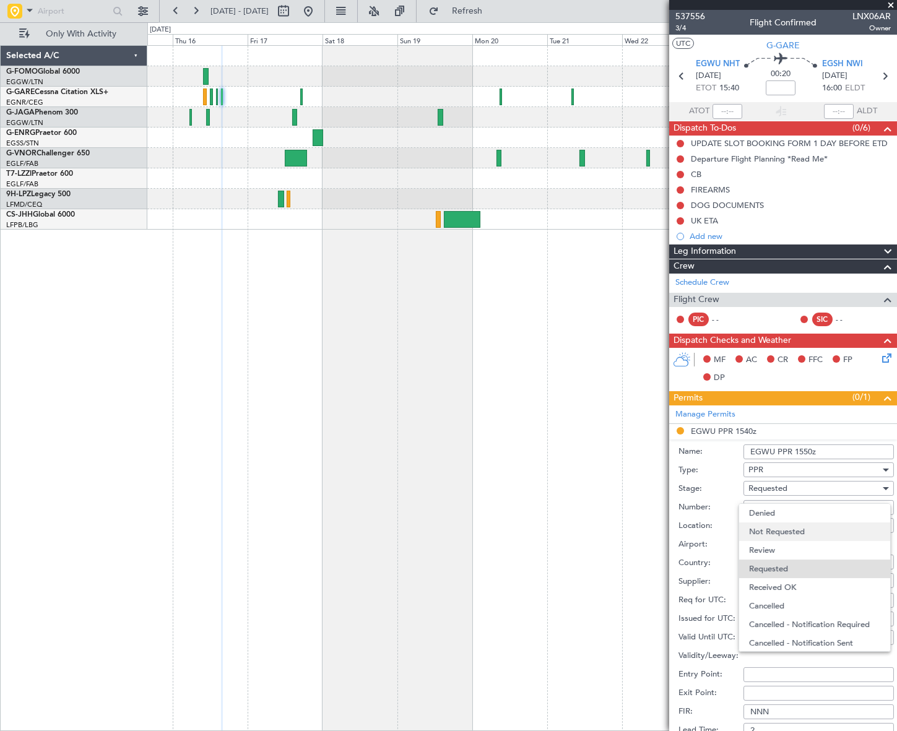
scroll to position [5, 0]
click at [787, 586] on span "Received OK" at bounding box center [814, 582] width 131 height 19
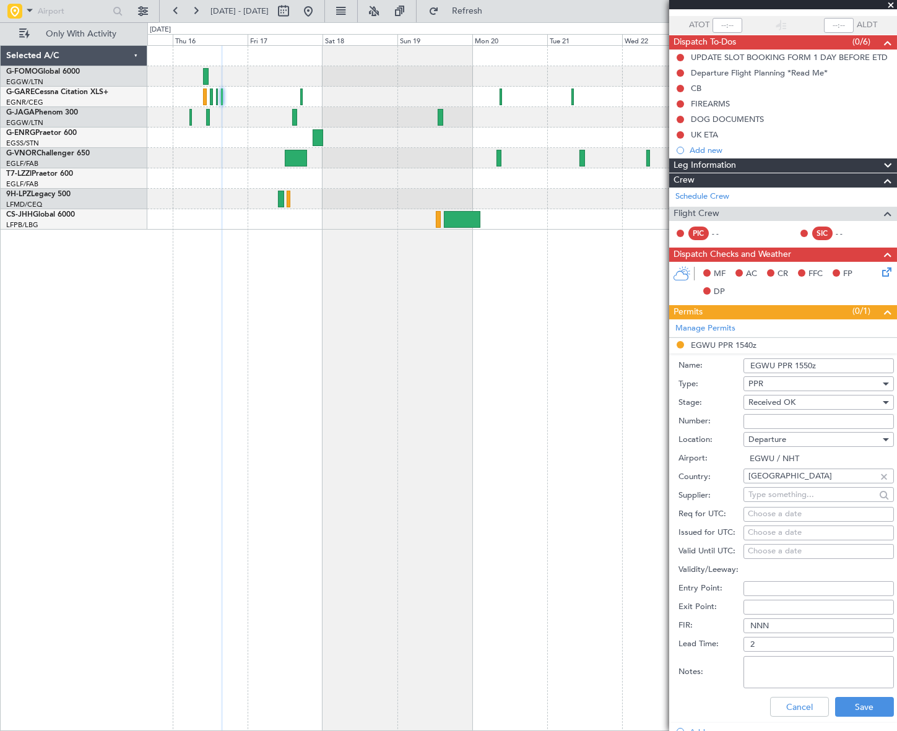
scroll to position [168, 0]
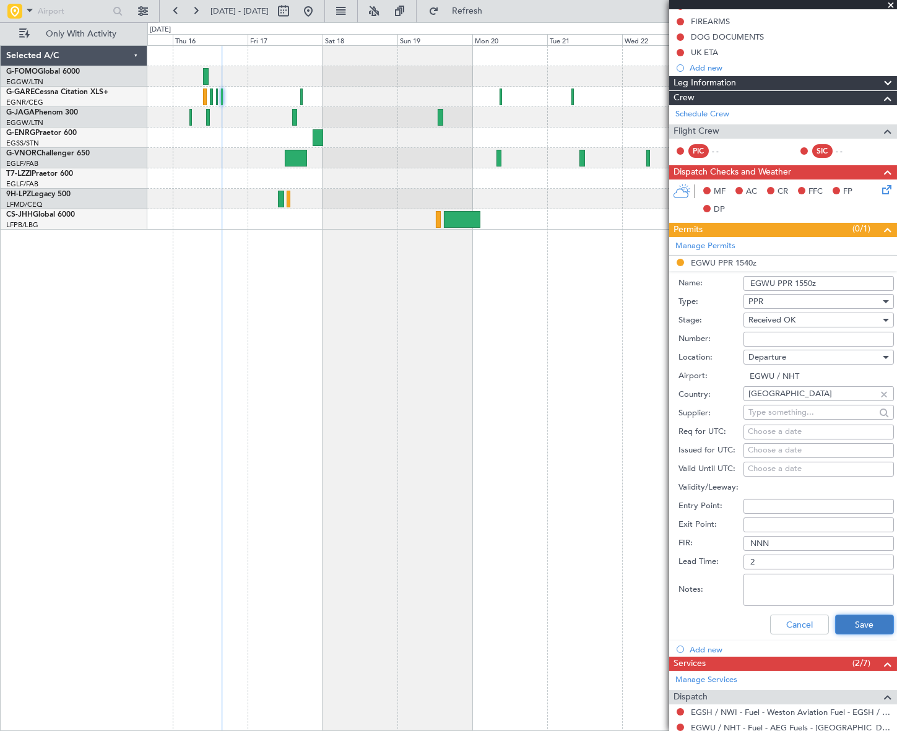
click at [852, 619] on button "Save" at bounding box center [864, 625] width 59 height 20
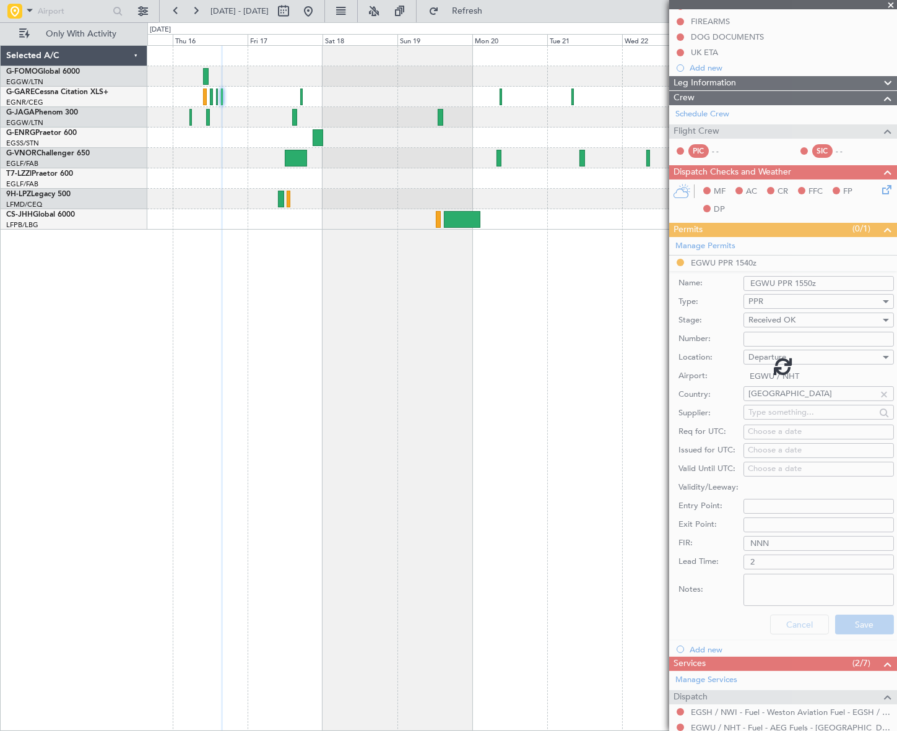
scroll to position [2, 0]
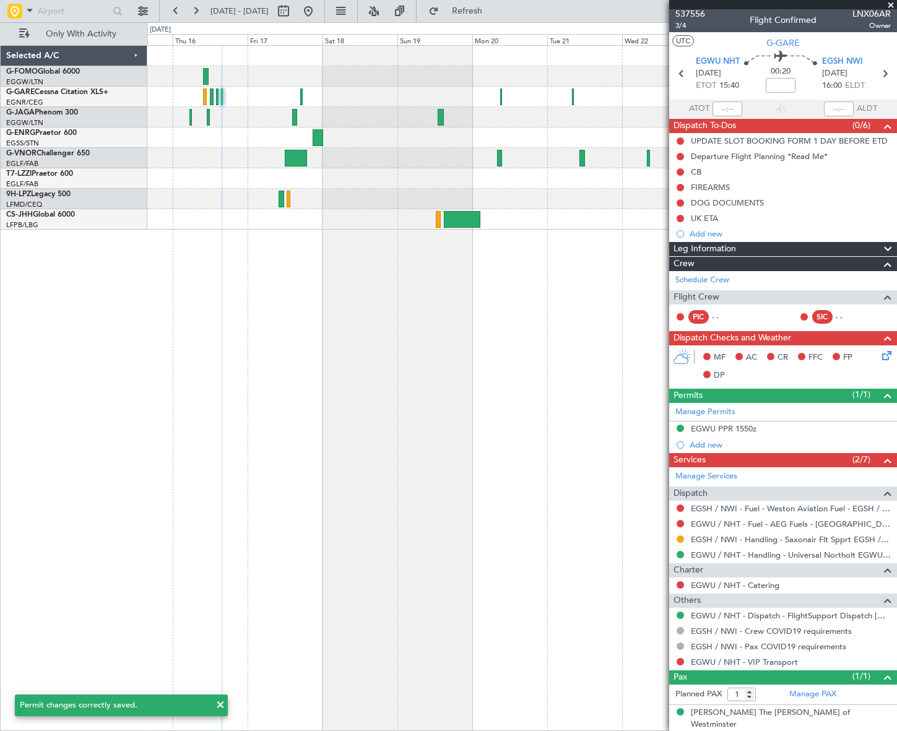
click at [216, 98] on div at bounding box center [217, 97] width 2 height 17
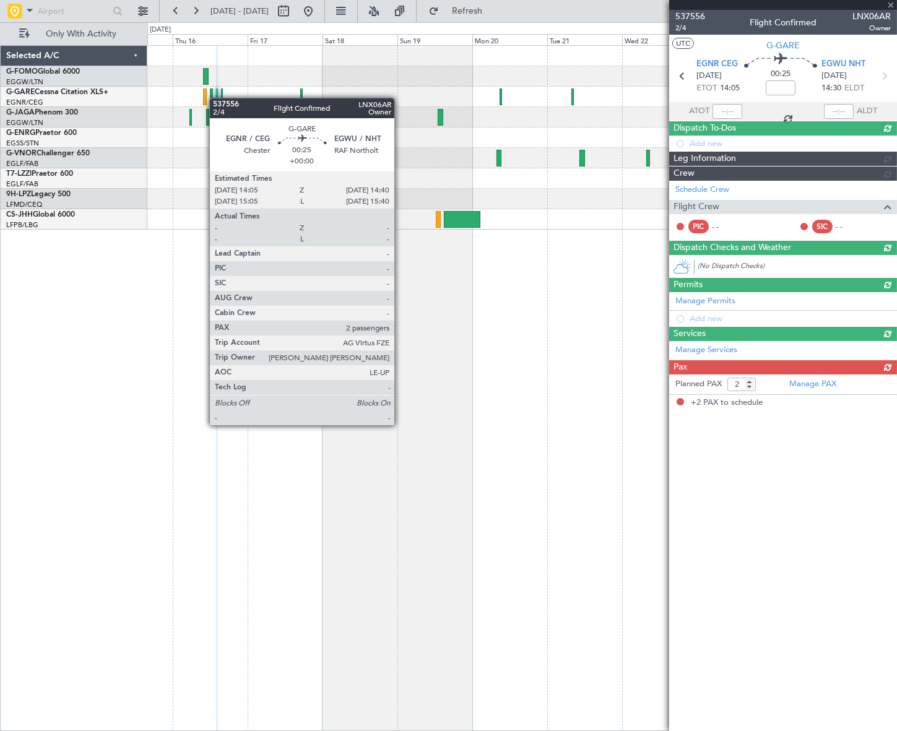
scroll to position [0, 0]
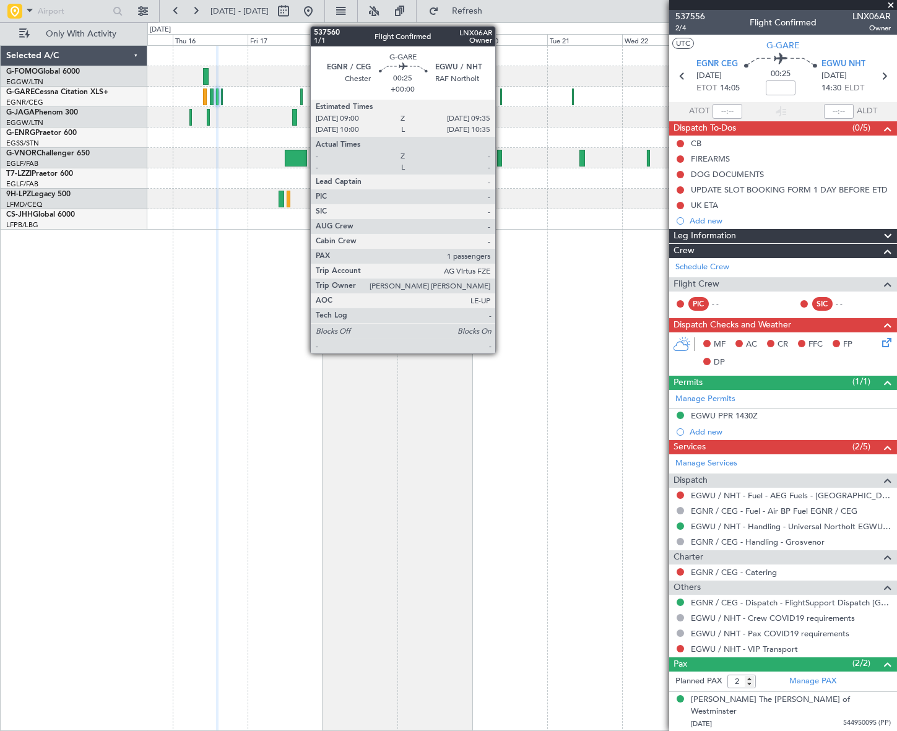
click at [501, 96] on div at bounding box center [501, 97] width 2 height 17
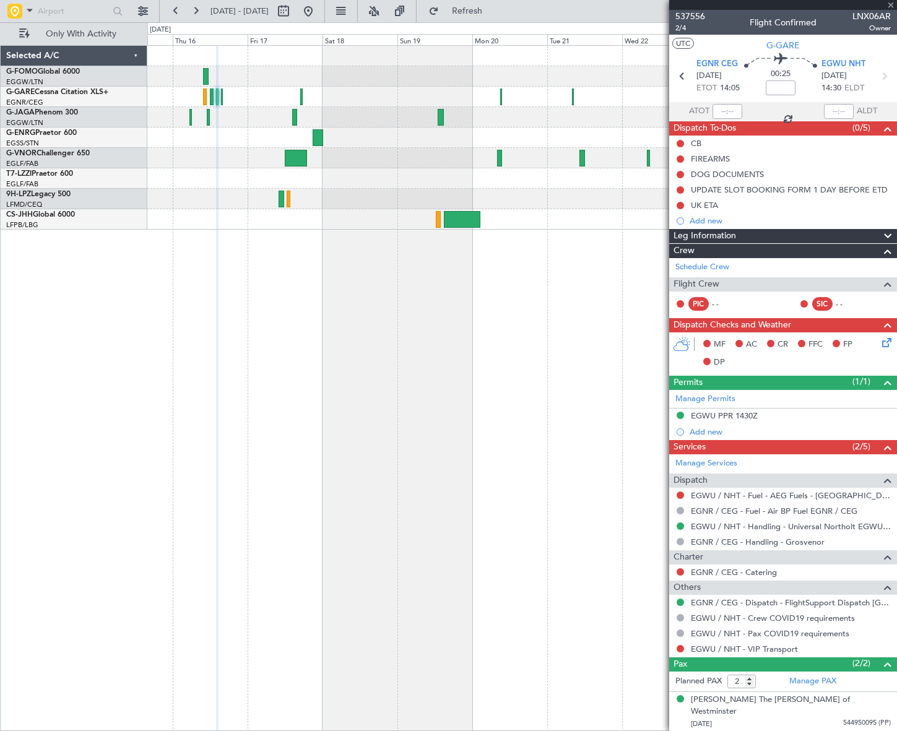
type input "1"
click at [681, 524] on button at bounding box center [680, 526] width 7 height 7
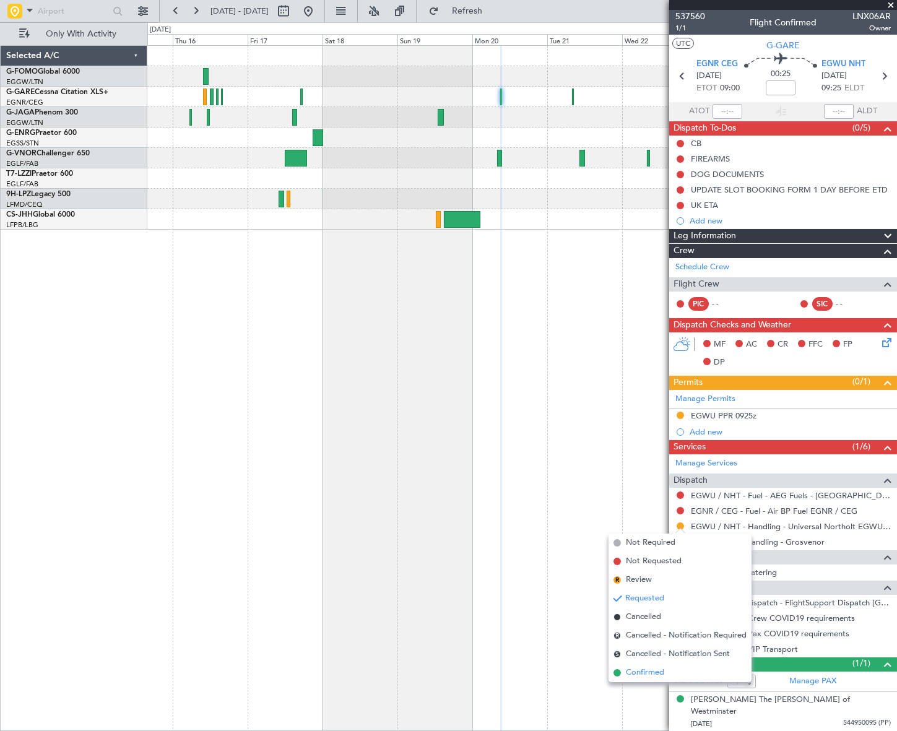
click at [641, 674] on span "Confirmed" at bounding box center [645, 673] width 38 height 12
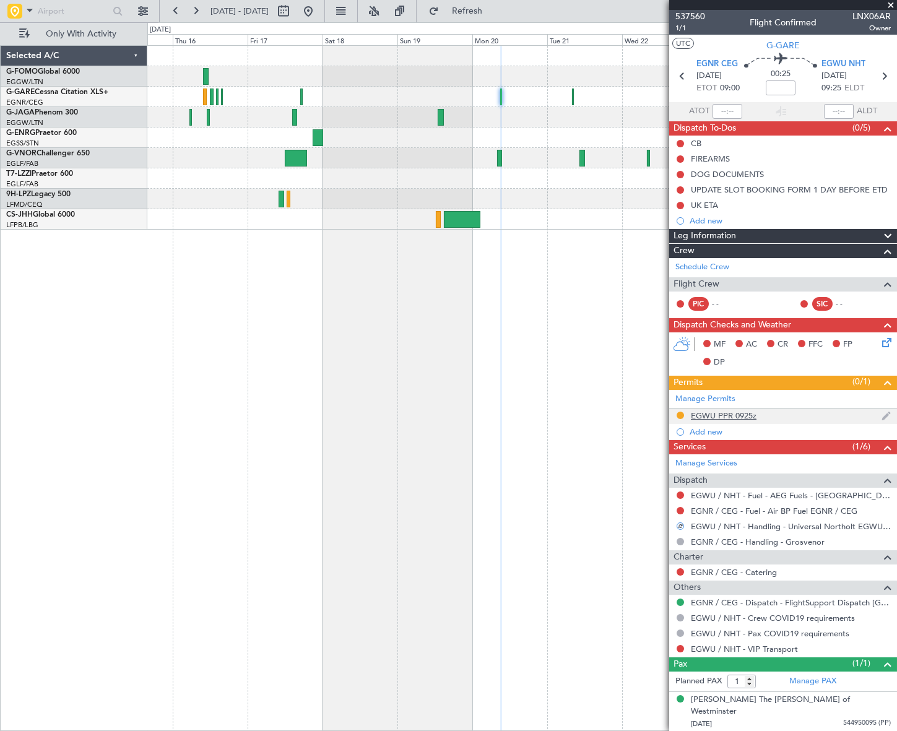
click at [732, 416] on div "EGWU PPR 0925z" at bounding box center [724, 416] width 66 height 11
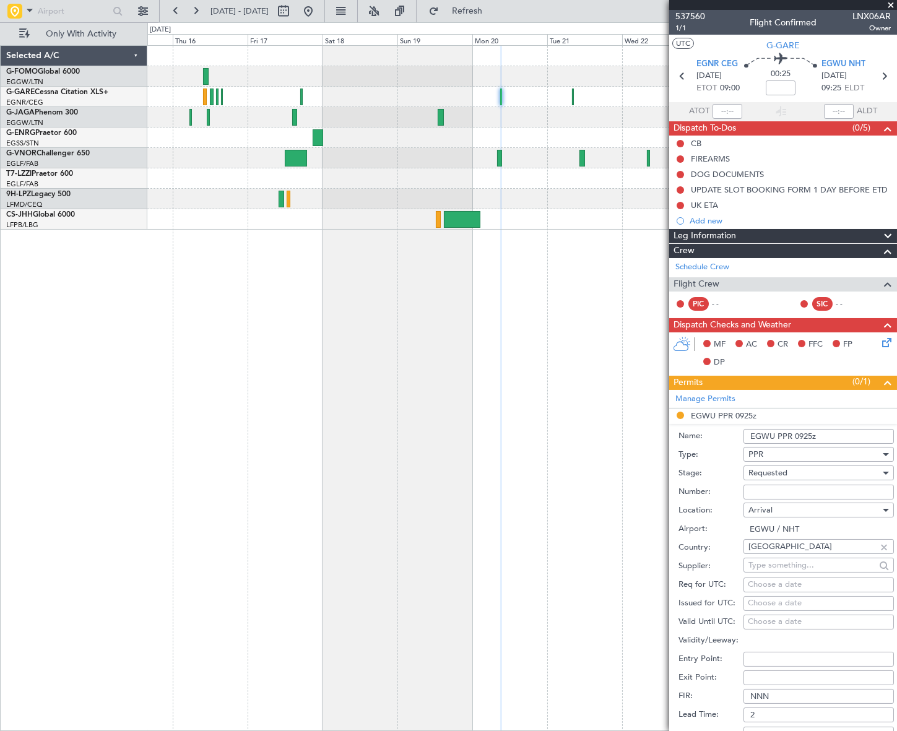
click at [811, 437] on input "EGWU PPR 0925z" at bounding box center [819, 436] width 150 height 15
type input "EGWU PPR 0940z"
click at [790, 468] on div "Requested" at bounding box center [815, 473] width 132 height 19
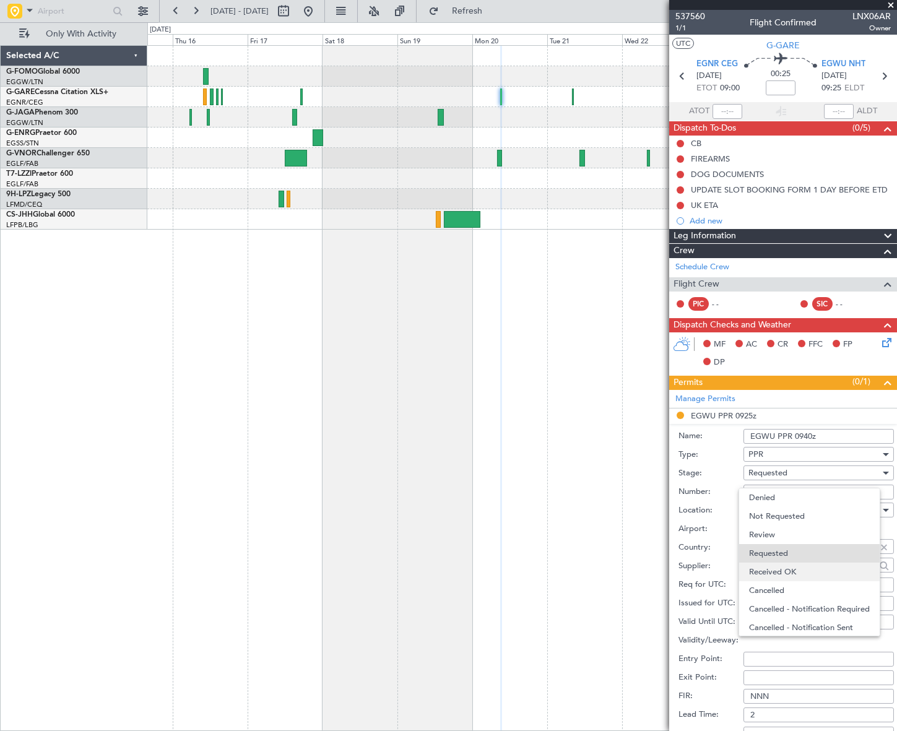
scroll to position [5, 0]
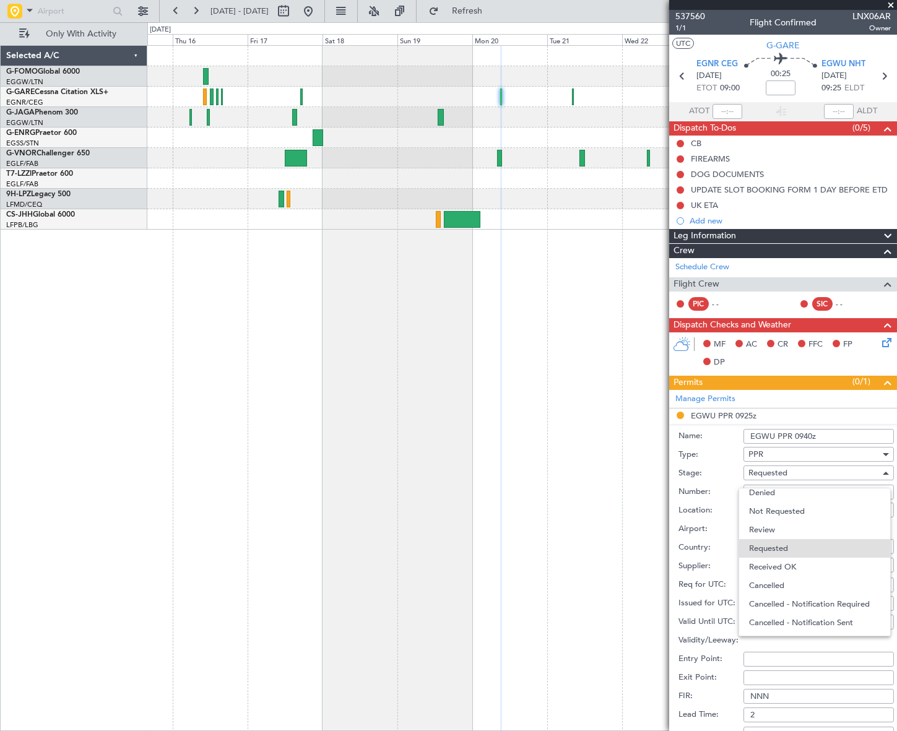
click at [795, 566] on span "Received OK" at bounding box center [814, 567] width 131 height 19
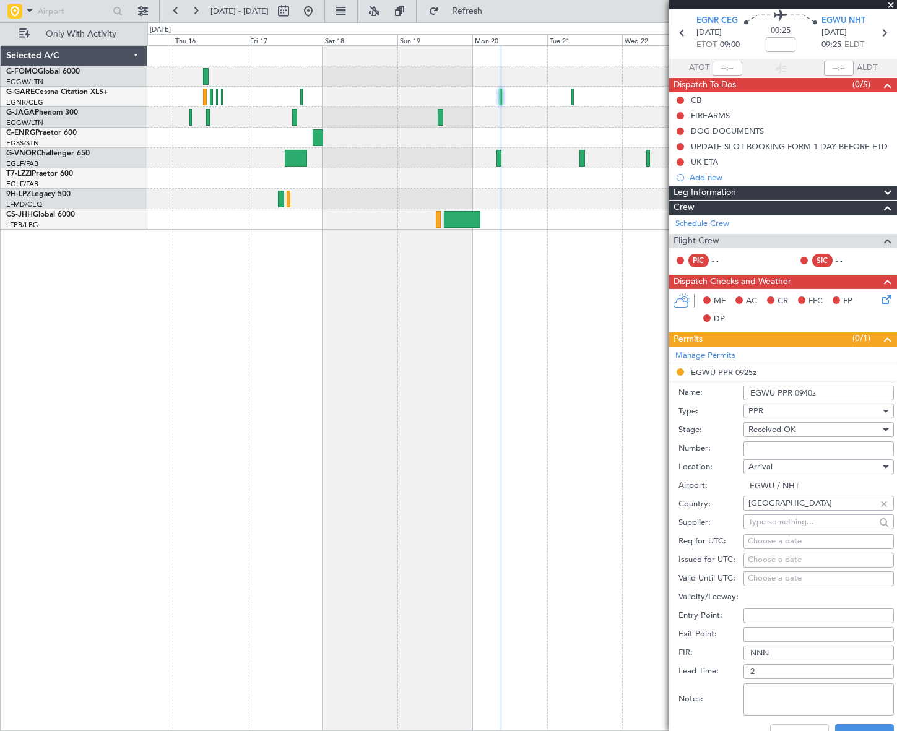
scroll to position [225, 0]
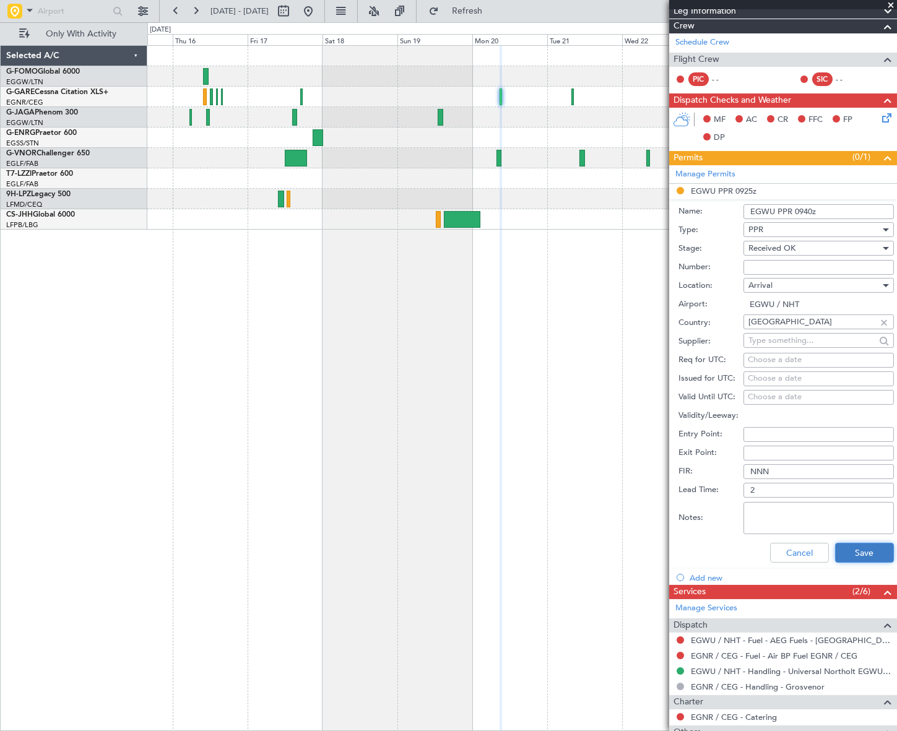
click at [867, 545] on button "Save" at bounding box center [864, 553] width 59 height 20
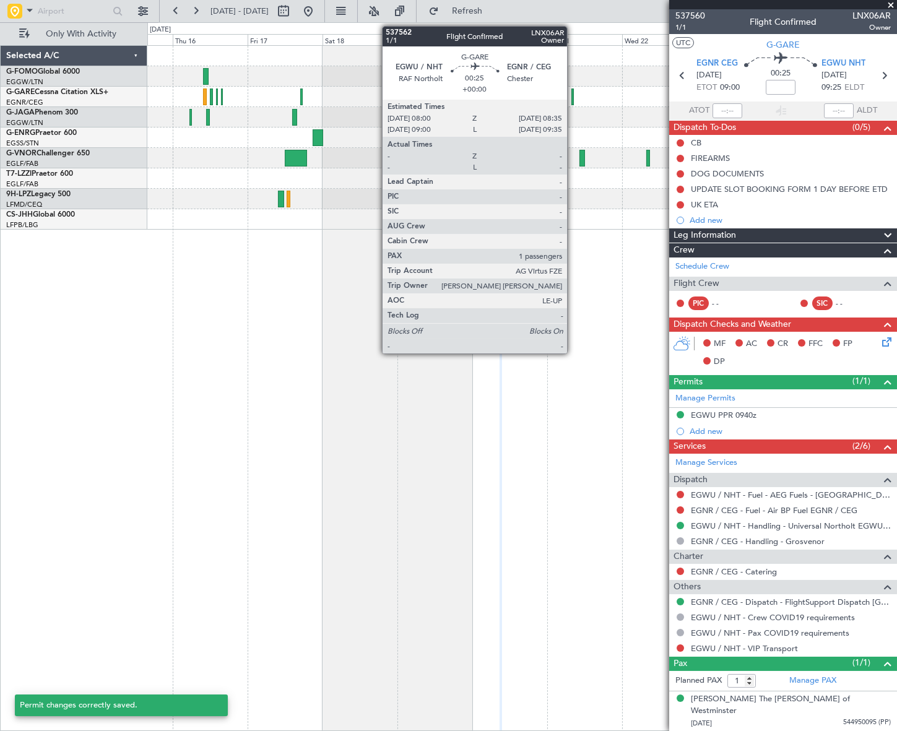
scroll to position [0, 0]
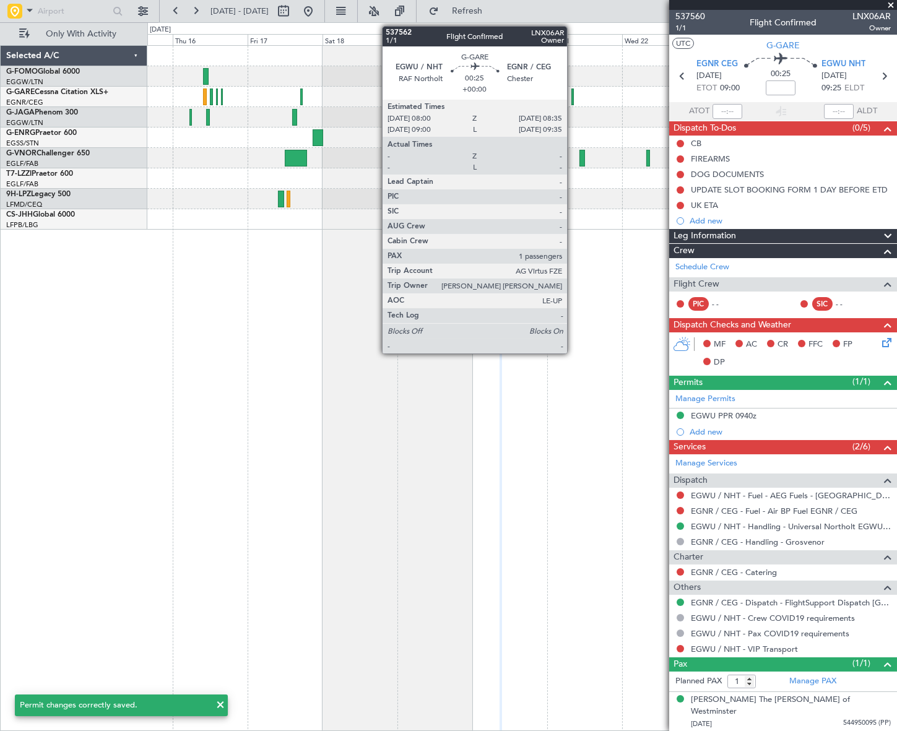
click at [573, 98] on div at bounding box center [573, 97] width 2 height 17
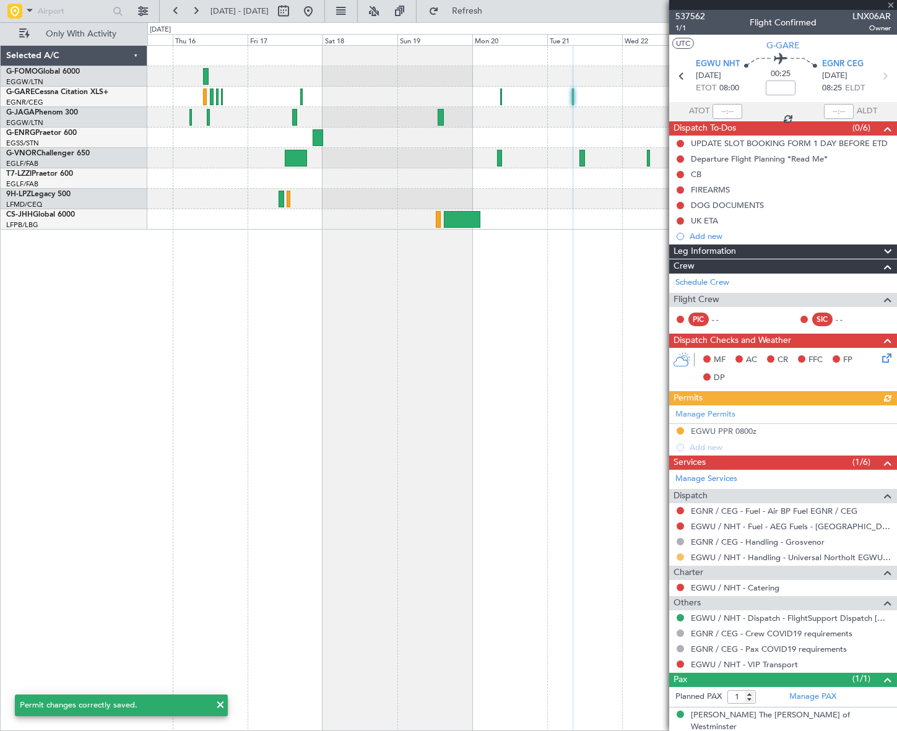
click at [682, 557] on button at bounding box center [680, 557] width 7 height 7
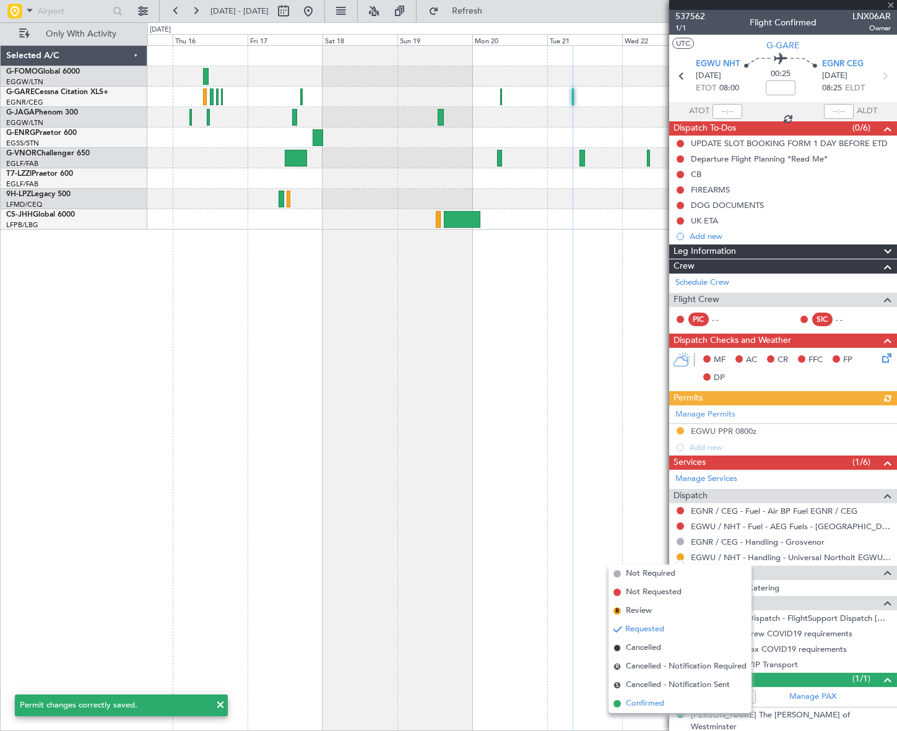
click at [650, 705] on span "Confirmed" at bounding box center [645, 704] width 38 height 12
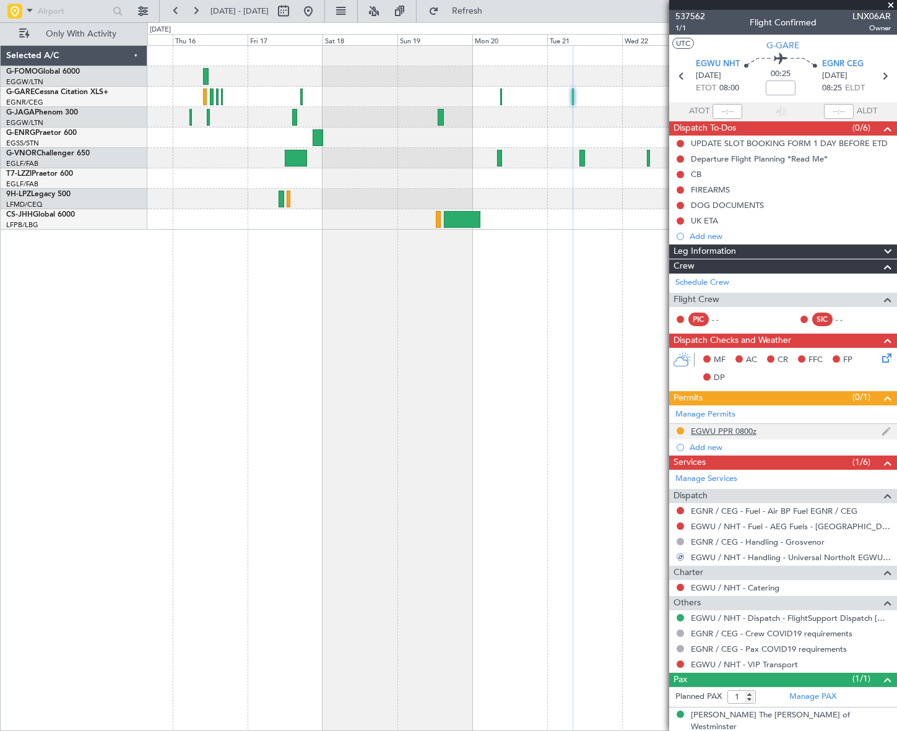
click at [737, 431] on div "EGWU PPR 0800z" at bounding box center [724, 431] width 66 height 11
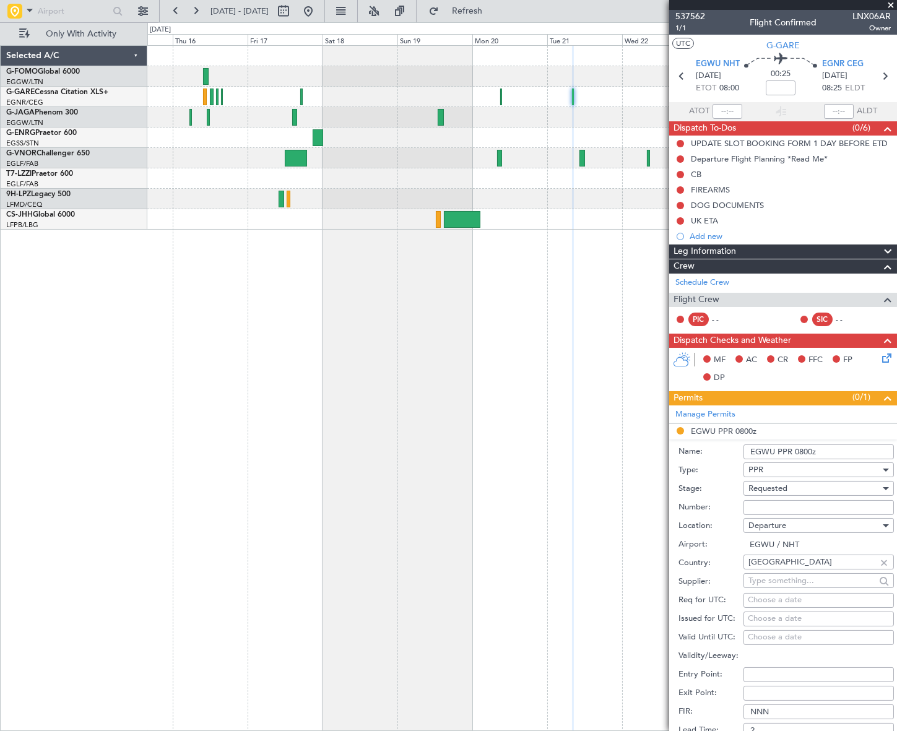
click at [810, 450] on input "EGWU PPR 0800z" at bounding box center [819, 452] width 150 height 15
type input "EGWU PPR 0820z"
click at [787, 486] on span "Requested" at bounding box center [768, 488] width 39 height 11
click at [789, 580] on span "Received OK" at bounding box center [814, 582] width 131 height 19
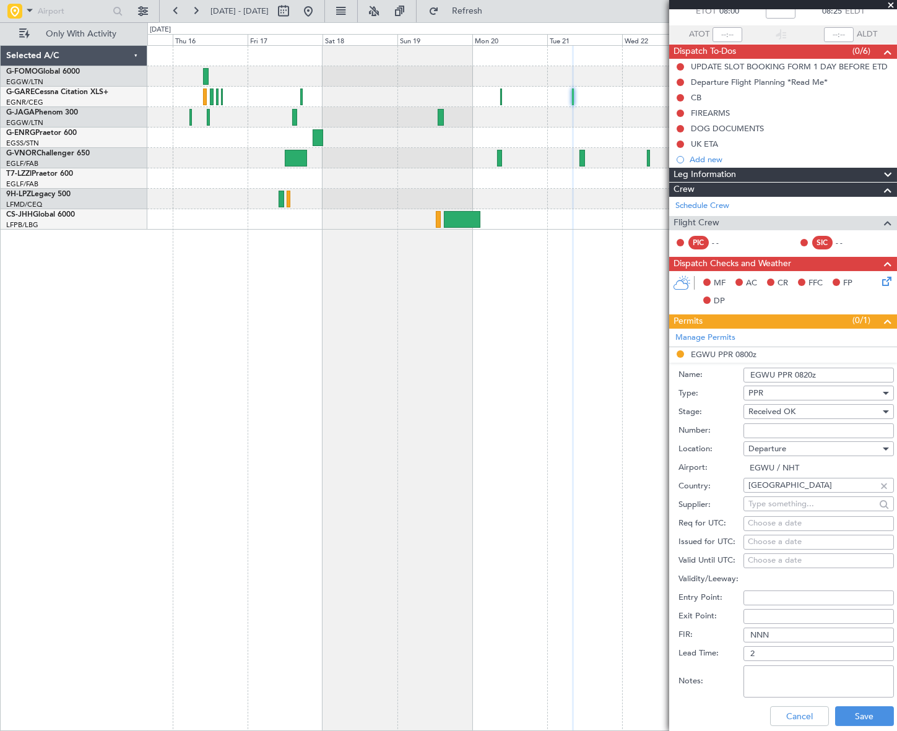
scroll to position [112, 0]
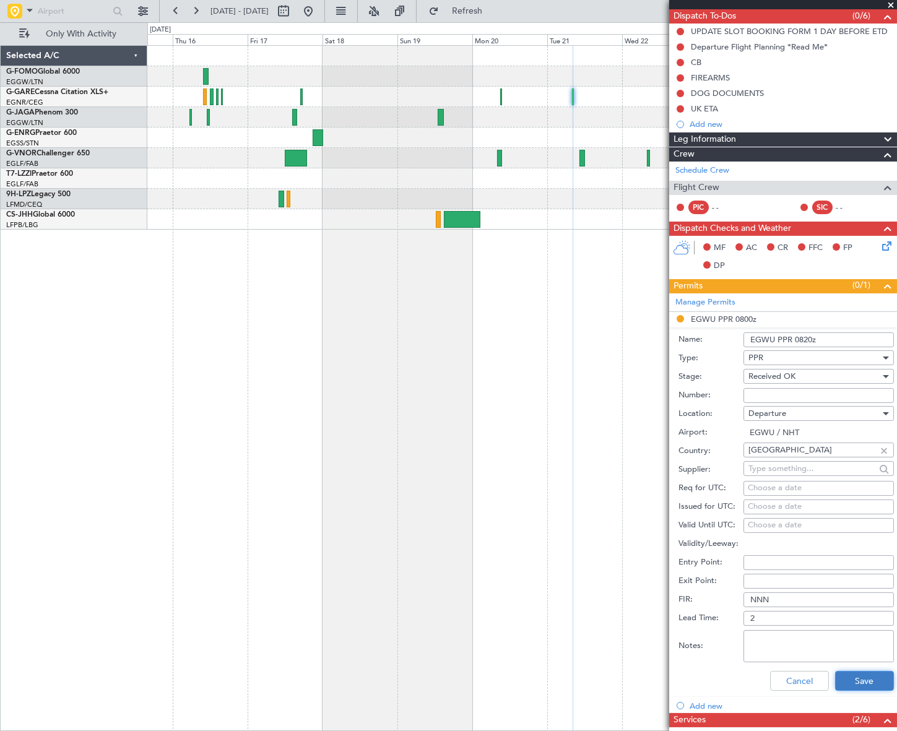
click at [873, 681] on button "Save" at bounding box center [864, 681] width 59 height 20
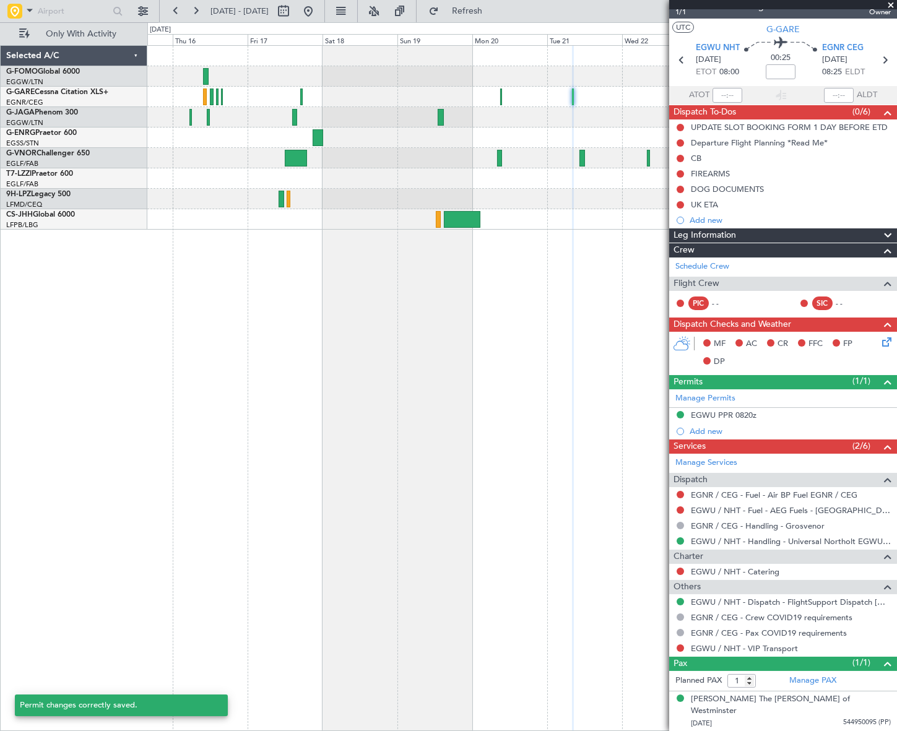
scroll to position [2, 0]
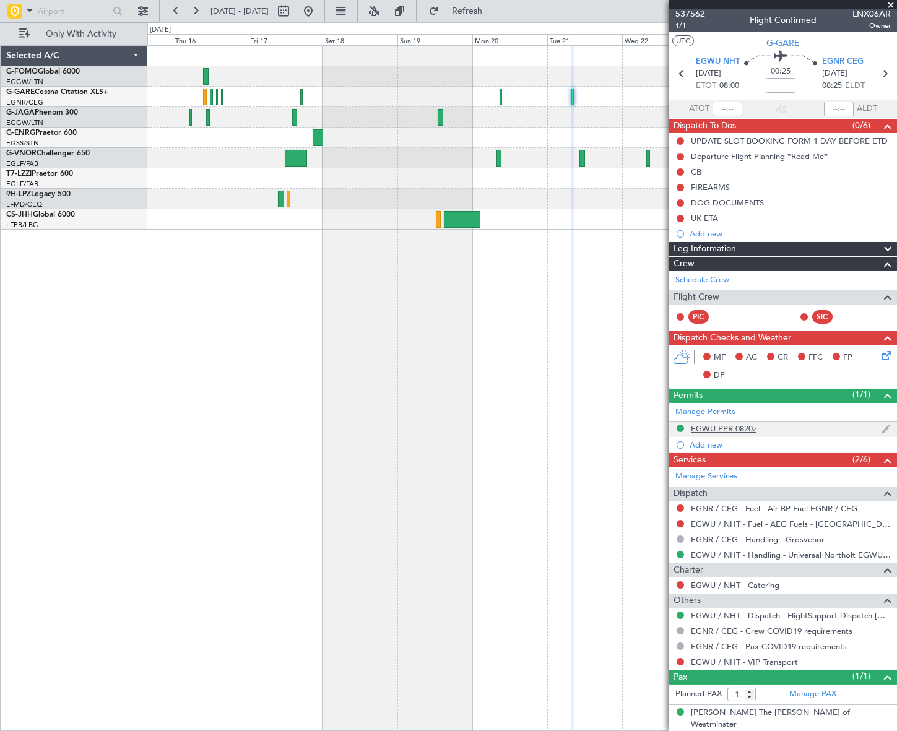
click at [718, 431] on div "EGWU PPR 0820z" at bounding box center [724, 429] width 66 height 11
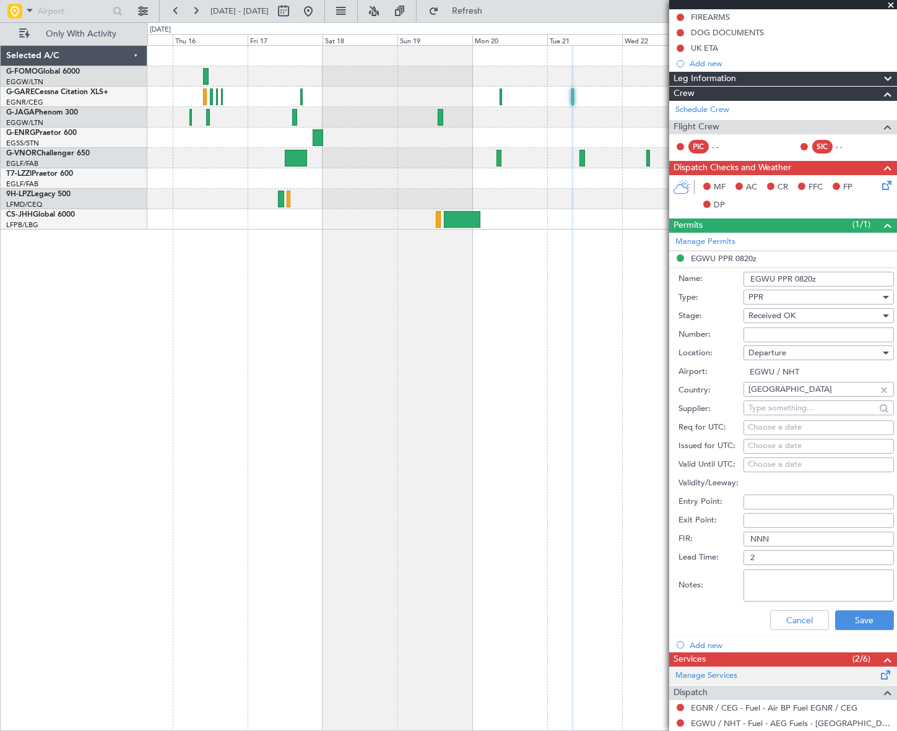
scroll to position [225, 0]
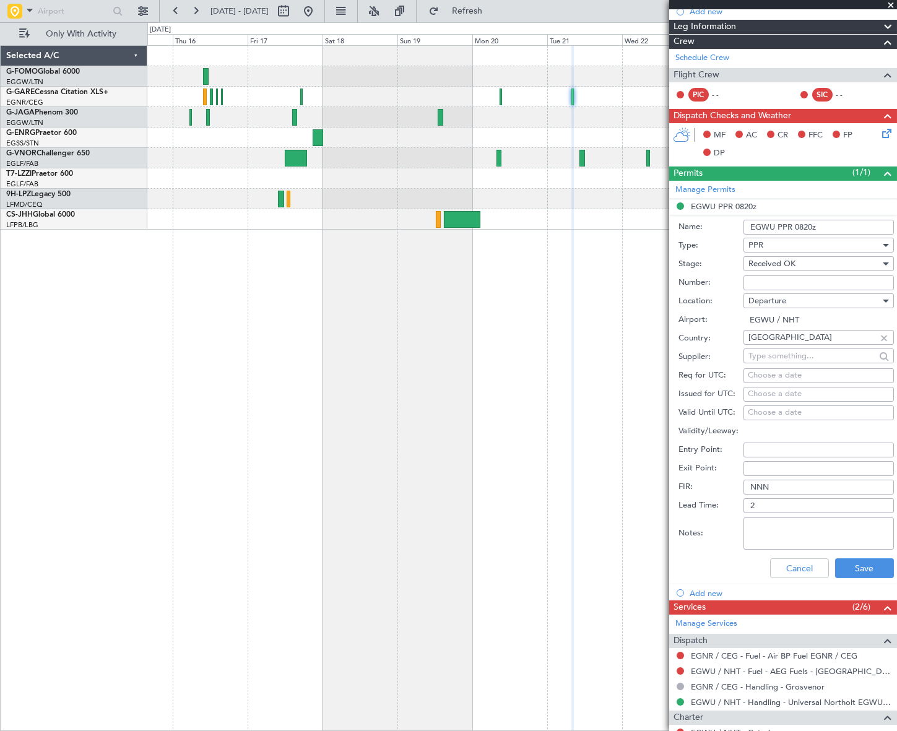
click at [780, 533] on textarea "Notes:" at bounding box center [819, 534] width 150 height 32
paste textarea "Flight Plans filed outside the +/- 15 minutes tolerance will be rejected"
type textarea "Flight Plans filed outside the +/- 15 minutes tolerance will be rejected"
click at [849, 567] on button "Save" at bounding box center [864, 569] width 59 height 20
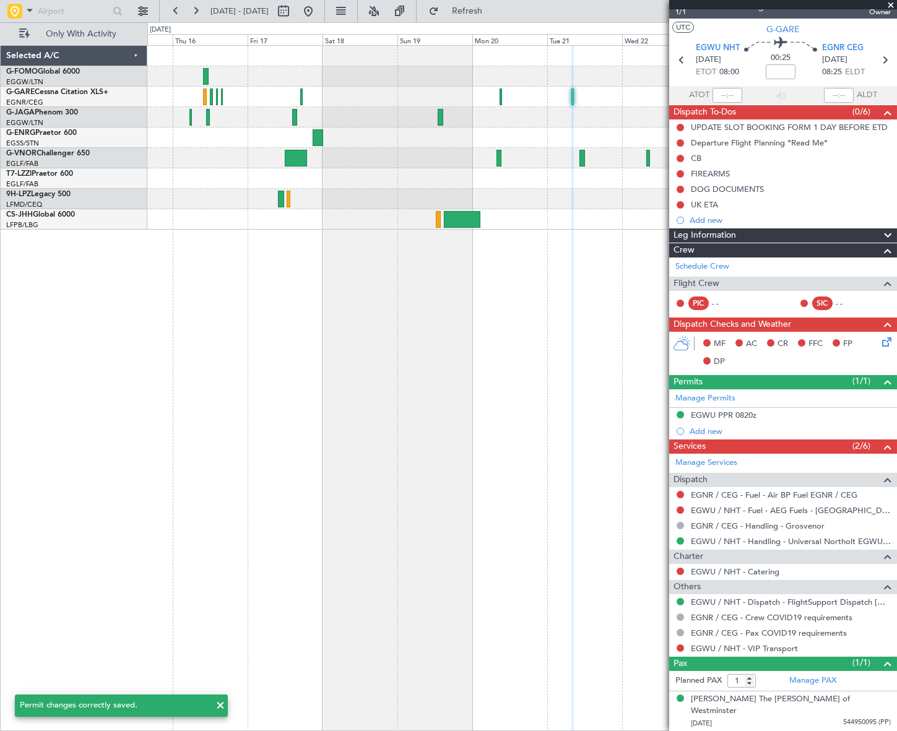
scroll to position [2, 0]
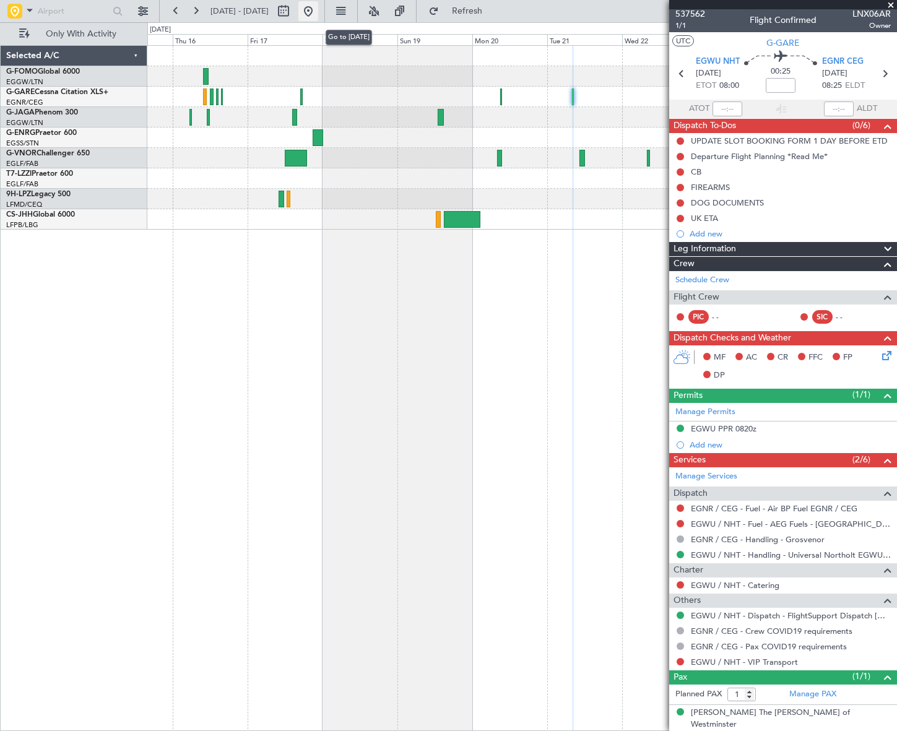
click at [318, 9] on button at bounding box center [309, 11] width 20 height 20
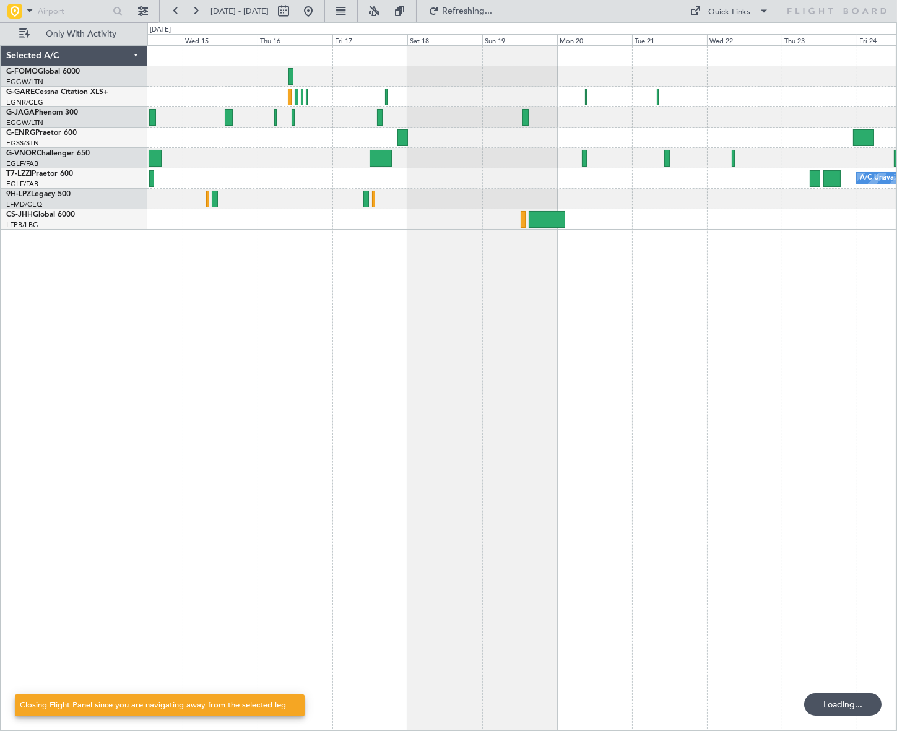
scroll to position [0, 0]
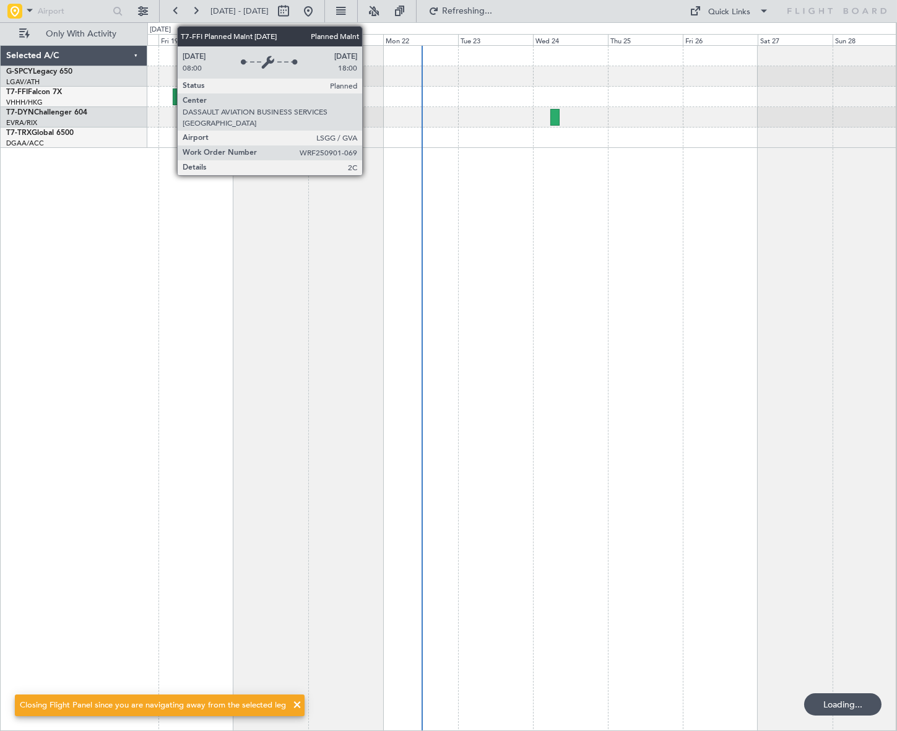
click at [251, 445] on div at bounding box center [521, 388] width 749 height 686
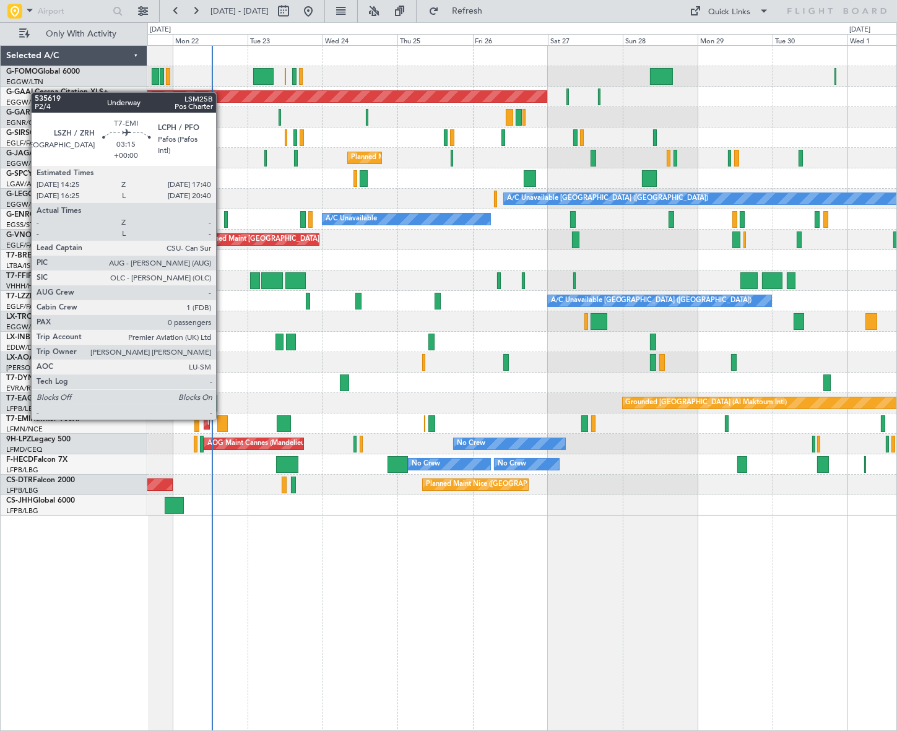
click at [222, 419] on div at bounding box center [222, 424] width 11 height 17
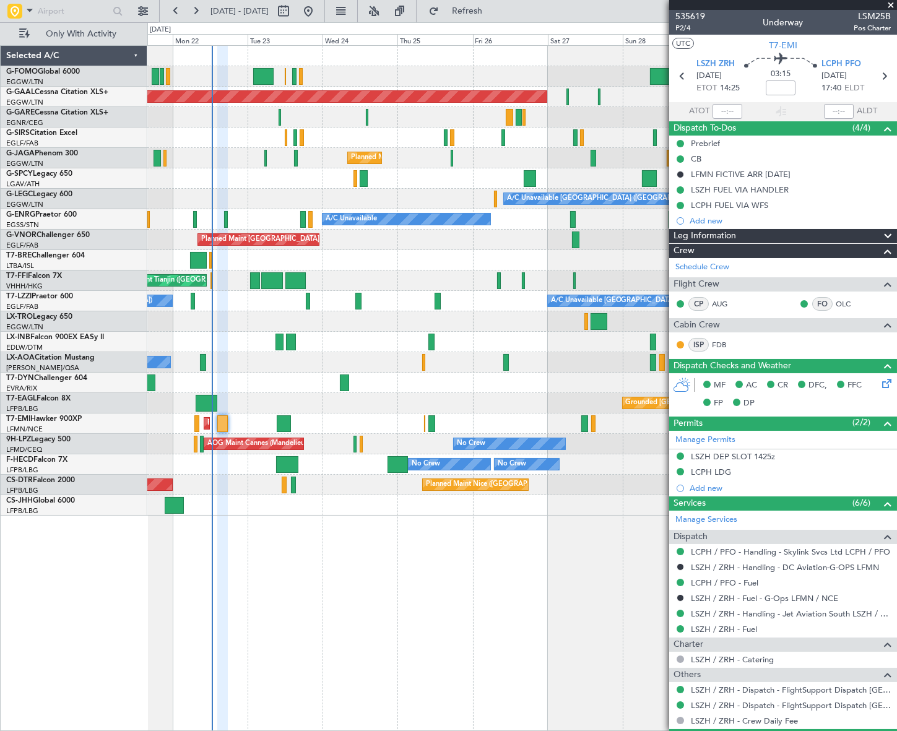
click at [17, 391] on div "Planned Maint Dusseldorf Unplanned Maint London (Luton) Planned Maint London (L…" at bounding box center [448, 376] width 897 height 709
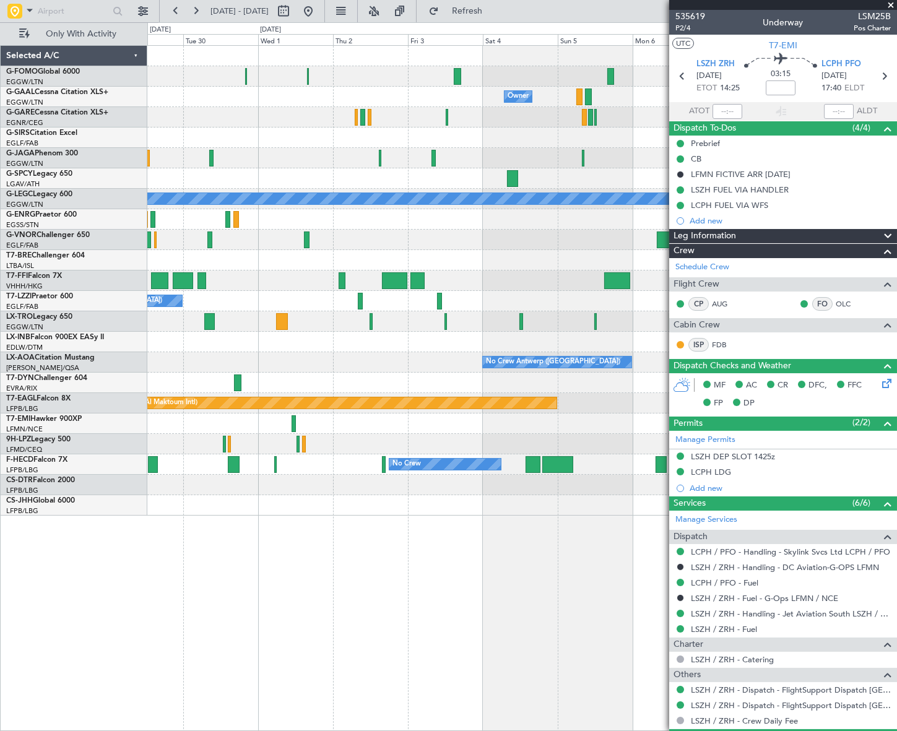
click at [134, 423] on div "Owner Owner Owner A/C Unavailable London (Luton) Planned Maint Geneva (Cointrin…" at bounding box center [448, 376] width 897 height 709
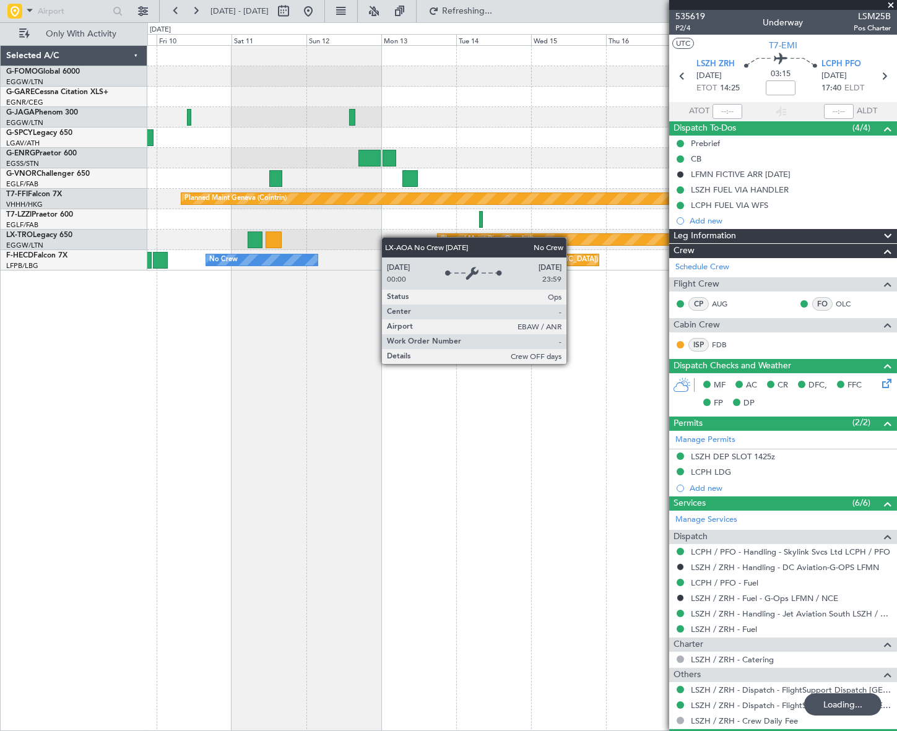
click at [0, 419] on html "05 Oct 2025 - 15 Oct 2025 Refreshing... Quick Links Only With Activity Planned …" at bounding box center [448, 365] width 897 height 731
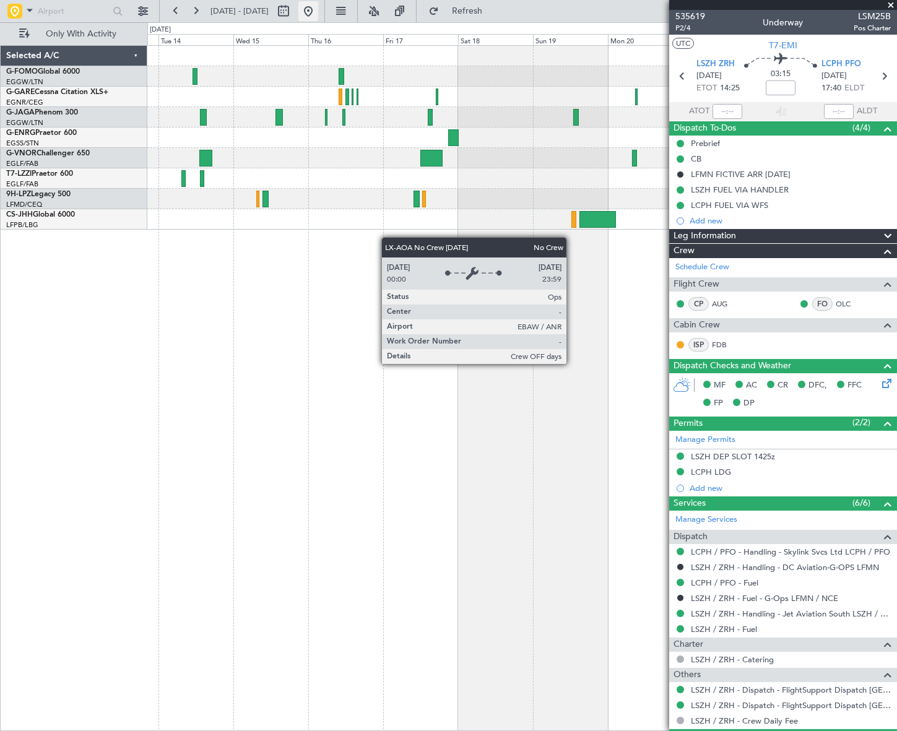
click at [318, 7] on button at bounding box center [309, 11] width 20 height 20
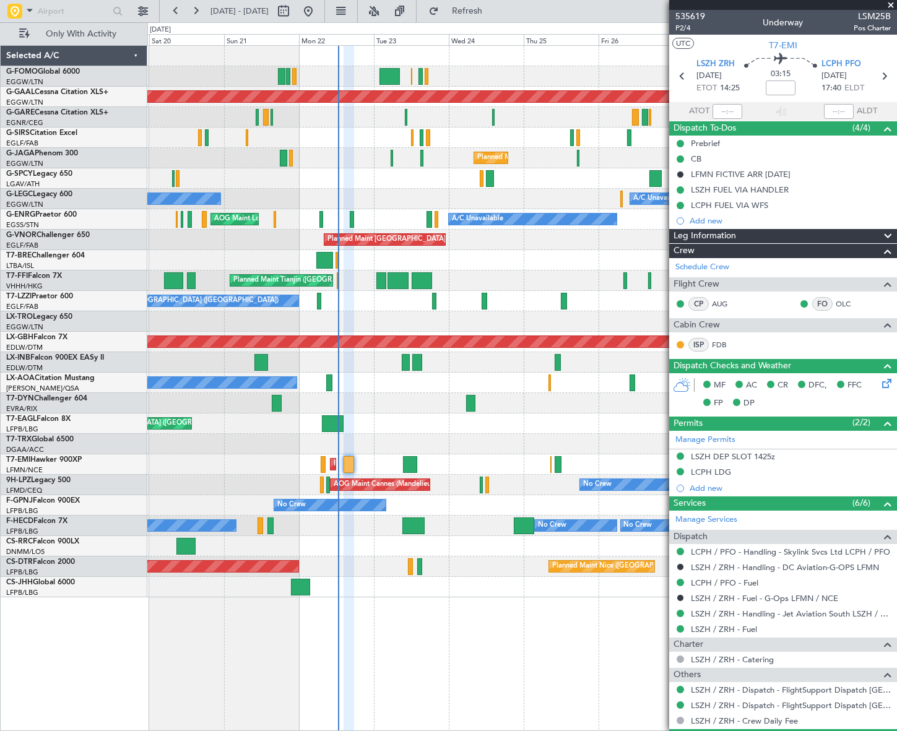
click at [313, 422] on div "Unplanned Maint Paris (Le Bourget) Grounded Dubai (Al Maktoum Intl)" at bounding box center [521, 424] width 749 height 20
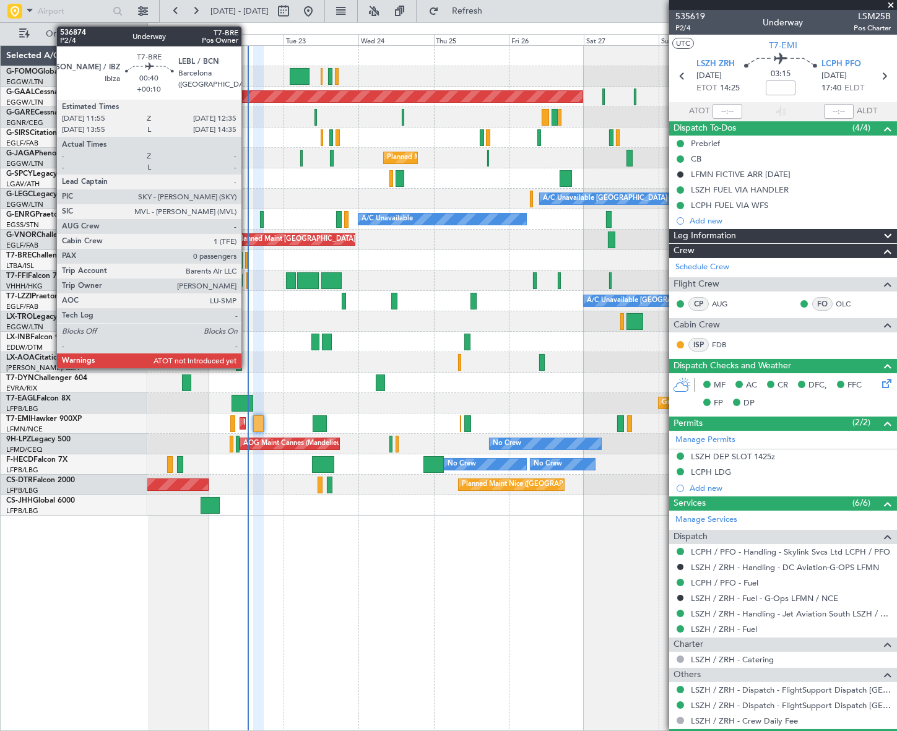
click at [247, 255] on div at bounding box center [246, 260] width 2 height 17
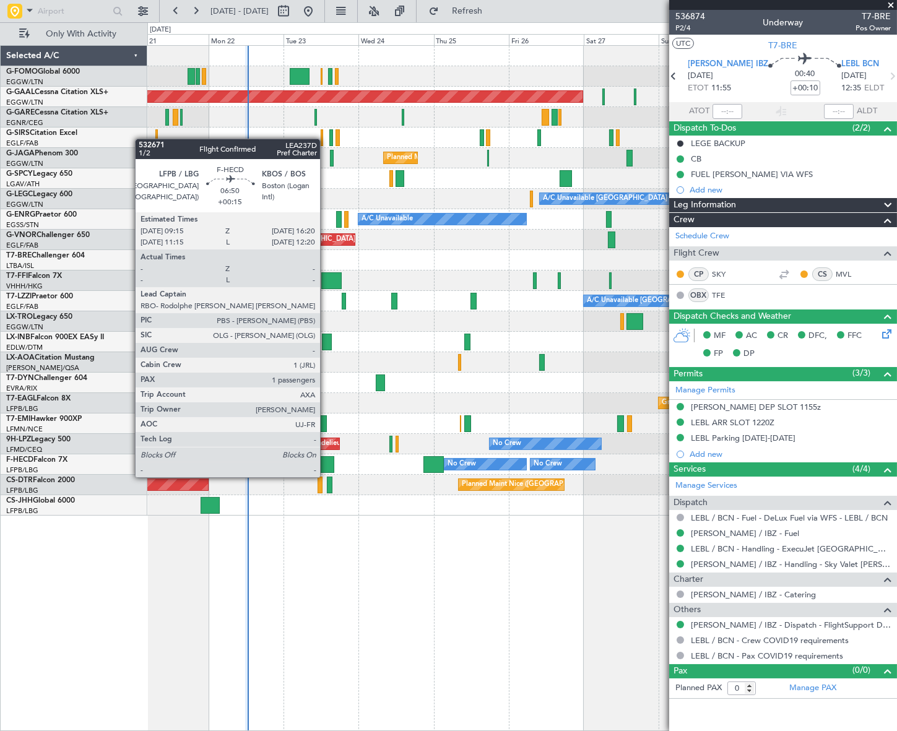
click at [326, 465] on div at bounding box center [323, 464] width 22 height 17
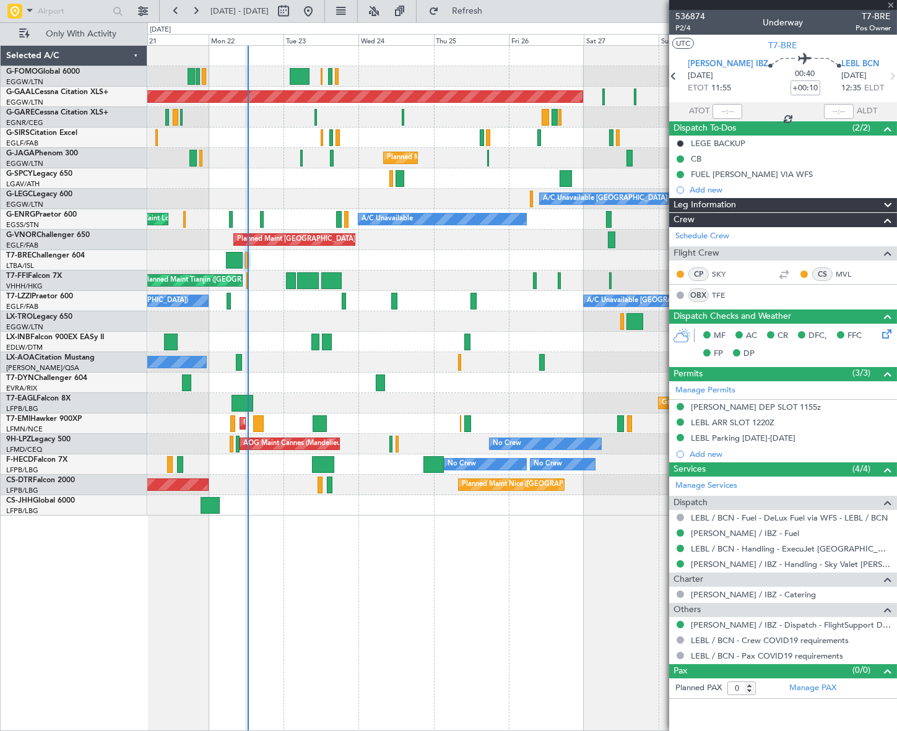
type input "+00:15"
type input "1"
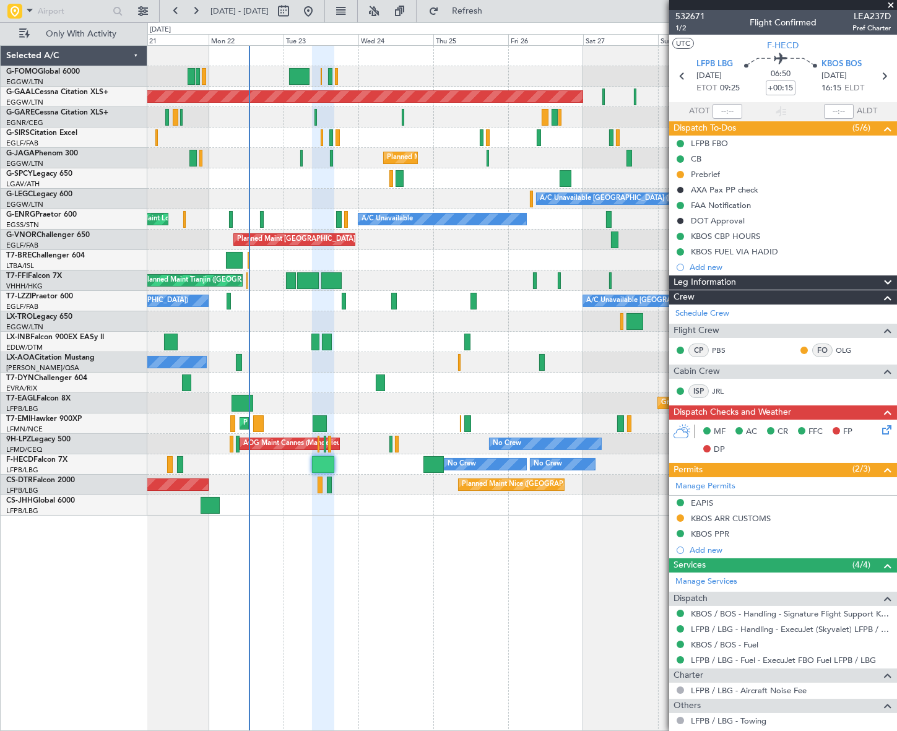
click at [492, 639] on div "Planned Maint Dusseldorf Unplanned Maint London (Luton) Planned Maint London (L…" at bounding box center [521, 388] width 749 height 686
click at [262, 376] on div "Planned Maint Dusseldorf Unplanned Maint London (Luton) Planned Maint London (L…" at bounding box center [521, 281] width 749 height 470
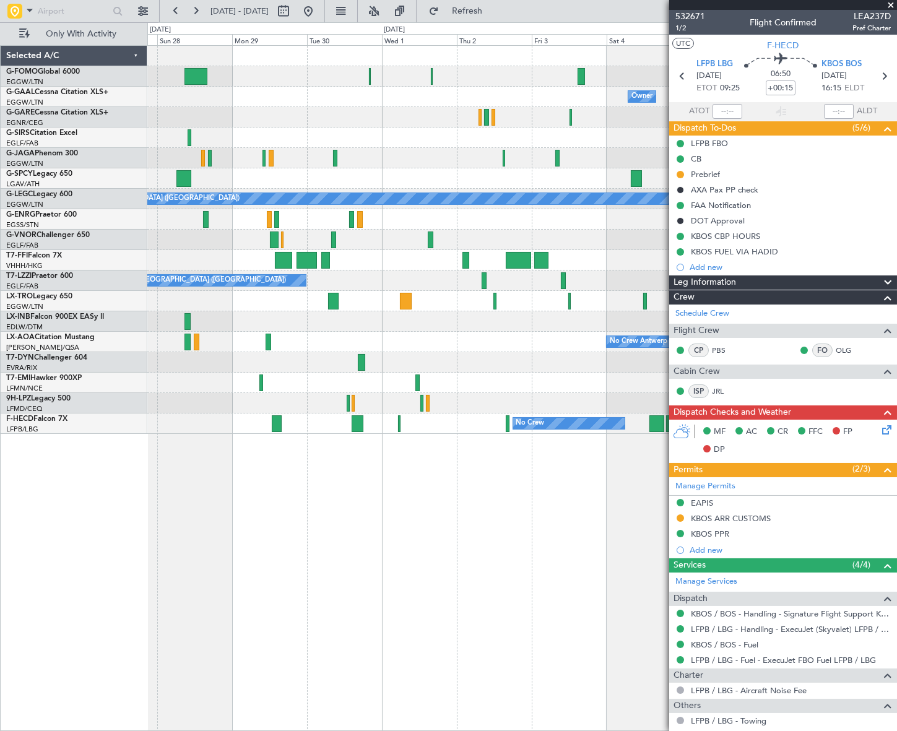
click at [290, 470] on div "Owner Owner Planned Maint Dusseldorf A/C Unavailable London (Luton) A/C Unavail…" at bounding box center [522, 388] width 750 height 686
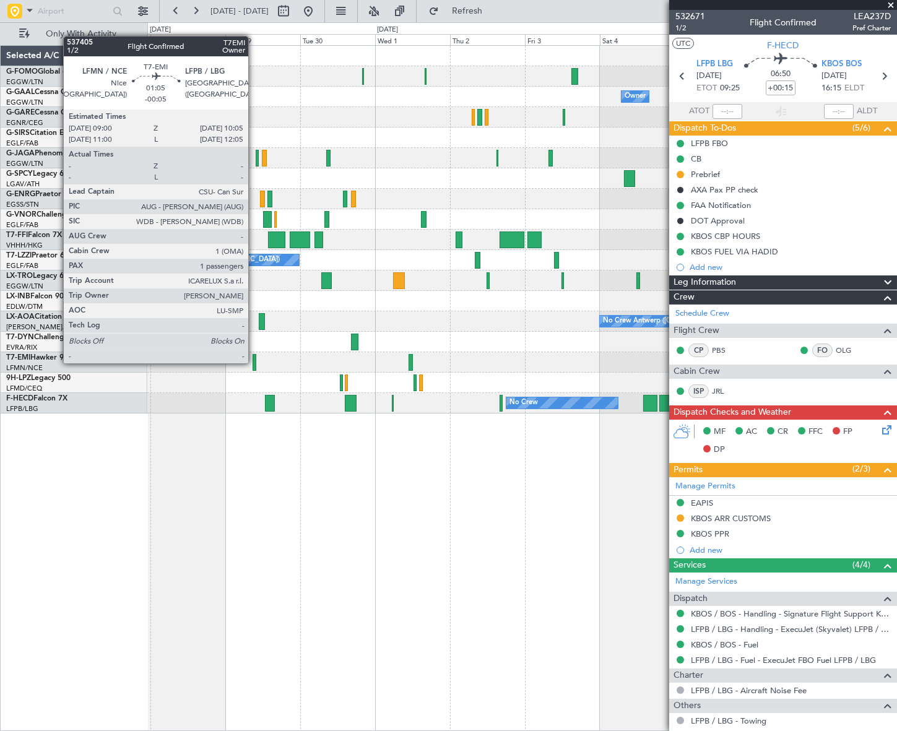
click at [254, 362] on div at bounding box center [255, 362] width 4 height 17
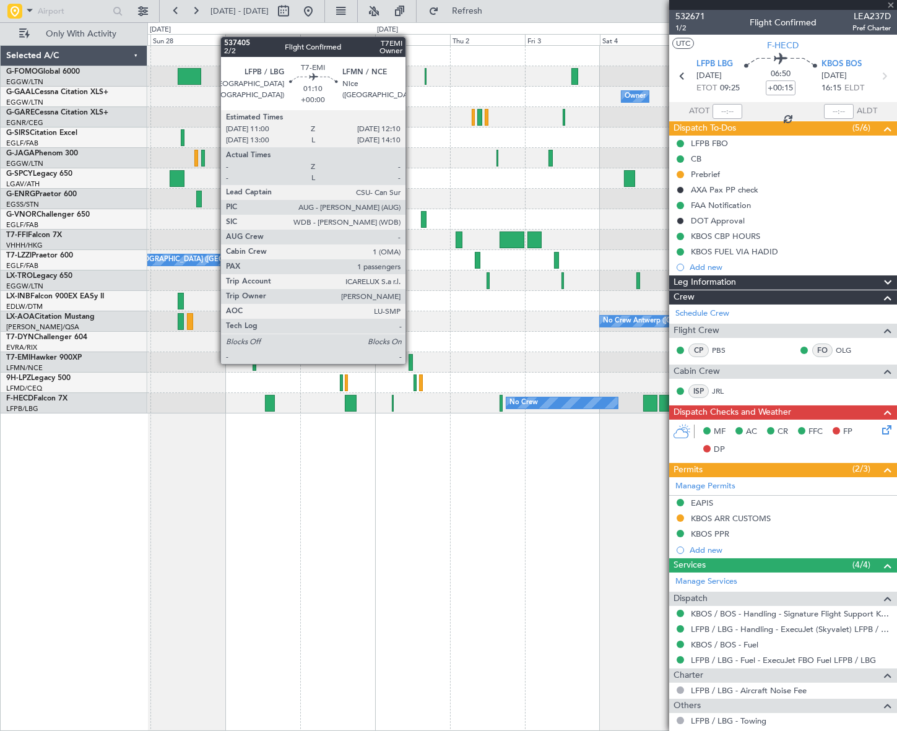
type input "-00:05"
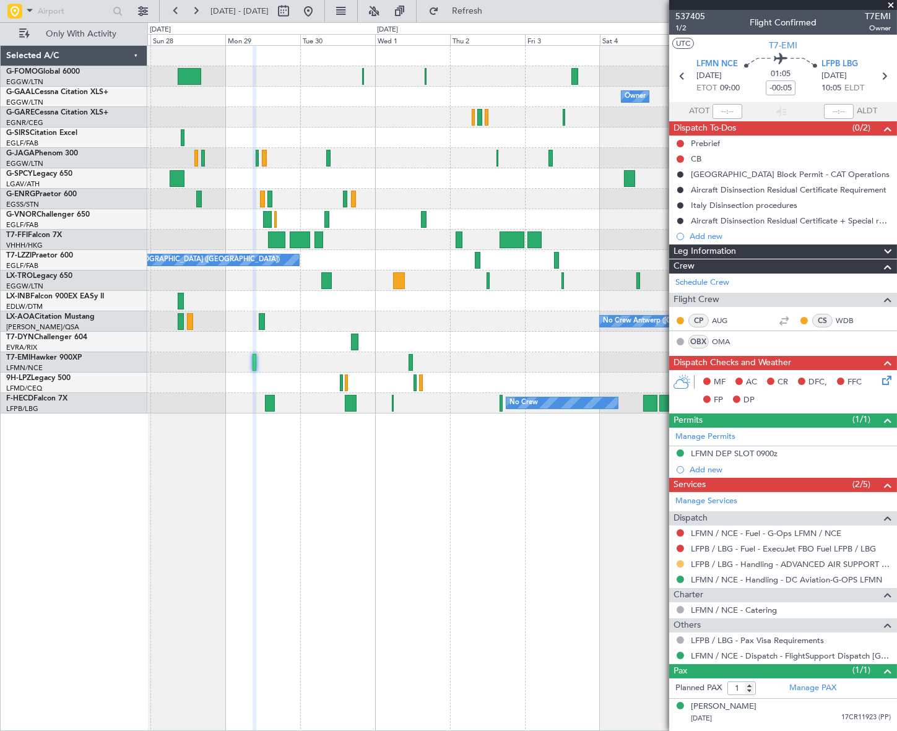
click at [680, 561] on button at bounding box center [680, 563] width 7 height 7
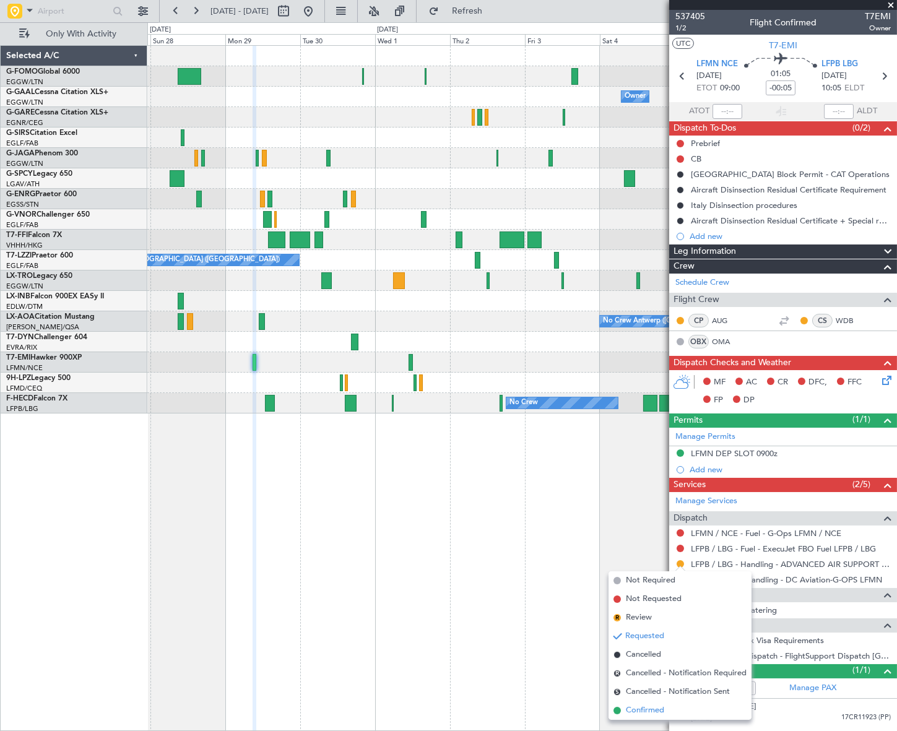
click at [642, 715] on span "Confirmed" at bounding box center [645, 711] width 38 height 12
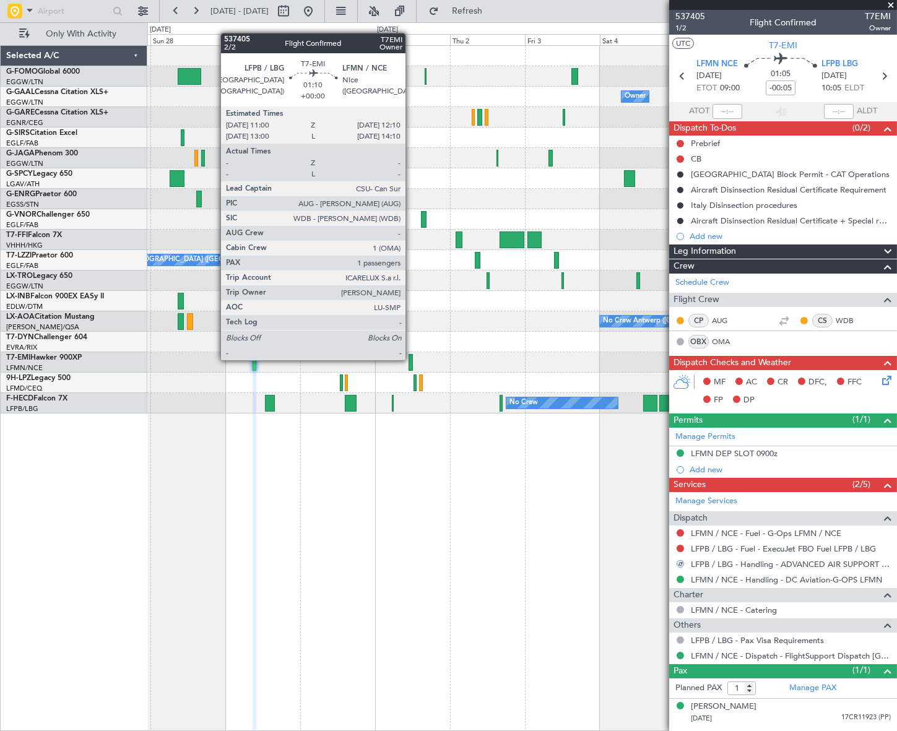
click at [411, 359] on div at bounding box center [411, 362] width 4 height 17
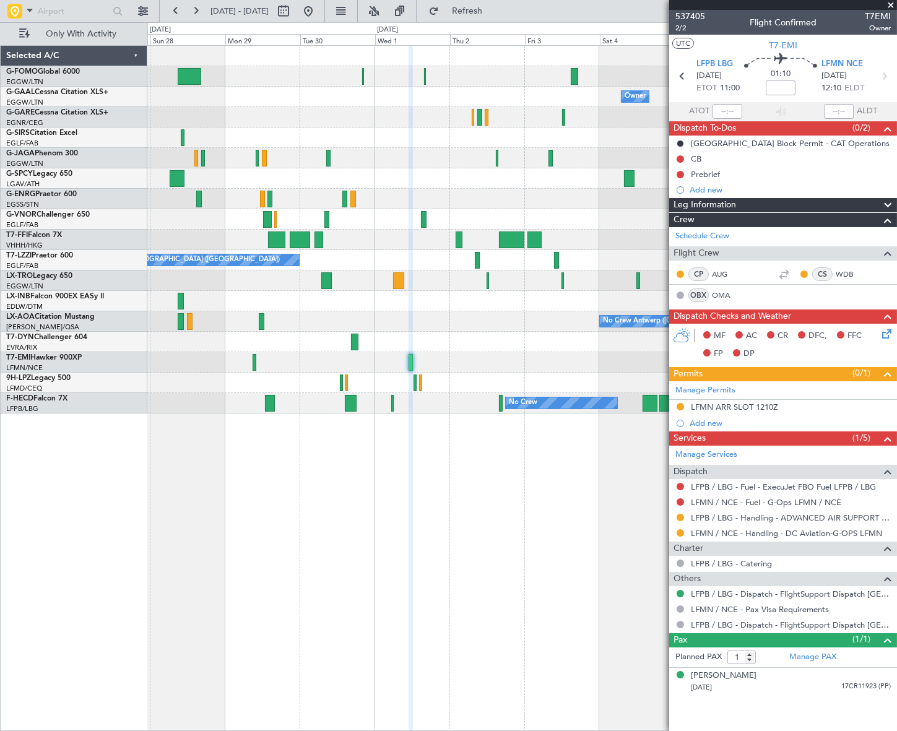
click at [681, 513] on div "Not Requested" at bounding box center [681, 513] width 0 height 0
click at [680, 516] on button at bounding box center [680, 517] width 7 height 7
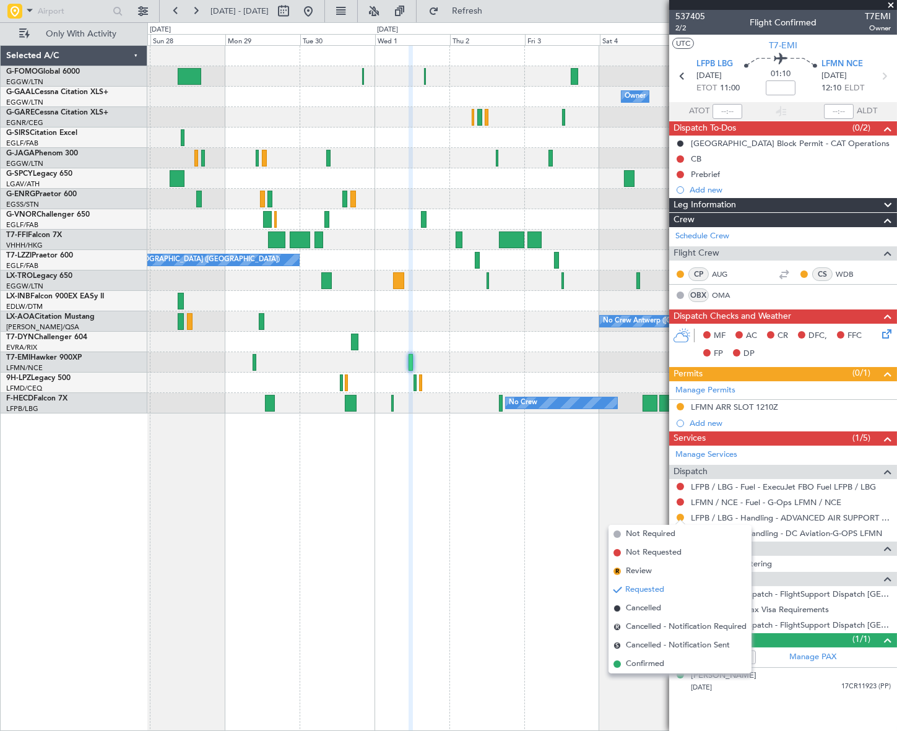
click at [648, 662] on span "Confirmed" at bounding box center [645, 664] width 38 height 12
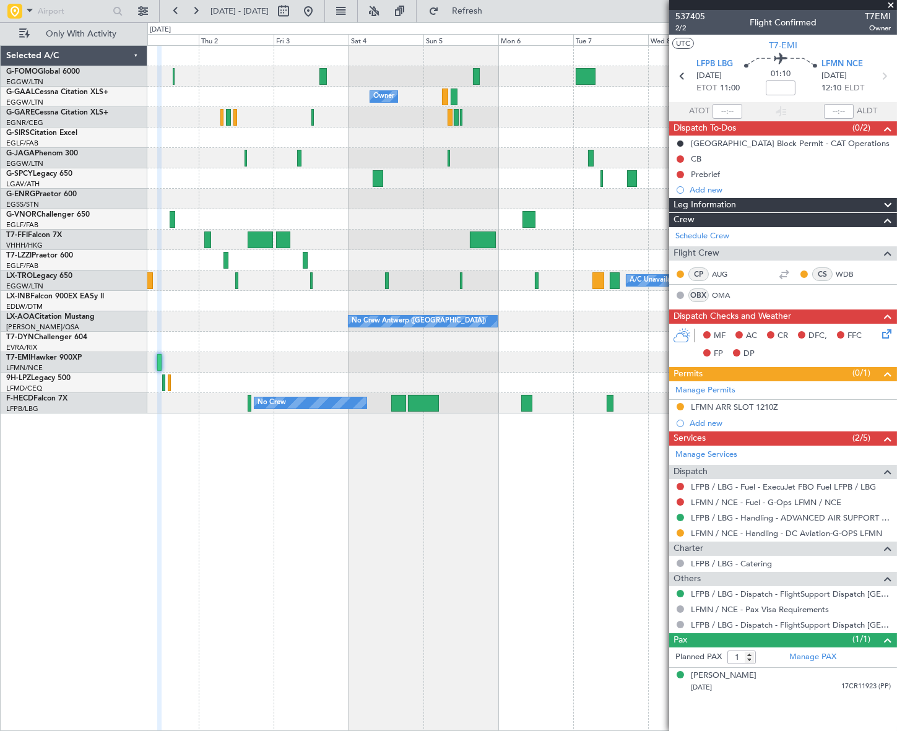
click at [258, 468] on div "Owner Owner Owner Planned Maint Geneva (Cointrin) A/C Unavailable London (Farnb…" at bounding box center [522, 388] width 750 height 686
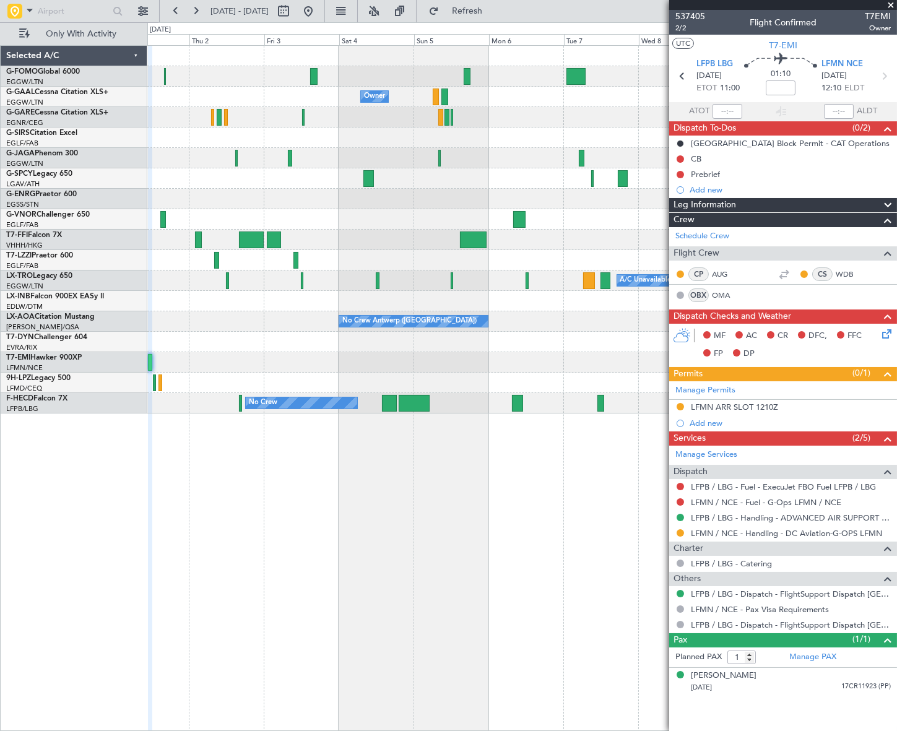
click at [305, 512] on div "Owner Owner Owner Planned Maint Geneva (Cointrin) A/C Unavailable London (Farnb…" at bounding box center [521, 388] width 749 height 686
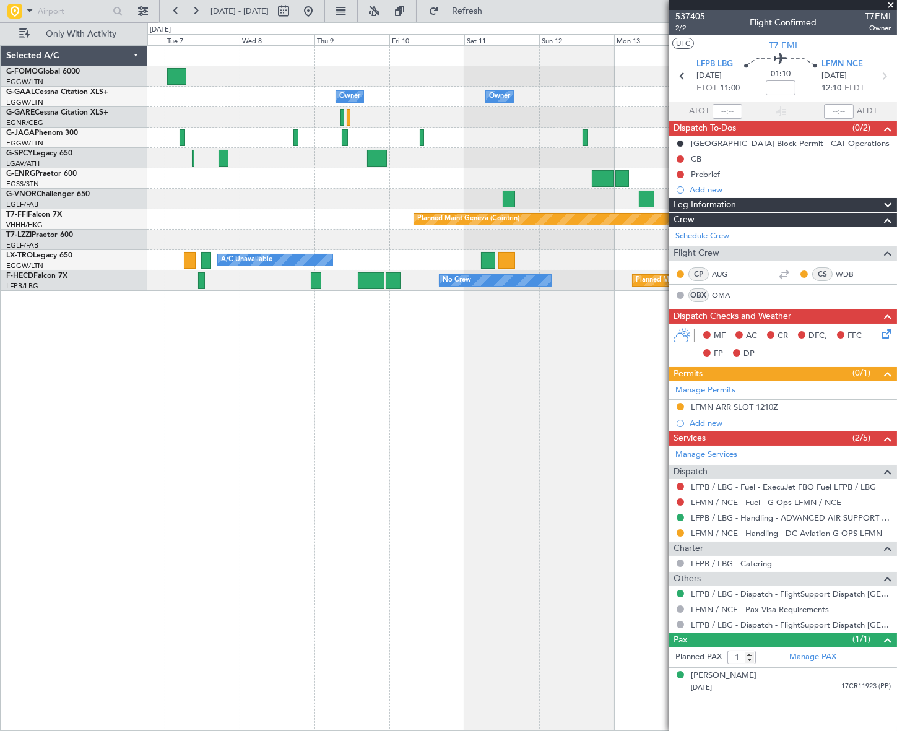
click at [273, 453] on div "Owner Owner Owner London (Luton) Owner Owner No Crew Owner Owner Planned Maint …" at bounding box center [522, 388] width 750 height 686
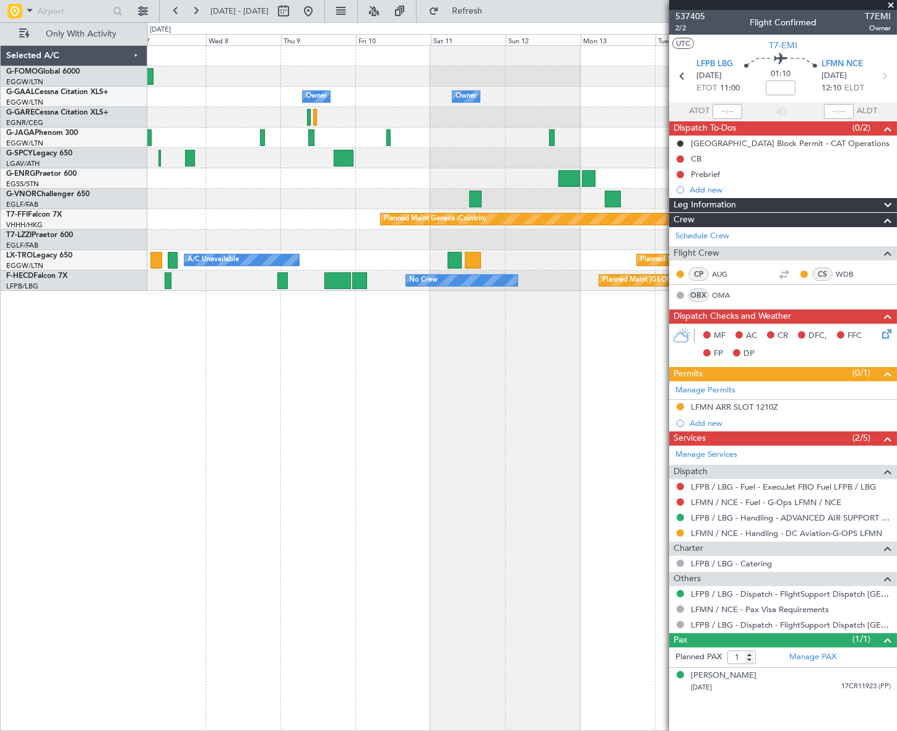
click at [180, 500] on div "Owner Owner Owner London (Luton) Owner Owner No Crew Owner Planned Maint Geneva…" at bounding box center [521, 388] width 749 height 686
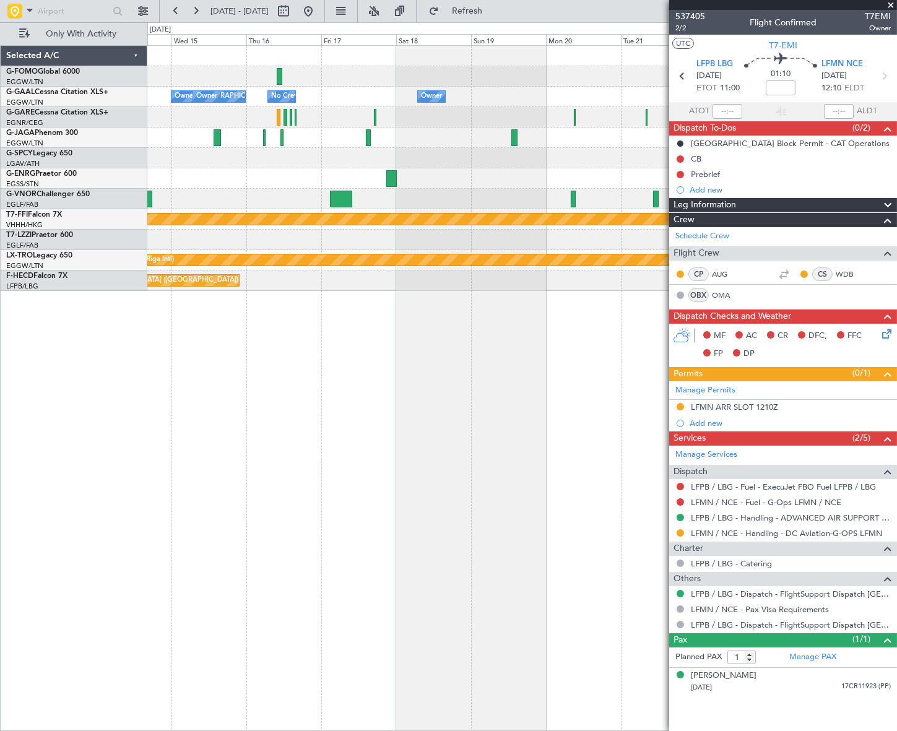
click at [231, 507] on div "Owner London (Luton) Owner Owner No Crew Owner Planned Maint Geneva (Cointrin) …" at bounding box center [522, 388] width 750 height 686
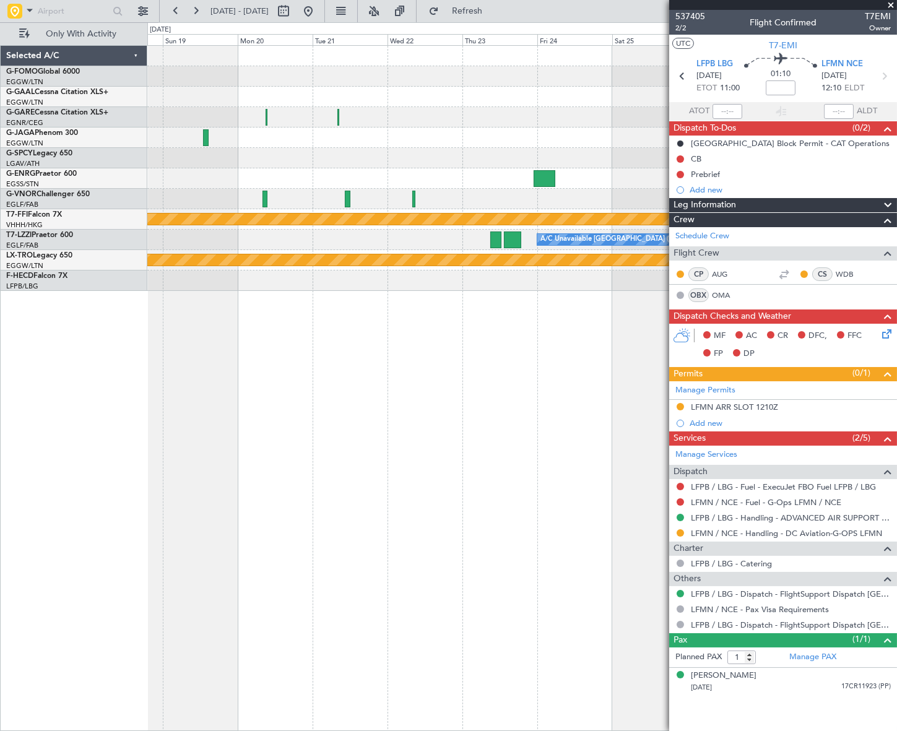
click at [290, 483] on div "Owner Owner No Crew Planned Maint Geneva (Cointrin) A/C Unavailable London (Lut…" at bounding box center [522, 388] width 750 height 686
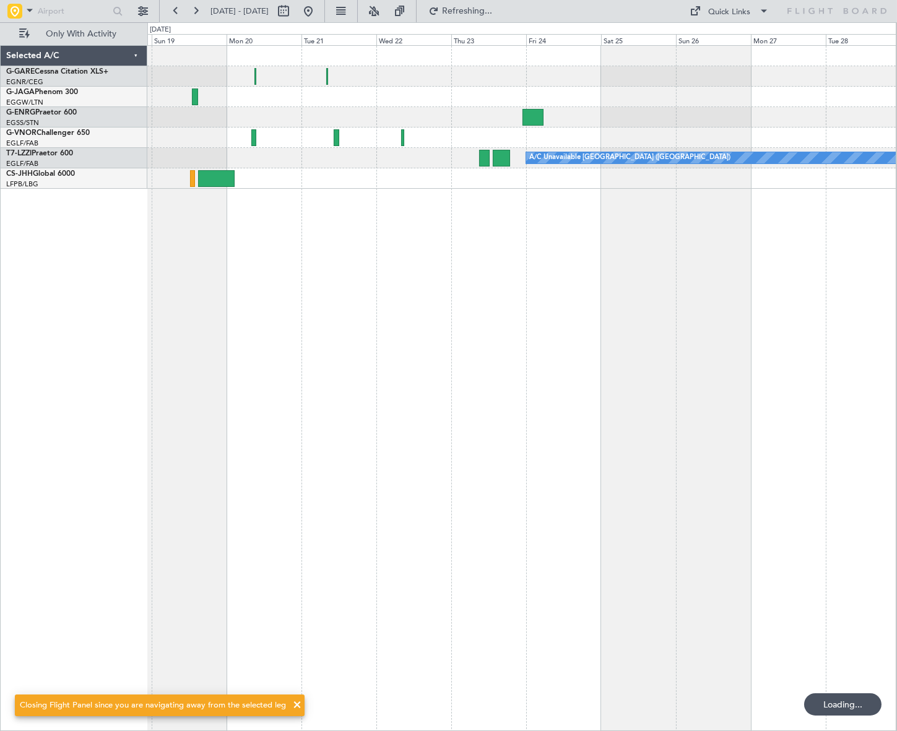
click at [371, 443] on div "A/C Unavailable [GEOGRAPHIC_DATA] ([GEOGRAPHIC_DATA])" at bounding box center [521, 388] width 749 height 686
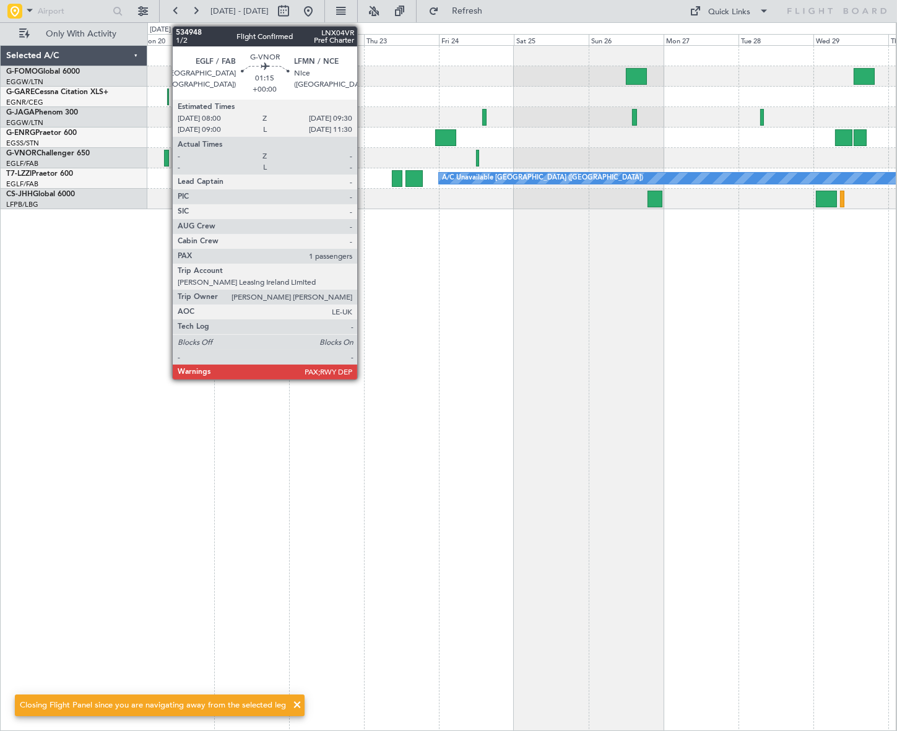
click at [166, 155] on div at bounding box center [166, 158] width 5 height 17
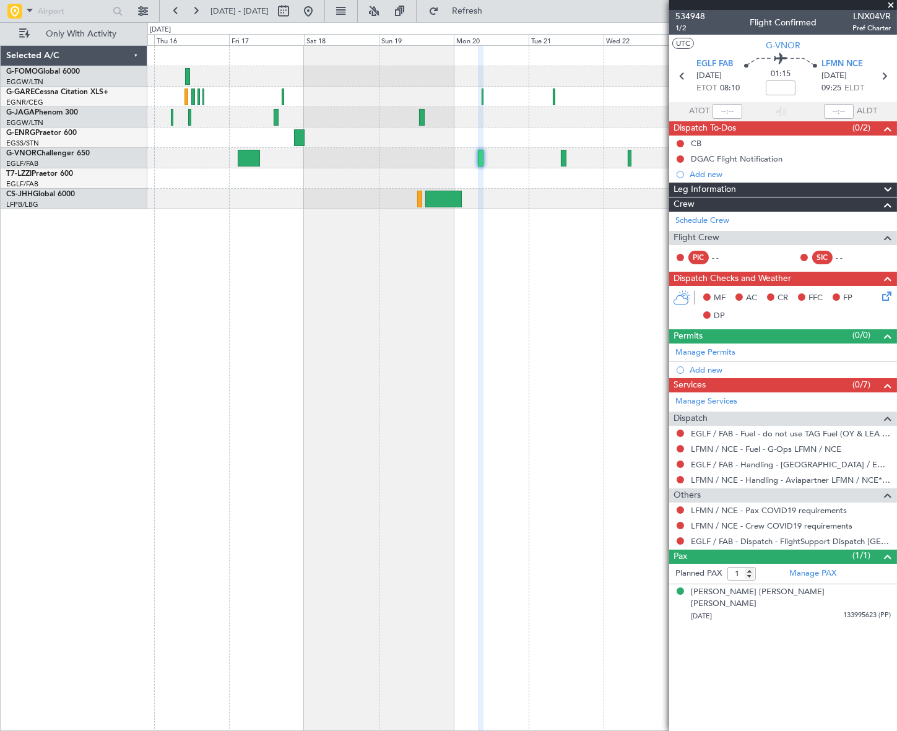
click at [594, 341] on div "A/C Unavailable [GEOGRAPHIC_DATA] ([GEOGRAPHIC_DATA])" at bounding box center [521, 388] width 749 height 686
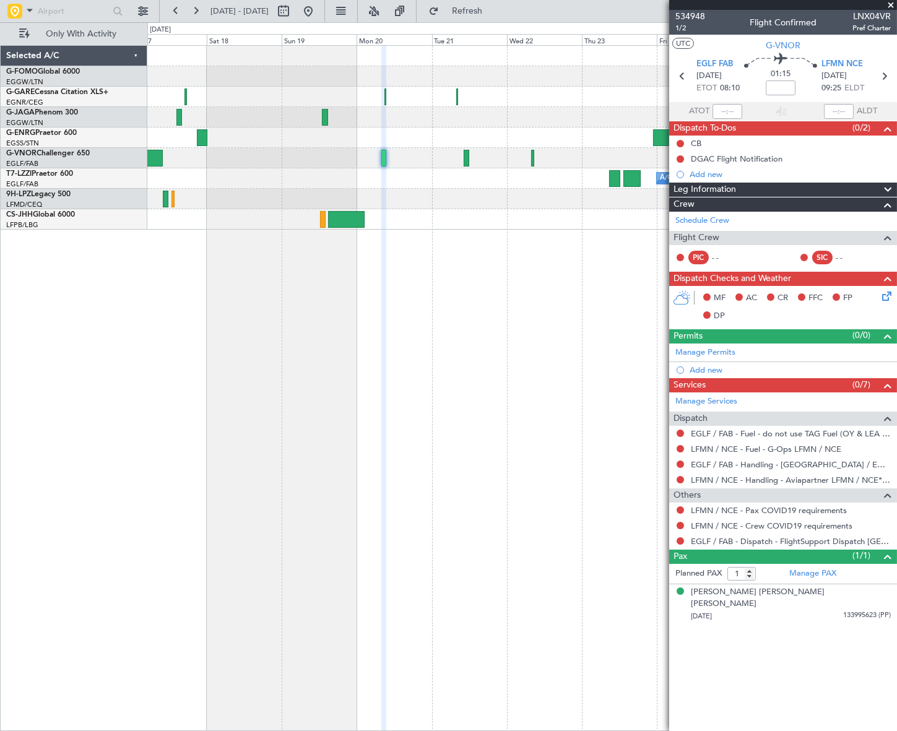
click at [305, 355] on div "A/C Unavailable [GEOGRAPHIC_DATA] ([GEOGRAPHIC_DATA])" at bounding box center [522, 388] width 750 height 686
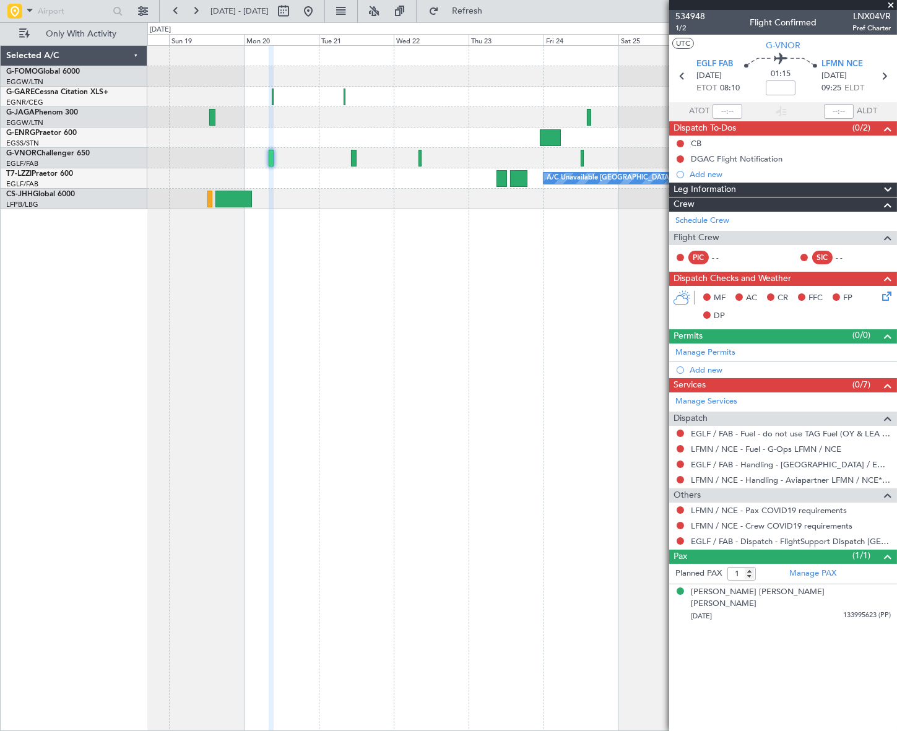
click at [611, 503] on div "A/C Unavailable [GEOGRAPHIC_DATA] ([GEOGRAPHIC_DATA])" at bounding box center [521, 388] width 749 height 686
click at [764, 463] on link "EGLF / FAB - Handling - [GEOGRAPHIC_DATA] / EGLF / FAB" at bounding box center [791, 465] width 200 height 11
click at [681, 509] on button at bounding box center [680, 510] width 7 height 7
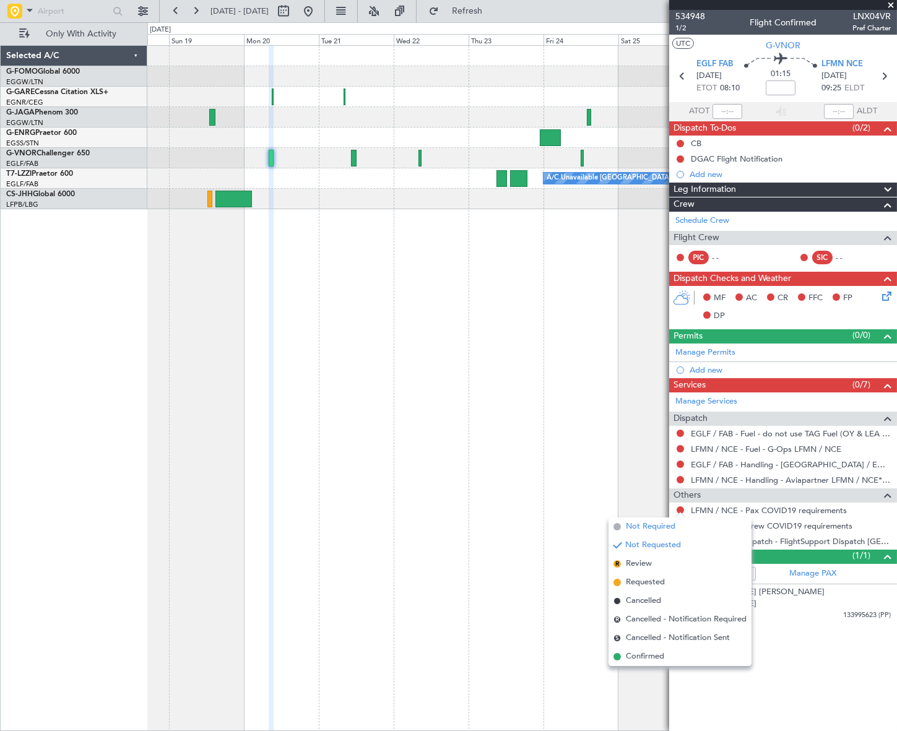
click at [645, 525] on span "Not Required" at bounding box center [651, 527] width 50 height 12
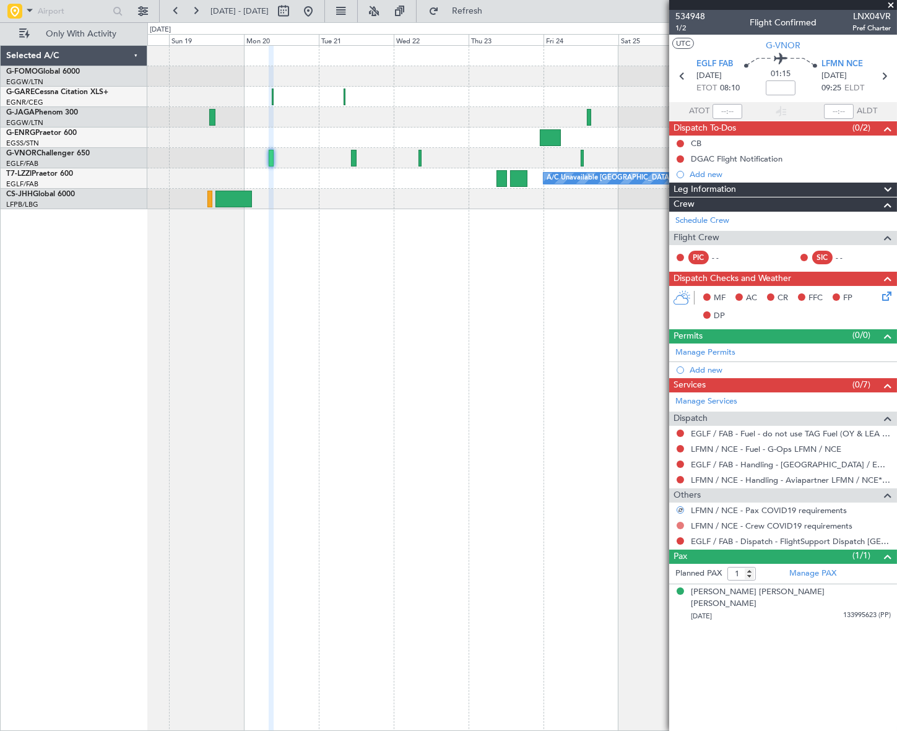
click at [678, 524] on button at bounding box center [680, 525] width 7 height 7
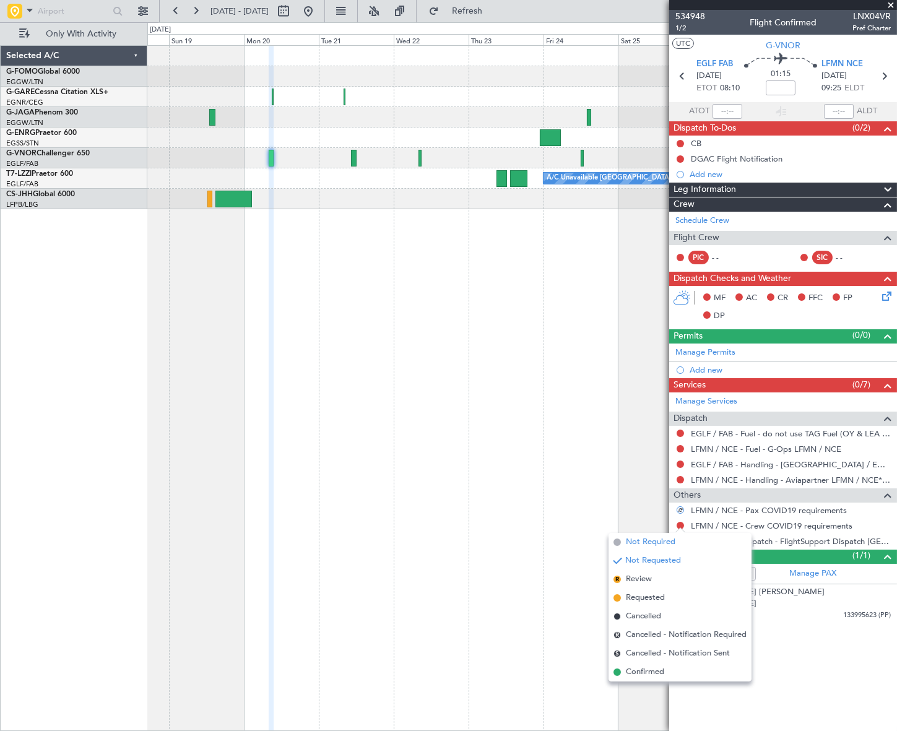
click at [652, 541] on span "Not Required" at bounding box center [651, 542] width 50 height 12
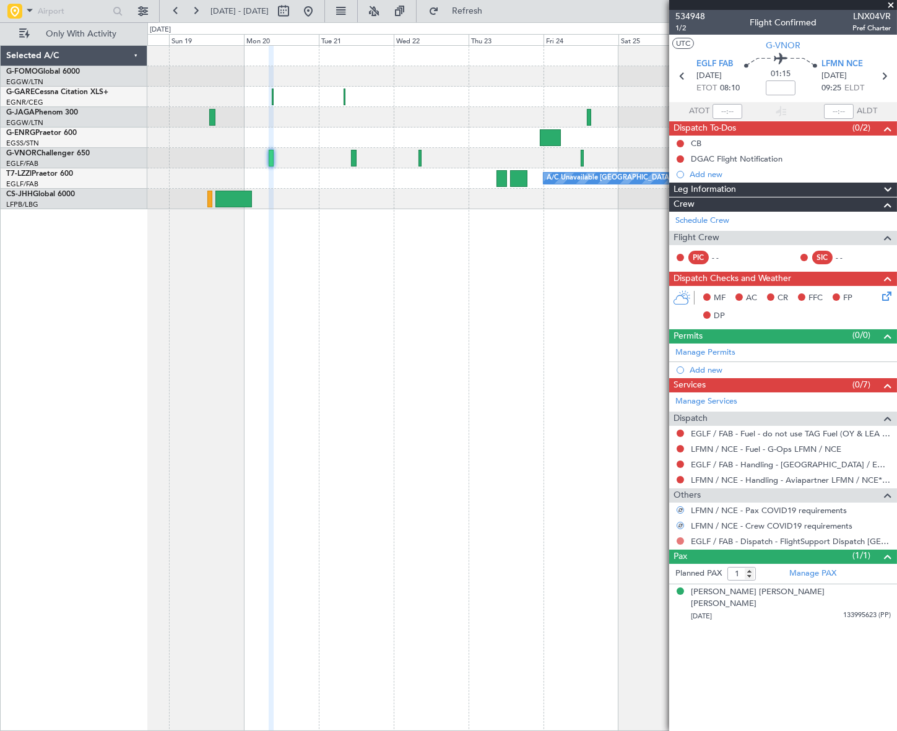
click at [681, 539] on button at bounding box center [680, 541] width 7 height 7
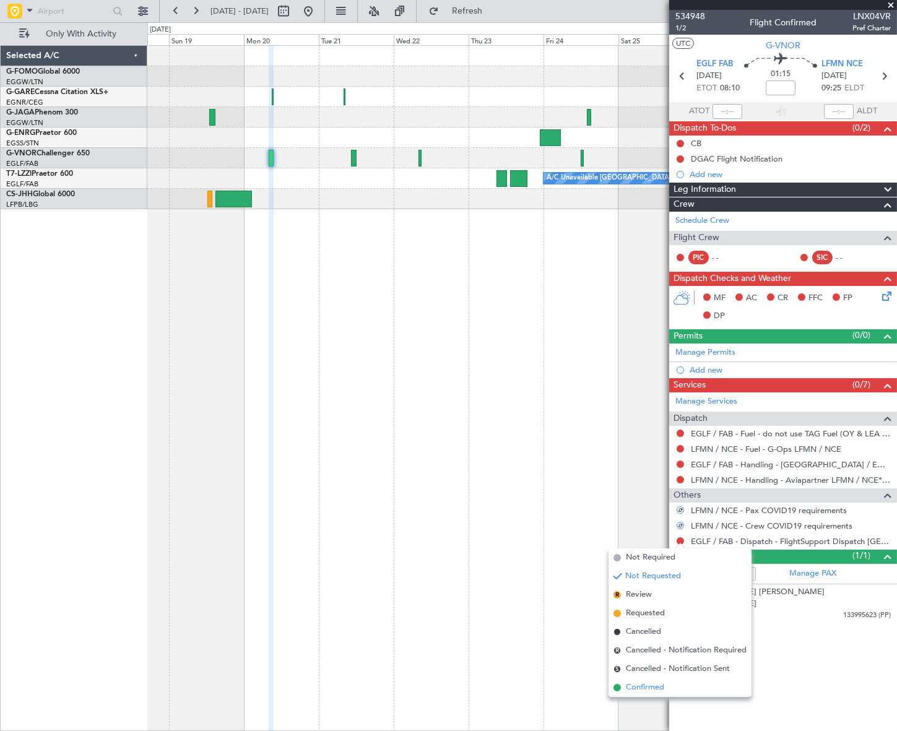
click at [650, 693] on span "Confirmed" at bounding box center [645, 688] width 38 height 12
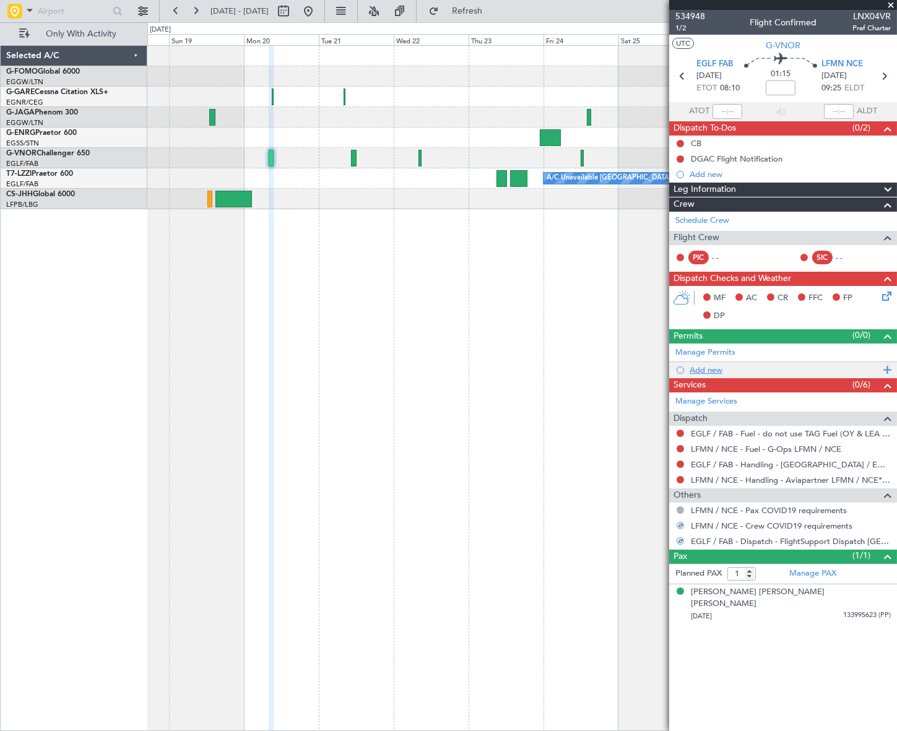
click at [706, 367] on div "Add new" at bounding box center [785, 370] width 190 height 11
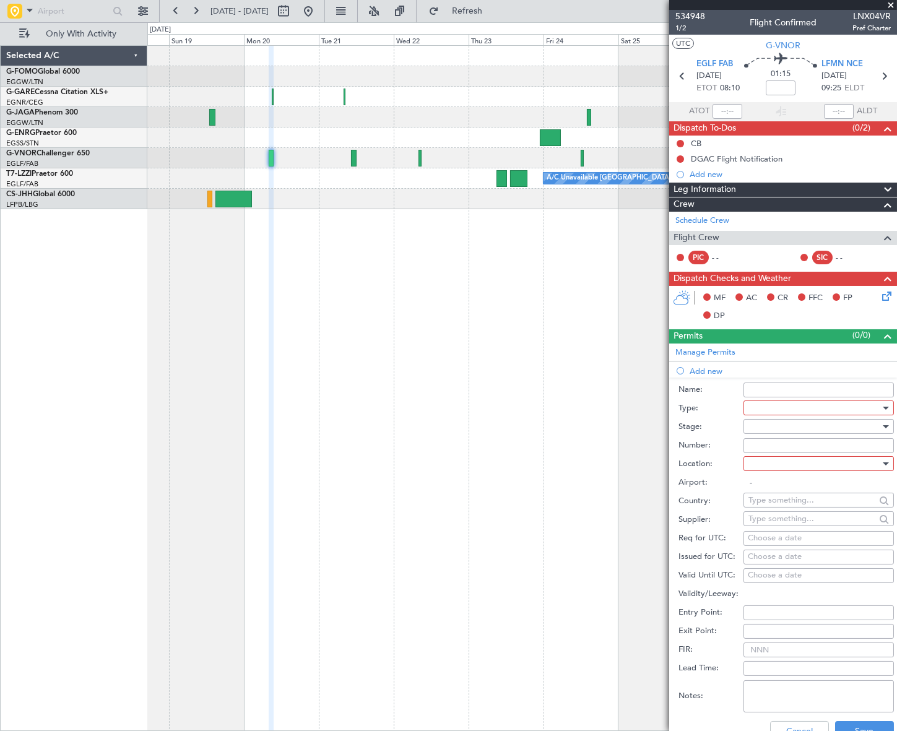
click at [790, 409] on div at bounding box center [815, 408] width 132 height 19
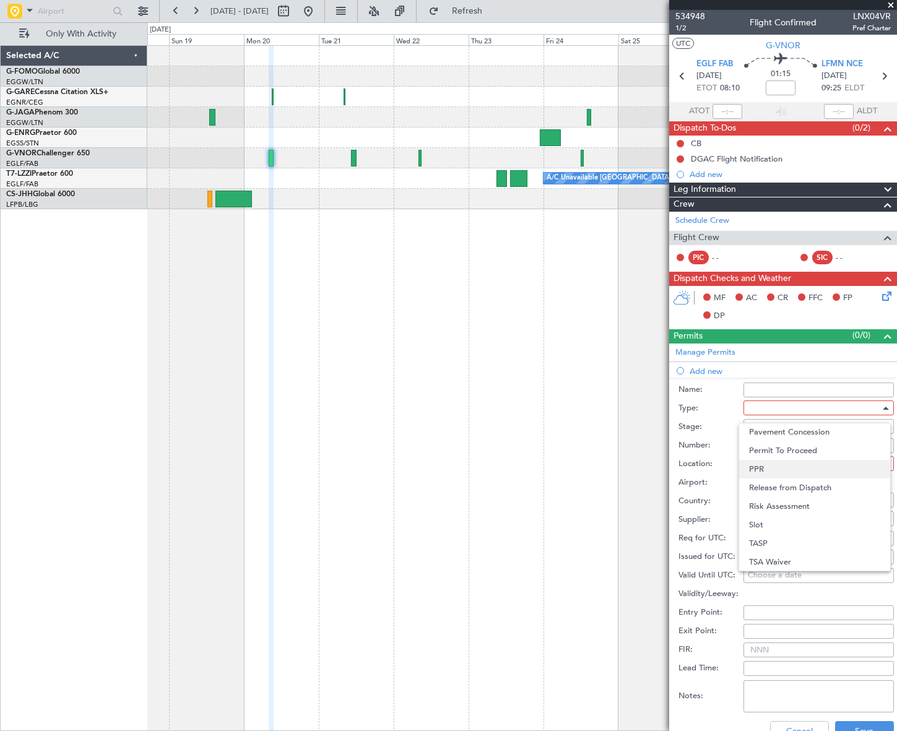
click at [781, 476] on span "PPR" at bounding box center [814, 469] width 131 height 19
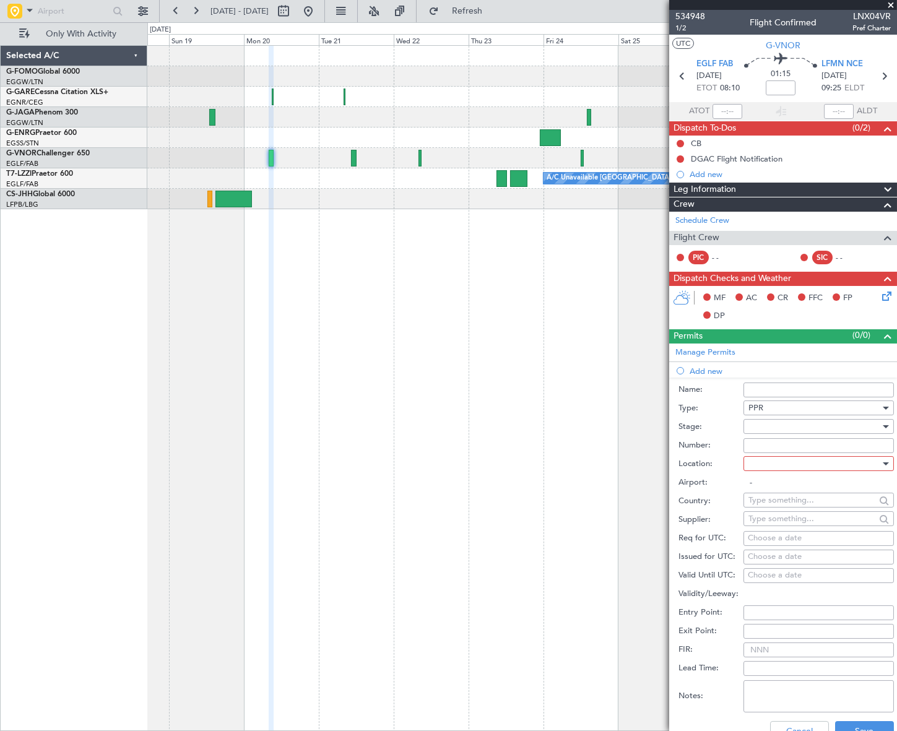
click at [859, 423] on div at bounding box center [815, 426] width 132 height 19
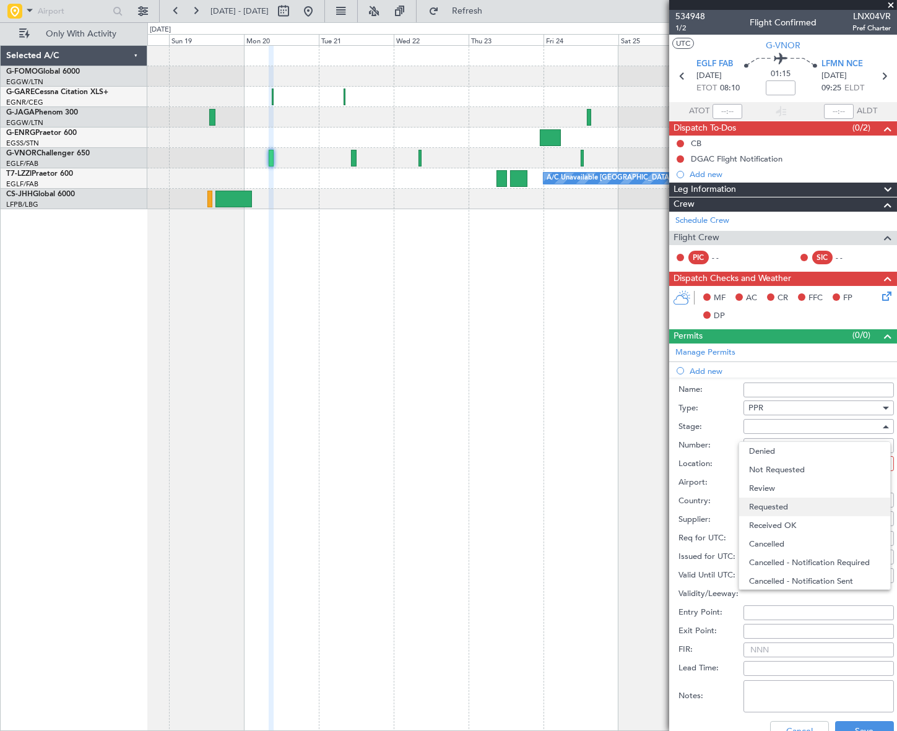
click at [772, 506] on span "Requested" at bounding box center [814, 507] width 131 height 19
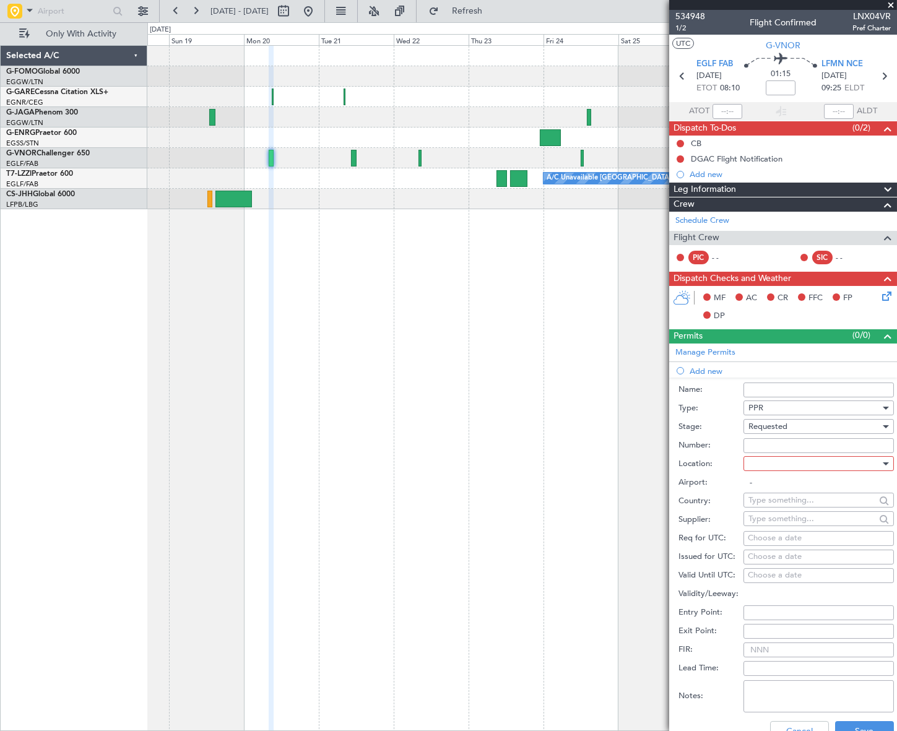
click at [837, 464] on div at bounding box center [815, 464] width 132 height 19
click at [786, 491] on span "Departure" at bounding box center [814, 488] width 131 height 19
type input "EGLF / FAB"
click at [855, 730] on button "Save" at bounding box center [864, 731] width 59 height 20
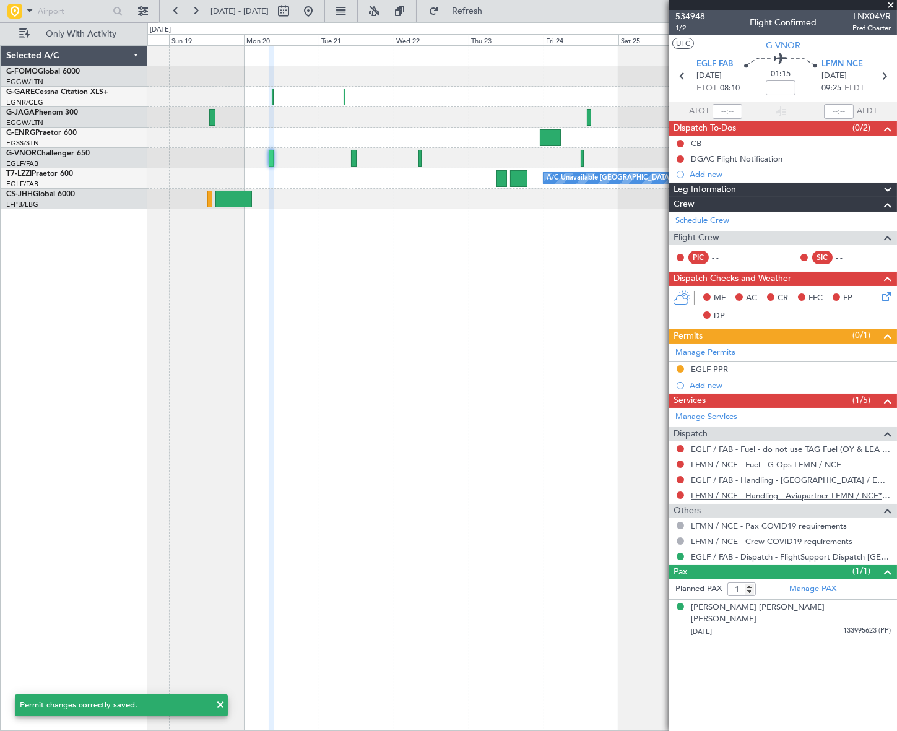
click at [848, 494] on link "LFMN / NCE - Handling - Aviapartner LFMN / NCE*****MY HANDLING****" at bounding box center [791, 495] width 200 height 11
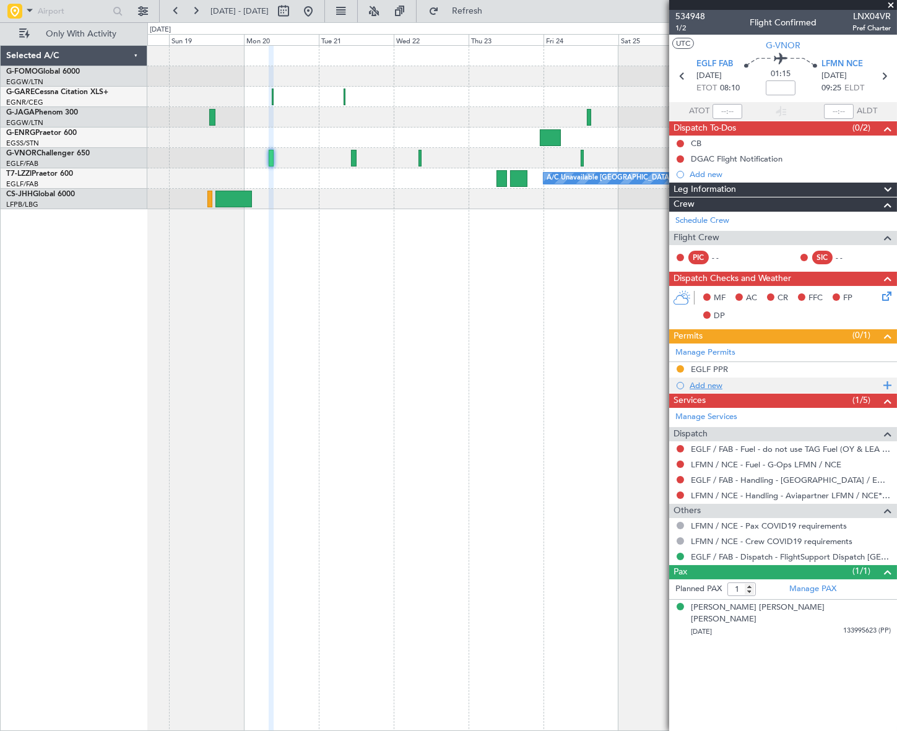
click at [709, 389] on div "Add new" at bounding box center [785, 385] width 190 height 11
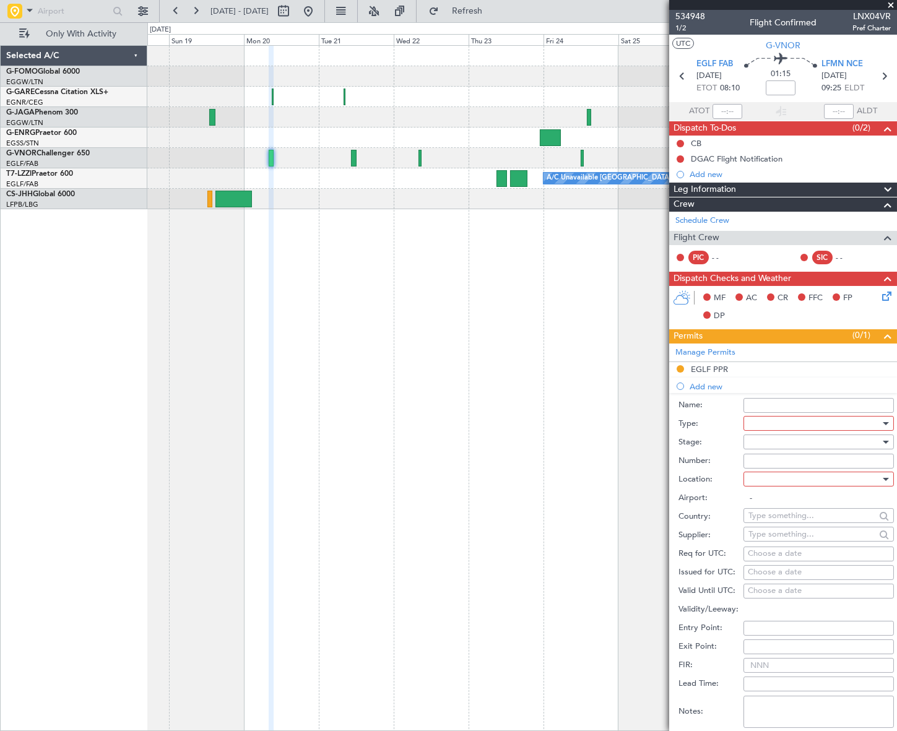
click at [811, 422] on div at bounding box center [815, 423] width 132 height 19
click at [774, 544] on span "Slot" at bounding box center [814, 540] width 131 height 19
click at [855, 440] on div at bounding box center [815, 442] width 132 height 19
click at [789, 518] on span "Requested" at bounding box center [814, 522] width 131 height 19
click at [857, 476] on div at bounding box center [815, 479] width 132 height 19
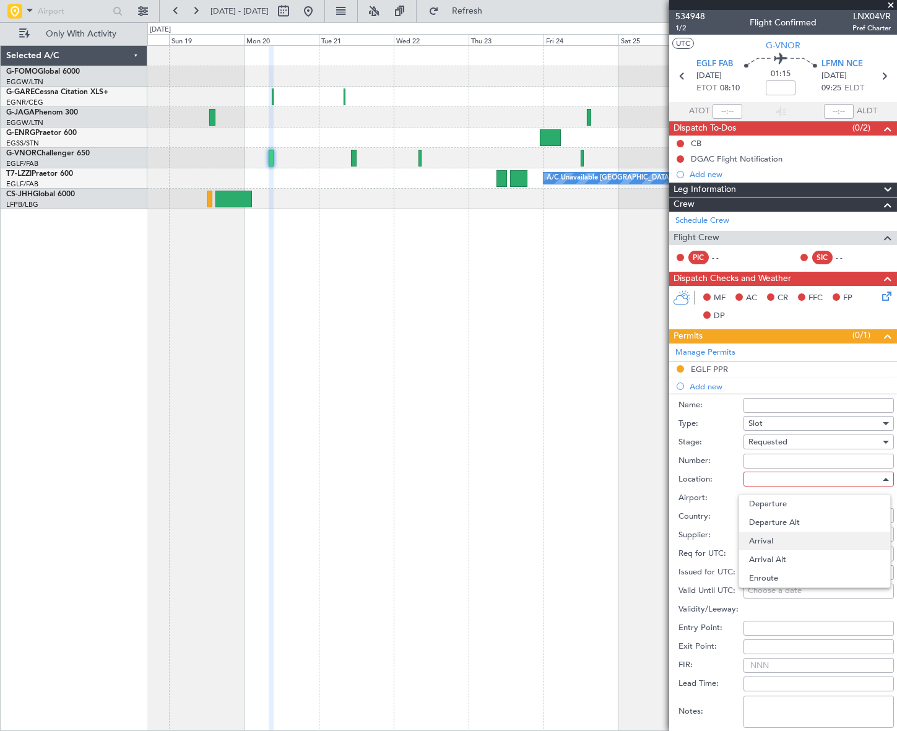
click at [782, 540] on span "Arrival" at bounding box center [814, 541] width 131 height 19
type input "LFMN / NCE"
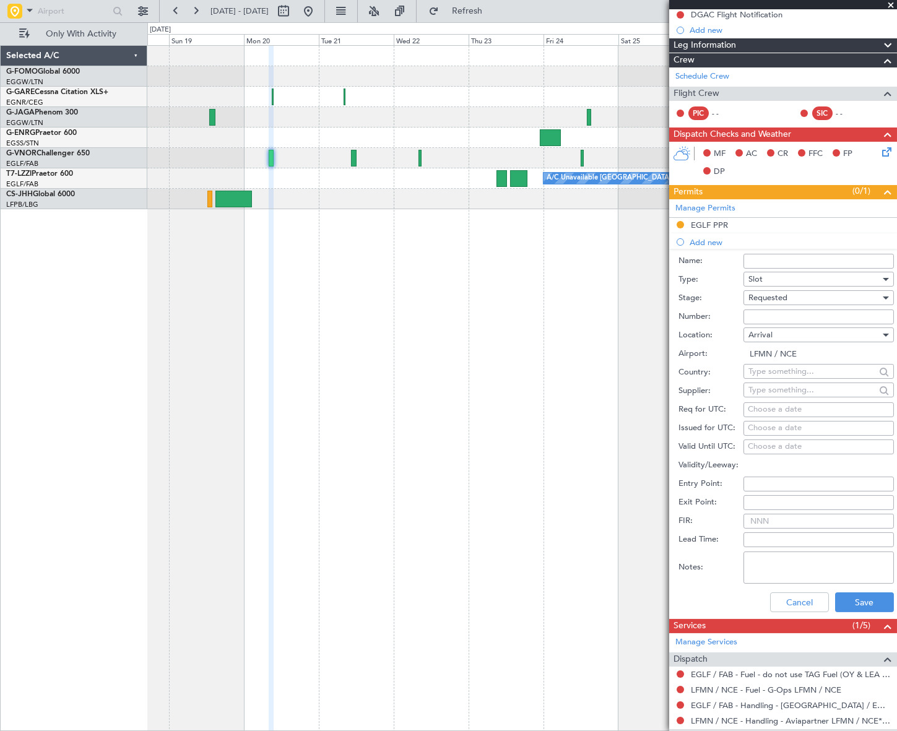
scroll to position [225, 0]
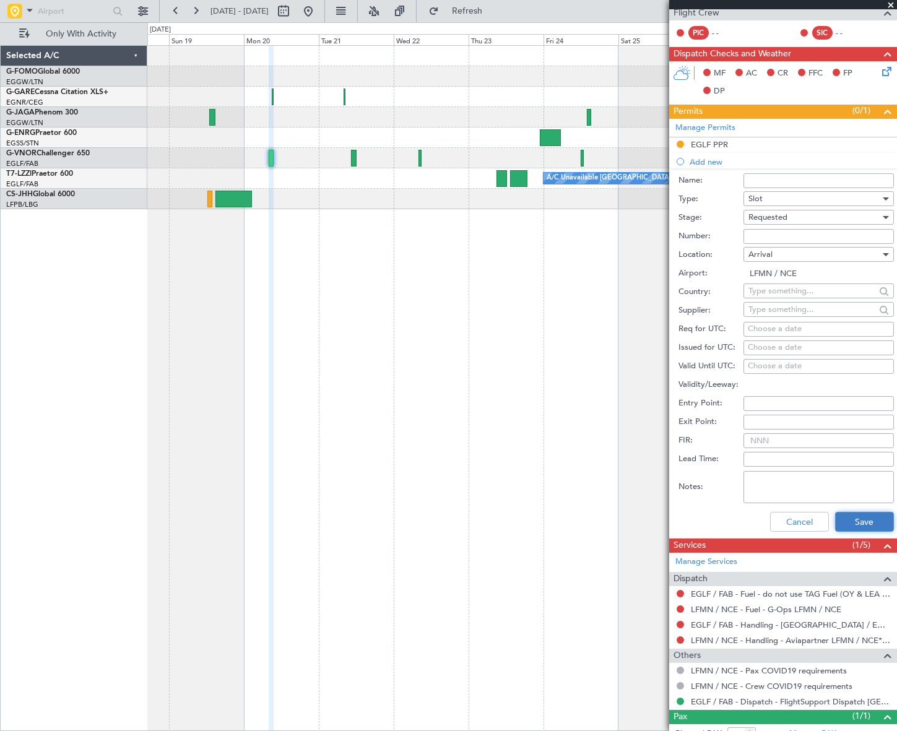
click at [863, 519] on button "Save" at bounding box center [864, 522] width 59 height 20
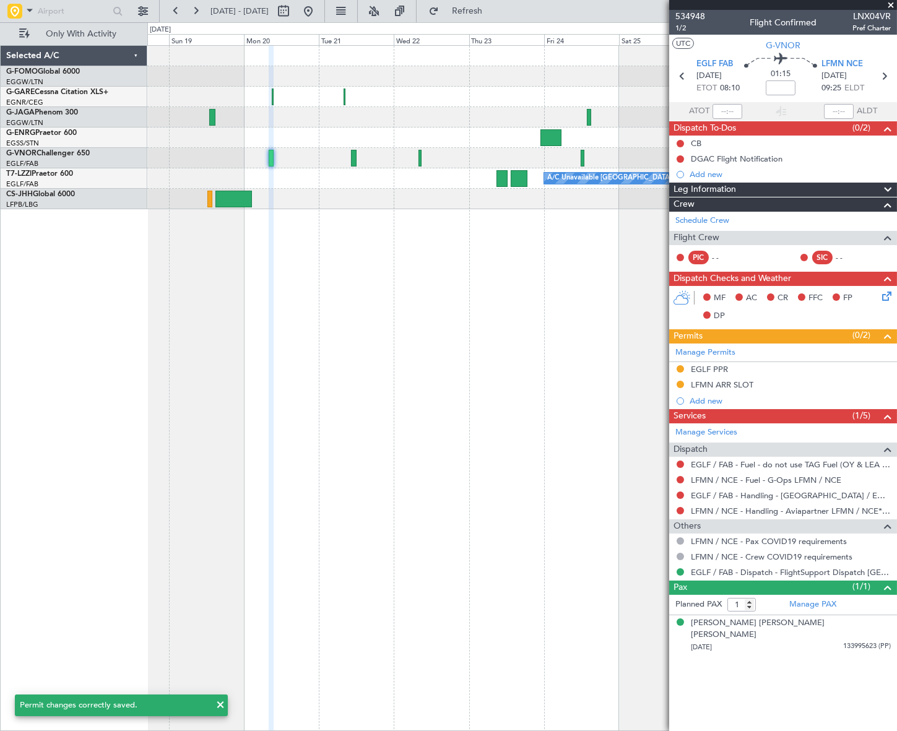
scroll to position [0, 0]
click at [717, 369] on div "EGLF PPR" at bounding box center [709, 369] width 37 height 11
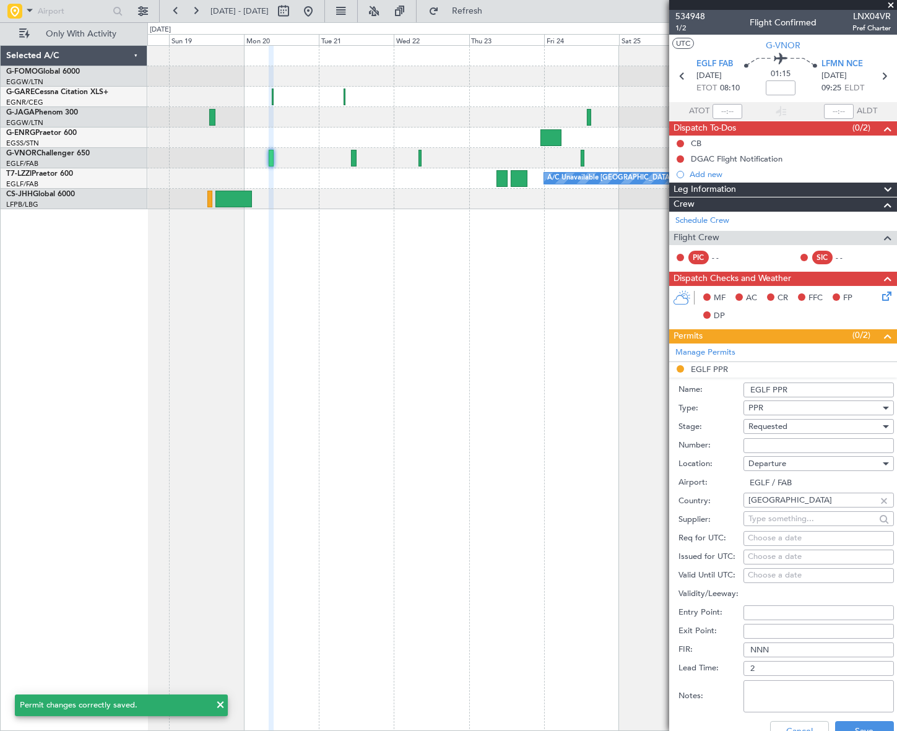
click at [809, 384] on input "EGLF PPR" at bounding box center [819, 390] width 150 height 15
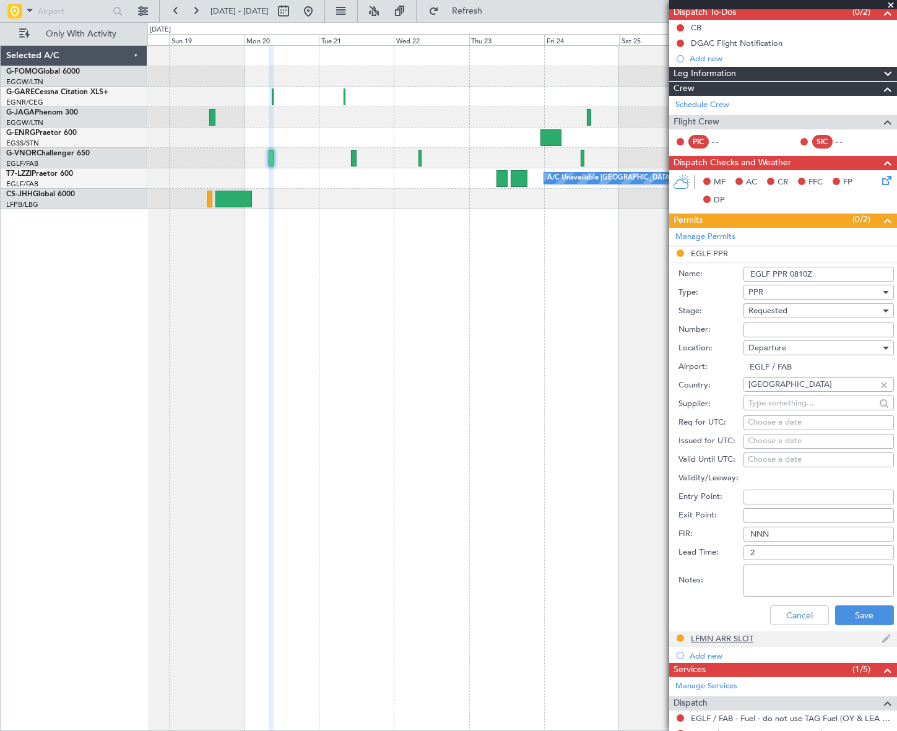
scroll to position [168, 0]
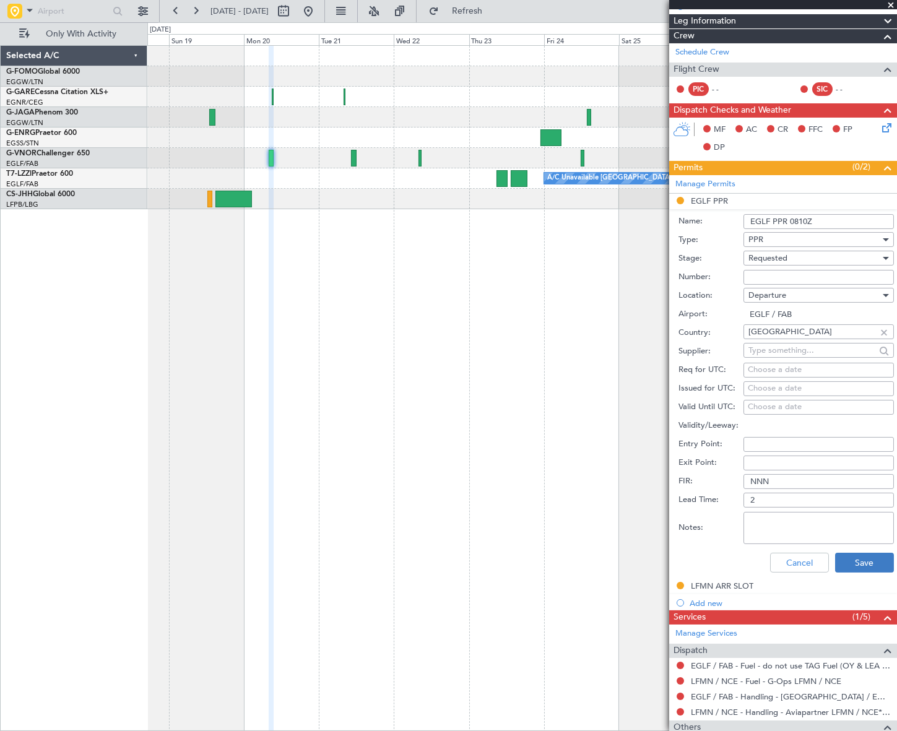
type input "EGLF PPR 0810Z"
click at [878, 565] on button "Save" at bounding box center [864, 563] width 59 height 20
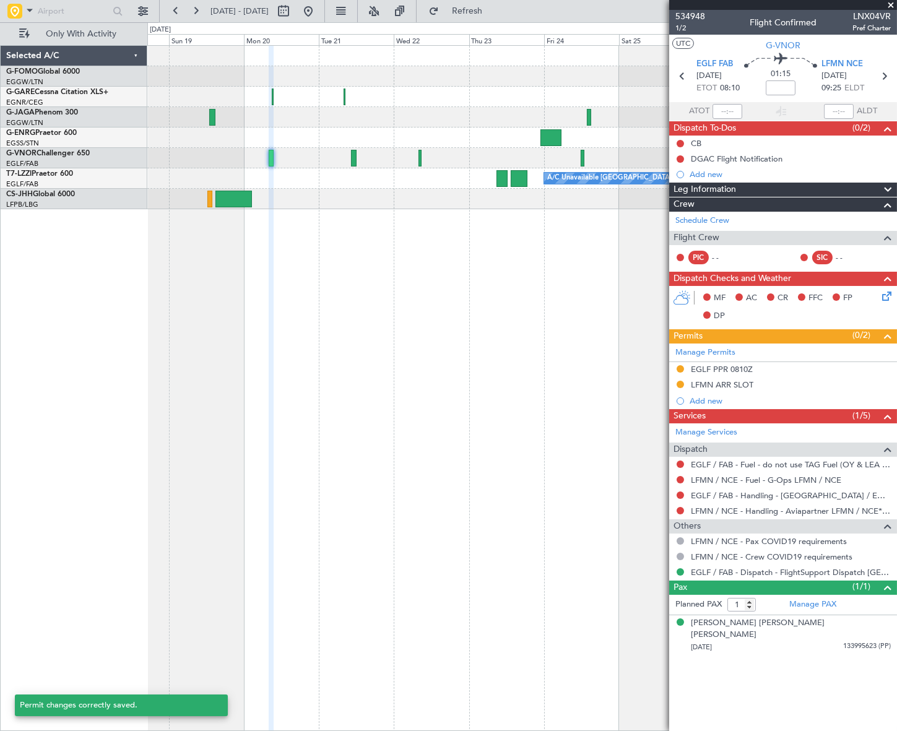
scroll to position [0, 0]
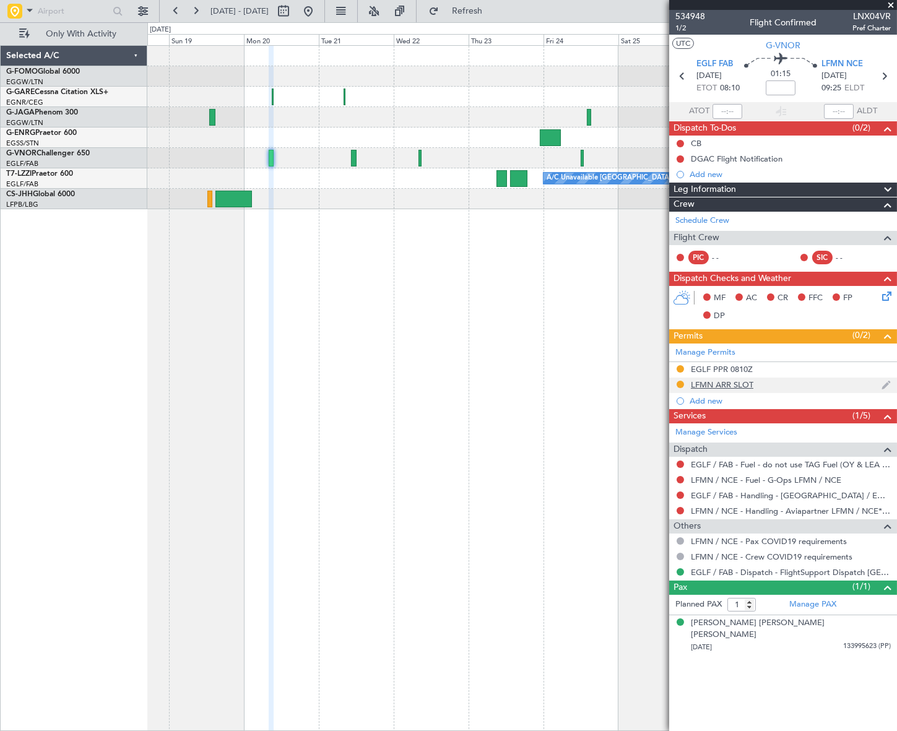
click at [748, 383] on div "LFMN ARR SLOT" at bounding box center [722, 385] width 63 height 11
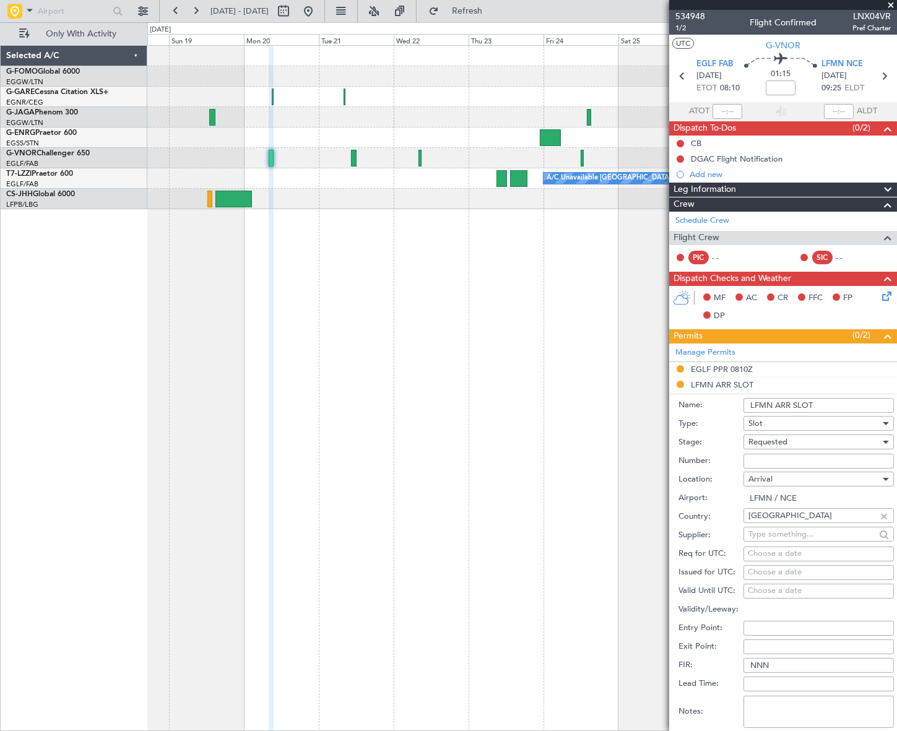
click at [834, 408] on input "LFMN ARR SLOT" at bounding box center [819, 405] width 150 height 15
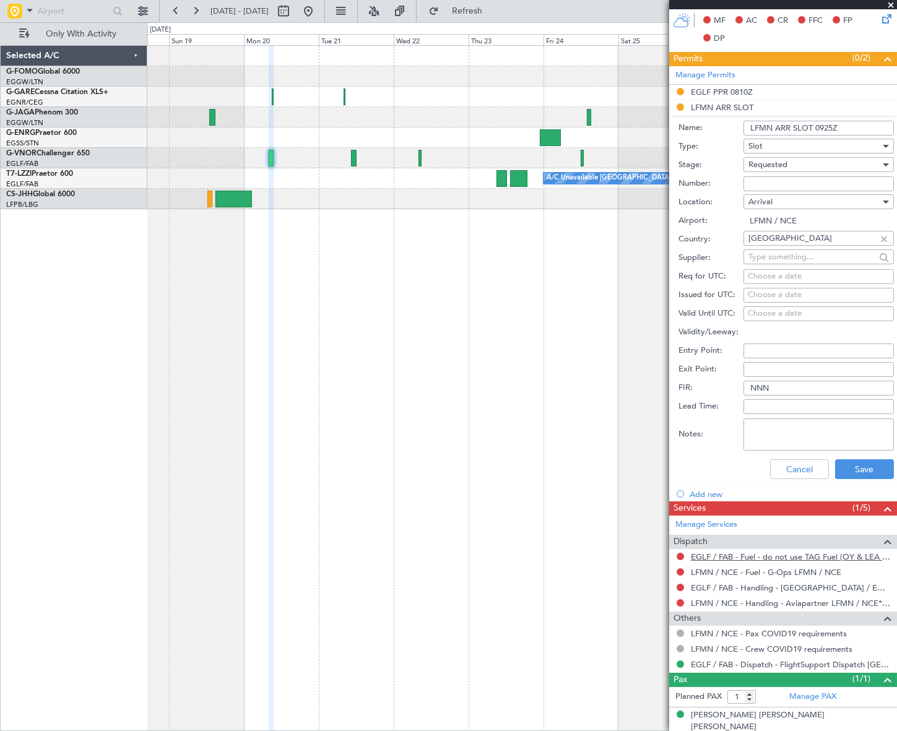
scroll to position [280, 0]
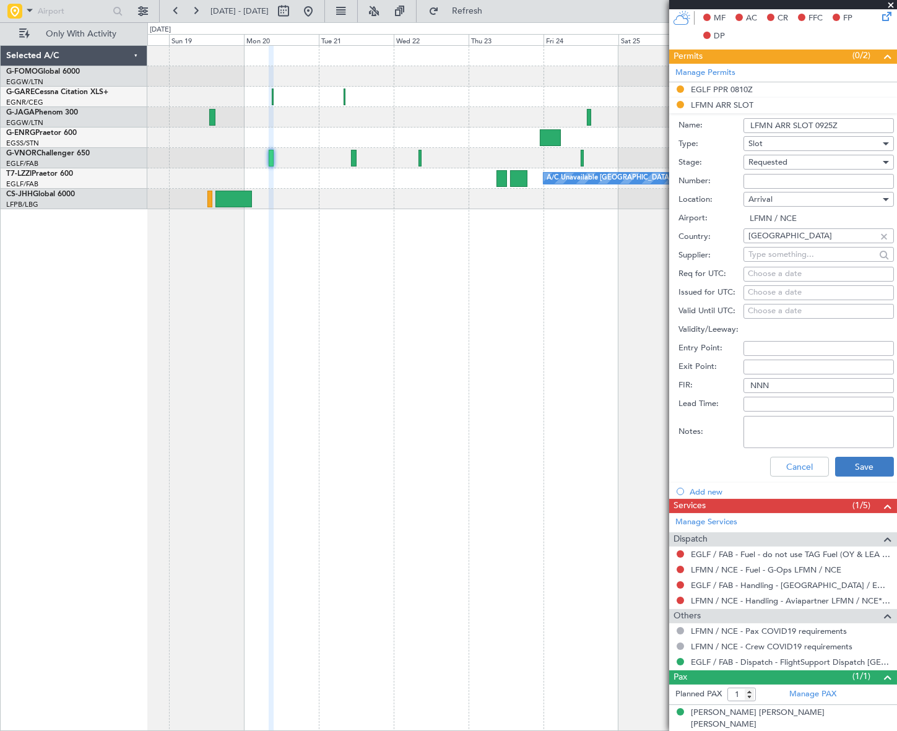
type input "LFMN ARR SLOT 0925Z"
click at [874, 474] on button "Save" at bounding box center [864, 467] width 59 height 20
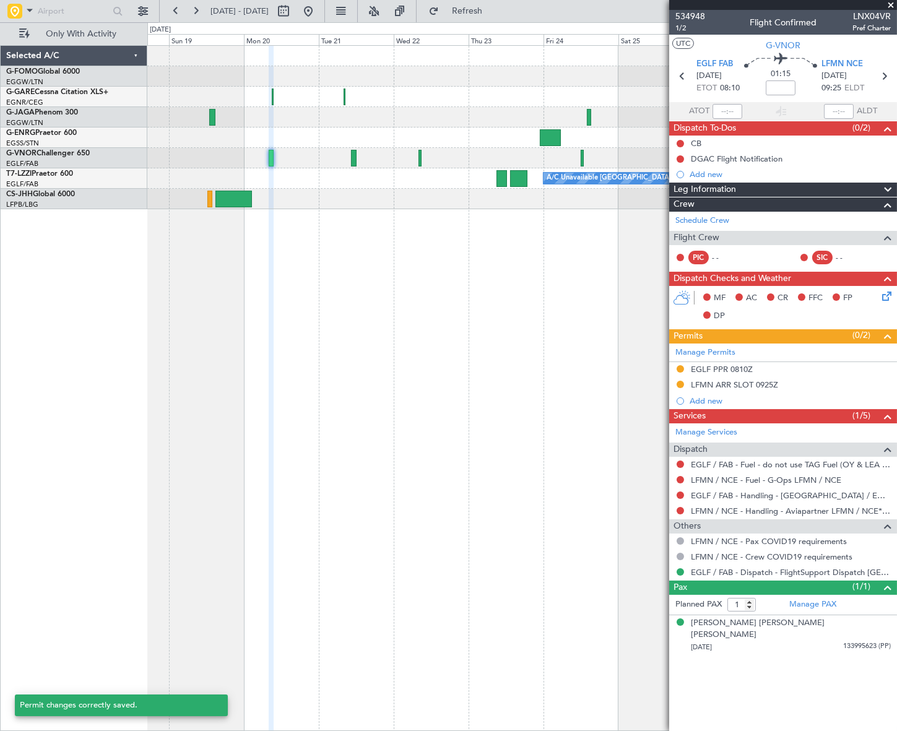
scroll to position [0, 0]
click at [678, 492] on button at bounding box center [680, 495] width 7 height 7
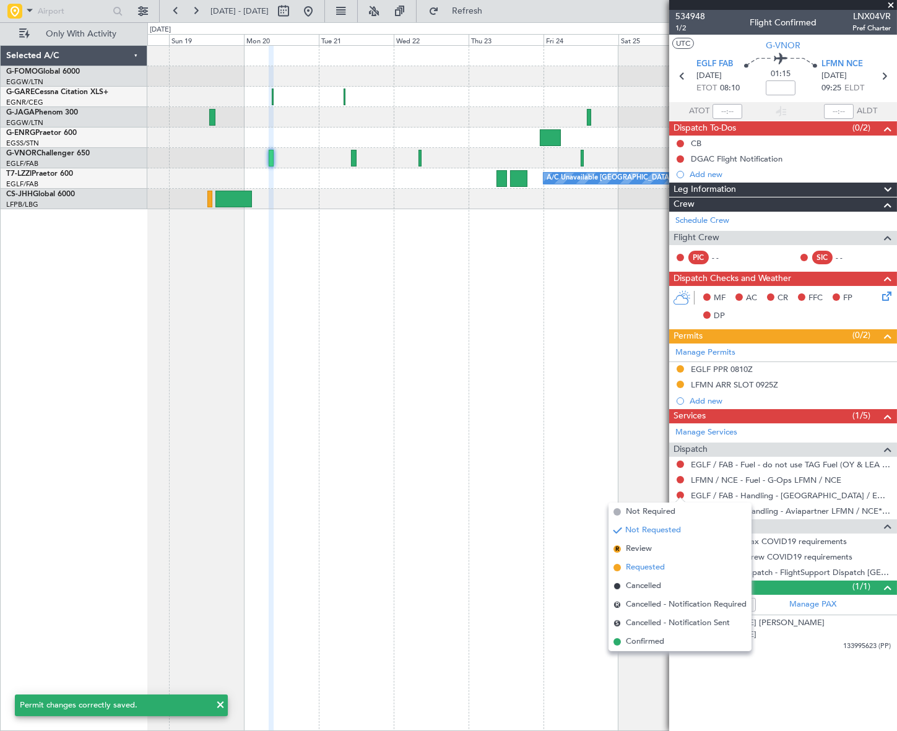
click at [643, 567] on span "Requested" at bounding box center [645, 568] width 39 height 12
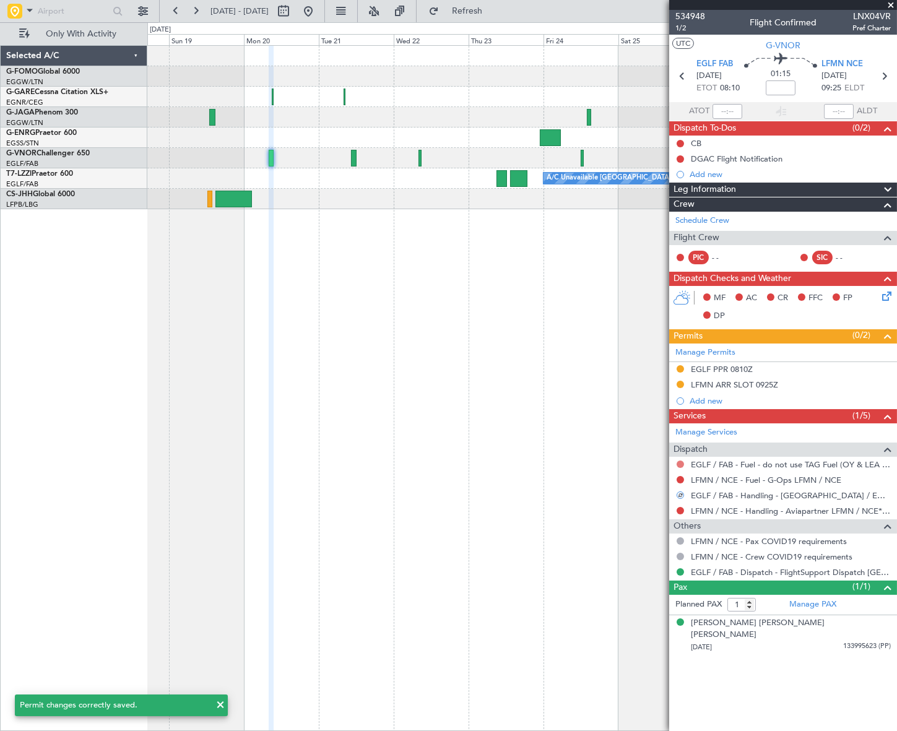
click at [680, 463] on button at bounding box center [680, 464] width 7 height 7
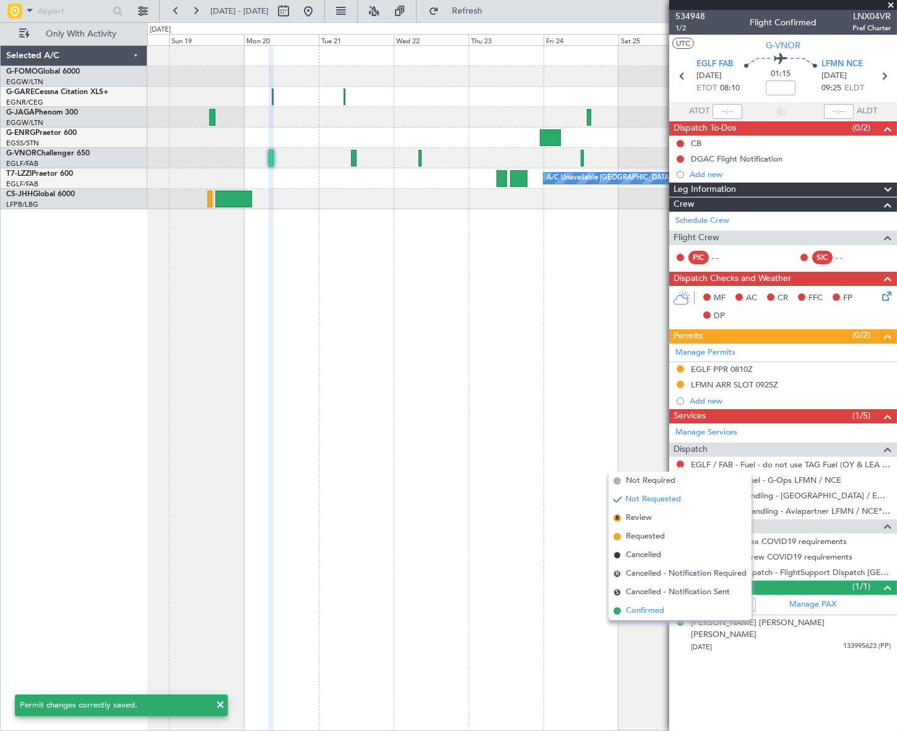
click at [640, 612] on span "Confirmed" at bounding box center [645, 611] width 38 height 12
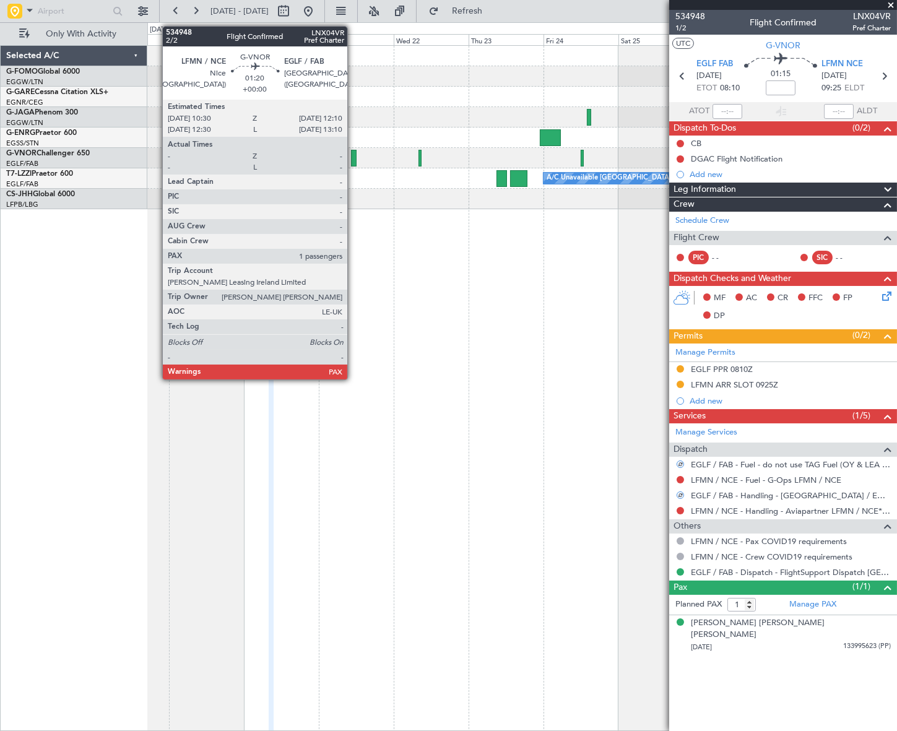
click at [353, 159] on div at bounding box center [354, 158] width 6 height 17
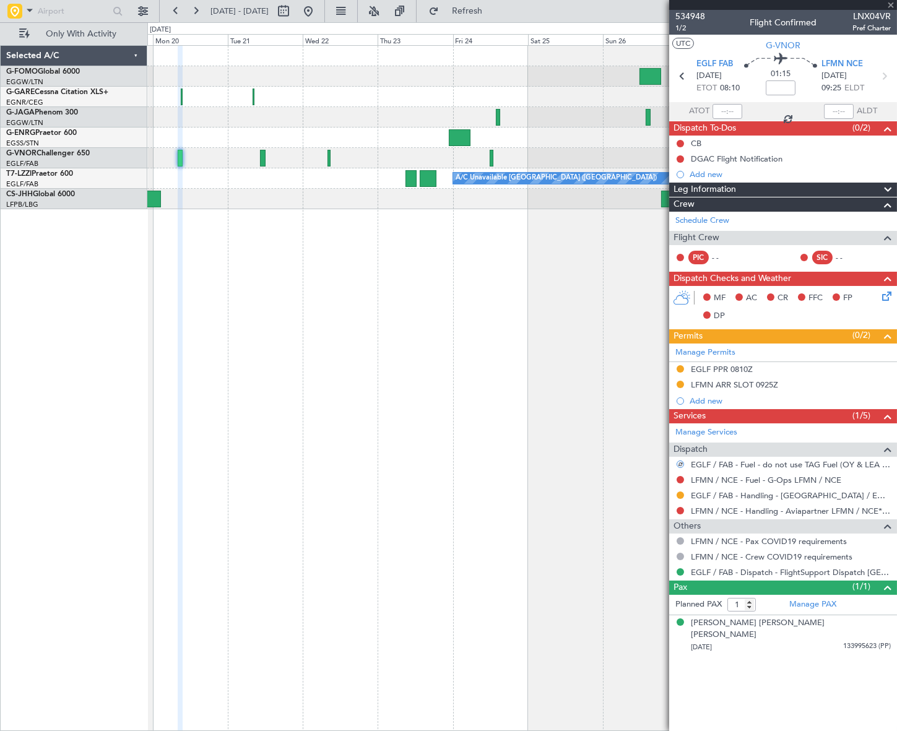
click at [417, 352] on div "A/C Unavailable [GEOGRAPHIC_DATA] ([GEOGRAPHIC_DATA])" at bounding box center [522, 388] width 750 height 686
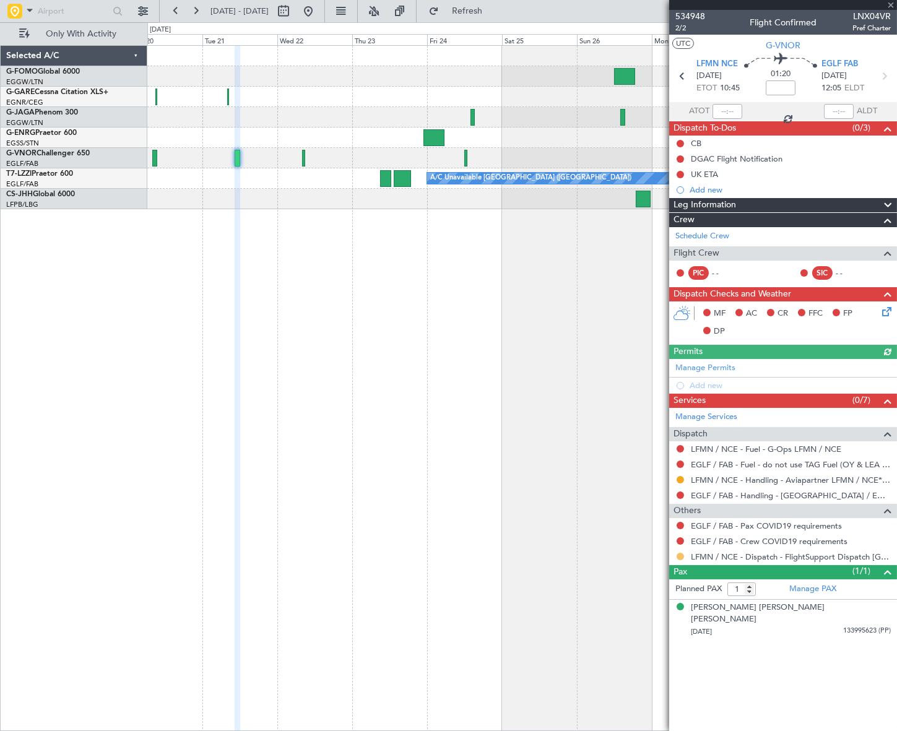
click at [679, 556] on button at bounding box center [680, 556] width 7 height 7
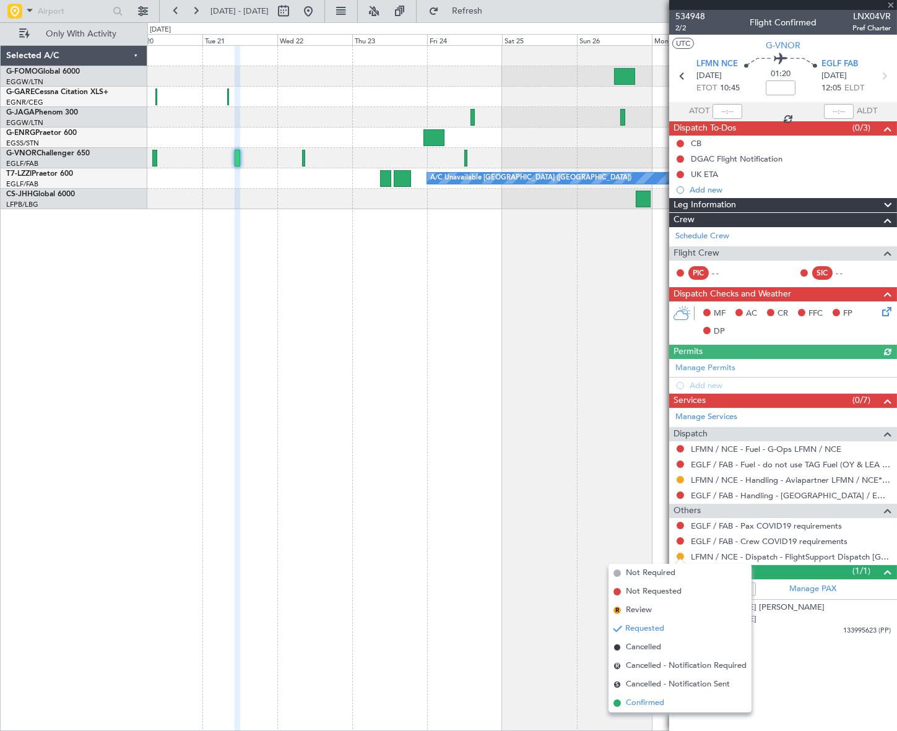
click at [646, 704] on span "Confirmed" at bounding box center [645, 703] width 38 height 12
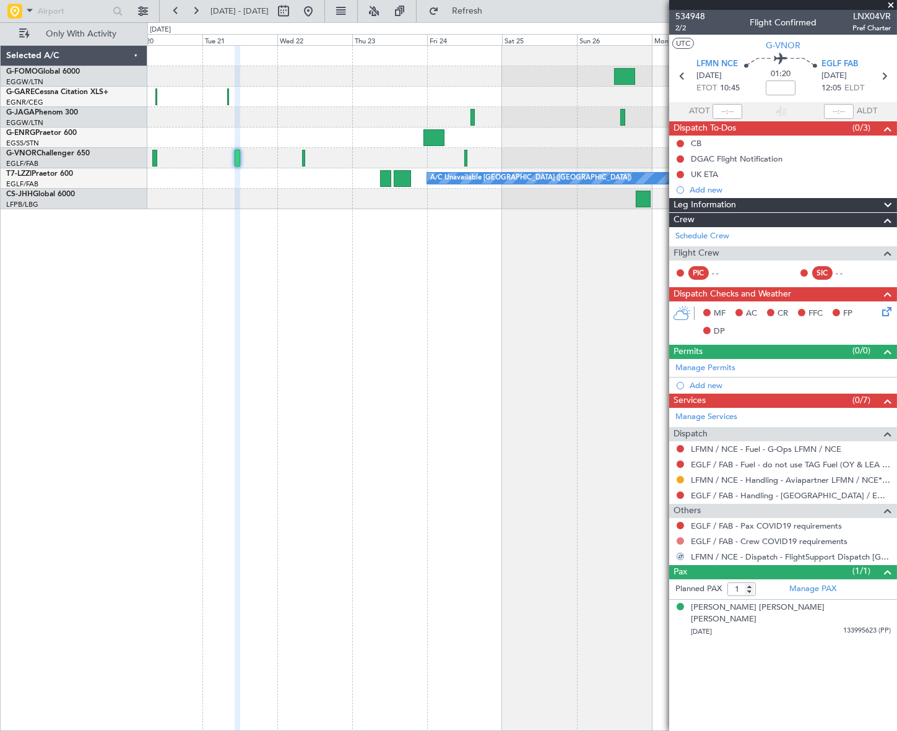
click at [679, 538] on button at bounding box center [680, 541] width 7 height 7
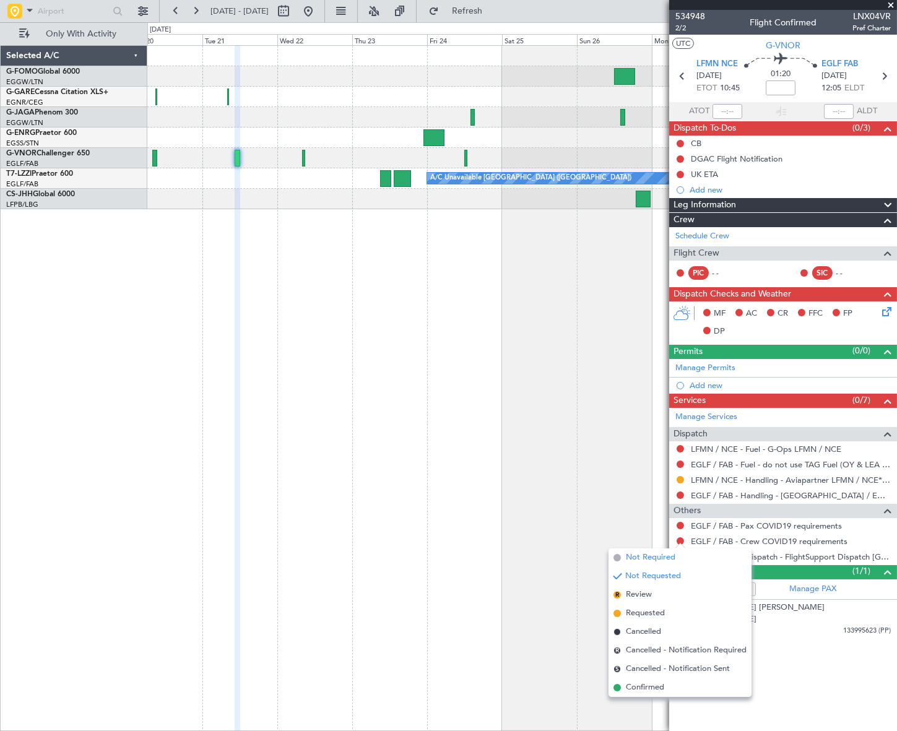
click at [634, 560] on span "Not Required" at bounding box center [651, 558] width 50 height 12
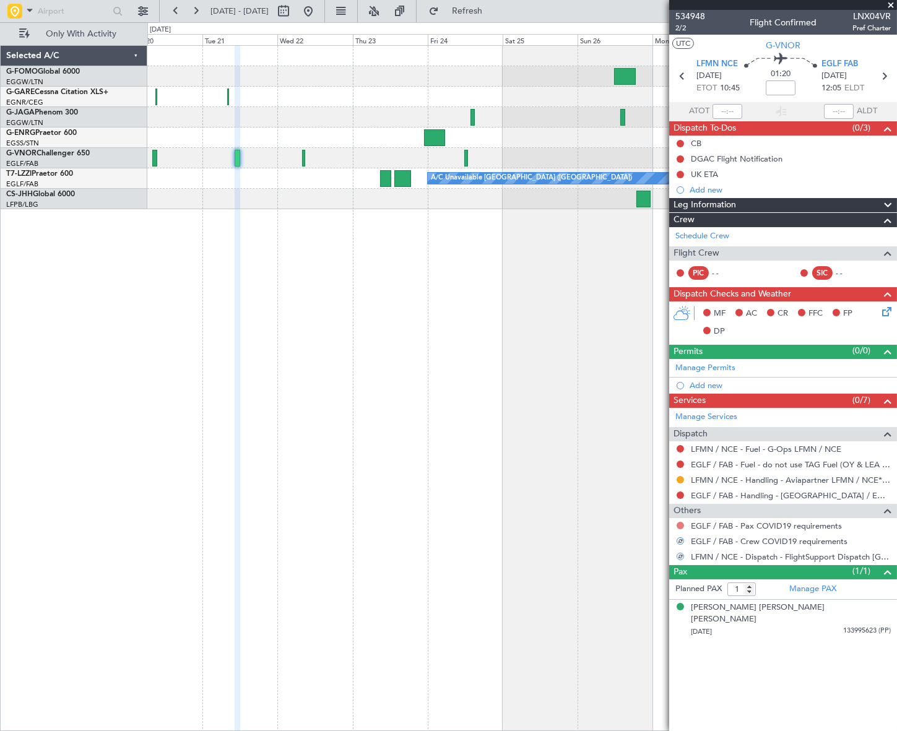
click at [682, 524] on button at bounding box center [680, 525] width 7 height 7
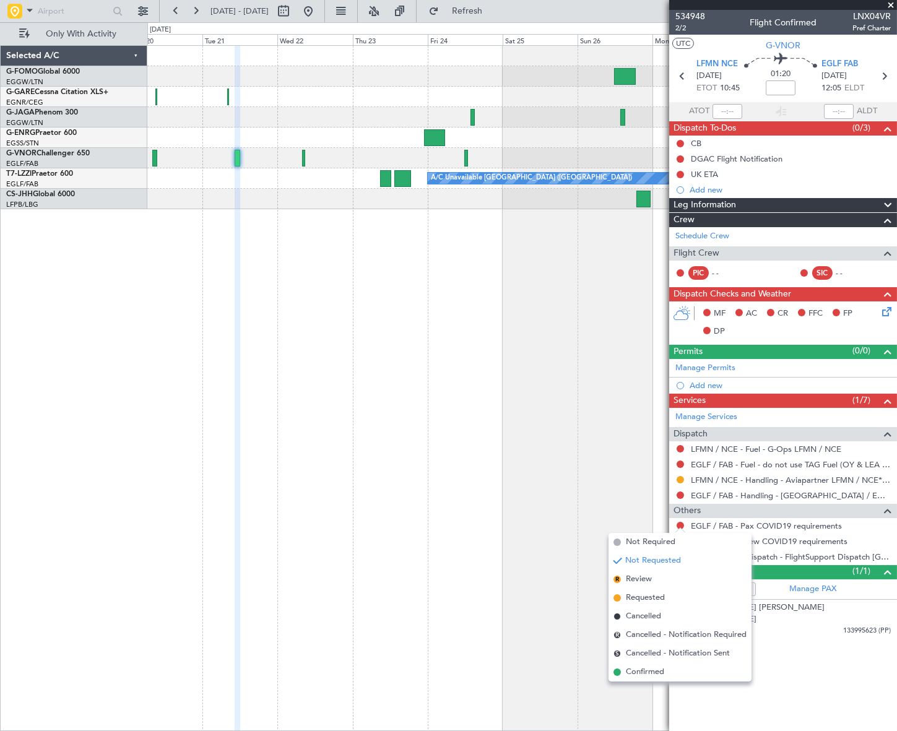
click at [647, 543] on span "Not Required" at bounding box center [651, 542] width 50 height 12
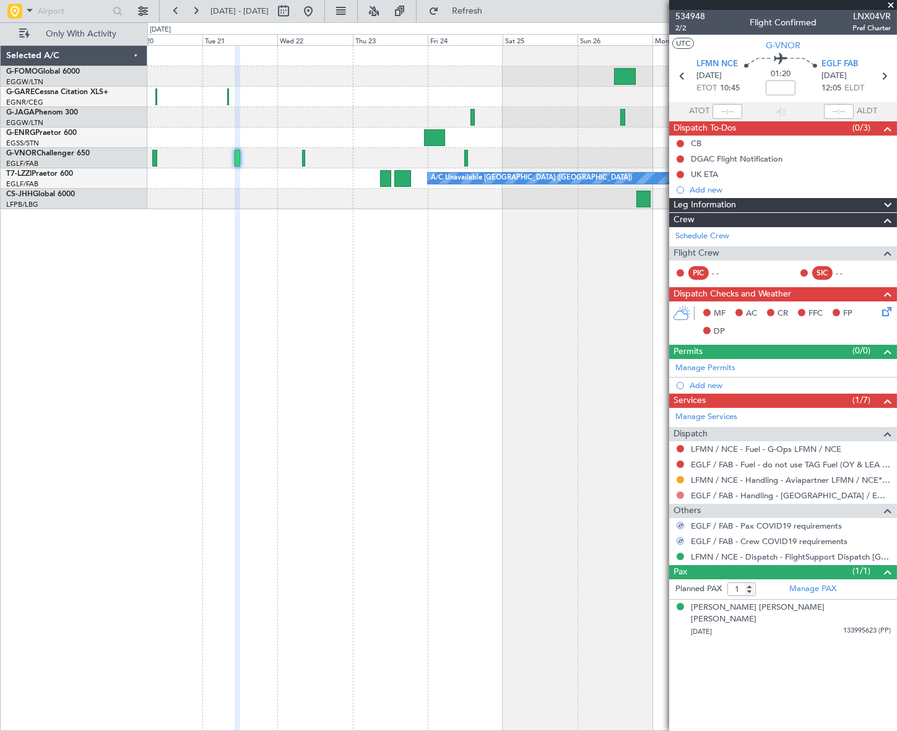
click at [681, 494] on button at bounding box center [680, 495] width 7 height 7
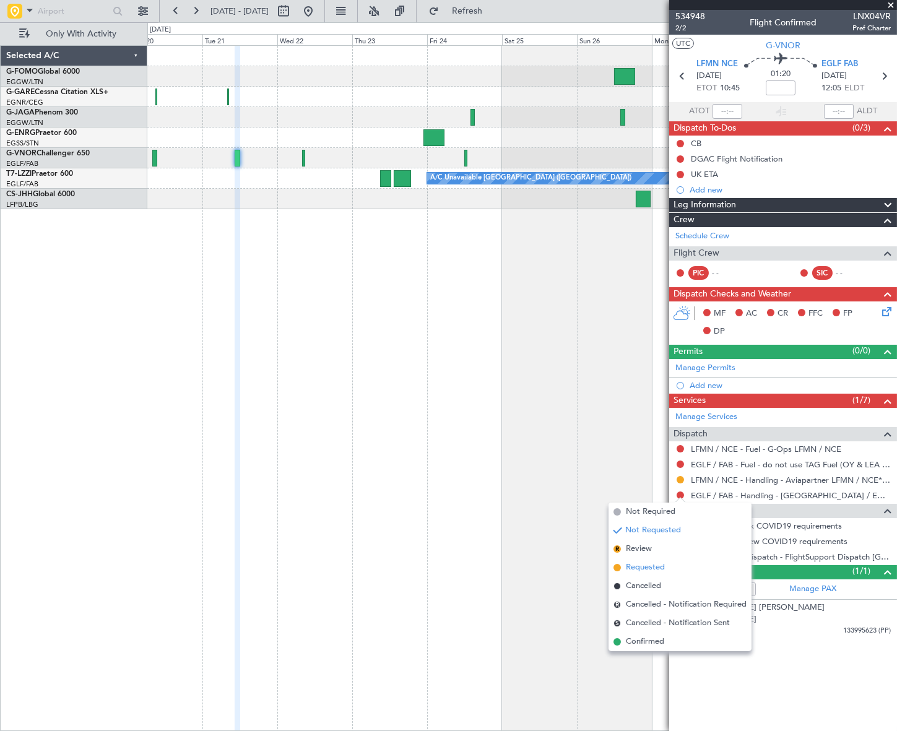
click at [652, 564] on span "Requested" at bounding box center [645, 568] width 39 height 12
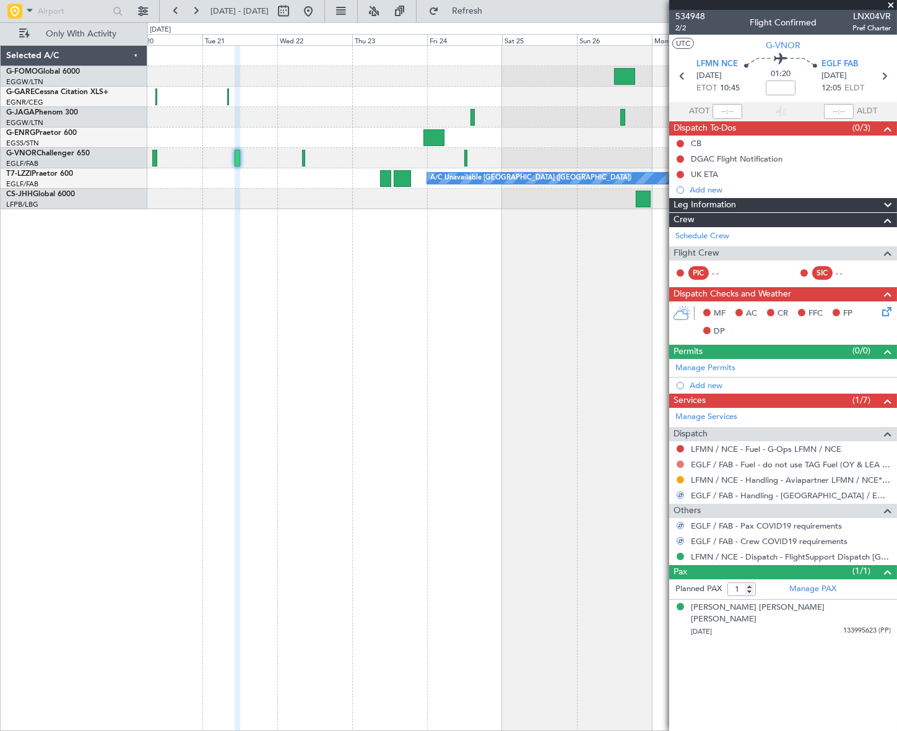
click at [682, 464] on button at bounding box center [680, 464] width 7 height 7
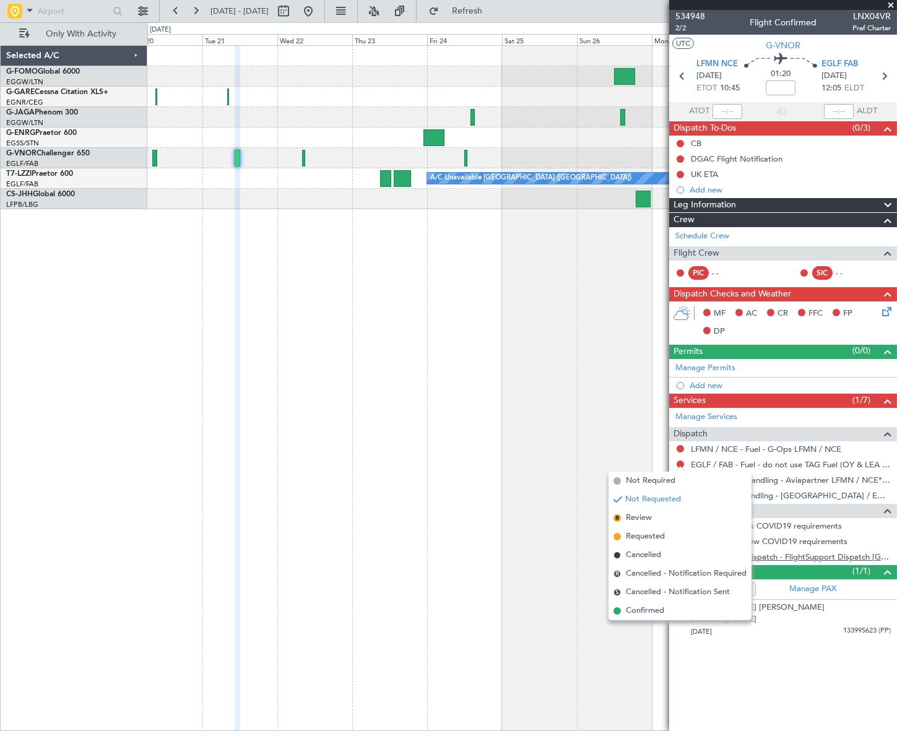
drag, startPoint x: 661, startPoint y: 612, endPoint x: 700, endPoint y: 559, distance: 66.0
click at [661, 611] on span "Confirmed" at bounding box center [645, 611] width 38 height 12
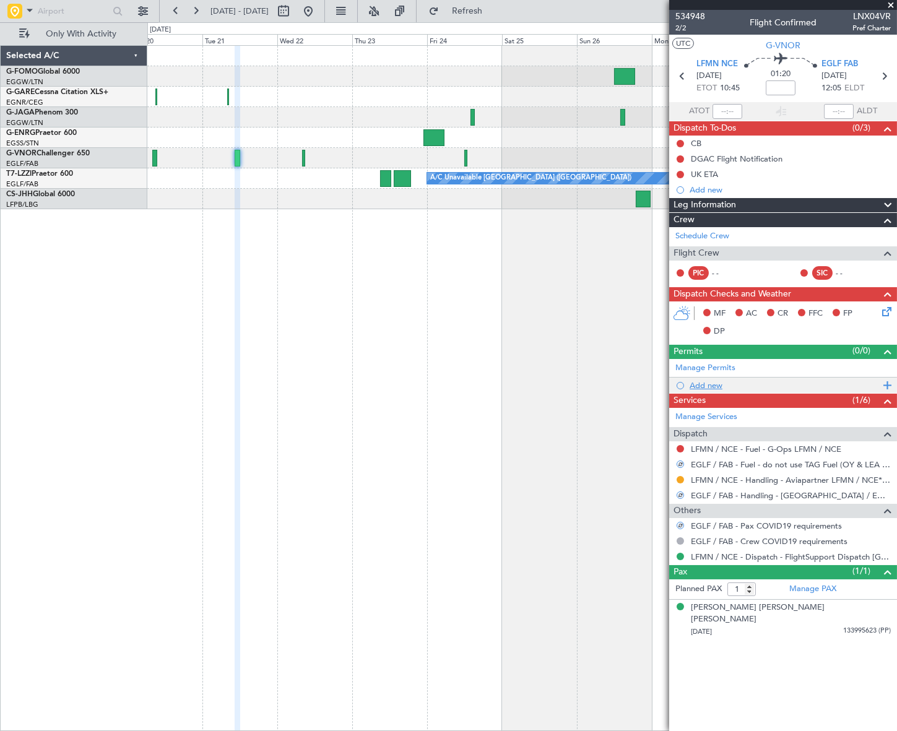
click at [714, 384] on div "Add new" at bounding box center [785, 385] width 190 height 11
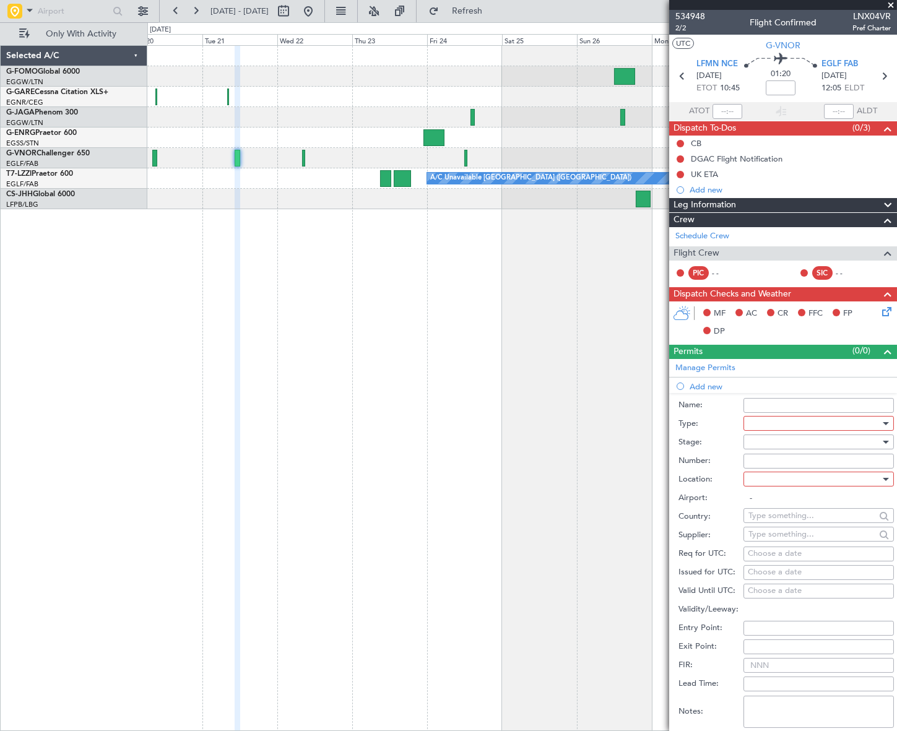
click at [782, 429] on div at bounding box center [815, 423] width 132 height 19
click at [782, 542] on span "Slot" at bounding box center [814, 540] width 131 height 19
click at [858, 438] on div at bounding box center [815, 442] width 132 height 19
click at [808, 526] on span "Requested" at bounding box center [814, 522] width 131 height 19
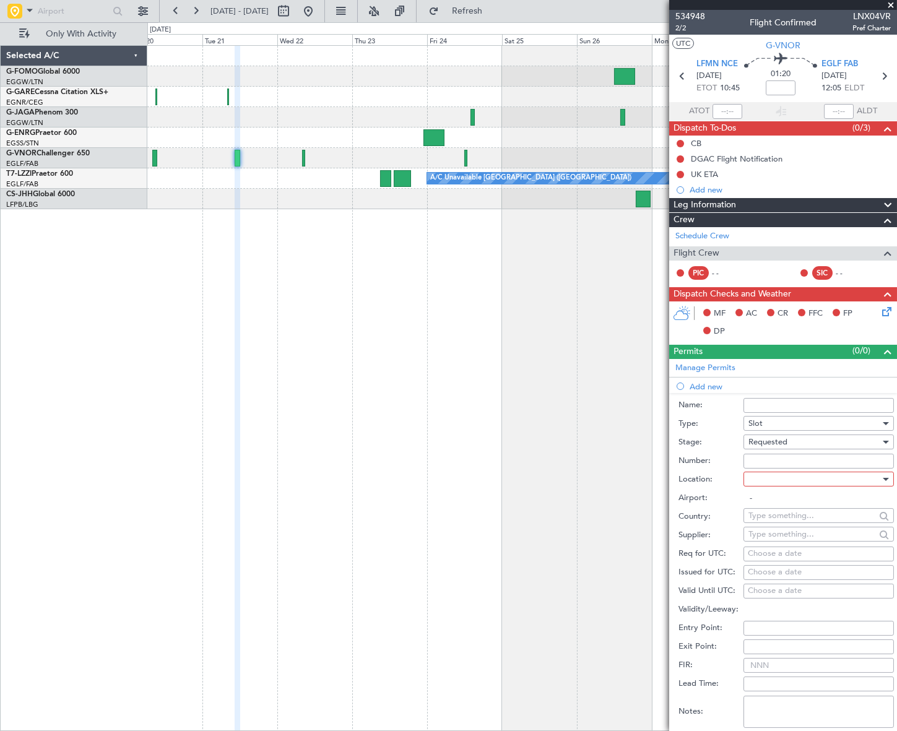
click at [853, 477] on div at bounding box center [815, 479] width 132 height 19
click at [788, 497] on span "Departure" at bounding box center [814, 504] width 131 height 19
type input "LFMN / NCE"
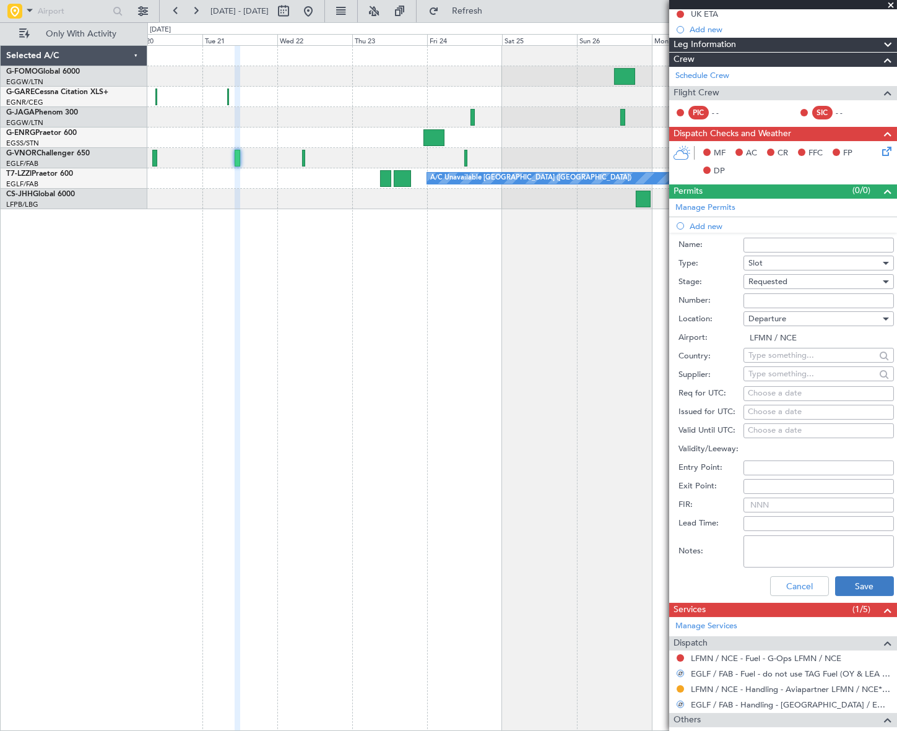
scroll to position [168, 0]
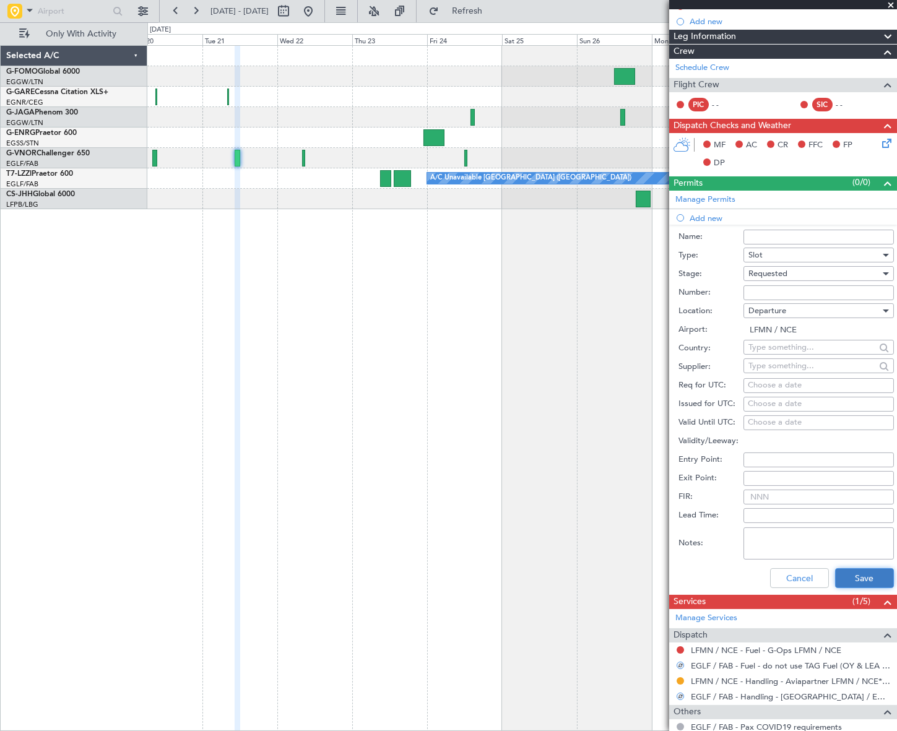
click at [856, 580] on button "Save" at bounding box center [864, 579] width 59 height 20
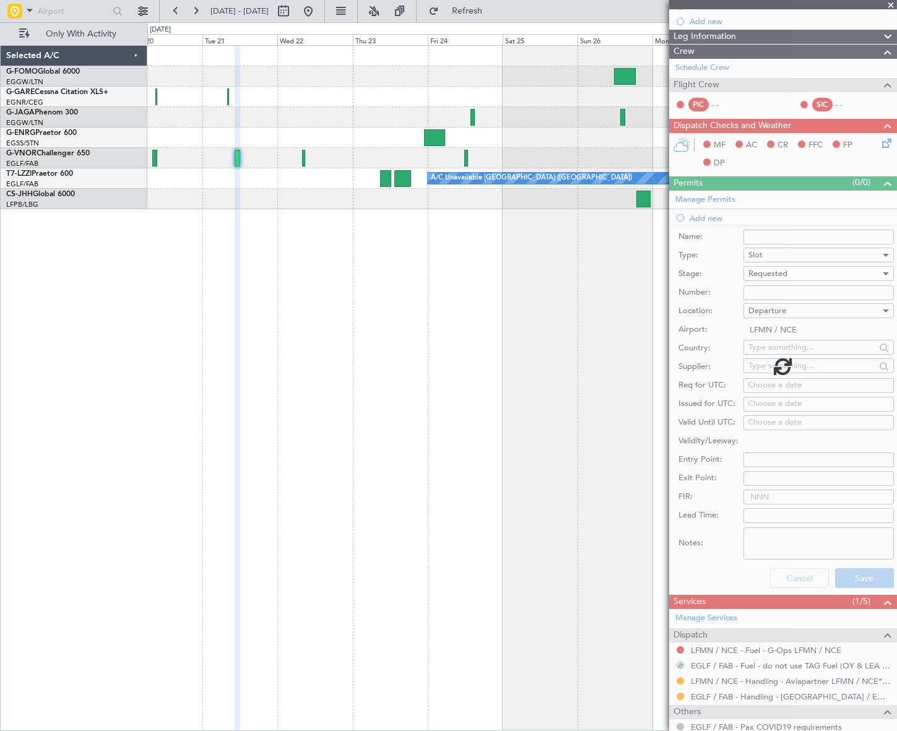
scroll to position [0, 0]
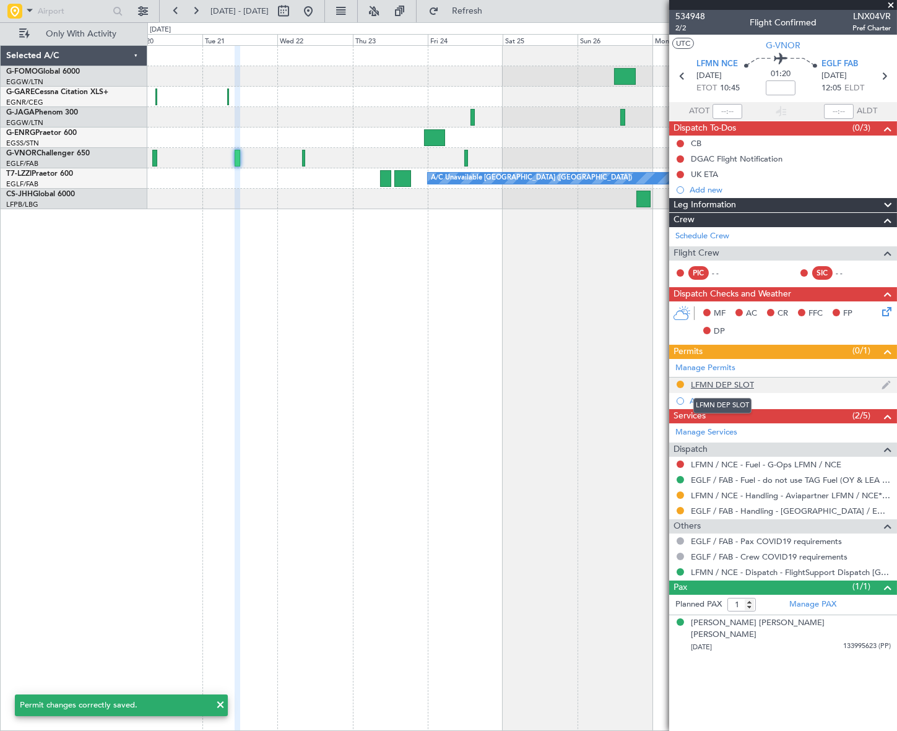
click at [737, 386] on div "LFMN DEP SLOT" at bounding box center [722, 385] width 63 height 11
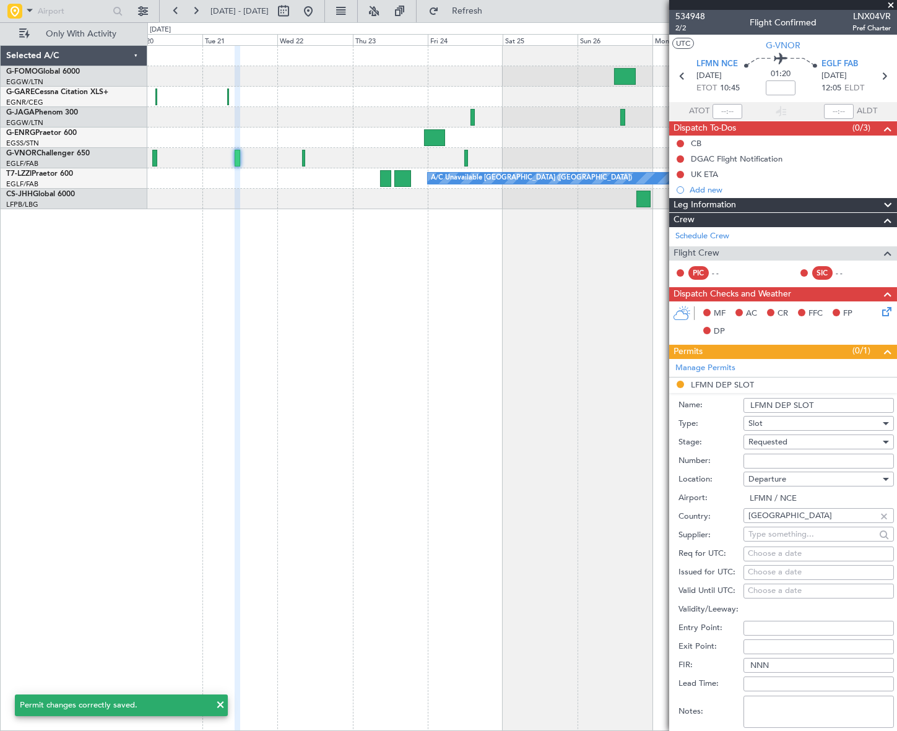
click at [826, 406] on input "LFMN DEP SLOT" at bounding box center [819, 405] width 150 height 15
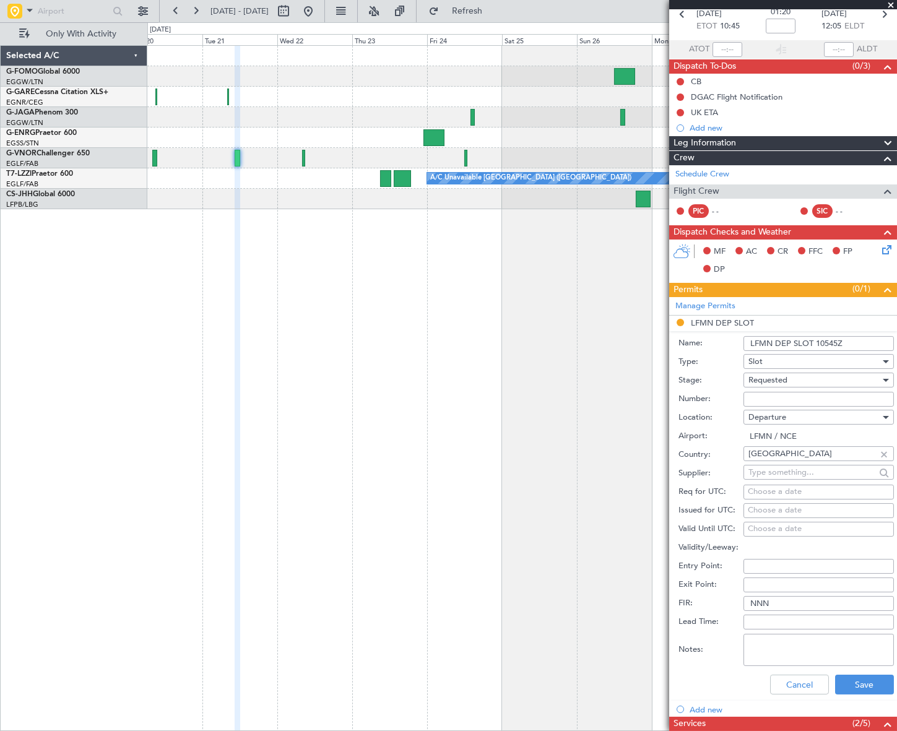
scroll to position [112, 0]
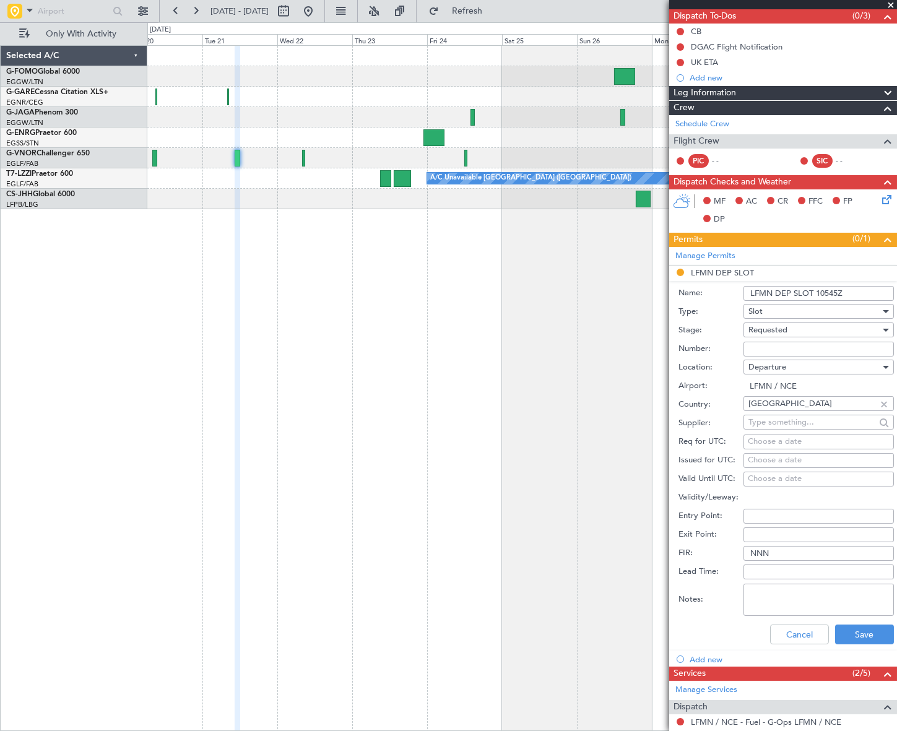
click at [830, 292] on input "LFMN DEP SLOT 10545Z" at bounding box center [819, 293] width 150 height 15
type input "LFMN DEP SLOT 1045Z"
click at [852, 627] on button "Save" at bounding box center [864, 635] width 59 height 20
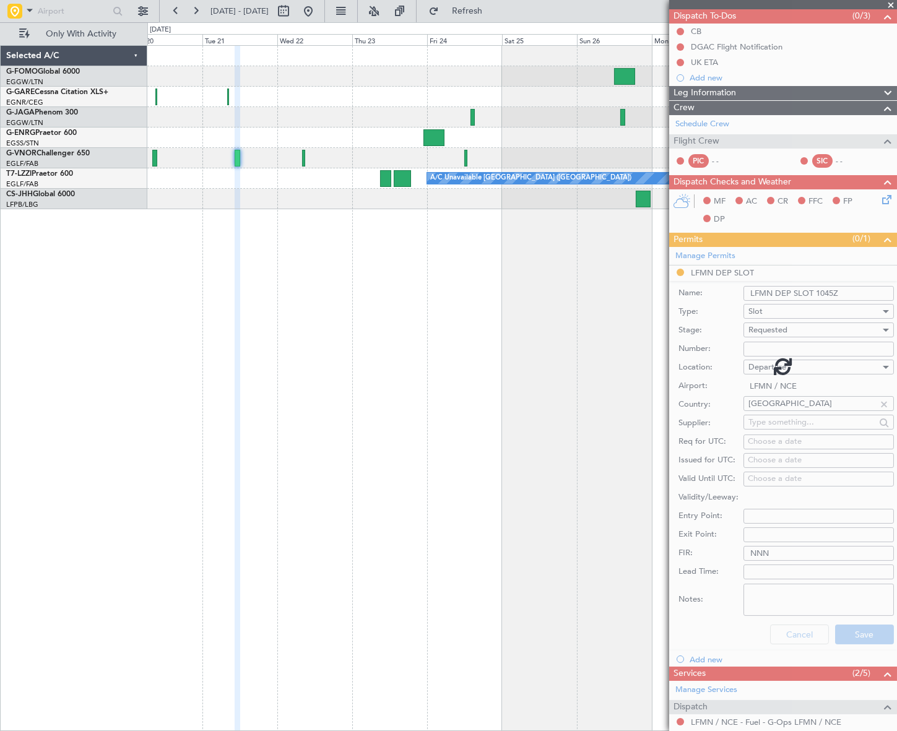
scroll to position [0, 0]
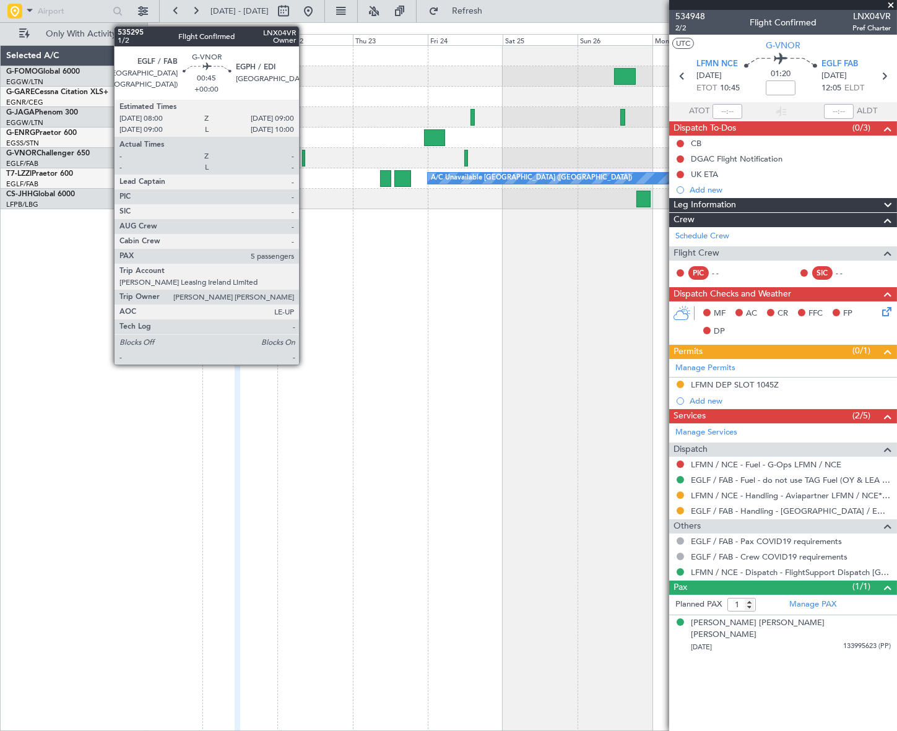
click at [305, 157] on div at bounding box center [304, 158] width 4 height 17
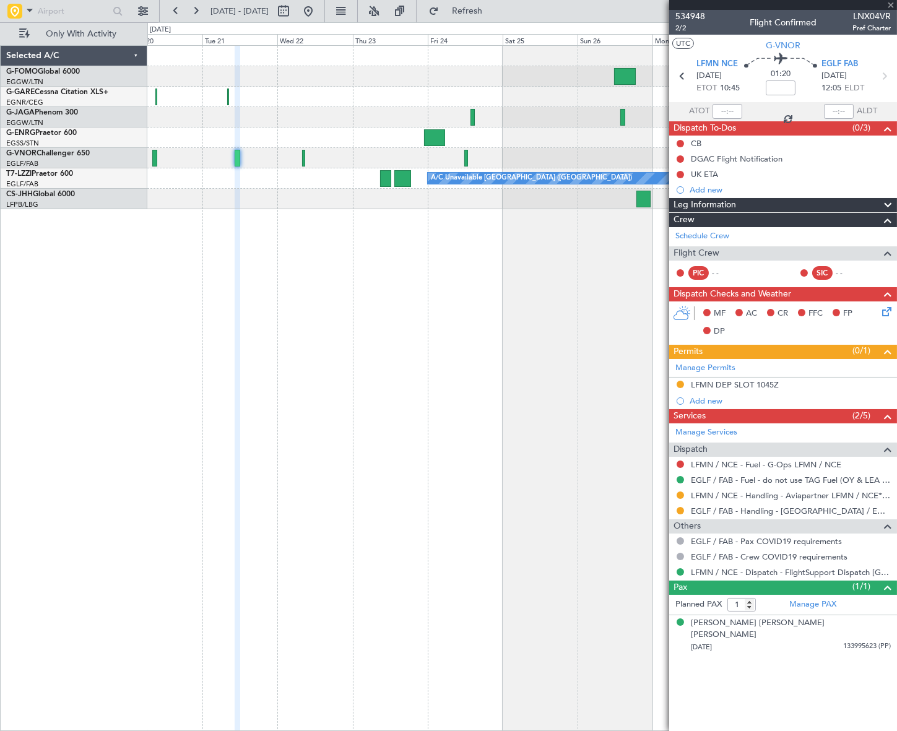
type input "5"
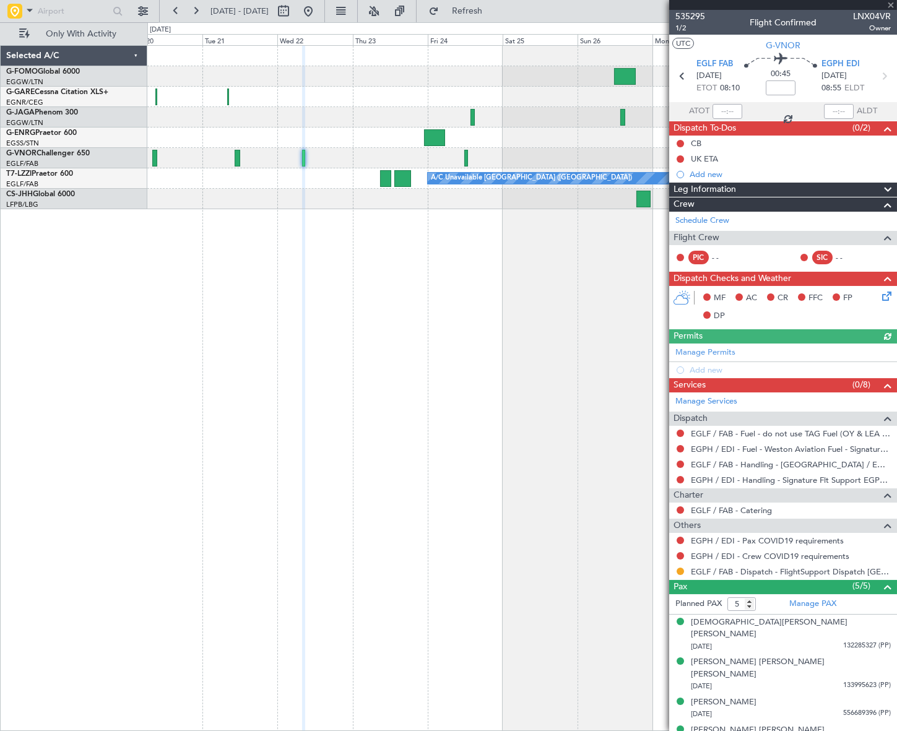
scroll to position [21, 0]
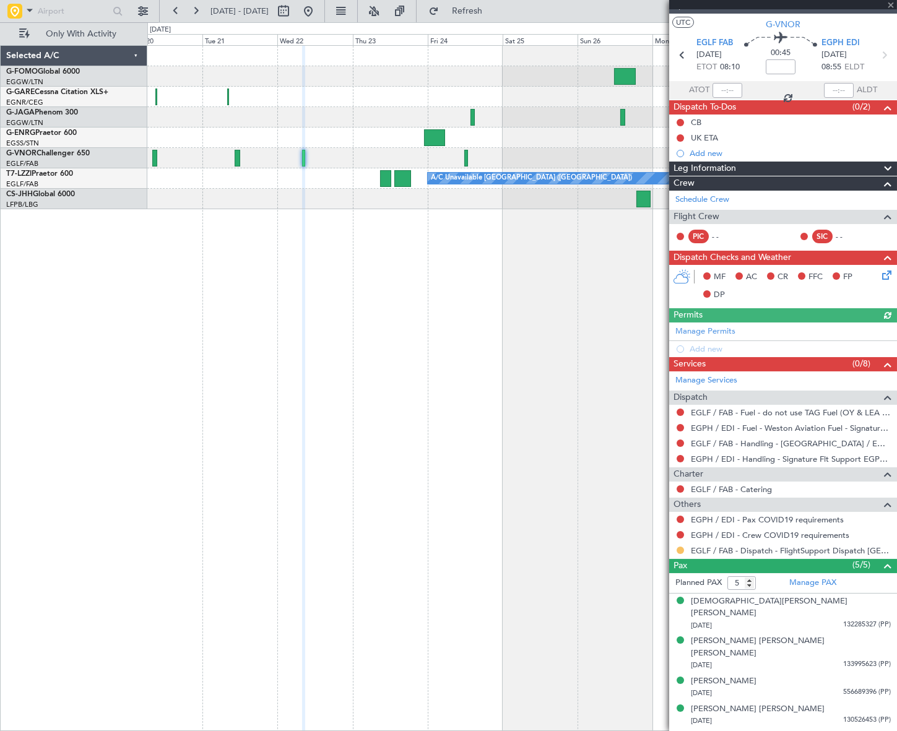
click at [682, 551] on button at bounding box center [680, 550] width 7 height 7
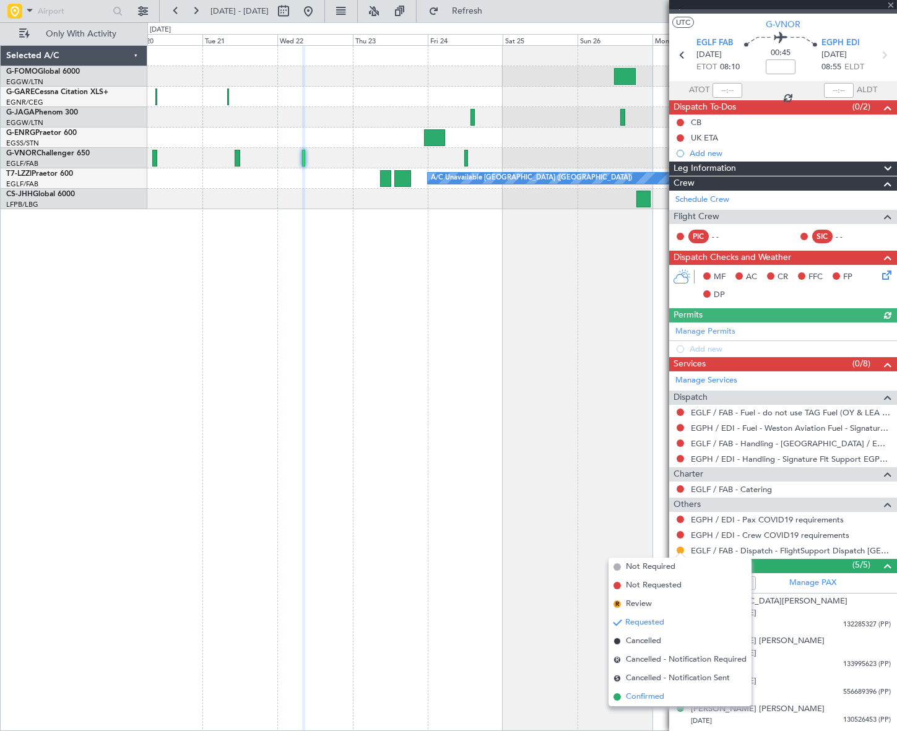
click at [650, 690] on li "Confirmed" at bounding box center [680, 697] width 143 height 19
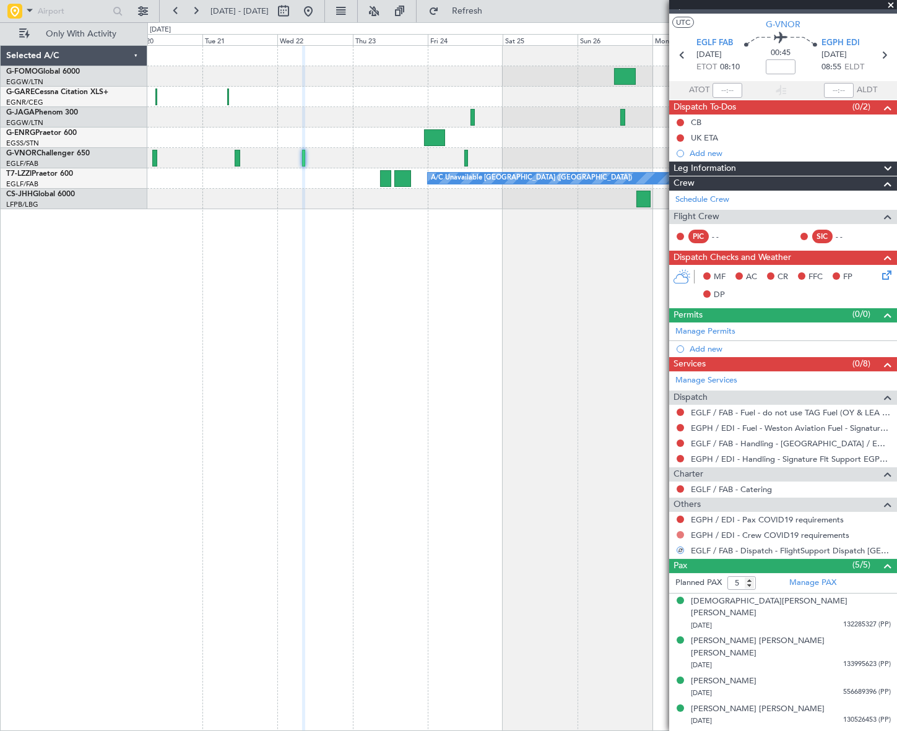
click at [679, 532] on button at bounding box center [680, 534] width 7 height 7
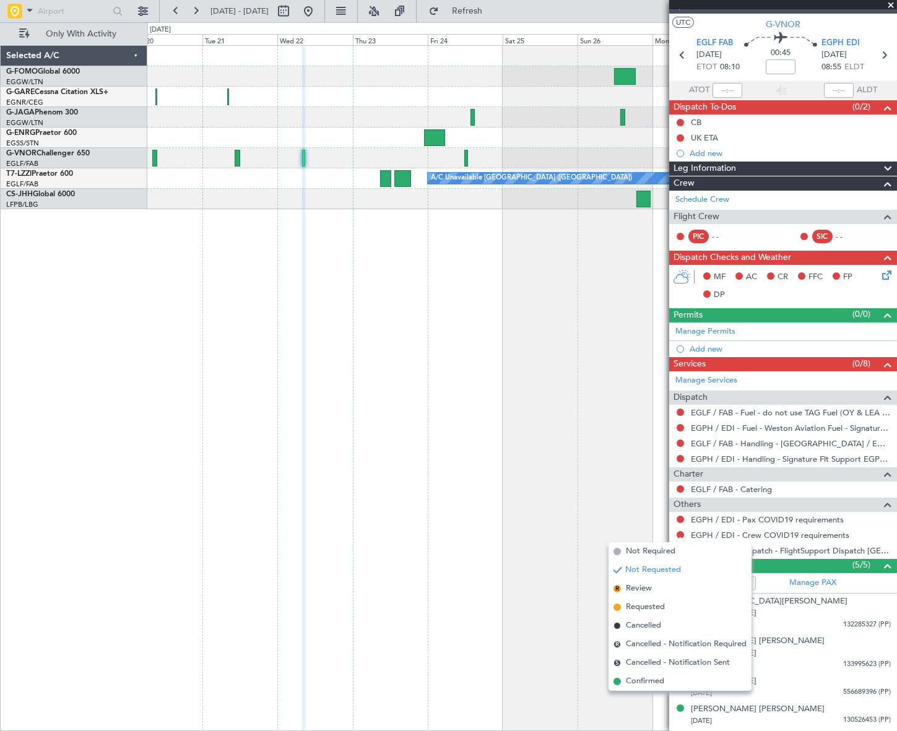
click at [648, 549] on span "Not Required" at bounding box center [651, 552] width 50 height 12
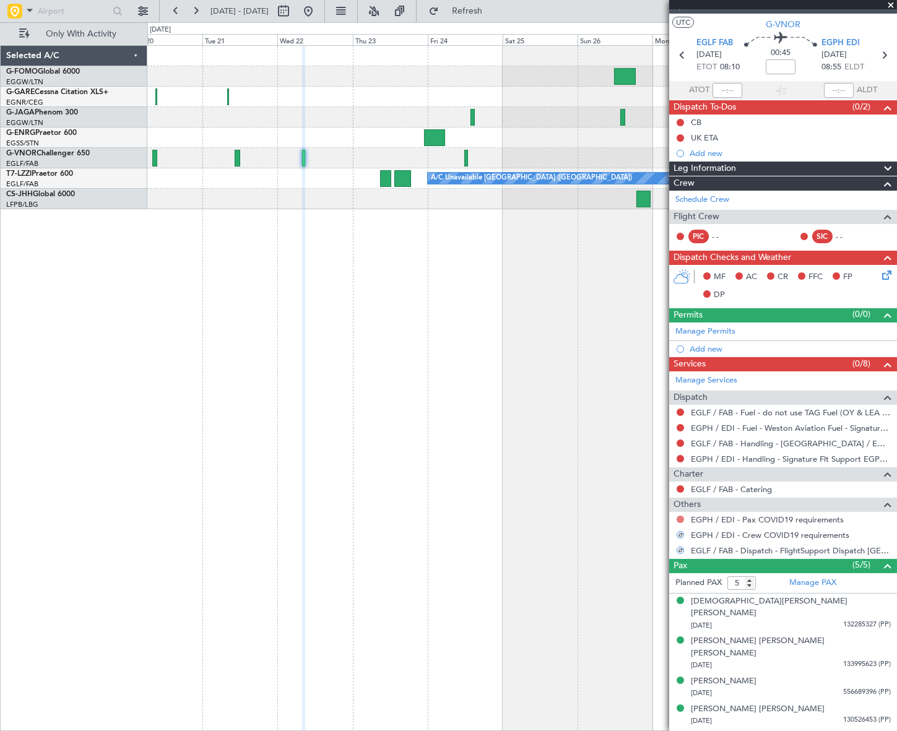
click at [681, 517] on button at bounding box center [680, 519] width 7 height 7
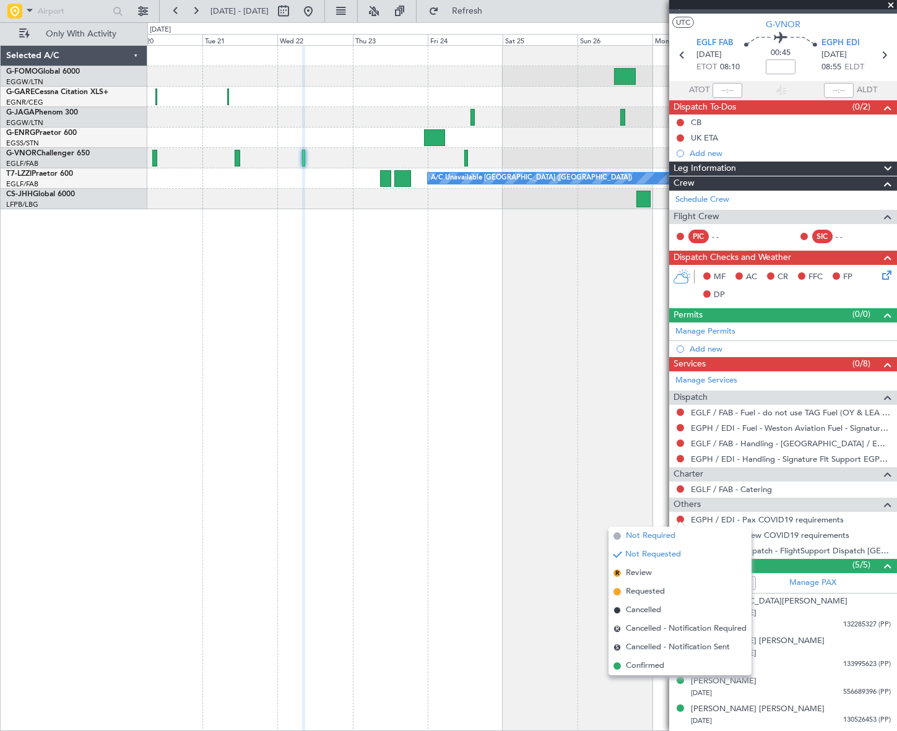
click at [644, 536] on span "Not Required" at bounding box center [651, 536] width 50 height 12
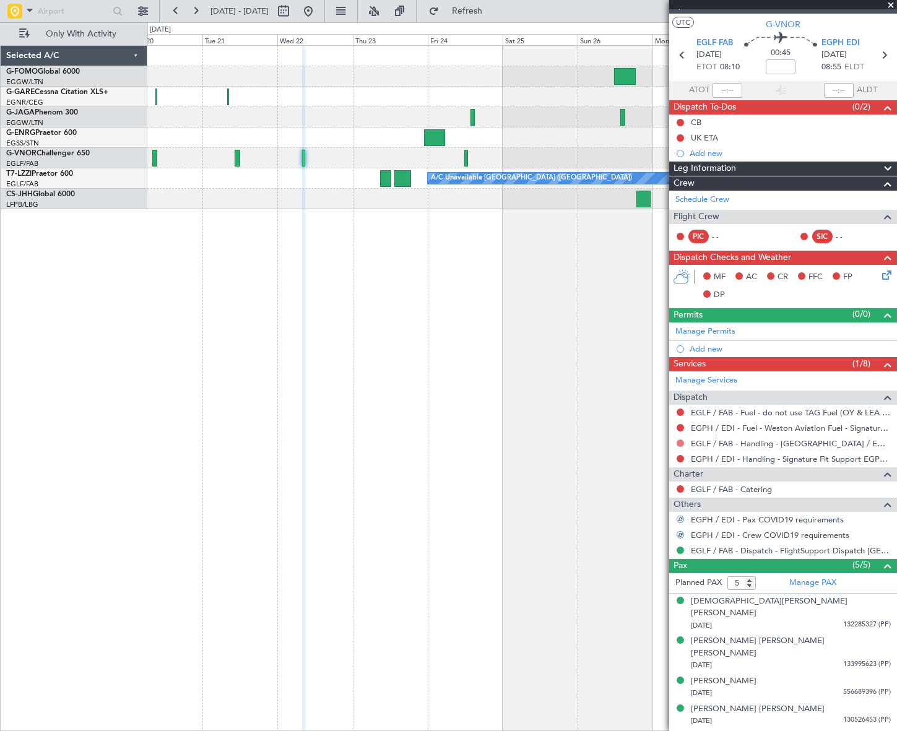
click at [679, 443] on button at bounding box center [680, 443] width 7 height 7
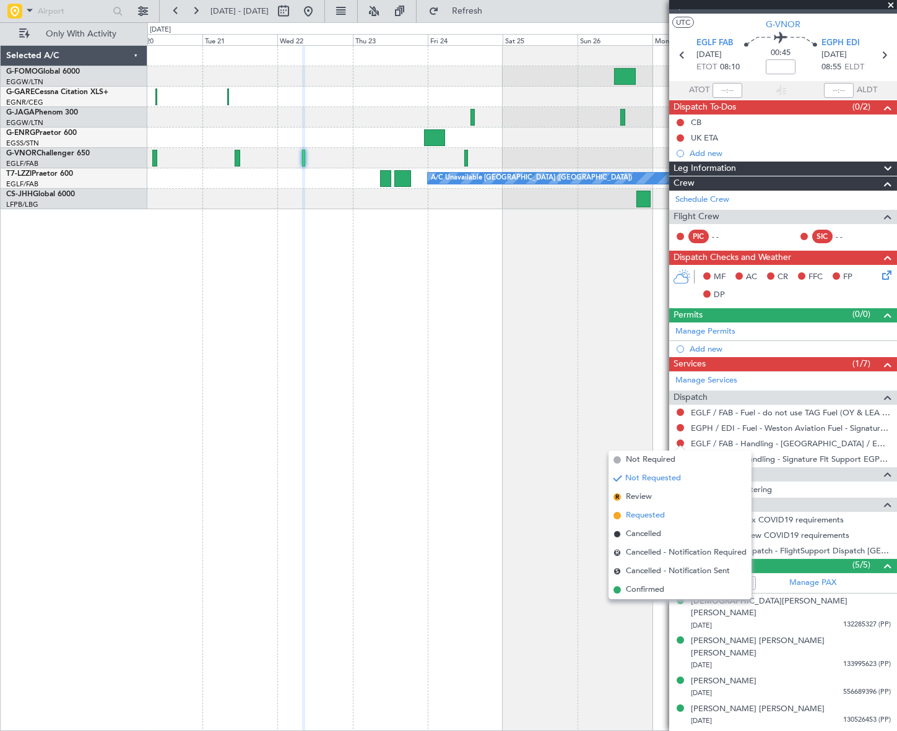
click at [641, 518] on span "Requested" at bounding box center [645, 516] width 39 height 12
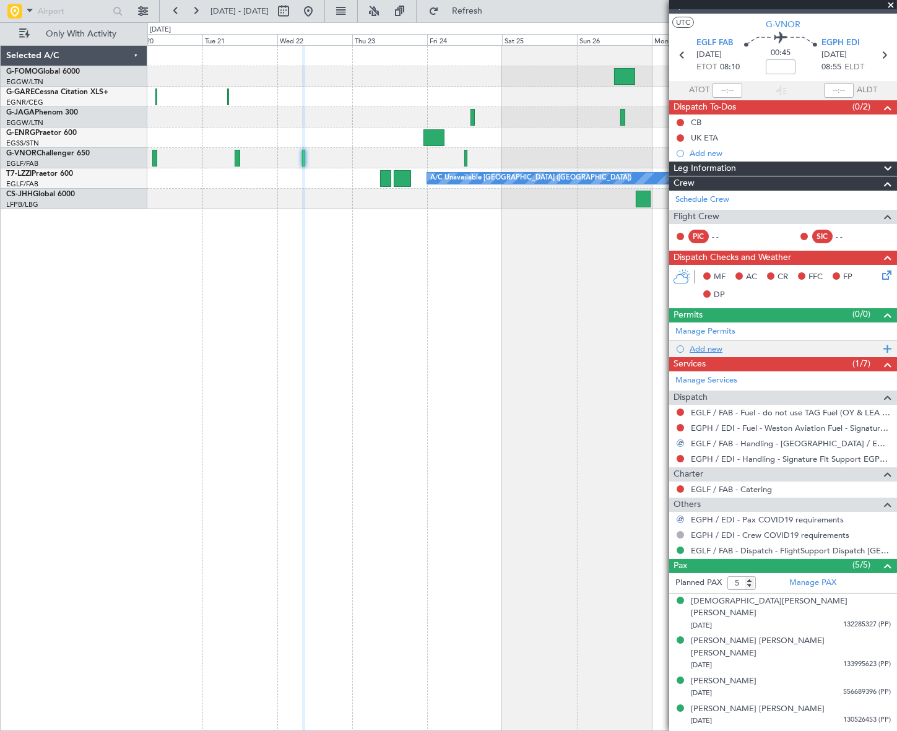
click at [699, 349] on div "Add new" at bounding box center [785, 349] width 190 height 11
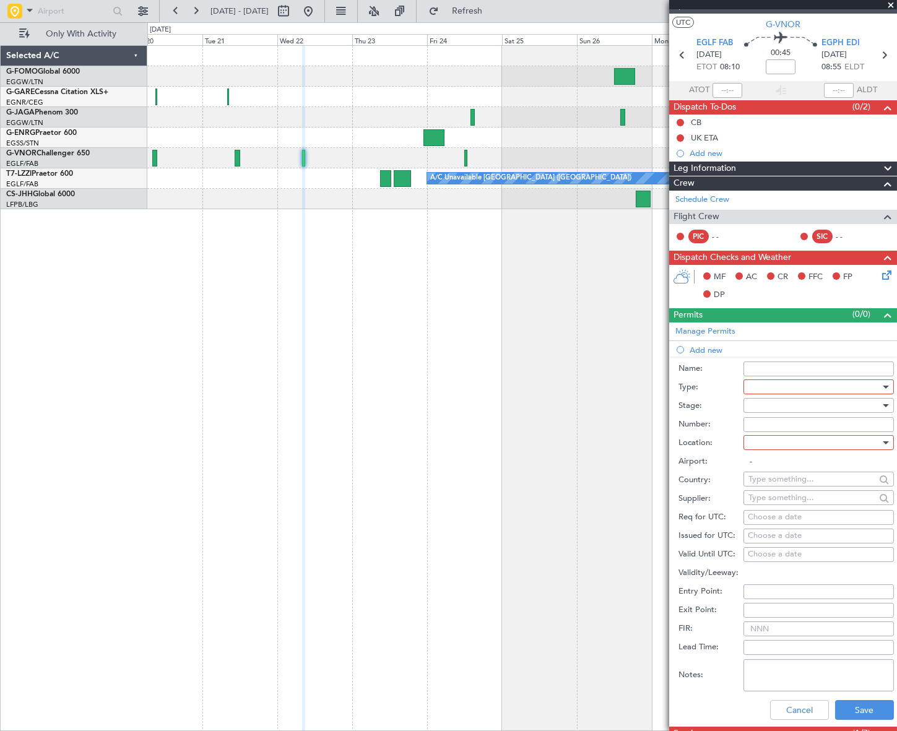
click at [765, 385] on div at bounding box center [815, 387] width 132 height 19
click at [770, 445] on span "PPR" at bounding box center [814, 448] width 131 height 19
click at [846, 408] on div at bounding box center [815, 405] width 132 height 19
drag, startPoint x: 788, startPoint y: 485, endPoint x: 805, endPoint y: 473, distance: 21.0
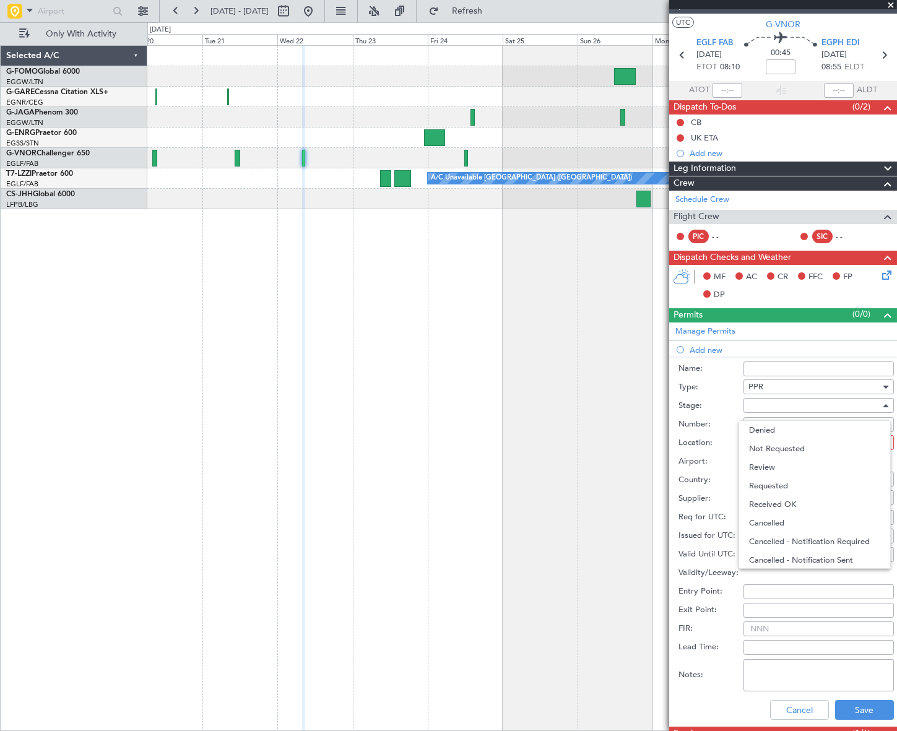
click at [788, 483] on span "Requested" at bounding box center [814, 486] width 131 height 19
click at [868, 435] on div at bounding box center [815, 443] width 132 height 19
drag, startPoint x: 791, startPoint y: 466, endPoint x: 804, endPoint y: 544, distance: 79.7
click at [790, 466] on span "Departure" at bounding box center [814, 467] width 131 height 19
type input "EGLF / FAB"
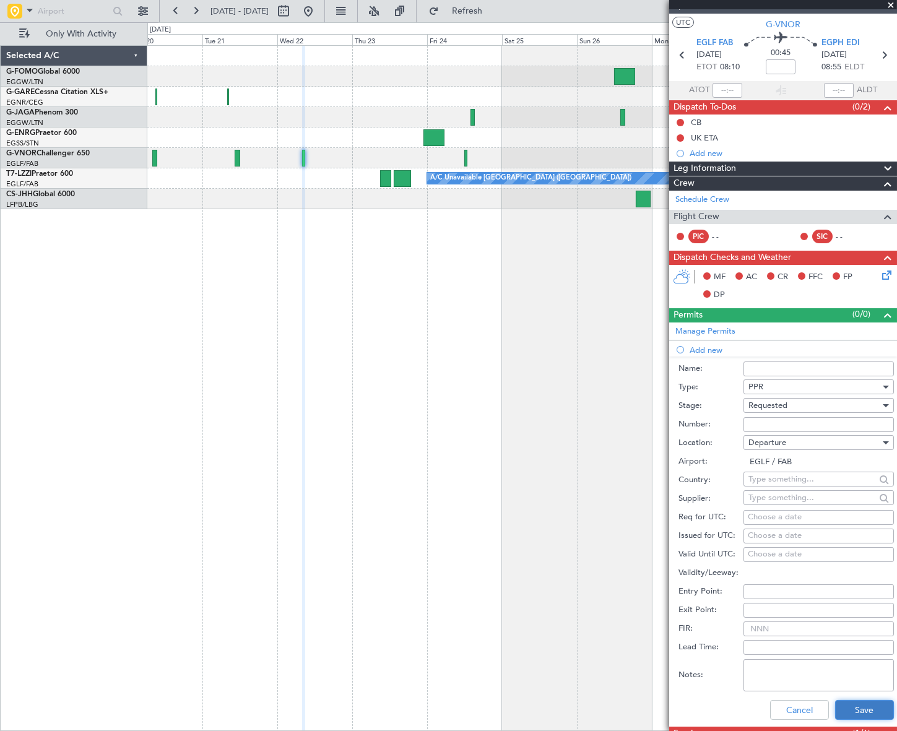
click at [866, 711] on button "Save" at bounding box center [864, 710] width 59 height 20
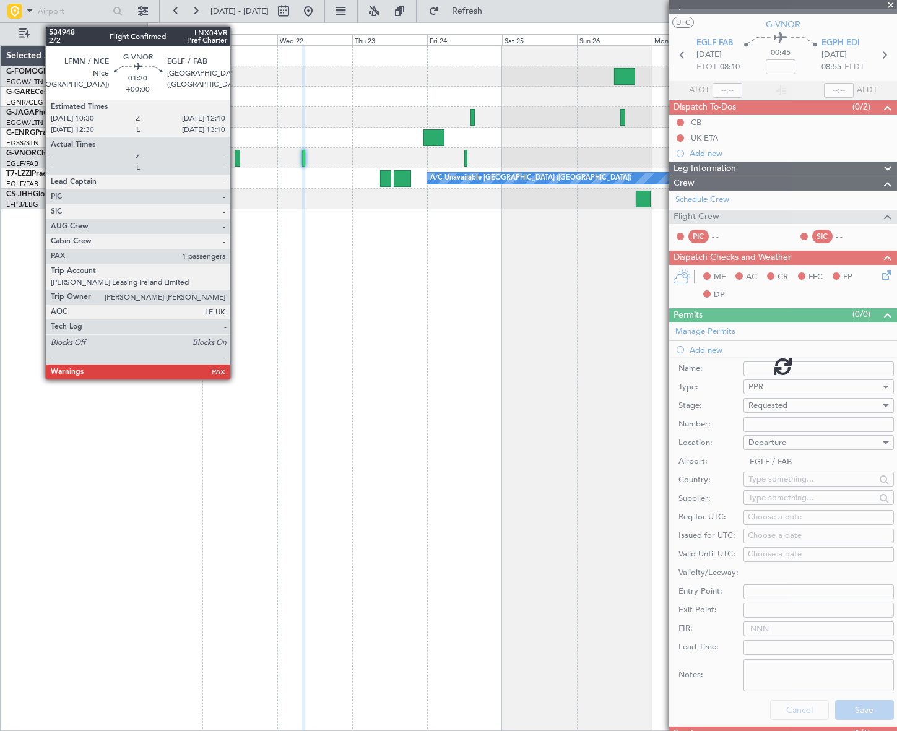
click at [238, 154] on div at bounding box center [238, 158] width 6 height 17
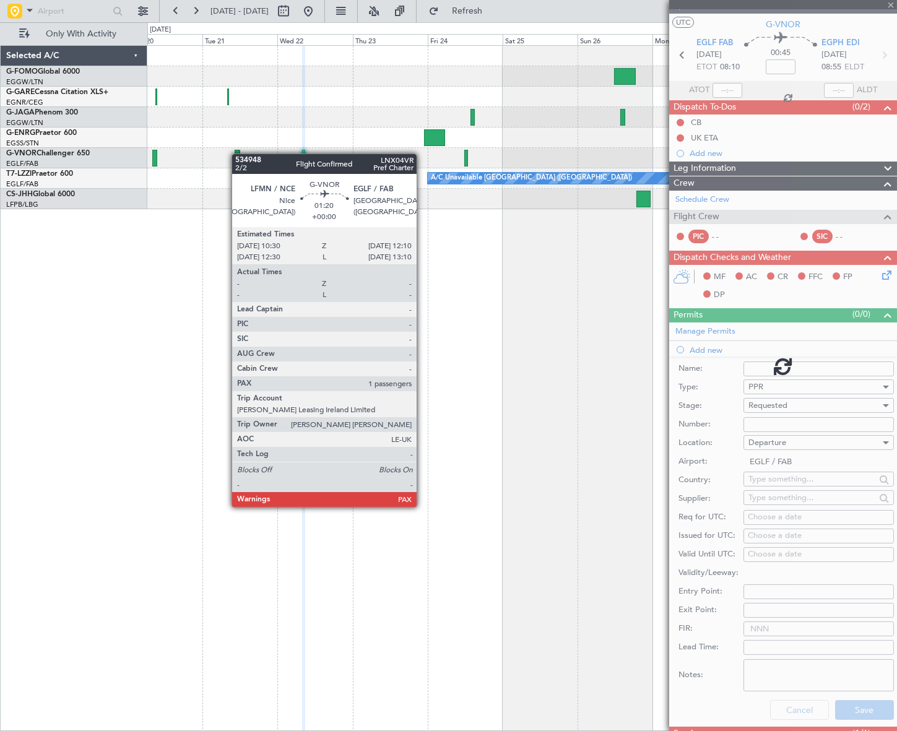
type input "1"
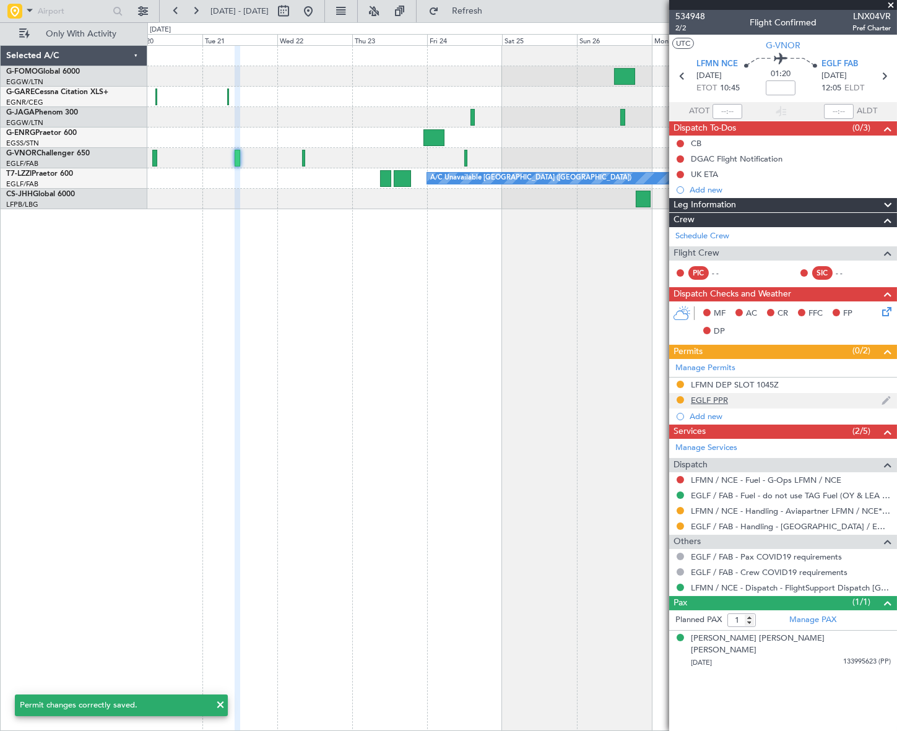
click at [712, 401] on div "EGLF PPR" at bounding box center [709, 400] width 37 height 11
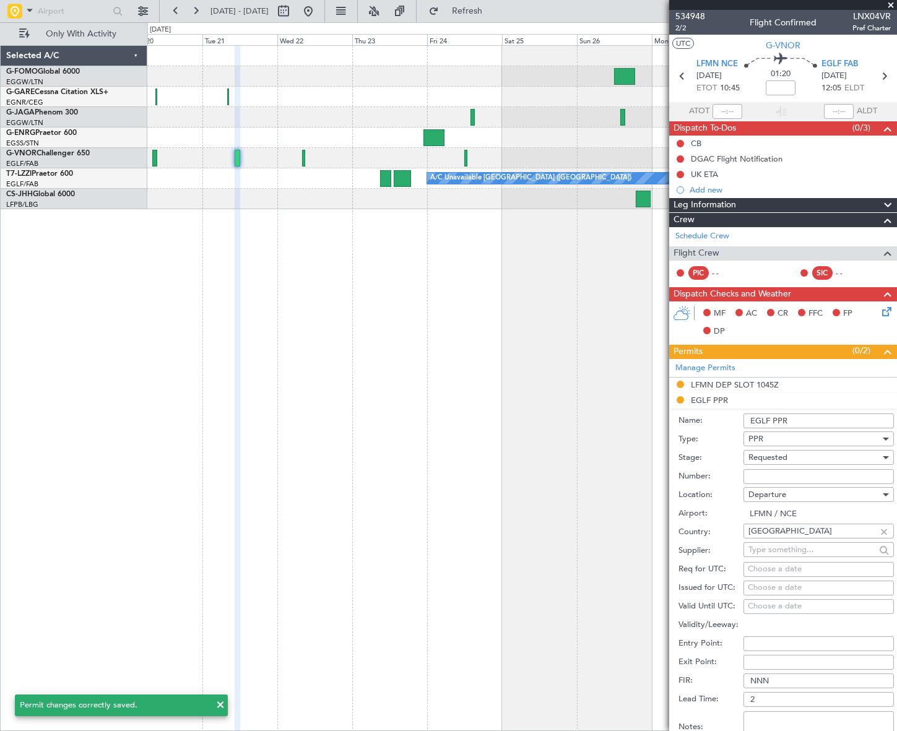
click at [801, 421] on input "EGLF PPR" at bounding box center [819, 421] width 150 height 15
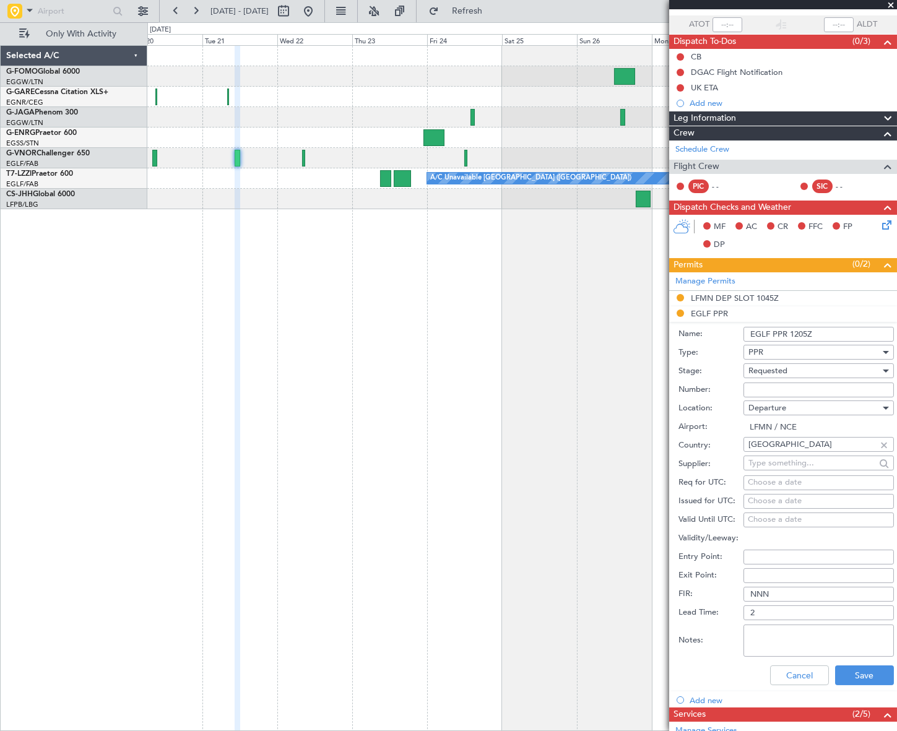
scroll to position [168, 0]
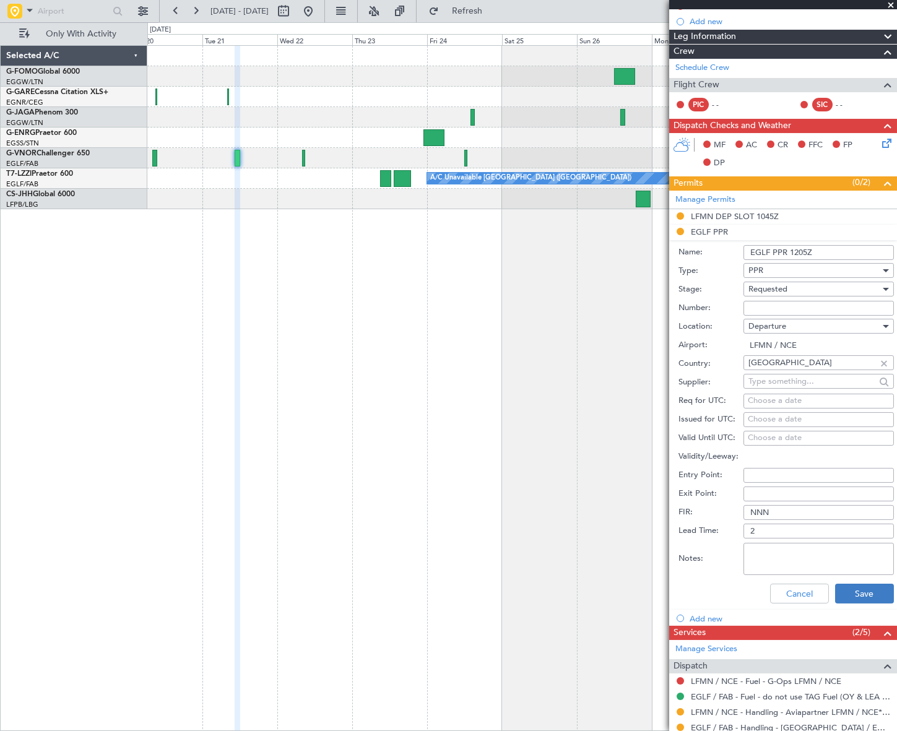
type input "EGLF PPR 1205Z"
click at [864, 598] on button "Save" at bounding box center [864, 594] width 59 height 20
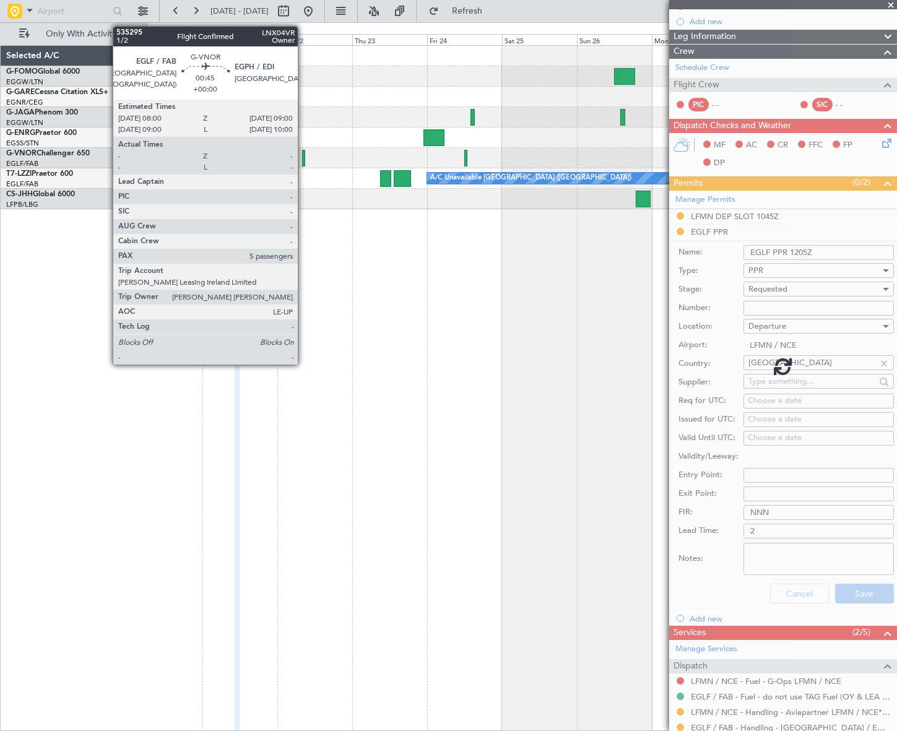
click at [303, 161] on div at bounding box center [304, 158] width 4 height 17
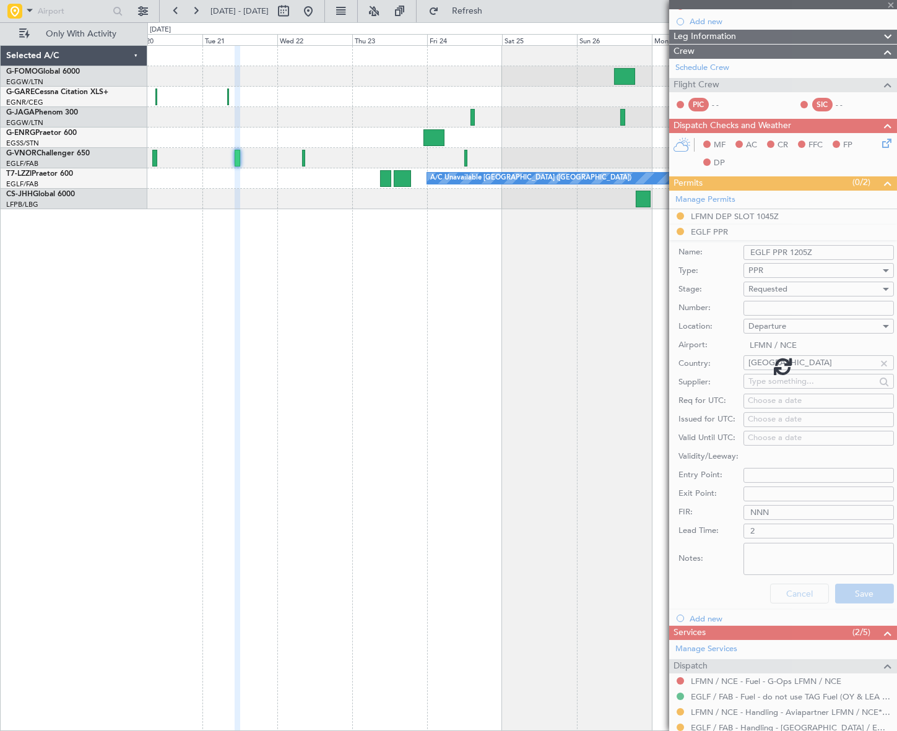
scroll to position [0, 0]
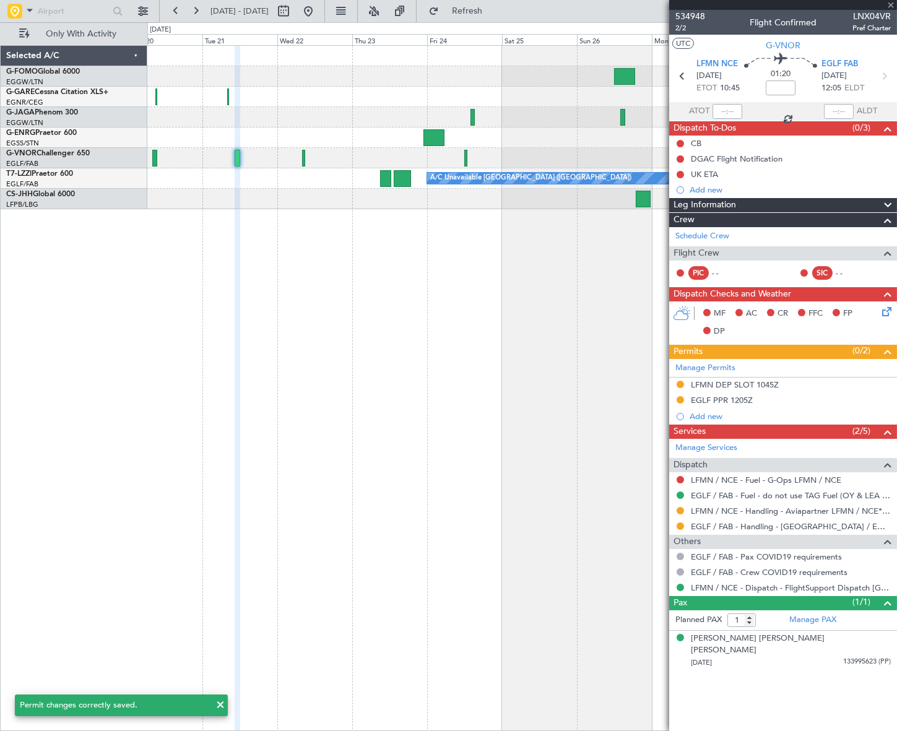
type input "5"
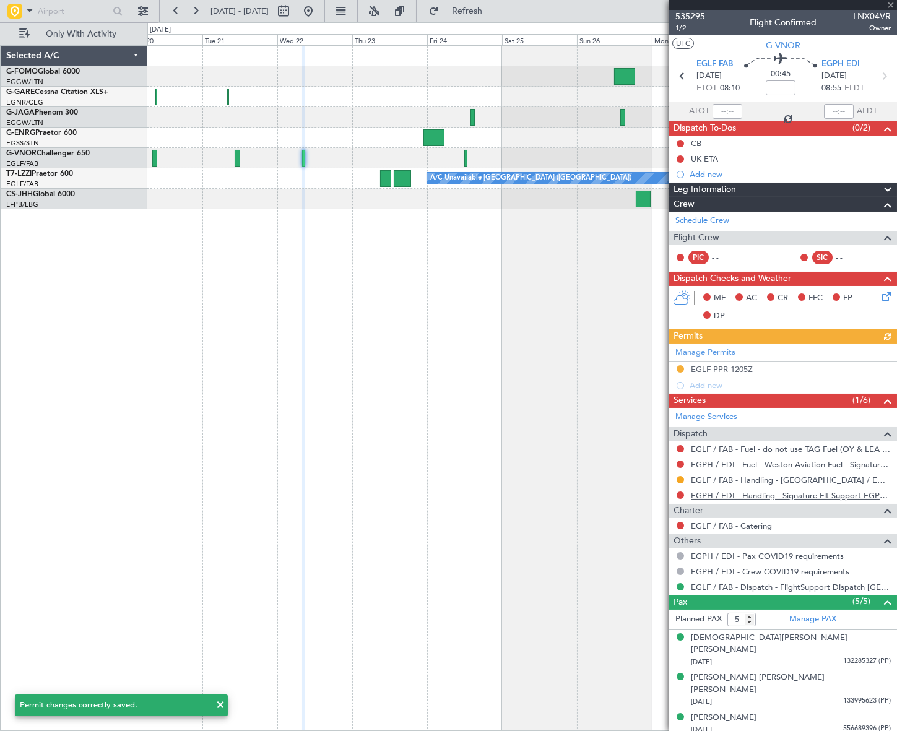
click at [775, 492] on link "EGPH / EDI - Handling - Signature Flt Support EGPH / EDI" at bounding box center [791, 495] width 200 height 11
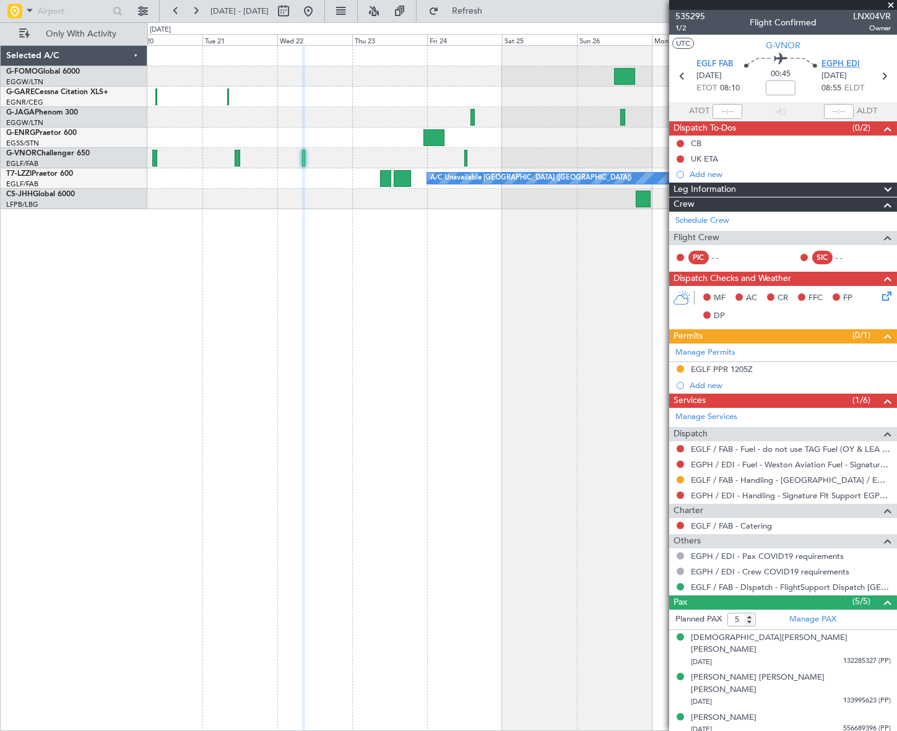
click at [843, 65] on span "EGPH EDI" at bounding box center [841, 64] width 38 height 12
click at [718, 384] on div "Add new" at bounding box center [785, 385] width 190 height 11
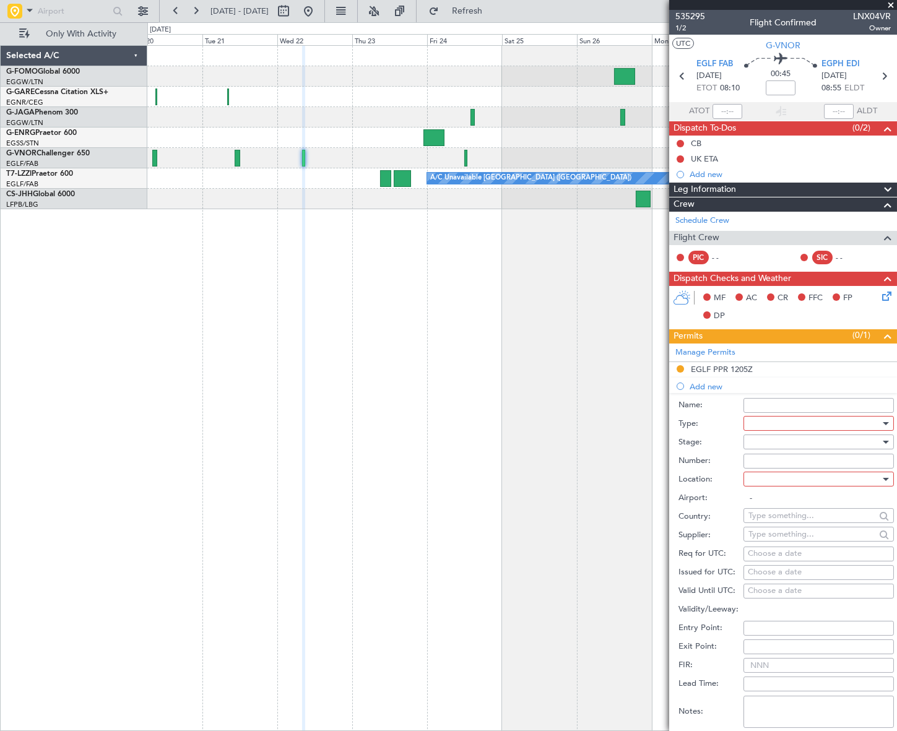
click at [775, 422] on div at bounding box center [815, 423] width 132 height 19
click at [756, 487] on span "PPR" at bounding box center [814, 485] width 131 height 19
click at [833, 438] on div at bounding box center [815, 442] width 132 height 19
click at [795, 517] on span "Requested" at bounding box center [814, 522] width 131 height 19
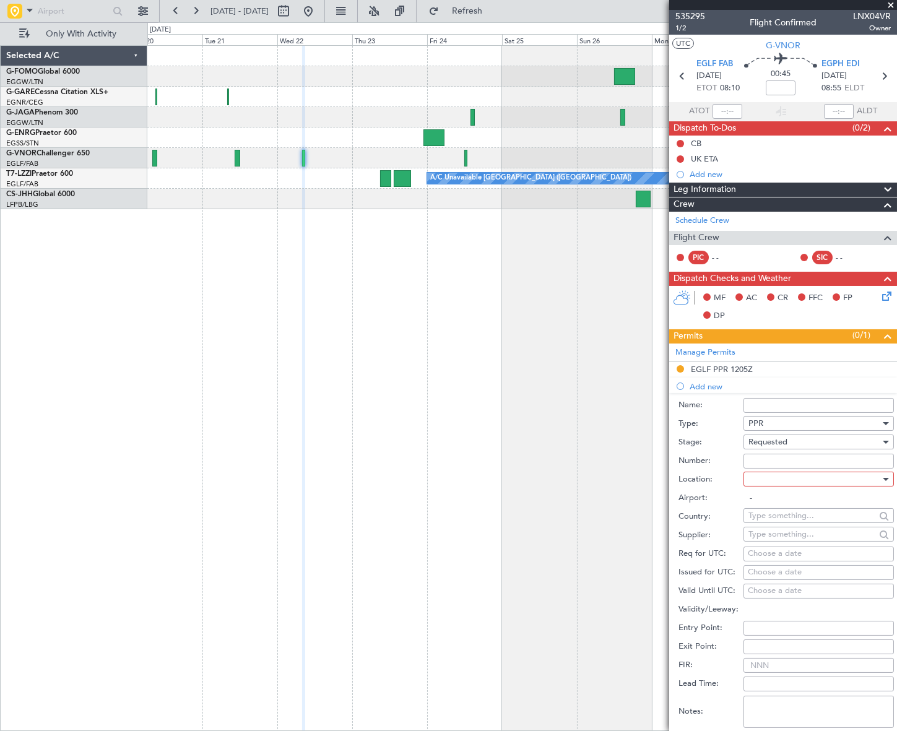
click at [842, 475] on div at bounding box center [815, 479] width 132 height 19
click at [783, 539] on span "Arrival" at bounding box center [814, 541] width 131 height 19
type input "EGPH / EDI"
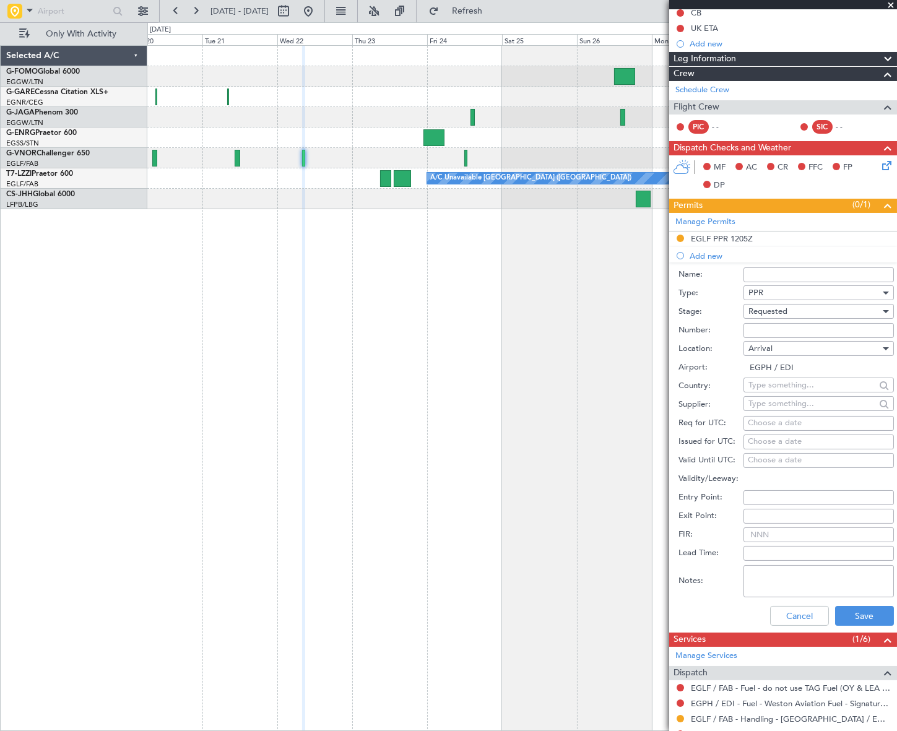
scroll to position [168, 0]
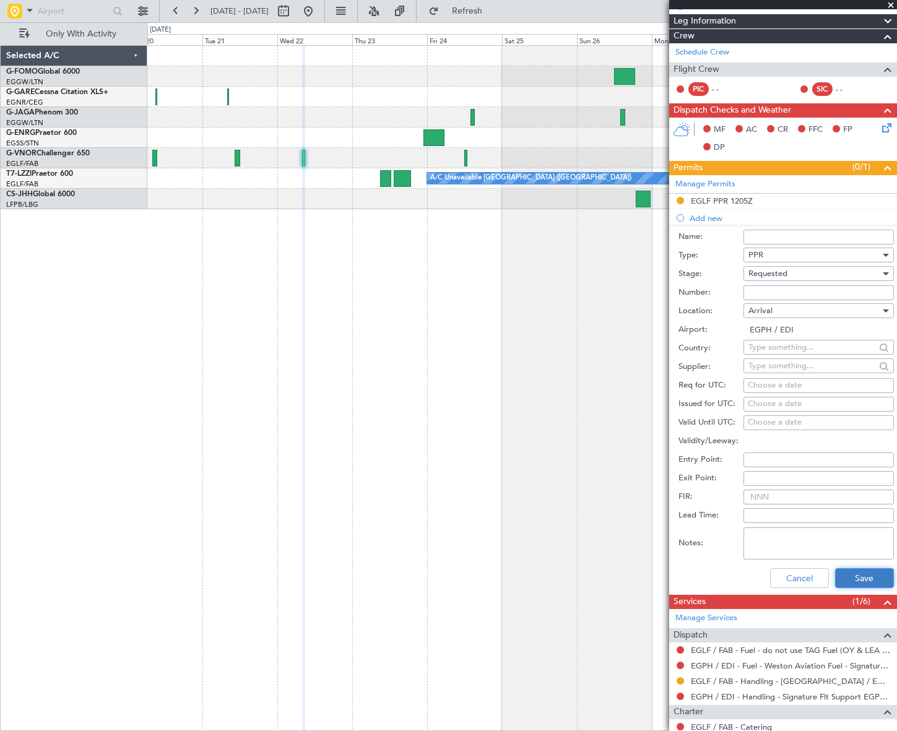
click at [860, 572] on button "Save" at bounding box center [864, 579] width 59 height 20
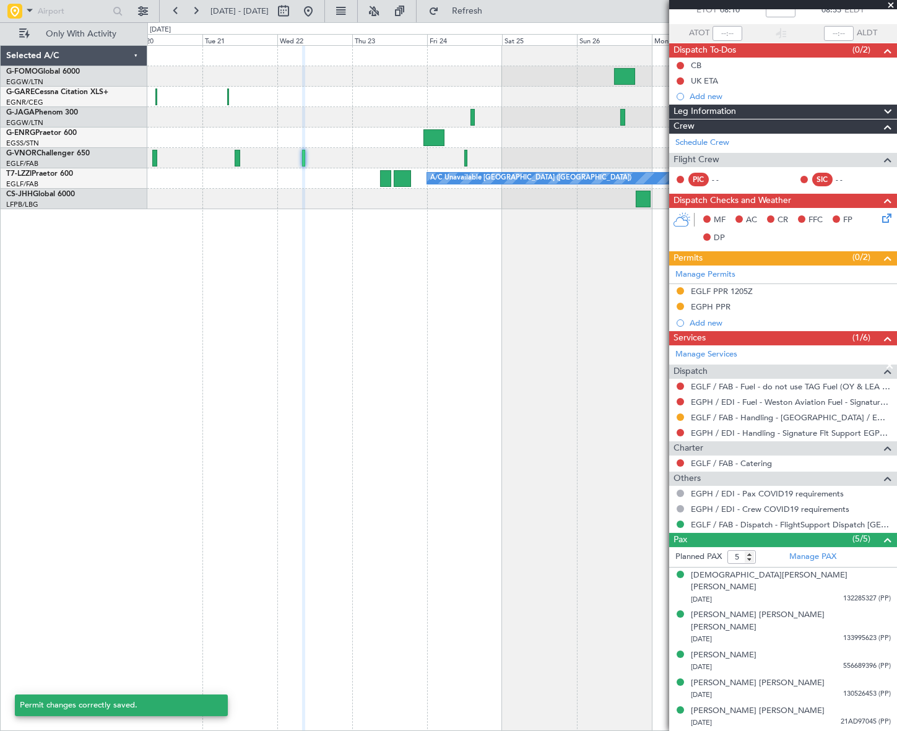
scroll to position [52, 0]
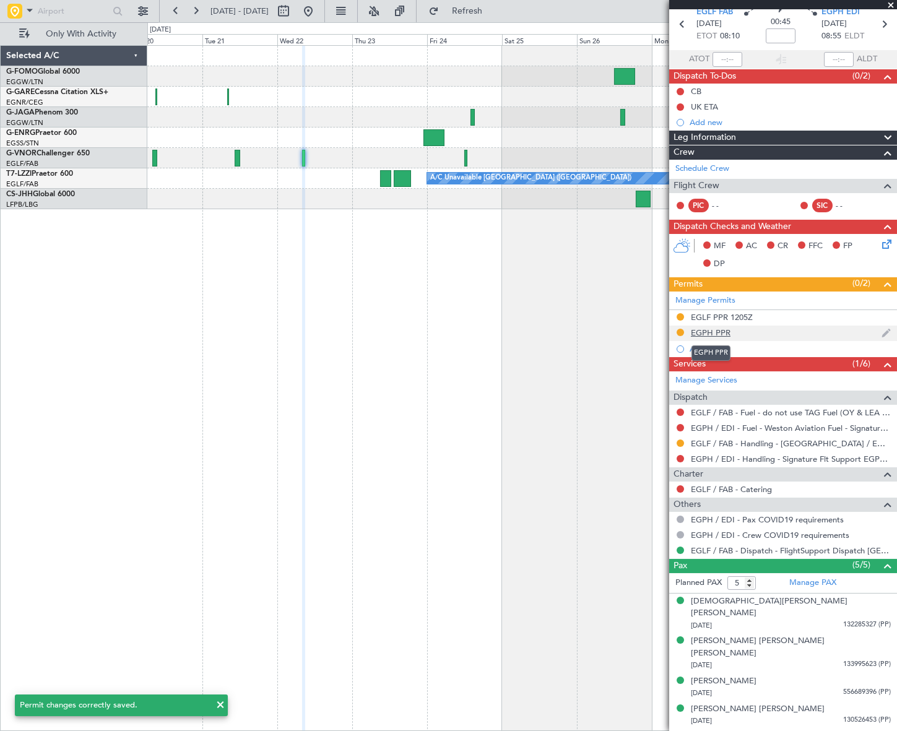
click at [720, 333] on div "EGPH PPR" at bounding box center [711, 333] width 40 height 11
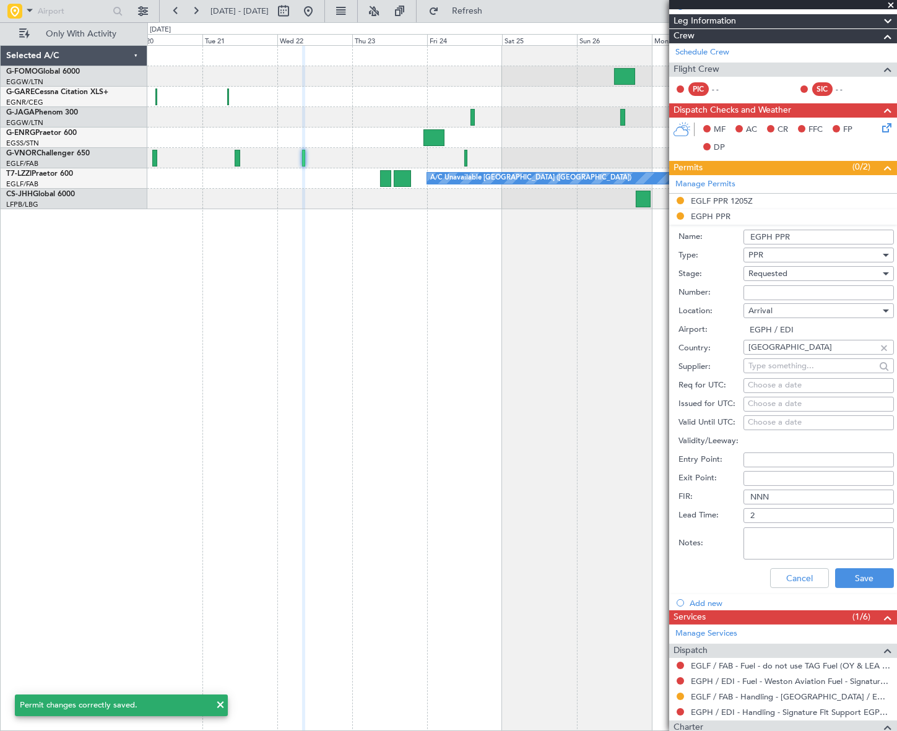
click at [814, 232] on input "EGPH PPR" at bounding box center [819, 237] width 150 height 15
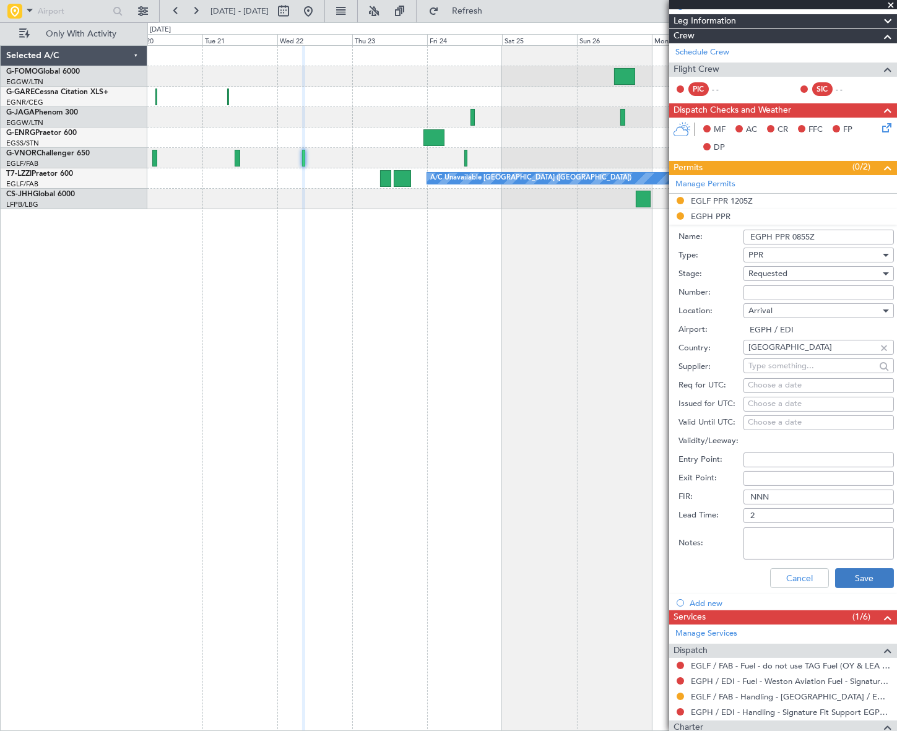
type input "EGPH PPR 0855Z"
click at [859, 575] on button "Save" at bounding box center [864, 579] width 59 height 20
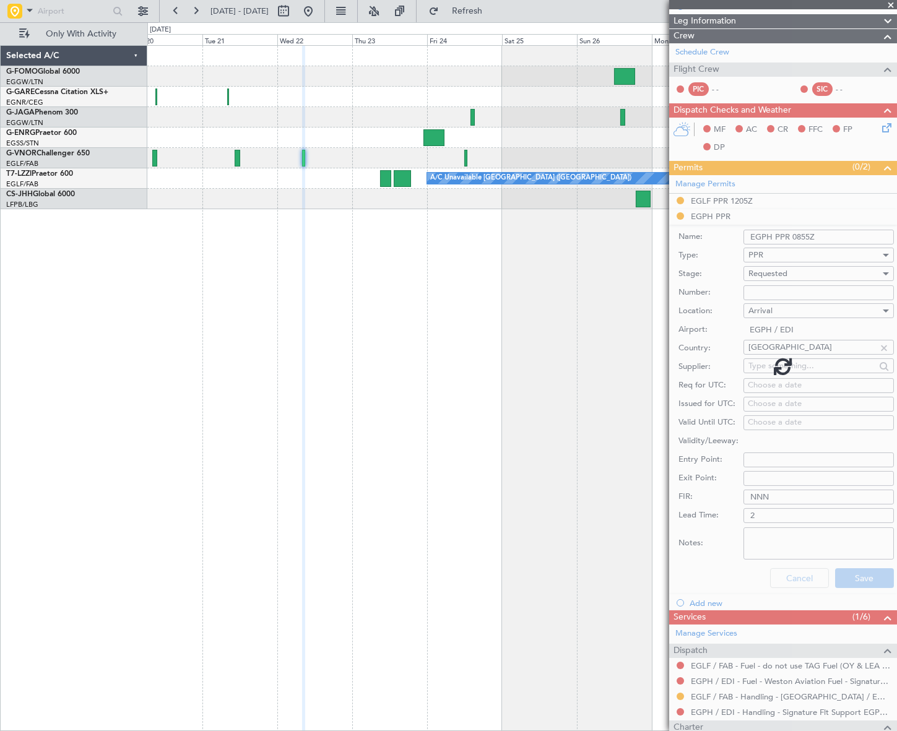
scroll to position [52, 0]
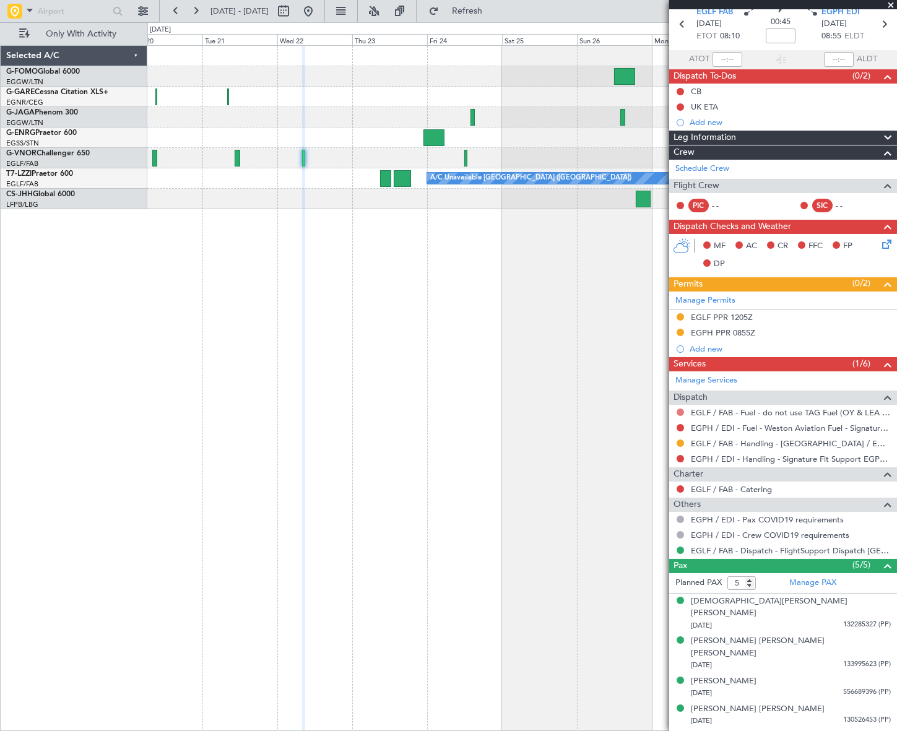
click at [680, 411] on button at bounding box center [680, 412] width 7 height 7
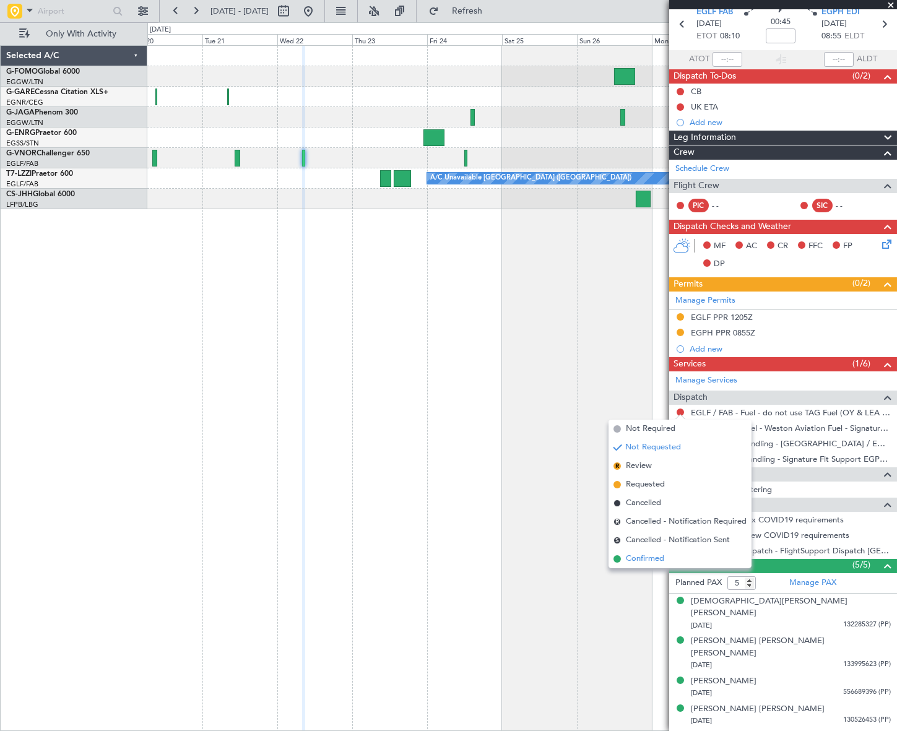
click at [639, 563] on span "Confirmed" at bounding box center [645, 559] width 38 height 12
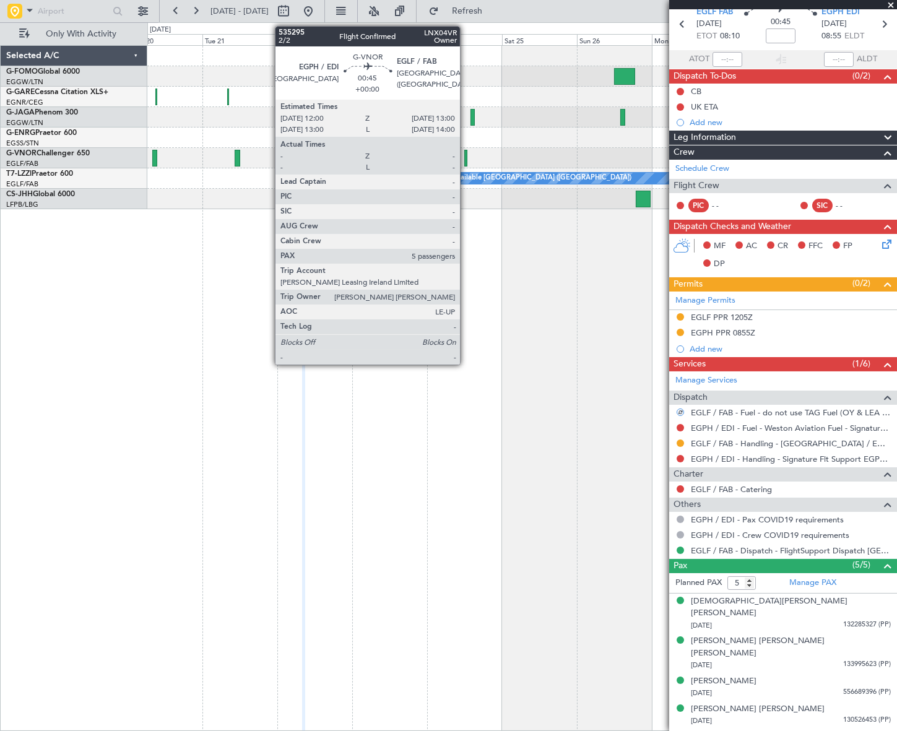
click at [466, 158] on div at bounding box center [466, 158] width 4 height 17
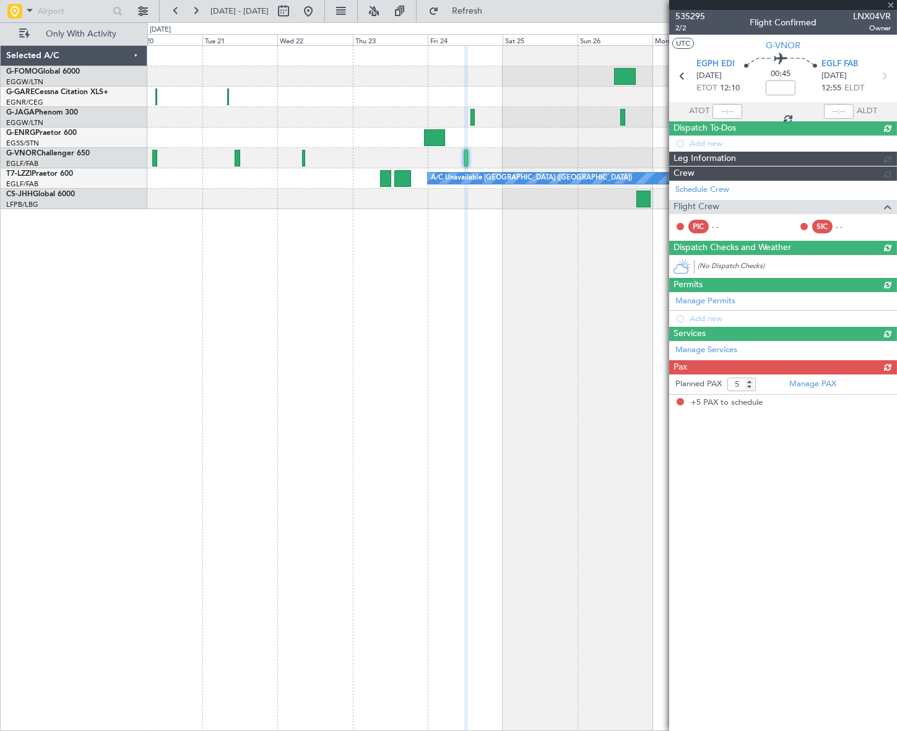
scroll to position [0, 0]
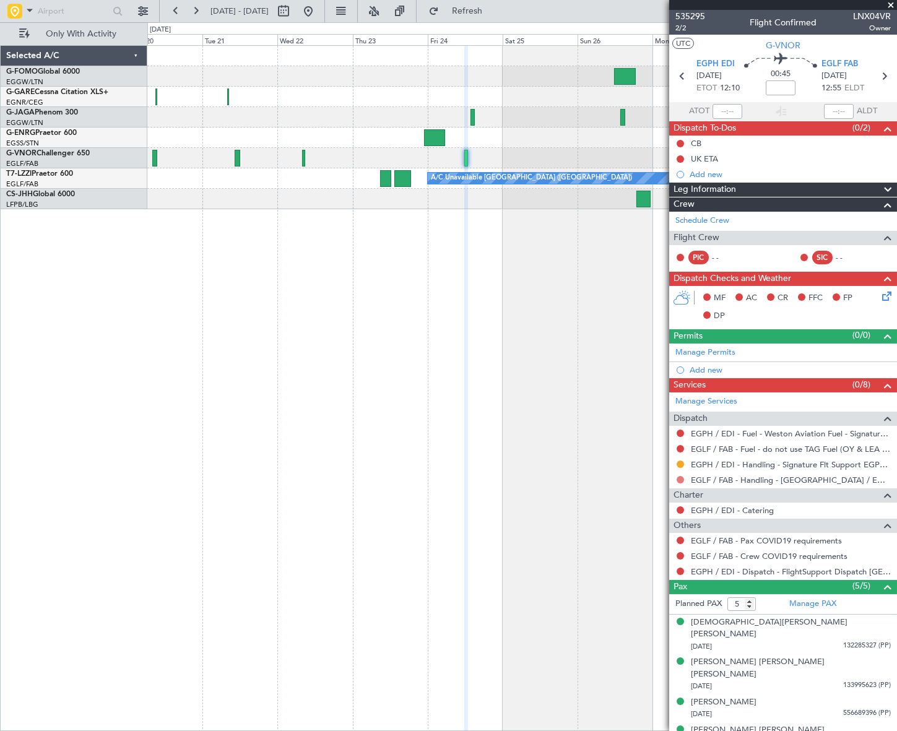
click at [681, 477] on button at bounding box center [680, 479] width 7 height 7
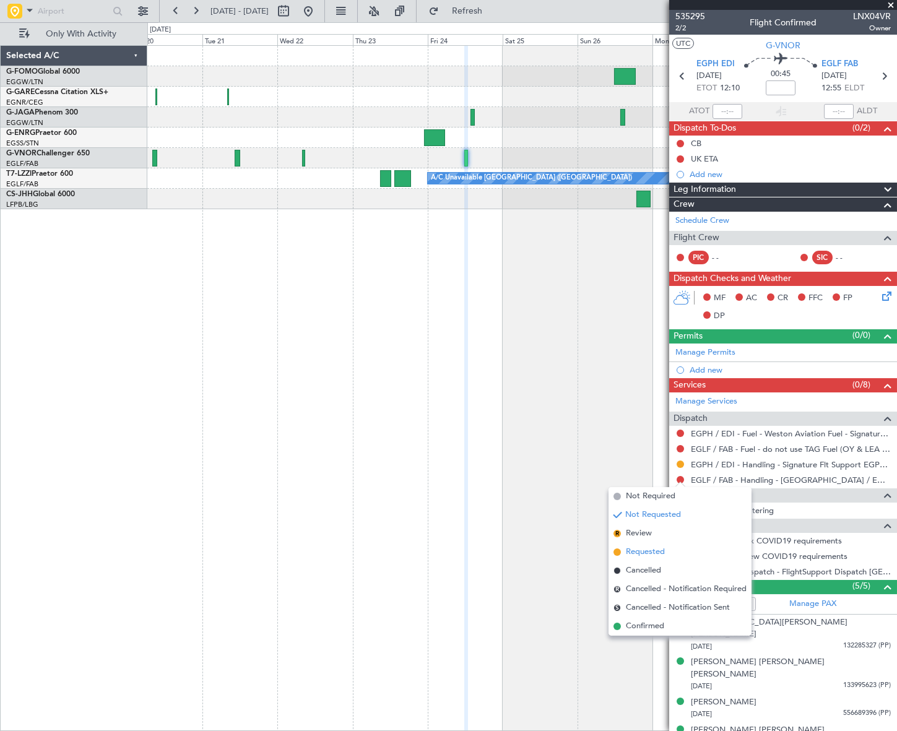
click at [636, 551] on span "Requested" at bounding box center [645, 552] width 39 height 12
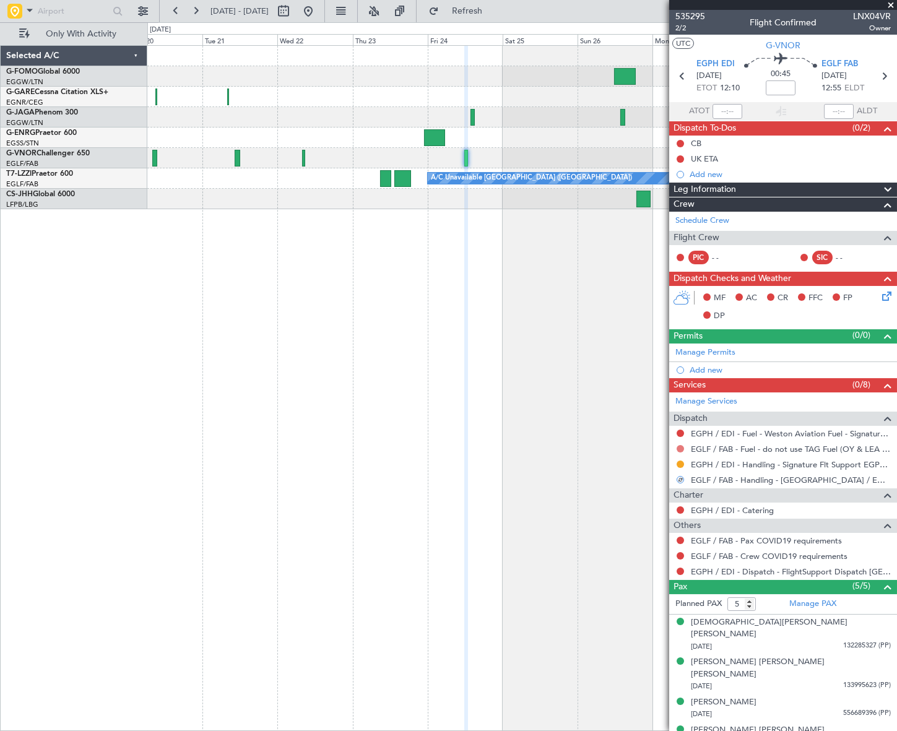
click at [681, 449] on button at bounding box center [680, 448] width 7 height 7
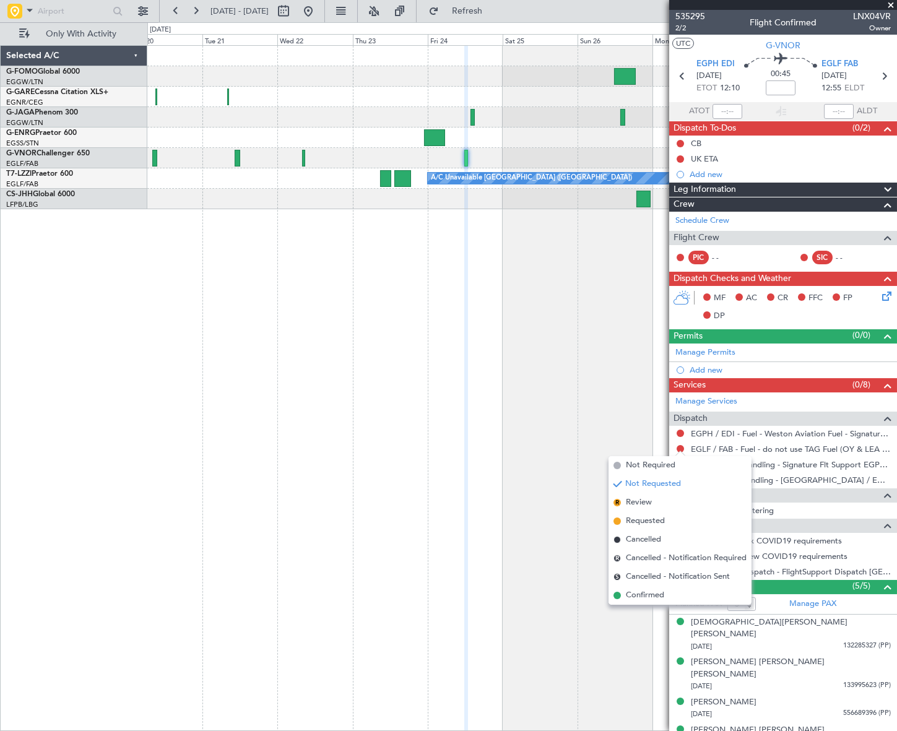
drag, startPoint x: 649, startPoint y: 595, endPoint x: 655, endPoint y: 594, distance: 6.3
click at [649, 596] on span "Confirmed" at bounding box center [645, 596] width 38 height 12
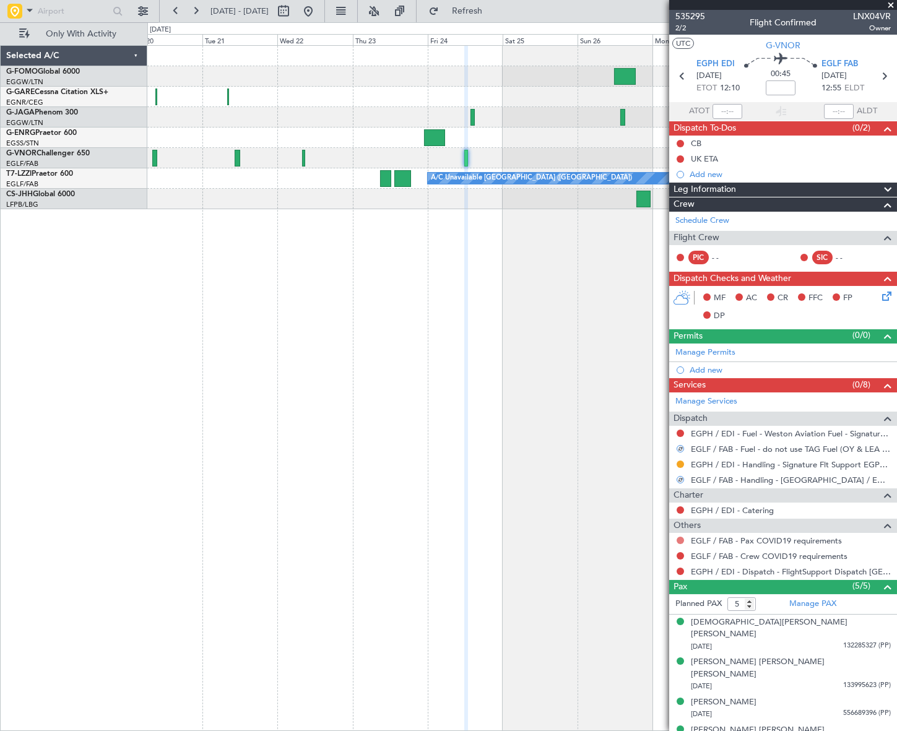
click at [681, 541] on button at bounding box center [680, 540] width 7 height 7
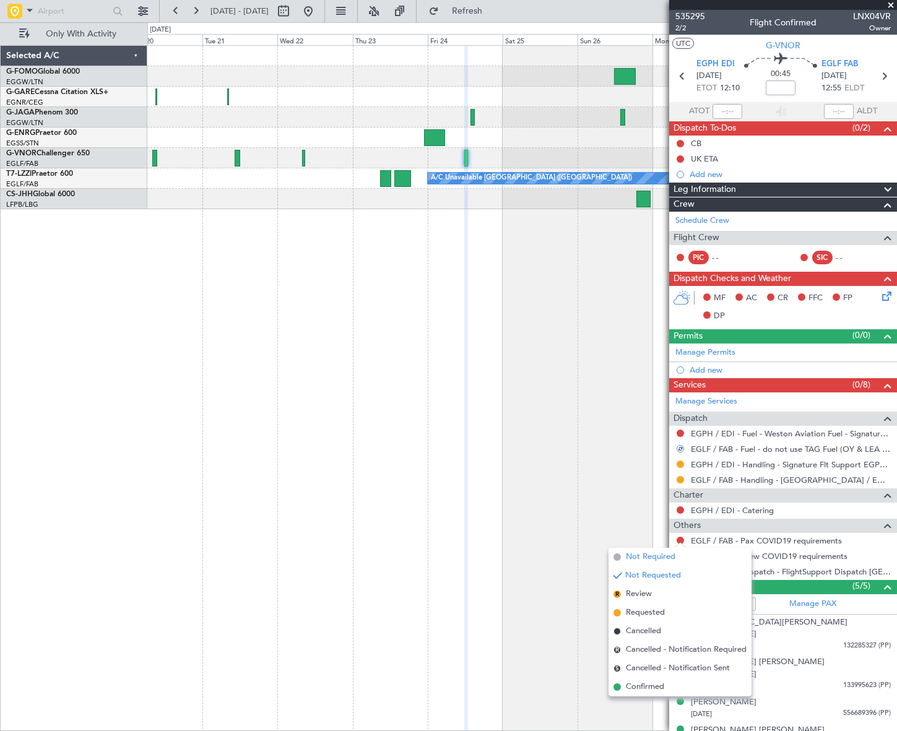
click at [648, 557] on span "Not Required" at bounding box center [651, 557] width 50 height 12
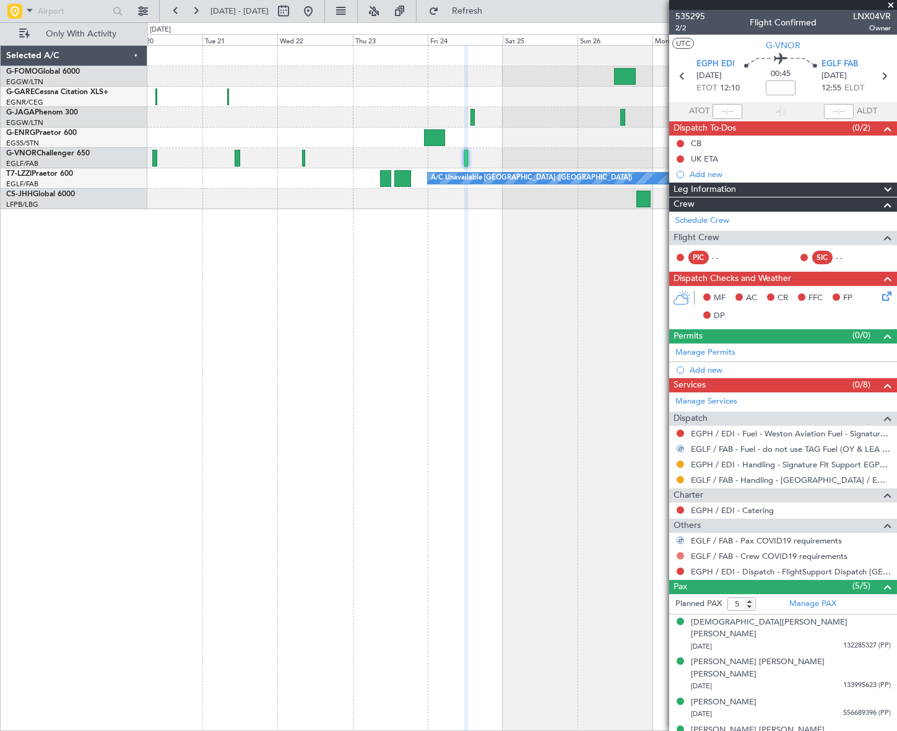
click at [681, 556] on button at bounding box center [680, 555] width 7 height 7
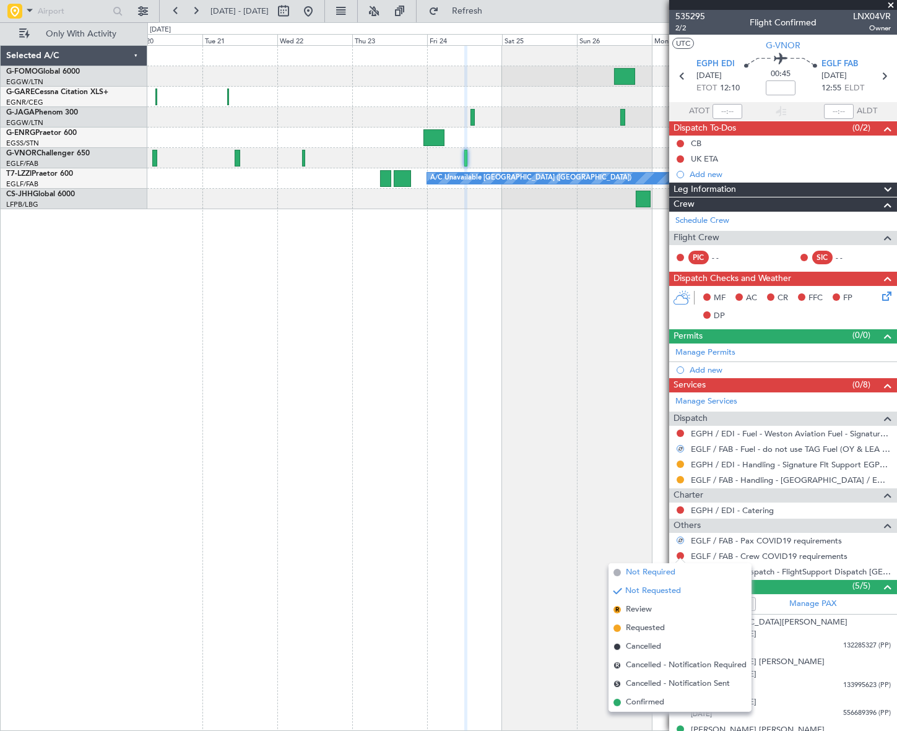
click at [644, 571] on span "Not Required" at bounding box center [651, 573] width 50 height 12
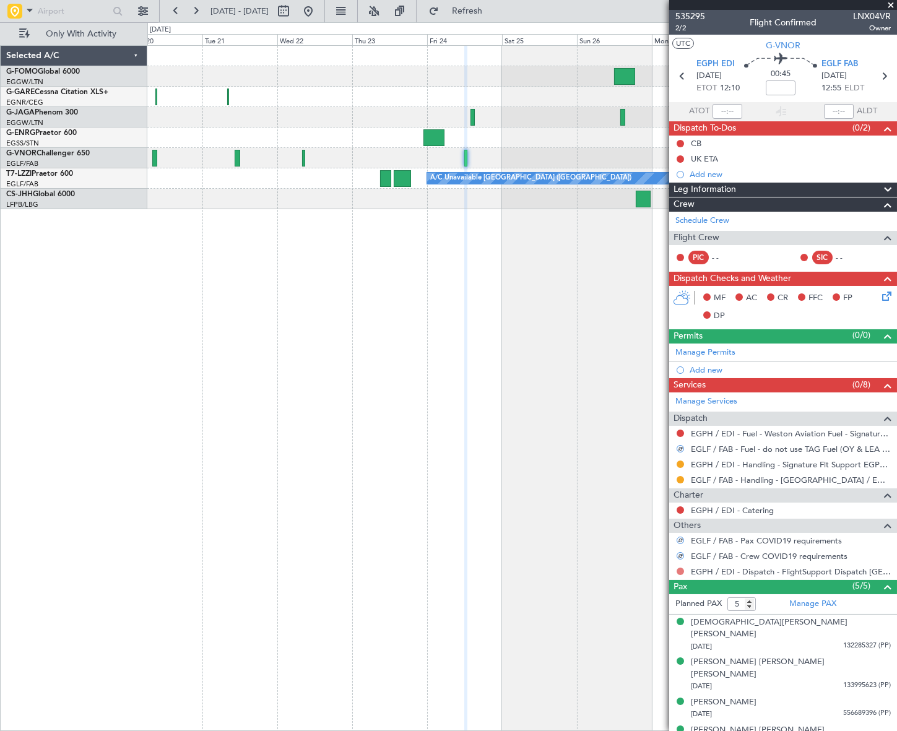
click at [681, 570] on button at bounding box center [680, 571] width 7 height 7
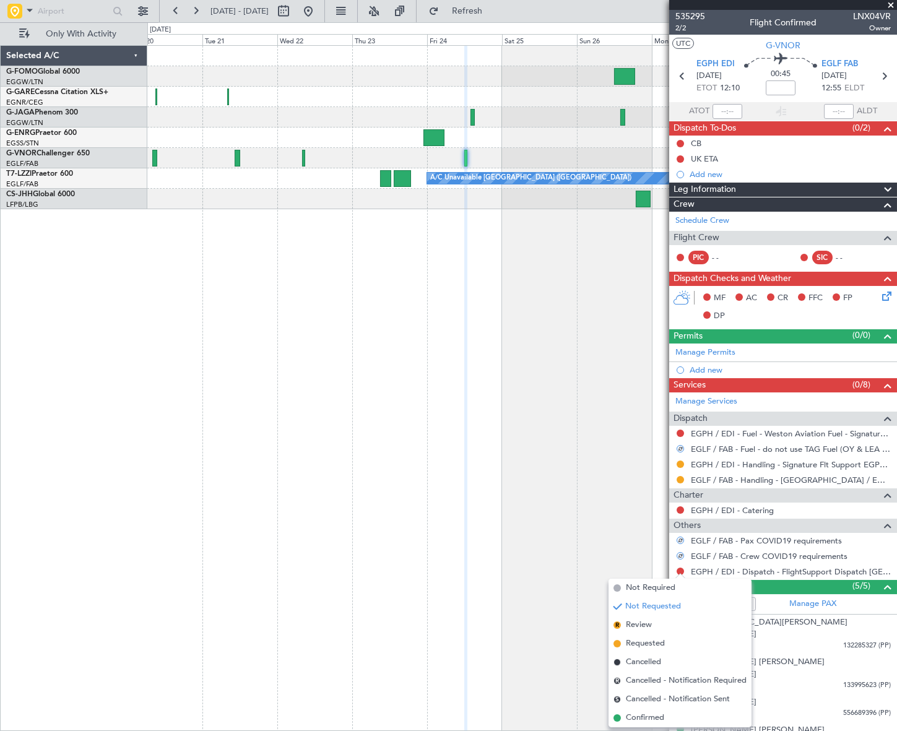
click at [658, 717] on span "Confirmed" at bounding box center [645, 718] width 38 height 12
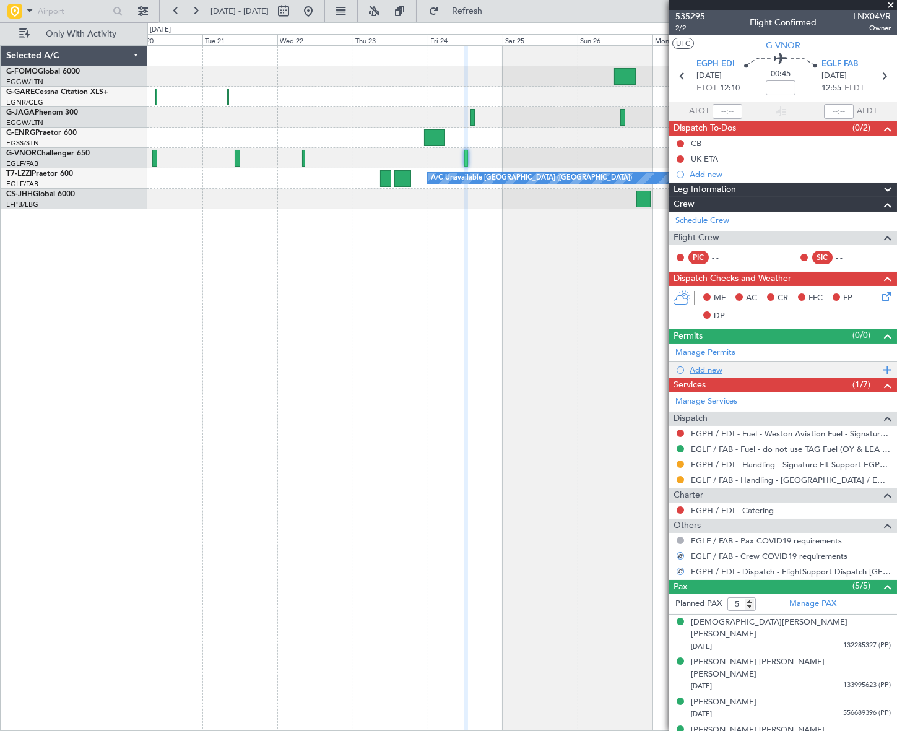
click at [706, 365] on div "Add new" at bounding box center [785, 370] width 190 height 11
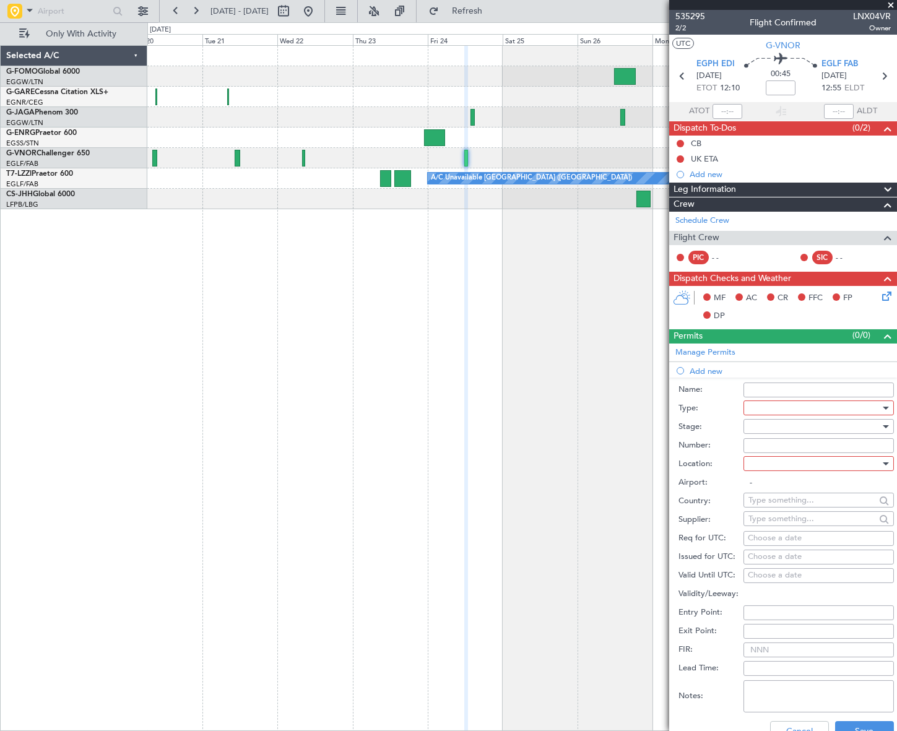
click at [803, 409] on div at bounding box center [815, 408] width 132 height 19
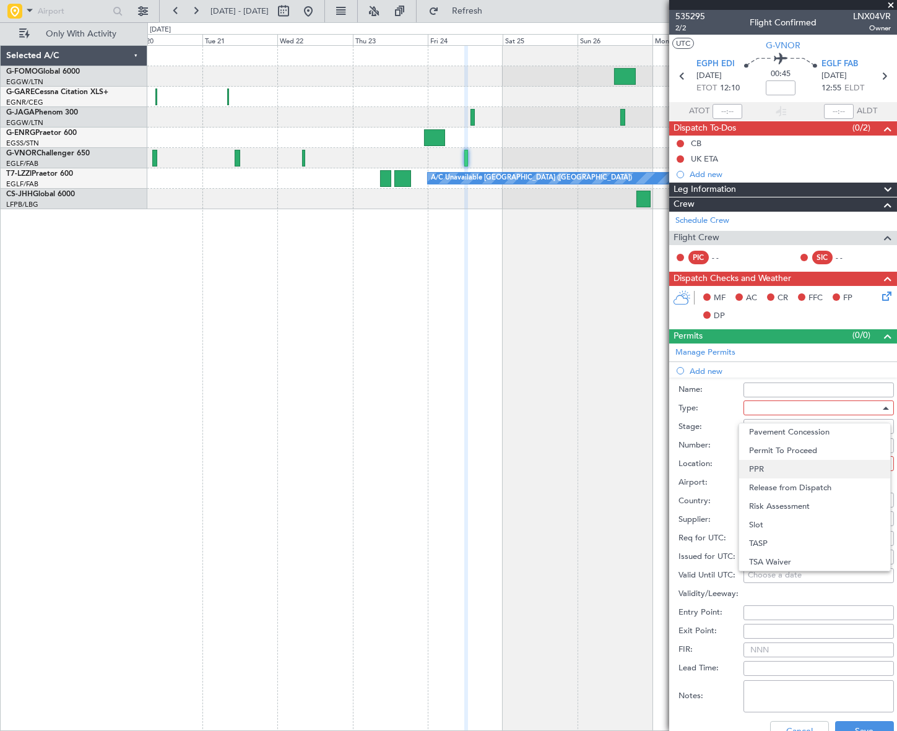
click at [768, 471] on span "PPR" at bounding box center [814, 469] width 131 height 19
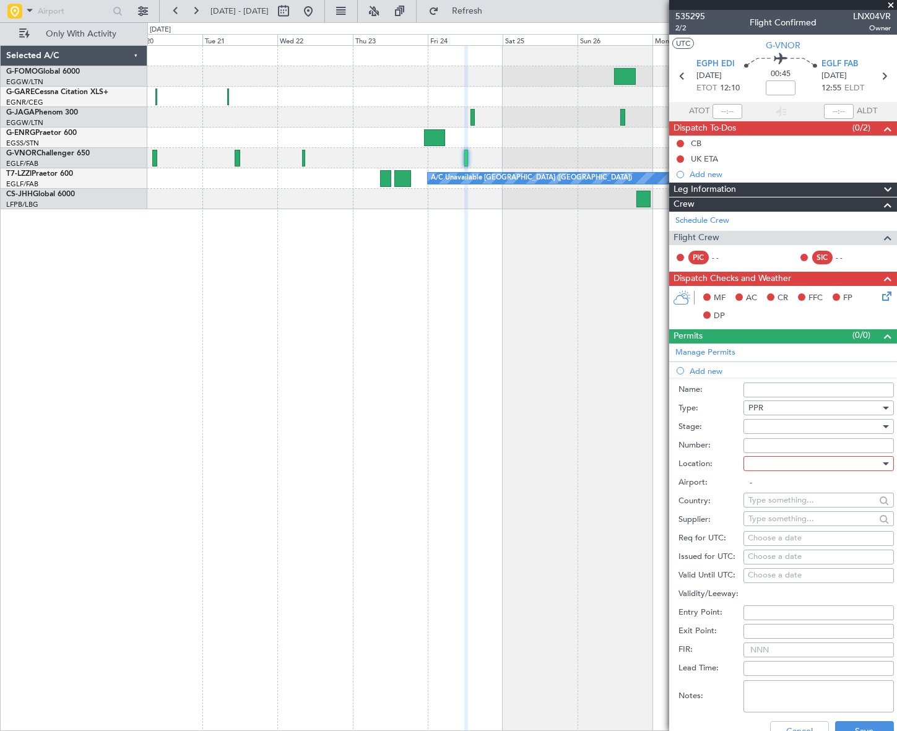
click at [824, 425] on div at bounding box center [815, 426] width 132 height 19
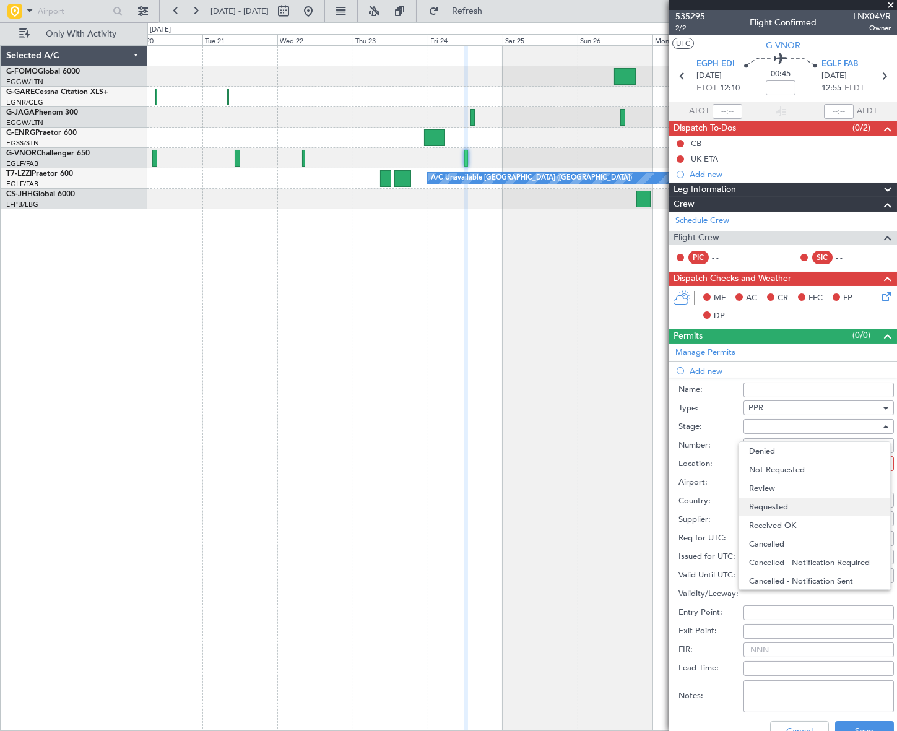
click at [785, 507] on span "Requested" at bounding box center [814, 507] width 131 height 19
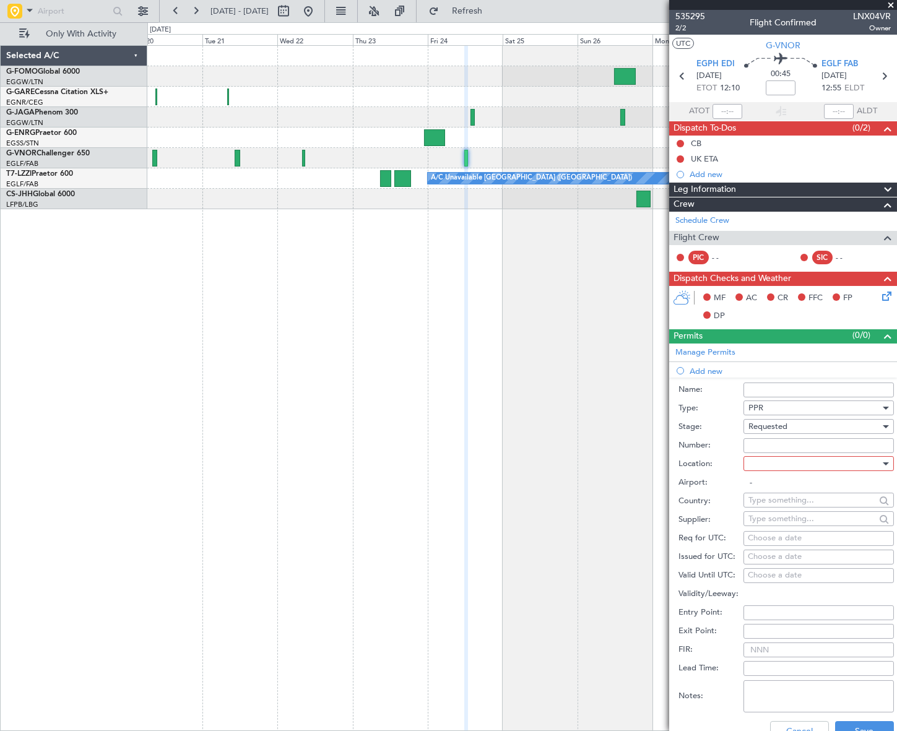
click at [850, 461] on div at bounding box center [815, 464] width 132 height 19
click at [781, 489] on span "Departure" at bounding box center [814, 488] width 131 height 19
type input "EGPH / EDI"
click at [872, 724] on button "Save" at bounding box center [864, 731] width 59 height 20
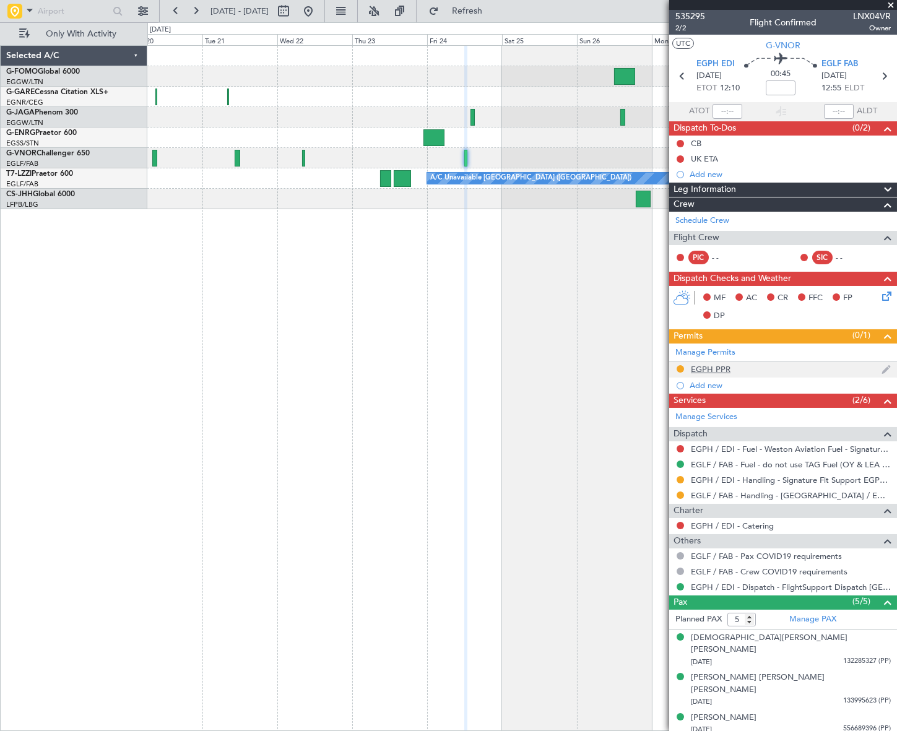
click at [721, 368] on div "EGPH PPR" at bounding box center [711, 369] width 40 height 11
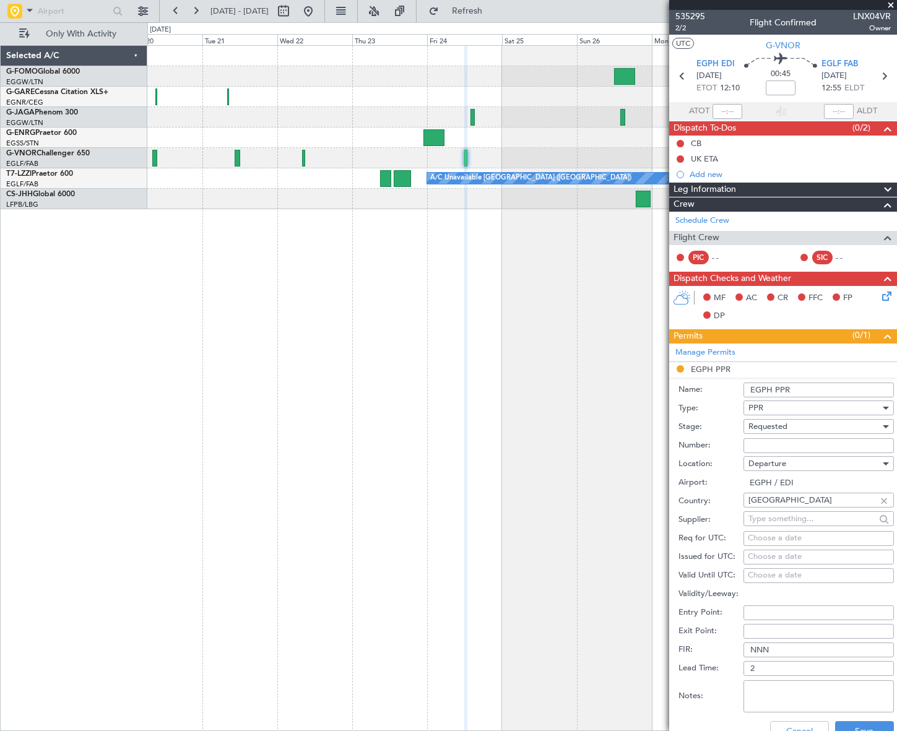
click at [830, 384] on input "EGPH PPR" at bounding box center [819, 390] width 150 height 15
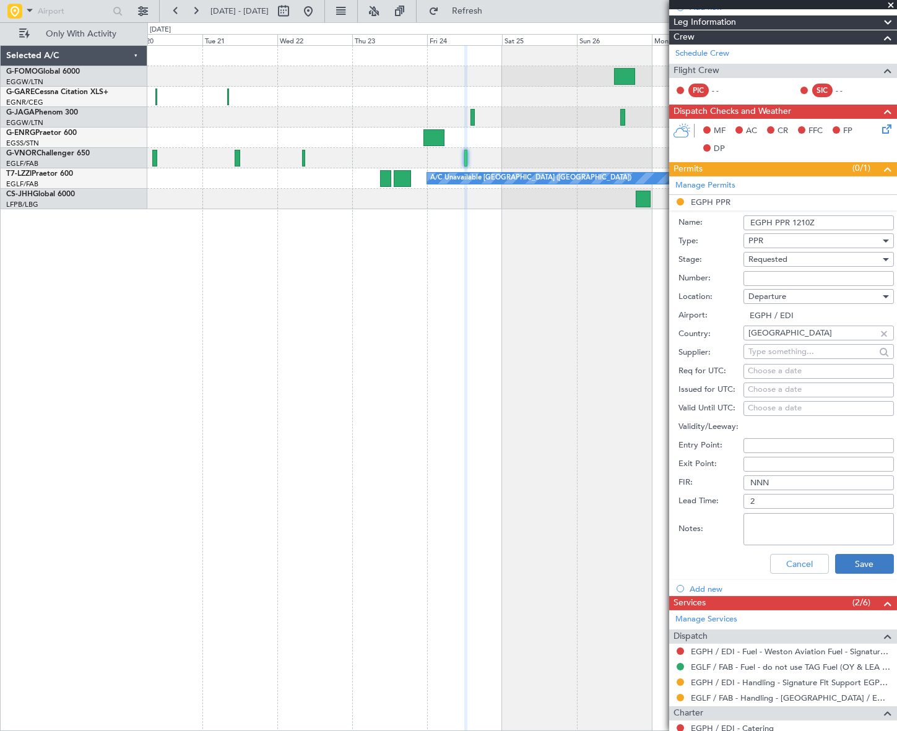
scroll to position [168, 0]
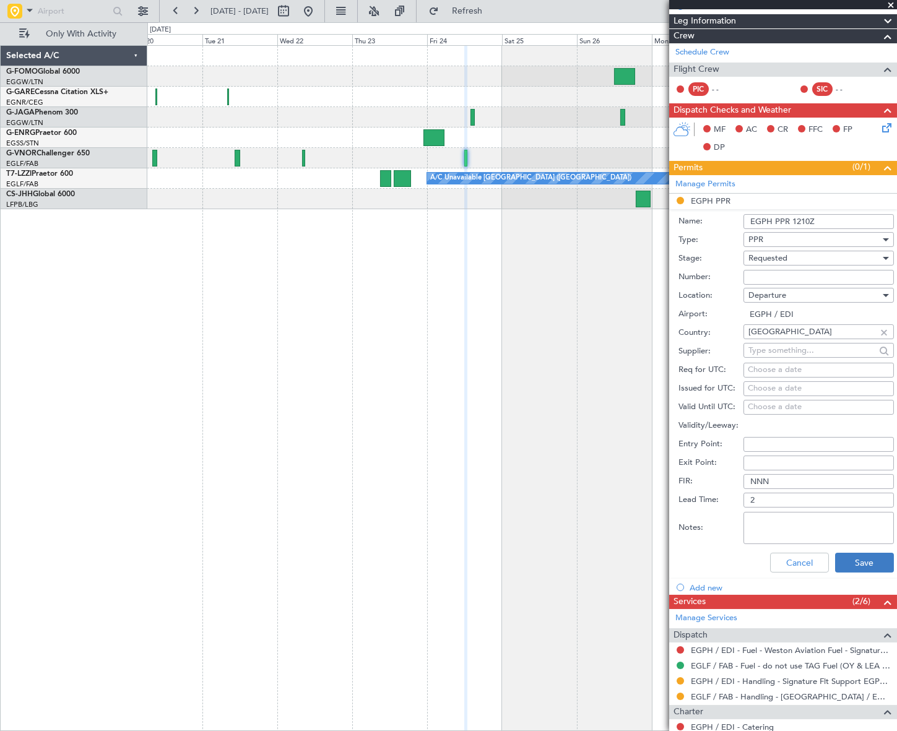
type input "EGPH PPR 1210Z"
click at [868, 560] on button "Save" at bounding box center [864, 563] width 59 height 20
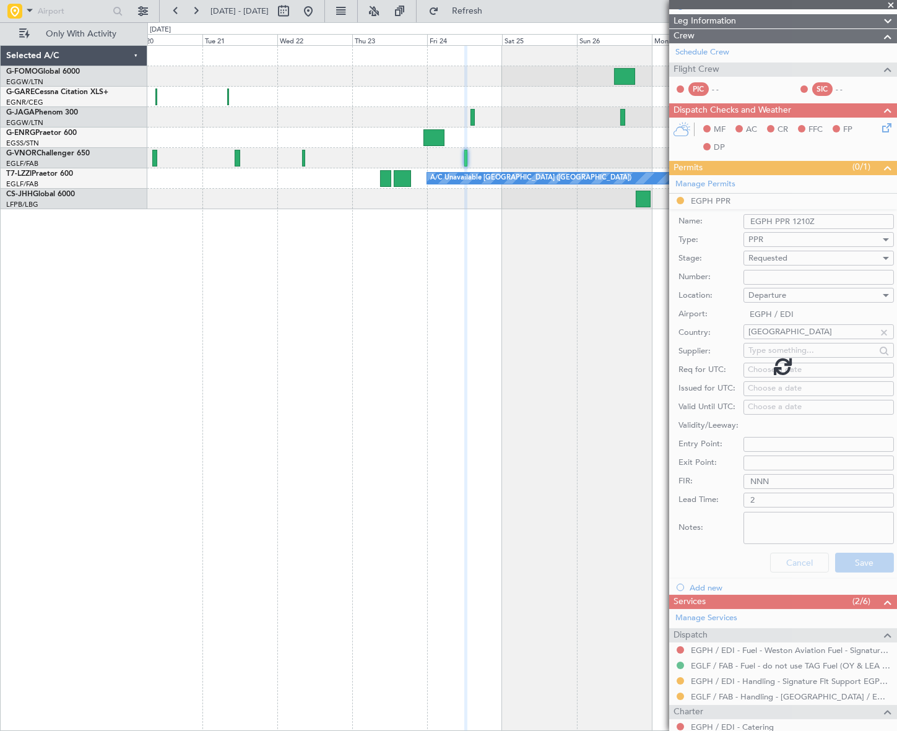
scroll to position [37, 0]
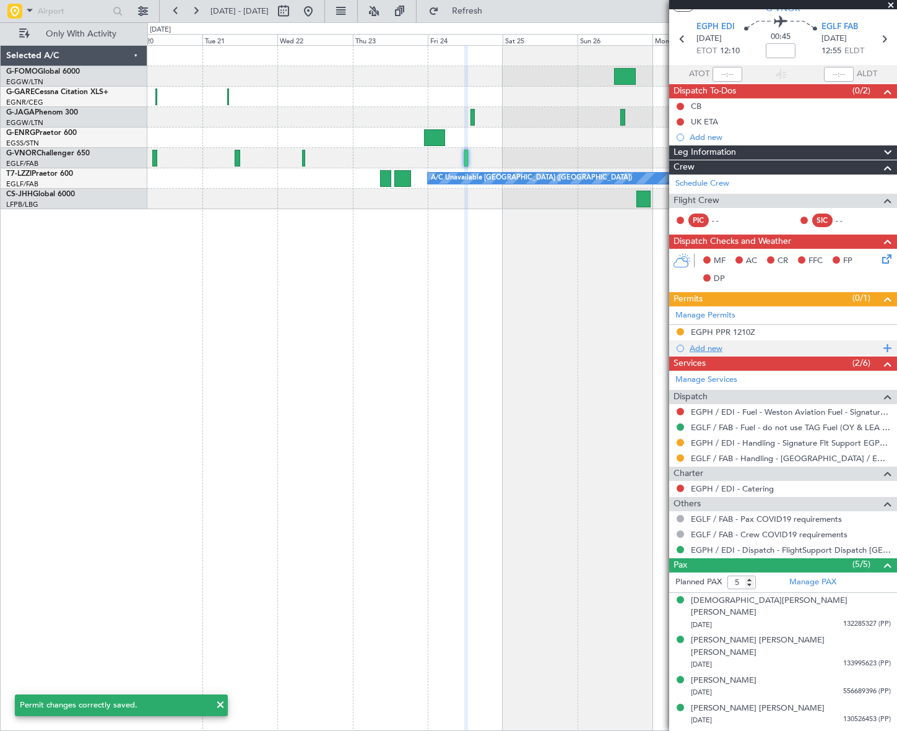
click at [712, 346] on div "Add new" at bounding box center [785, 348] width 190 height 11
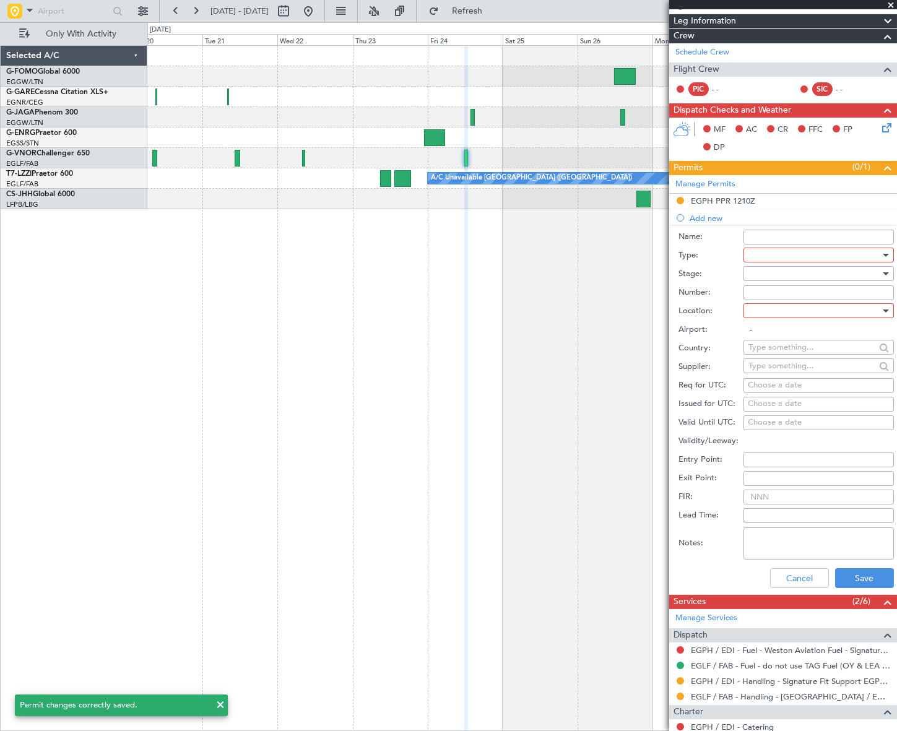
click at [835, 252] on div at bounding box center [815, 255] width 132 height 19
click at [786, 318] on span "PPR" at bounding box center [814, 316] width 131 height 19
click at [881, 269] on div at bounding box center [885, 274] width 9 height 10
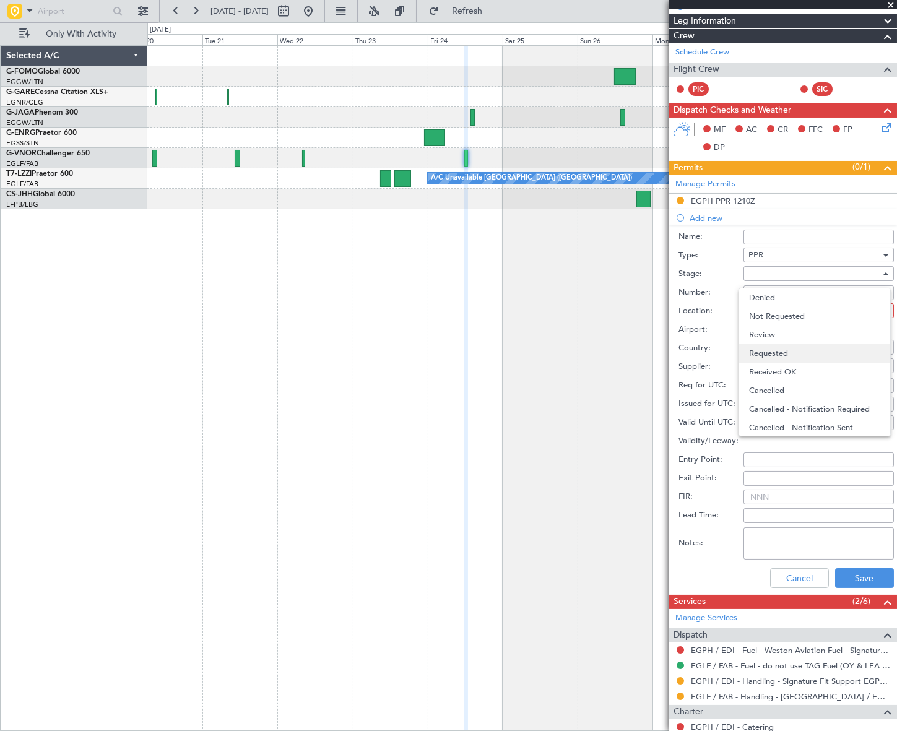
click at [787, 352] on span "Requested" at bounding box center [814, 353] width 131 height 19
click at [866, 305] on div at bounding box center [815, 311] width 132 height 19
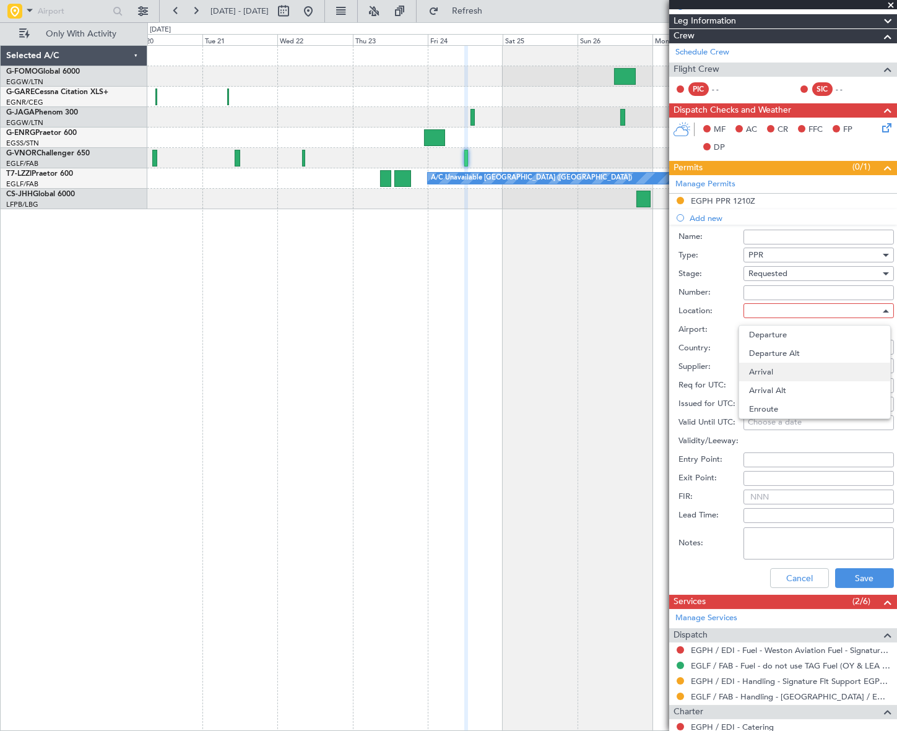
click at [777, 367] on span "Arrival" at bounding box center [814, 372] width 131 height 19
type input "EGLF / FAB"
click at [867, 576] on button "Save" at bounding box center [864, 579] width 59 height 20
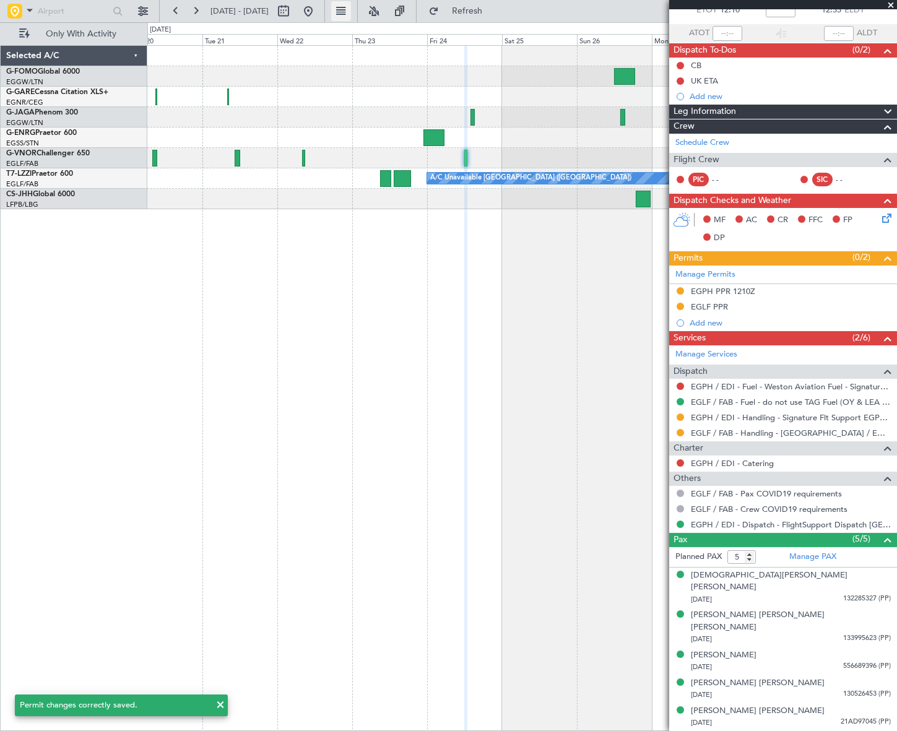
scroll to position [52, 0]
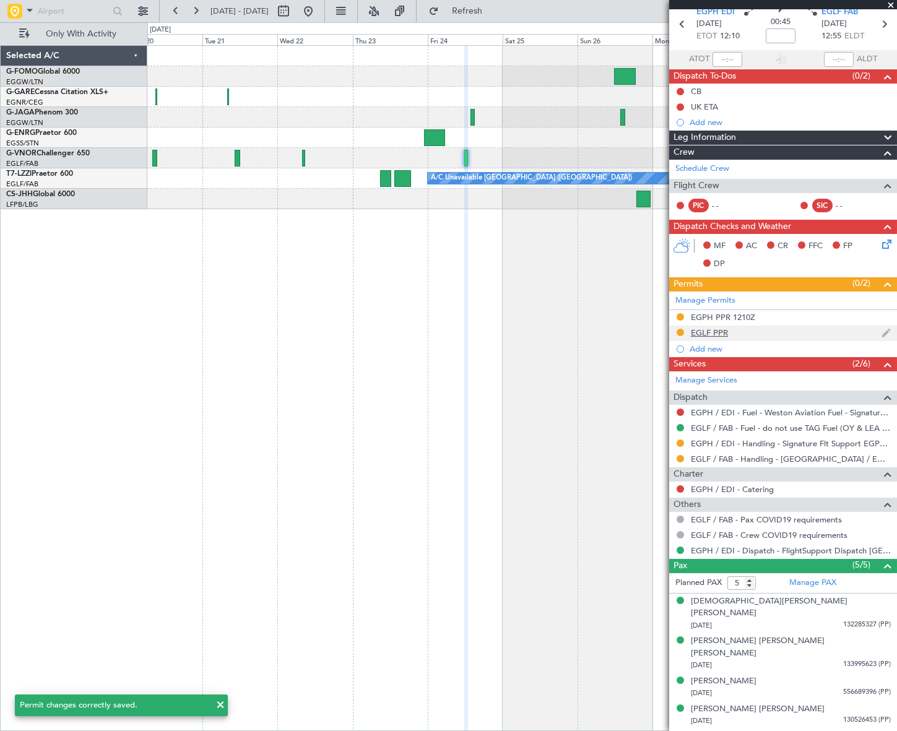
click at [718, 333] on div "EGLF PPR" at bounding box center [709, 333] width 37 height 11
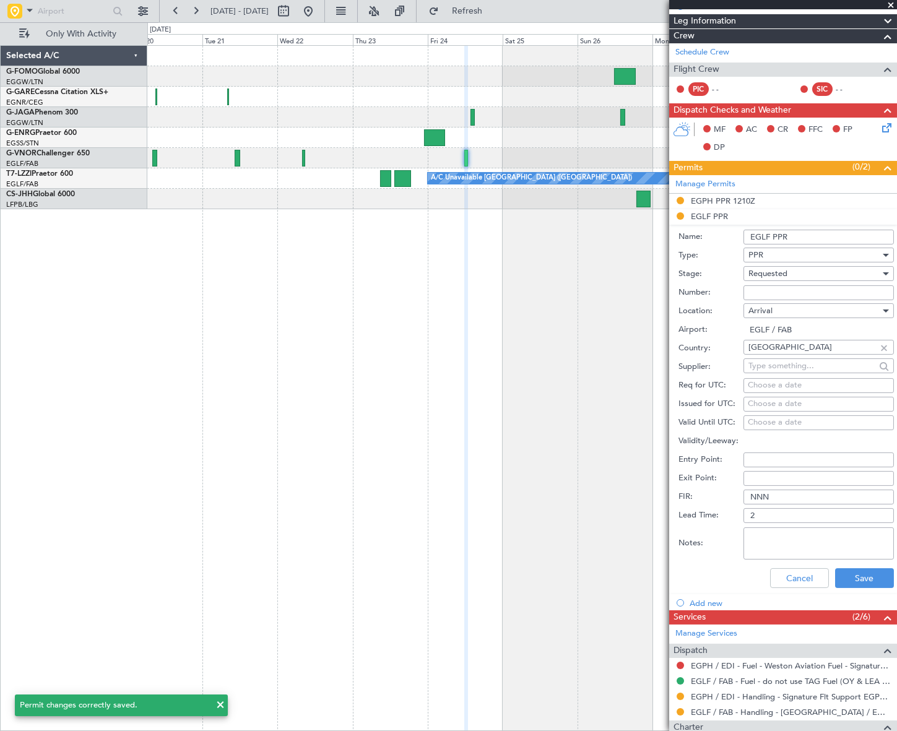
click at [811, 230] on input "EGLF PPR" at bounding box center [819, 237] width 150 height 15
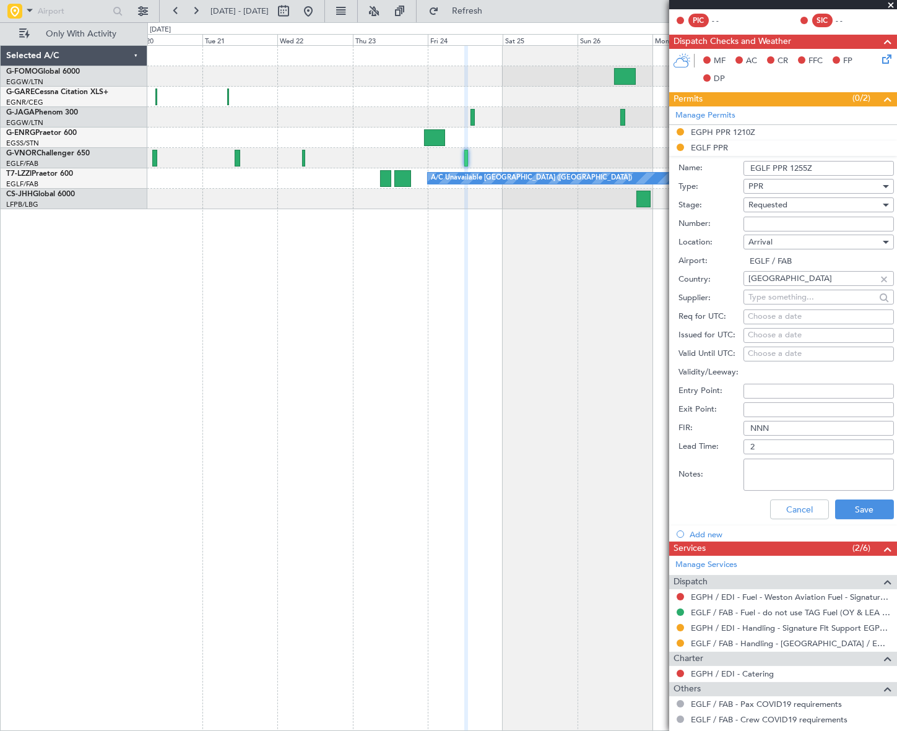
scroll to position [281, 0]
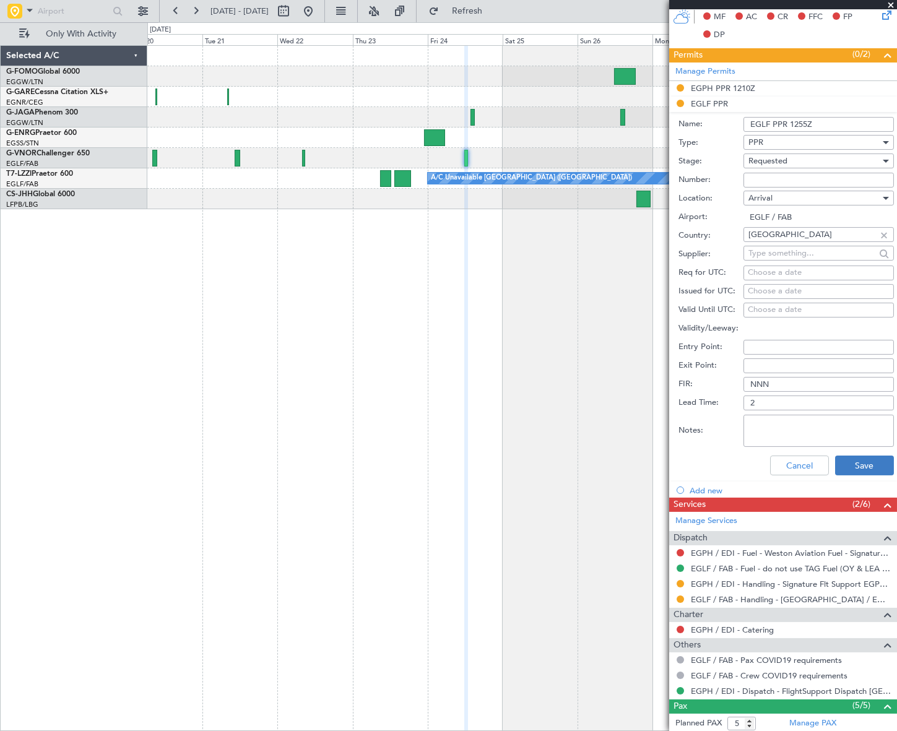
type input "EGLF PPR 1255Z"
click at [867, 469] on button "Save" at bounding box center [864, 466] width 59 height 20
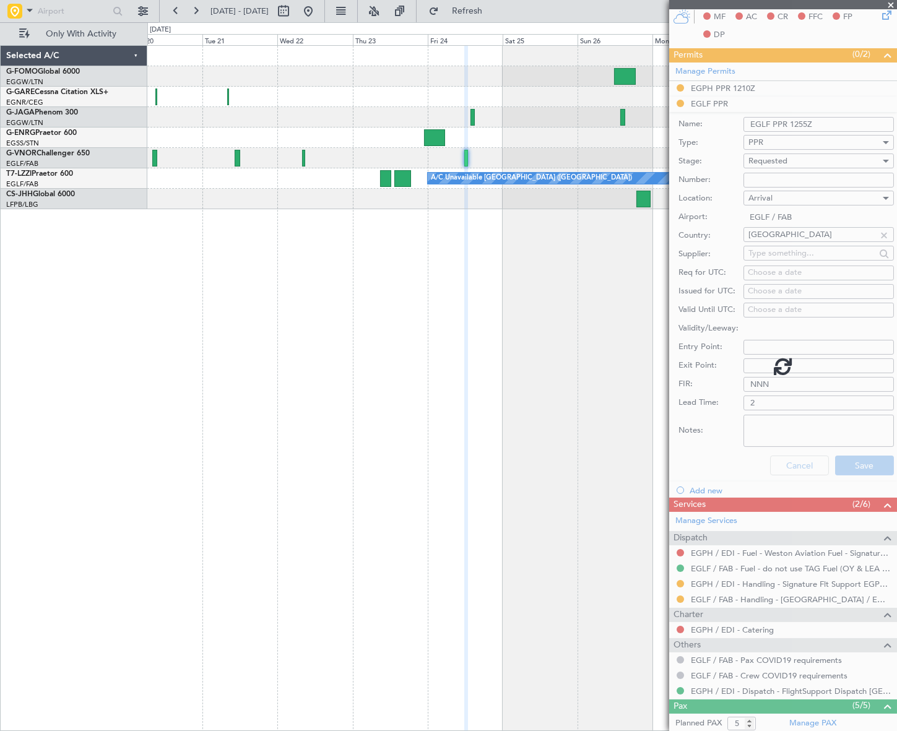
scroll to position [52, 0]
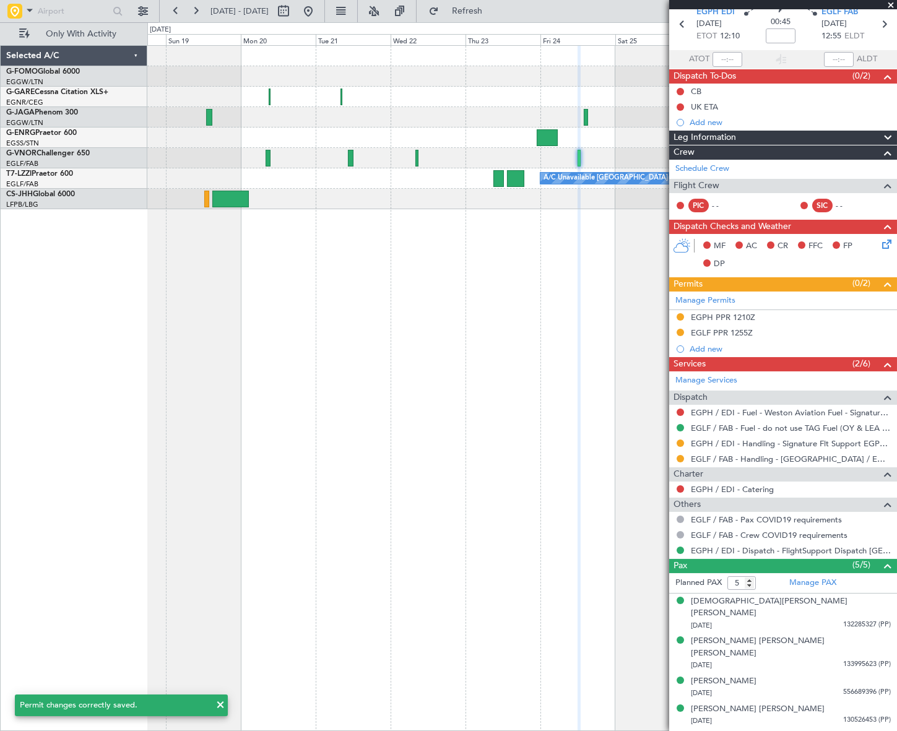
click at [432, 390] on div "A/C Unavailable [GEOGRAPHIC_DATA] ([GEOGRAPHIC_DATA])" at bounding box center [521, 388] width 749 height 686
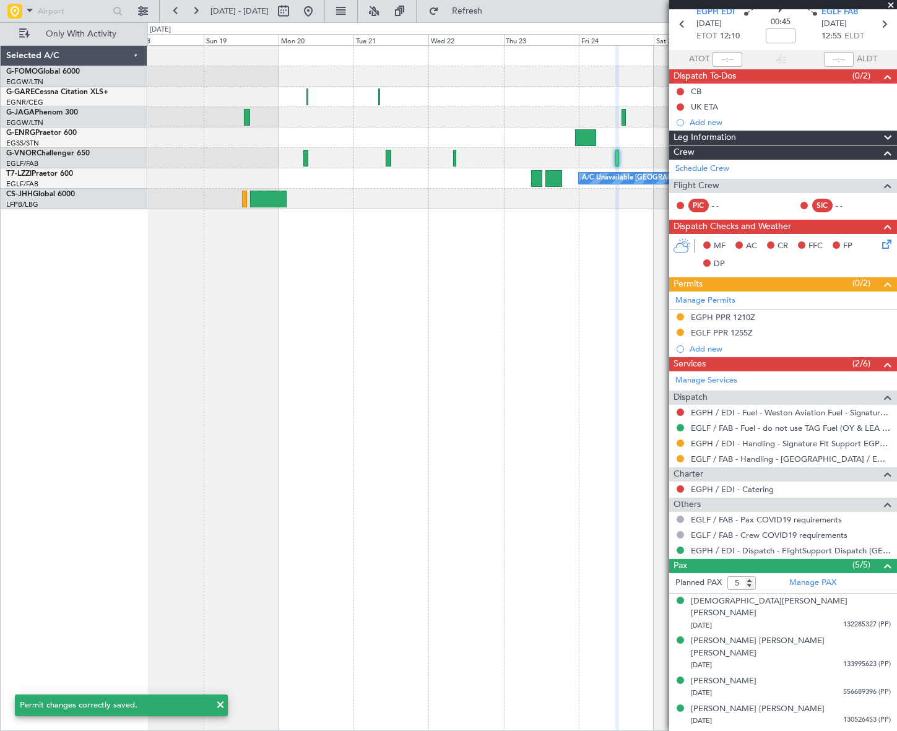
click at [449, 475] on div "A/C Unavailable [GEOGRAPHIC_DATA] ([GEOGRAPHIC_DATA])" at bounding box center [522, 388] width 750 height 686
click at [448, 458] on div "A/C Unavailable [GEOGRAPHIC_DATA] ([GEOGRAPHIC_DATA])" at bounding box center [522, 388] width 750 height 686
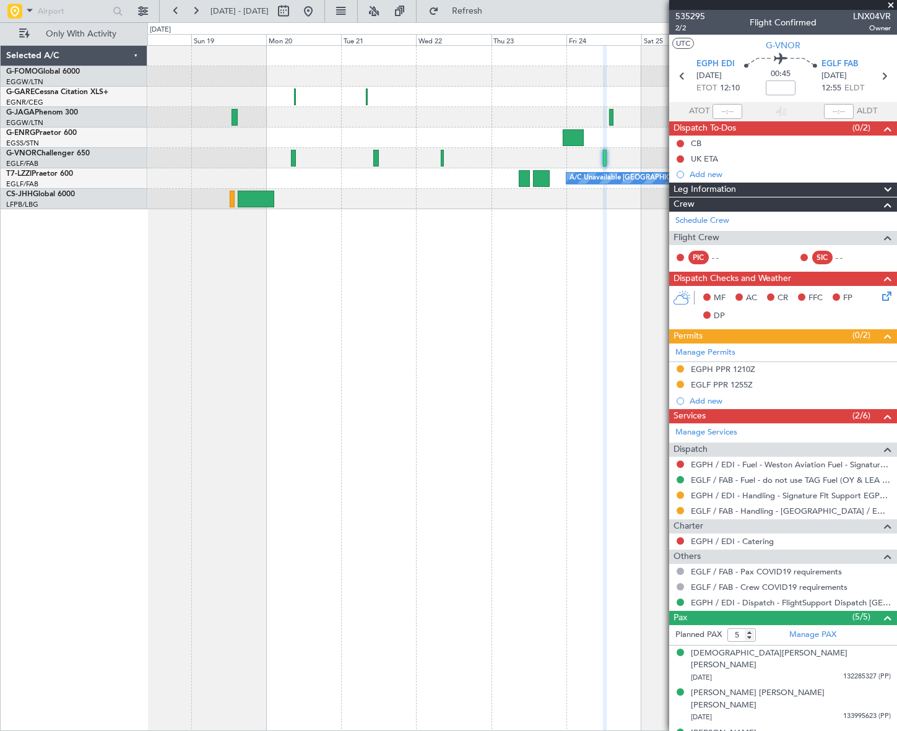
scroll to position [0, 0]
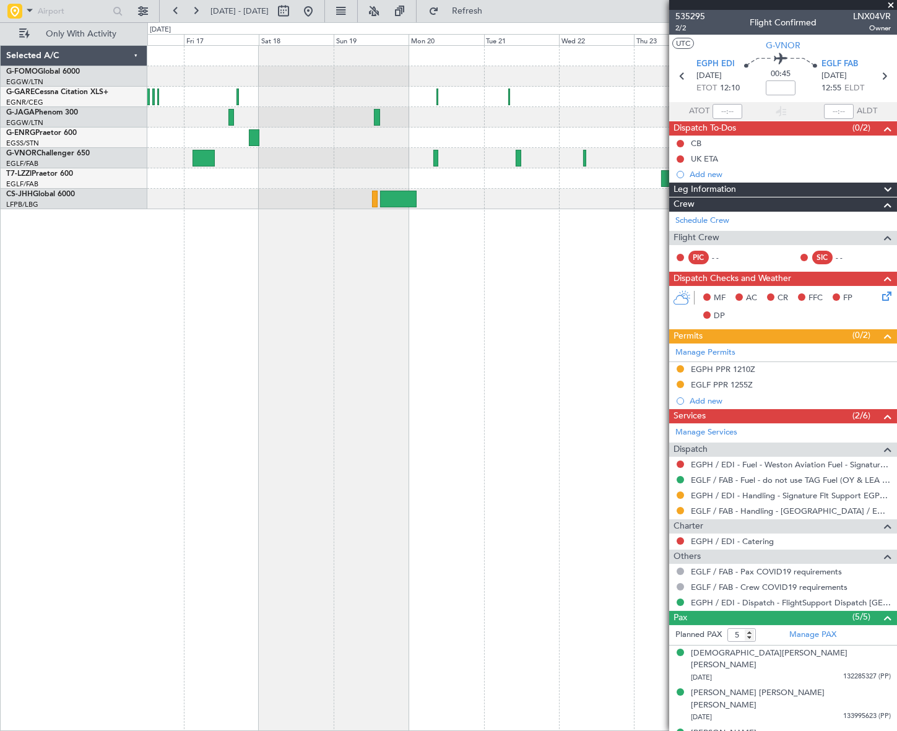
click at [586, 357] on div "A/C Unavailable [GEOGRAPHIC_DATA] ([GEOGRAPHIC_DATA])" at bounding box center [522, 388] width 750 height 686
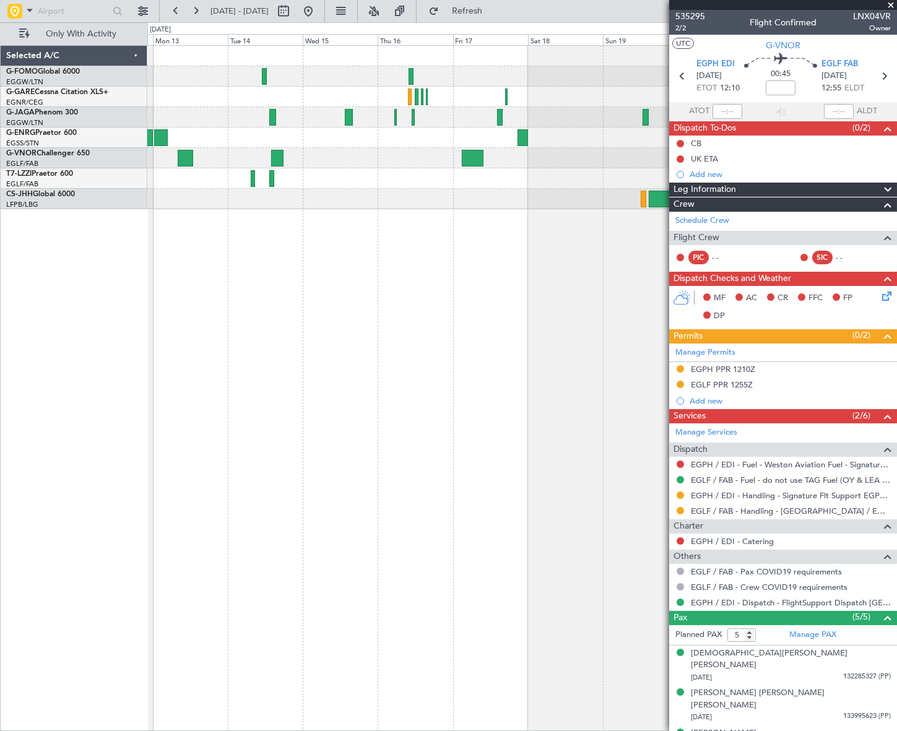
click at [495, 460] on div "A/C Unavailable [GEOGRAPHIC_DATA] ([GEOGRAPHIC_DATA])" at bounding box center [522, 388] width 750 height 686
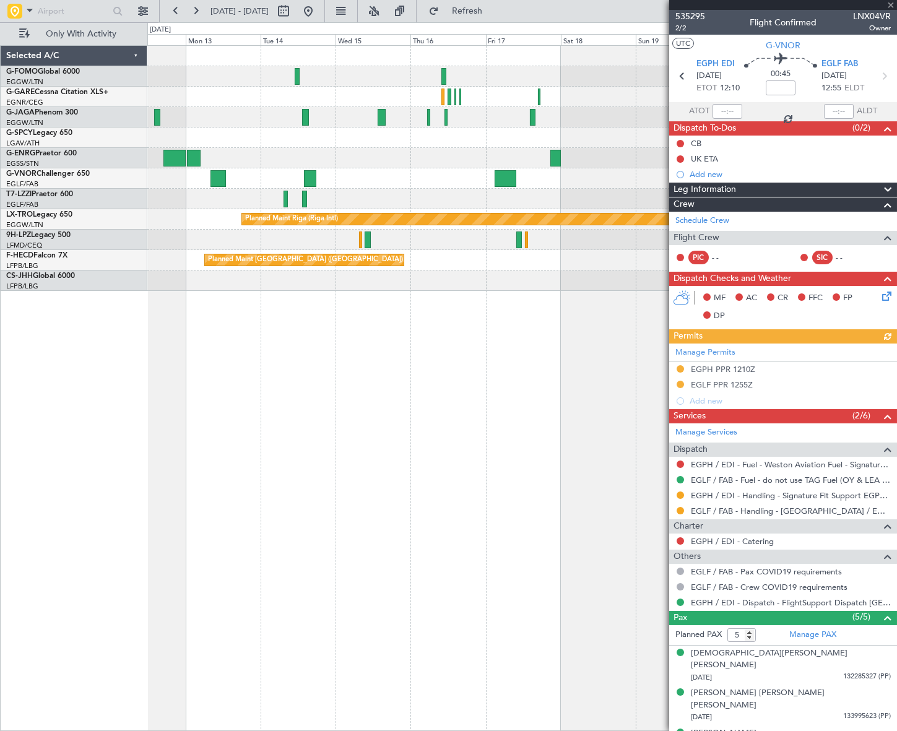
click at [257, 388] on div "A/C Unavailable London (Luton) Planned Maint Riga (Riga Intl) Planned Maint Par…" at bounding box center [522, 388] width 750 height 686
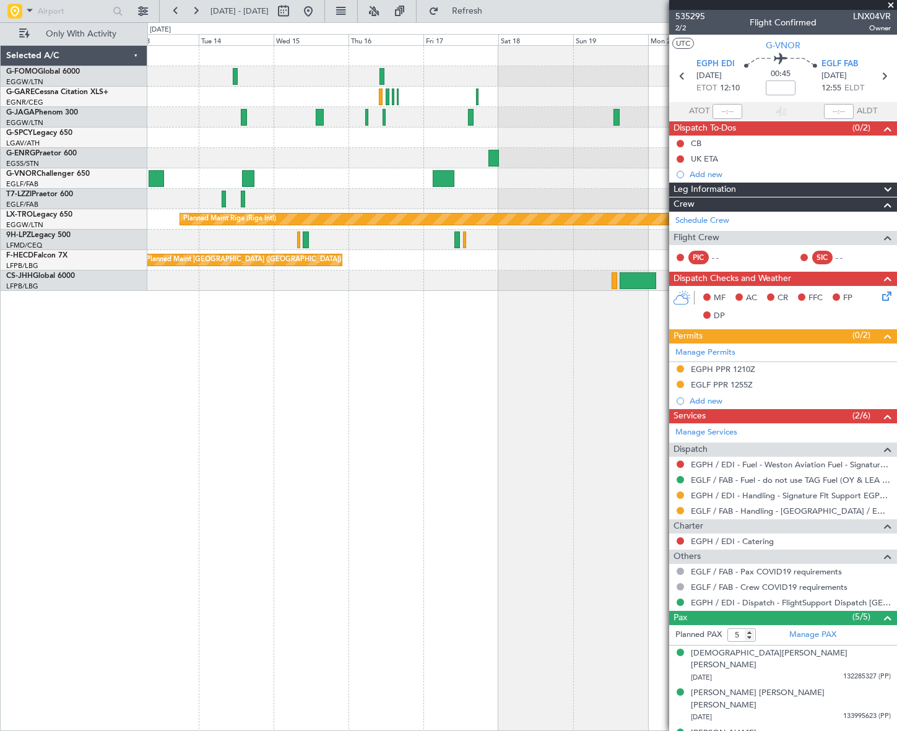
click at [175, 422] on div "A/C Unavailable London (Luton) Planned Maint Riga (Riga Intl) Planned Maint Par…" at bounding box center [521, 388] width 749 height 686
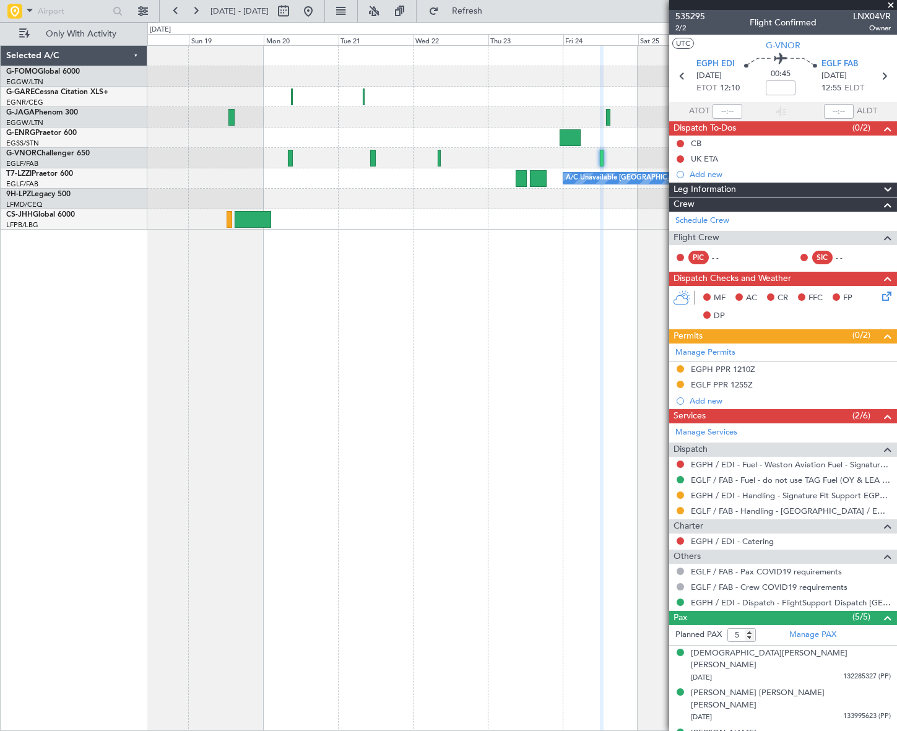
click at [337, 432] on div "A/C Unavailable [GEOGRAPHIC_DATA] ([GEOGRAPHIC_DATA])" at bounding box center [521, 388] width 749 height 686
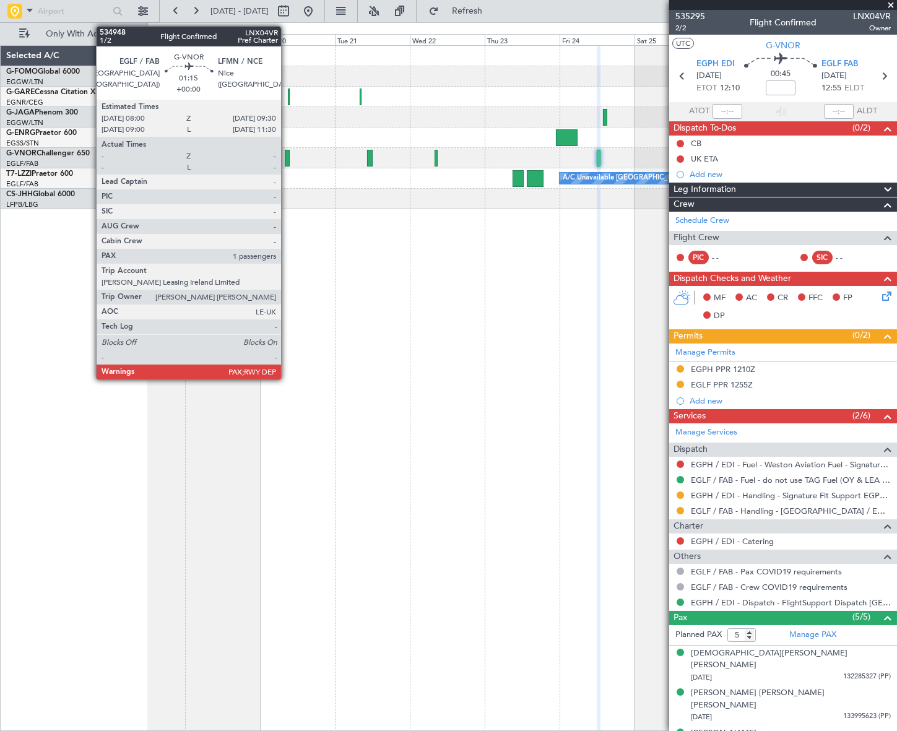
click at [287, 154] on div at bounding box center [287, 158] width 5 height 17
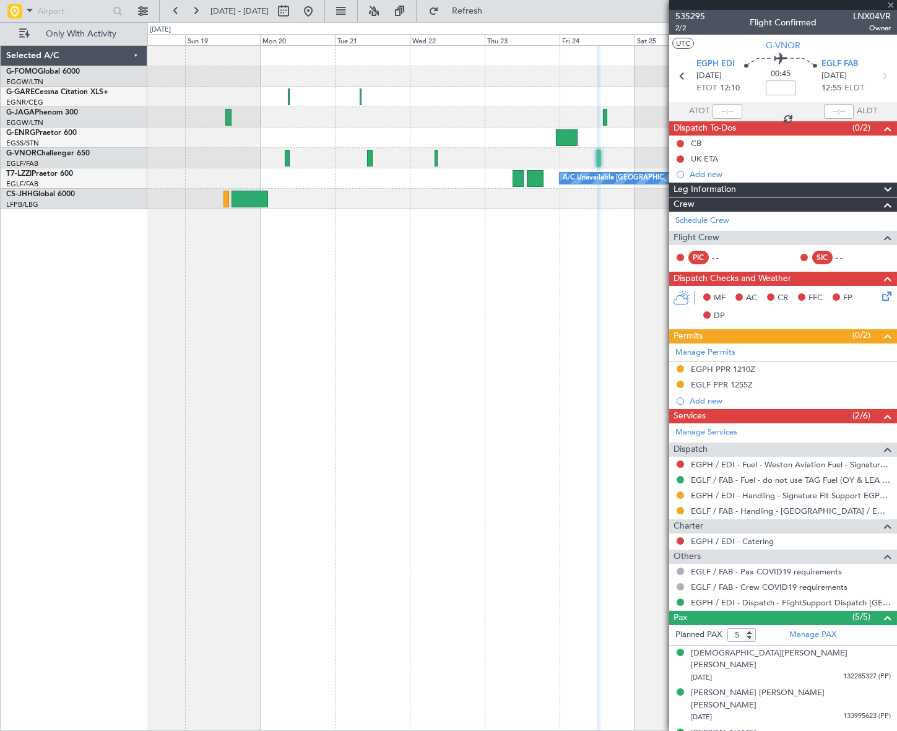
type input "1"
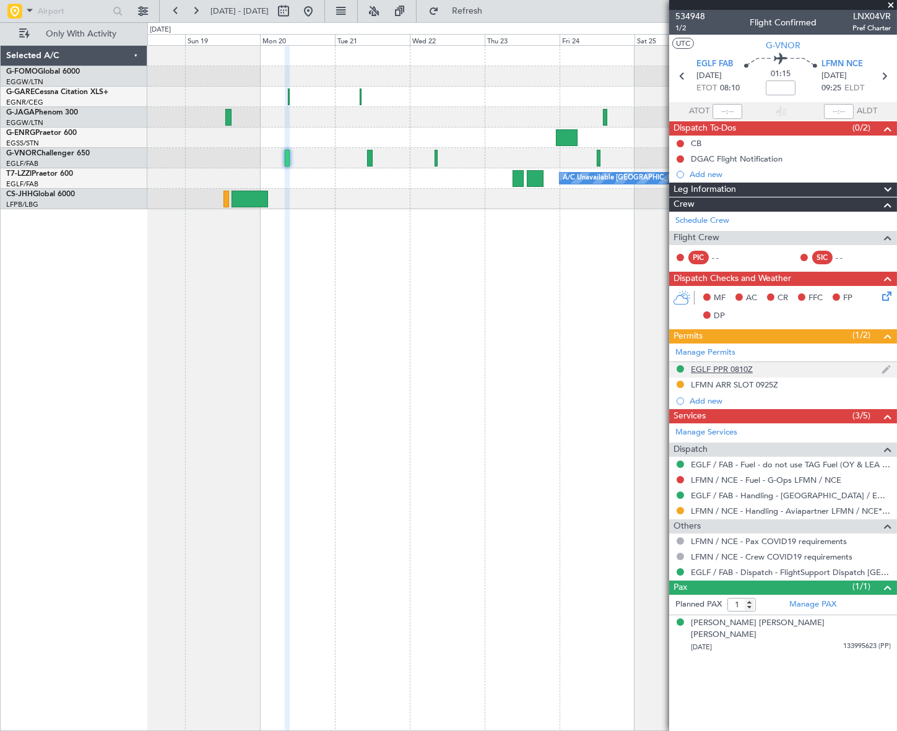
click at [730, 365] on div "EGLF PPR 0810Z" at bounding box center [722, 369] width 62 height 11
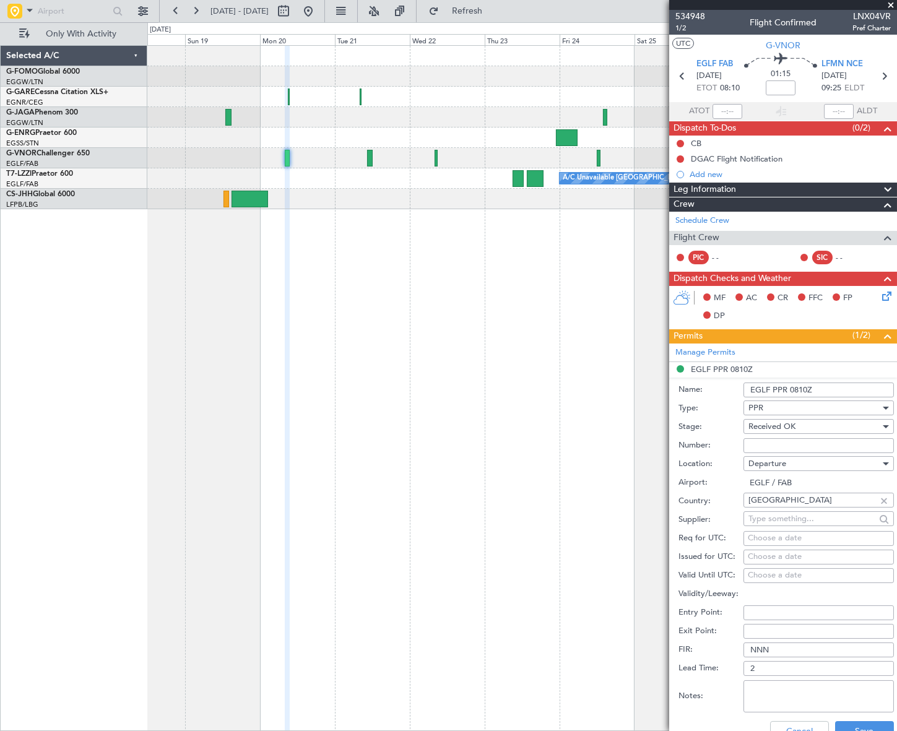
click at [752, 443] on input "Number:" at bounding box center [819, 445] width 150 height 15
paste input "375497"
type input "375497"
click at [863, 725] on button "Save" at bounding box center [864, 731] width 59 height 20
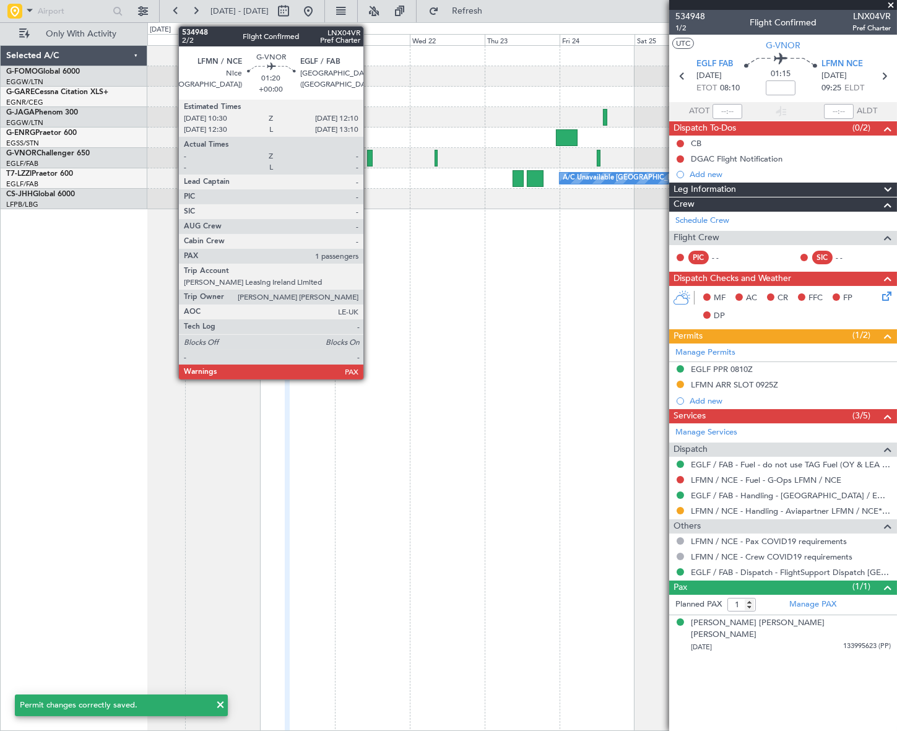
click at [369, 154] on div at bounding box center [370, 158] width 6 height 17
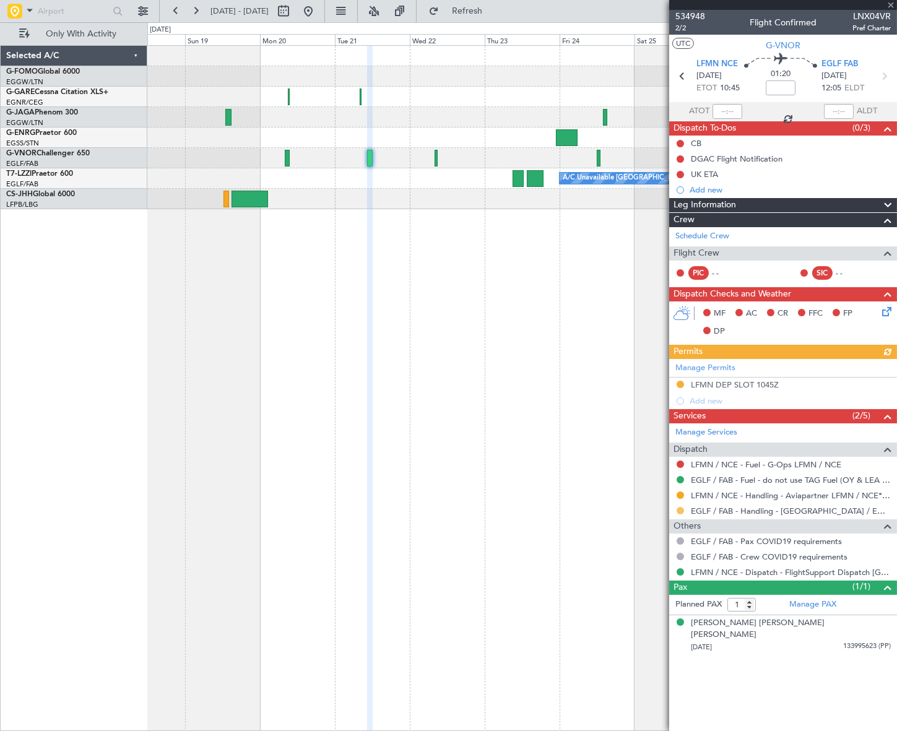
click at [680, 513] on button at bounding box center [680, 510] width 7 height 7
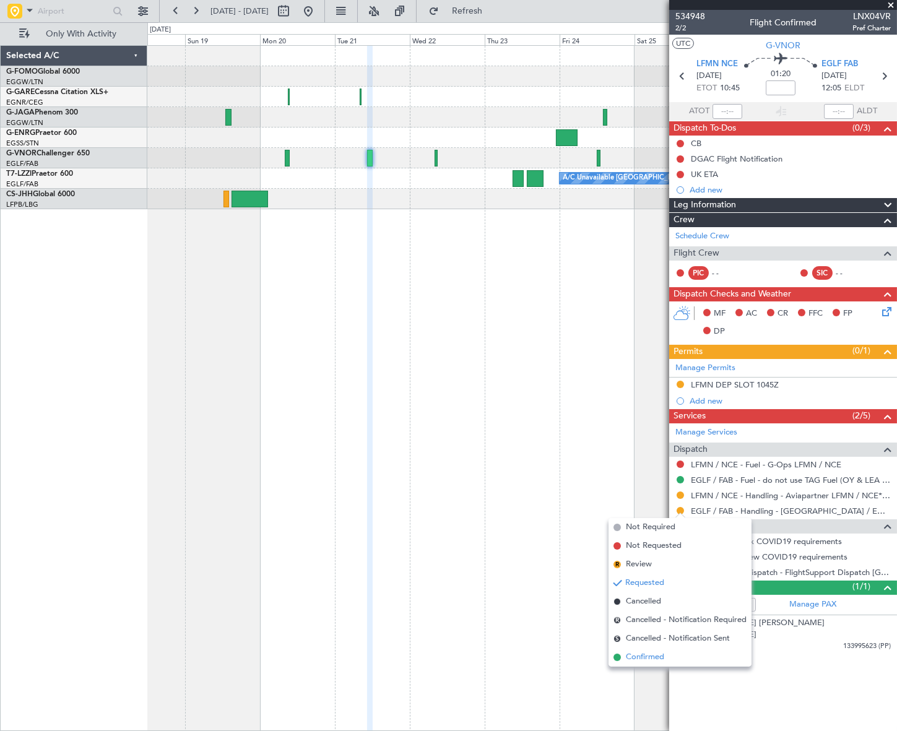
click at [645, 656] on span "Confirmed" at bounding box center [645, 658] width 38 height 12
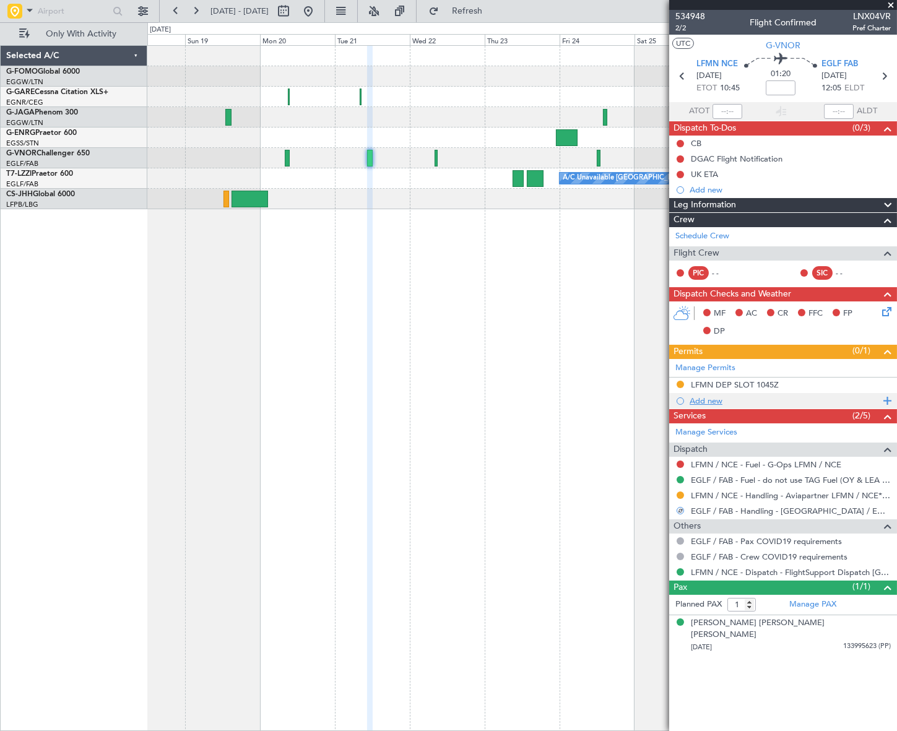
click at [706, 404] on div "Add new" at bounding box center [785, 401] width 190 height 11
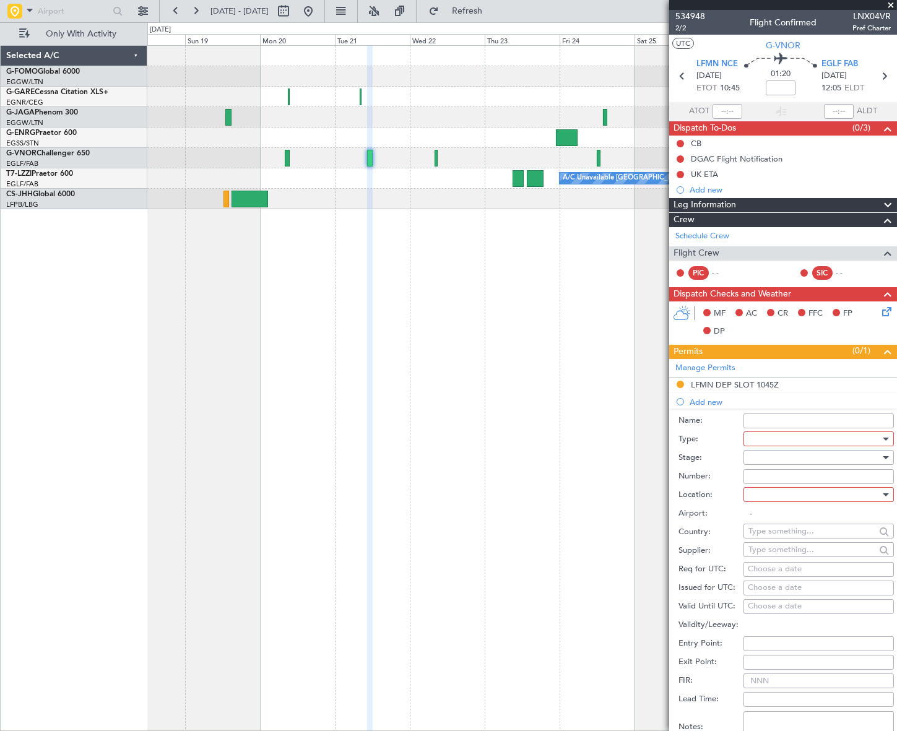
click at [756, 440] on div at bounding box center [815, 439] width 132 height 19
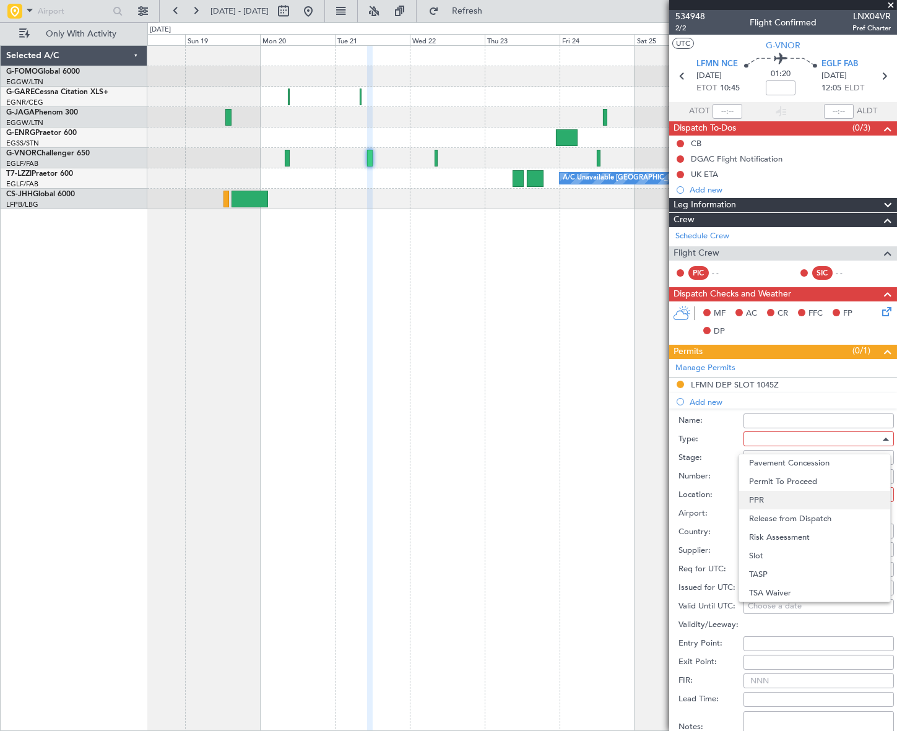
click at [769, 495] on span "PPR" at bounding box center [814, 500] width 131 height 19
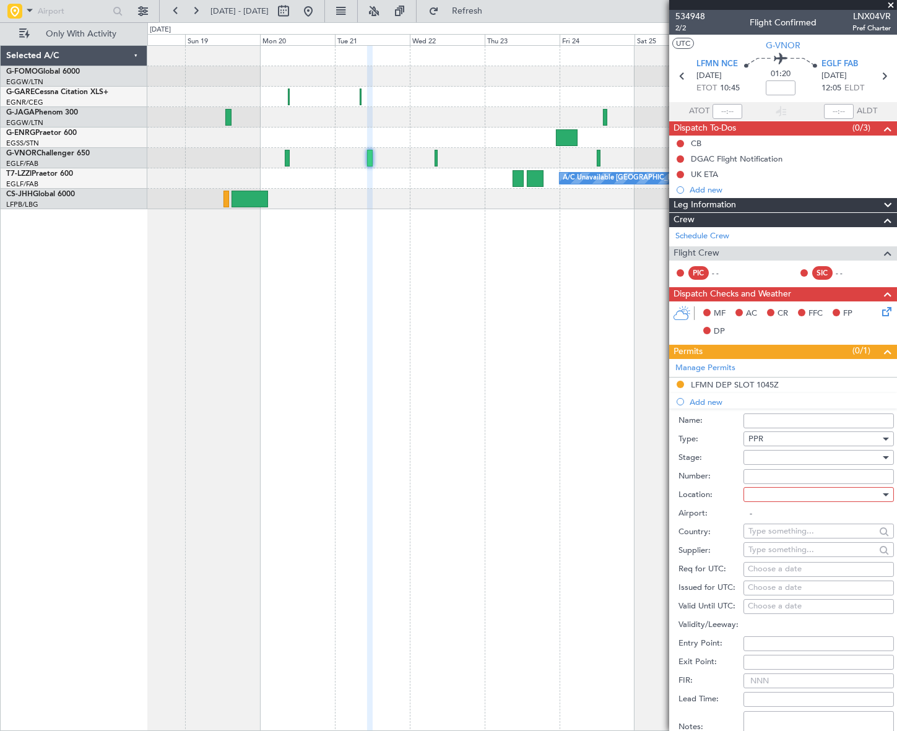
click at [848, 458] on div at bounding box center [815, 457] width 132 height 19
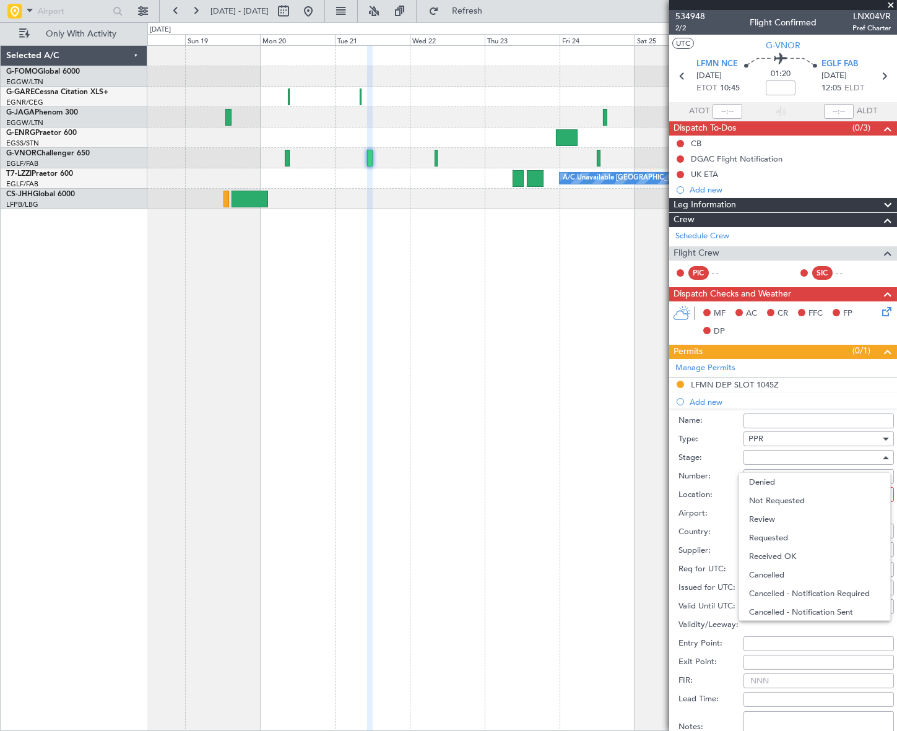
click at [778, 554] on span "Received OK" at bounding box center [814, 556] width 131 height 19
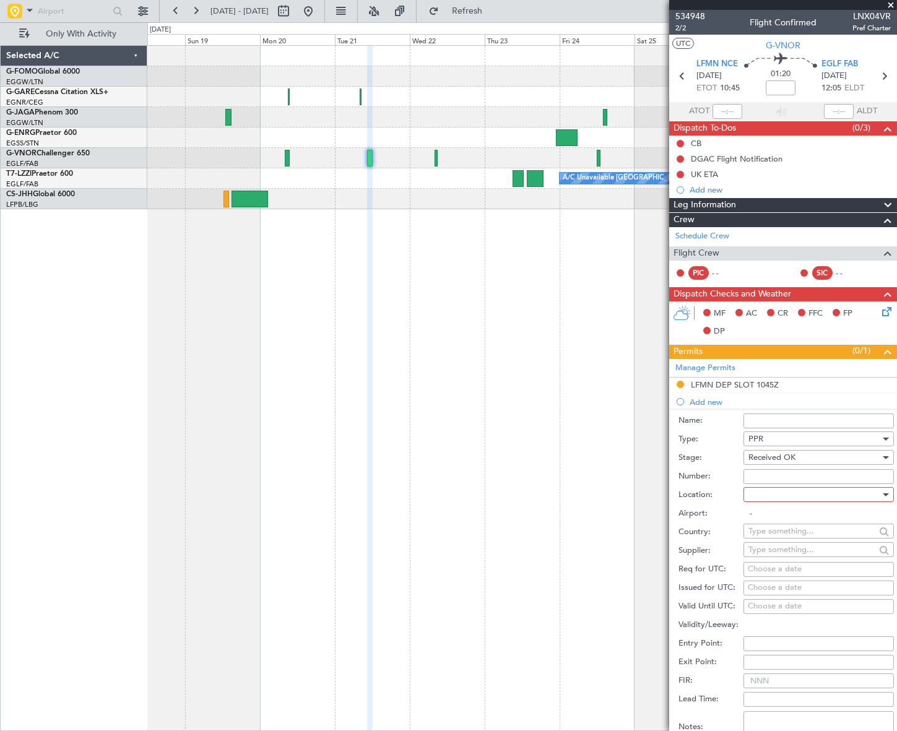
click at [861, 495] on div at bounding box center [815, 495] width 132 height 19
click at [778, 560] on span "Arrival" at bounding box center [814, 556] width 131 height 19
type input "EGLF / FAB"
click at [764, 473] on input "Number:" at bounding box center [819, 476] width 150 height 15
paste input "376153"
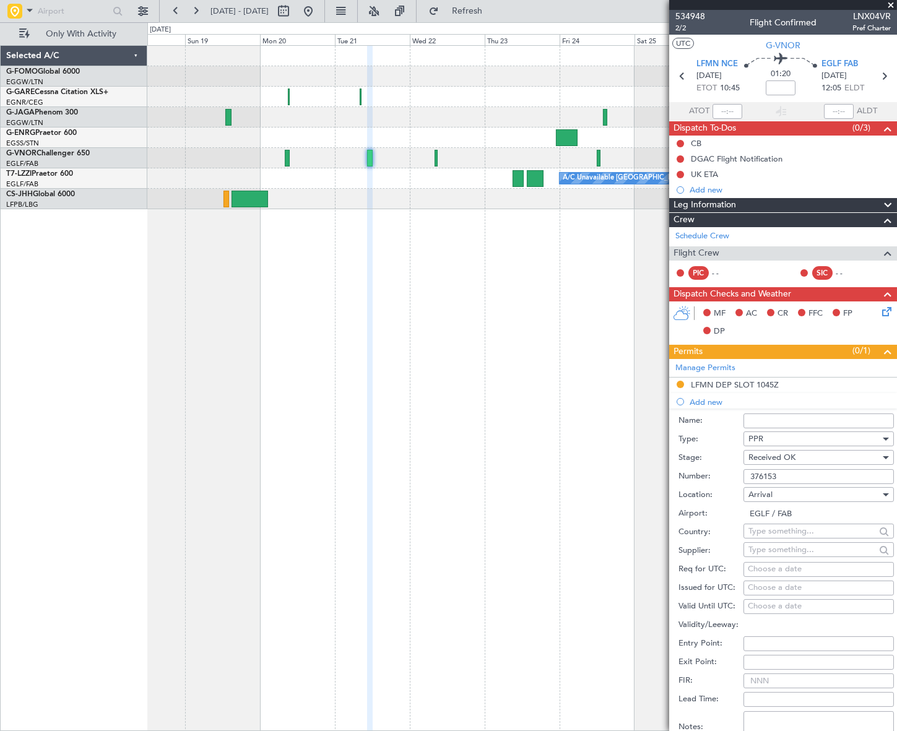
scroll to position [225, 0]
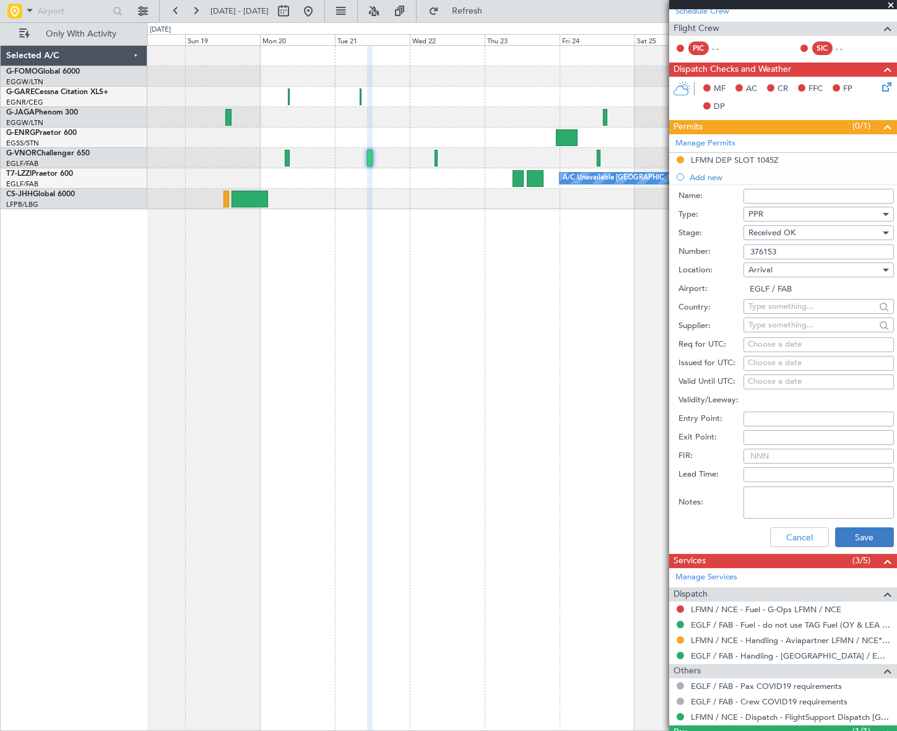
type input "376153"
click at [866, 535] on button "Save" at bounding box center [864, 538] width 59 height 20
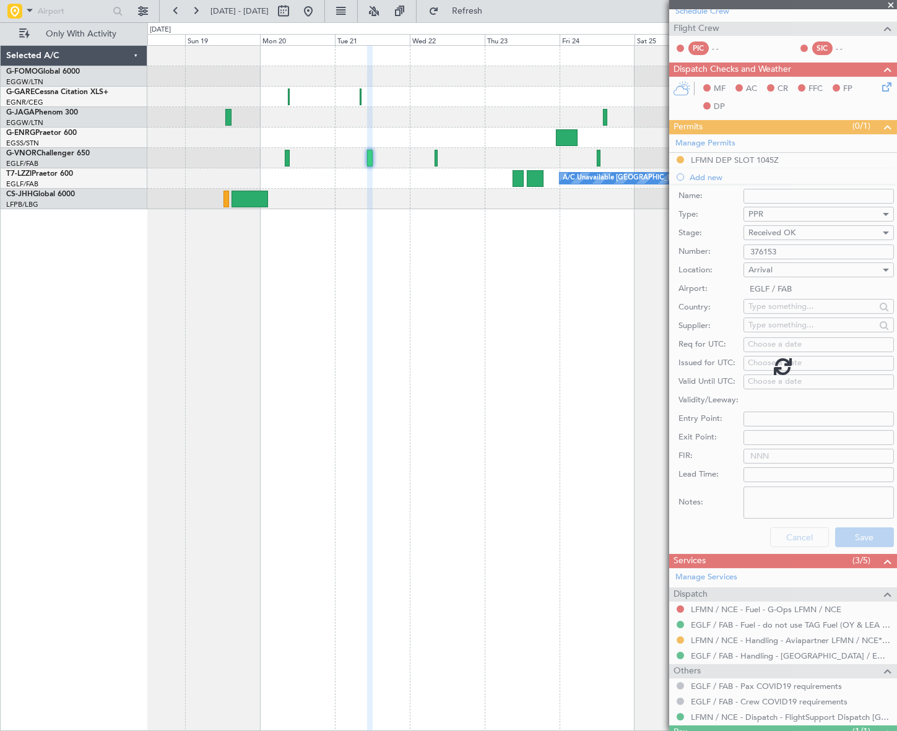
scroll to position [0, 0]
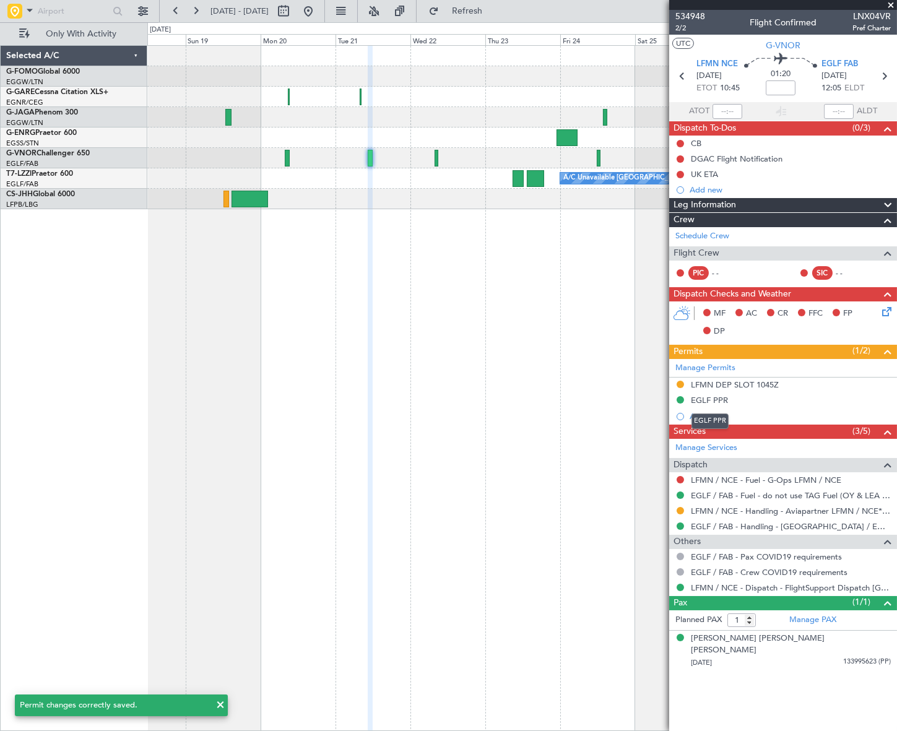
click at [725, 399] on div "EGLF PPR" at bounding box center [709, 400] width 37 height 11
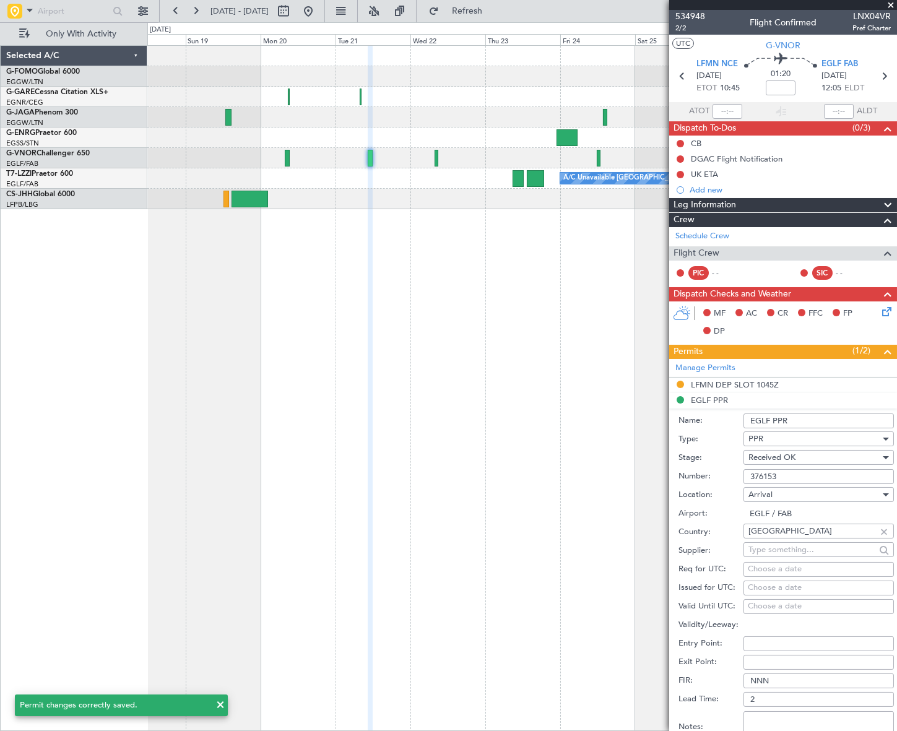
click at [814, 414] on input "EGLF PPR" at bounding box center [819, 421] width 150 height 15
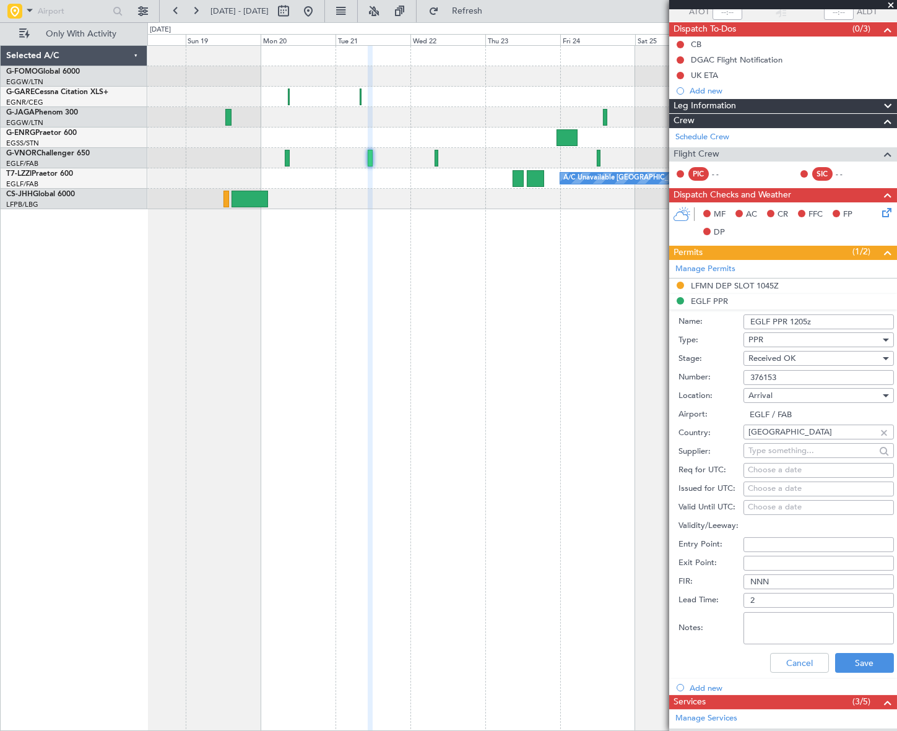
scroll to position [168, 0]
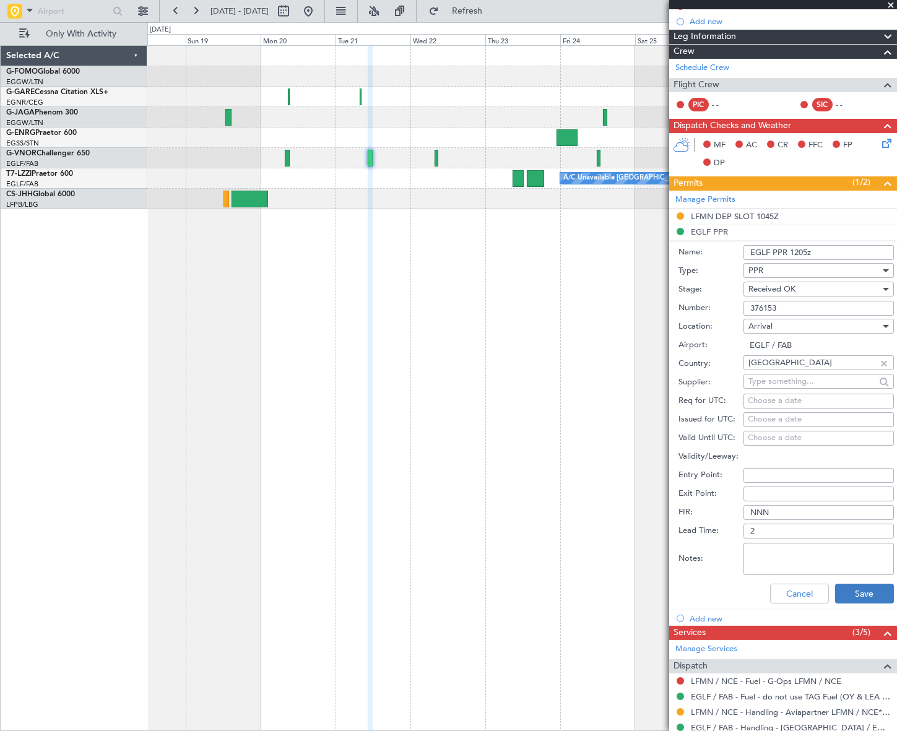
type input "EGLF PPR 1205z"
click at [861, 591] on button "Save" at bounding box center [864, 594] width 59 height 20
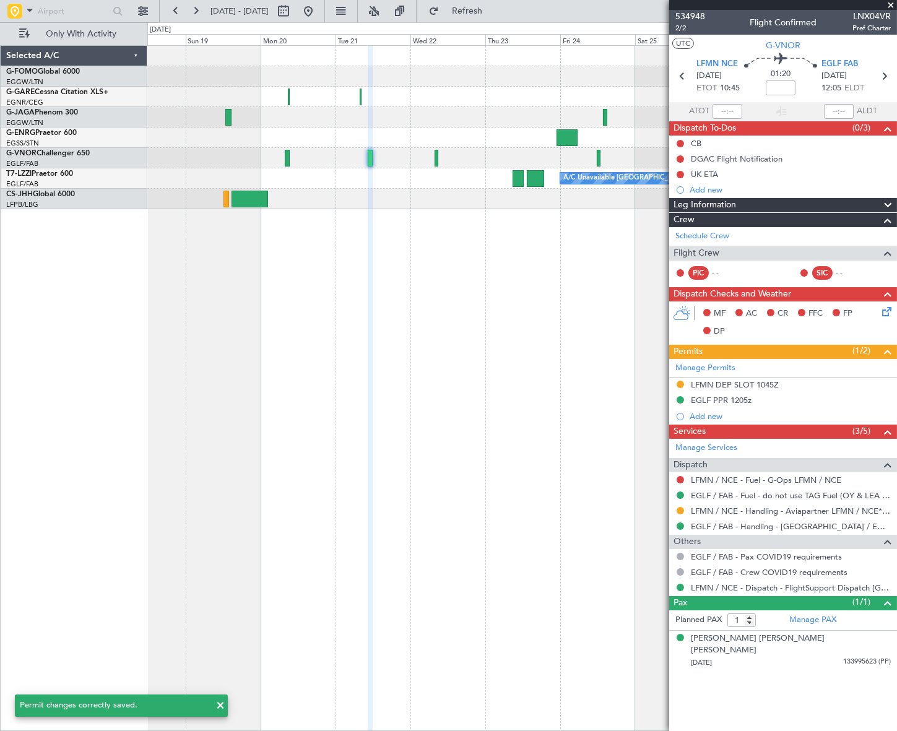
scroll to position [0, 0]
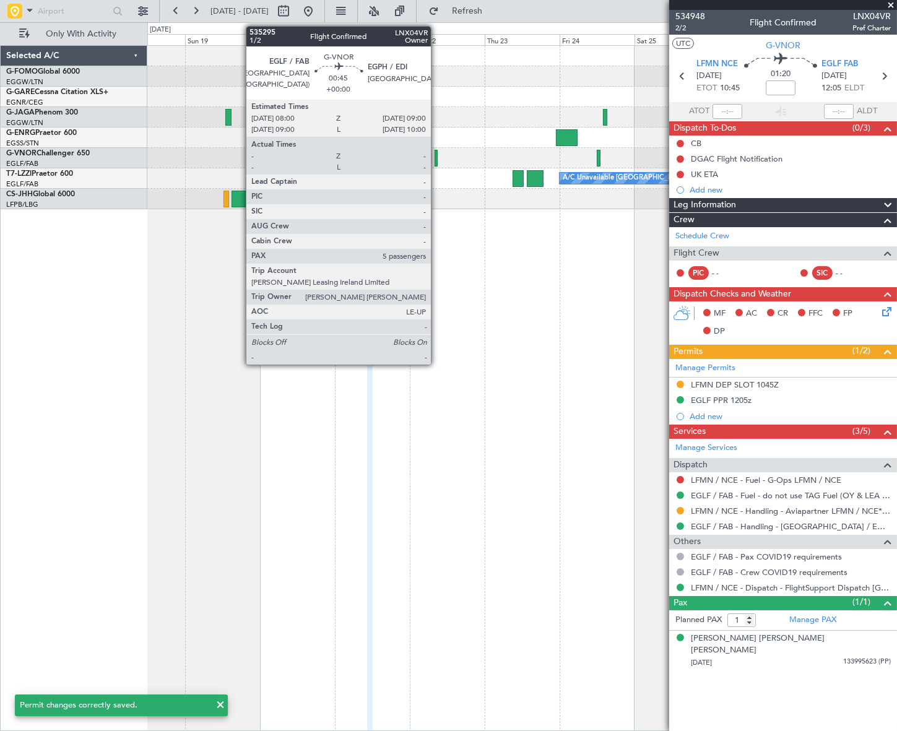
click at [437, 155] on div at bounding box center [437, 158] width 4 height 17
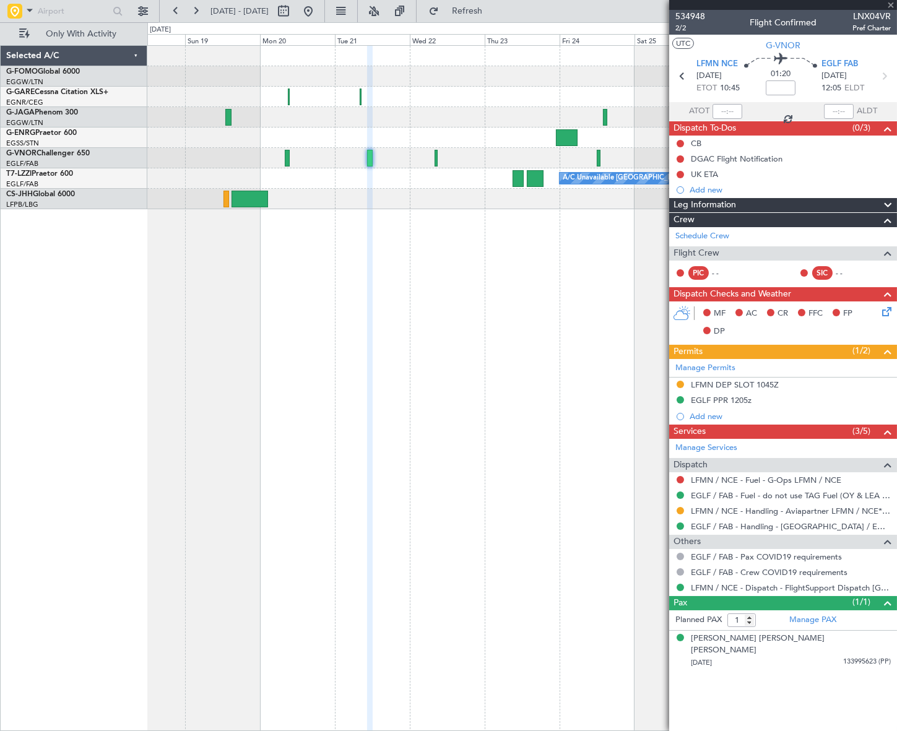
type input "5"
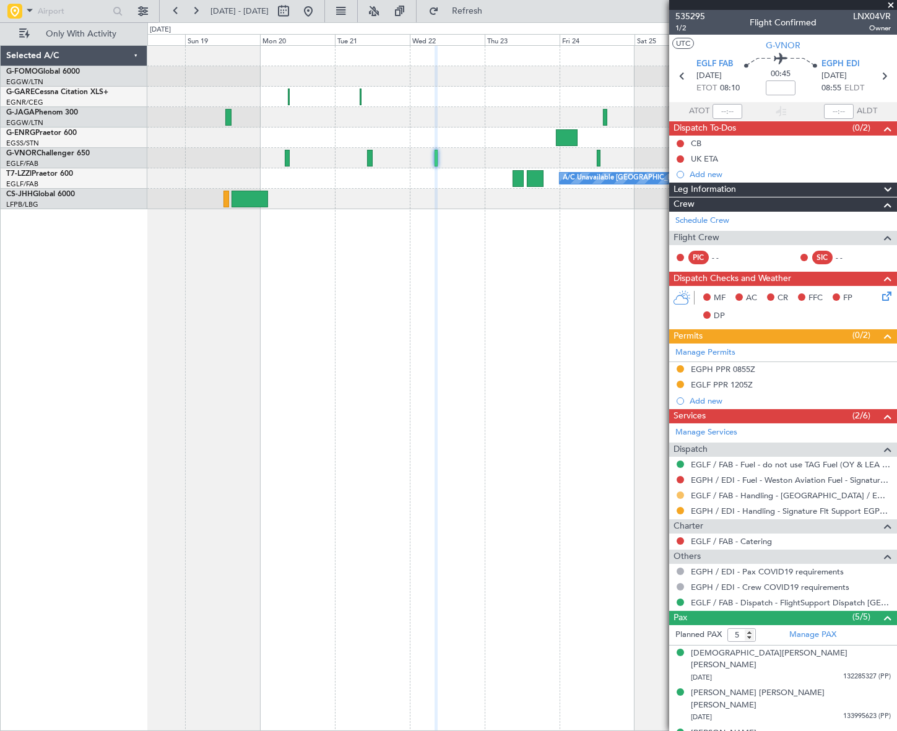
click at [679, 496] on button at bounding box center [680, 495] width 7 height 7
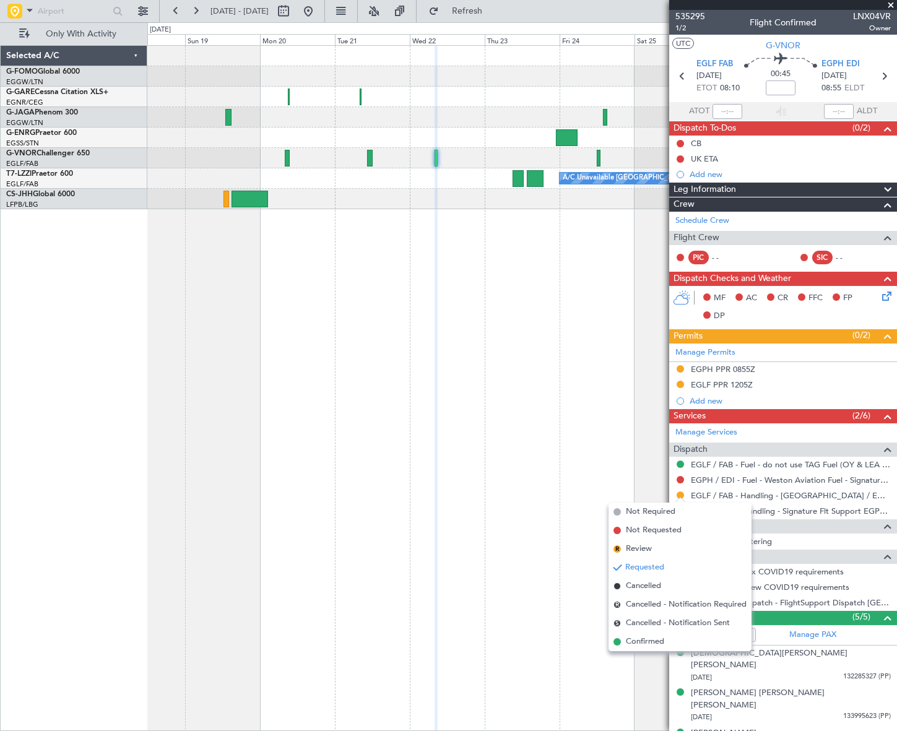
drag, startPoint x: 649, startPoint y: 641, endPoint x: 706, endPoint y: 471, distance: 179.6
click at [650, 641] on span "Confirmed" at bounding box center [645, 642] width 38 height 12
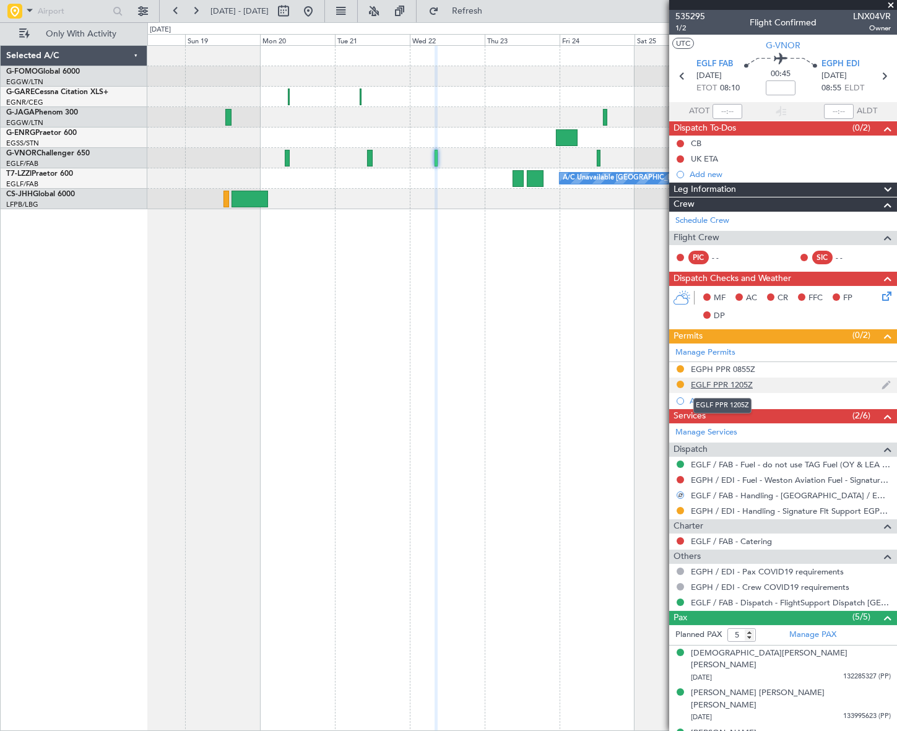
click at [726, 384] on div "EGLF PPR 1205Z" at bounding box center [722, 385] width 62 height 11
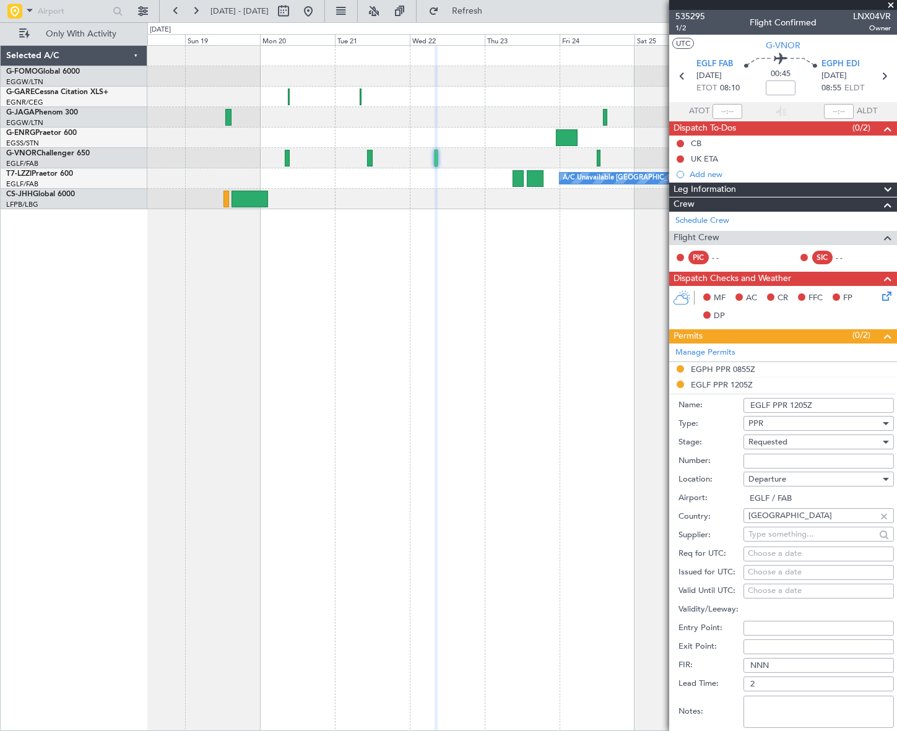
drag, startPoint x: 824, startPoint y: 408, endPoint x: 791, endPoint y: 404, distance: 33.6
click at [791, 404] on input "EGLF PPR 1205Z" at bounding box center [819, 405] width 150 height 15
type input "EGLF PPR 0810z"
click at [840, 495] on input "EGLF / FAB" at bounding box center [819, 498] width 150 height 15
click at [800, 458] on input "Number:" at bounding box center [819, 461] width 150 height 15
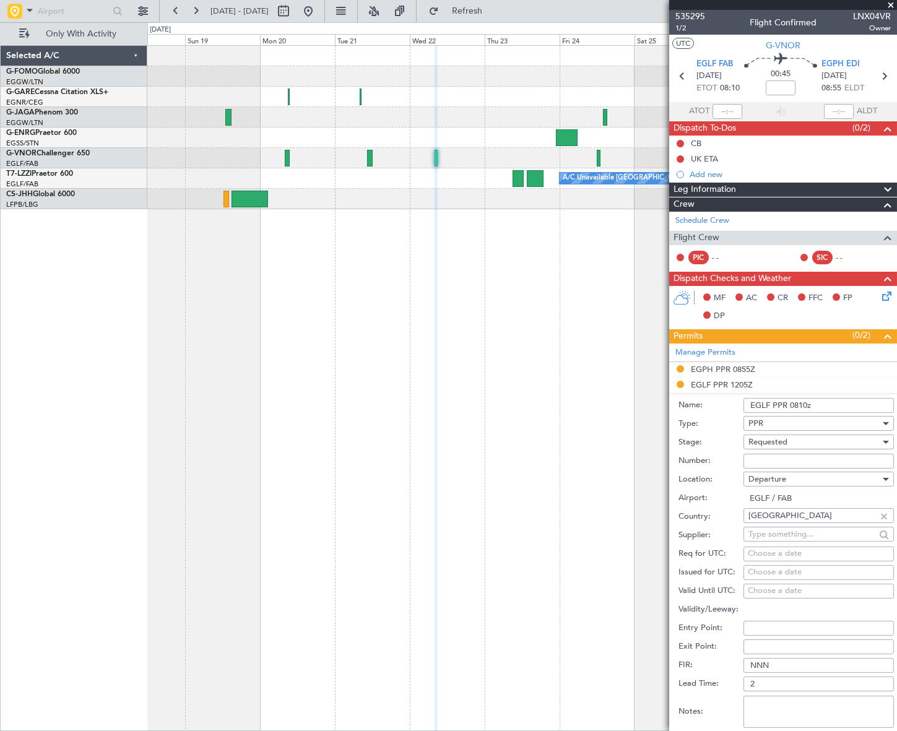
paste input "376154"
type input "376154"
click at [787, 438] on span "Requested" at bounding box center [768, 442] width 39 height 11
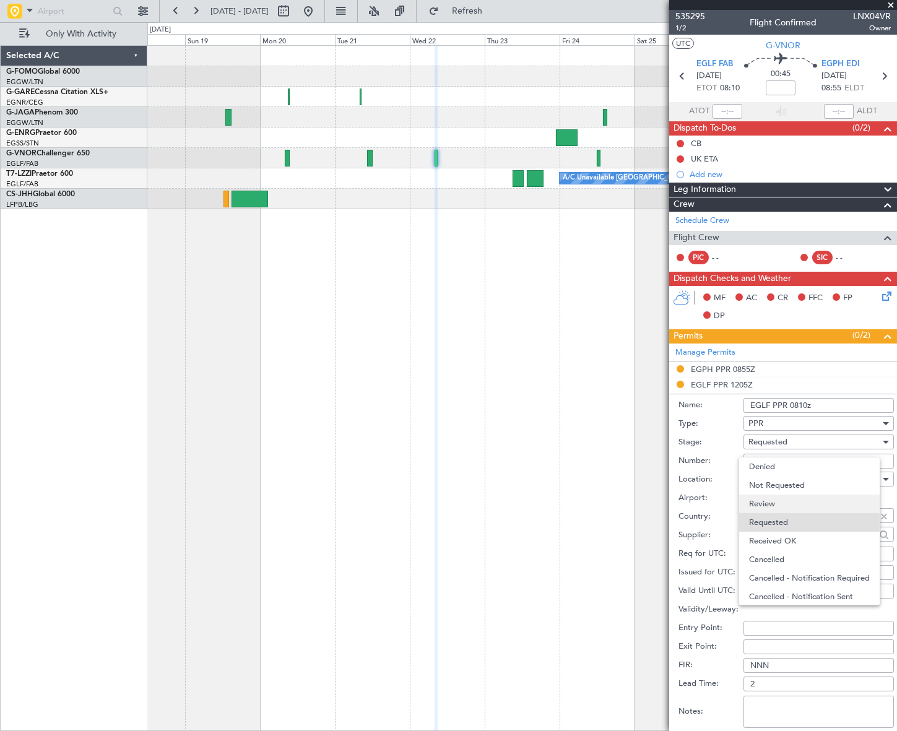
scroll to position [5, 0]
click at [804, 534] on span "Received OK" at bounding box center [814, 536] width 131 height 19
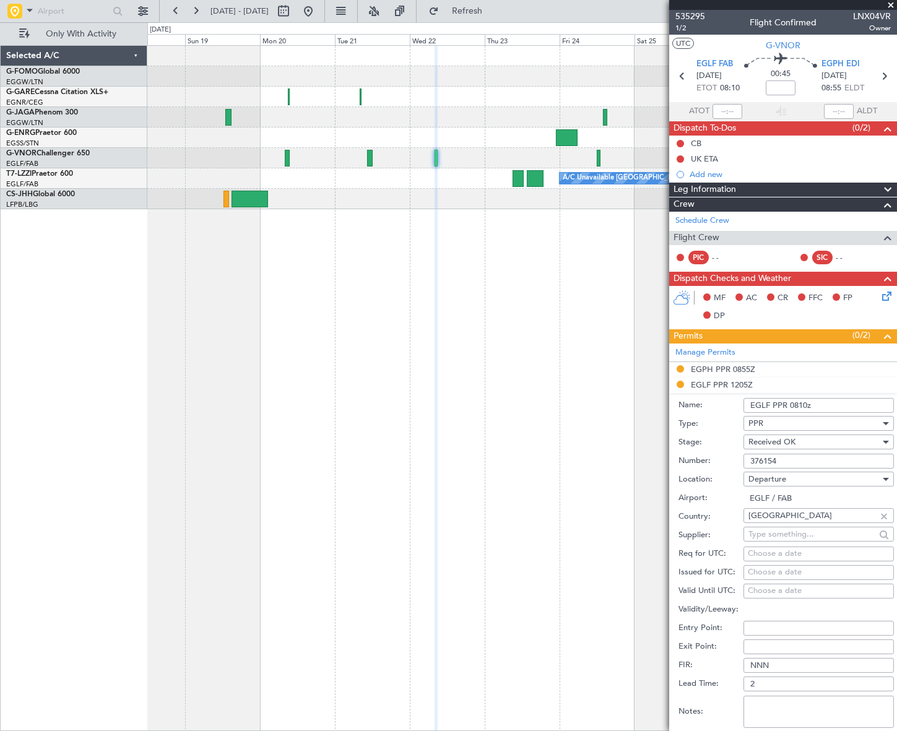
scroll to position [168, 0]
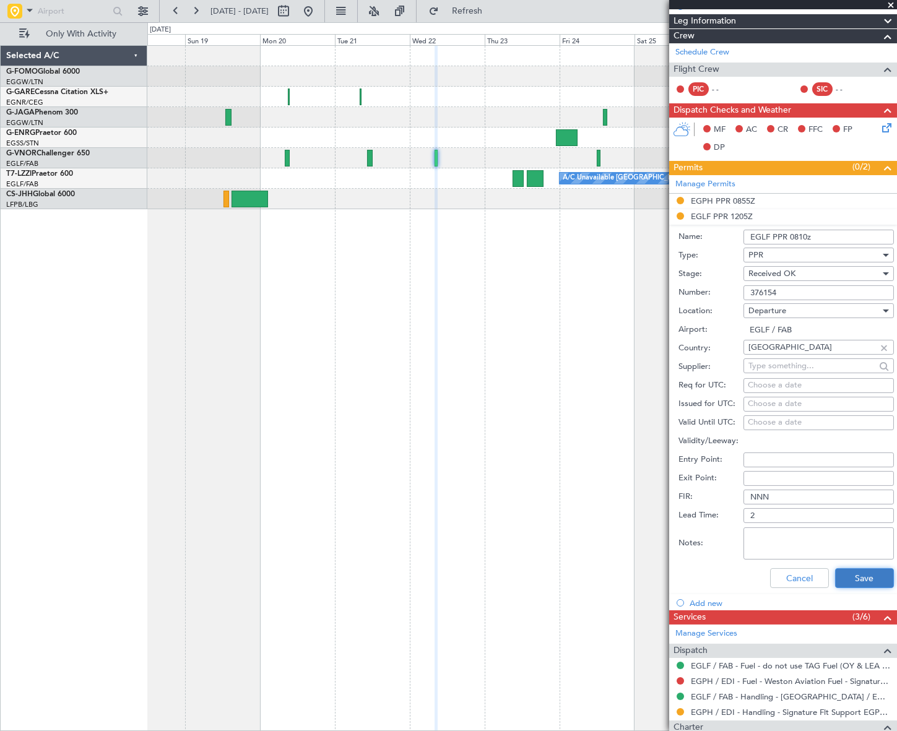
click at [852, 577] on button "Save" at bounding box center [864, 579] width 59 height 20
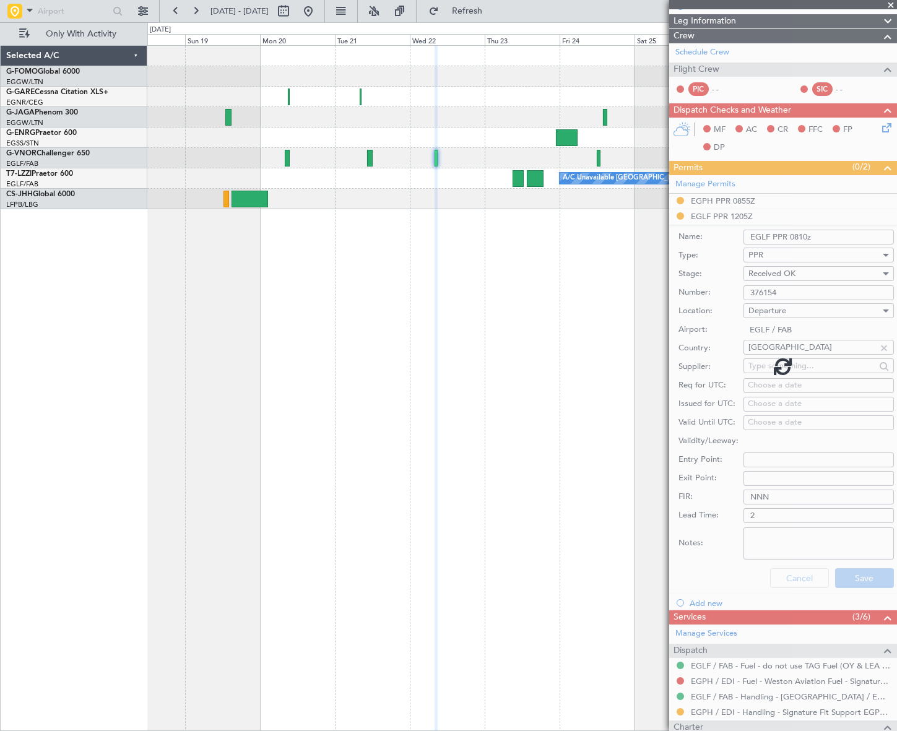
scroll to position [52, 0]
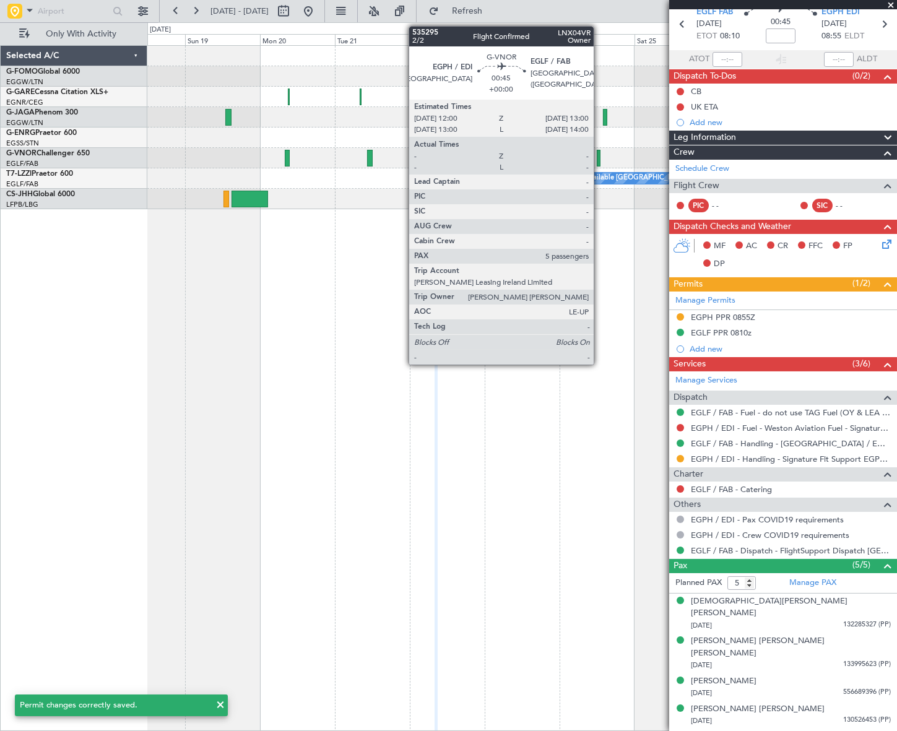
click at [599, 157] on div at bounding box center [599, 158] width 4 height 17
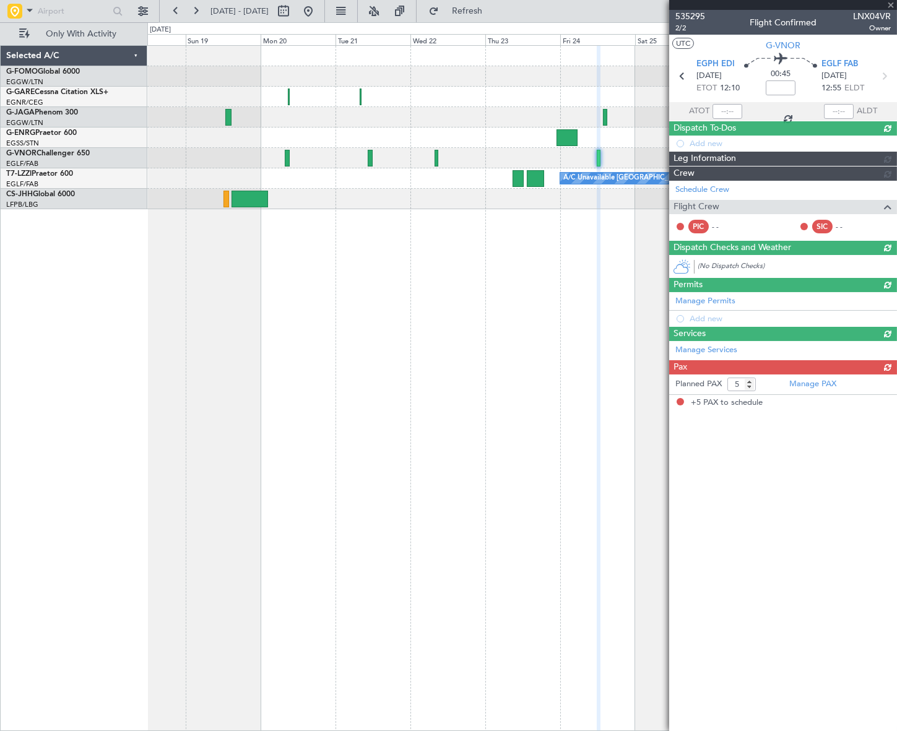
scroll to position [0, 0]
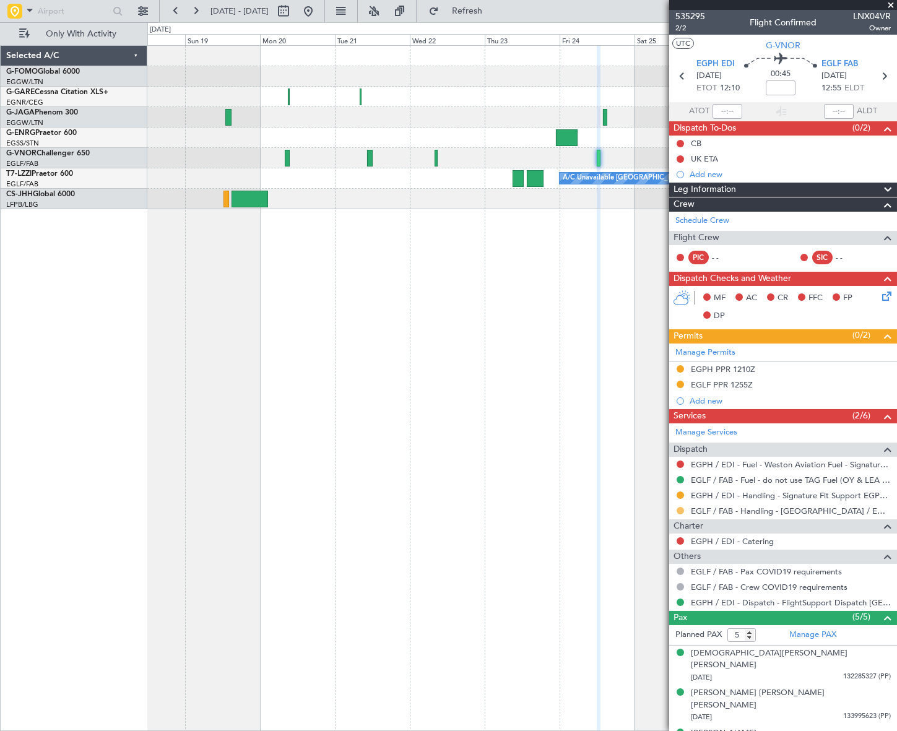
click at [681, 511] on button at bounding box center [680, 510] width 7 height 7
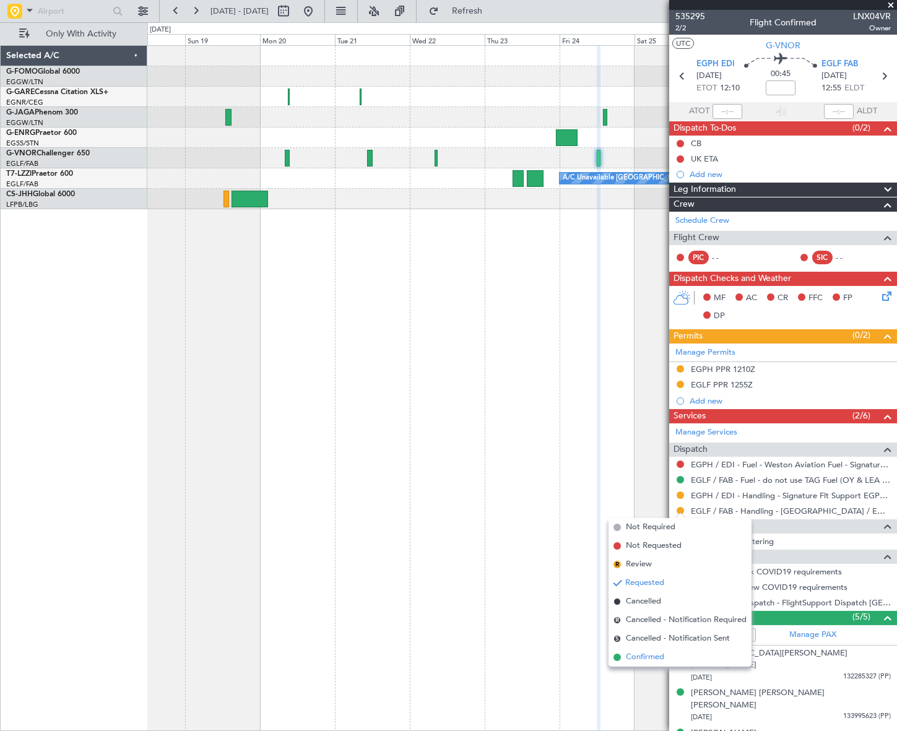
click at [650, 654] on span "Confirmed" at bounding box center [645, 658] width 38 height 12
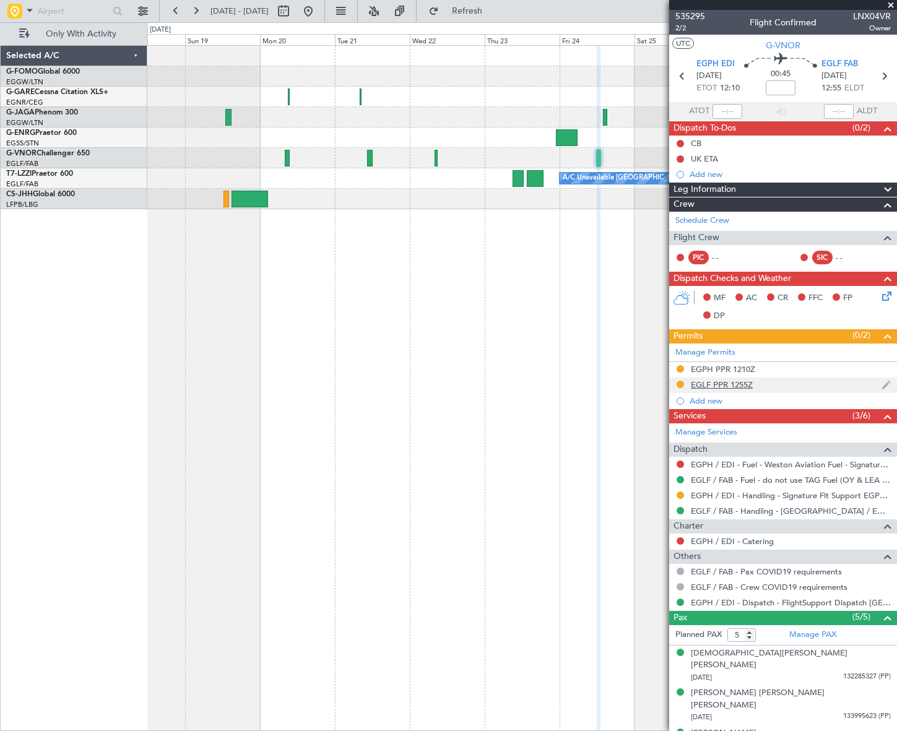
click at [729, 384] on div "EGLF PPR 1255Z" at bounding box center [722, 385] width 62 height 11
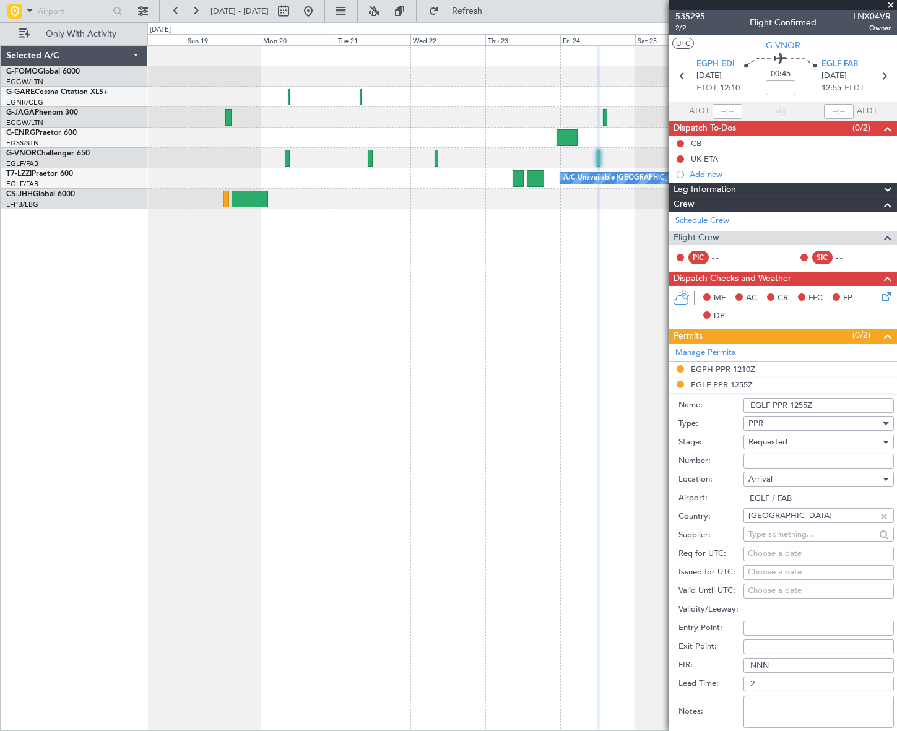
click at [775, 458] on input "Number:" at bounding box center [819, 461] width 150 height 15
paste input "376159"
type input "376159"
click at [785, 442] on span "Requested" at bounding box center [768, 442] width 39 height 11
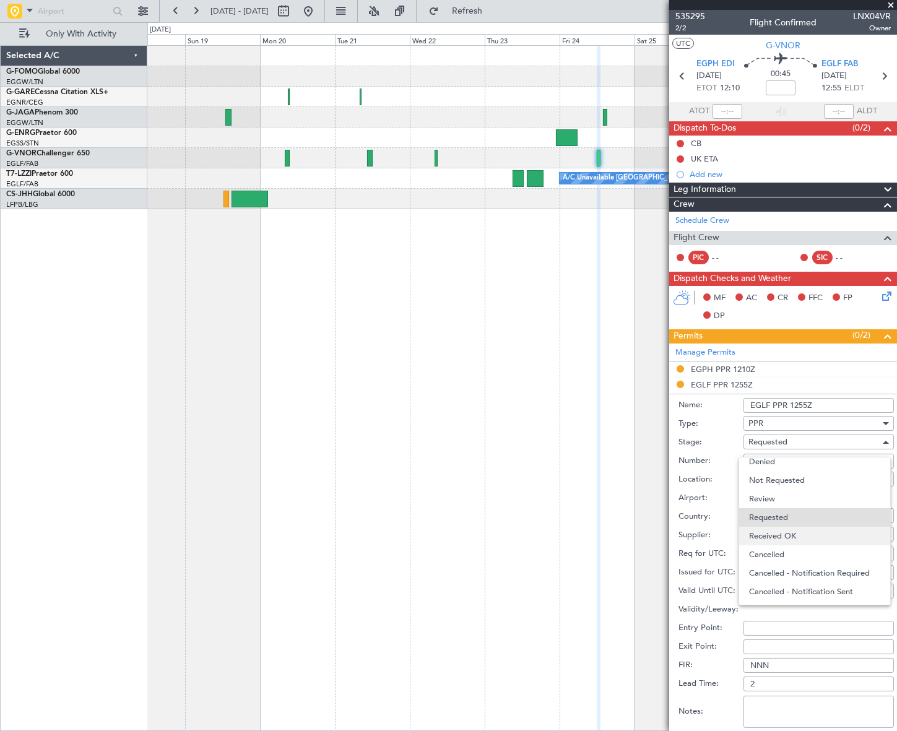
click at [804, 541] on span "Received OK" at bounding box center [814, 536] width 131 height 19
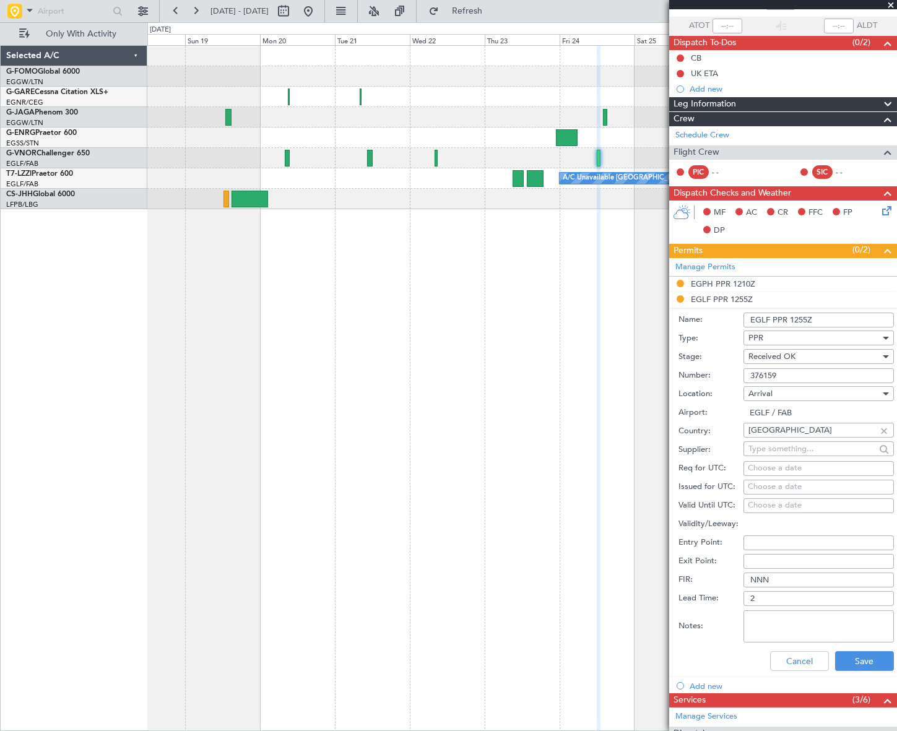
scroll to position [112, 0]
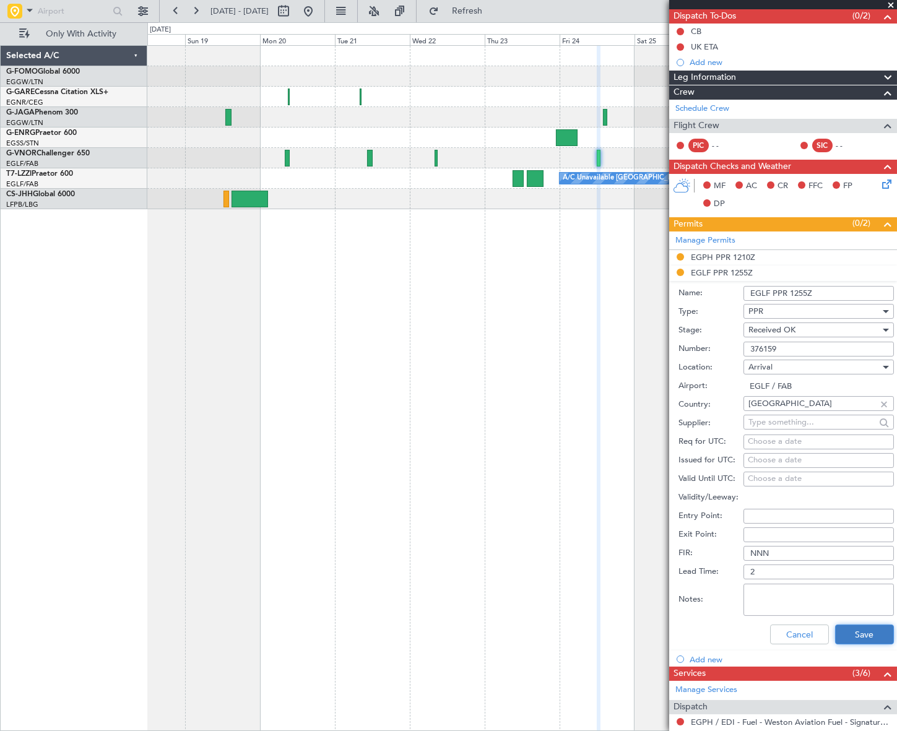
click at [857, 635] on button "Save" at bounding box center [864, 635] width 59 height 20
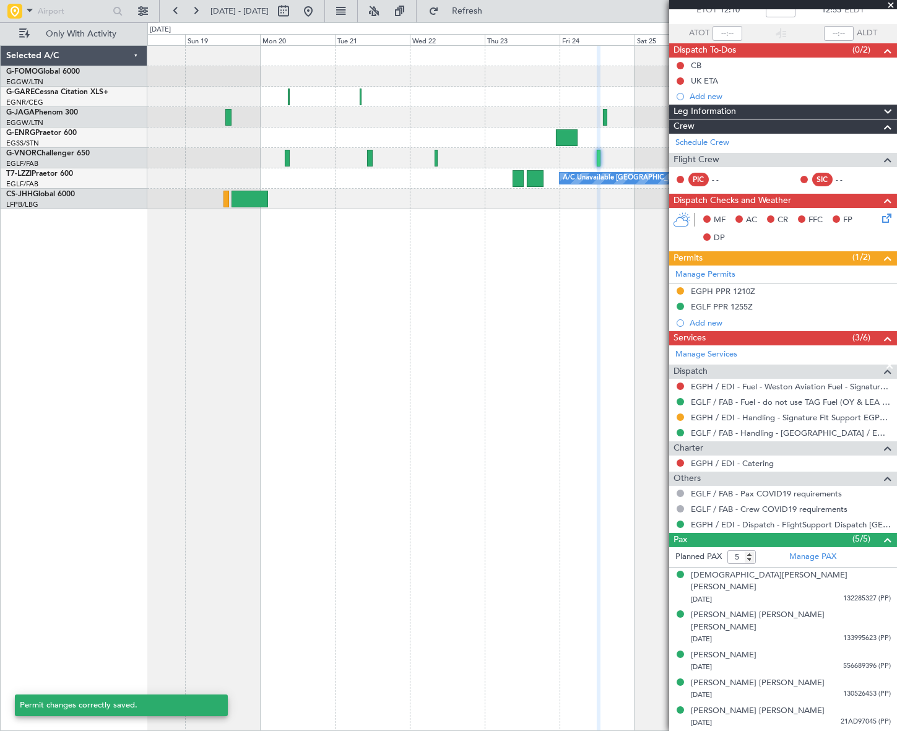
scroll to position [52, 0]
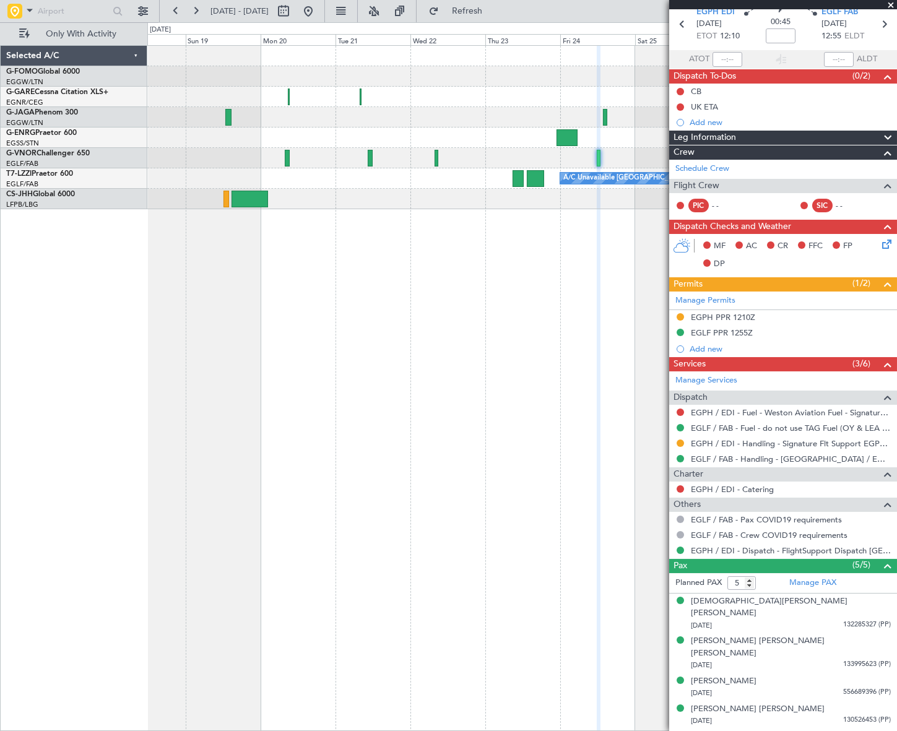
drag, startPoint x: 350, startPoint y: 12, endPoint x: 354, endPoint y: 35, distance: 23.2
click at [318, 12] on button at bounding box center [309, 11] width 20 height 20
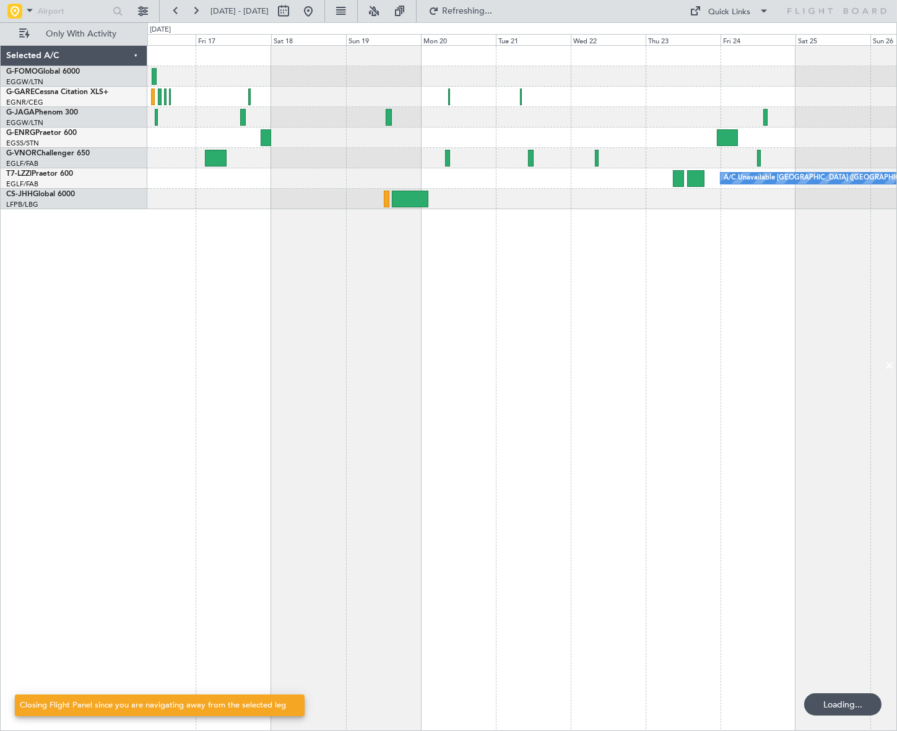
scroll to position [0, 0]
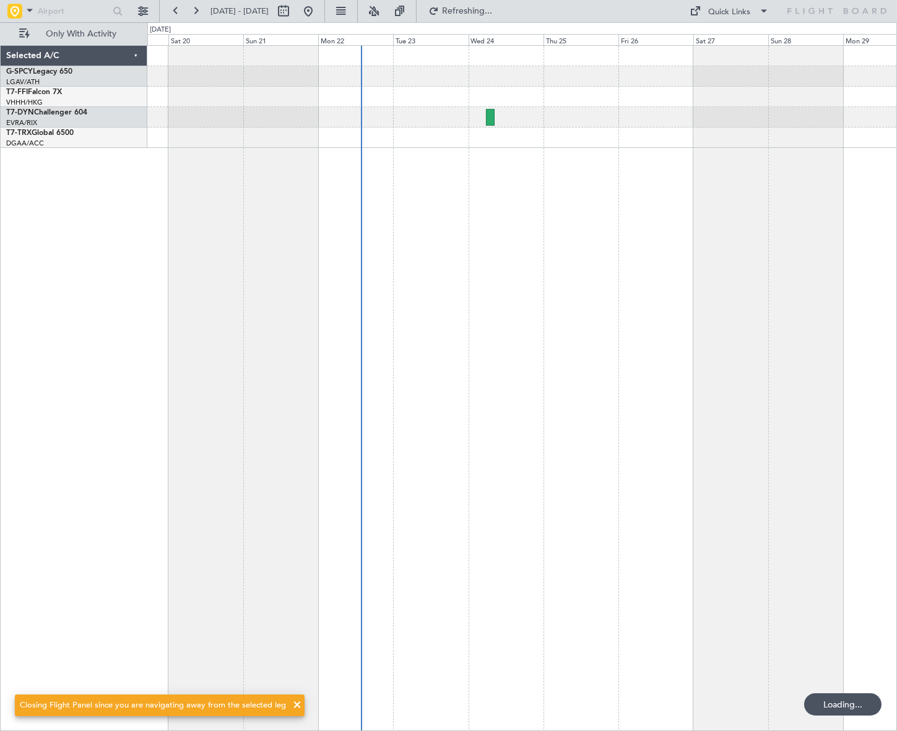
click at [367, 490] on div at bounding box center [522, 388] width 750 height 686
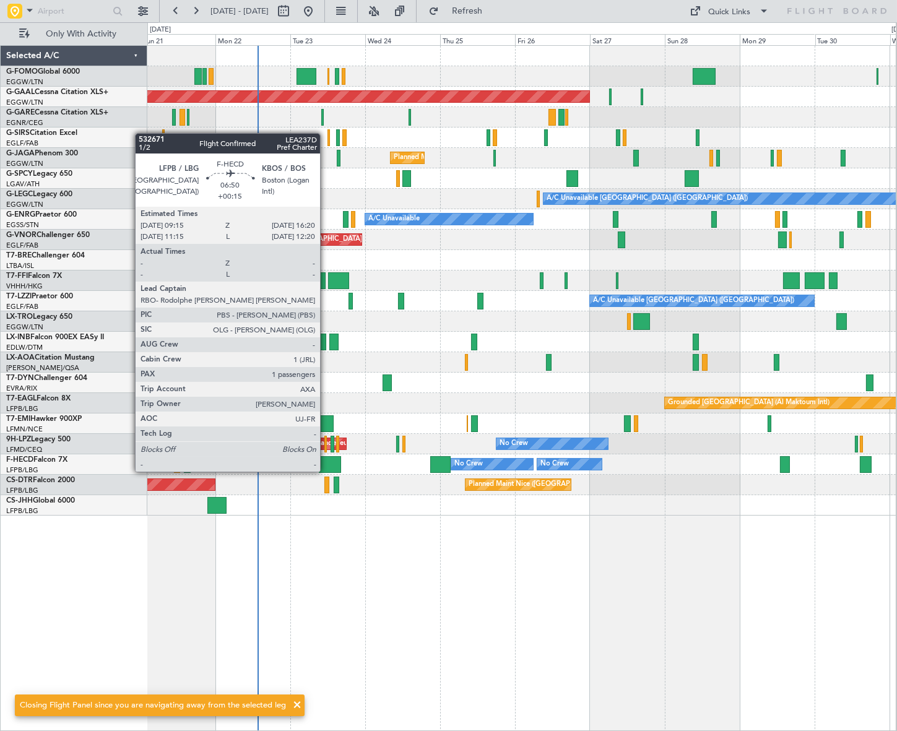
click at [326, 460] on div at bounding box center [330, 464] width 22 height 17
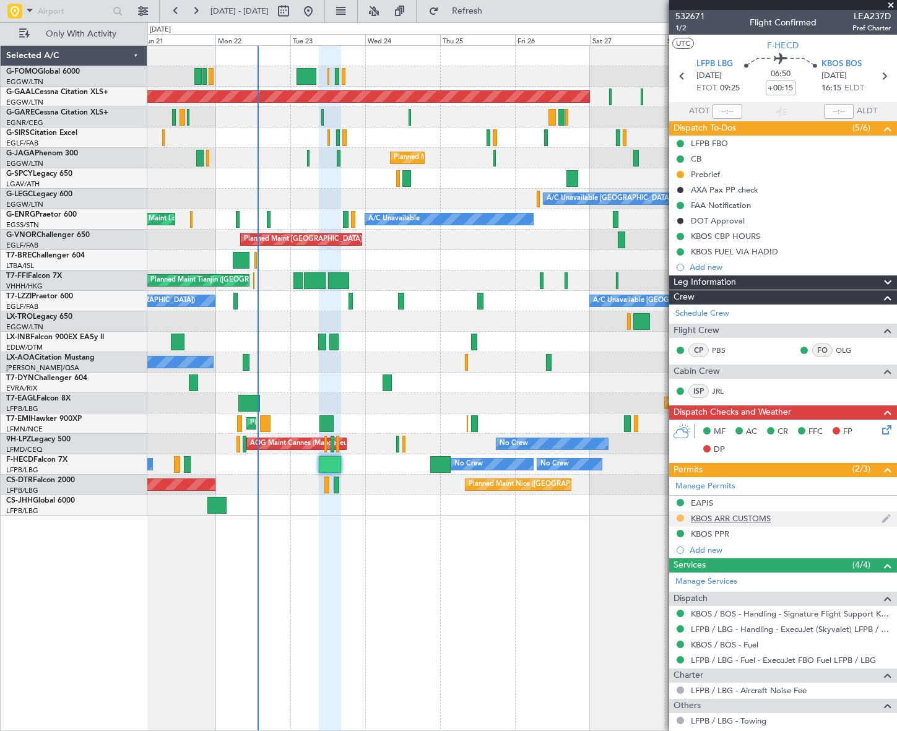
click at [679, 516] on button at bounding box center [680, 518] width 7 height 7
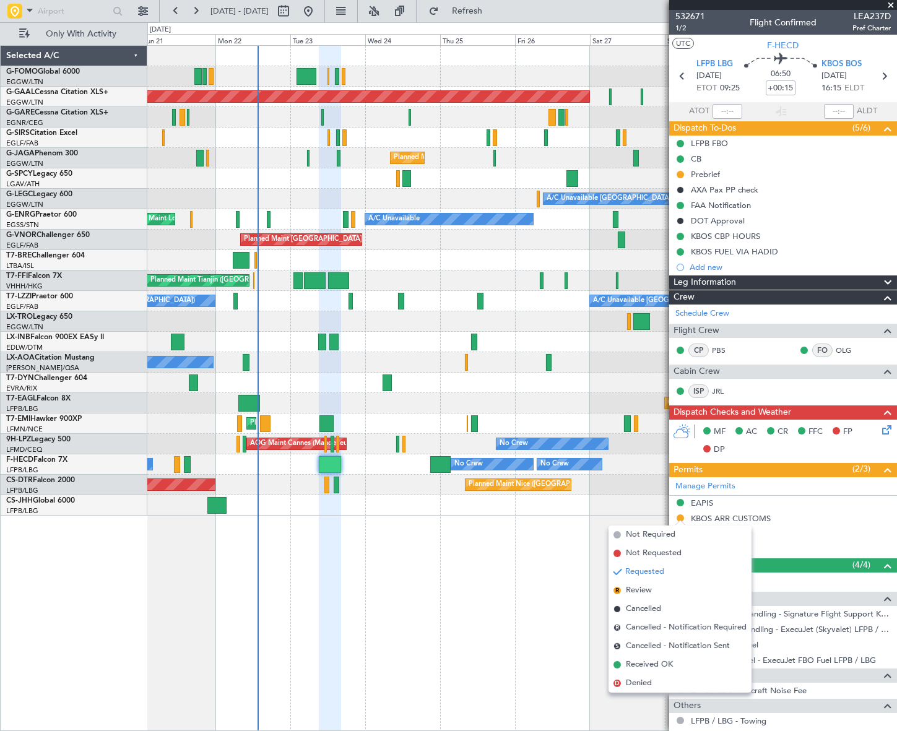
click at [649, 662] on span "Received OK" at bounding box center [649, 665] width 47 height 12
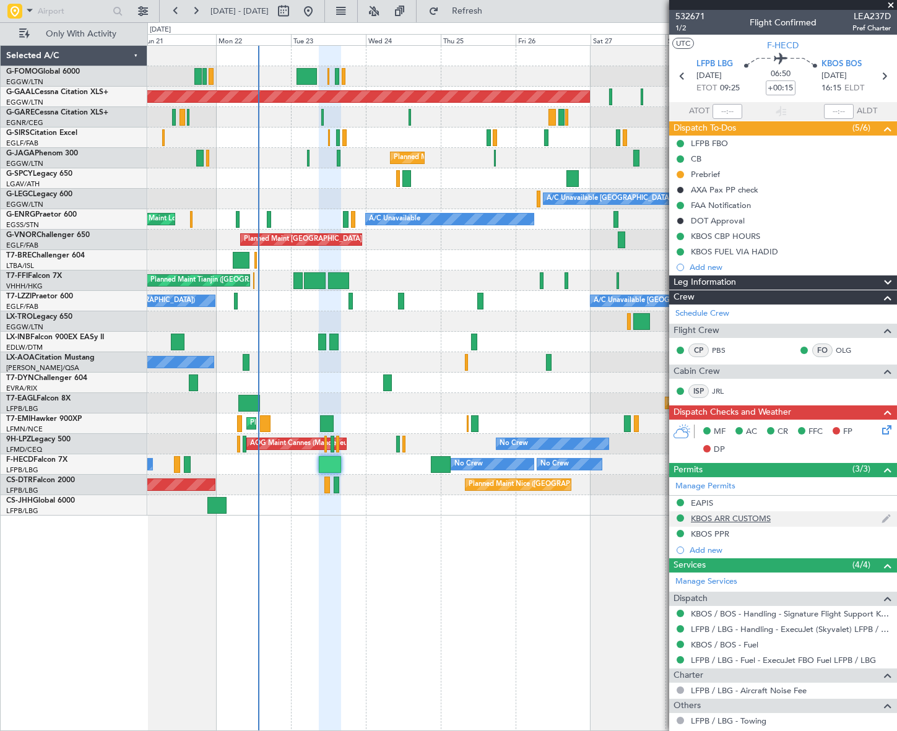
click at [752, 520] on div "KBOS ARR CUSTOMS" at bounding box center [731, 518] width 80 height 11
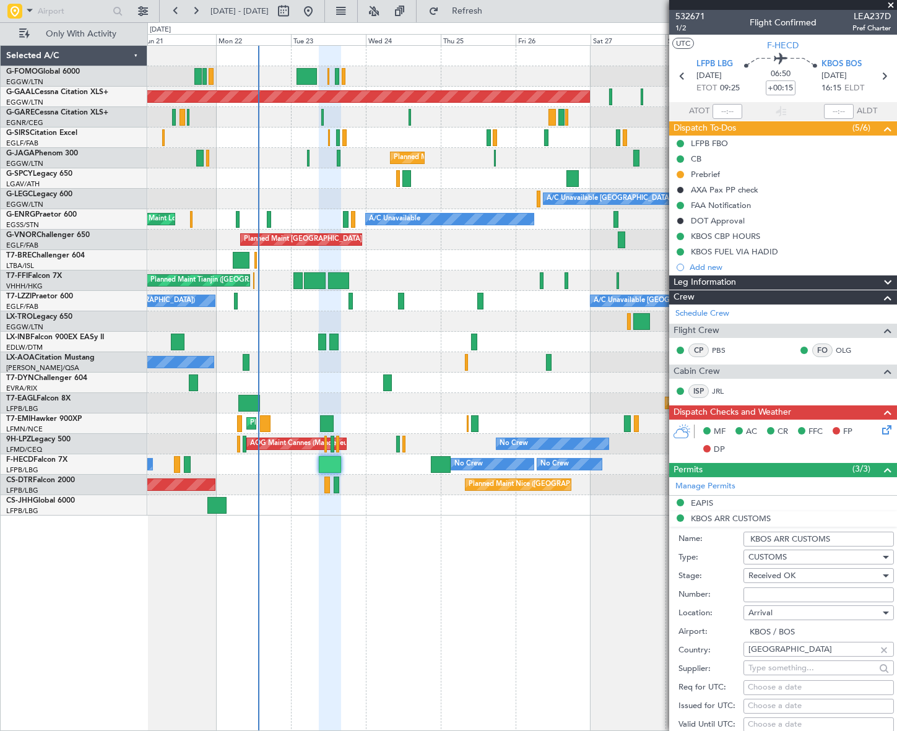
click at [839, 539] on input "KBOS ARR CUSTOMS" at bounding box center [819, 539] width 150 height 15
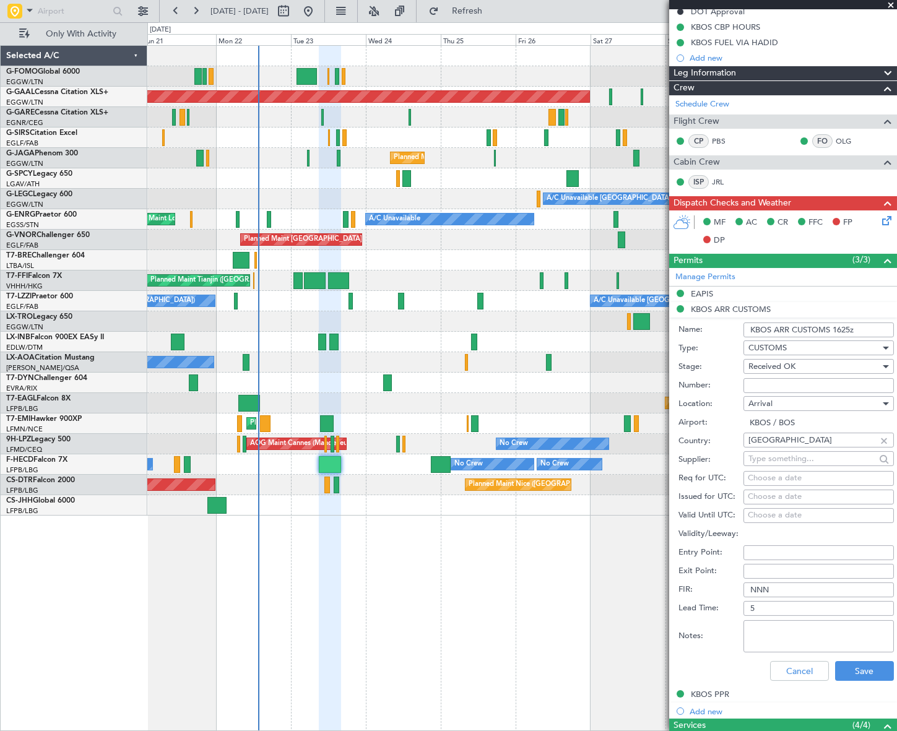
scroll to position [281, 0]
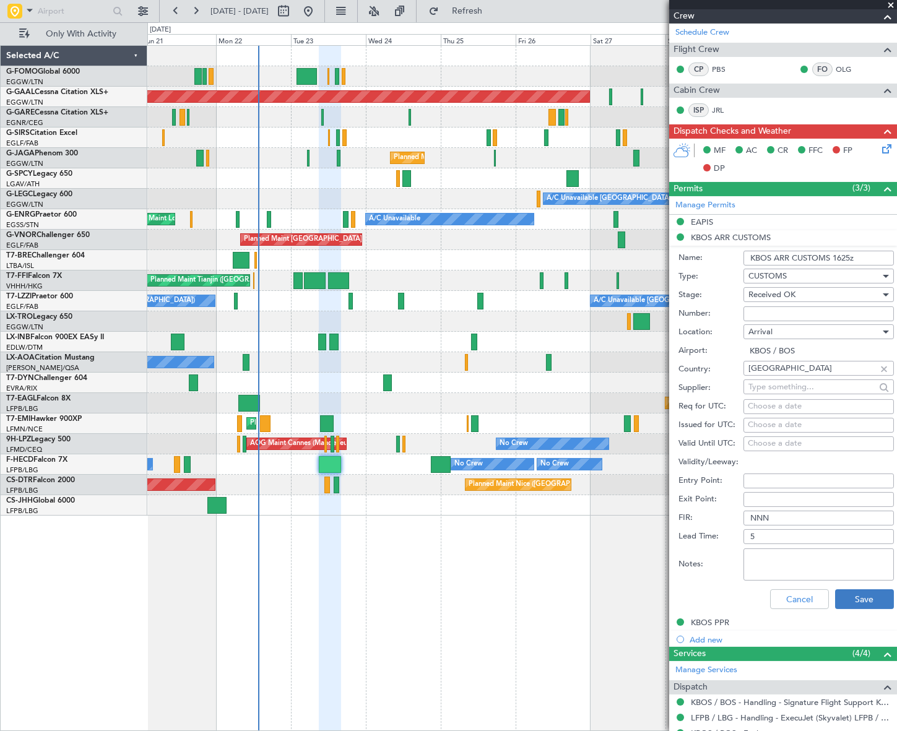
type input "KBOS ARR CUSTOMS 1625z"
click at [870, 603] on button "Save" at bounding box center [864, 600] width 59 height 20
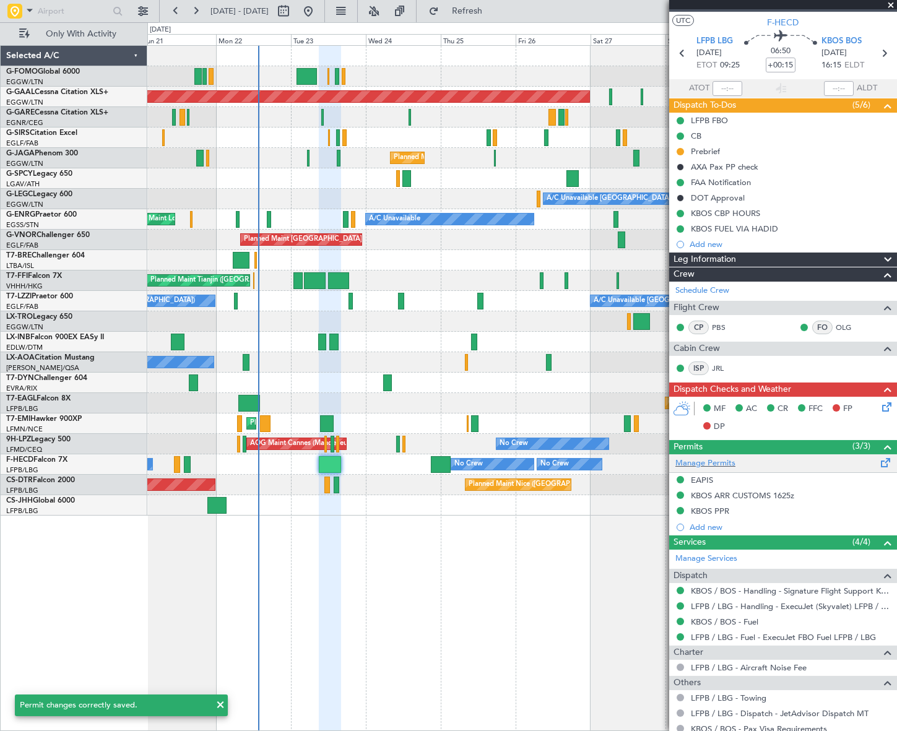
scroll to position [0, 0]
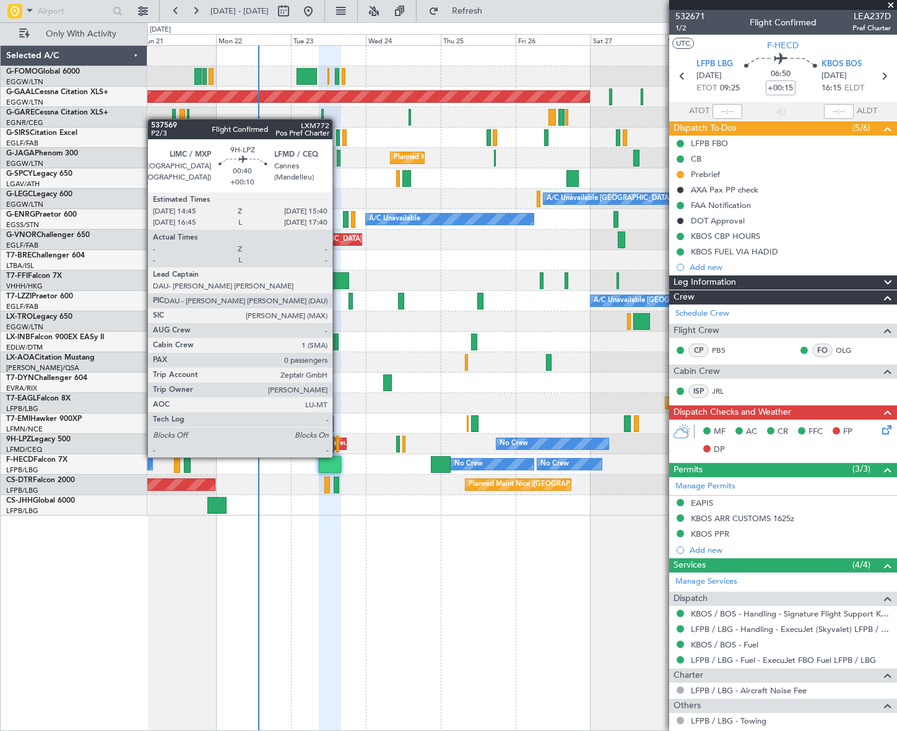
click at [338, 445] on div at bounding box center [337, 444] width 3 height 17
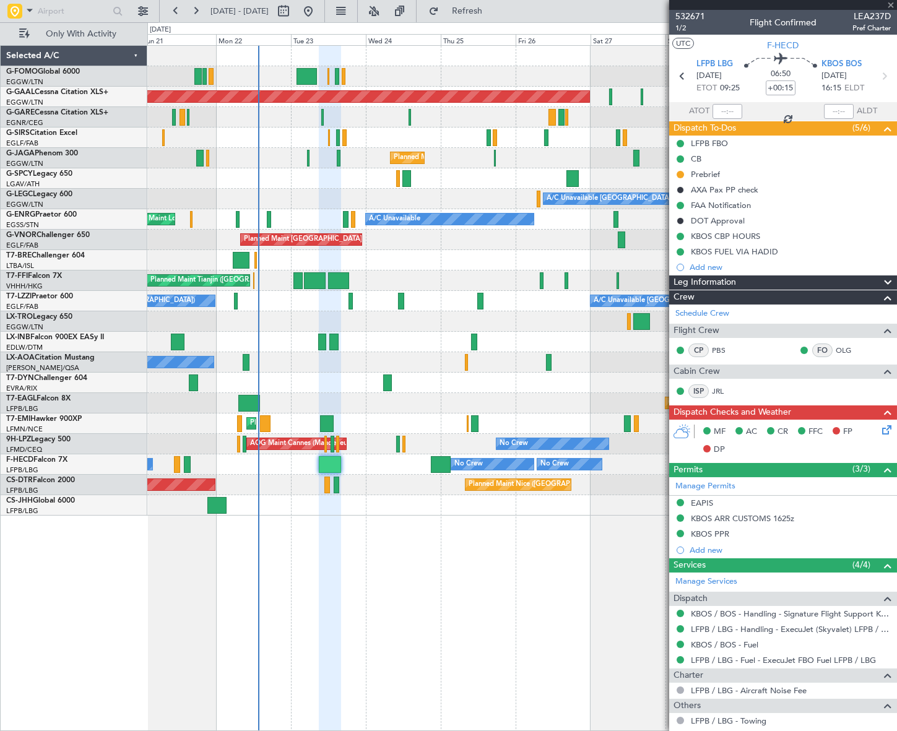
type input "+00:10"
type input "0"
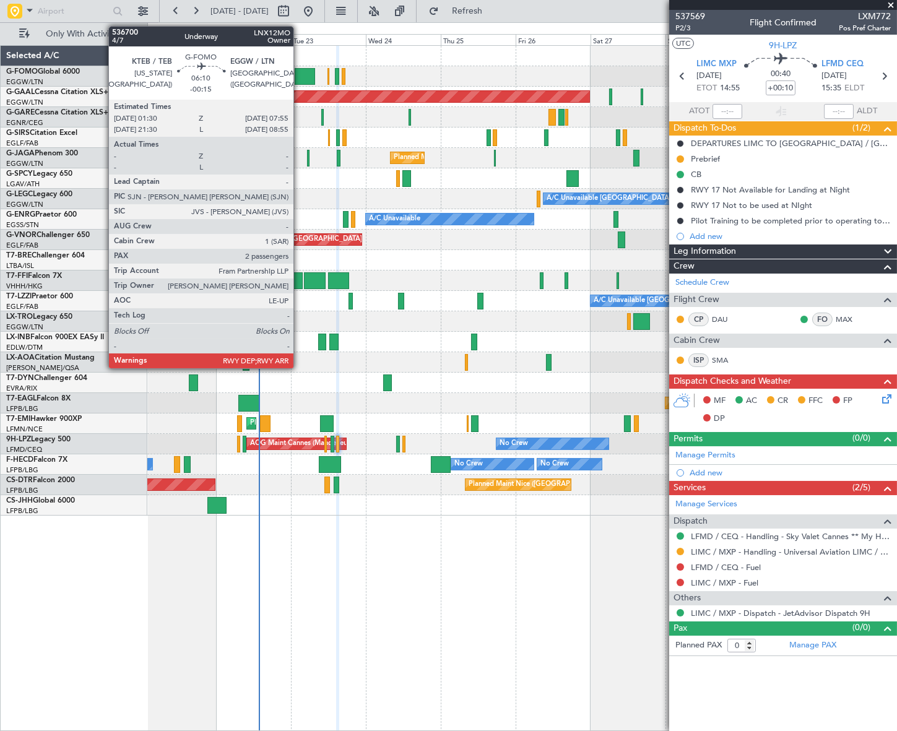
click at [299, 74] on div at bounding box center [305, 76] width 20 height 17
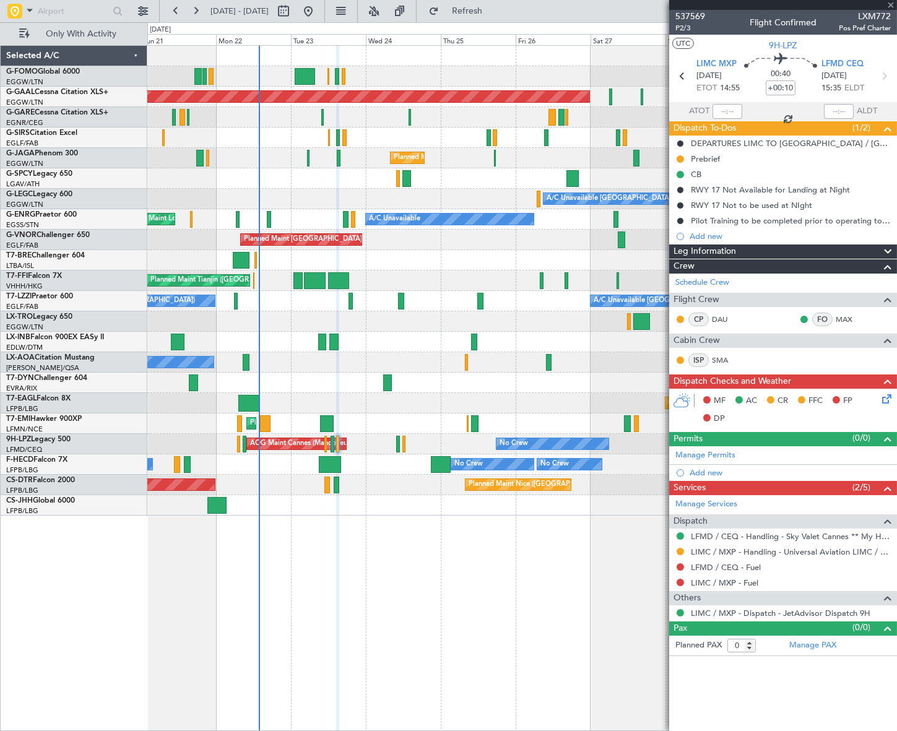
type input "-00:15"
type input "2"
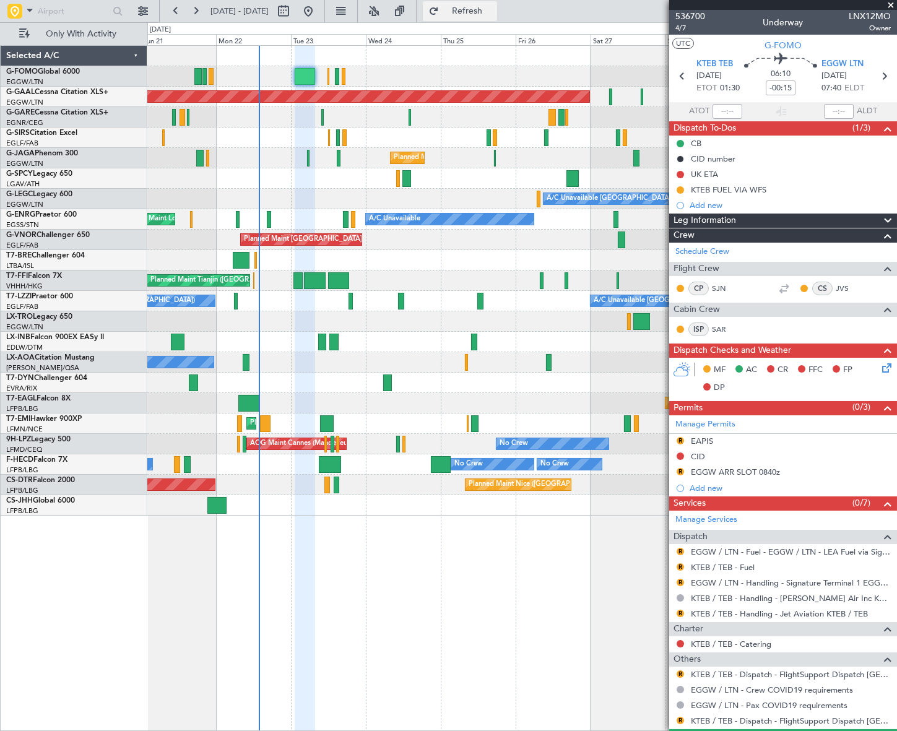
click at [494, 11] on span "Refresh" at bounding box center [468, 11] width 52 height 9
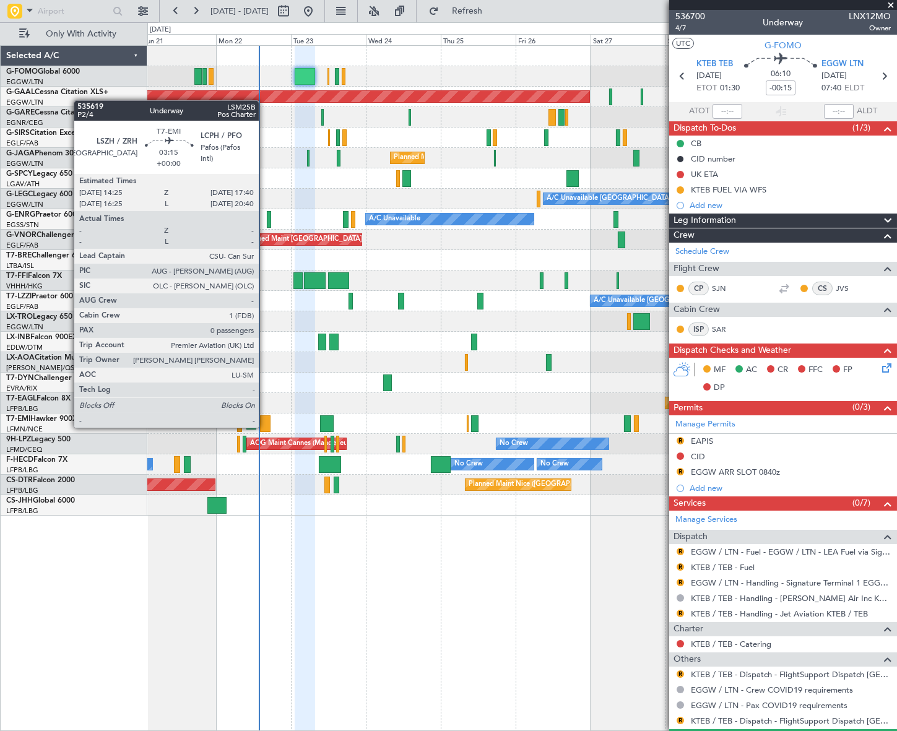
click at [264, 427] on div at bounding box center [265, 424] width 11 height 17
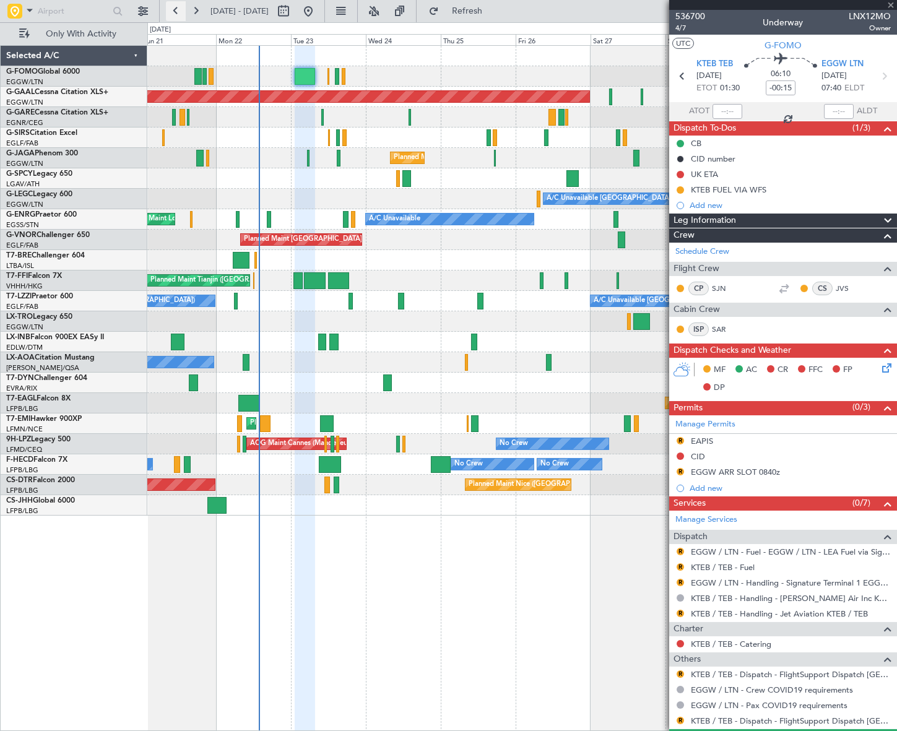
type input "0"
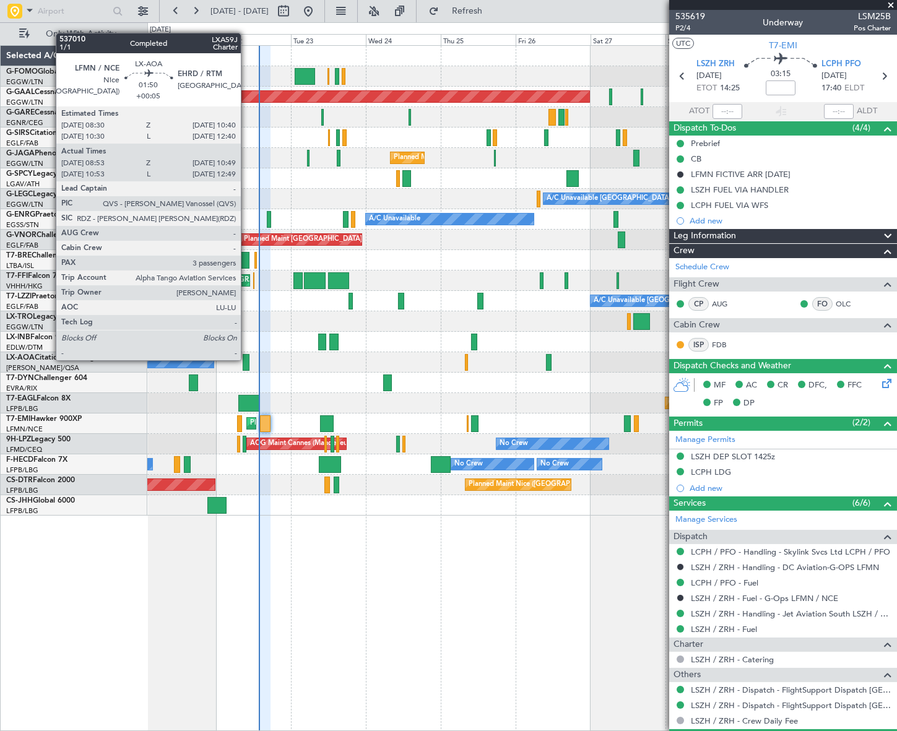
click at [246, 359] on div at bounding box center [246, 362] width 6 height 17
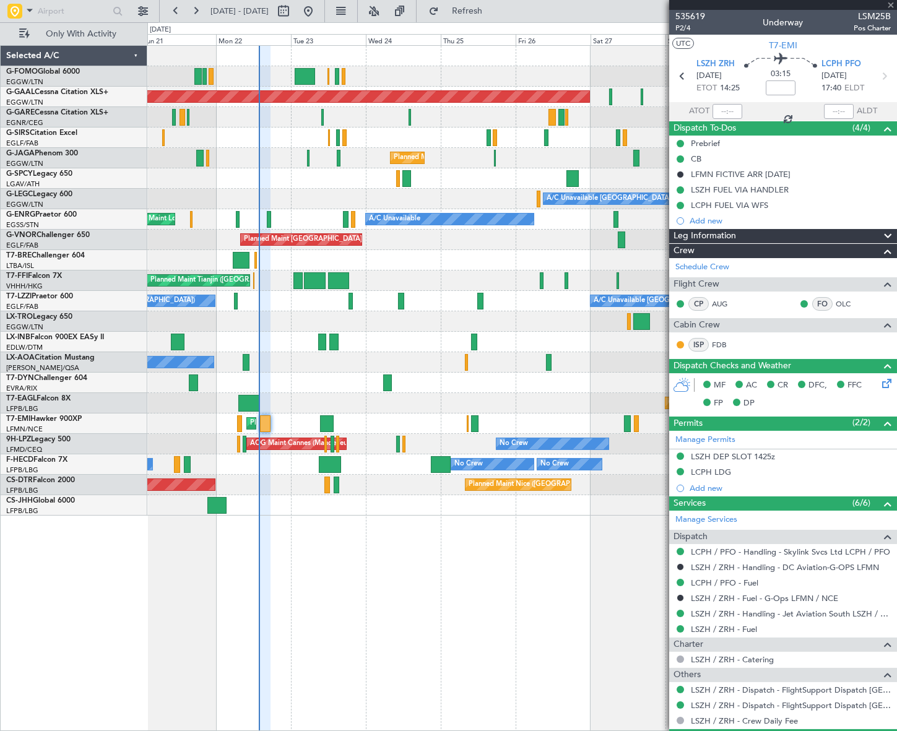
type input "+00:05"
type input "09:08"
type input "10:44"
type input "3"
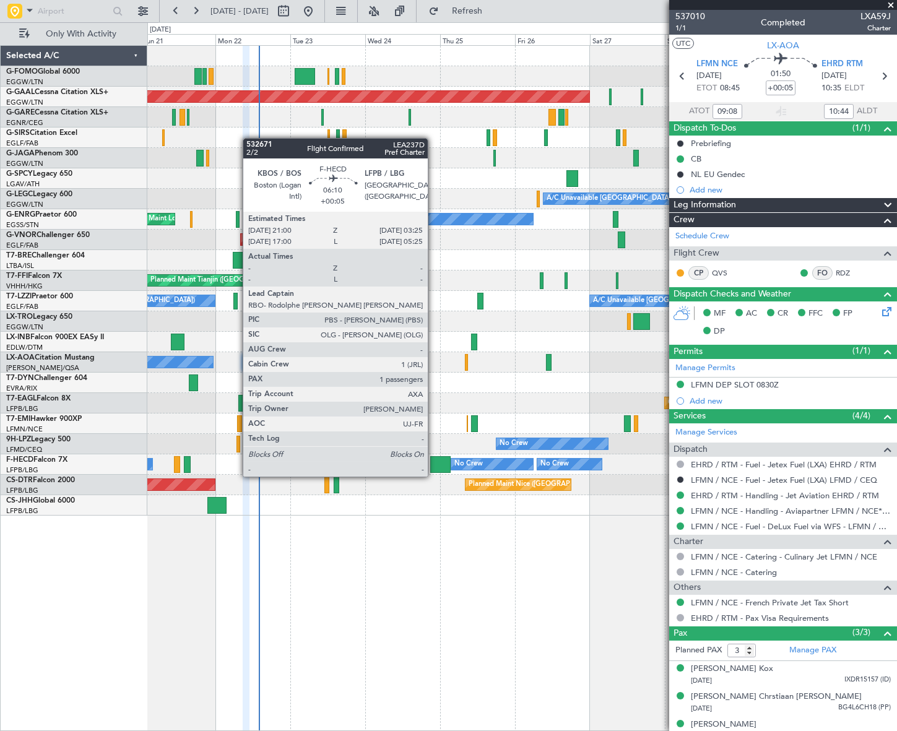
click at [434, 464] on div at bounding box center [440, 464] width 20 height 17
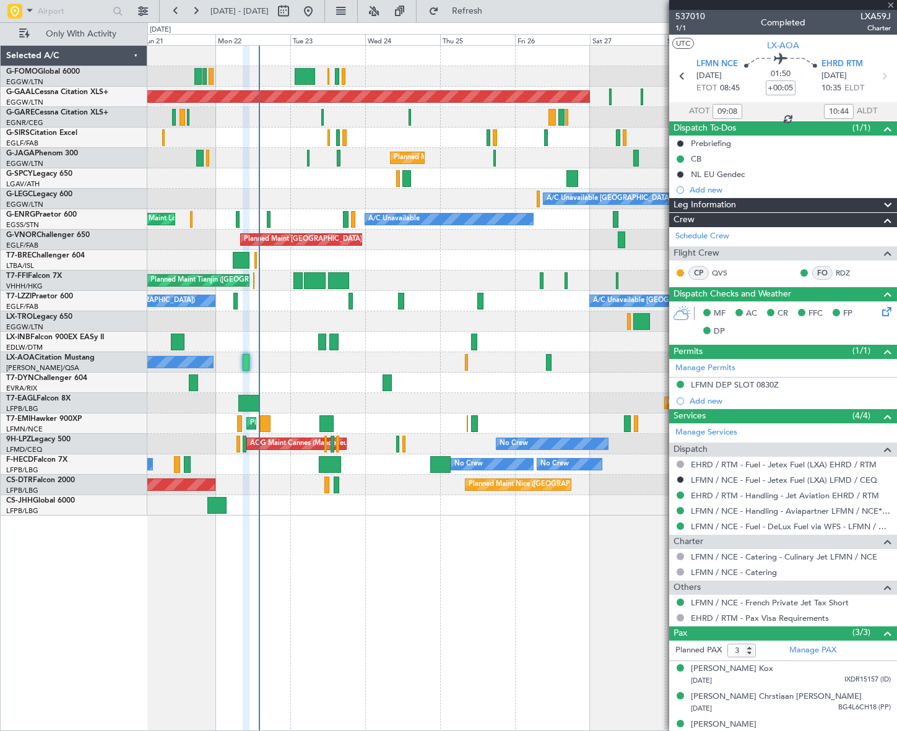
type input "1"
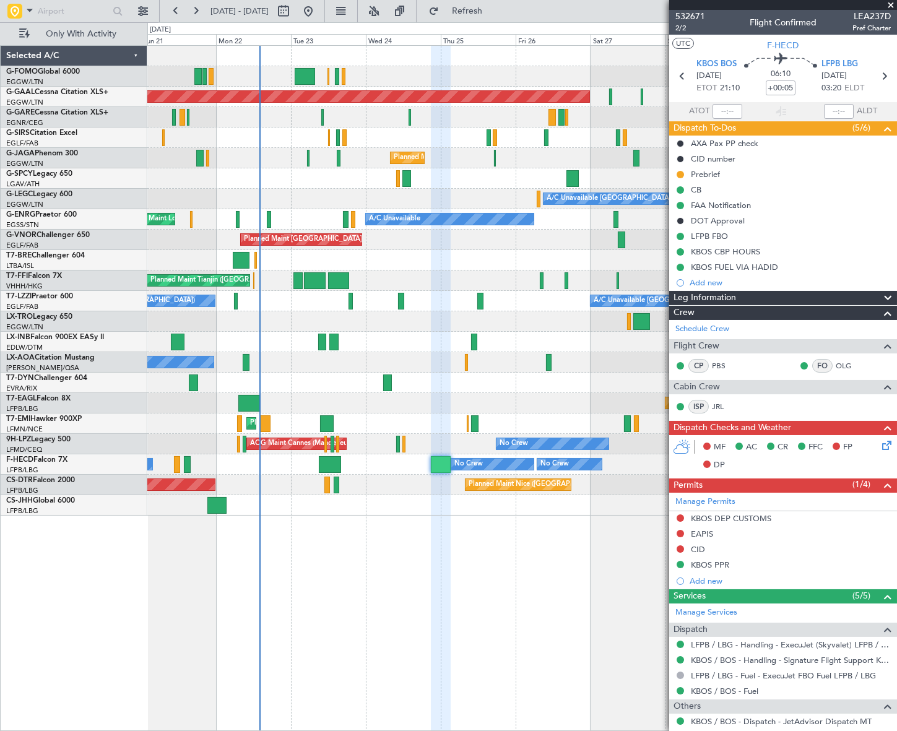
click at [772, 291] on div "Leg Information" at bounding box center [783, 298] width 228 height 14
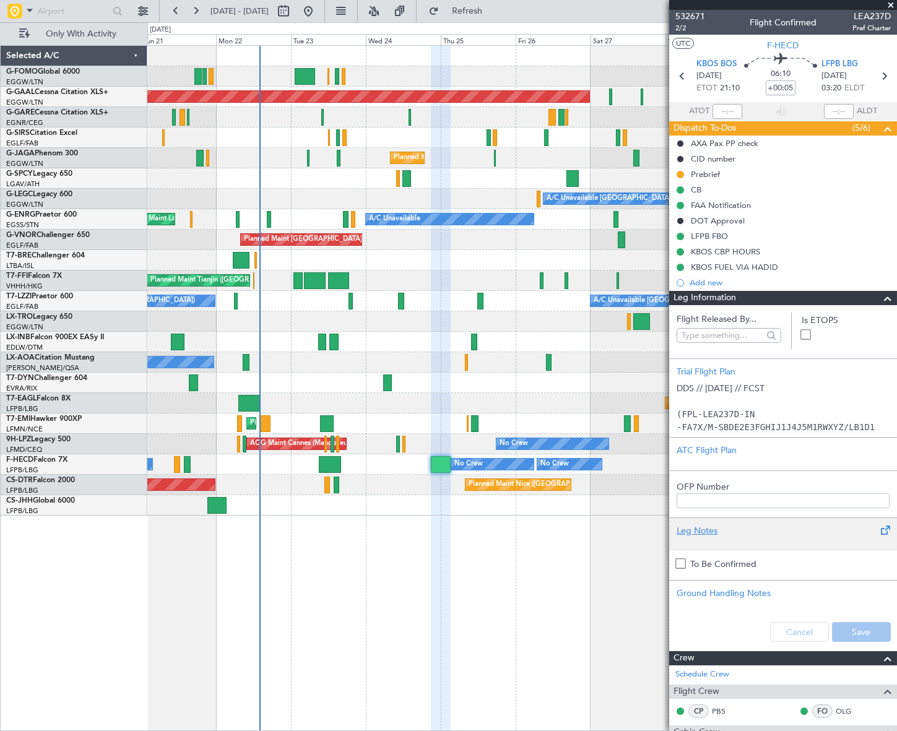
click at [700, 529] on div "Leg Notes" at bounding box center [783, 531] width 213 height 13
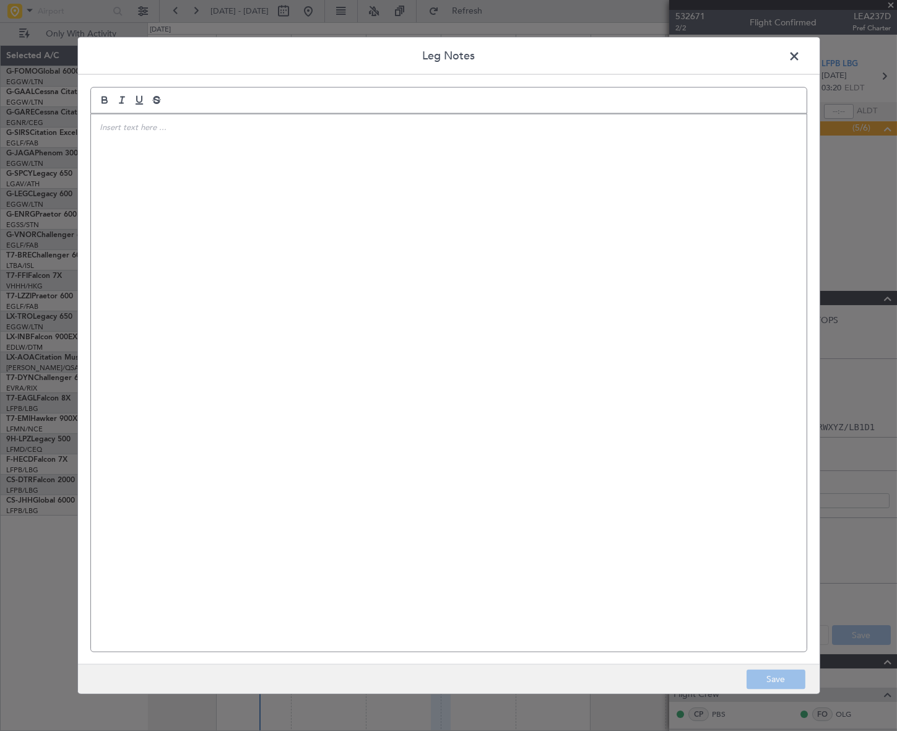
click at [135, 133] on div at bounding box center [449, 383] width 716 height 538
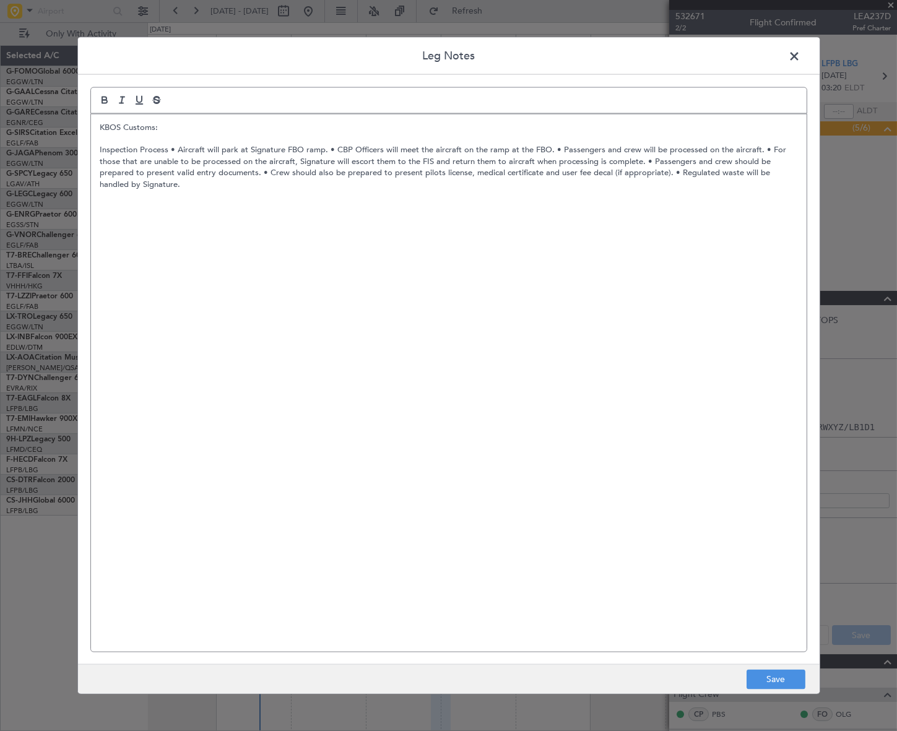
click at [173, 149] on p "Inspection Process • Aircraft will park at Signature FBO ramp. • CBP Officers w…" at bounding box center [448, 167] width 697 height 46
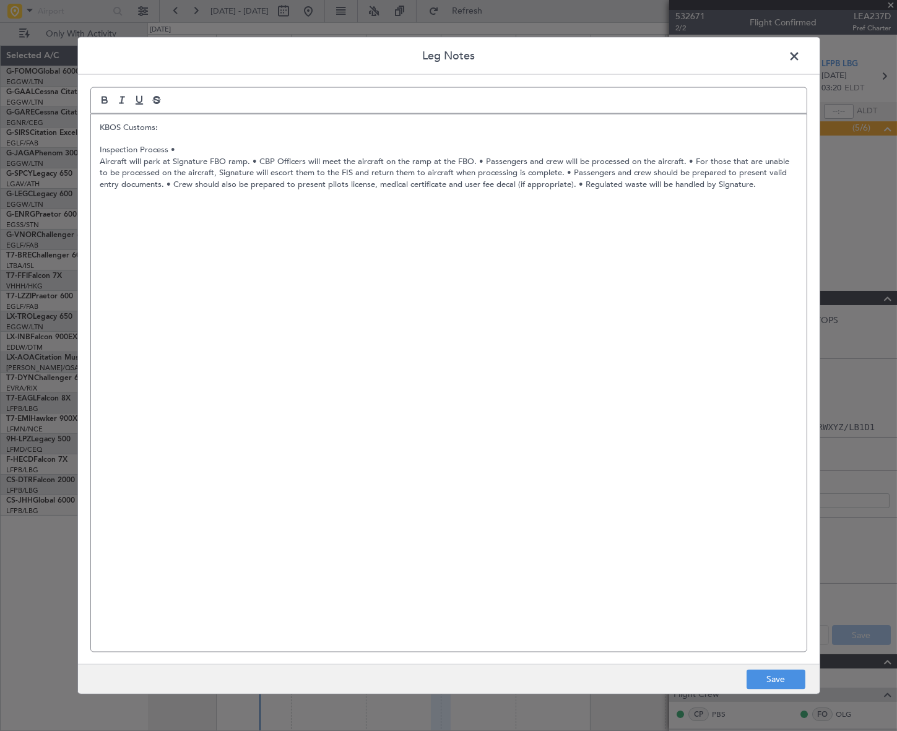
click at [253, 159] on p "Aircraft will park at Signature FBO ramp. • CBP Officers will meet the aircraft…" at bounding box center [448, 172] width 697 height 34
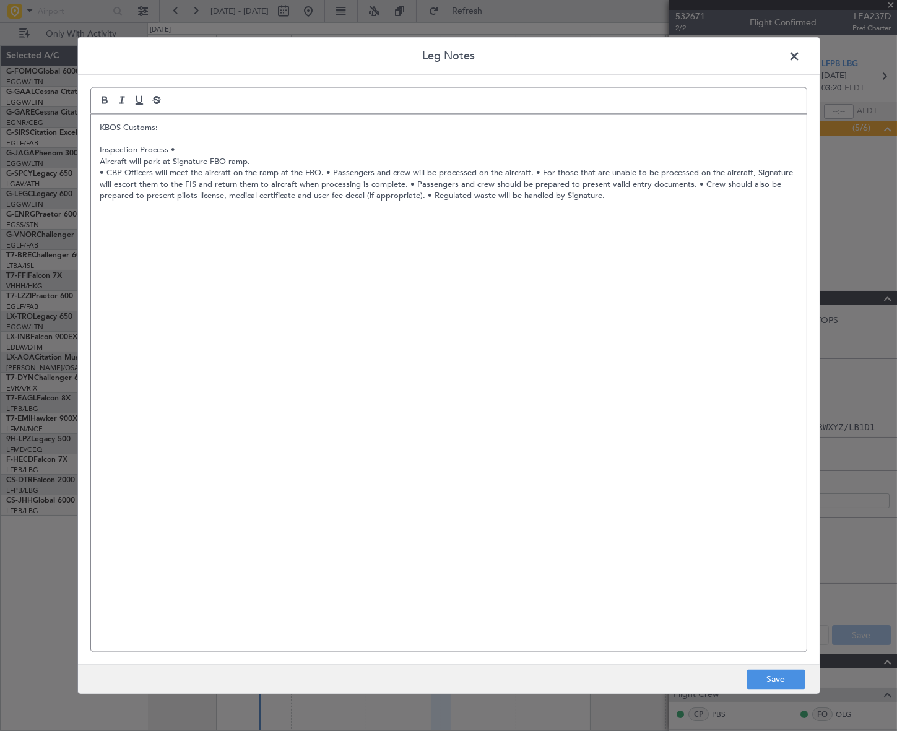
click at [168, 150] on p "Inspection Process •" at bounding box center [448, 149] width 697 height 11
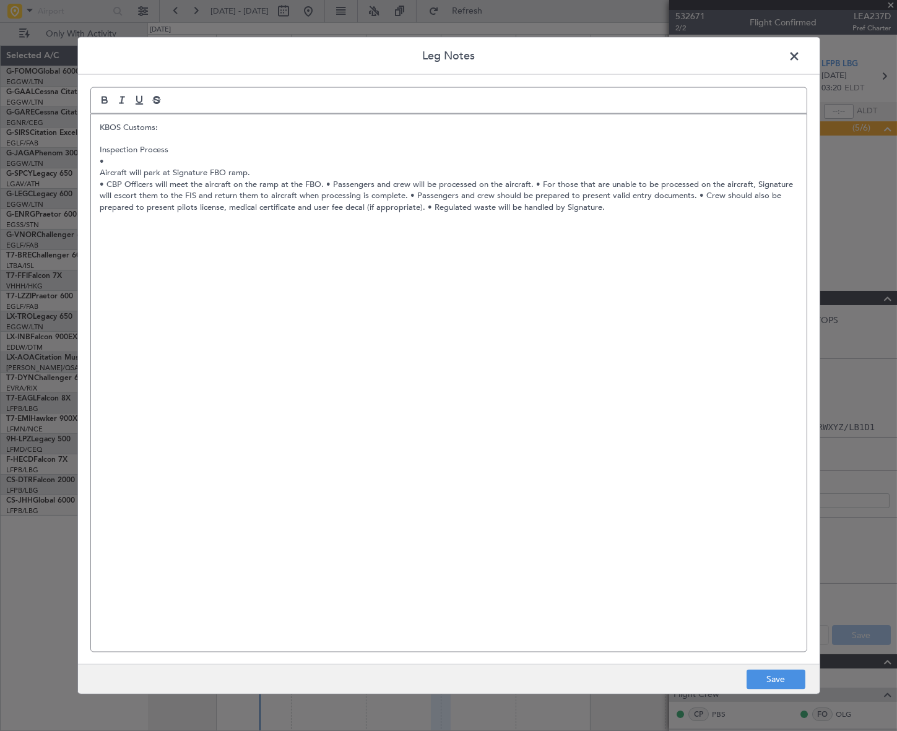
click at [101, 170] on p "Aircraft will park at Signature FBO ramp." at bounding box center [448, 172] width 697 height 11
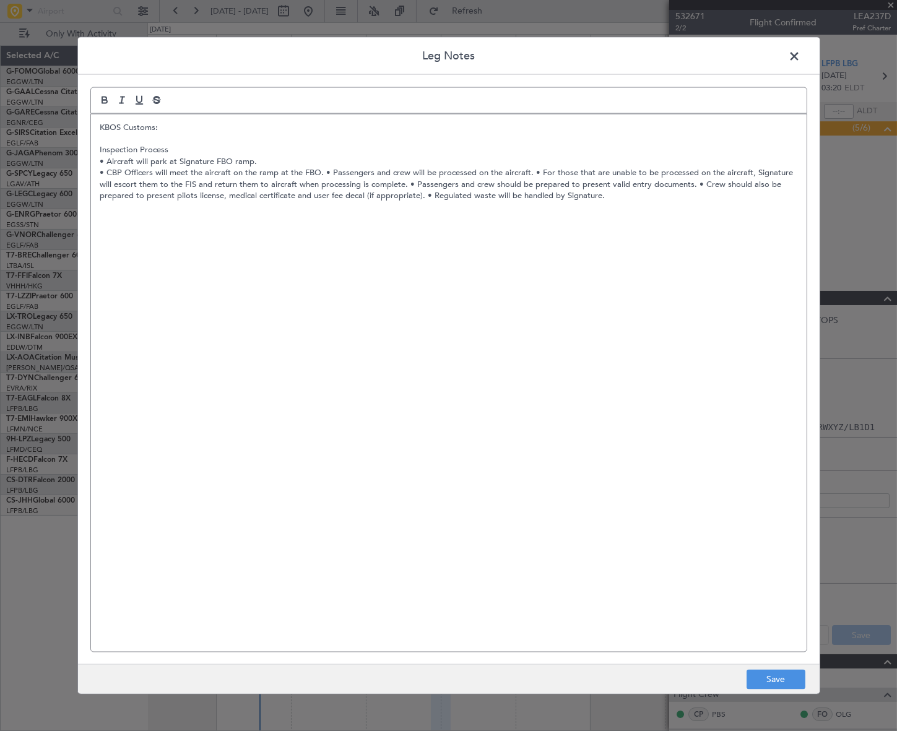
click at [102, 162] on p "• Aircraft will park at Signature FBO ramp." at bounding box center [448, 160] width 697 height 11
click at [323, 171] on p "• CBP Officers will meet the aircraft on the ramp at the FBO. • Passengers and …" at bounding box center [448, 184] width 697 height 34
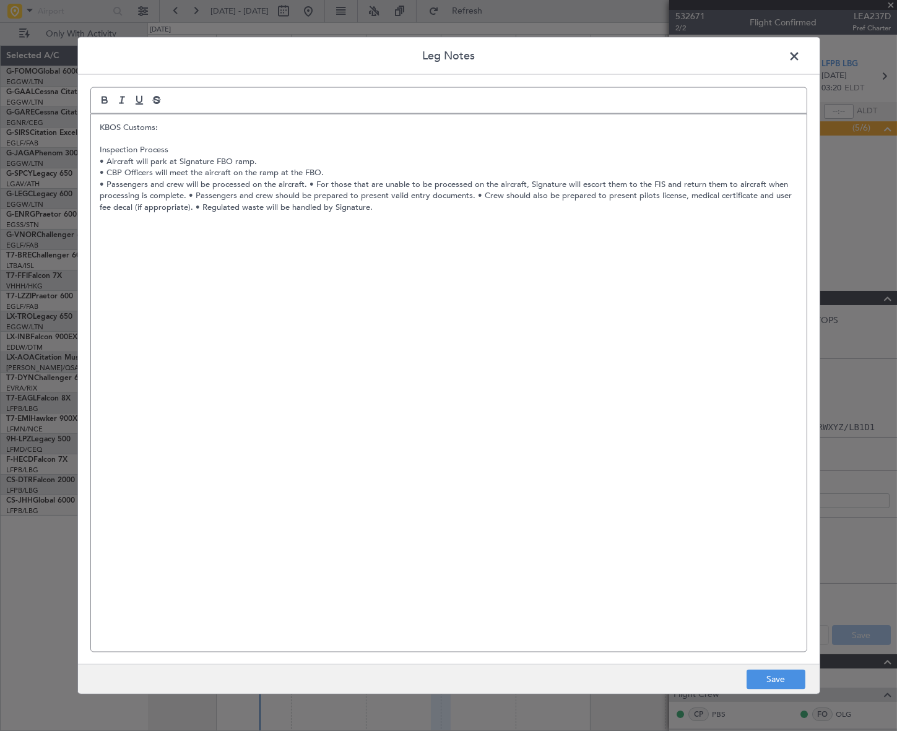
click at [307, 181] on p "• Passengers and crew will be processed on the aircraft. • For those that are u…" at bounding box center [448, 195] width 697 height 34
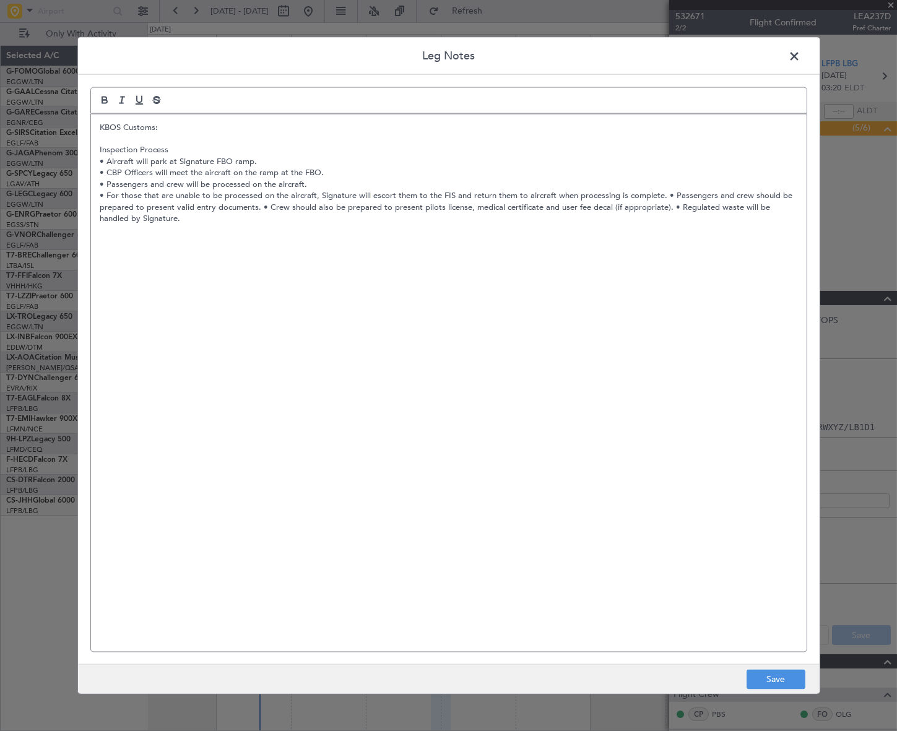
click at [662, 192] on p "• For those that are unable to be processed on the aircraft, Signature will esc…" at bounding box center [448, 207] width 697 height 34
click at [384, 205] on p "• Passengers and crew should be prepared to present valid entry documents. • Cr…" at bounding box center [448, 212] width 697 height 23
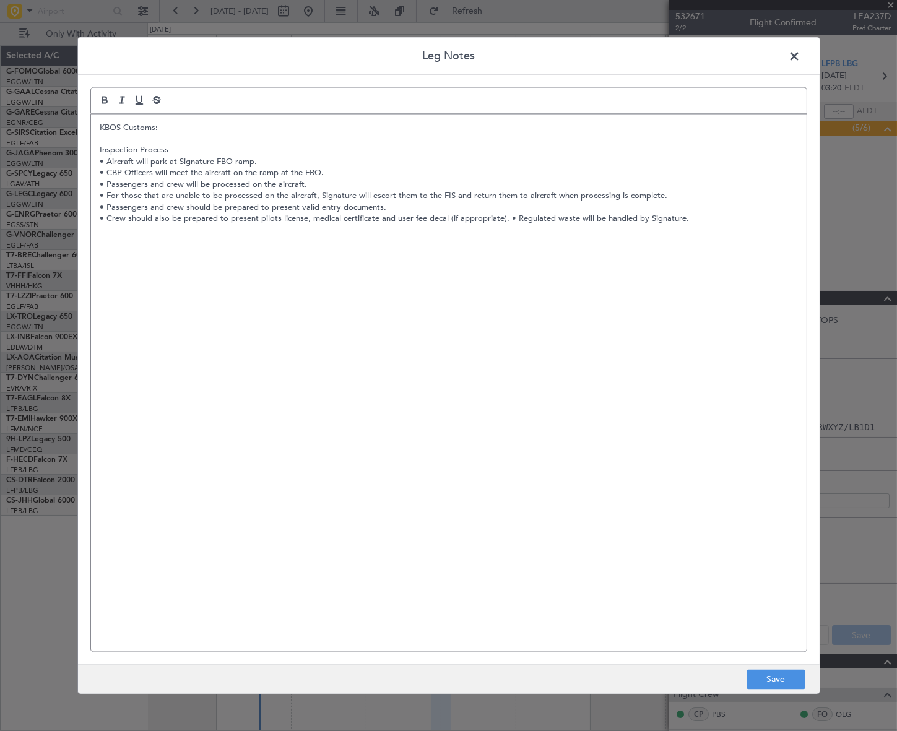
click at [507, 217] on p "• Crew should also be prepared to present pilots license, medical certificate a…" at bounding box center [448, 218] width 697 height 11
click at [170, 149] on p "Inspection Process" at bounding box center [448, 149] width 697 height 11
click at [780, 675] on button "Save" at bounding box center [776, 680] width 59 height 20
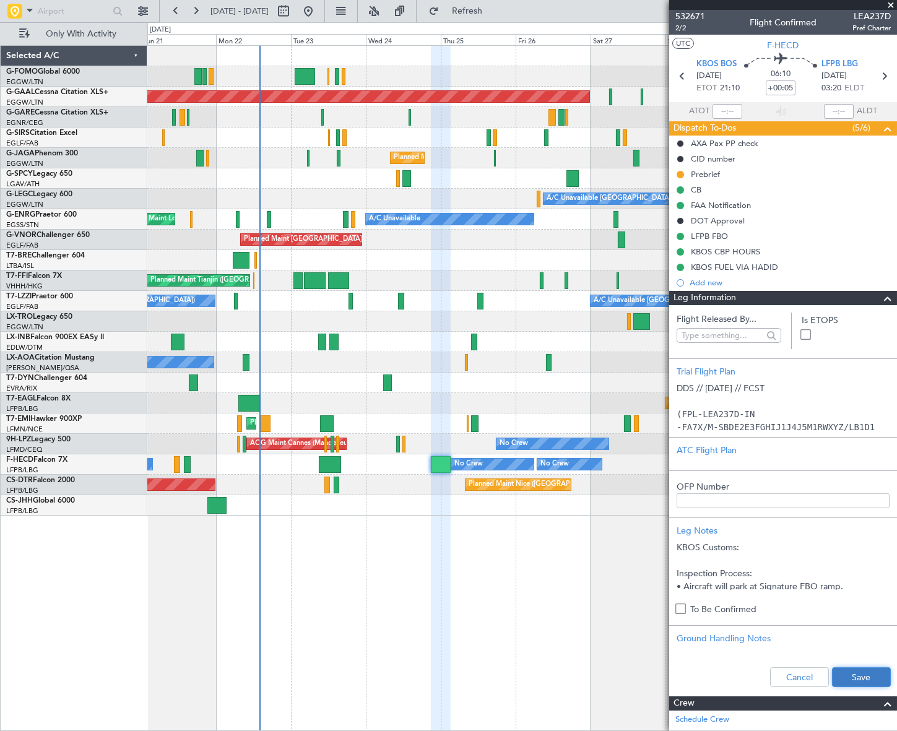
click at [854, 674] on button "Save" at bounding box center [861, 678] width 59 height 20
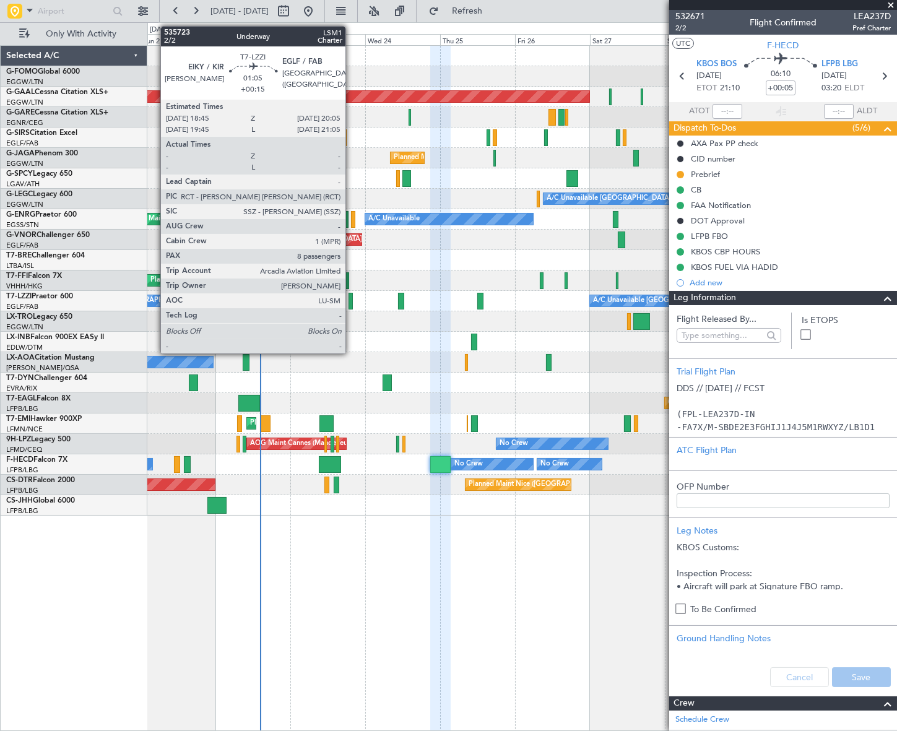
click at [351, 301] on div at bounding box center [351, 301] width 4 height 17
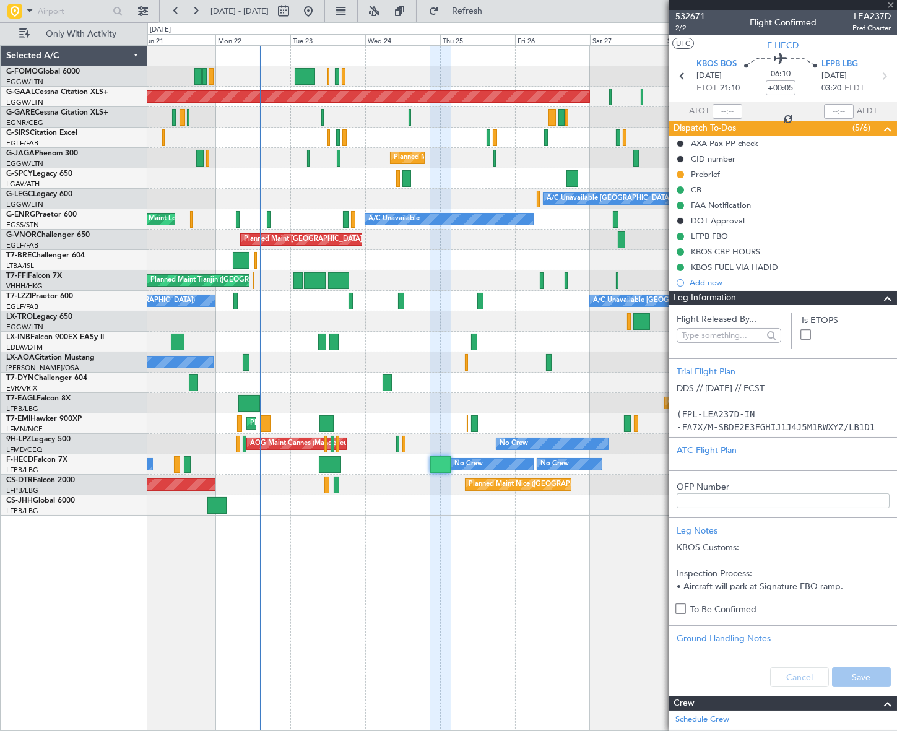
type input "+00:15"
type input "8"
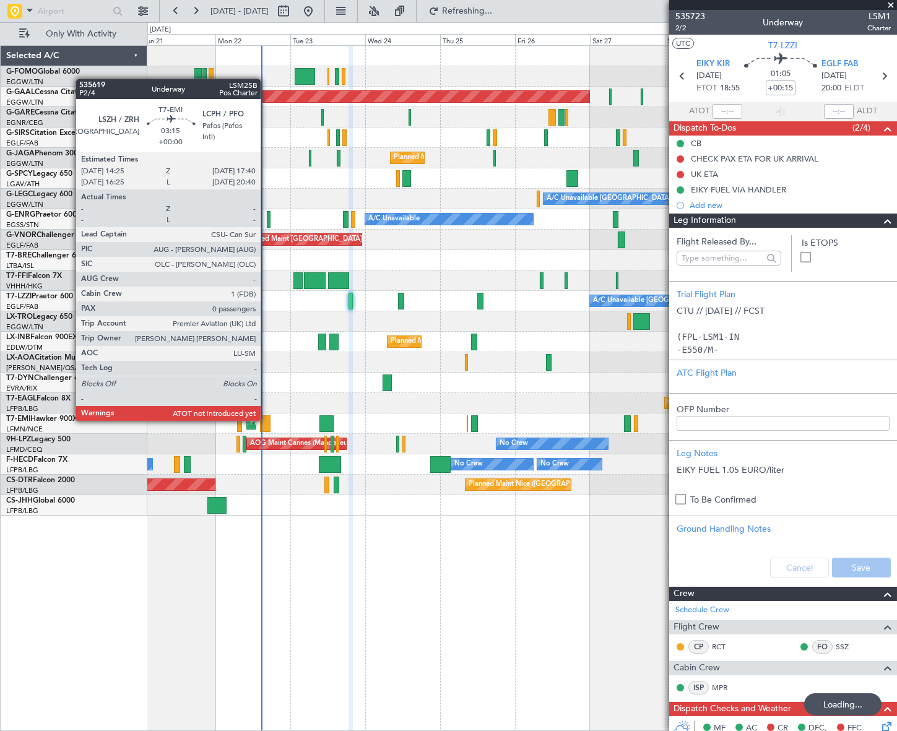
click at [266, 420] on div at bounding box center [265, 424] width 11 height 17
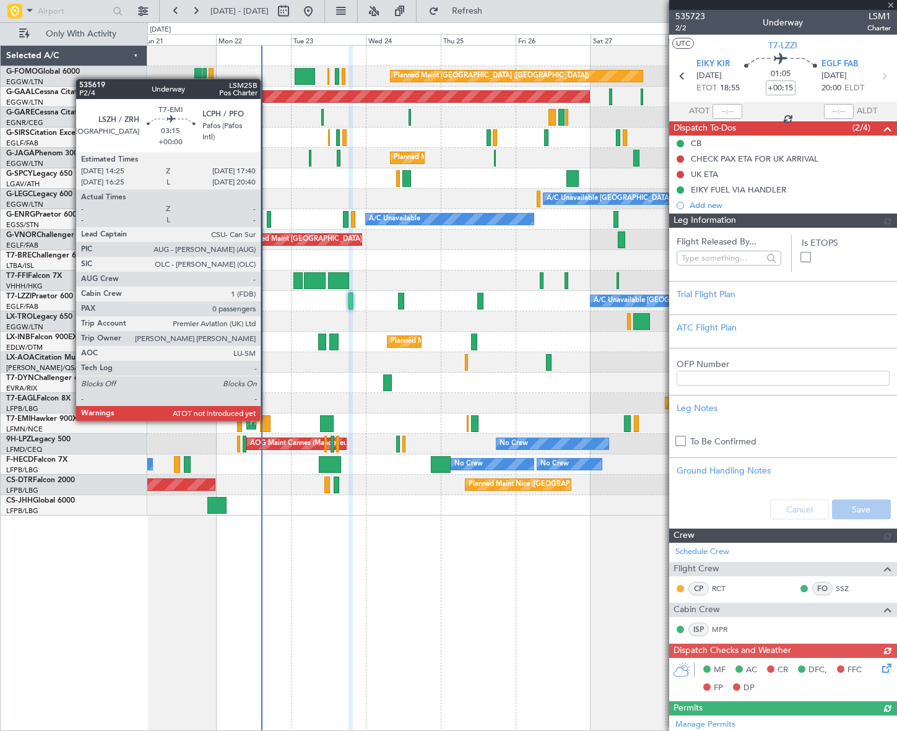
type input "0"
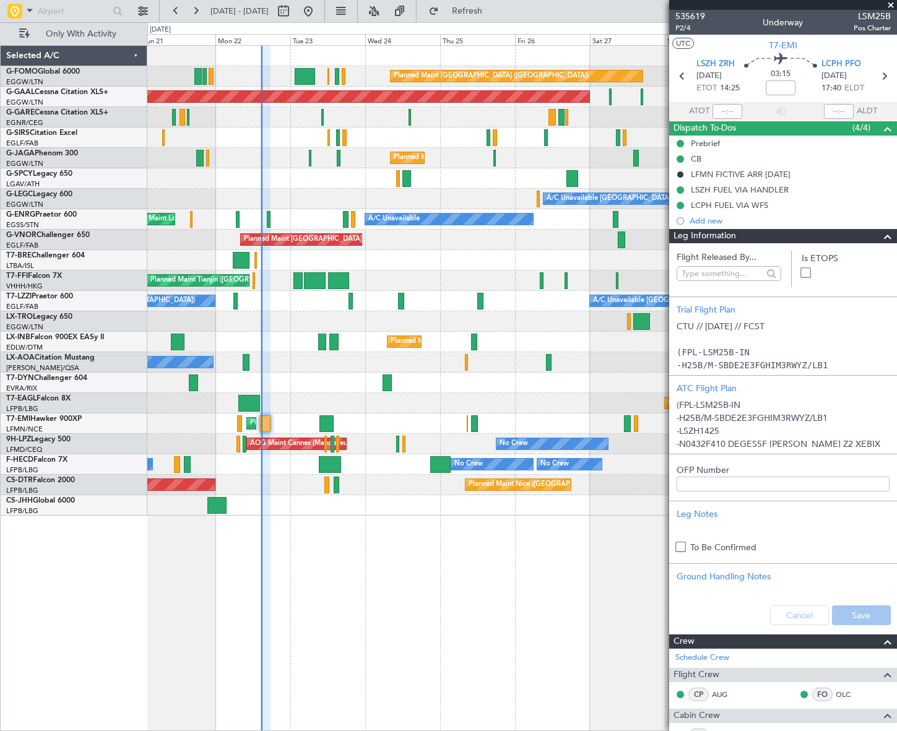
click at [77, 433] on div "Planned Maint [GEOGRAPHIC_DATA] ([GEOGRAPHIC_DATA]) Planned [GEOGRAPHIC_DATA] U…" at bounding box center [448, 376] width 897 height 709
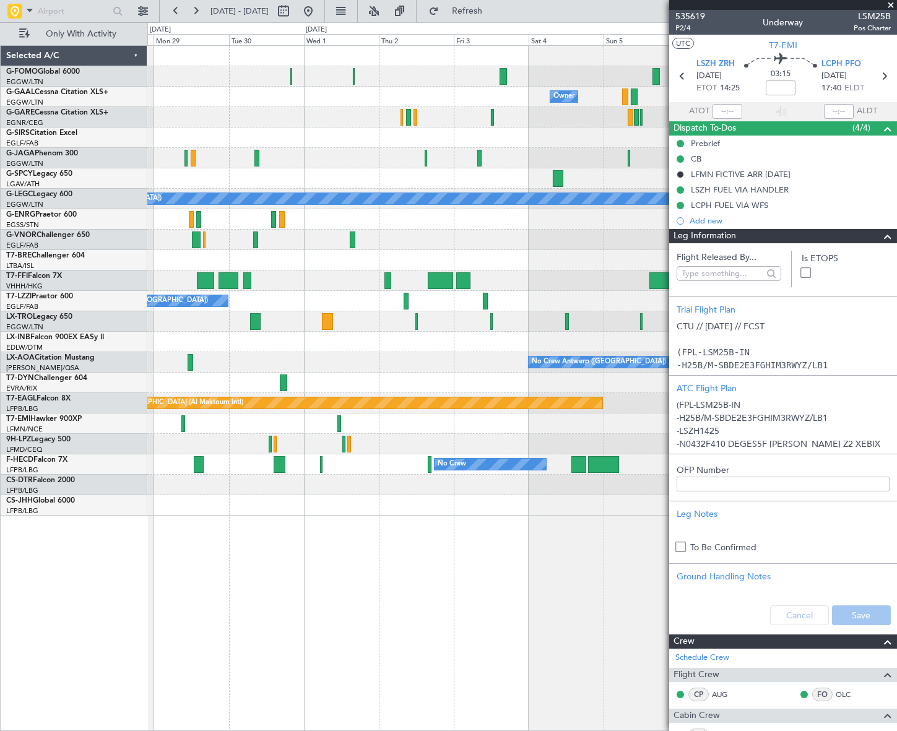
click at [163, 415] on div "Planned Maint [GEOGRAPHIC_DATA] ([GEOGRAPHIC_DATA]) Owner Owner Owner Planned […" at bounding box center [521, 281] width 749 height 470
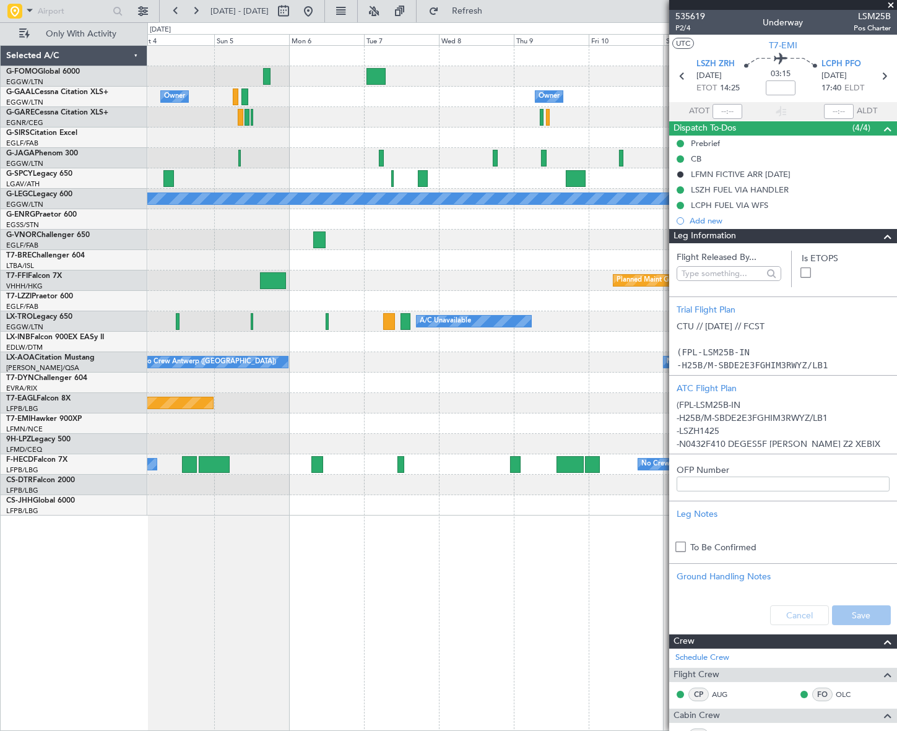
click at [229, 416] on div "Owner Owner Owner A/C Unavailable [GEOGRAPHIC_DATA] ([GEOGRAPHIC_DATA]) Planned…" at bounding box center [521, 281] width 749 height 470
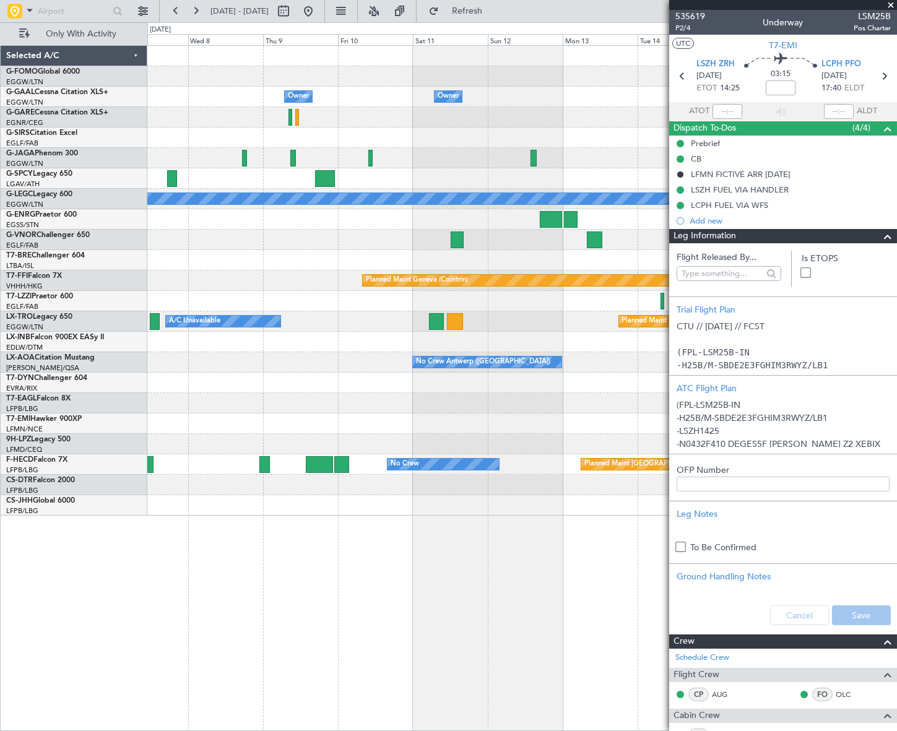
click at [258, 409] on div "Owner Owner A/C Unavailable [GEOGRAPHIC_DATA] ([GEOGRAPHIC_DATA]) Planned Maint…" at bounding box center [521, 281] width 749 height 470
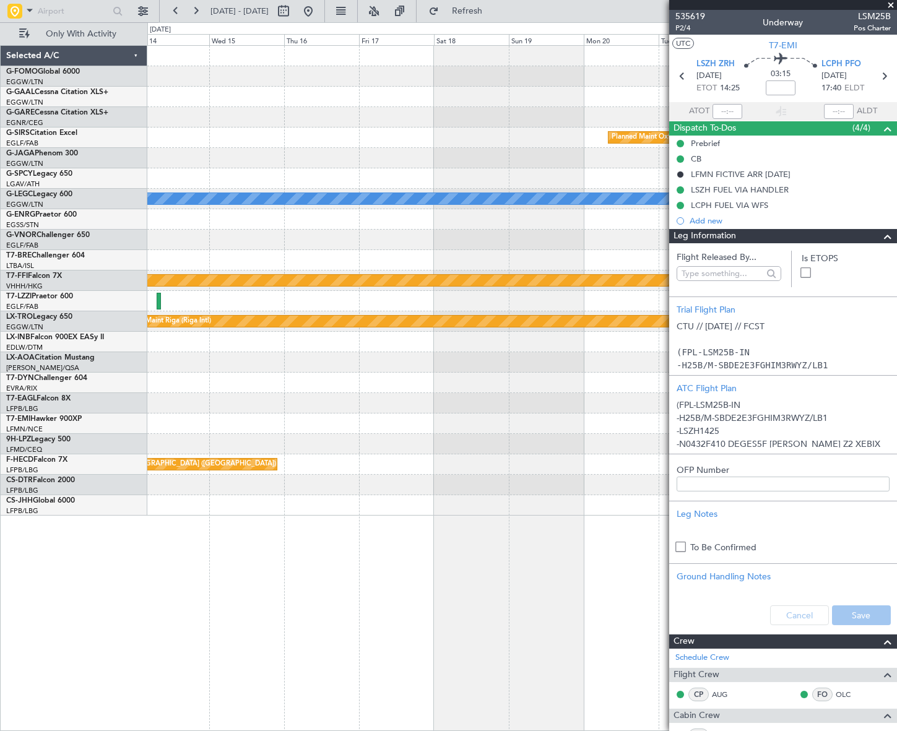
click at [180, 457] on div "Planned Maint Oxford ([GEOGRAPHIC_DATA]) A/C Unavailable [GEOGRAPHIC_DATA] ([GE…" at bounding box center [521, 281] width 749 height 470
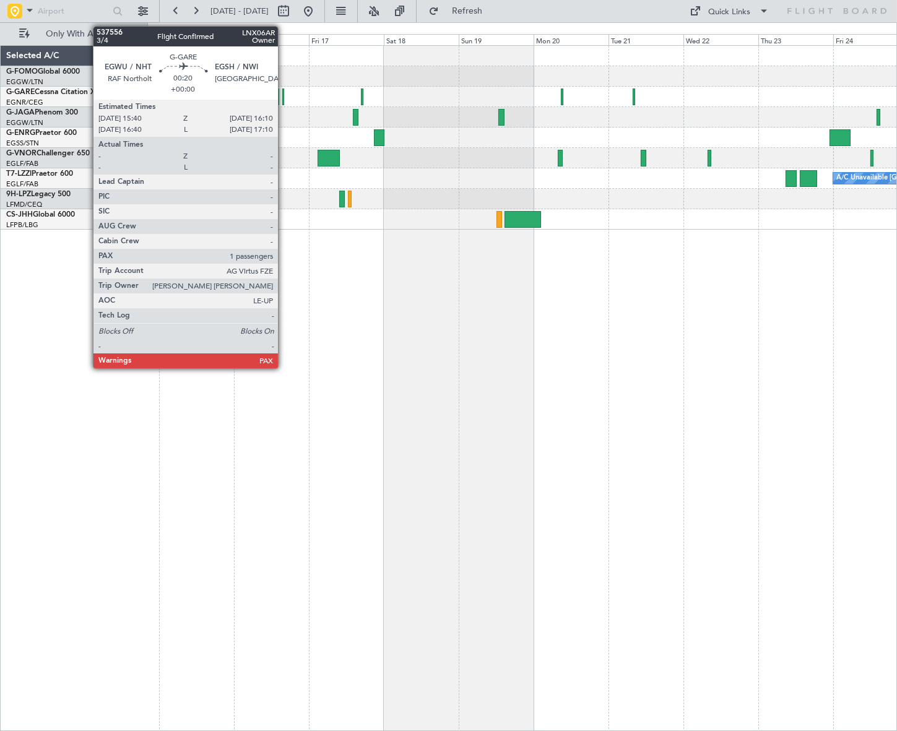
click at [284, 97] on div at bounding box center [283, 97] width 2 height 17
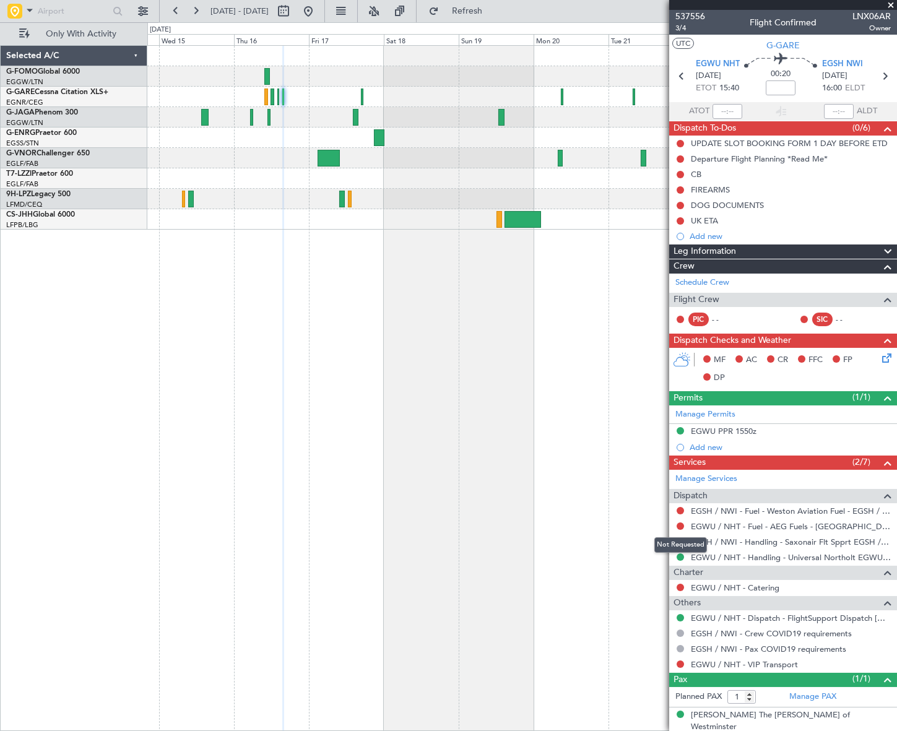
click at [679, 544] on div "Not Requested" at bounding box center [681, 545] width 53 height 15
click at [680, 541] on button at bounding box center [680, 541] width 7 height 7
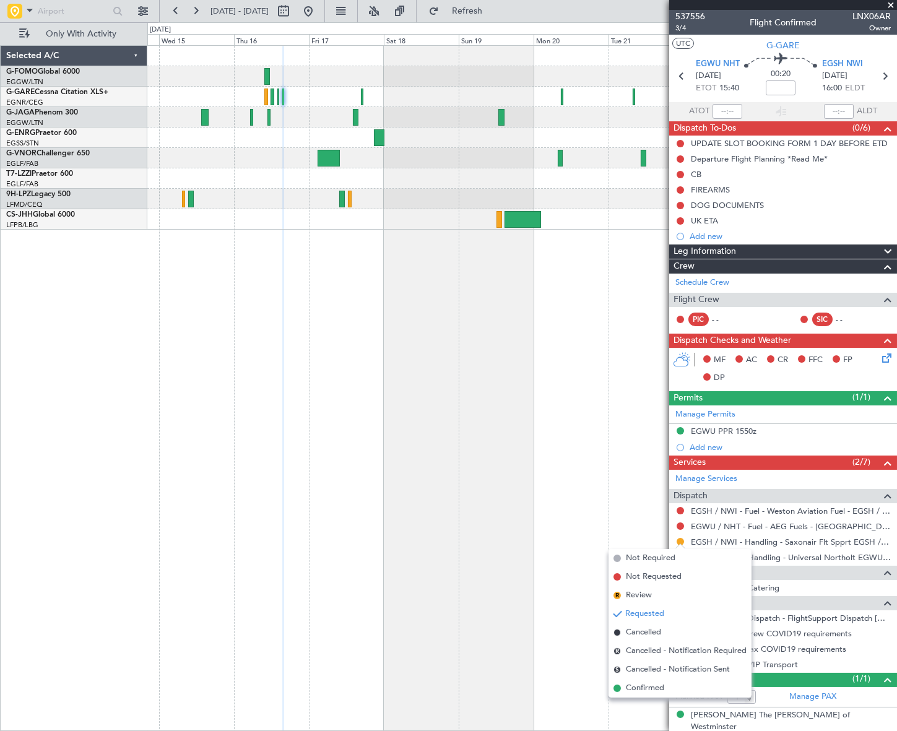
click at [646, 694] on span "Confirmed" at bounding box center [645, 688] width 38 height 12
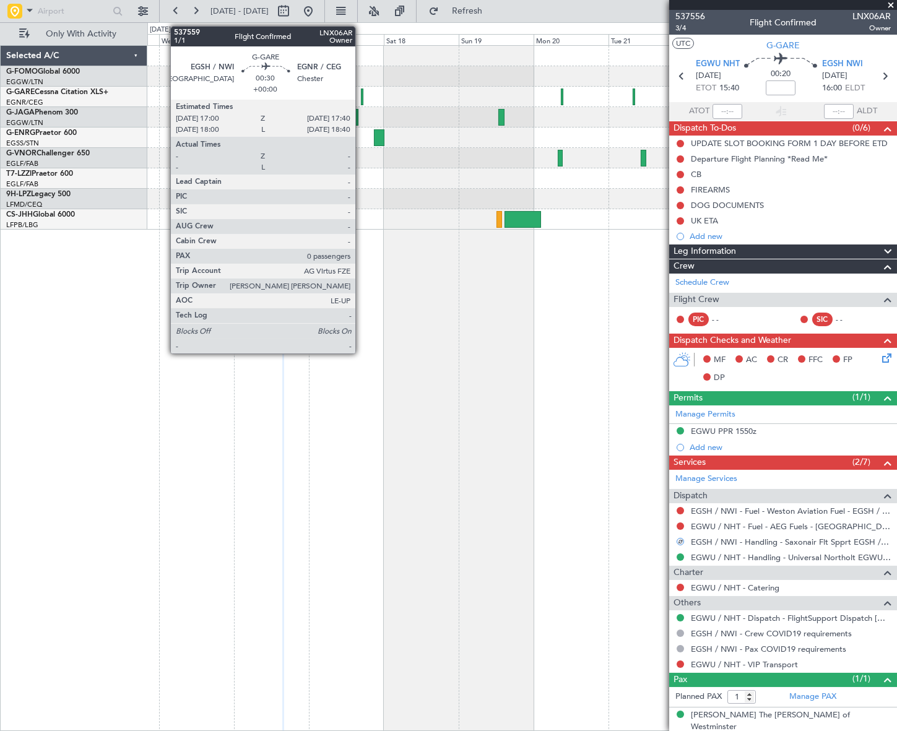
click at [361, 99] on div at bounding box center [362, 97] width 2 height 17
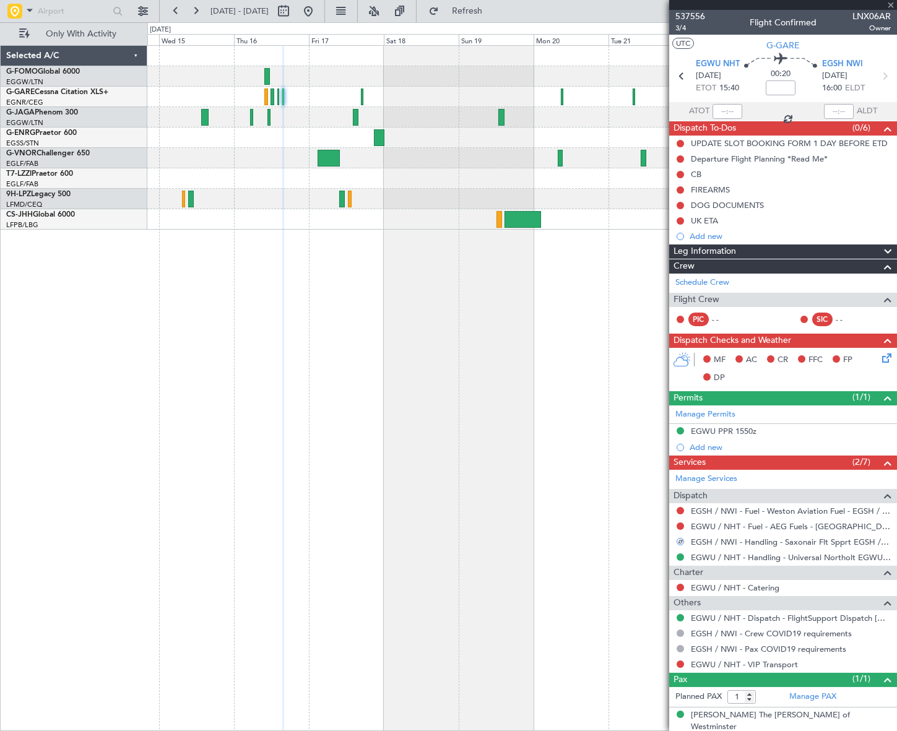
type input "0"
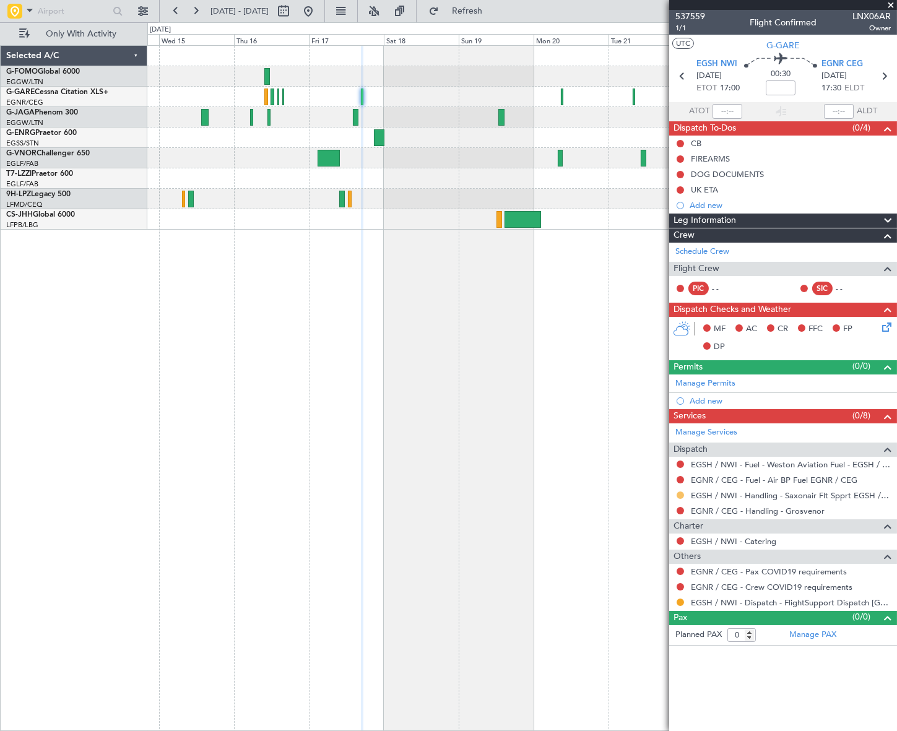
click at [680, 495] on button at bounding box center [680, 495] width 7 height 7
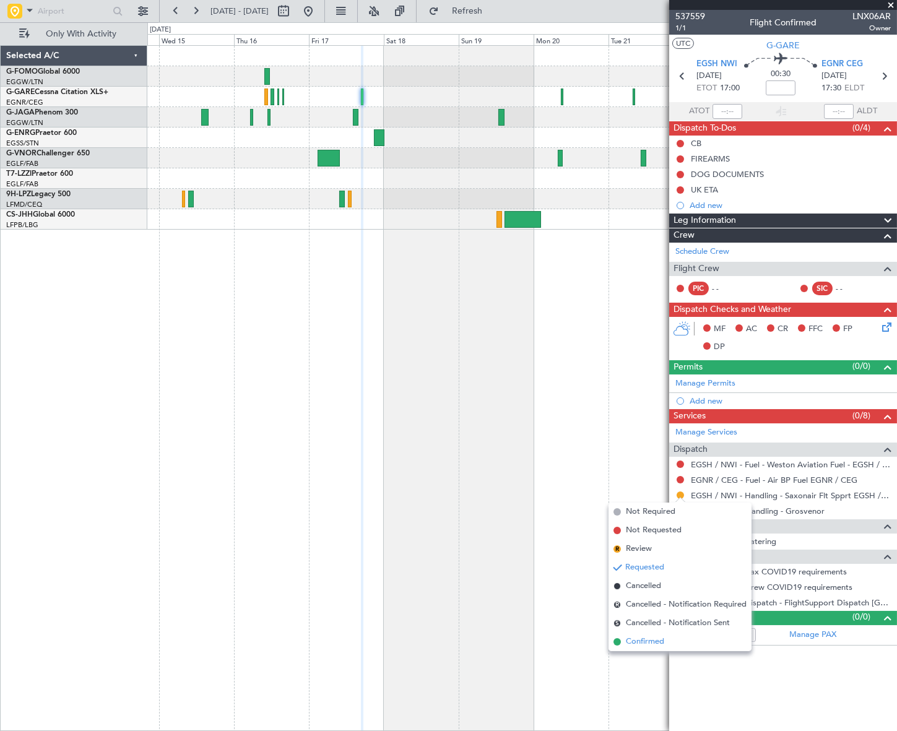
click at [646, 642] on span "Confirmed" at bounding box center [645, 642] width 38 height 12
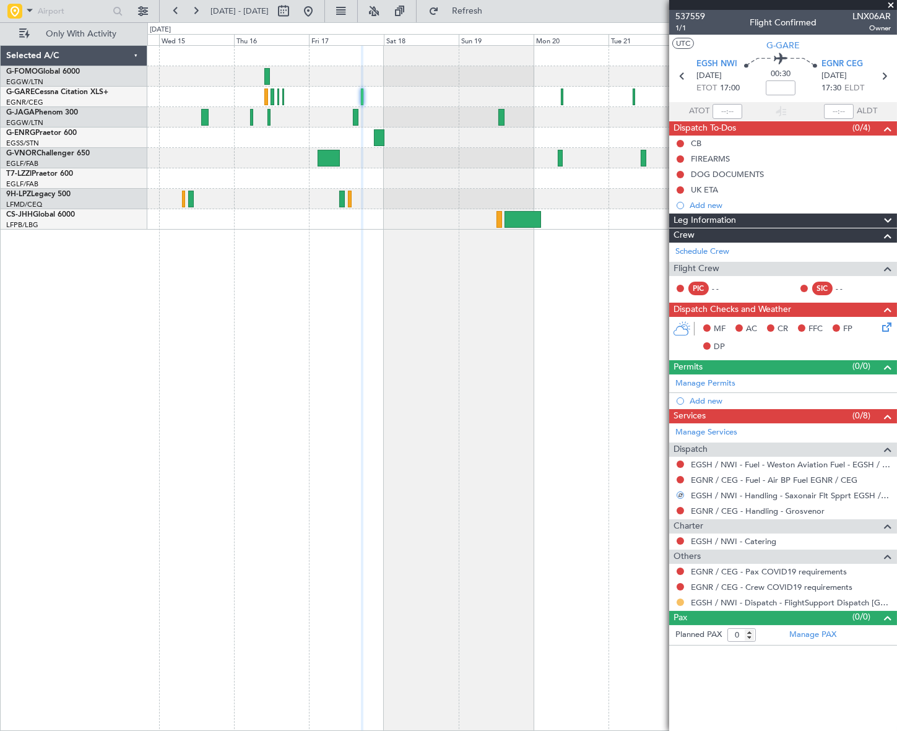
click at [679, 601] on button at bounding box center [680, 602] width 7 height 7
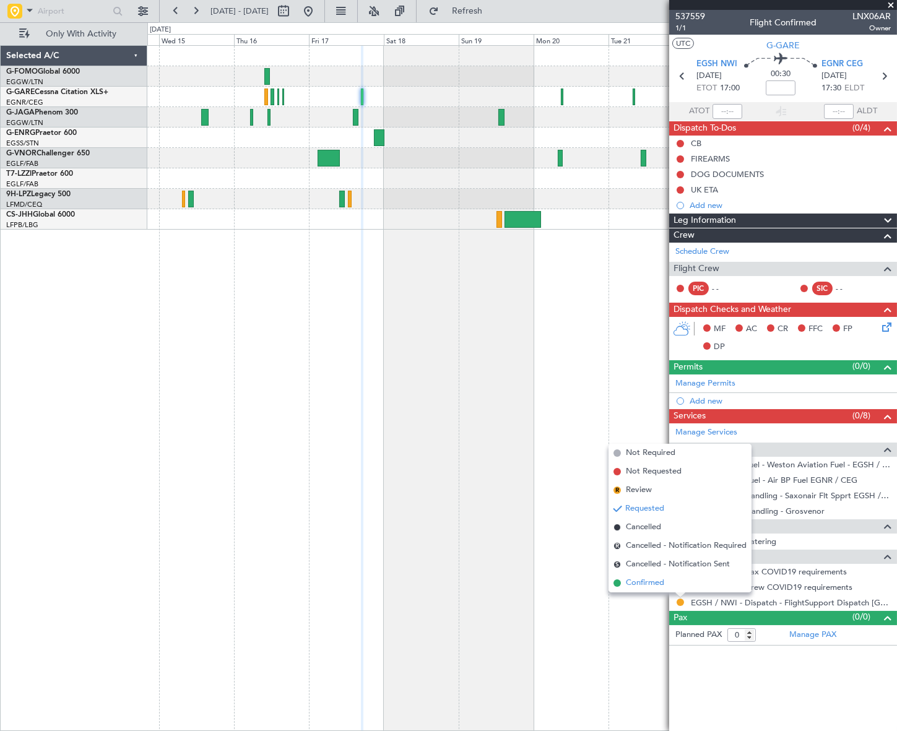
click at [640, 580] on span "Confirmed" at bounding box center [645, 583] width 38 height 12
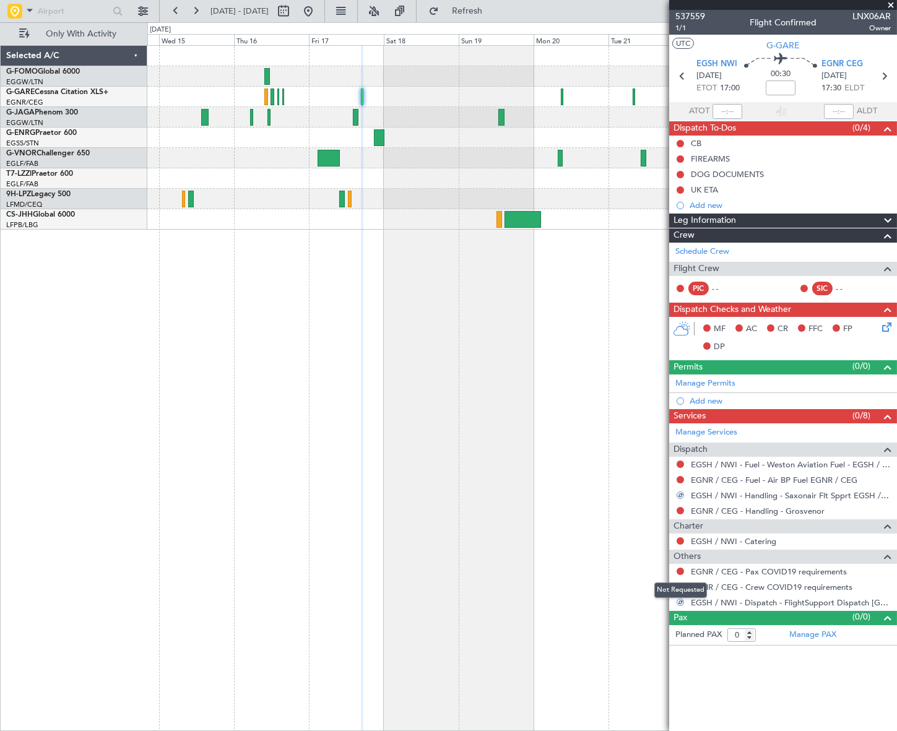
click at [681, 586] on div "Not Requested" at bounding box center [681, 590] width 53 height 15
click at [680, 582] on div at bounding box center [681, 587] width 10 height 10
click at [680, 585] on button at bounding box center [680, 586] width 7 height 7
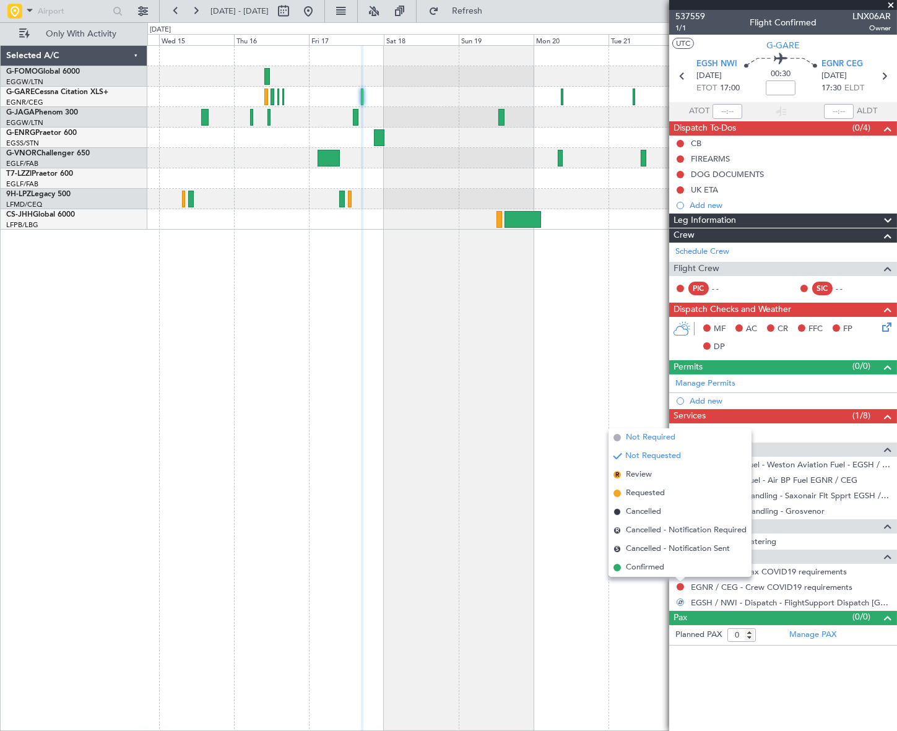
click at [647, 435] on span "Not Required" at bounding box center [651, 438] width 50 height 12
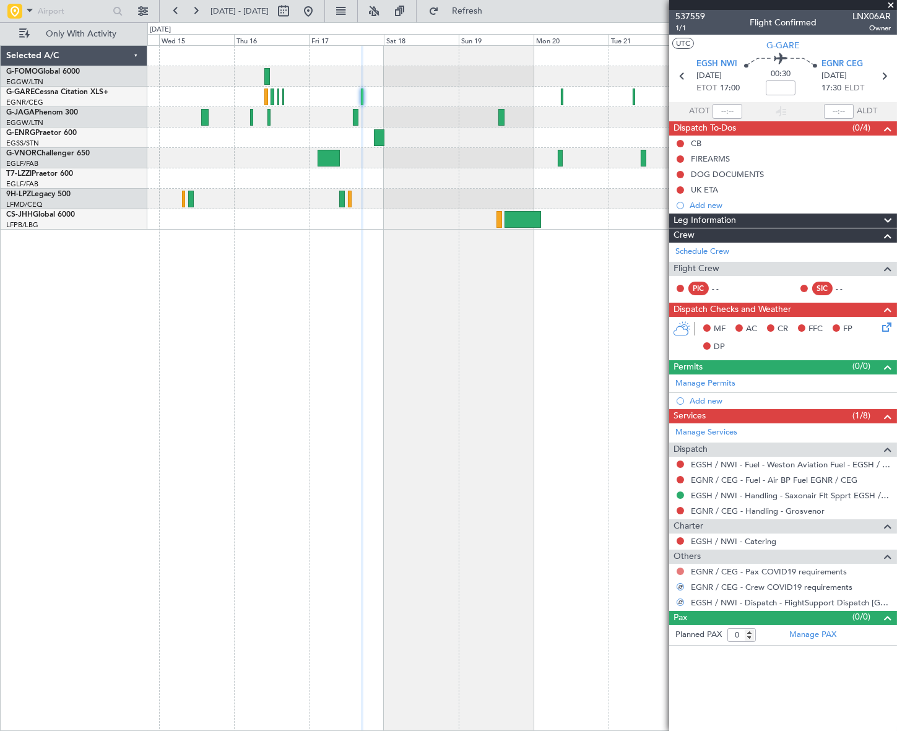
click at [679, 570] on button at bounding box center [680, 571] width 7 height 7
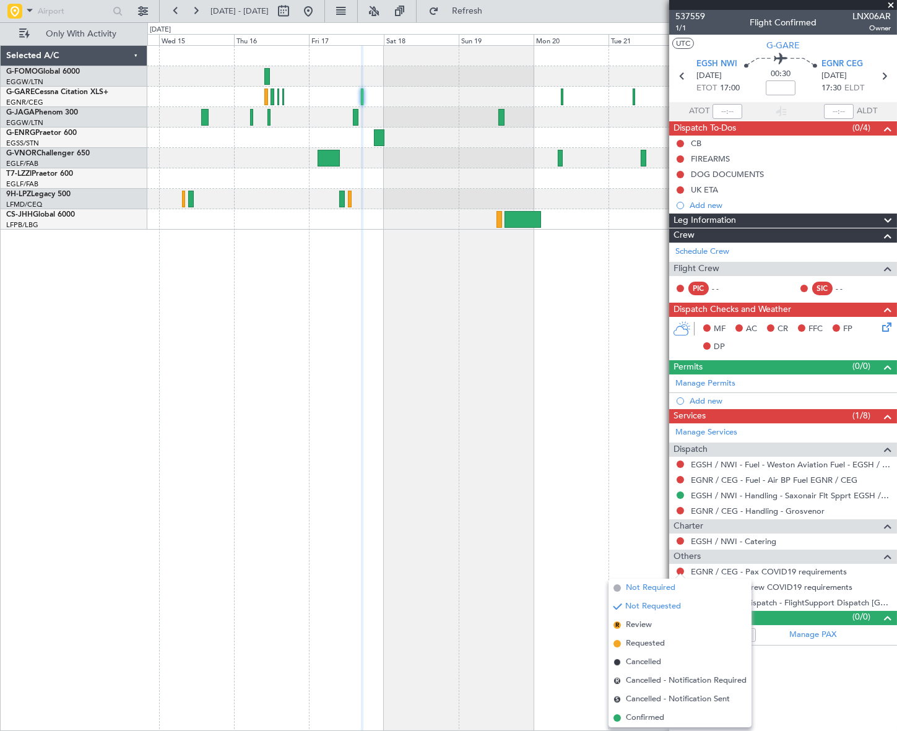
click at [638, 588] on span "Not Required" at bounding box center [651, 588] width 50 height 12
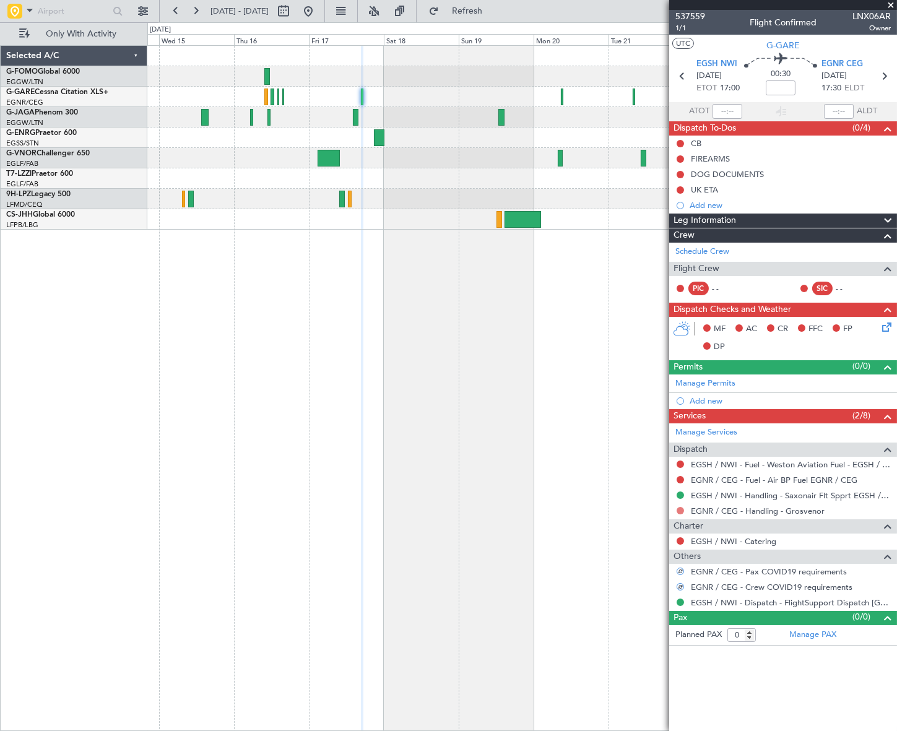
click at [679, 509] on button at bounding box center [680, 510] width 7 height 7
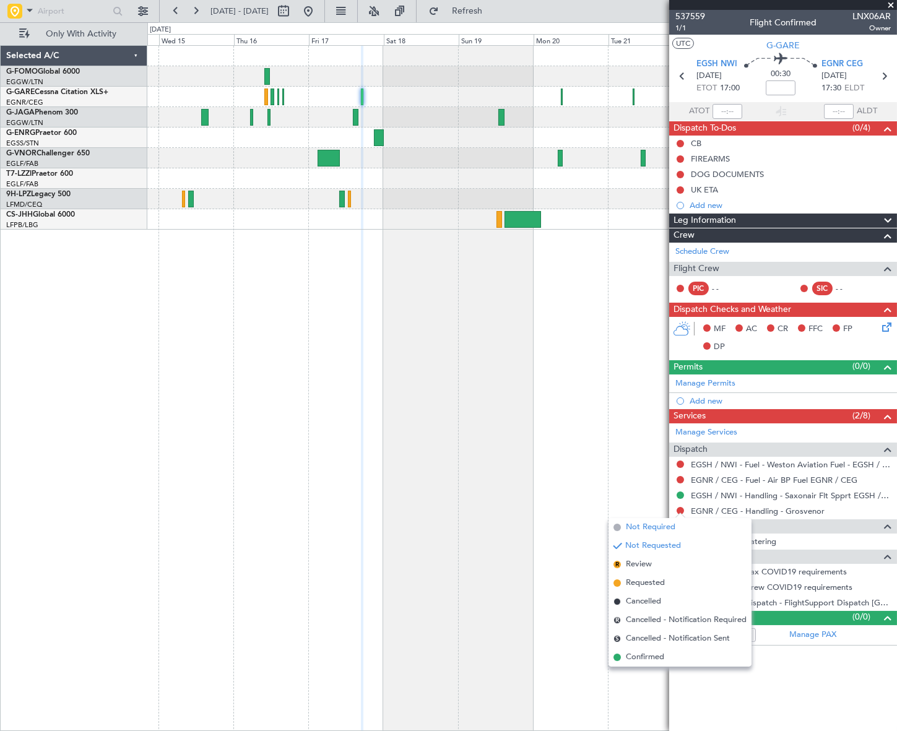
click at [639, 523] on span "Not Required" at bounding box center [651, 527] width 50 height 12
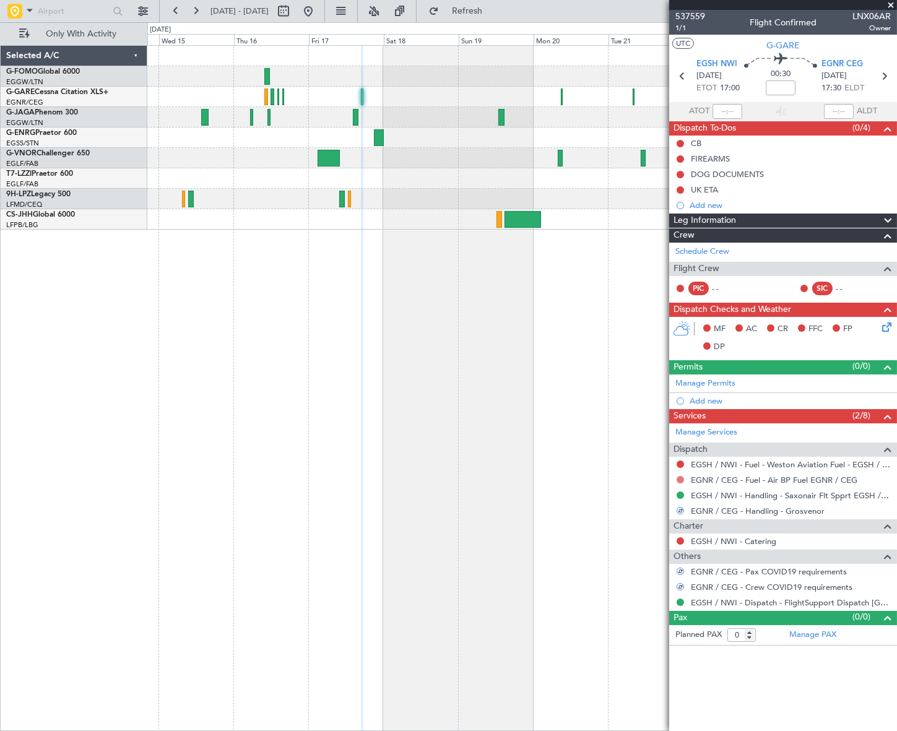
click at [681, 477] on button at bounding box center [680, 479] width 7 height 7
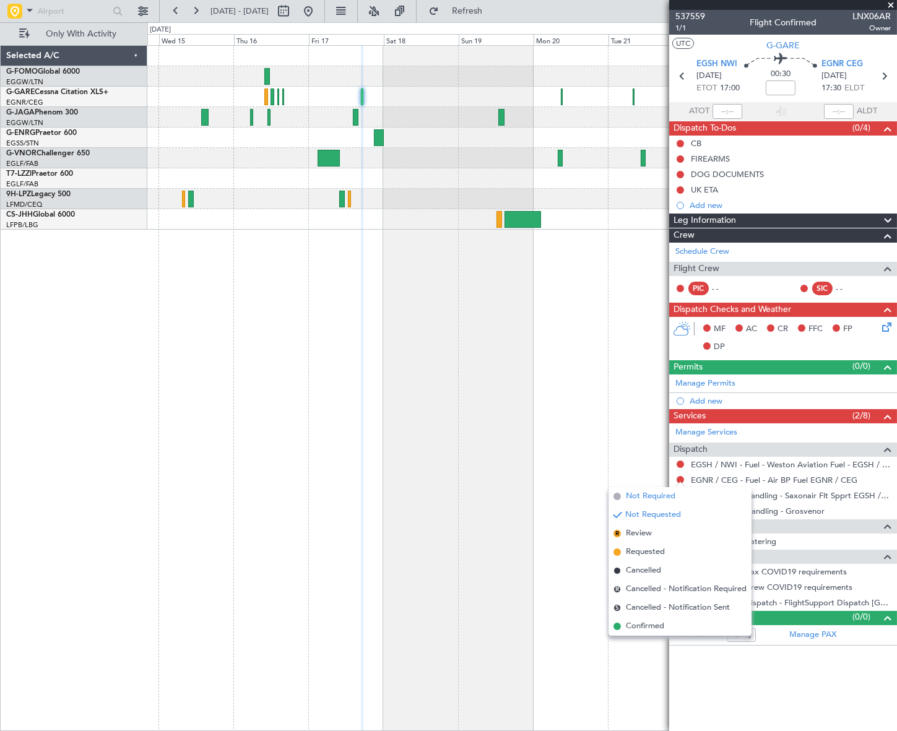
click at [645, 495] on span "Not Required" at bounding box center [651, 496] width 50 height 12
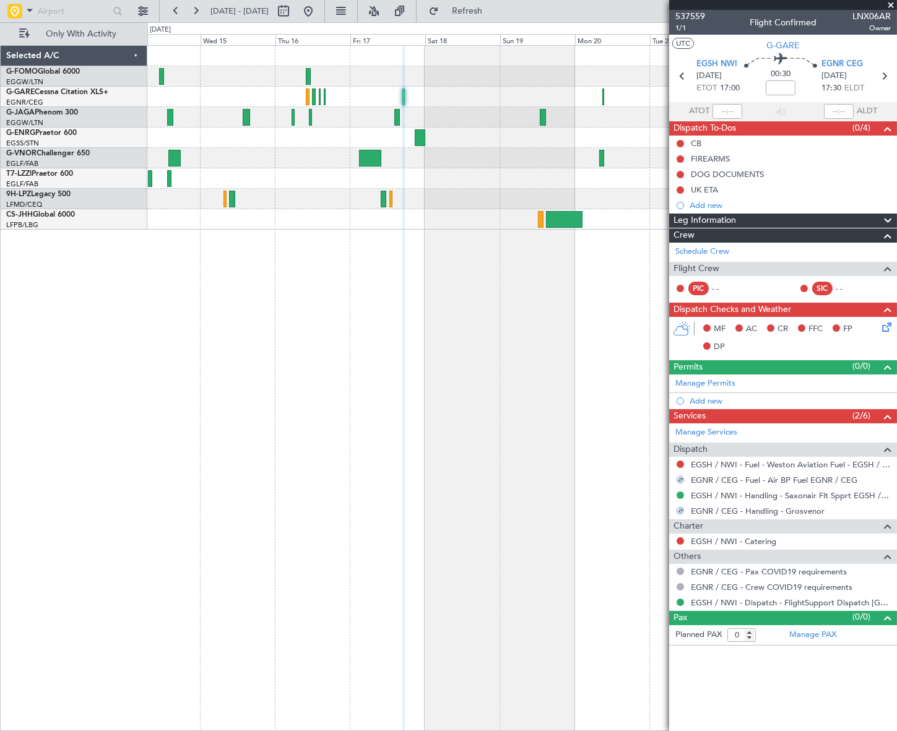
click at [731, 278] on fb-app "[DATE] - [DATE] Refresh Quick Links Only With Activity A/C Unavailable [GEOGRAP…" at bounding box center [448, 370] width 897 height 722
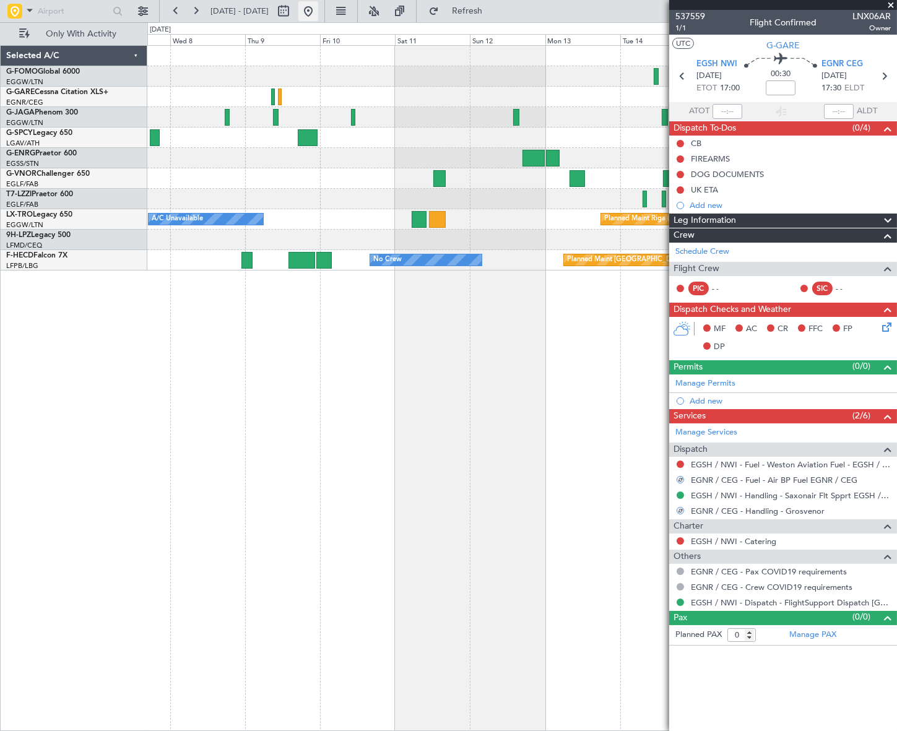
click at [318, 7] on button at bounding box center [309, 11] width 20 height 20
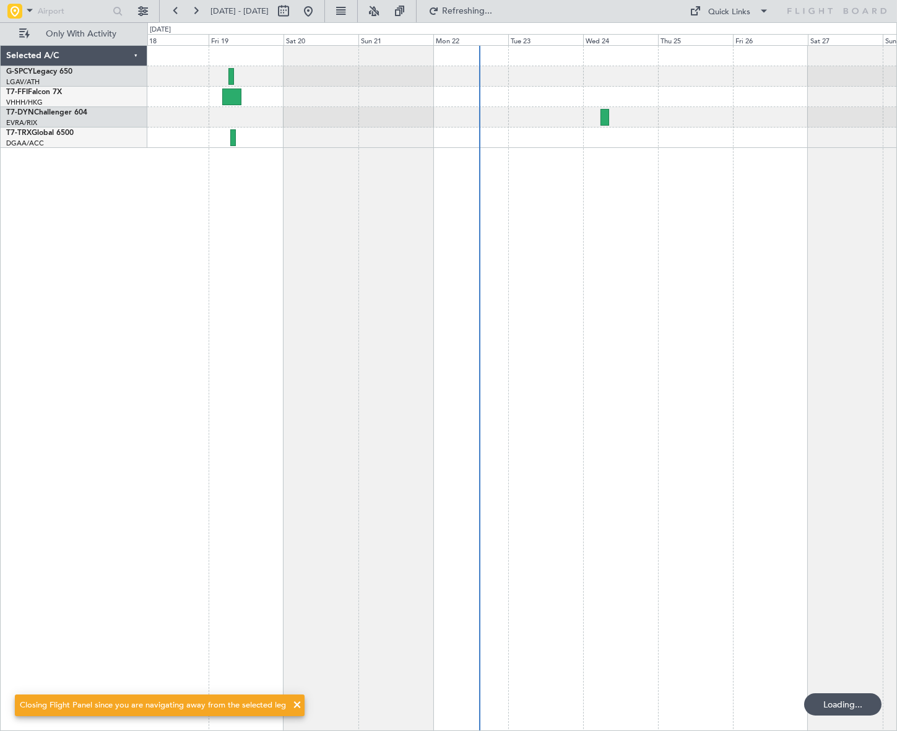
click at [198, 426] on div at bounding box center [522, 388] width 750 height 686
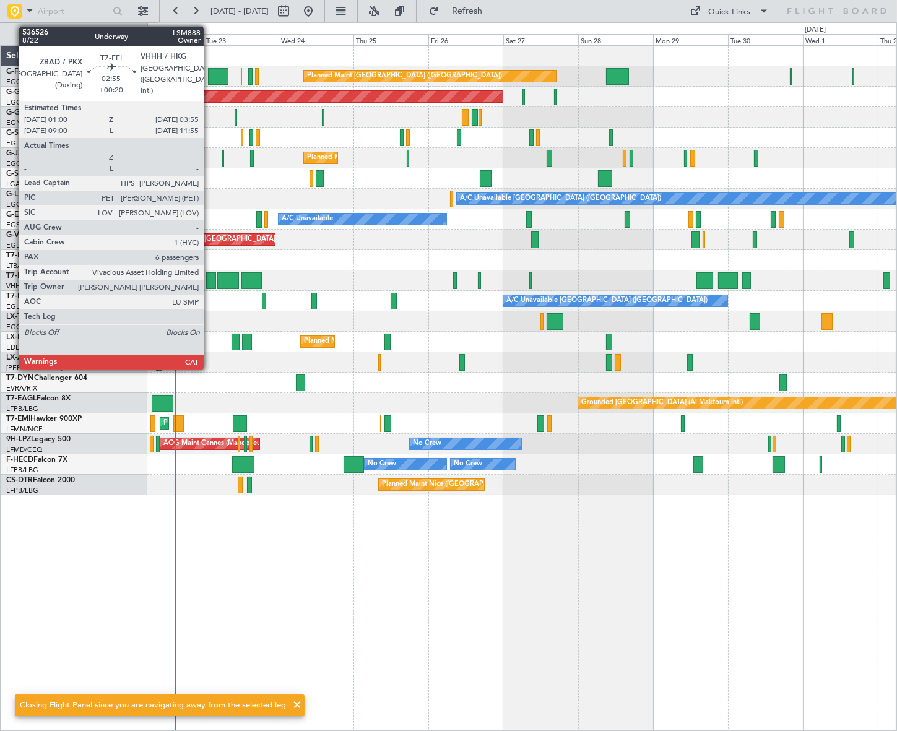
click at [209, 276] on div at bounding box center [210, 280] width 9 height 17
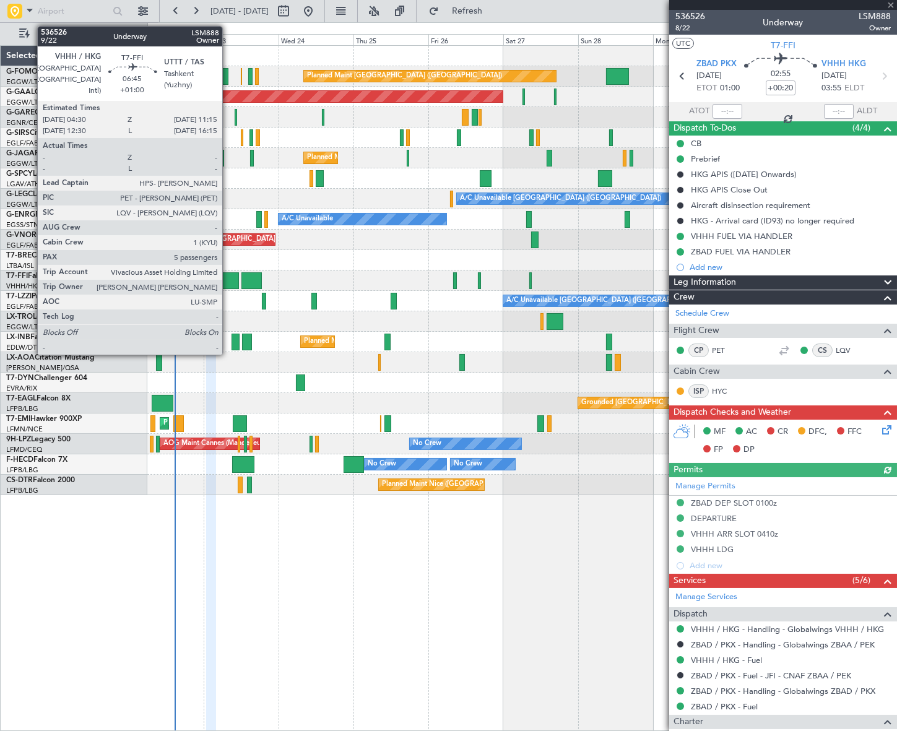
click at [228, 277] on div at bounding box center [228, 280] width 22 height 17
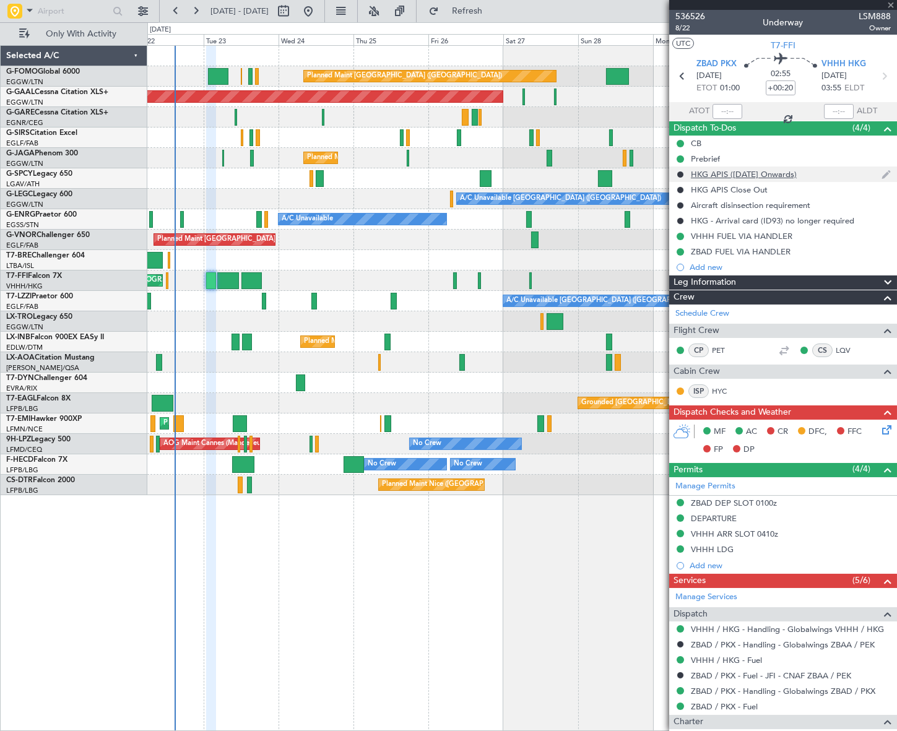
type input "+01:00"
type input "5"
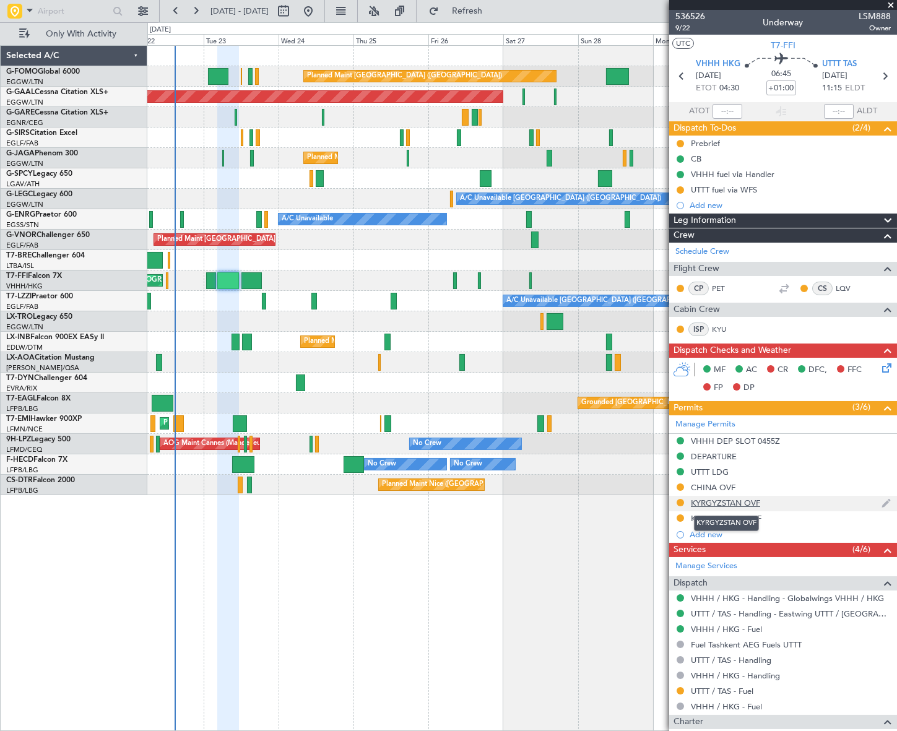
click at [729, 506] on div "KYRGYZSTAN OVF" at bounding box center [725, 503] width 69 height 11
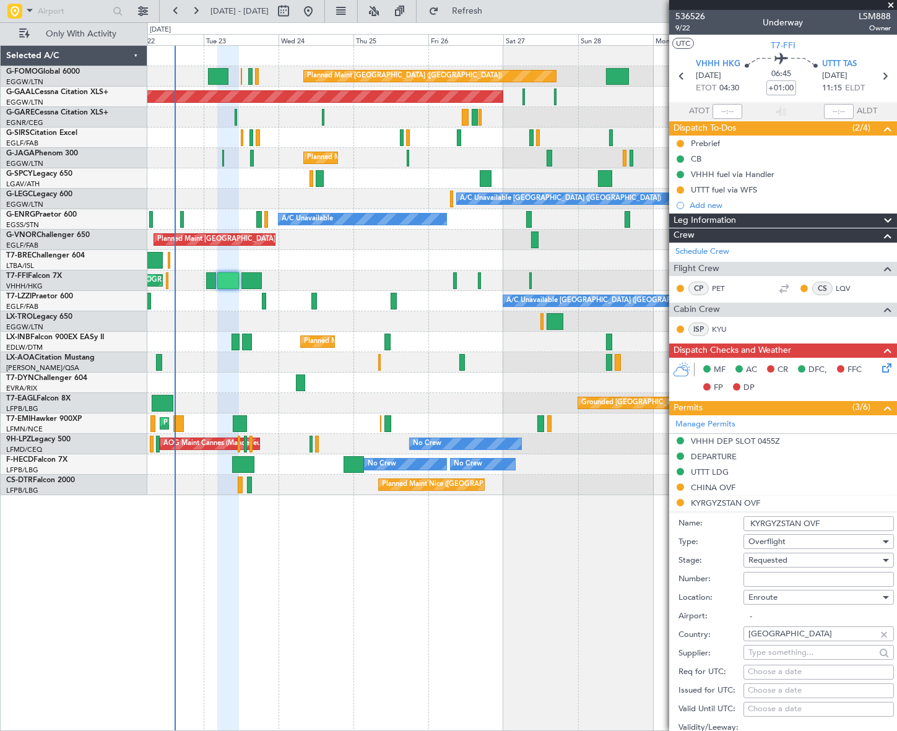
click at [785, 578] on input "Number:" at bounding box center [819, 579] width 150 height 15
paste input "APPROVED"
type input "APPROVED"
click at [811, 557] on div "Requested" at bounding box center [815, 560] width 132 height 19
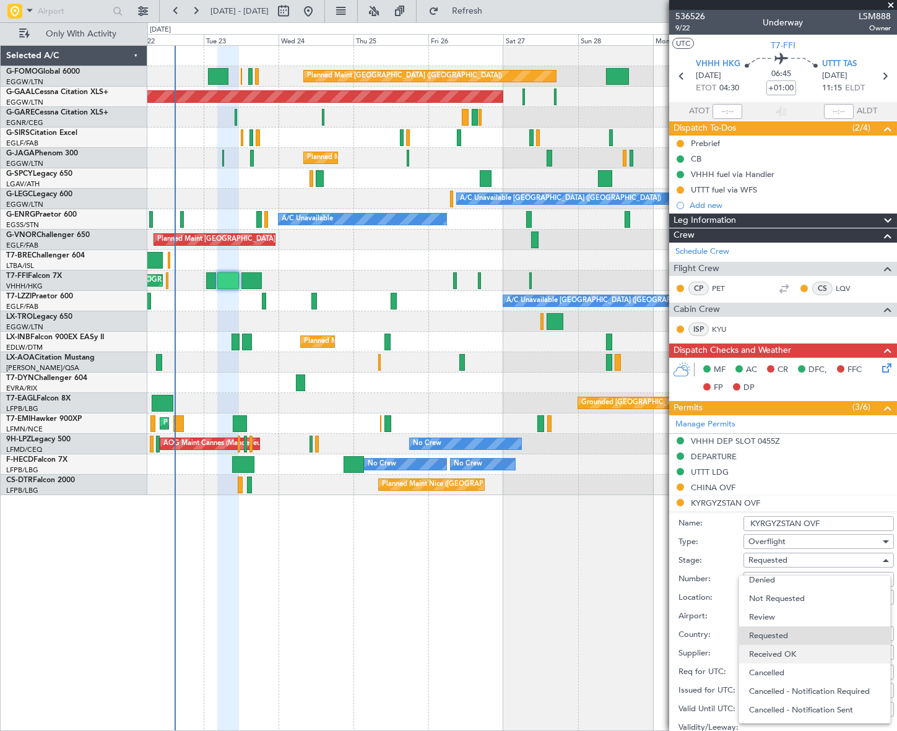
click at [802, 647] on span "Received OK" at bounding box center [814, 654] width 131 height 19
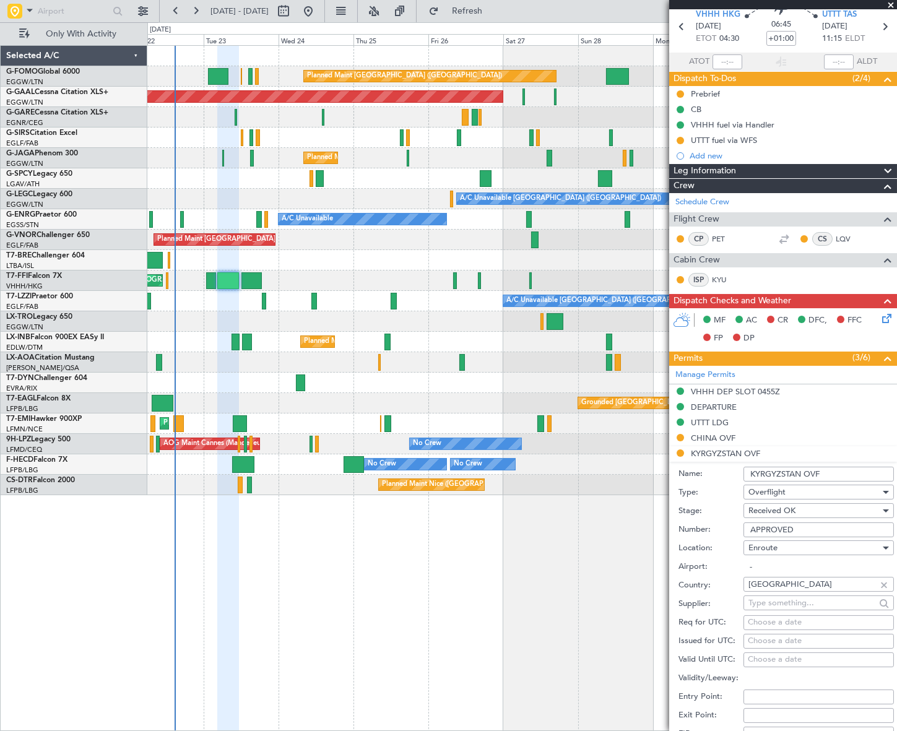
scroll to position [112, 0]
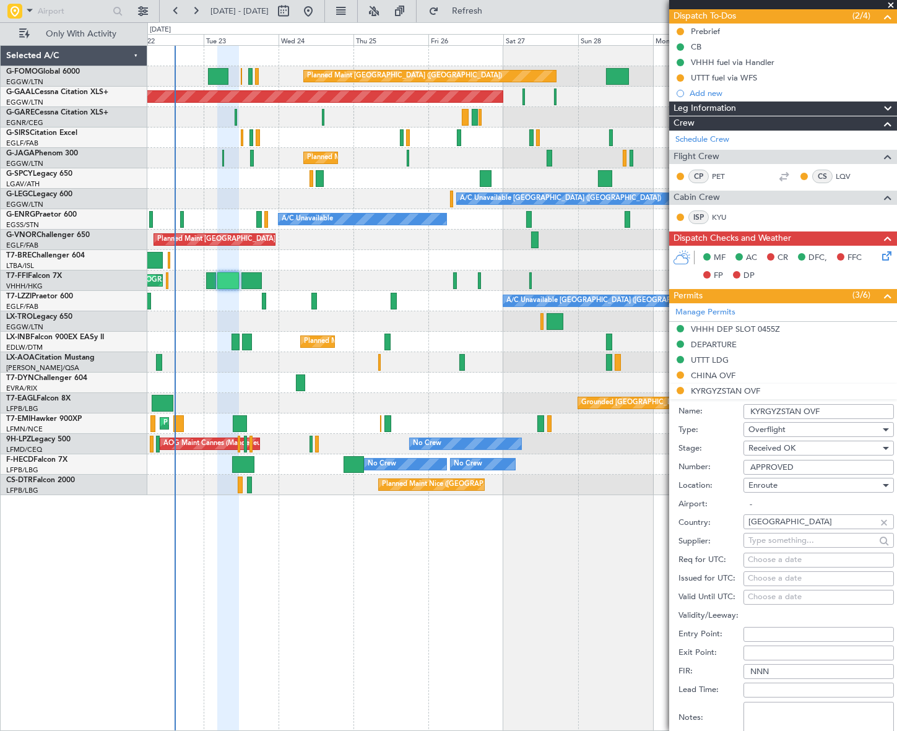
click at [773, 447] on span "Received OK" at bounding box center [772, 448] width 47 height 11
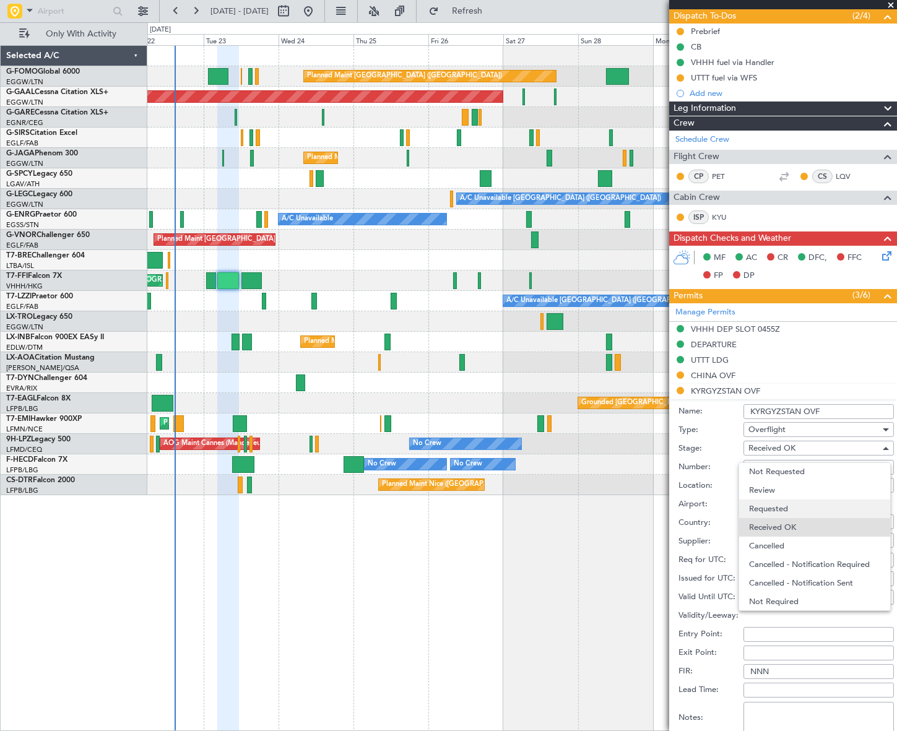
click at [778, 508] on span "Requested" at bounding box center [814, 509] width 131 height 19
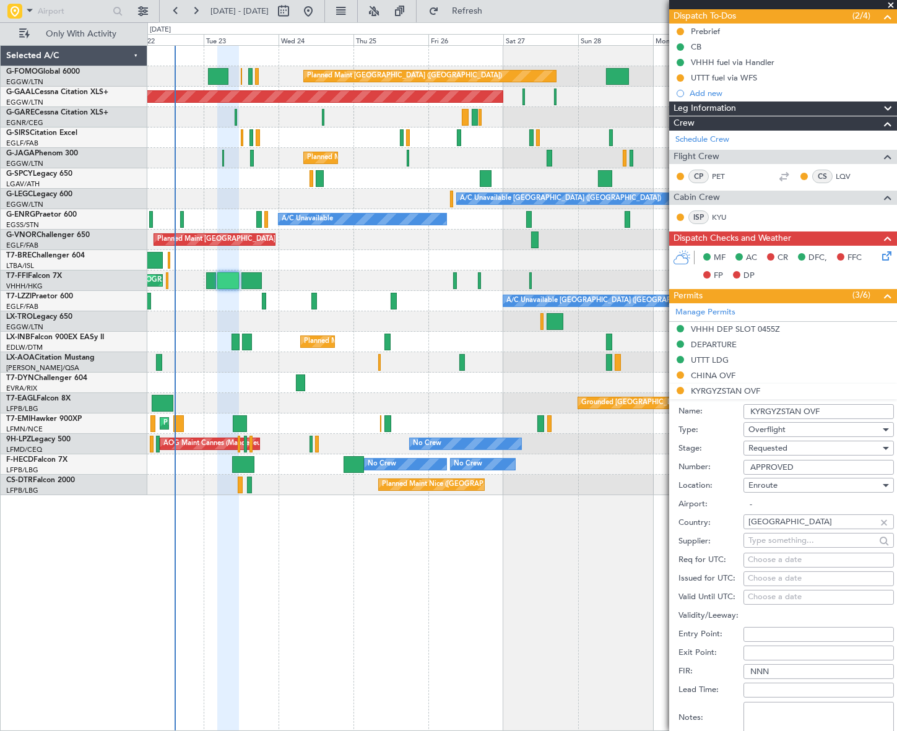
click at [775, 464] on input "APPROVED" at bounding box center [819, 467] width 150 height 15
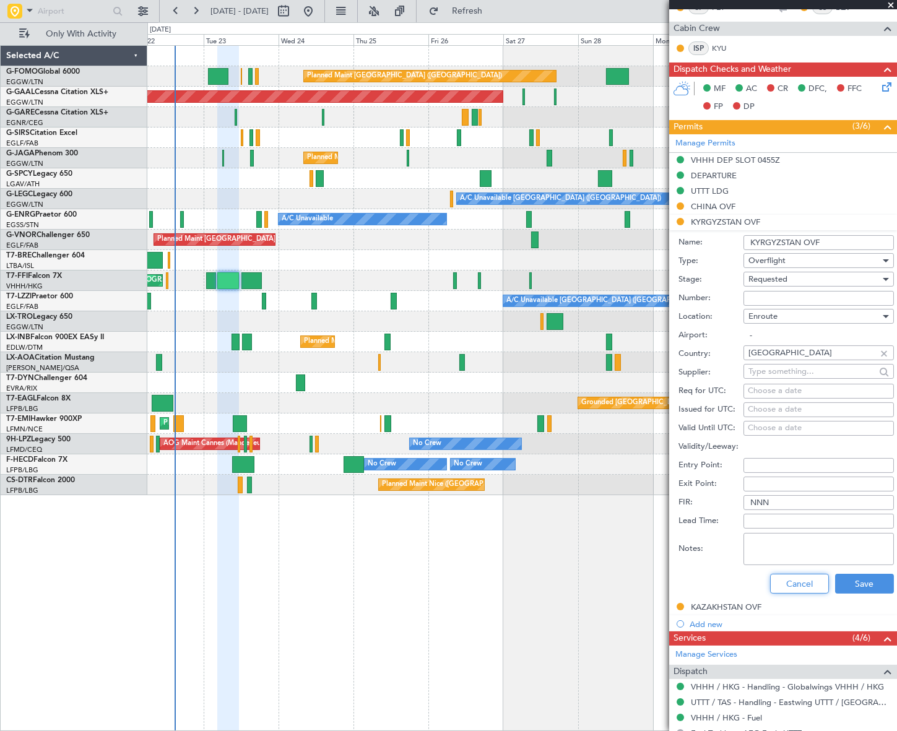
click at [802, 582] on button "Cancel" at bounding box center [799, 584] width 59 height 20
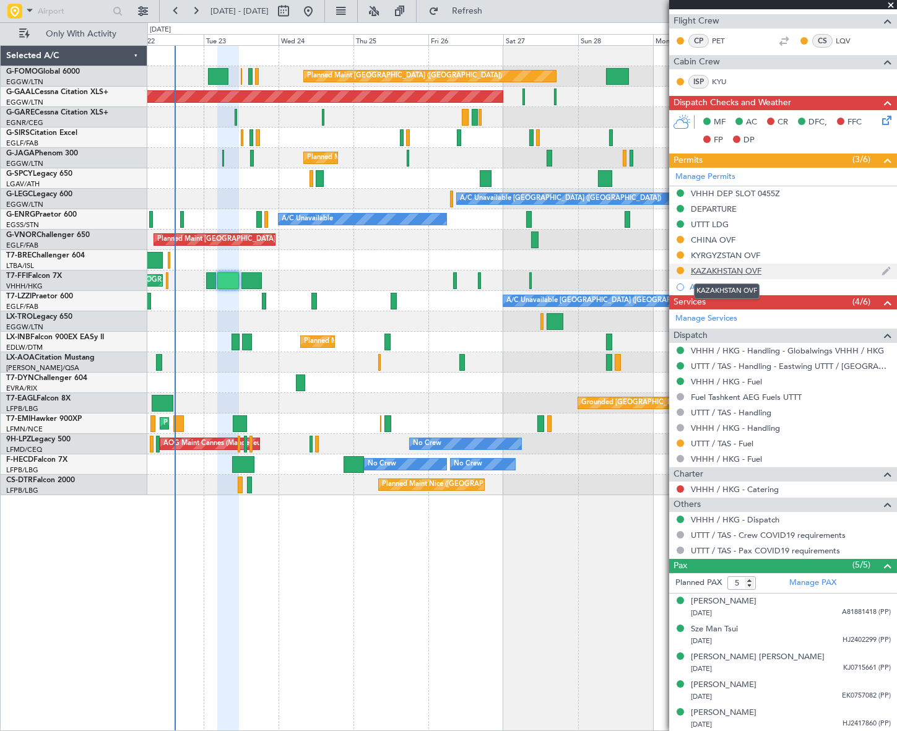
click at [729, 271] on div "KAZAKHSTAN OVF" at bounding box center [726, 271] width 71 height 11
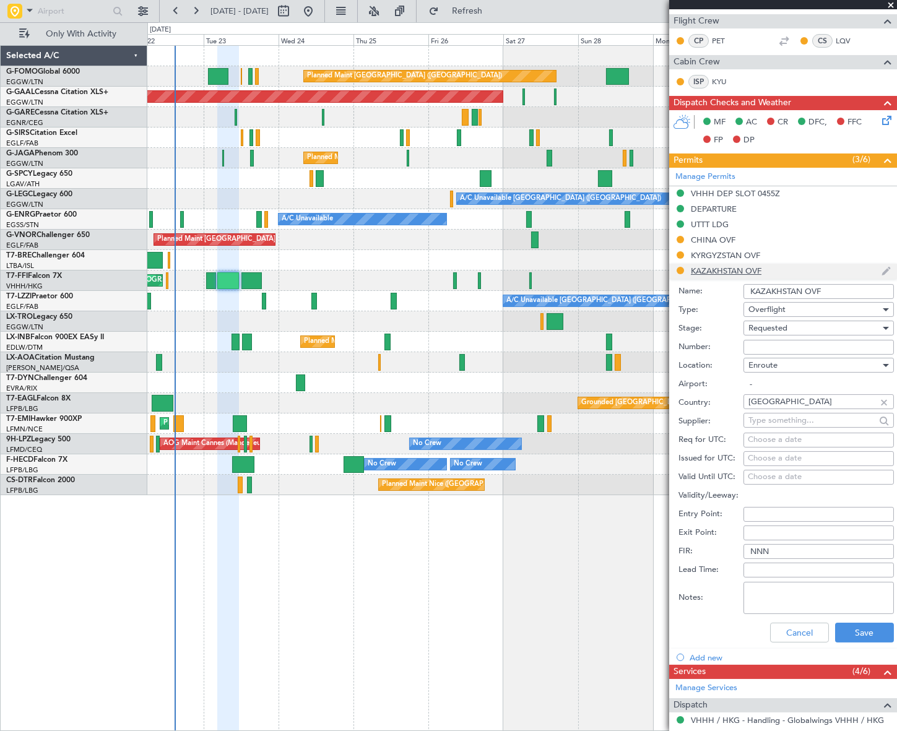
scroll to position [281, 0]
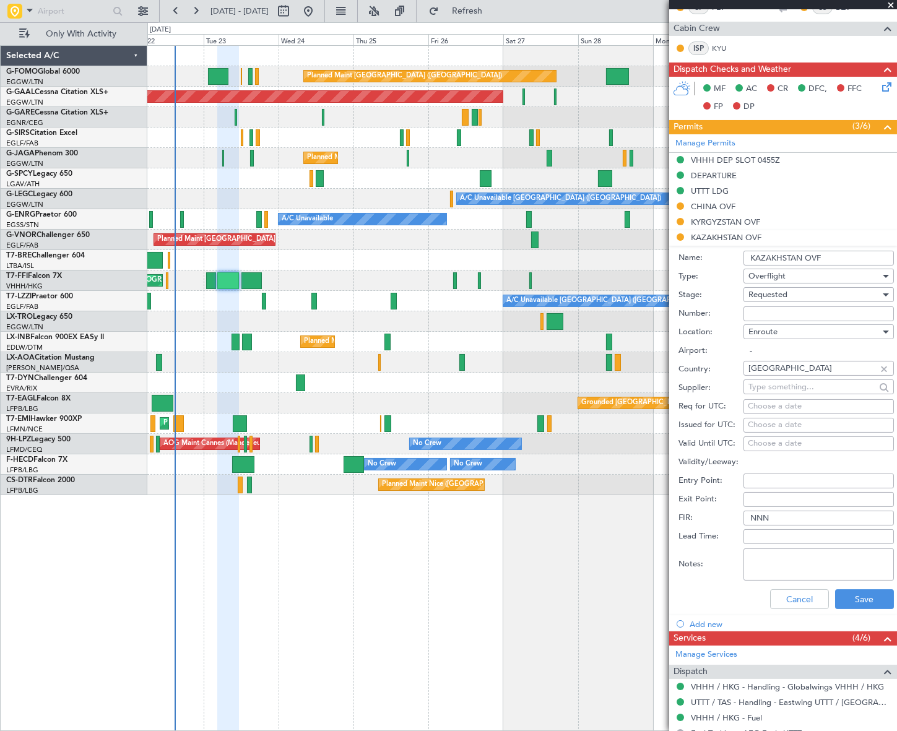
click at [772, 308] on input "Number:" at bounding box center [819, 314] width 150 height 15
paste input "APPROVED"
type input "APPROVED"
click at [795, 294] on div "Requested" at bounding box center [815, 295] width 132 height 19
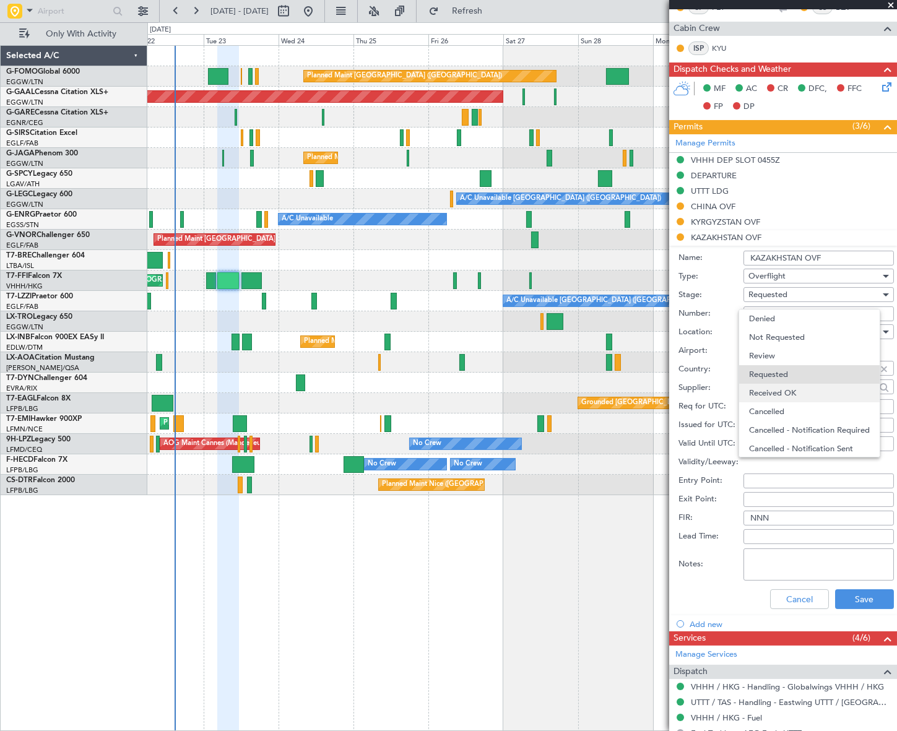
scroll to position [5, 0]
click at [813, 384] on span "Received OK" at bounding box center [814, 388] width 131 height 19
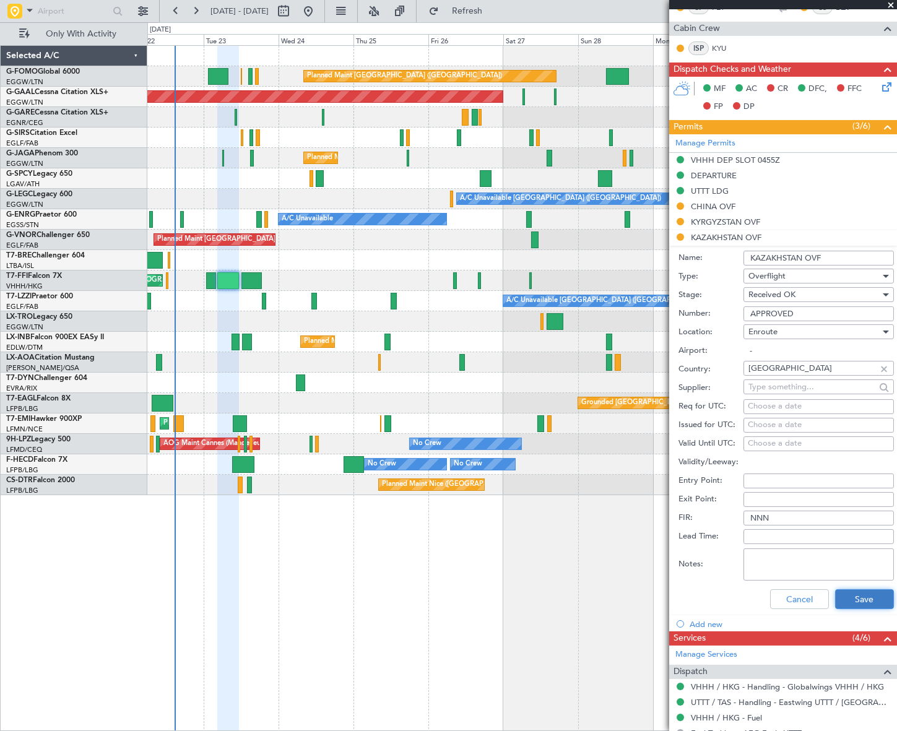
click at [853, 600] on button "Save" at bounding box center [864, 600] width 59 height 20
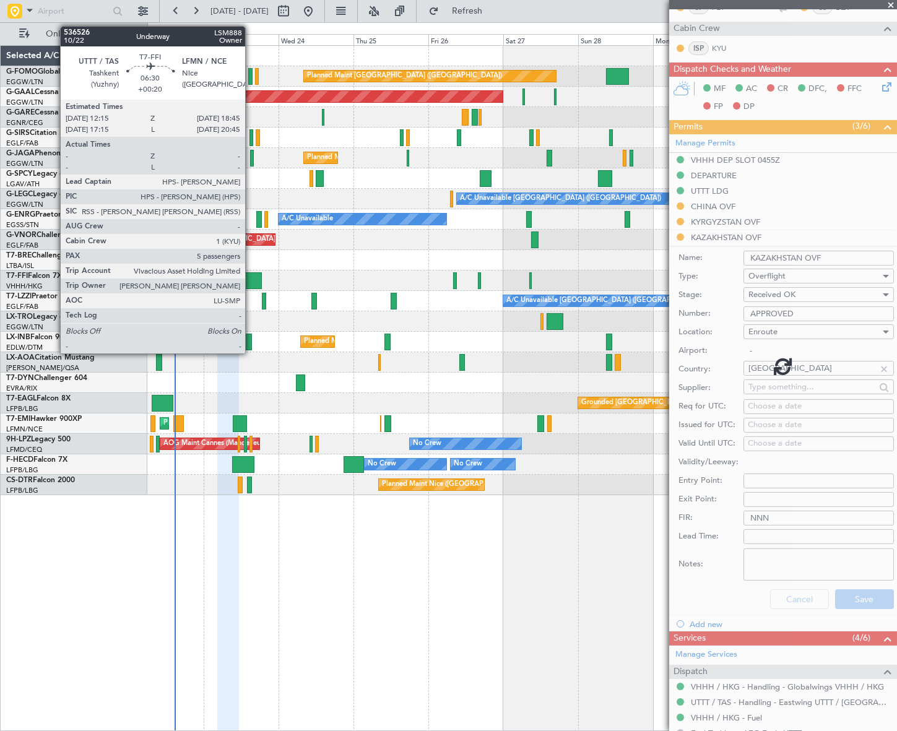
click at [251, 277] on div at bounding box center [252, 280] width 20 height 17
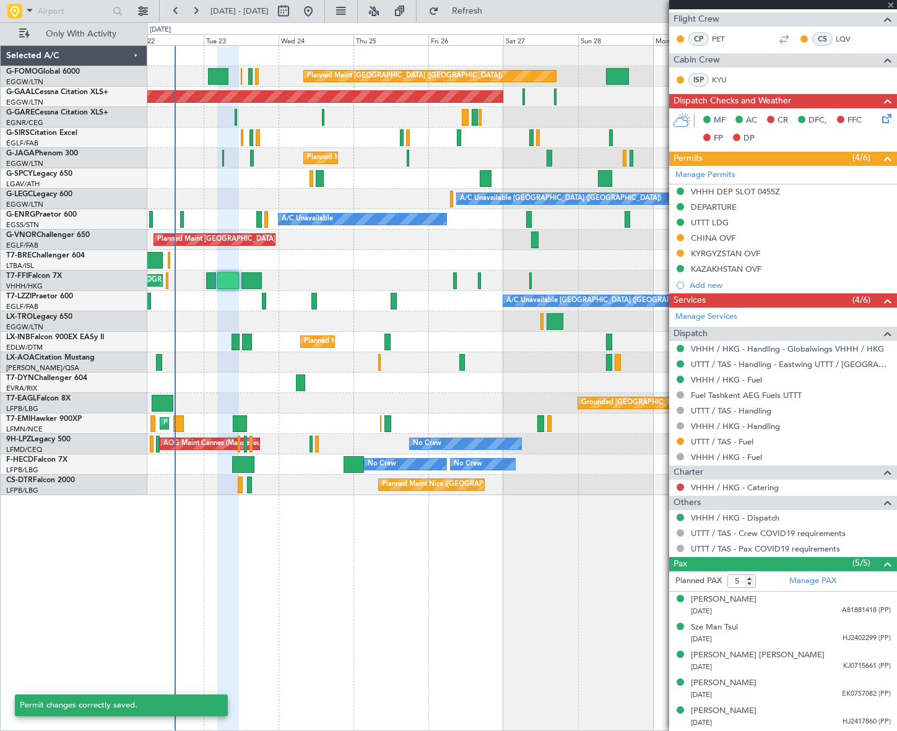
scroll to position [248, 0]
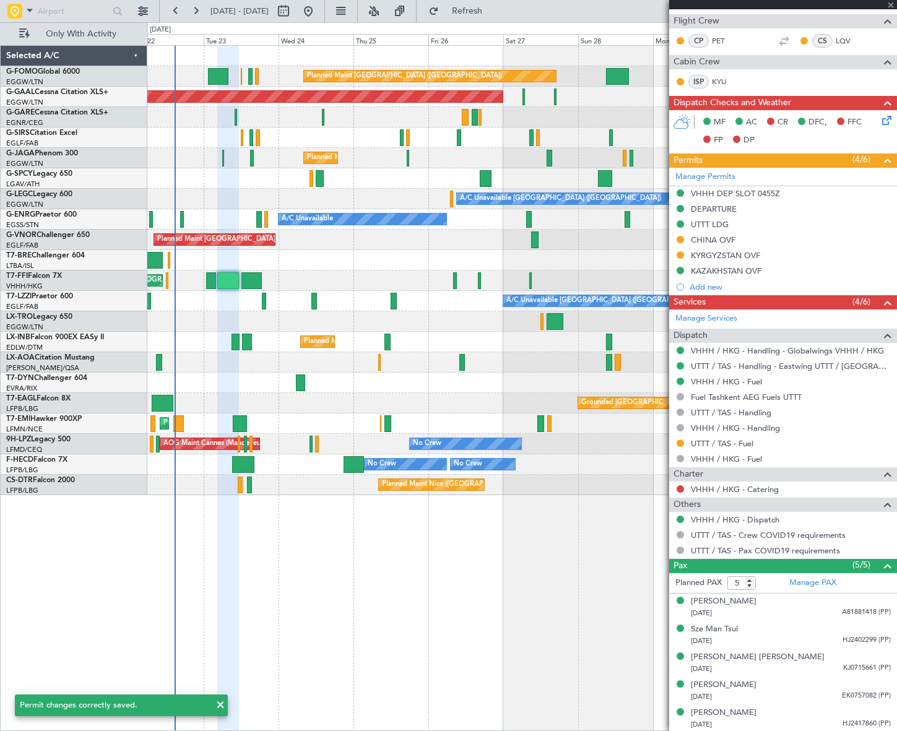
type input "+00:20"
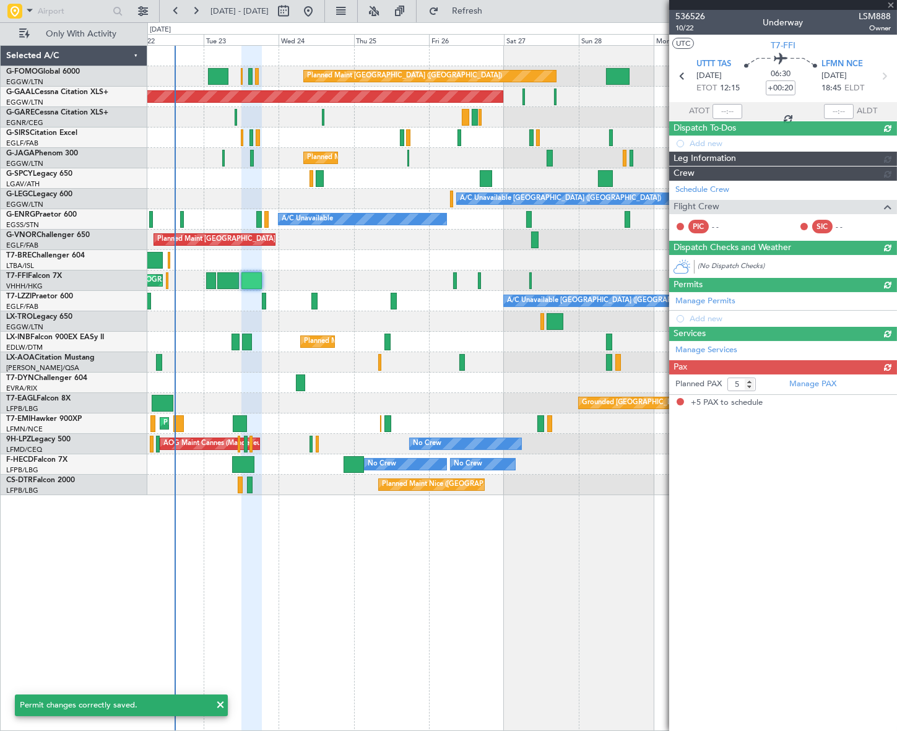
scroll to position [0, 0]
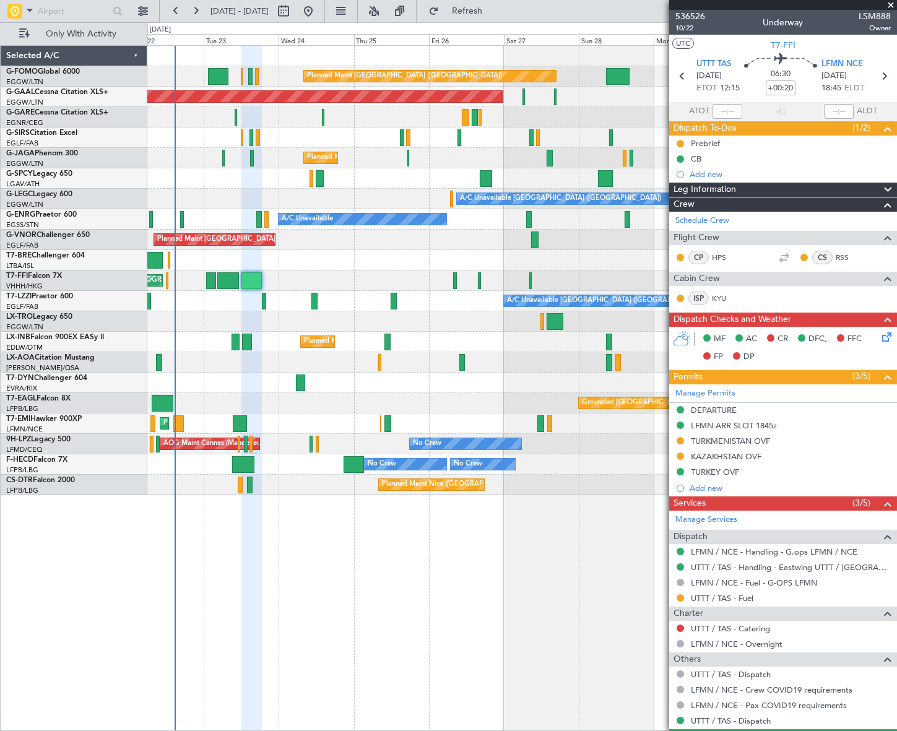
click at [744, 451] on div "KAZAKHSTAN OVF" at bounding box center [726, 456] width 71 height 11
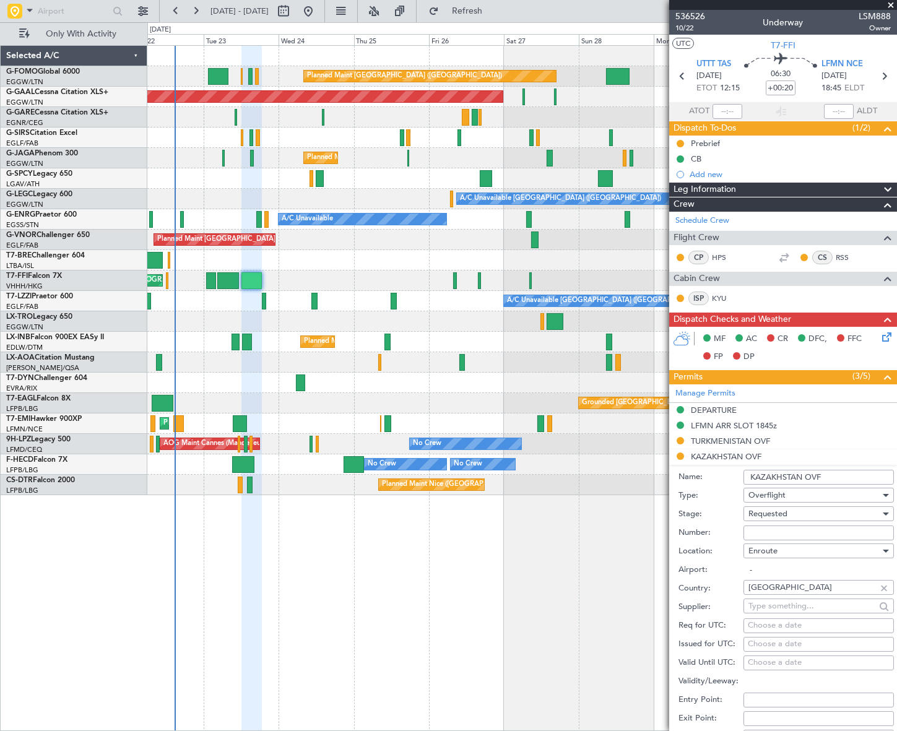
click at [778, 530] on input "Number:" at bounding box center [819, 533] width 150 height 15
paste input "APPROVED"
type input "APPROVED"
click at [787, 510] on span "Requested" at bounding box center [768, 513] width 39 height 11
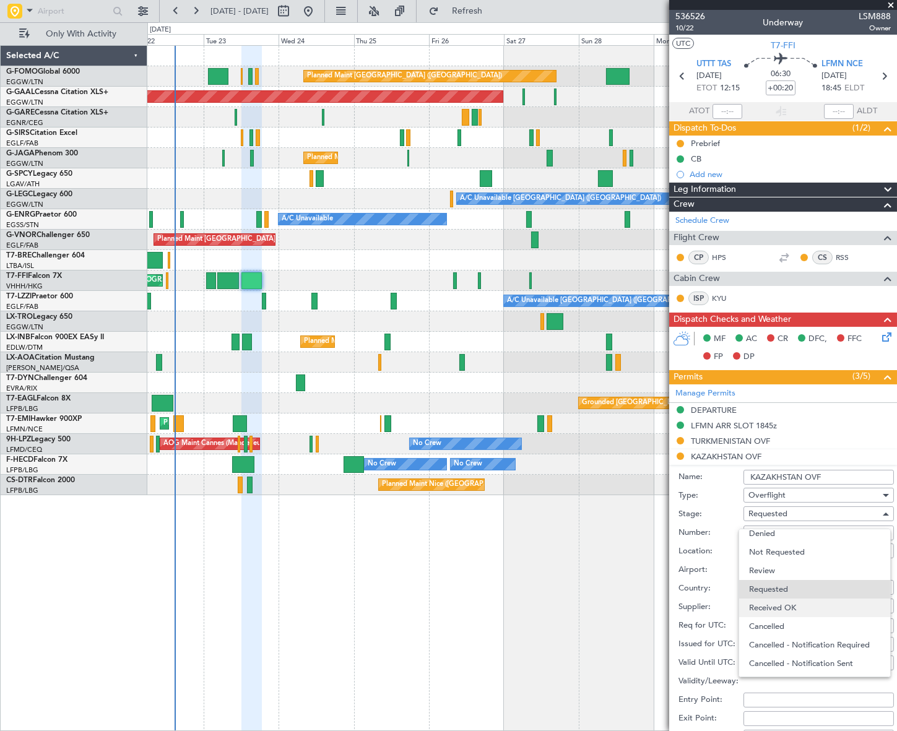
click at [790, 608] on span "Received OK" at bounding box center [814, 608] width 131 height 19
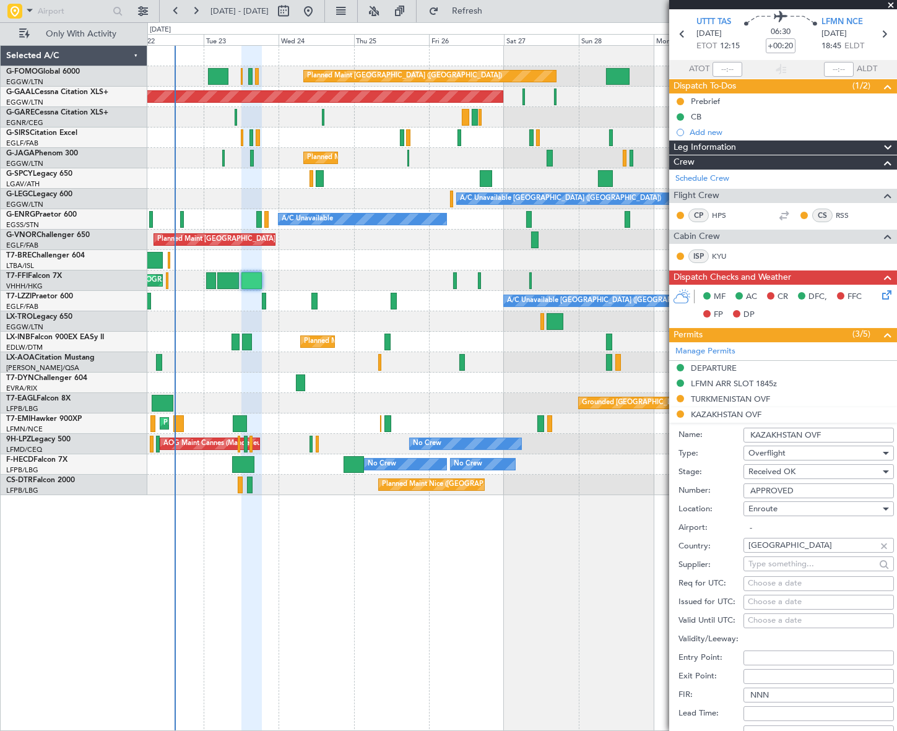
scroll to position [112, 0]
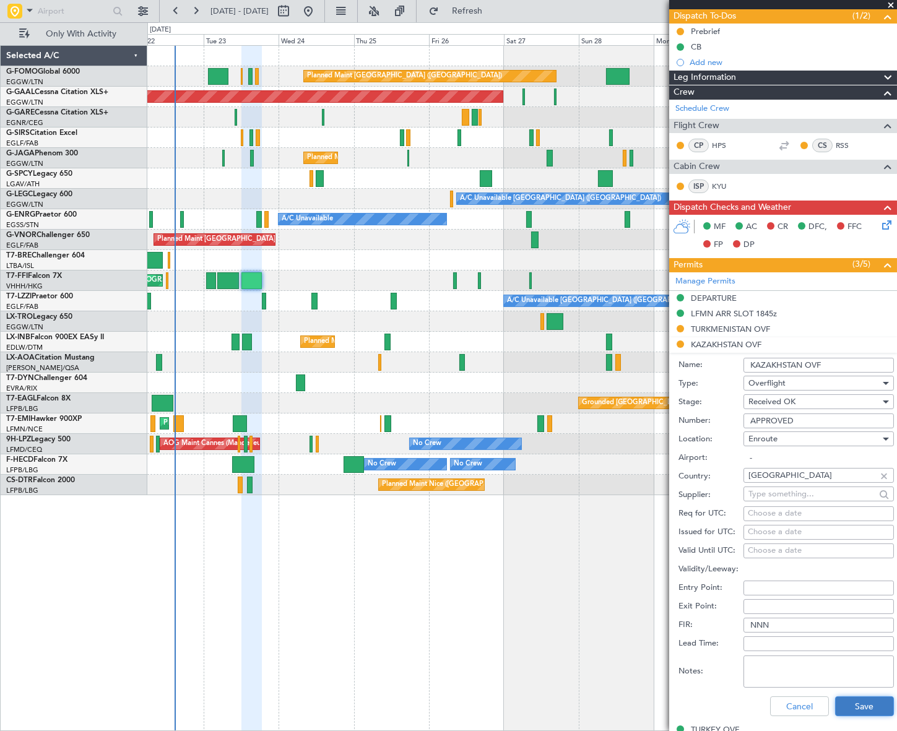
click at [865, 709] on button "Save" at bounding box center [864, 707] width 59 height 20
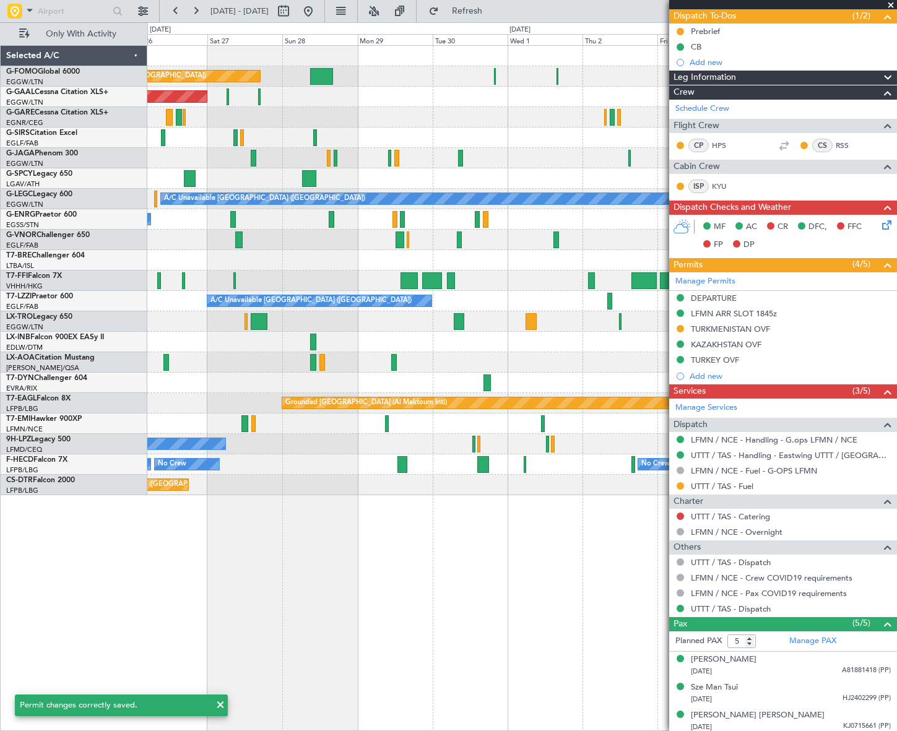
click at [291, 329] on div "Planned Maint [GEOGRAPHIC_DATA] ([GEOGRAPHIC_DATA]) Planned [GEOGRAPHIC_DATA] O…" at bounding box center [521, 271] width 749 height 450
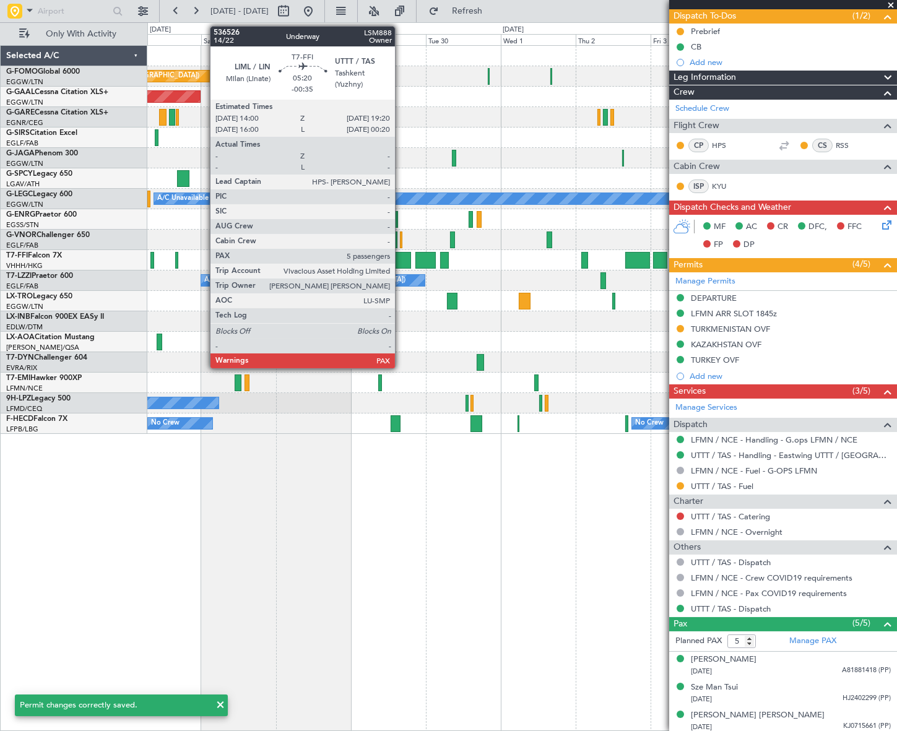
click at [401, 256] on div at bounding box center [402, 260] width 17 height 17
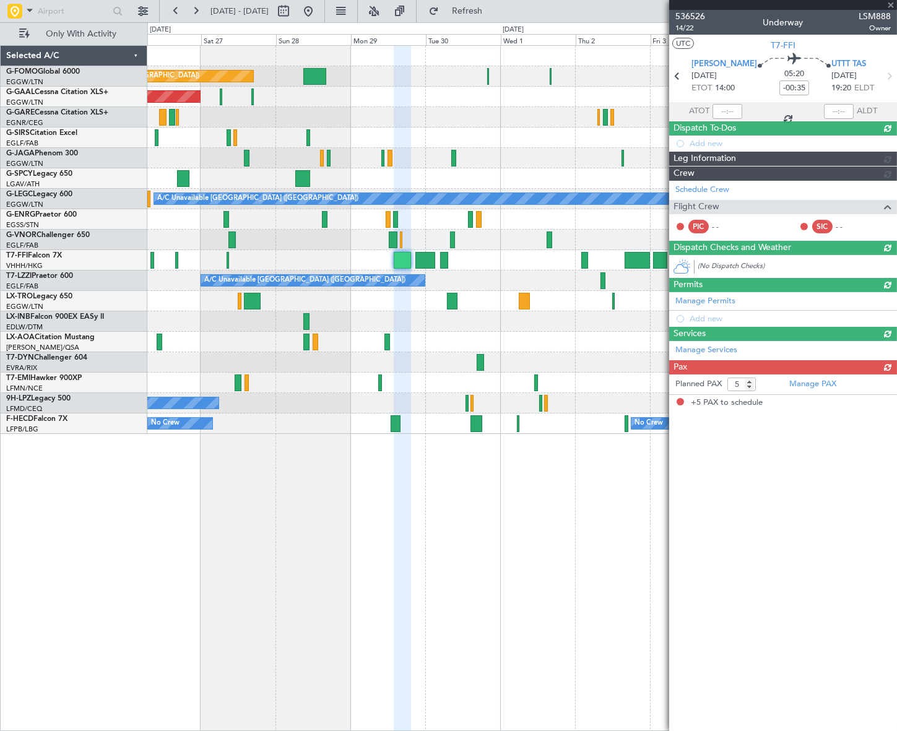
scroll to position [0, 0]
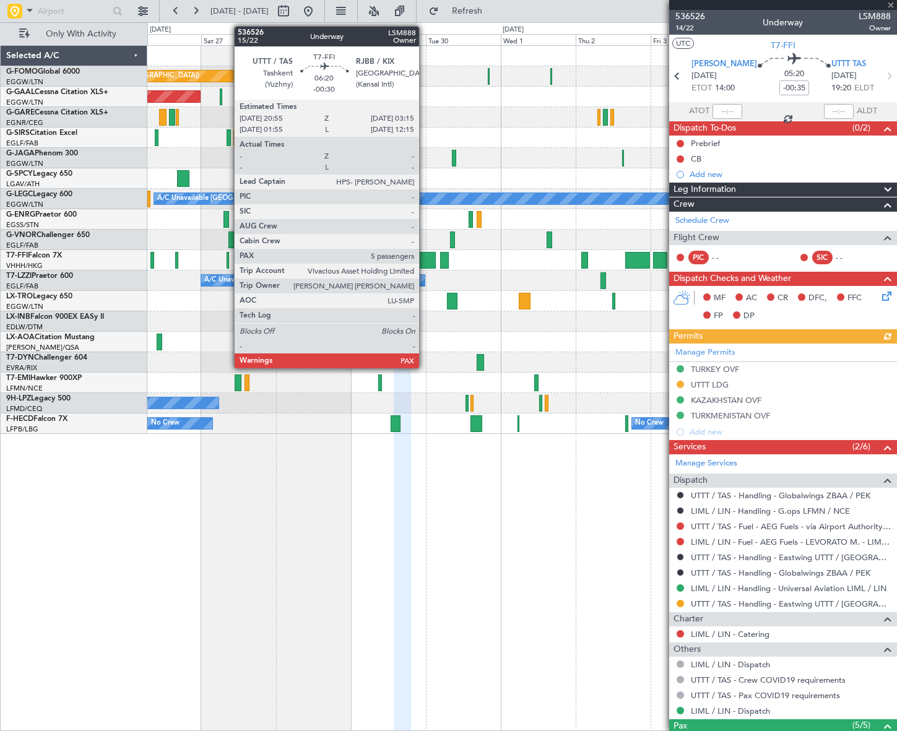
click at [423, 259] on div at bounding box center [426, 260] width 20 height 17
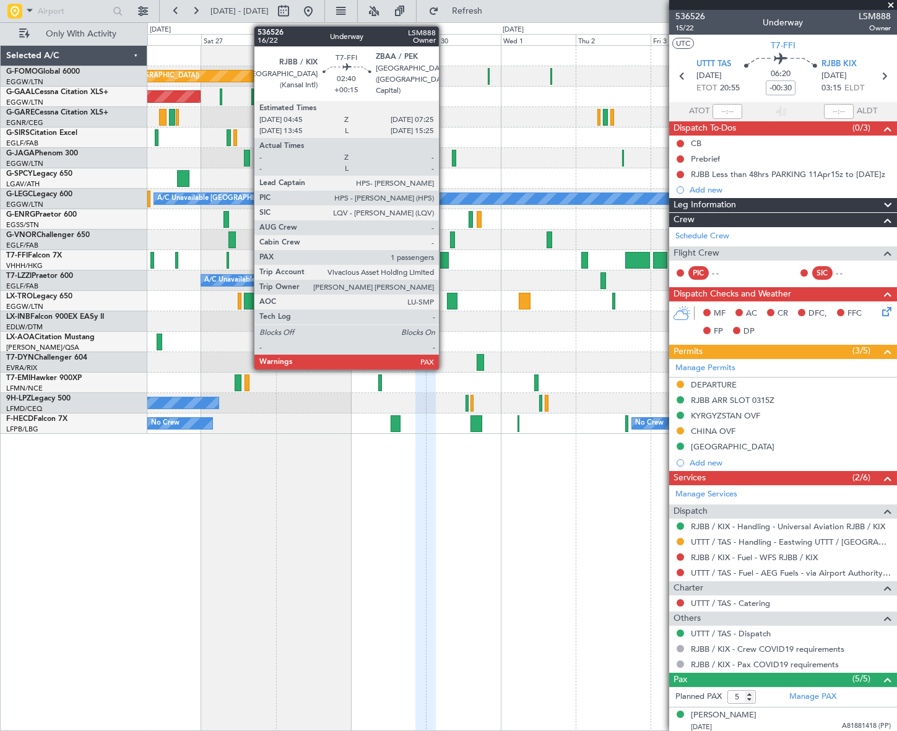
click at [445, 257] on div at bounding box center [444, 260] width 9 height 17
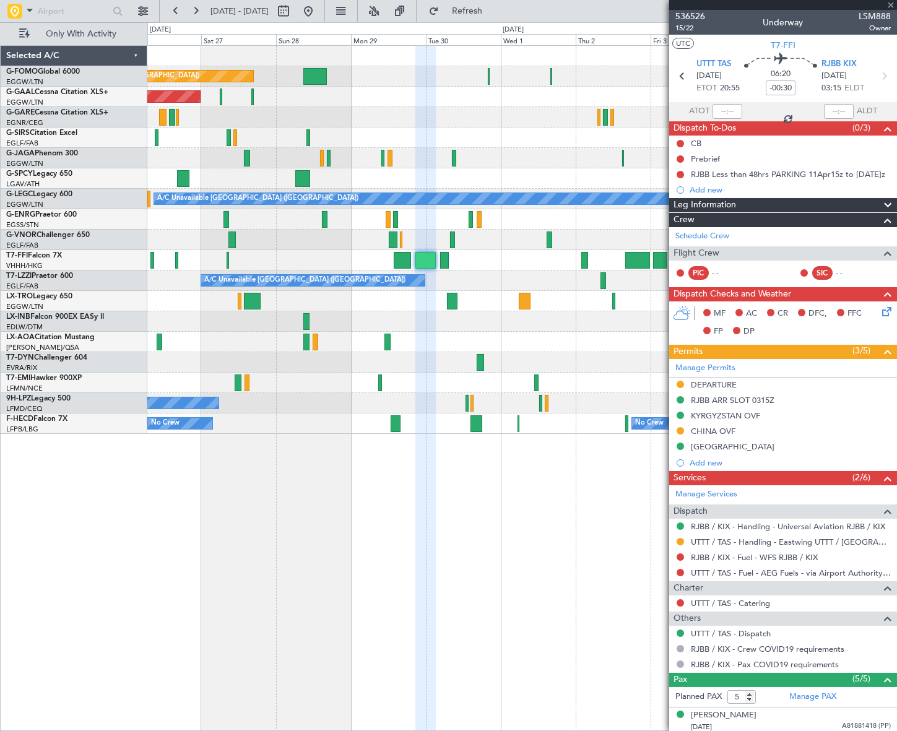
type input "+00:15"
type input "4"
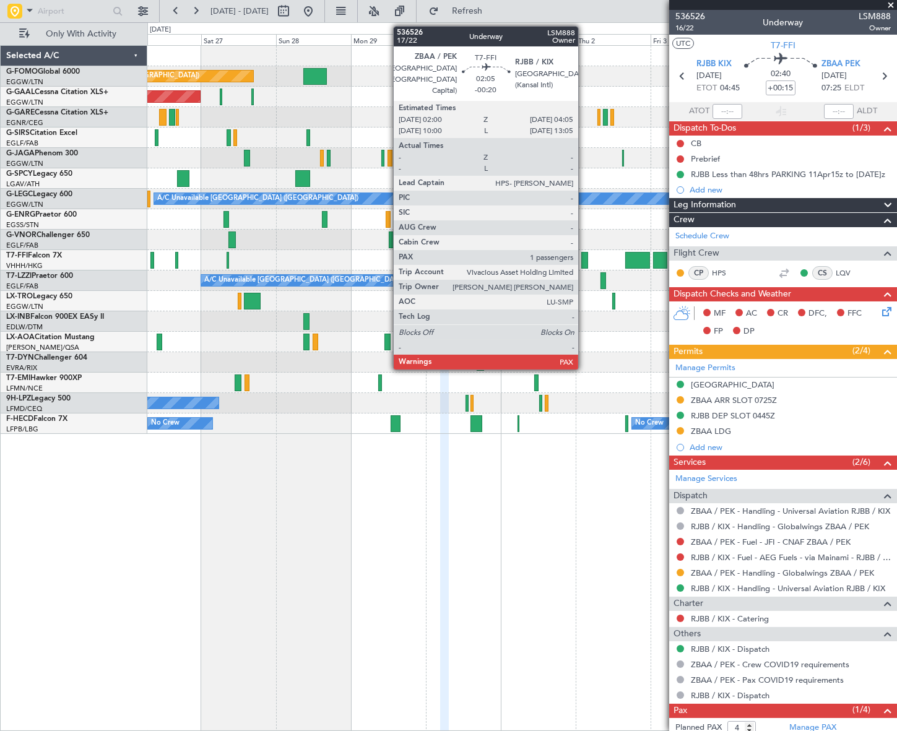
click at [584, 262] on div at bounding box center [585, 260] width 7 height 17
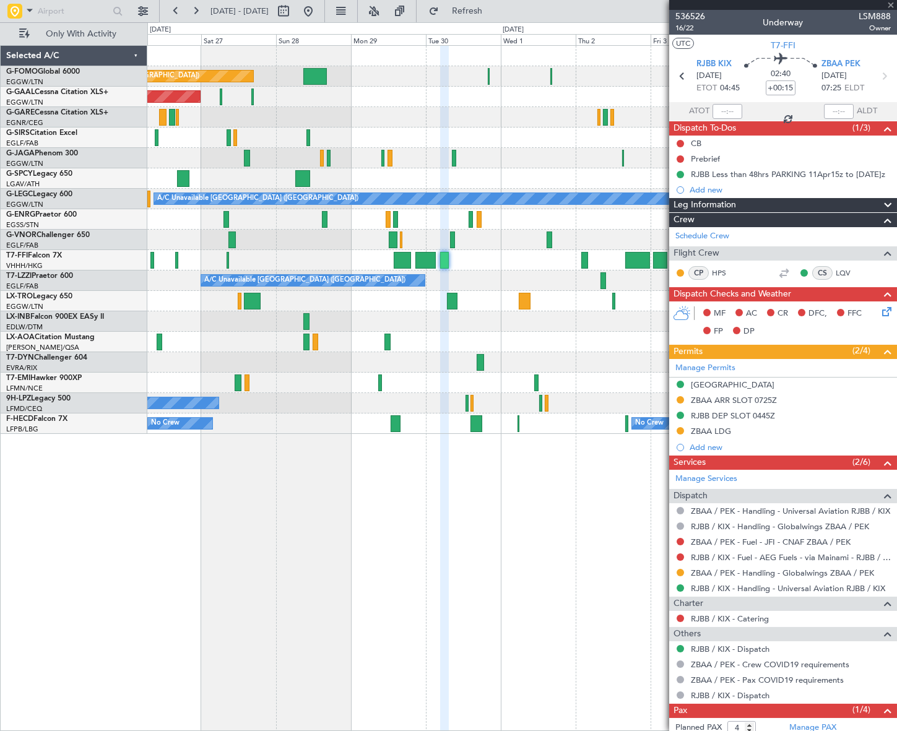
type input "-00:20"
type input "1"
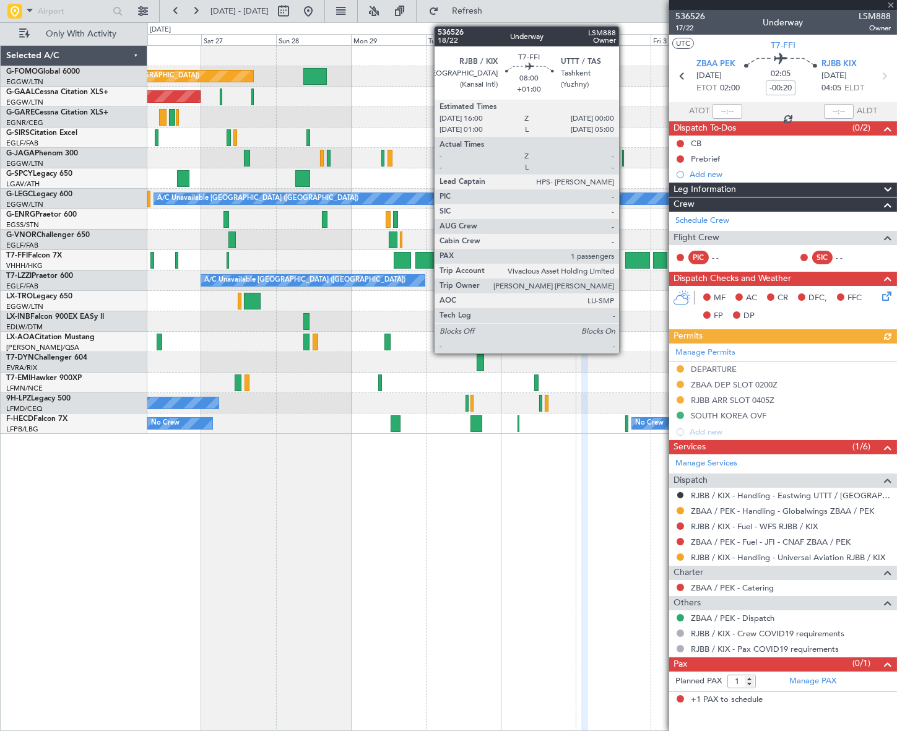
click at [632, 261] on div at bounding box center [637, 260] width 25 height 17
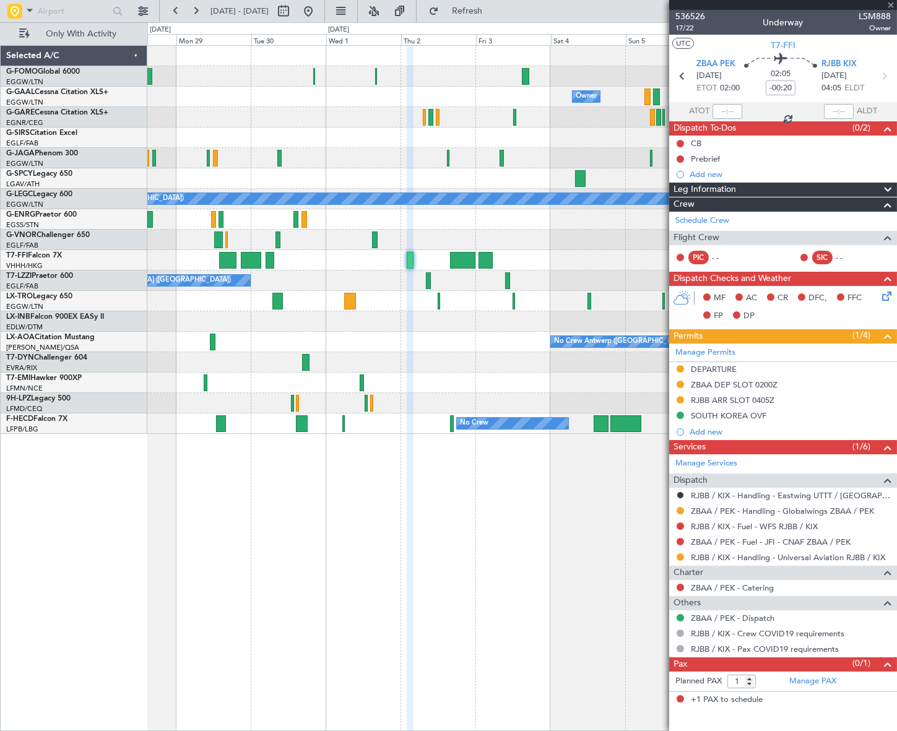
click at [432, 348] on div "Planned Maint [GEOGRAPHIC_DATA] ([GEOGRAPHIC_DATA]) Owner Owner Planned [GEOGRA…" at bounding box center [521, 240] width 749 height 388
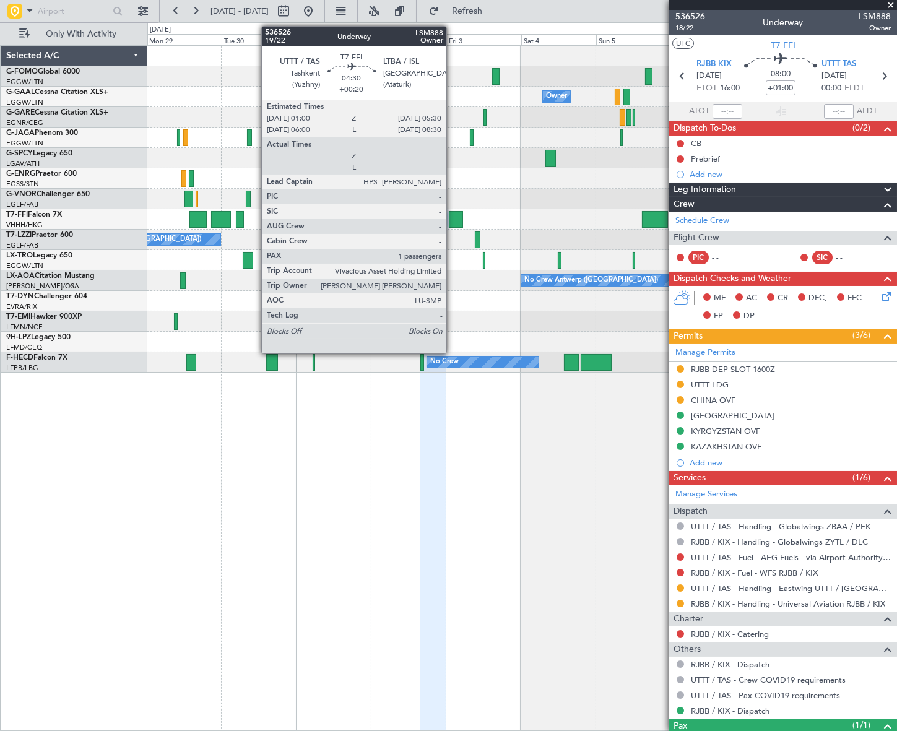
click at [452, 215] on div at bounding box center [456, 219] width 14 height 17
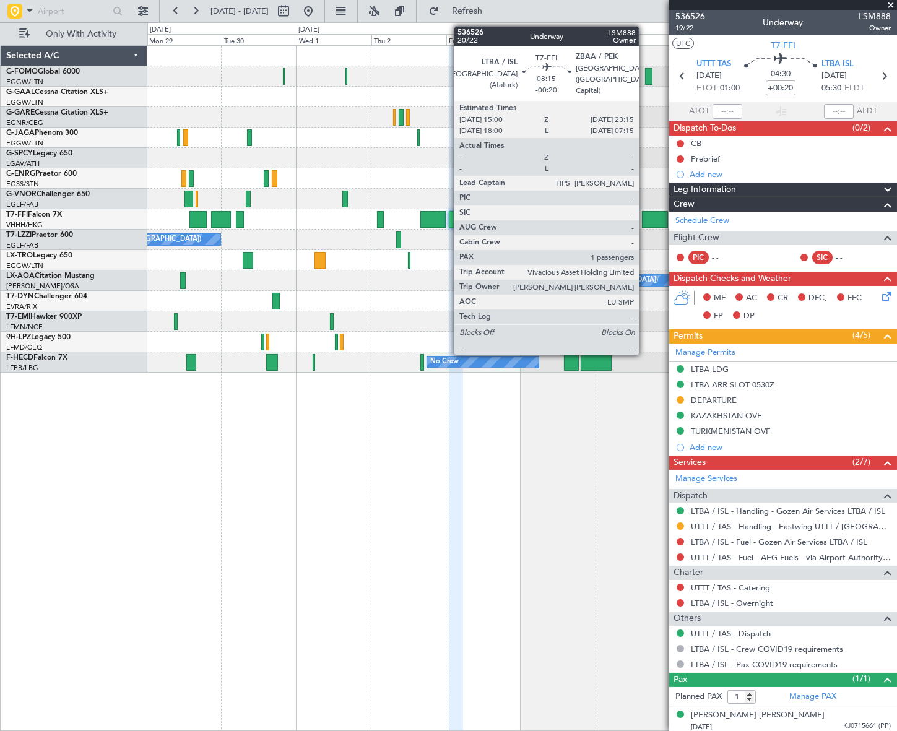
click at [645, 217] on div at bounding box center [655, 219] width 26 height 17
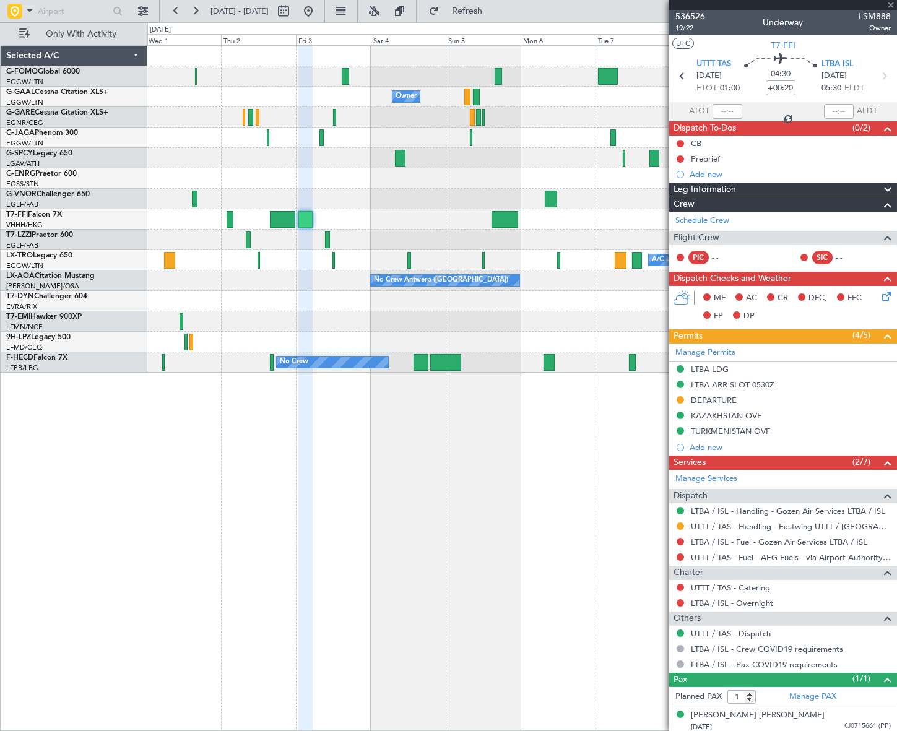
click at [425, 433] on div "Owner Owner Owner Planned Maint Geneva ([GEOGRAPHIC_DATA]) A/C Unavailable [GEO…" at bounding box center [522, 388] width 750 height 686
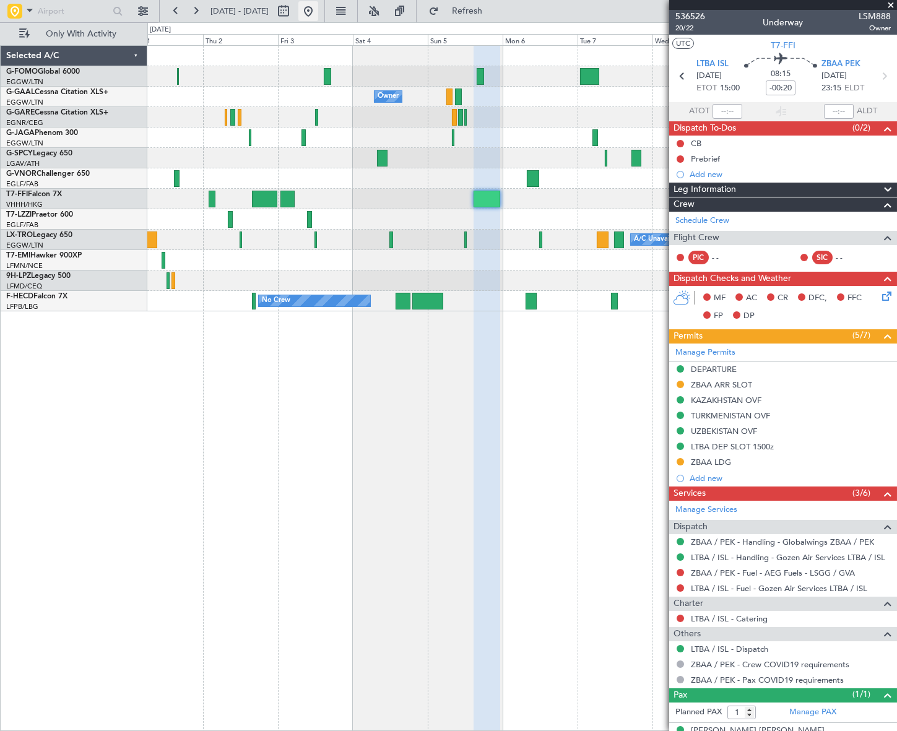
click at [318, 11] on button at bounding box center [309, 11] width 20 height 20
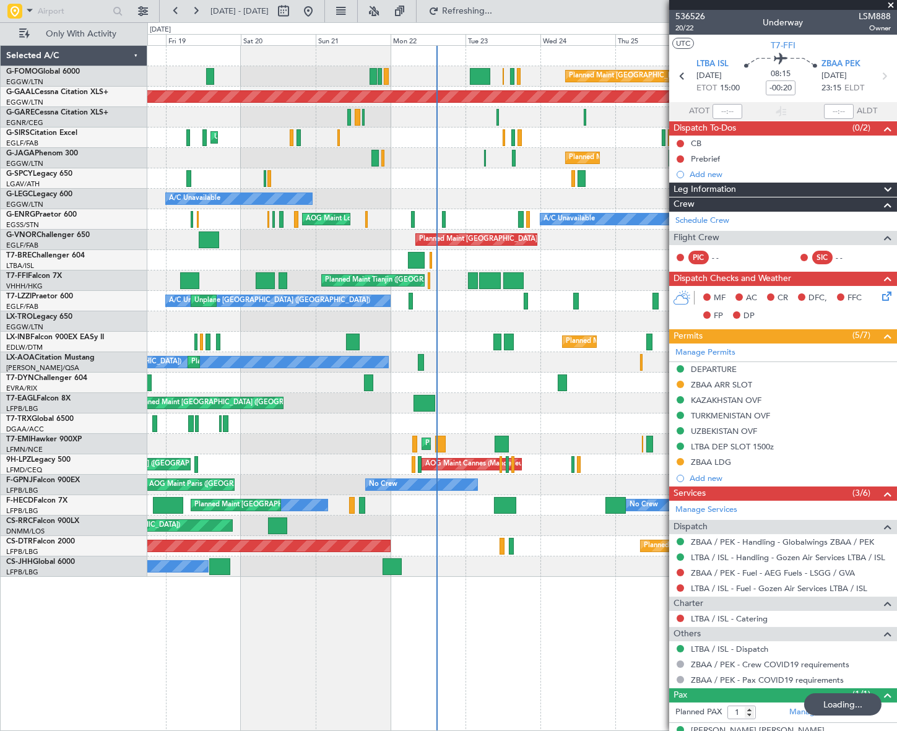
click at [263, 521] on div "Planned Maint [GEOGRAPHIC_DATA] ([GEOGRAPHIC_DATA])" at bounding box center [521, 526] width 749 height 20
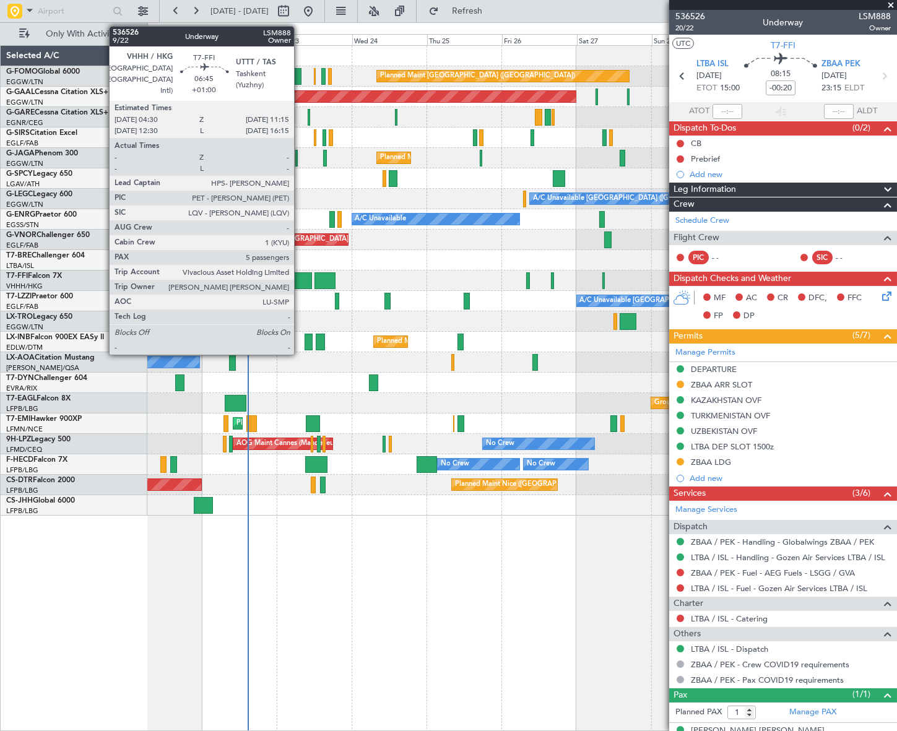
click at [300, 281] on div at bounding box center [301, 280] width 22 height 17
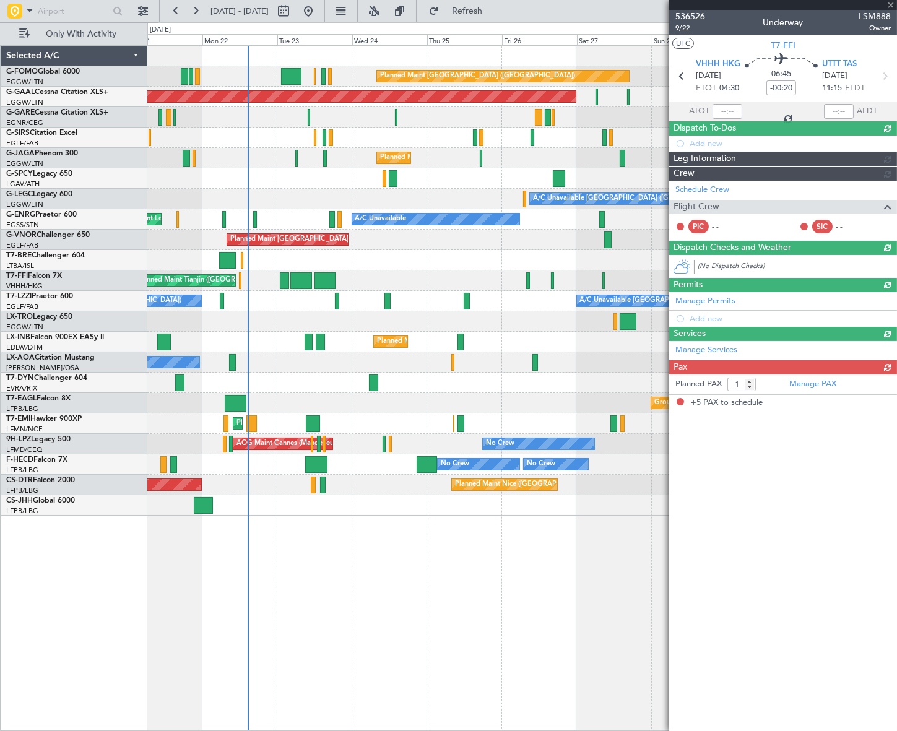
type input "+01:00"
type input "5"
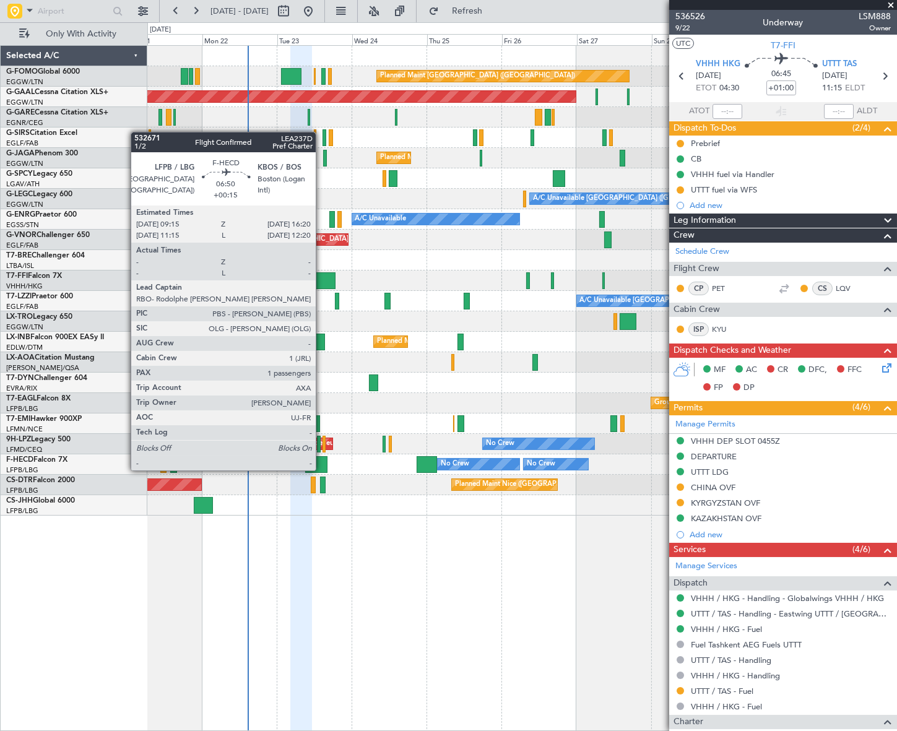
click at [320, 460] on div at bounding box center [316, 464] width 22 height 17
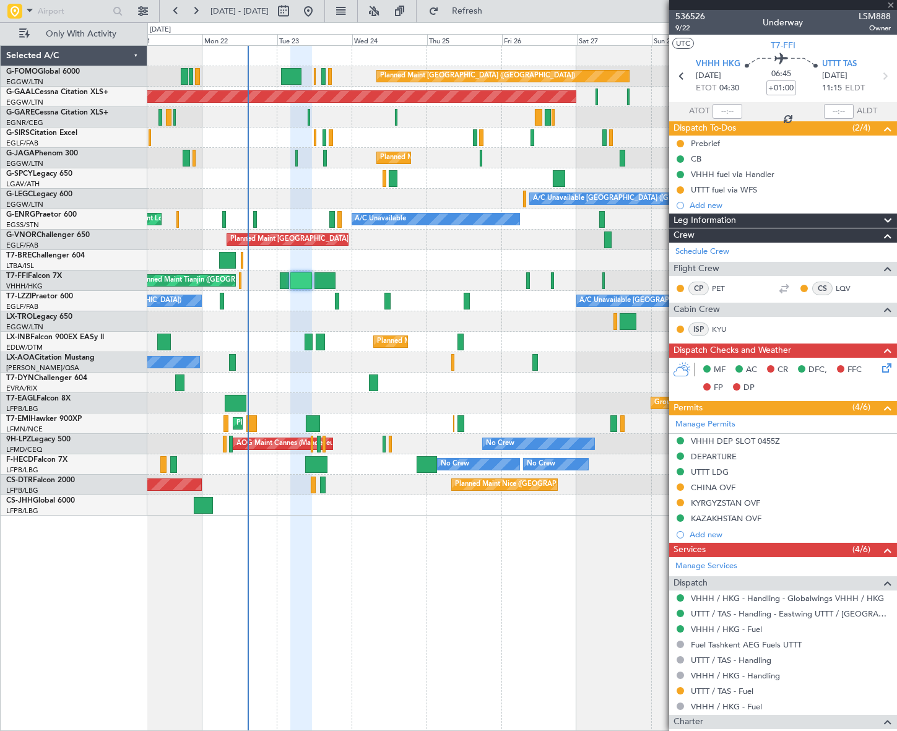
type input "+00:15"
type input "1"
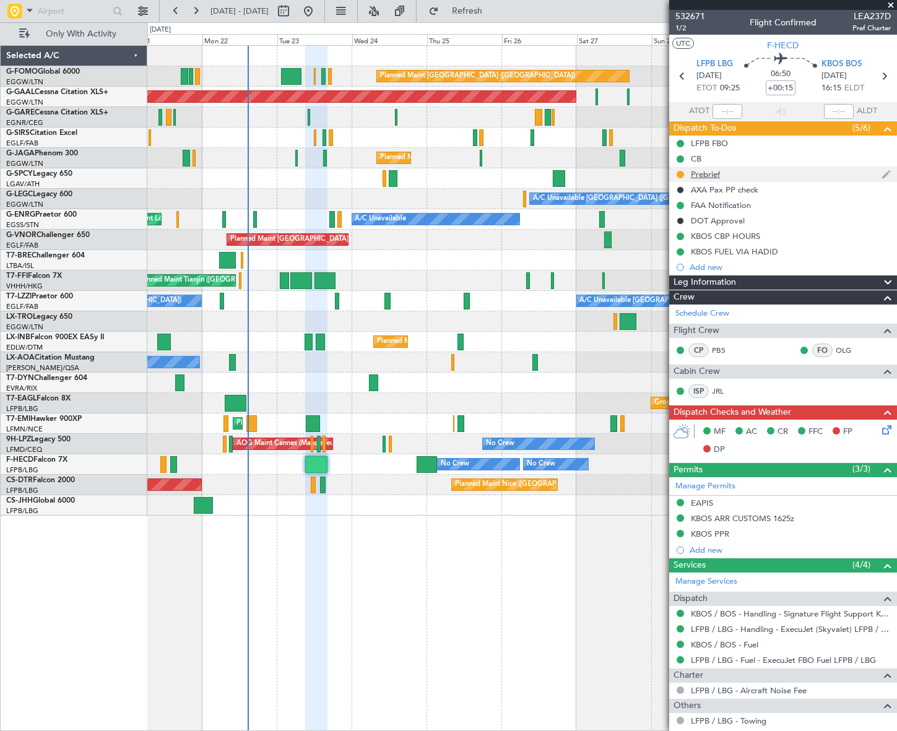
click at [694, 173] on div "Prebrief" at bounding box center [705, 174] width 29 height 11
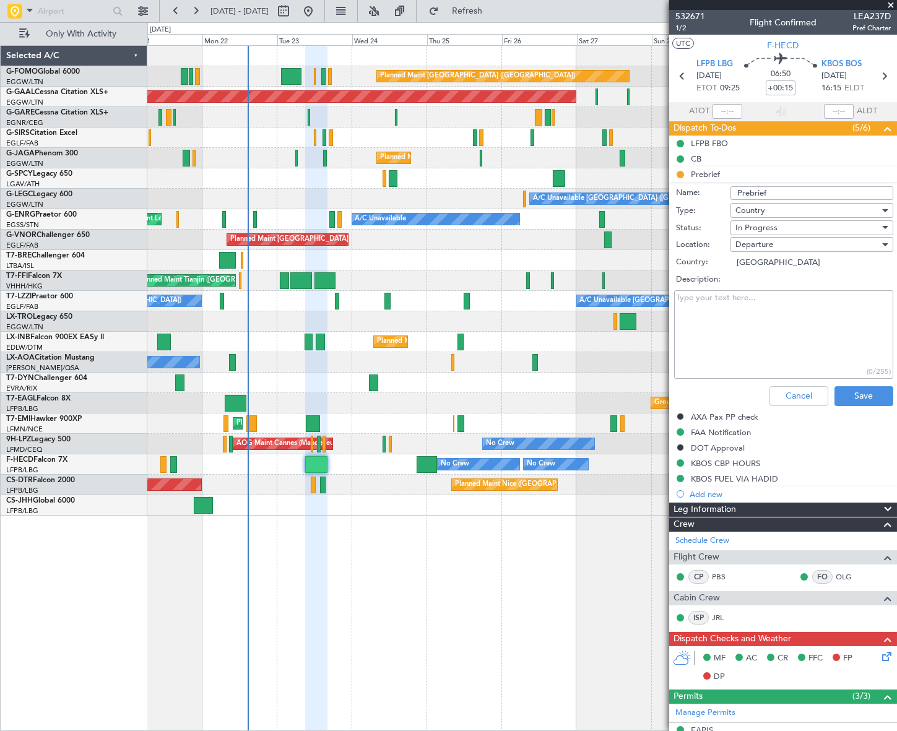
click at [734, 328] on textarea "Description:" at bounding box center [783, 334] width 219 height 89
paste textarea "25000"
type textarea "25000"
click at [786, 230] on div "In Progress" at bounding box center [808, 228] width 144 height 19
click at [780, 290] on span "Completed" at bounding box center [807, 290] width 146 height 19
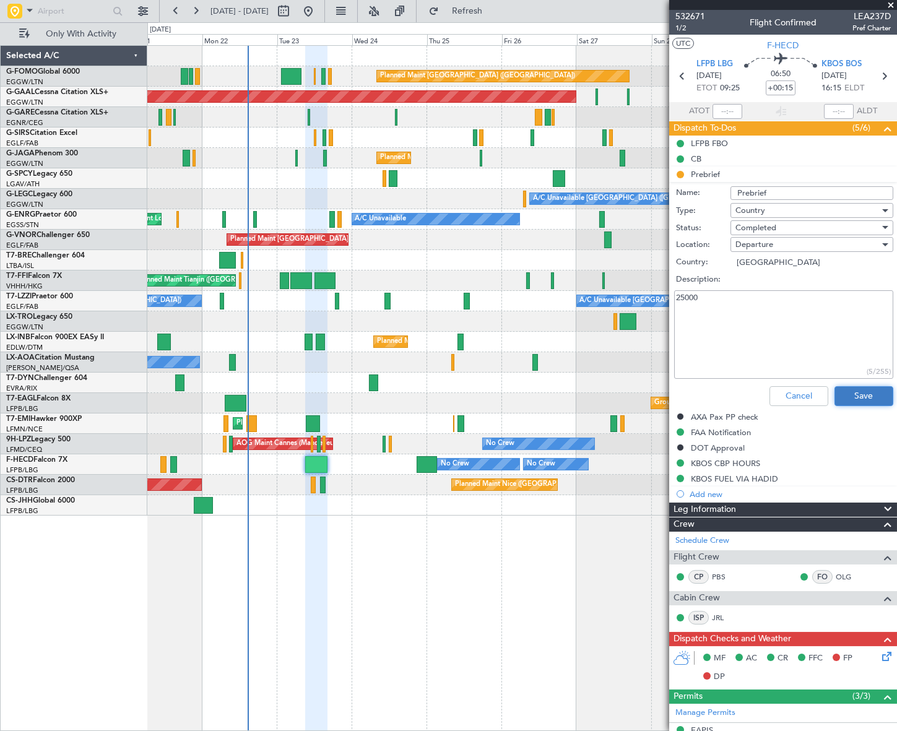
click at [866, 391] on button "Save" at bounding box center [864, 396] width 59 height 20
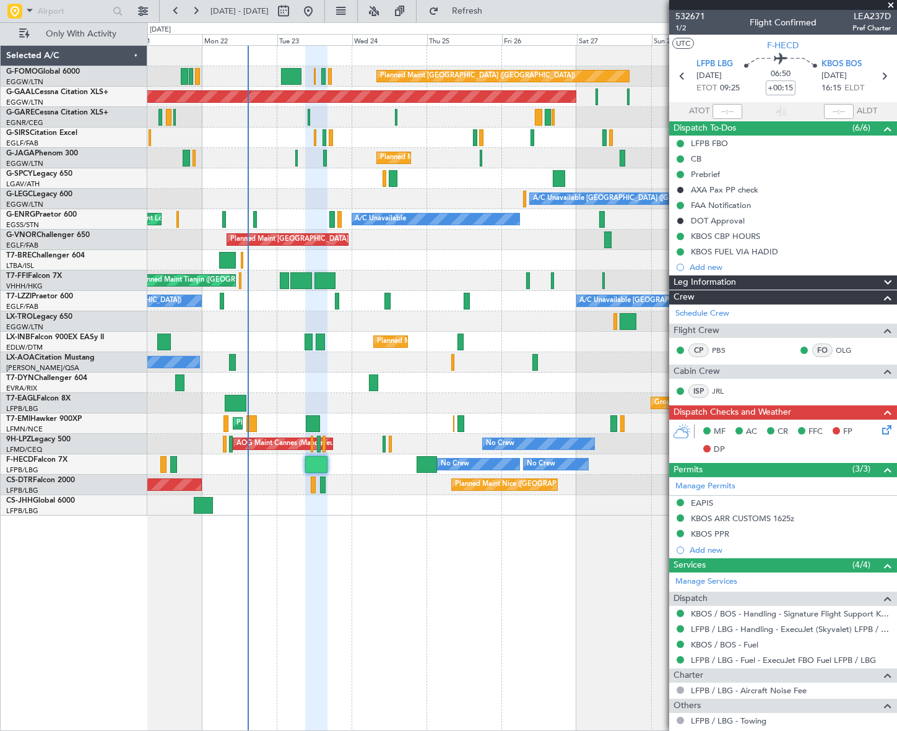
click at [411, 626] on div "Planned Maint [GEOGRAPHIC_DATA] ([GEOGRAPHIC_DATA]) Planned [GEOGRAPHIC_DATA] U…" at bounding box center [521, 388] width 749 height 686
